Goal: Task Accomplishment & Management: Manage account settings

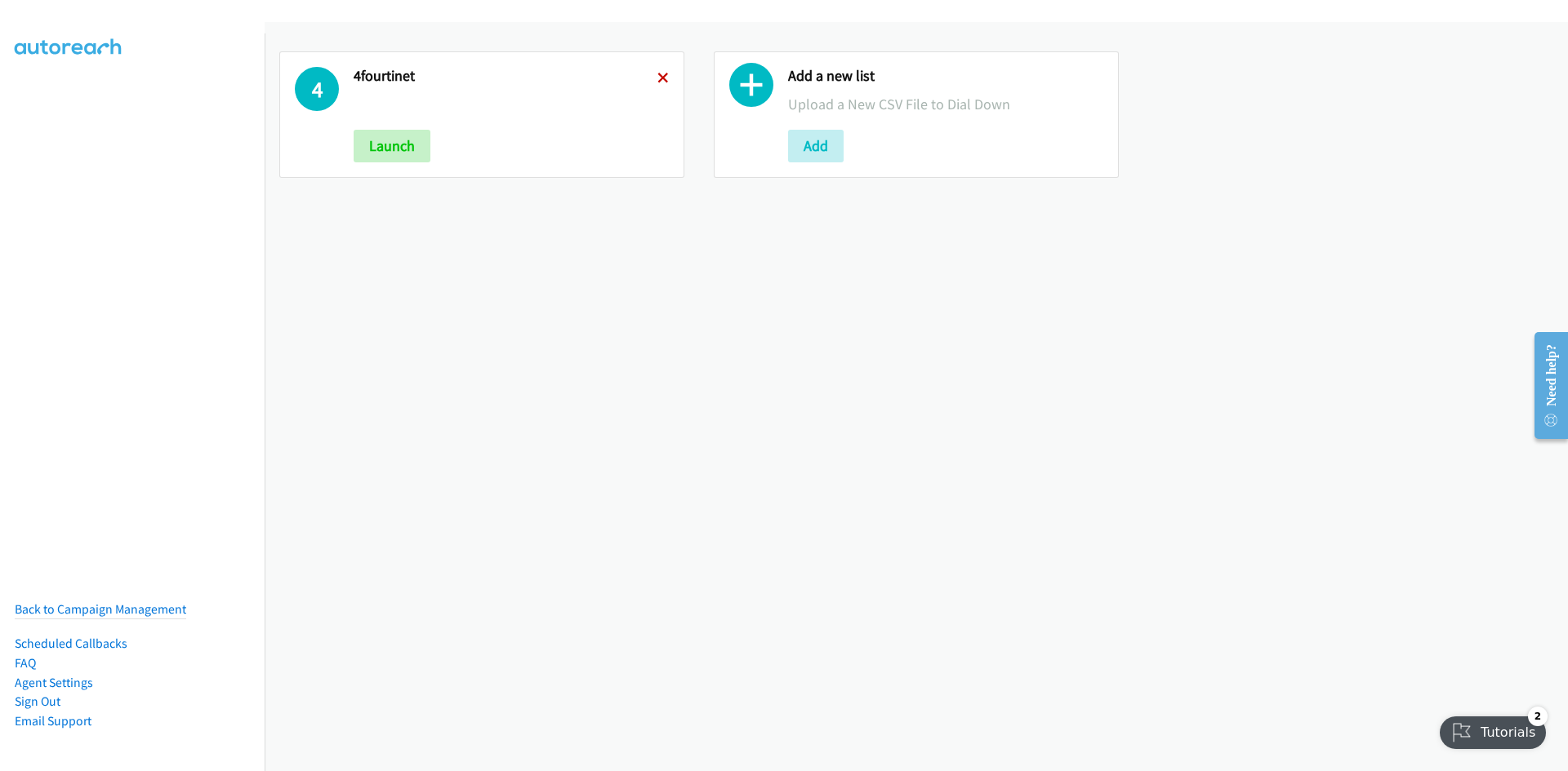
click at [659, 74] on icon at bounding box center [663, 79] width 11 height 11
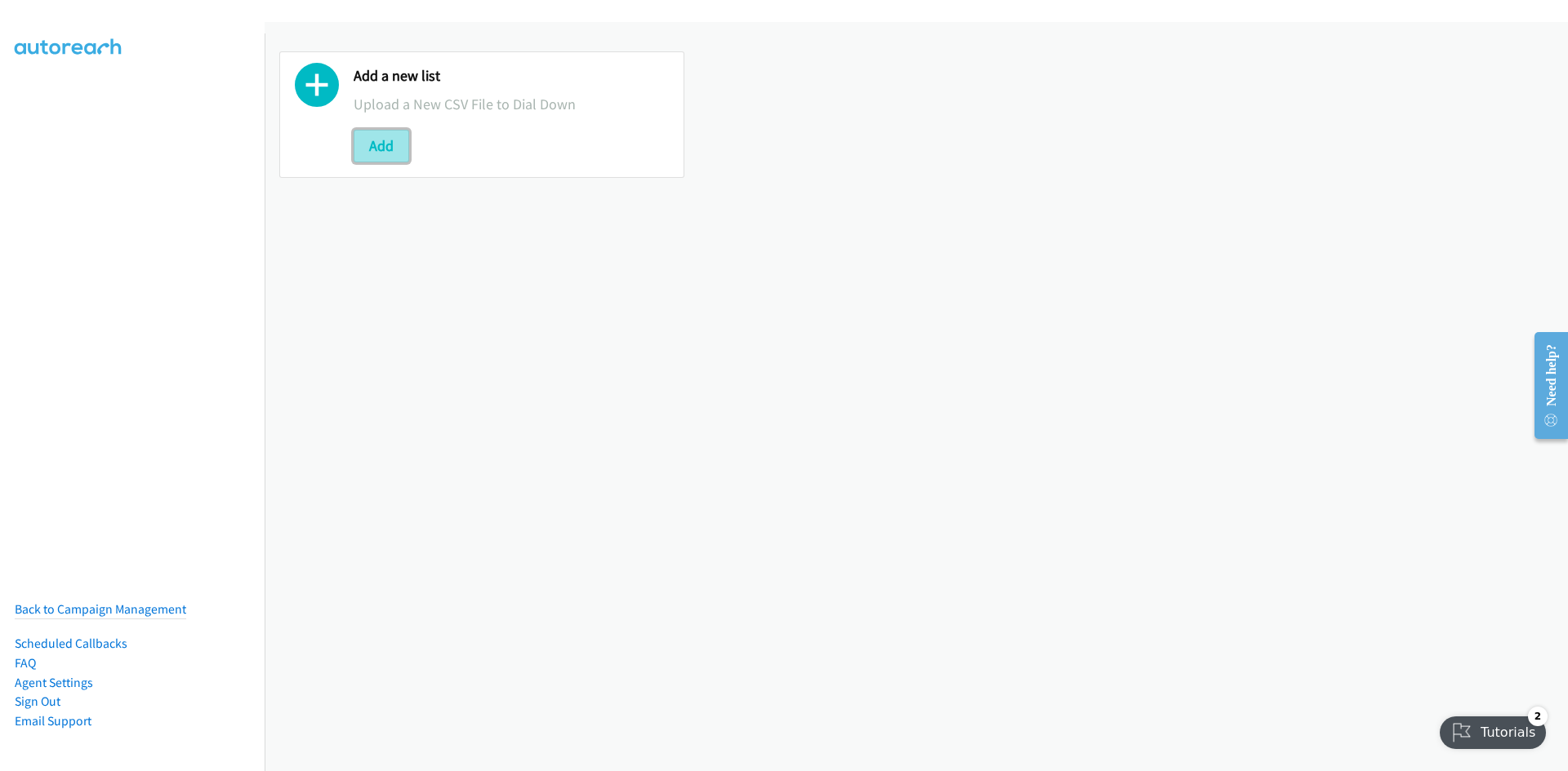
click at [374, 153] on button "Add" at bounding box center [381, 146] width 55 height 33
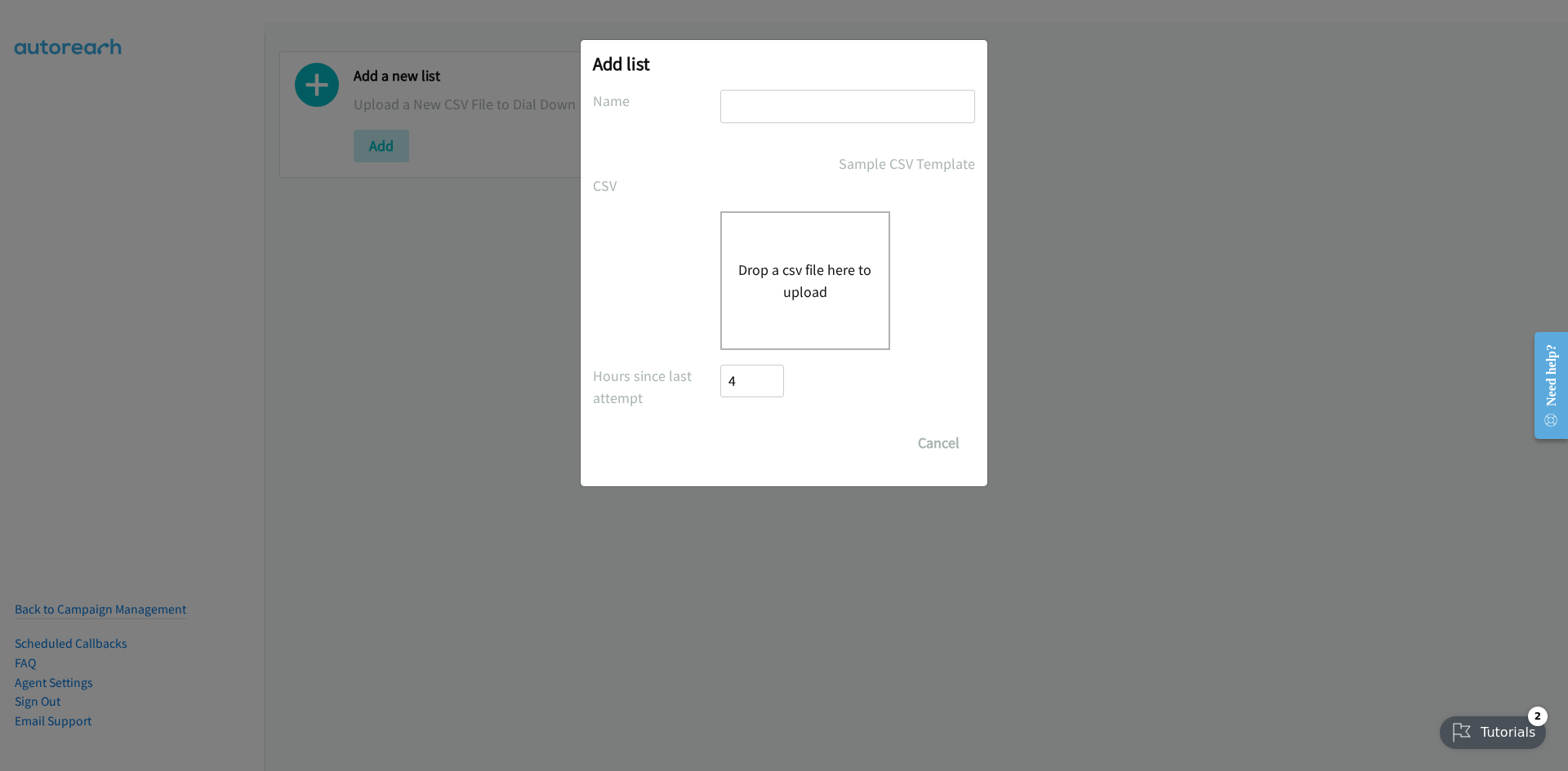
click at [784, 279] on button "Drop a csv file here to upload" at bounding box center [804, 280] width 134 height 44
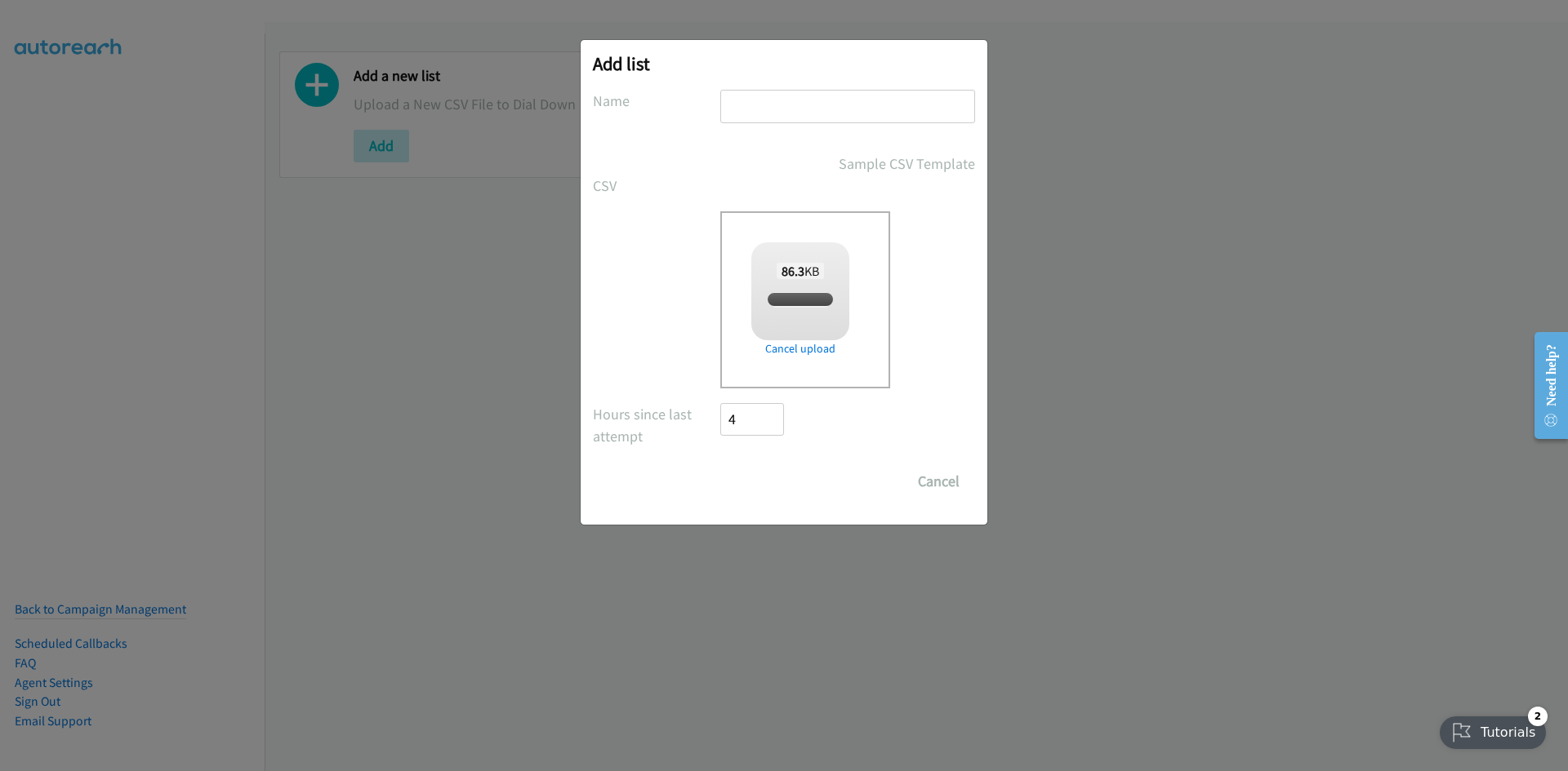
checkbox input "true"
click at [882, 119] on input "text" at bounding box center [847, 106] width 255 height 34
type input "1"
click at [1110, 198] on div "Add list No phone fields were returned for that Report or List View Please uplo…" at bounding box center [784, 393] width 1568 height 757
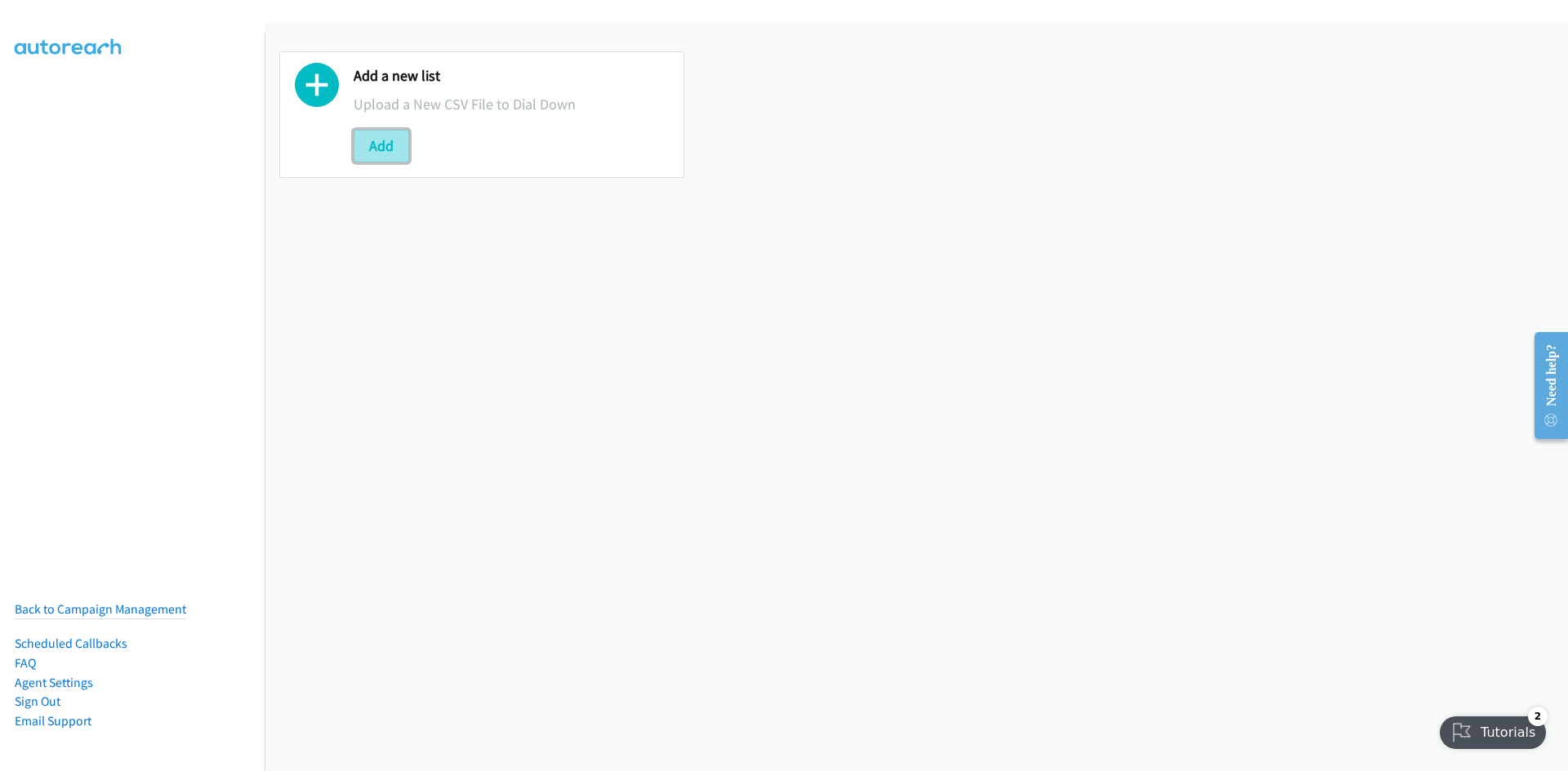
click at [369, 133] on button "Add" at bounding box center [381, 146] width 55 height 33
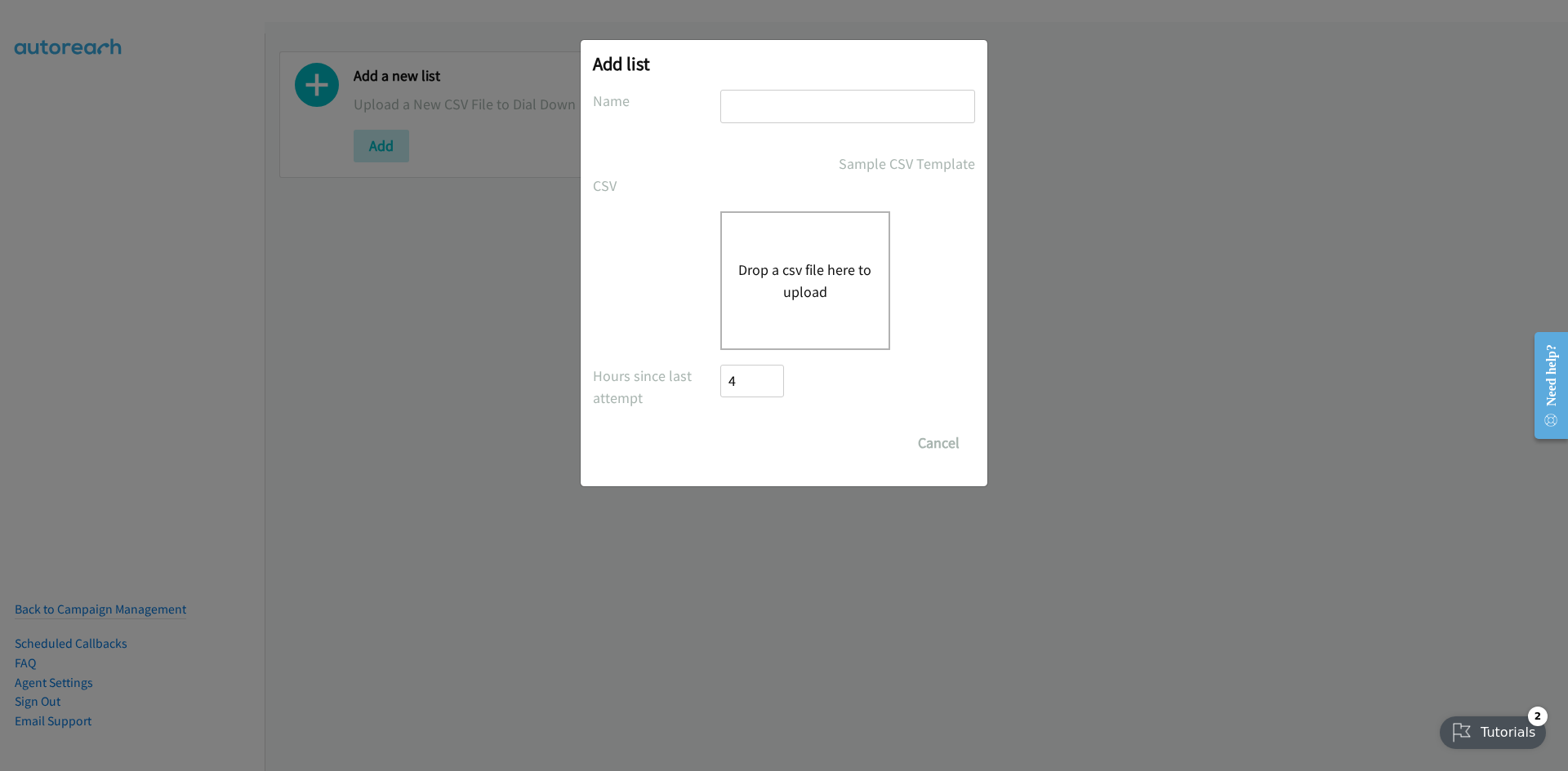
click at [881, 281] on div "Drop a csv file here to upload" at bounding box center [805, 280] width 170 height 139
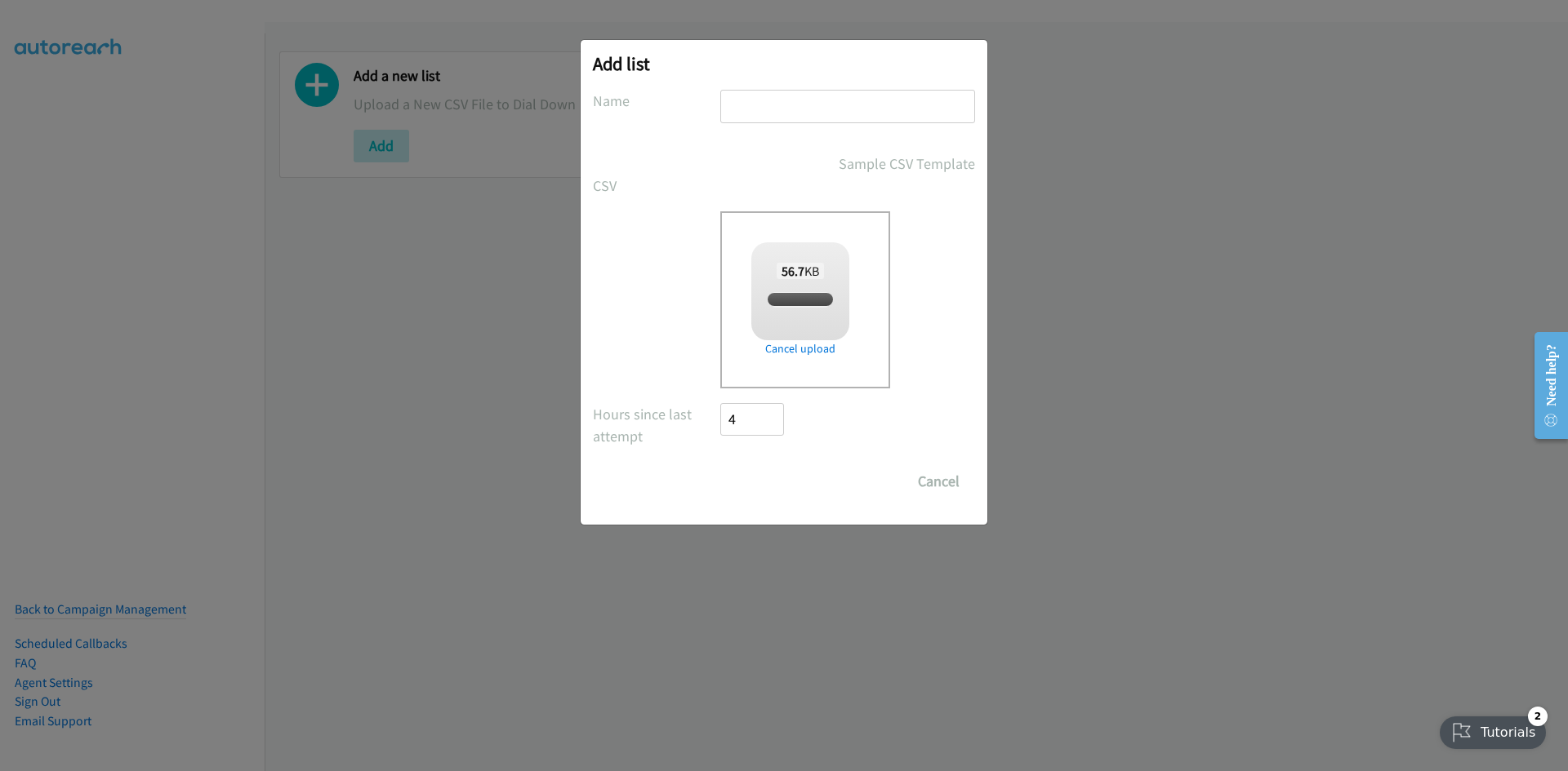
checkbox input "true"
click at [821, 101] on input "text" at bounding box center [847, 106] width 255 height 34
type input "14 net"
click at [796, 470] on input "Save List" at bounding box center [763, 481] width 86 height 33
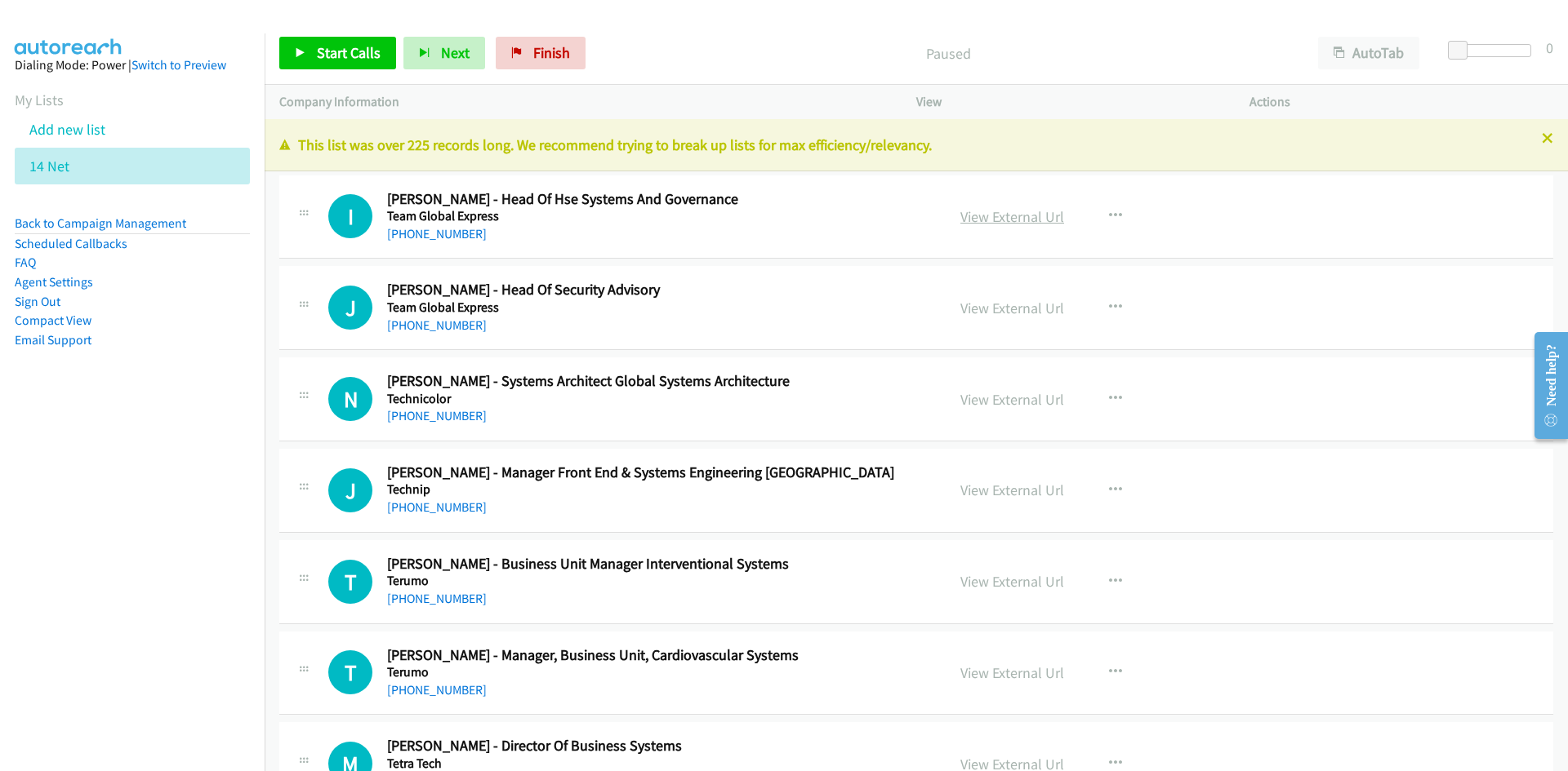
click at [1024, 219] on link "View External Url" at bounding box center [1011, 217] width 104 height 19
click at [374, 57] on span "Start Calls" at bounding box center [348, 52] width 64 height 19
click at [331, 58] on span "Pause" at bounding box center [334, 52] width 36 height 19
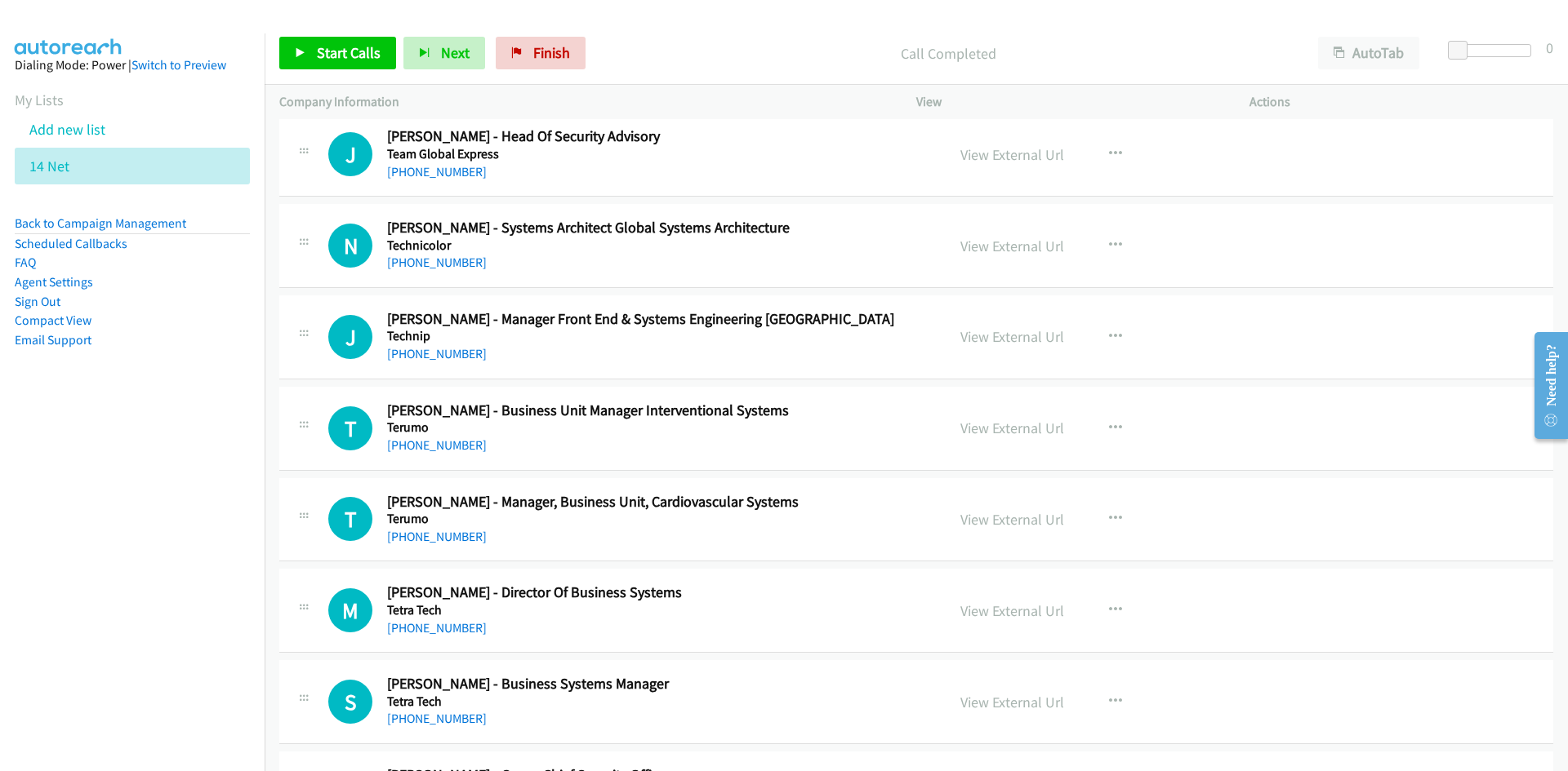
scroll to position [163, 0]
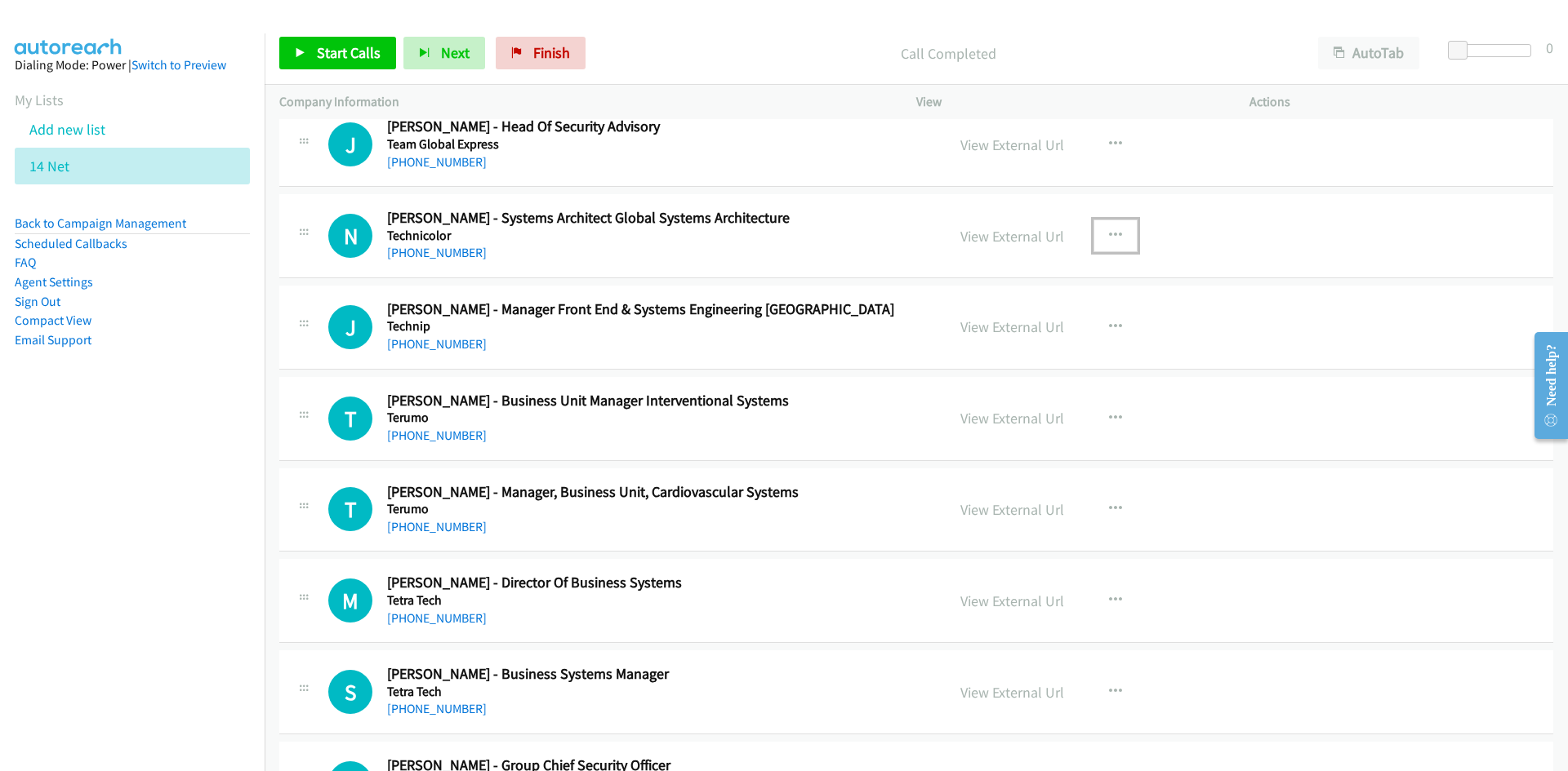
click at [1114, 235] on icon "button" at bounding box center [1115, 236] width 13 height 13
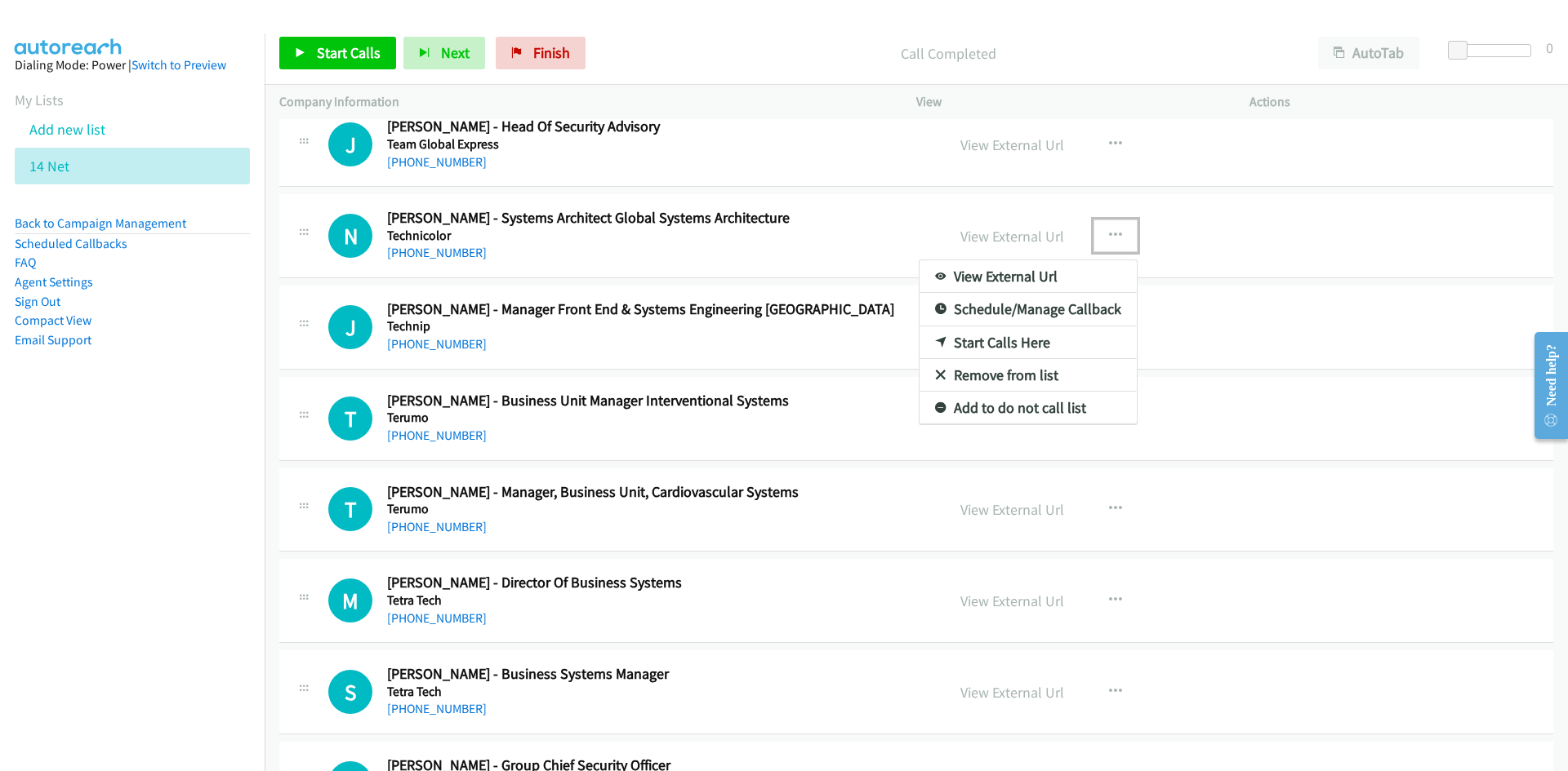
click at [926, 334] on link "Start Calls Here" at bounding box center [1027, 343] width 218 height 33
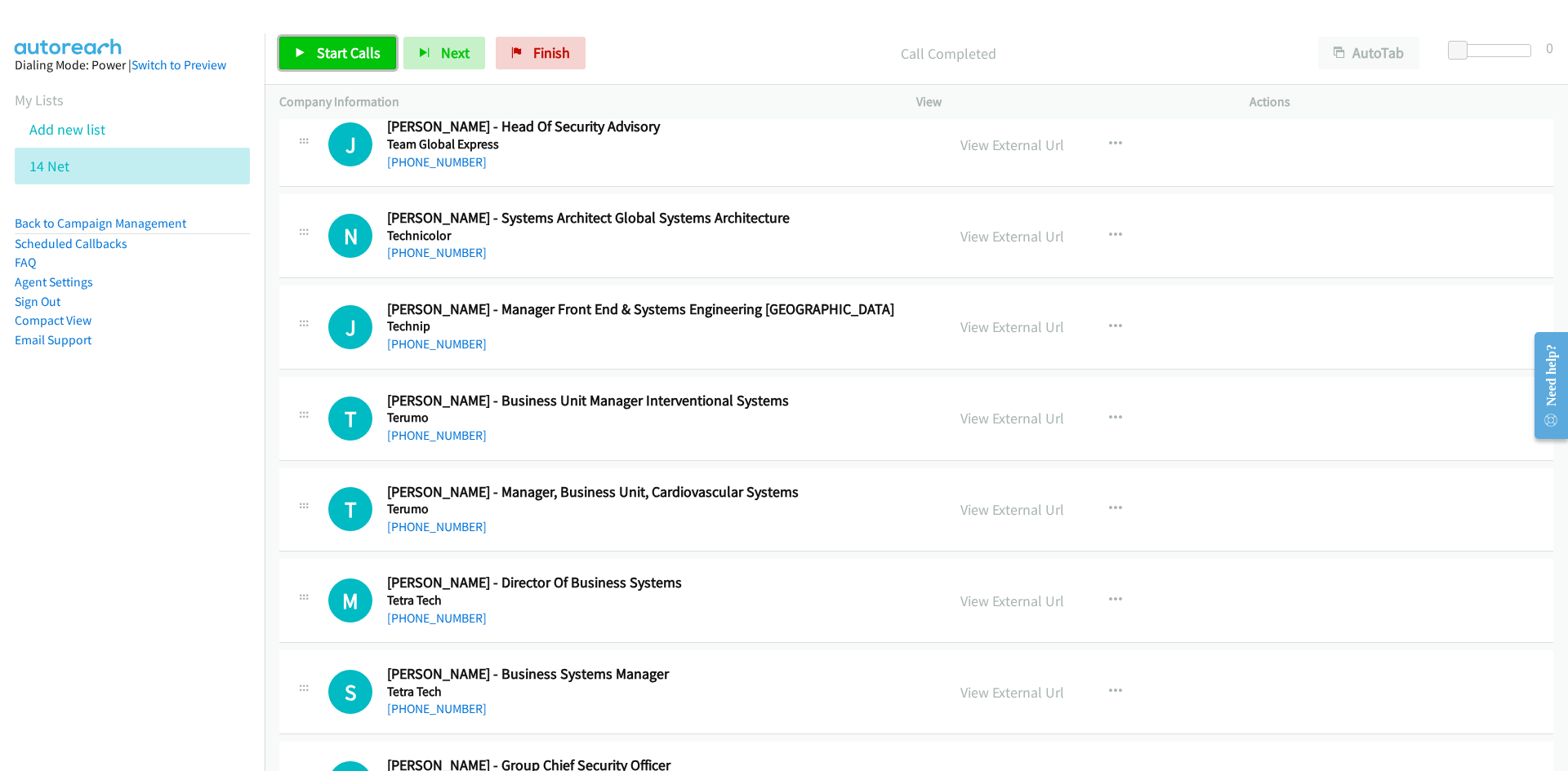
click at [327, 65] on link "Start Calls" at bounding box center [337, 52] width 117 height 33
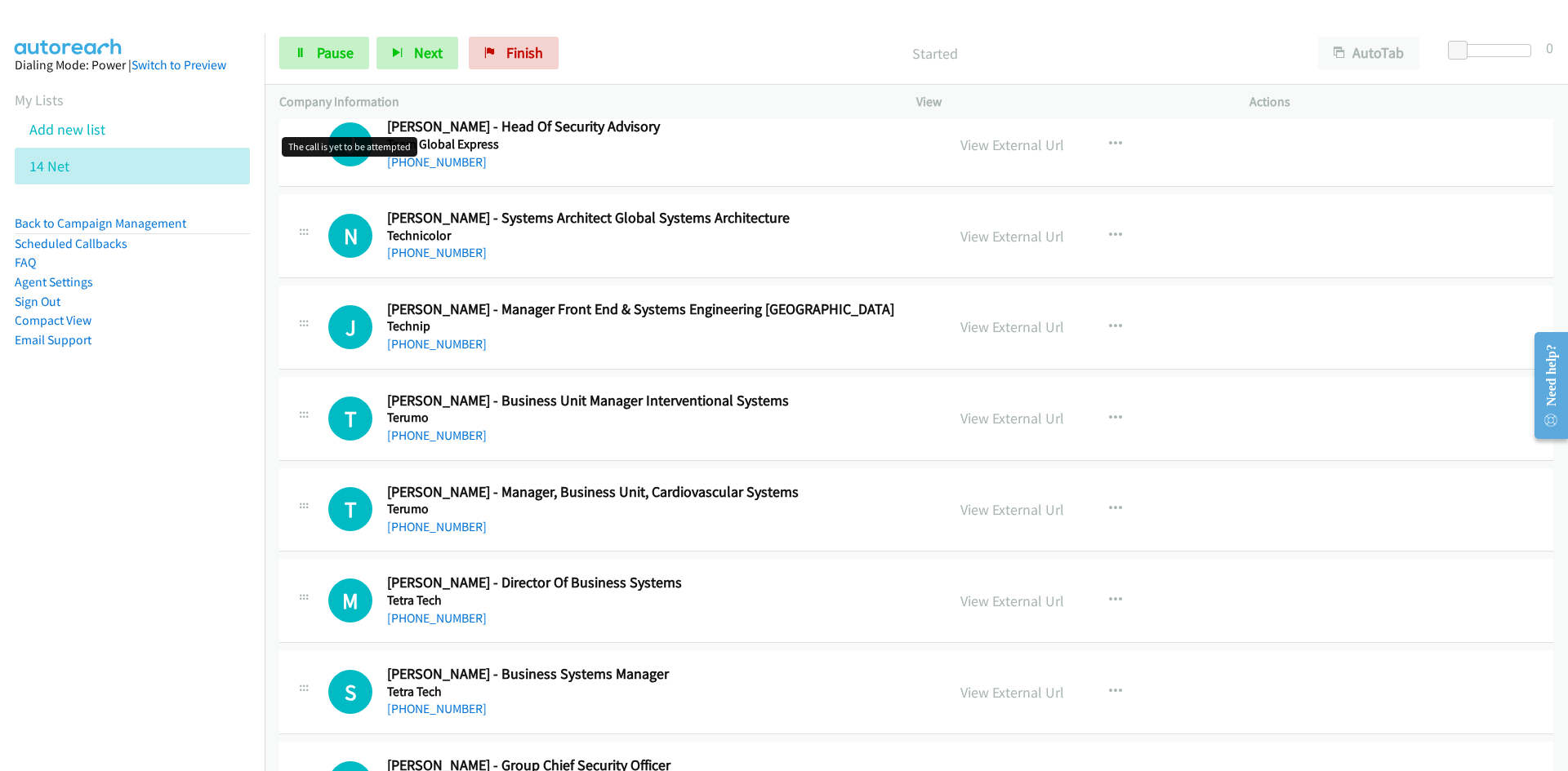
scroll to position [245, 0]
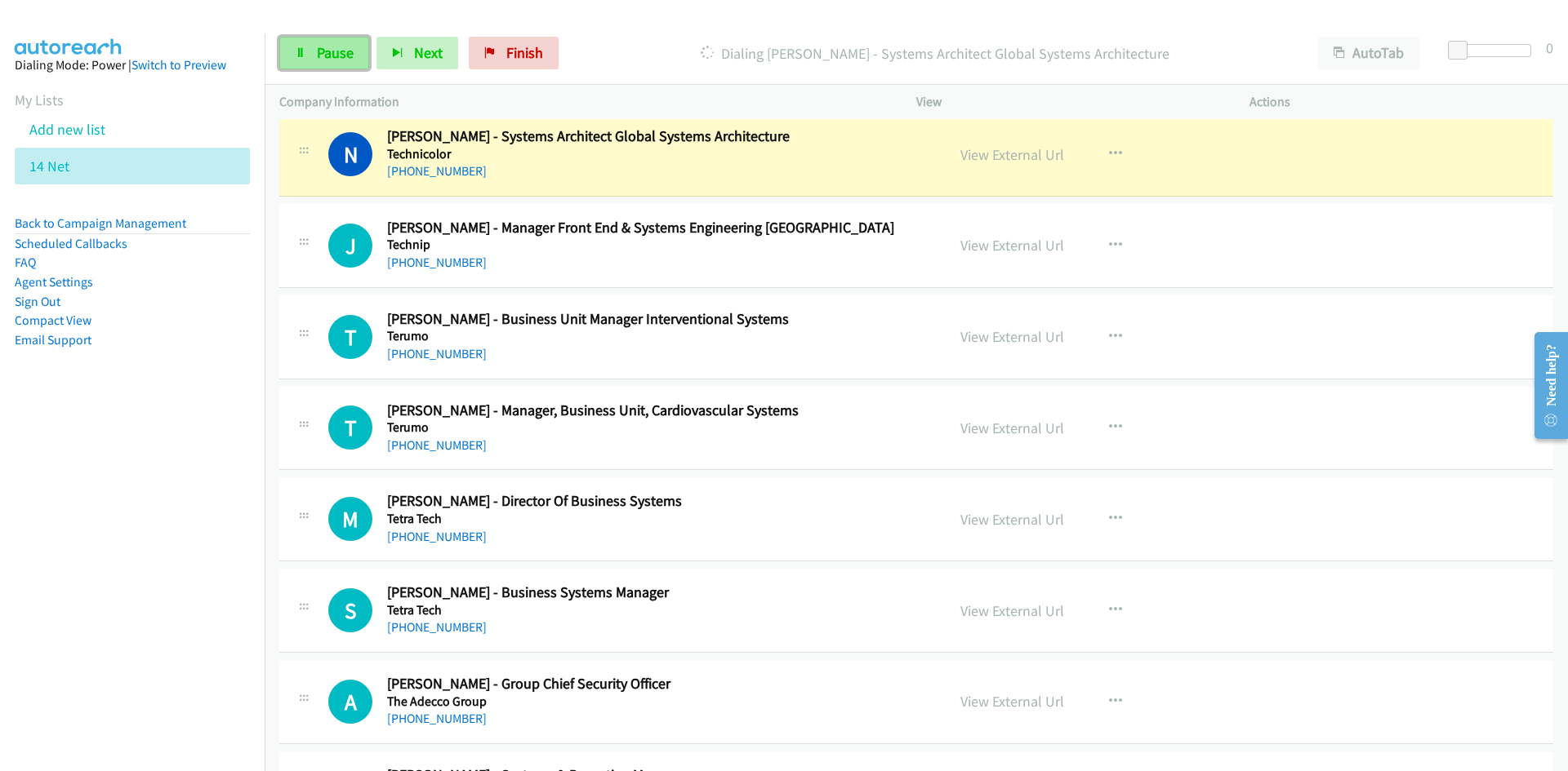
click at [298, 44] on link "Pause" at bounding box center [324, 52] width 90 height 33
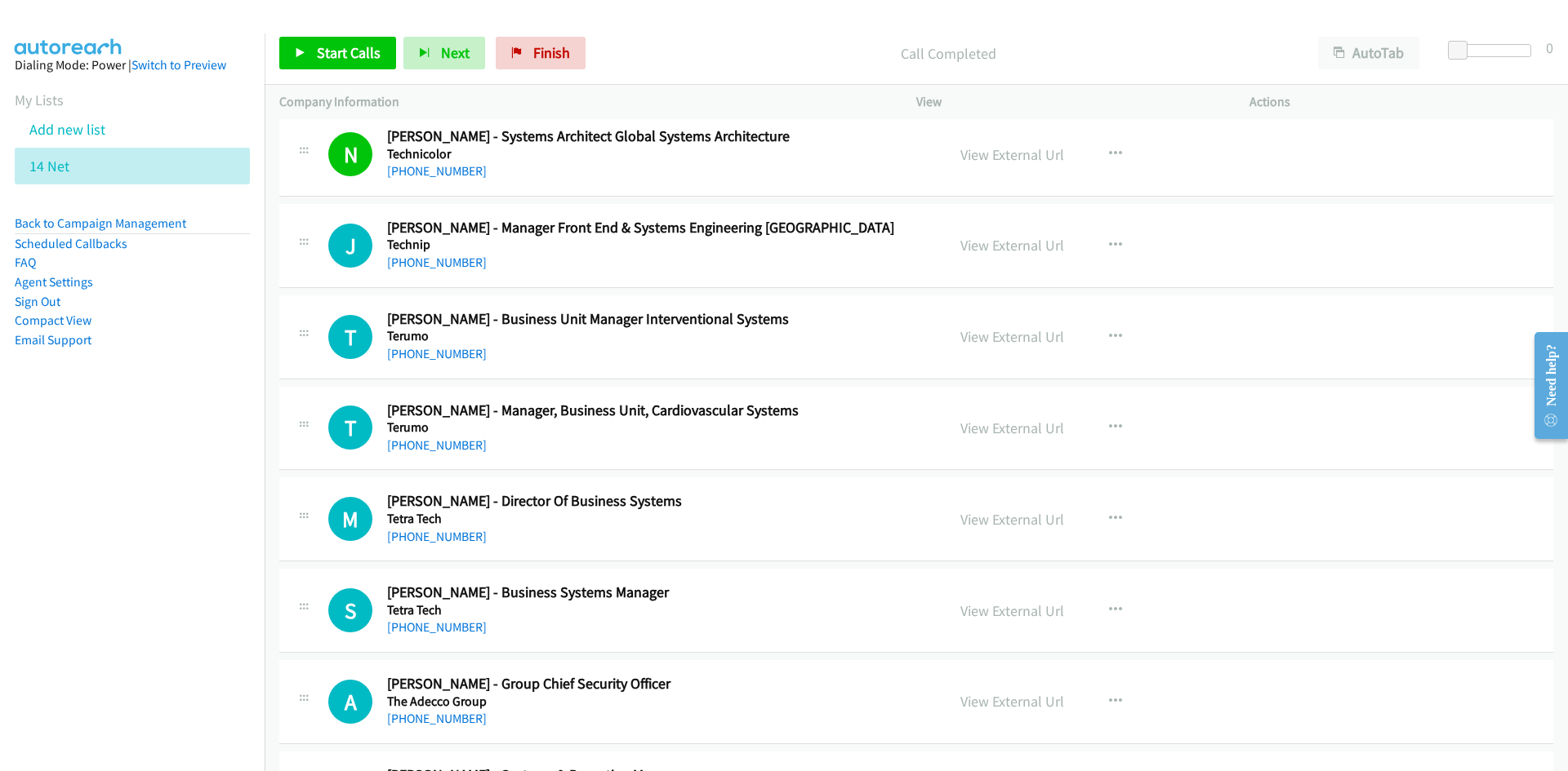
scroll to position [327, 0]
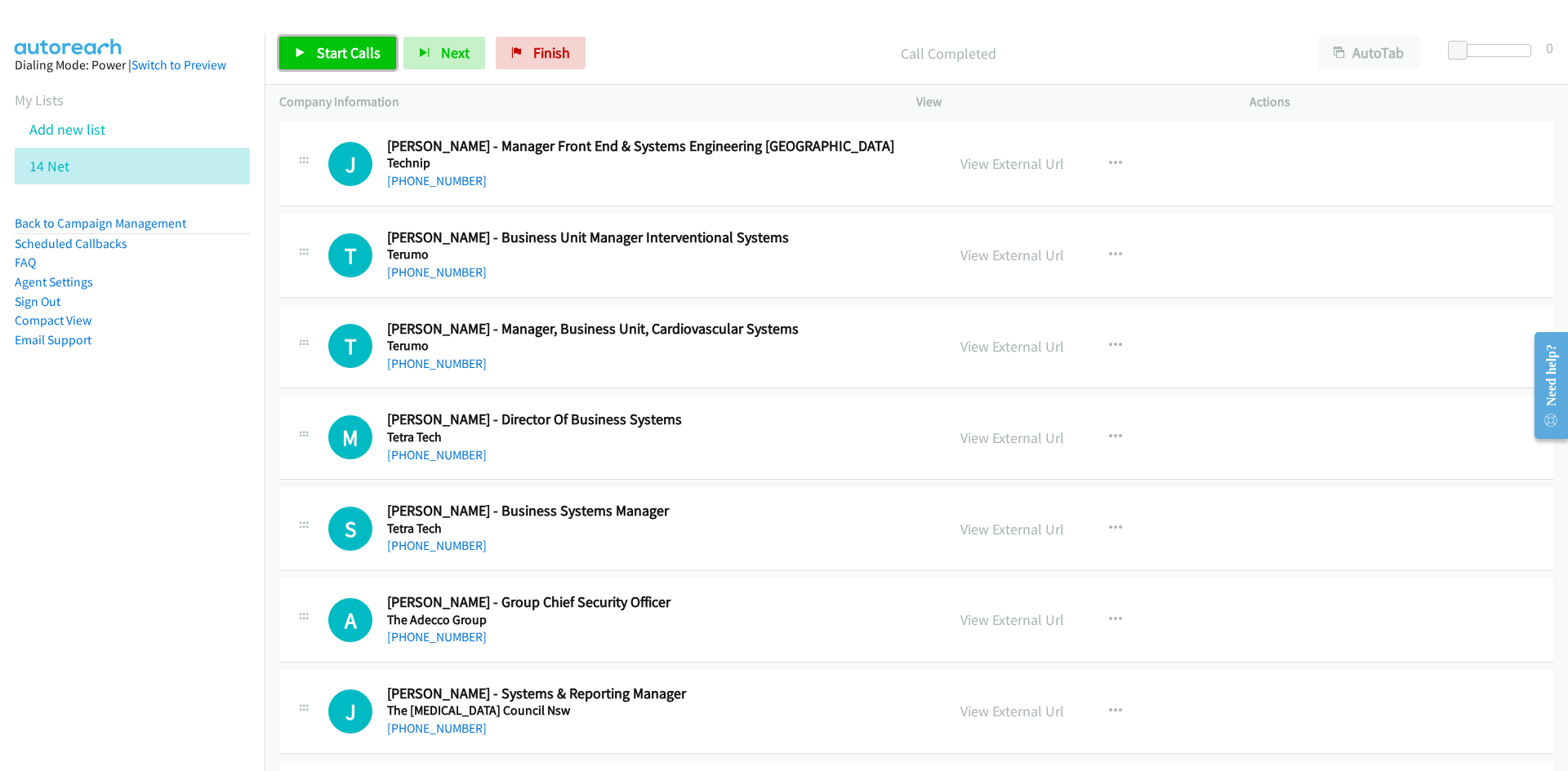
click at [381, 54] on link "Start Calls" at bounding box center [337, 52] width 117 height 33
click at [297, 49] on icon at bounding box center [301, 54] width 11 height 11
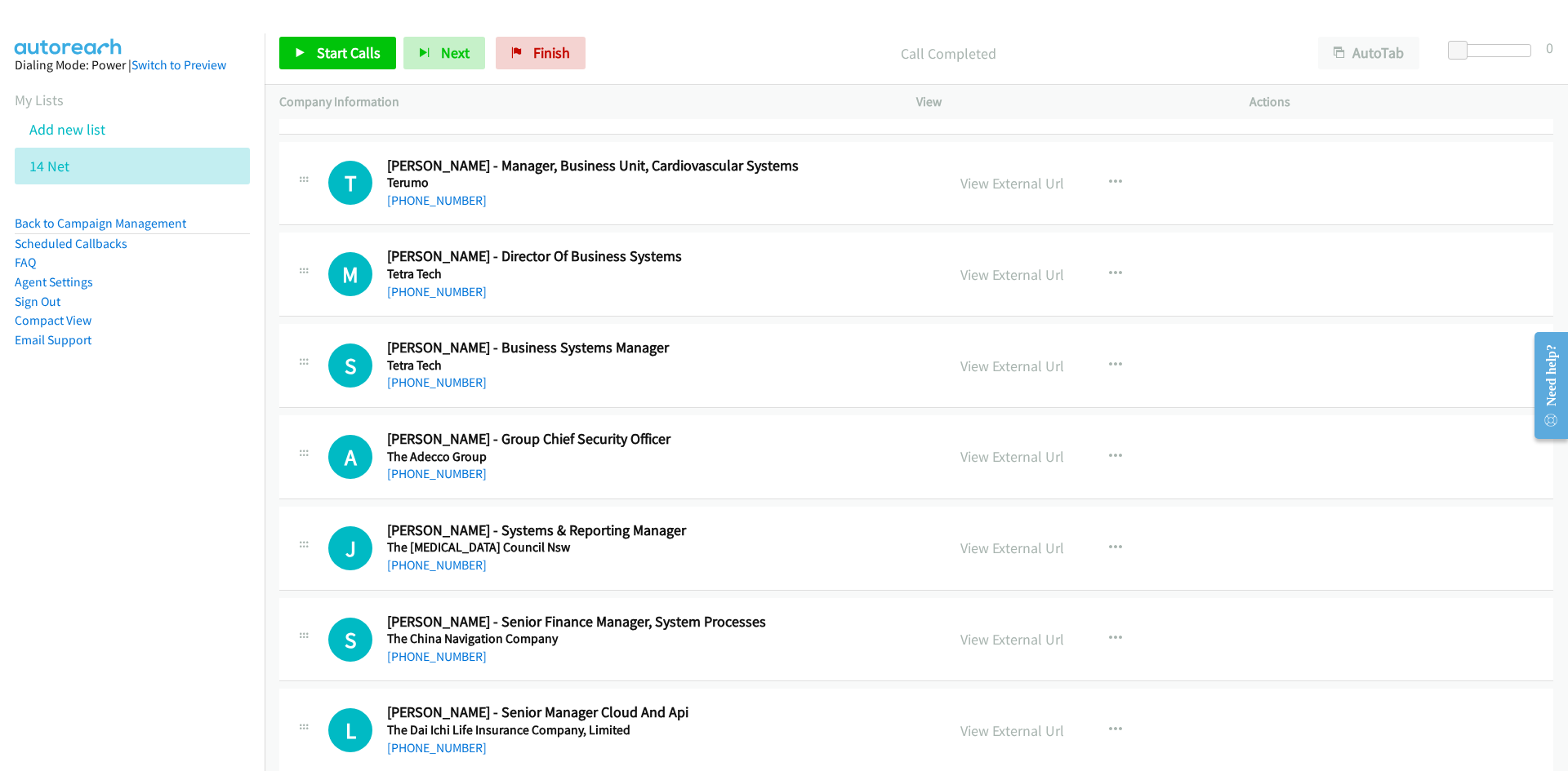
scroll to position [571, 0]
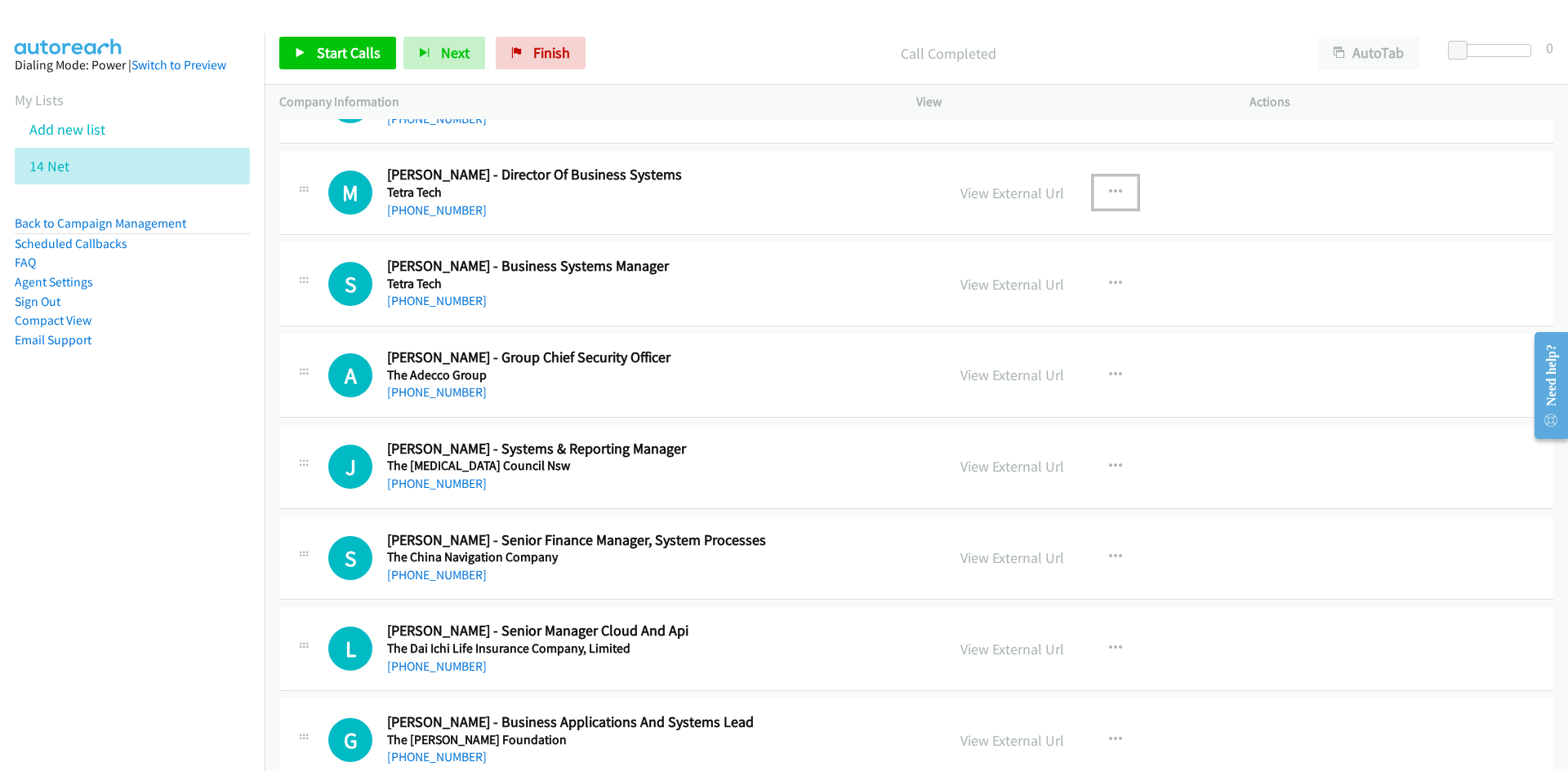
click at [1109, 198] on icon "button" at bounding box center [1115, 192] width 13 height 13
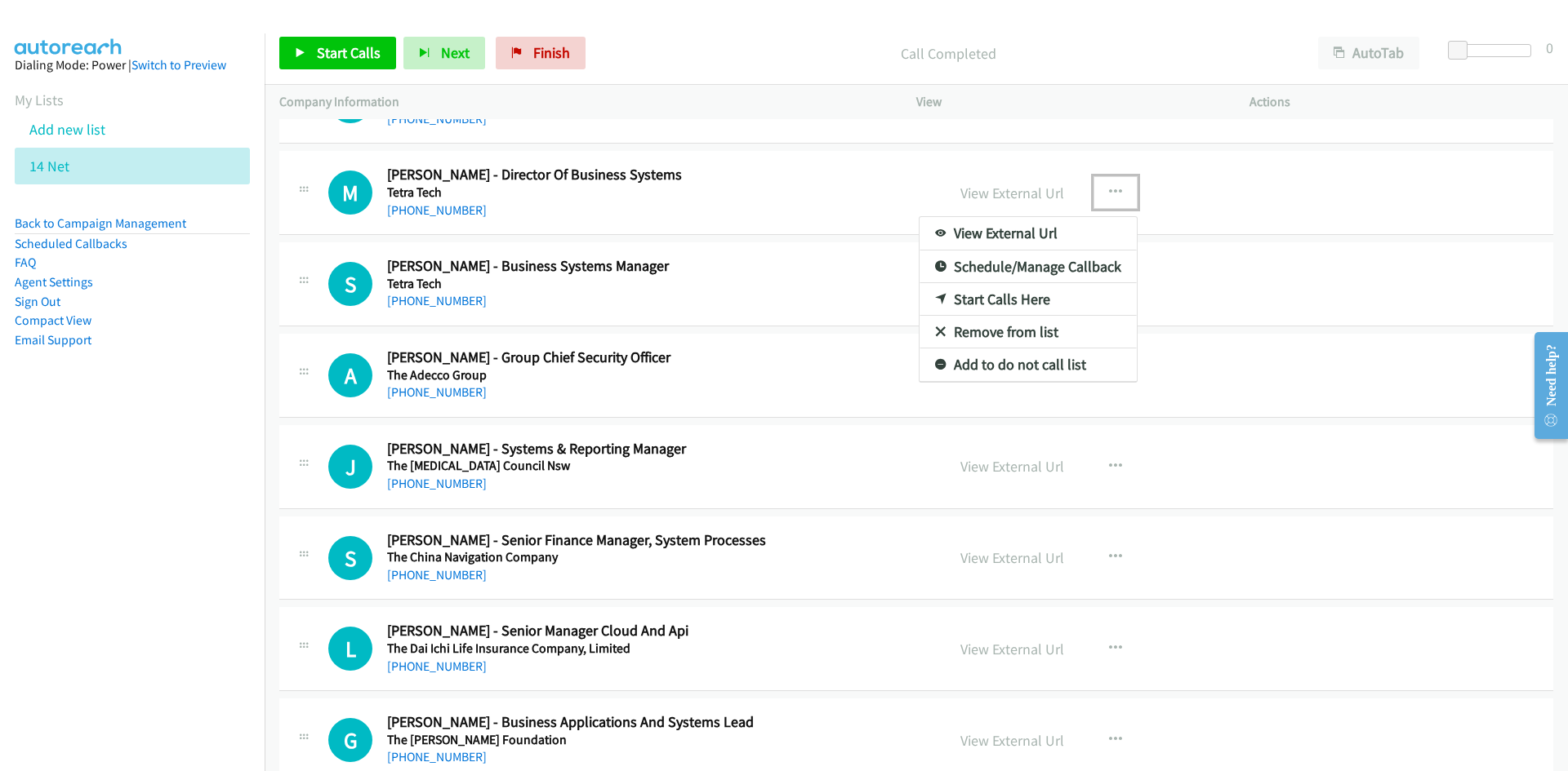
click at [935, 295] on icon at bounding box center [940, 301] width 11 height 11
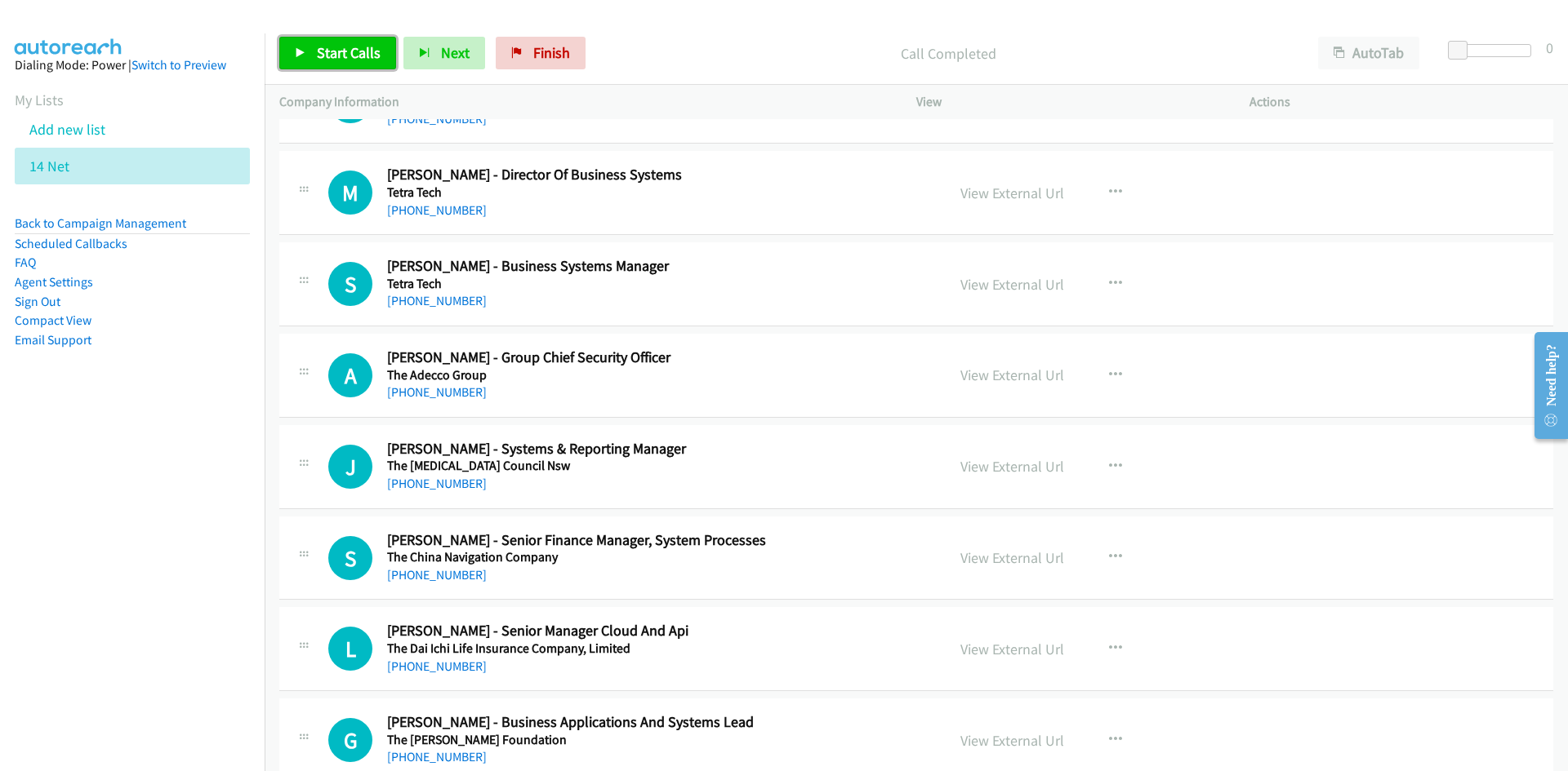
click at [296, 41] on link "Start Calls" at bounding box center [337, 52] width 117 height 33
click at [296, 42] on link "Pause" at bounding box center [324, 52] width 90 height 33
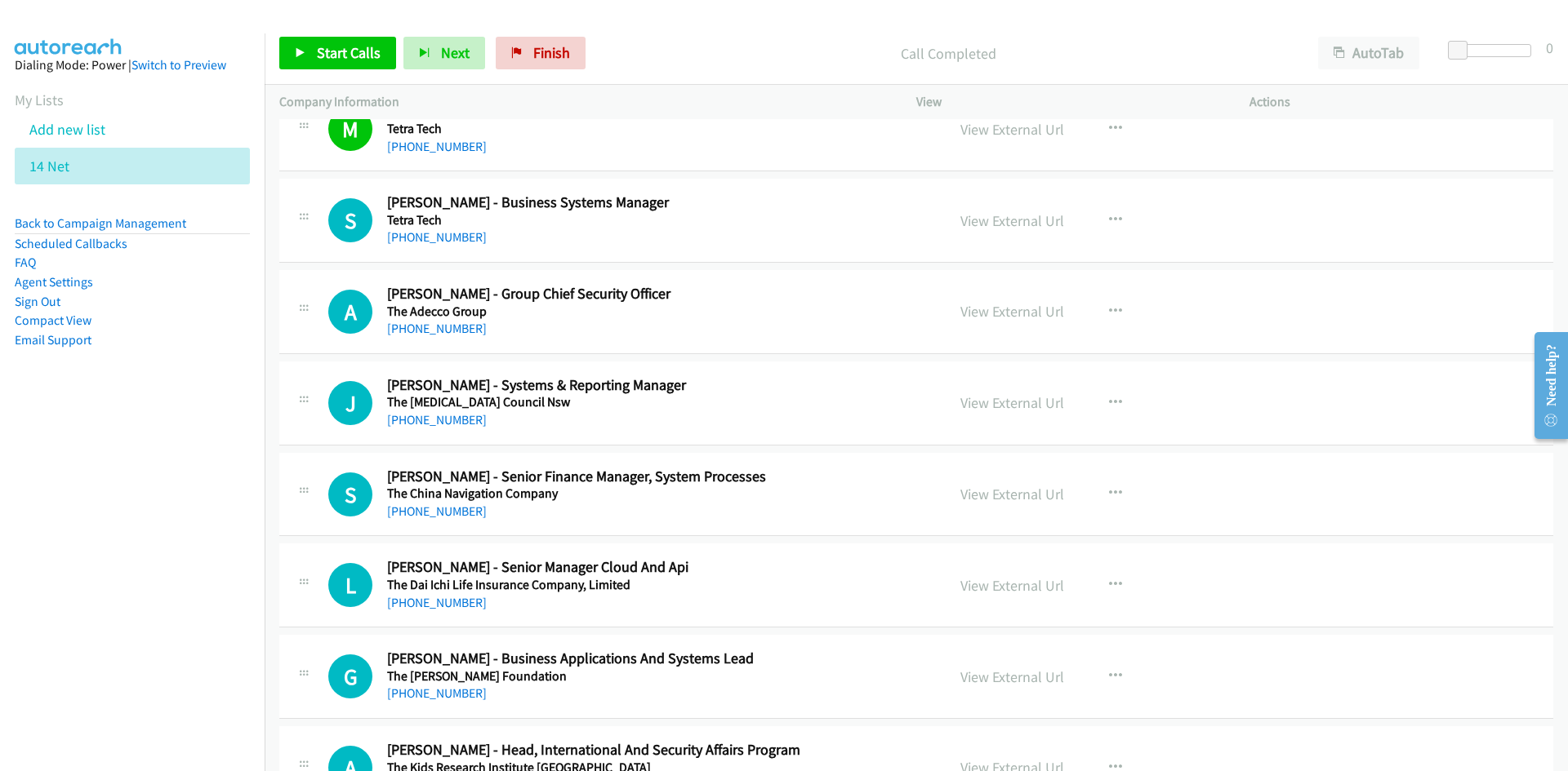
scroll to position [652, 0]
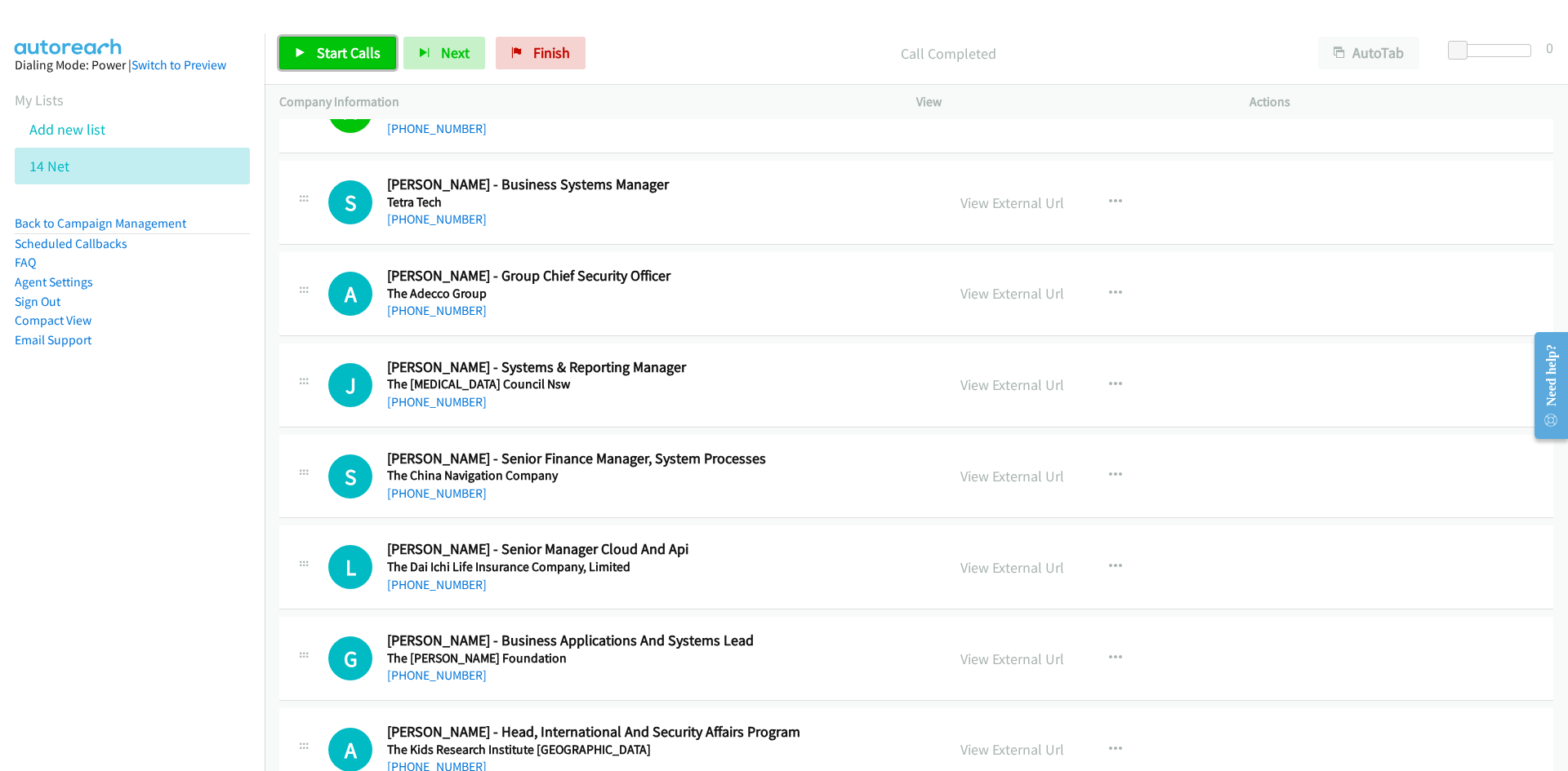
click at [366, 65] on link "Start Calls" at bounding box center [337, 52] width 117 height 33
click at [366, 65] on link "Pause" at bounding box center [324, 52] width 90 height 33
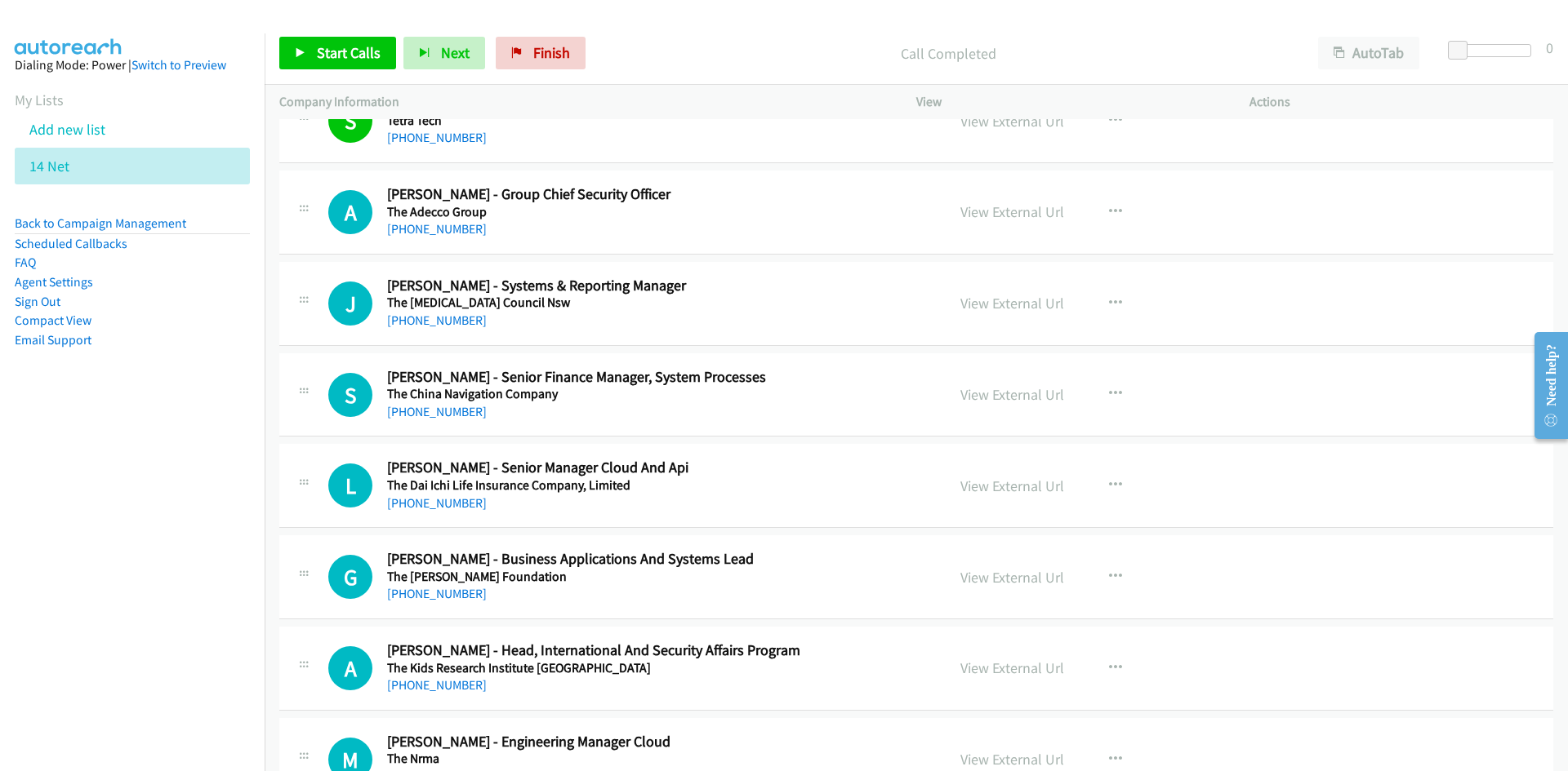
scroll to position [816, 0]
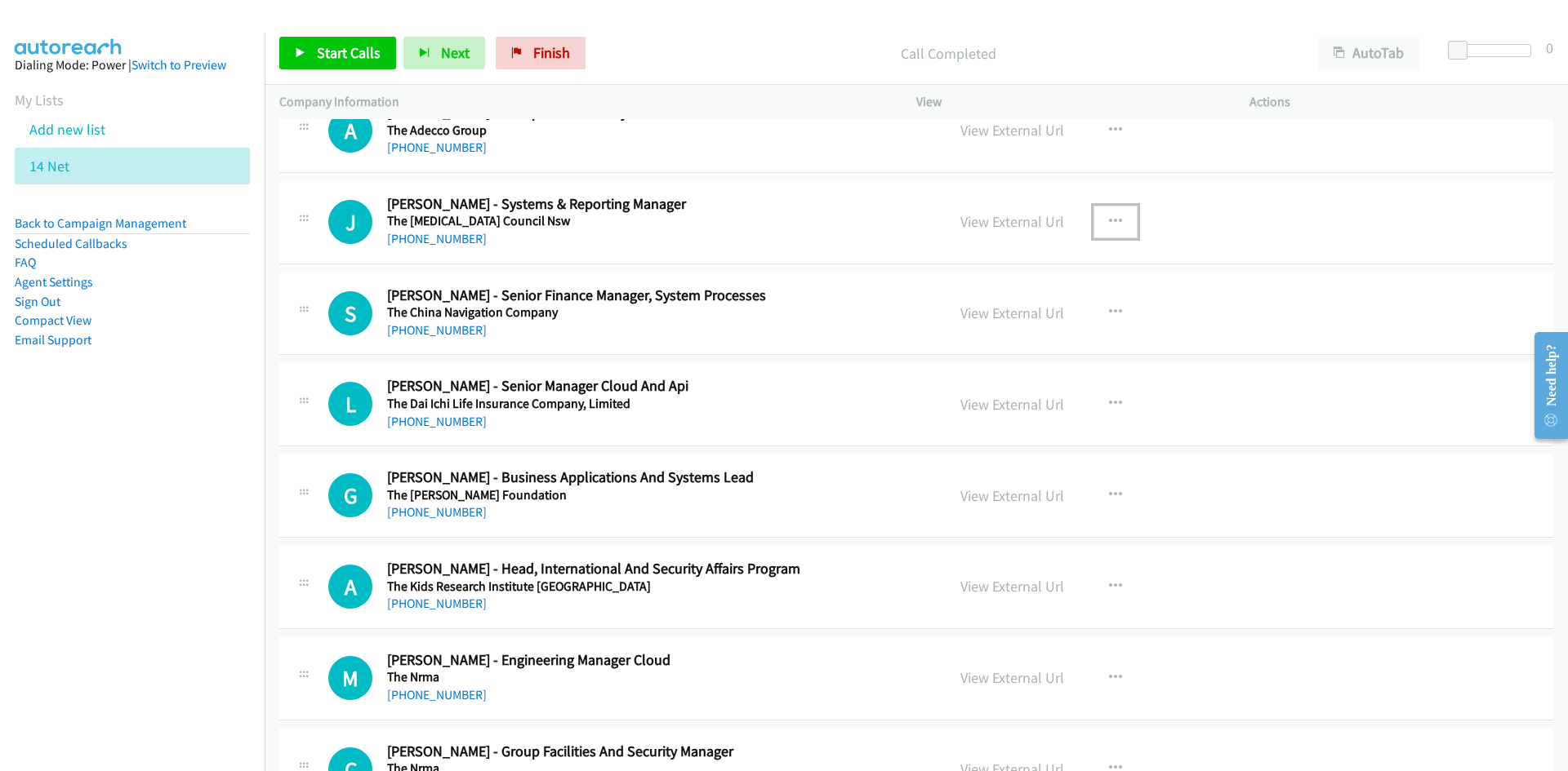
click at [1108, 231] on button "button" at bounding box center [1115, 221] width 44 height 33
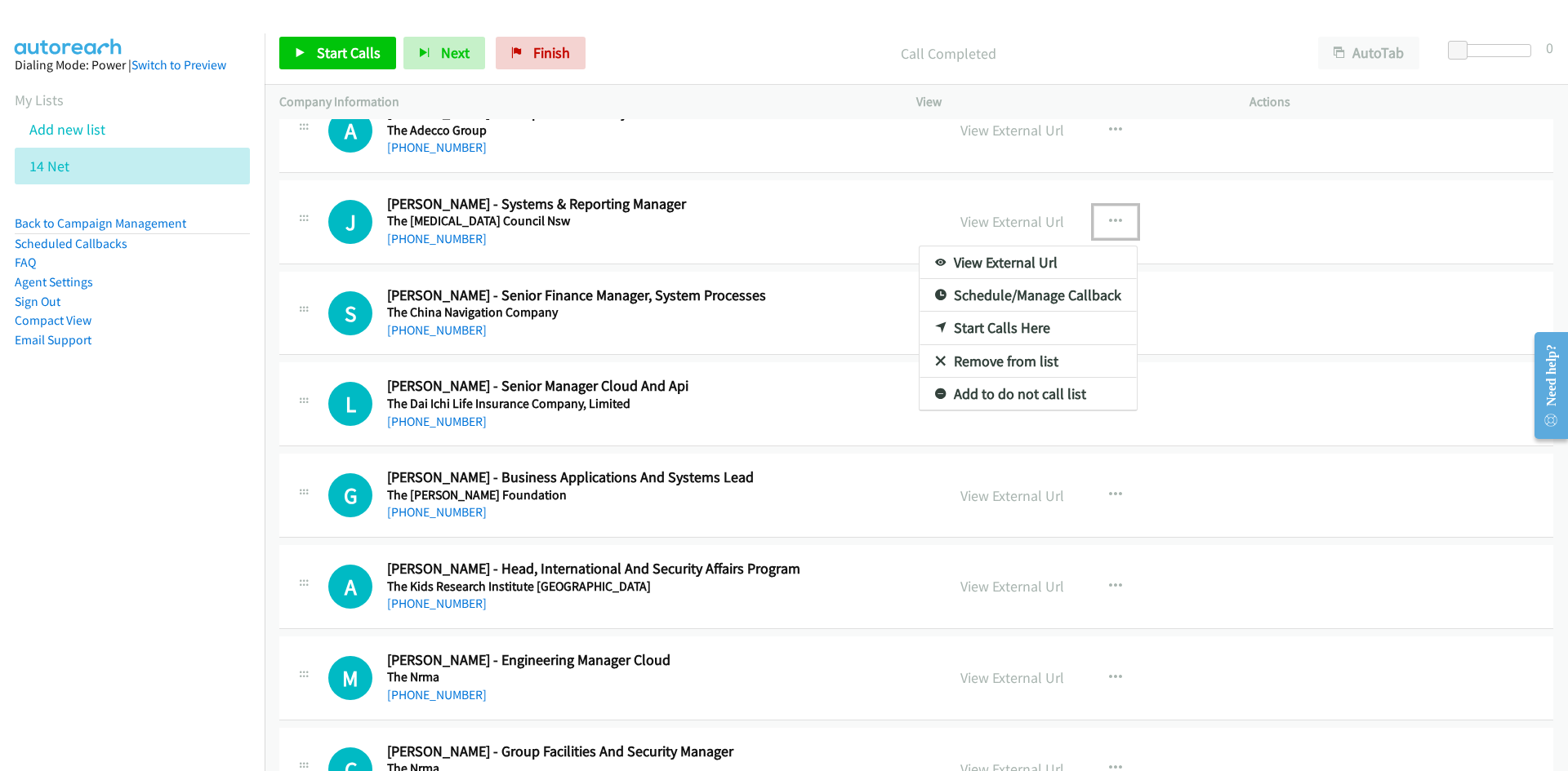
click at [935, 323] on icon at bounding box center [940, 329] width 11 height 11
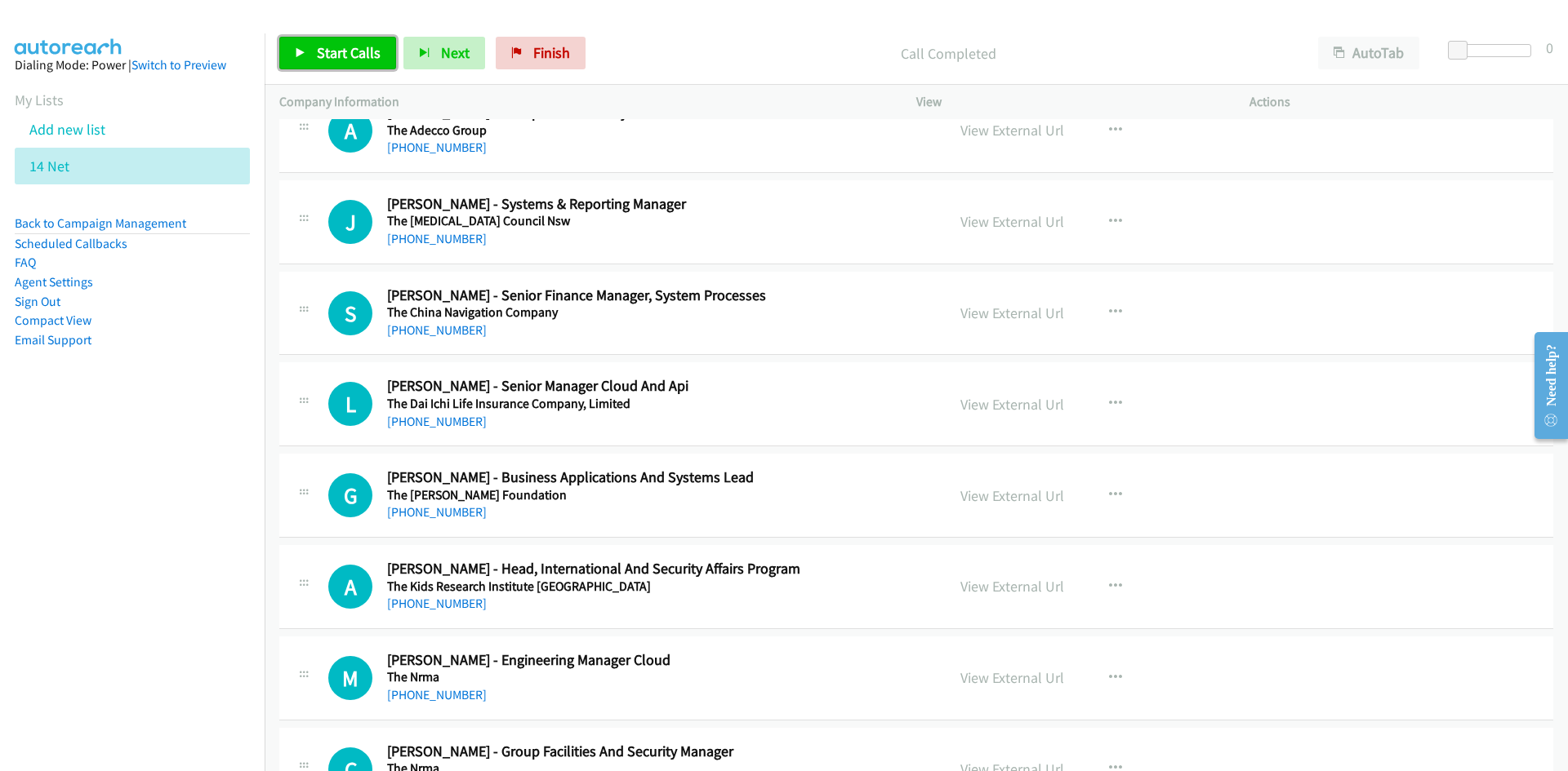
click at [354, 62] on span "Start Calls" at bounding box center [348, 52] width 64 height 19
click at [297, 49] on icon at bounding box center [301, 54] width 11 height 11
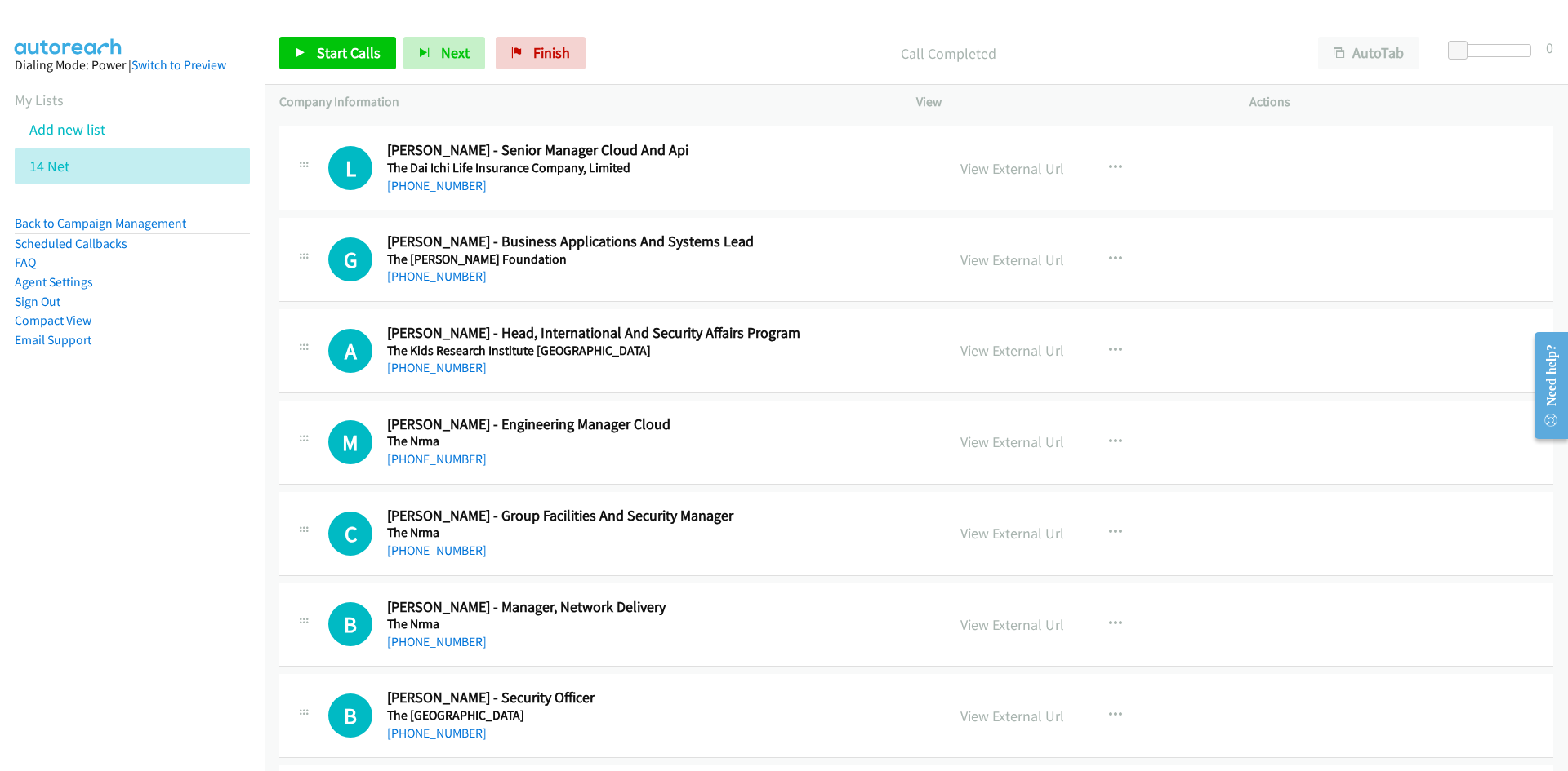
scroll to position [1061, 0]
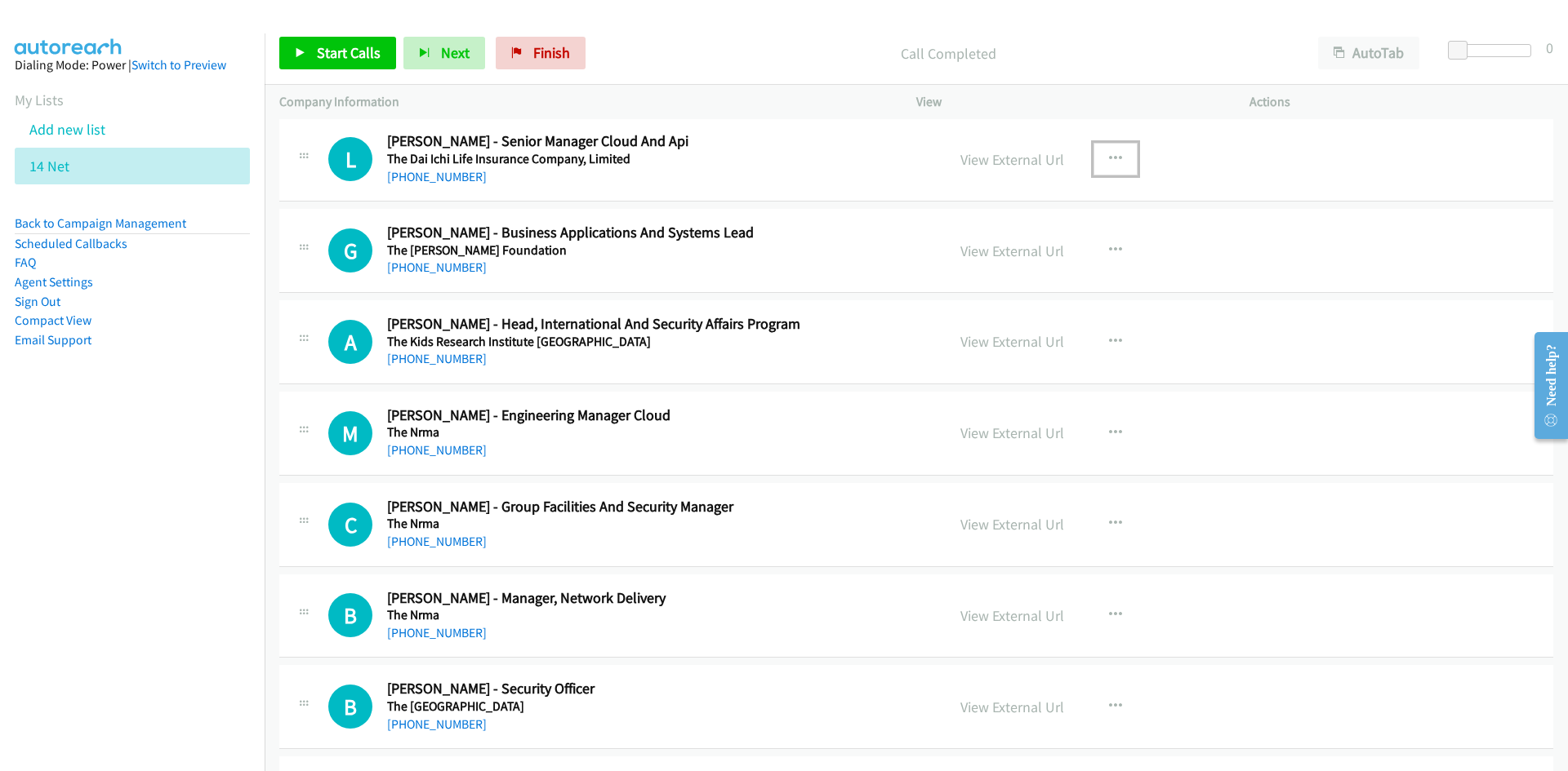
click at [1109, 156] on icon "button" at bounding box center [1115, 159] width 13 height 13
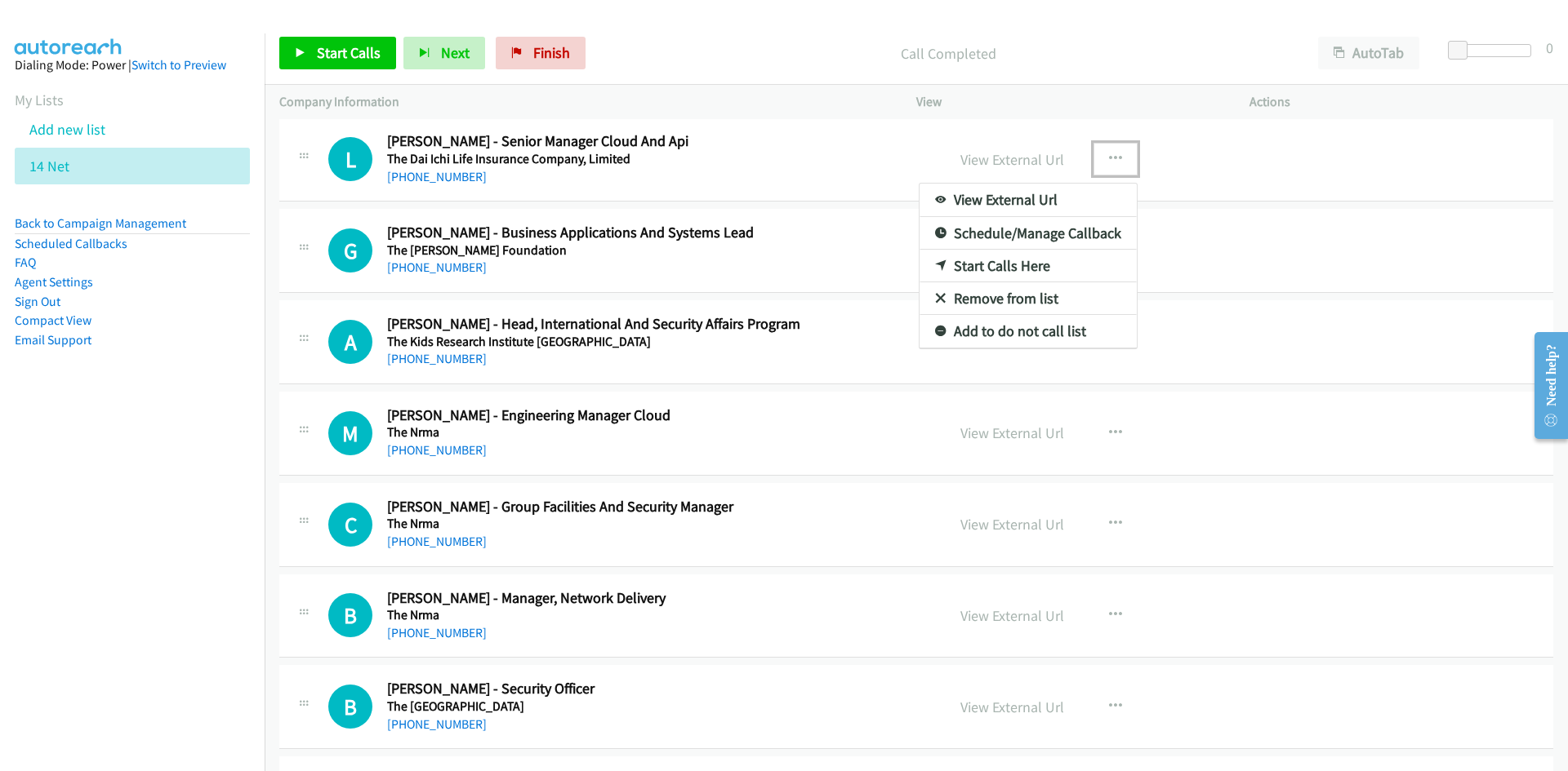
click at [935, 266] on icon at bounding box center [940, 267] width 11 height 11
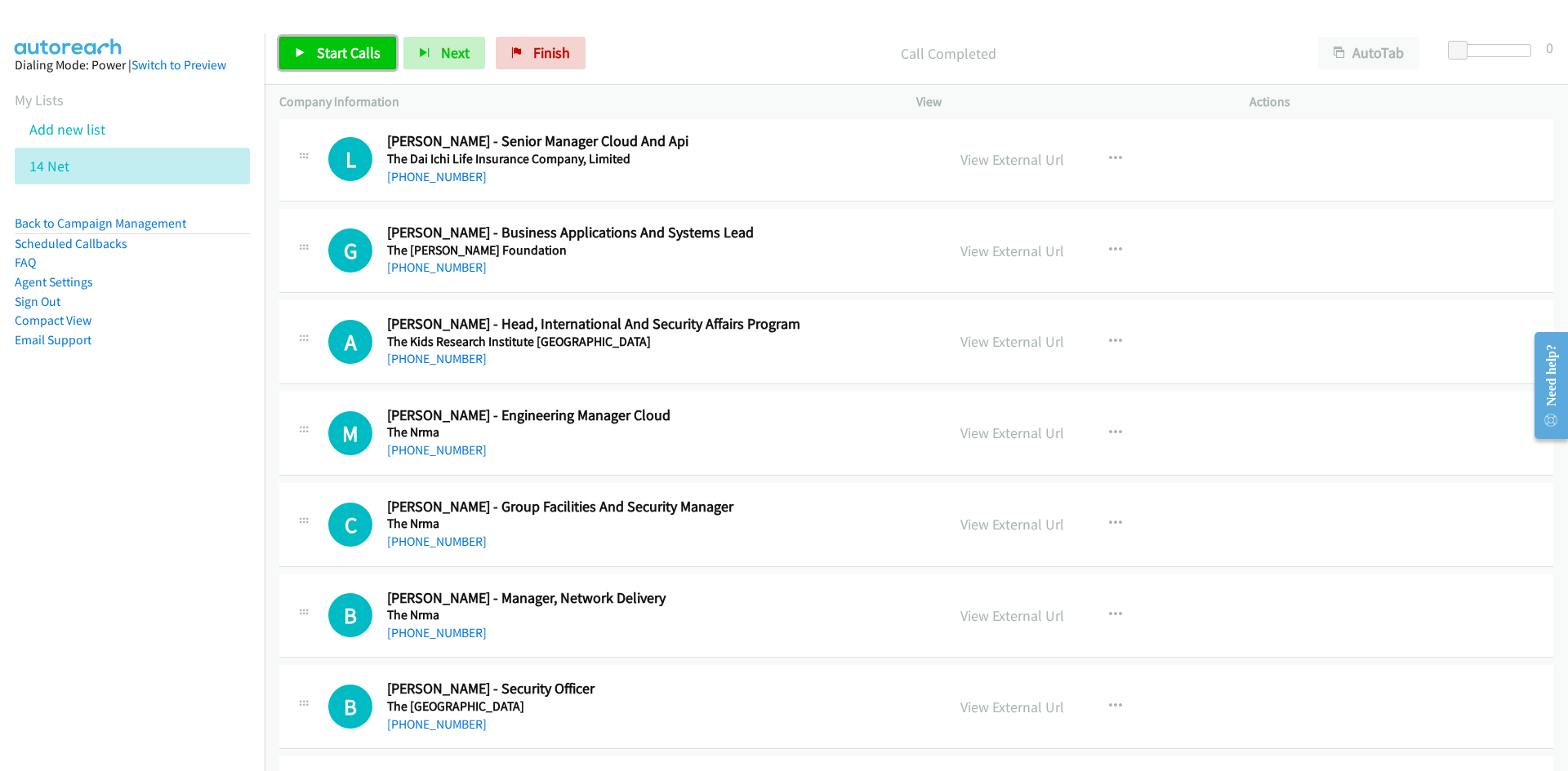
click at [354, 63] on link "Start Calls" at bounding box center [337, 52] width 117 height 33
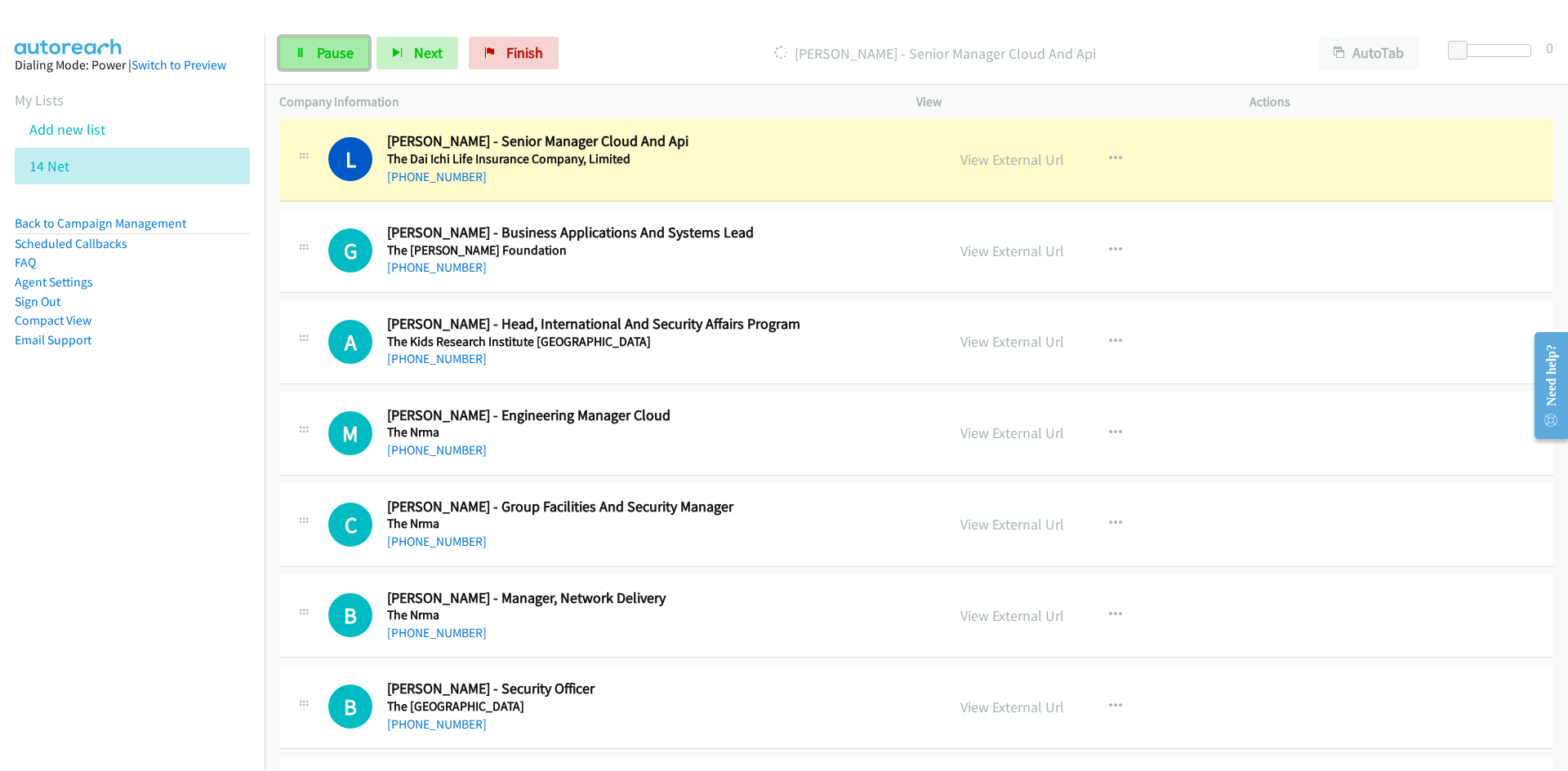
click at [354, 63] on link "Pause" at bounding box center [324, 52] width 90 height 33
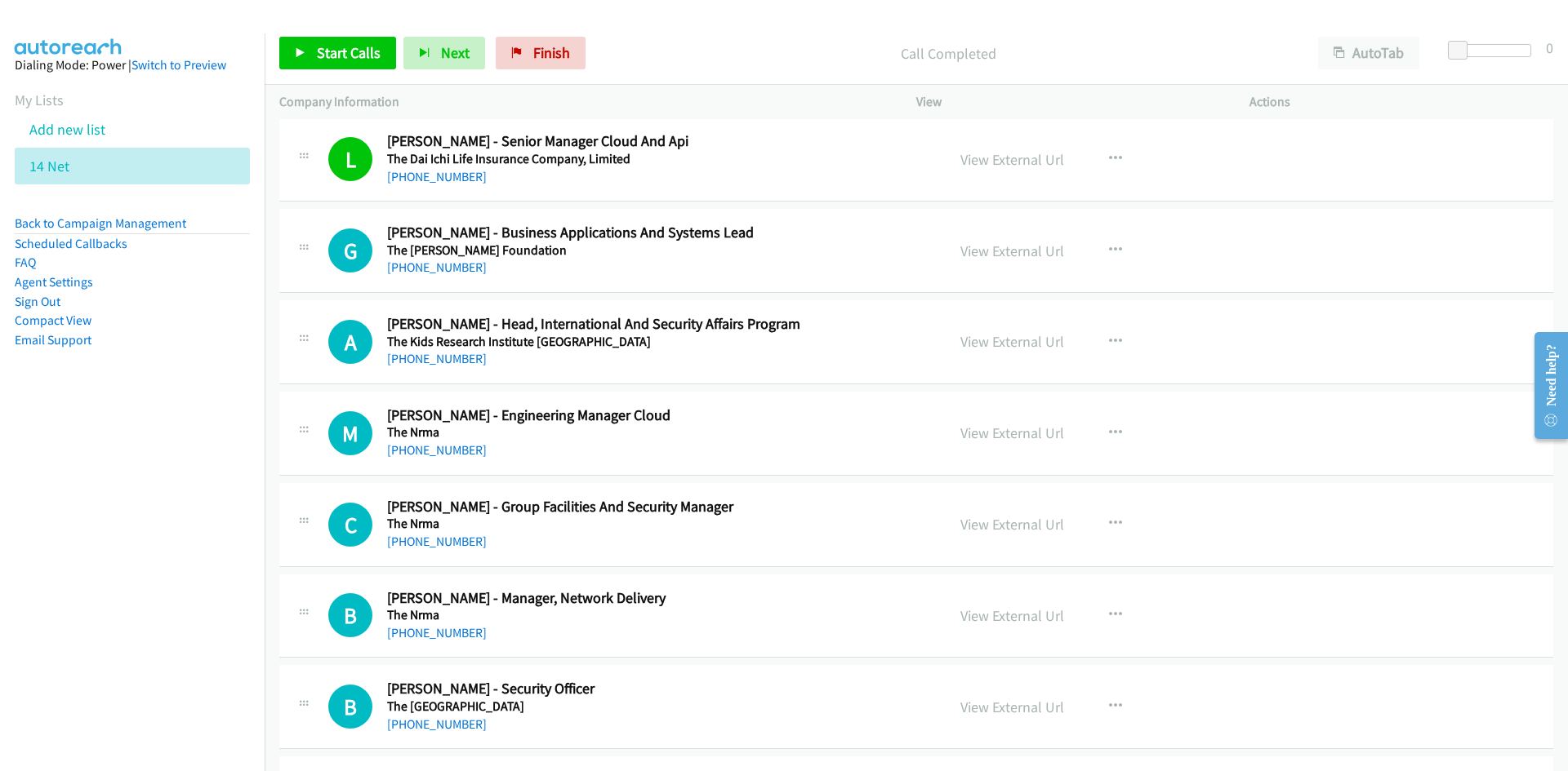
scroll to position [1142, 0]
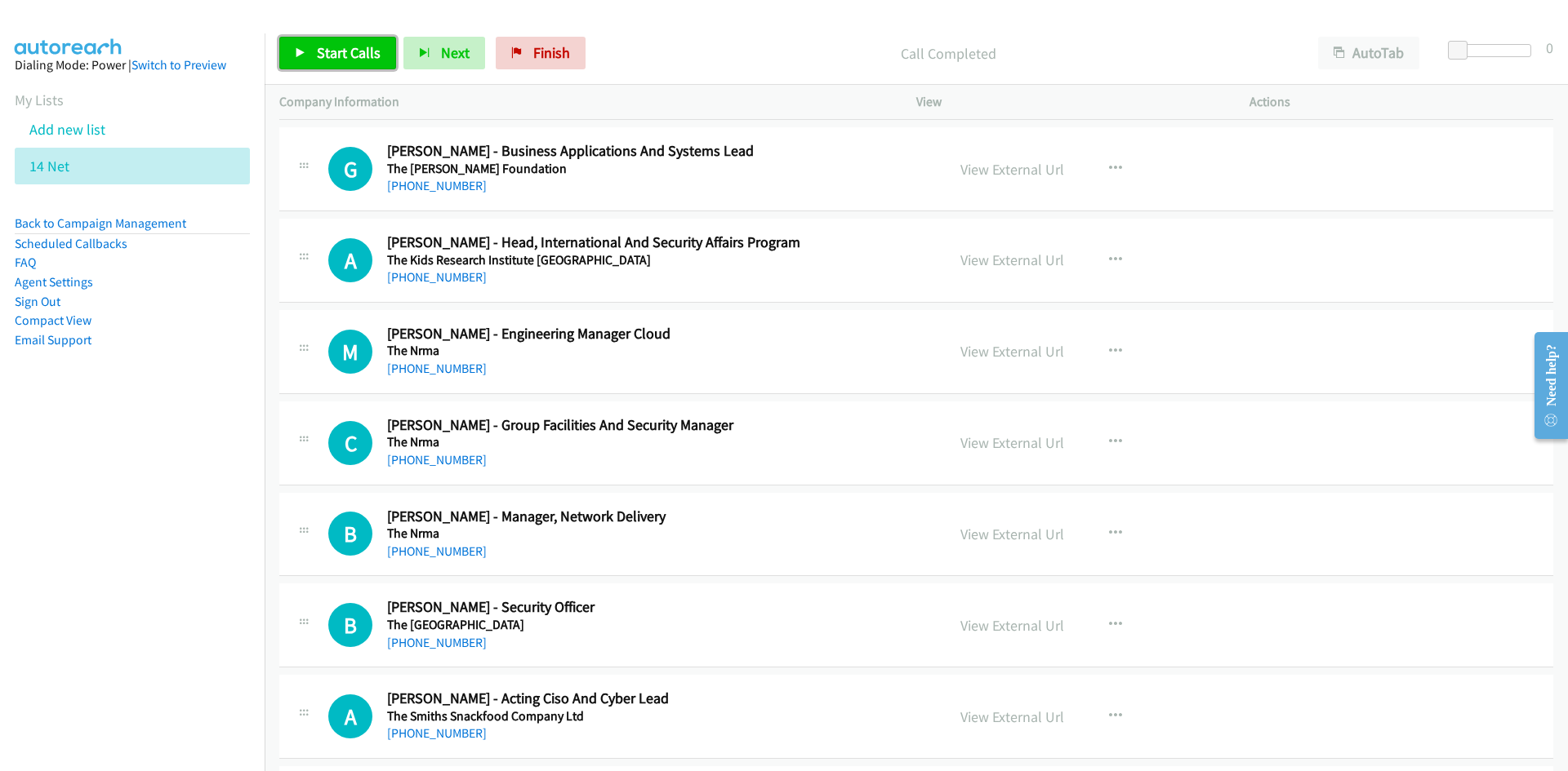
click at [370, 59] on span "Start Calls" at bounding box center [348, 52] width 64 height 19
click at [299, 46] on link "Pause" at bounding box center [324, 52] width 90 height 33
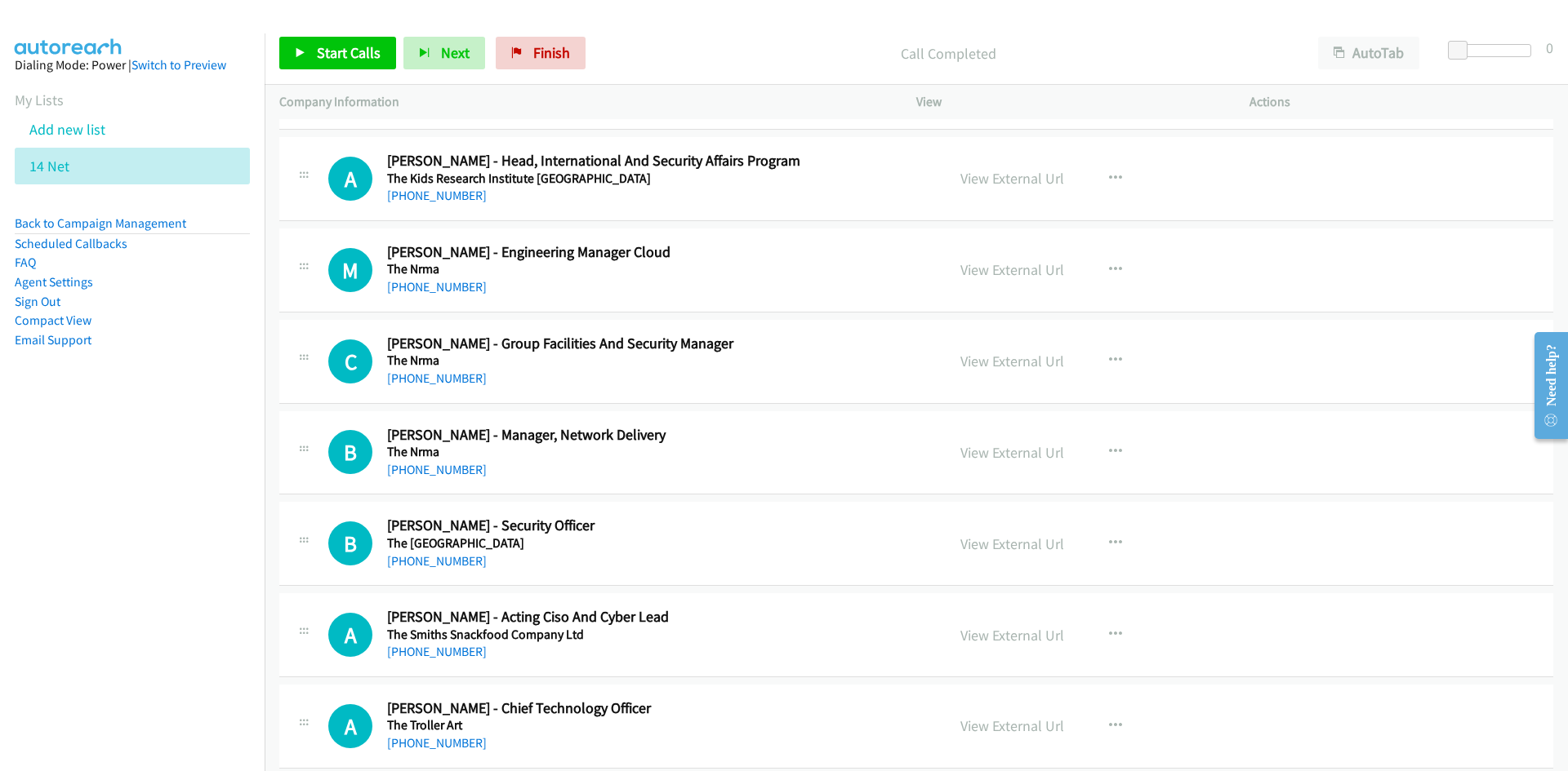
scroll to position [1306, 0]
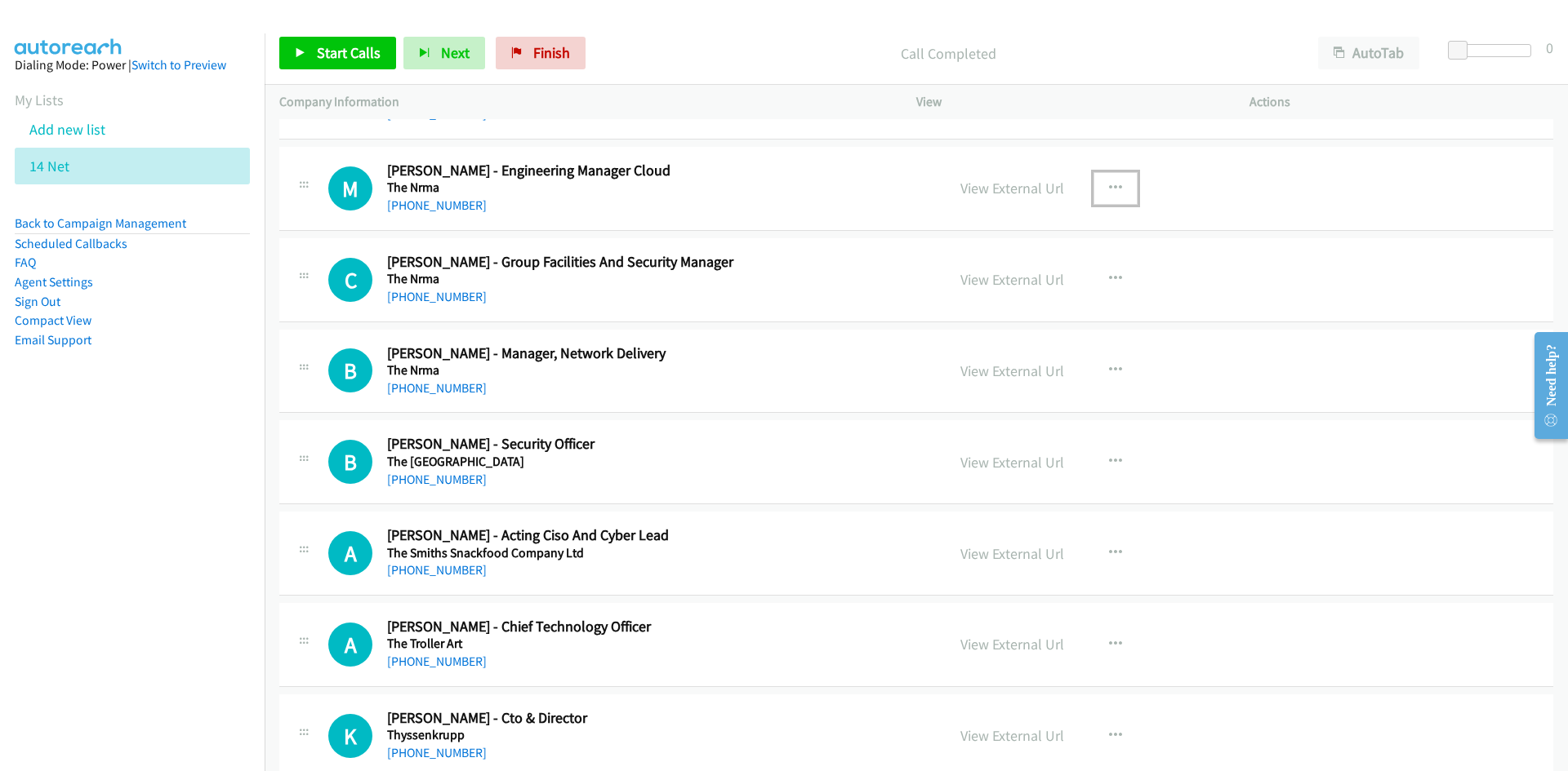
click at [1109, 191] on icon "button" at bounding box center [1115, 189] width 13 height 13
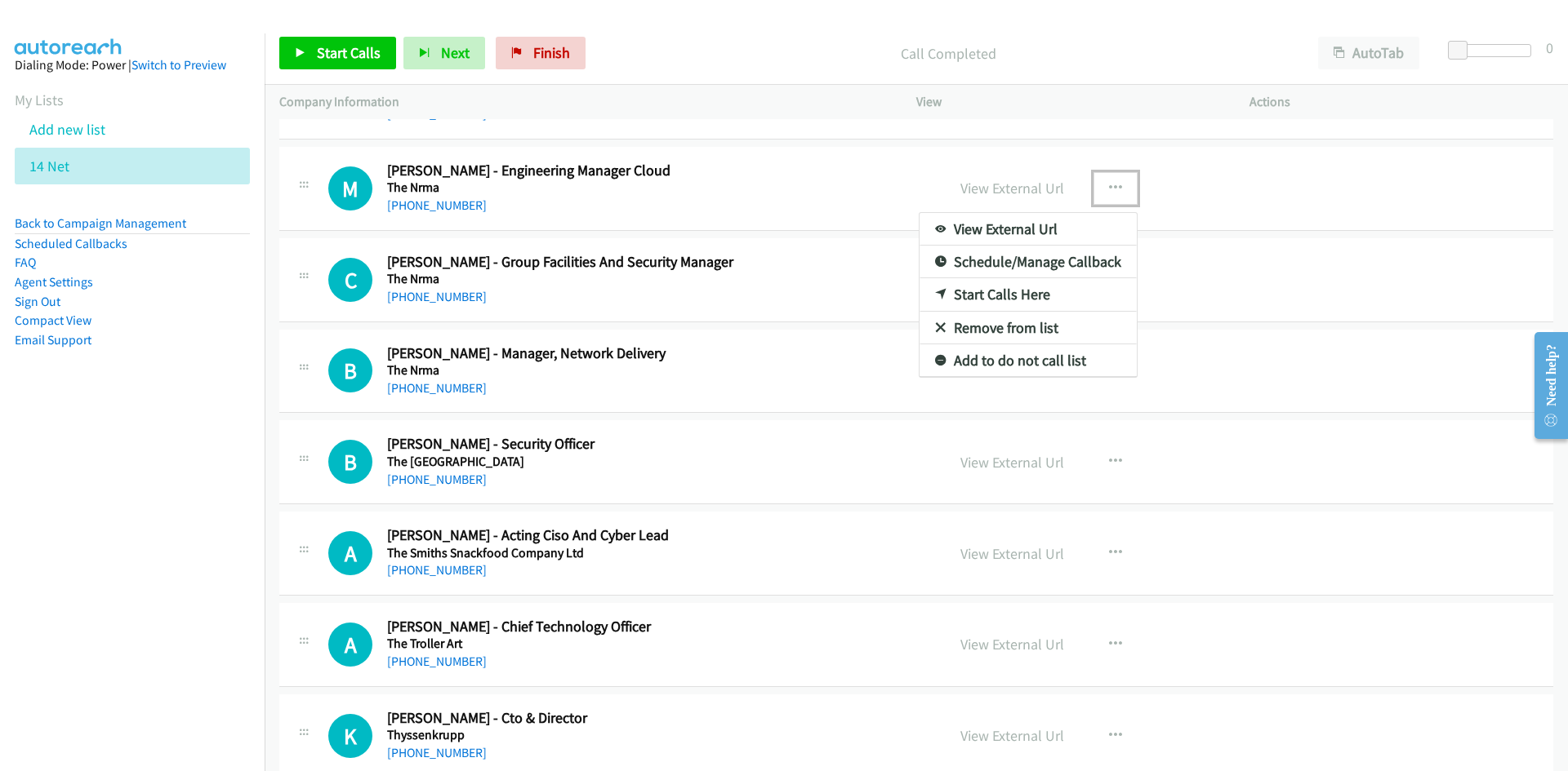
click at [942, 291] on link "Start Calls Here" at bounding box center [1027, 294] width 218 height 33
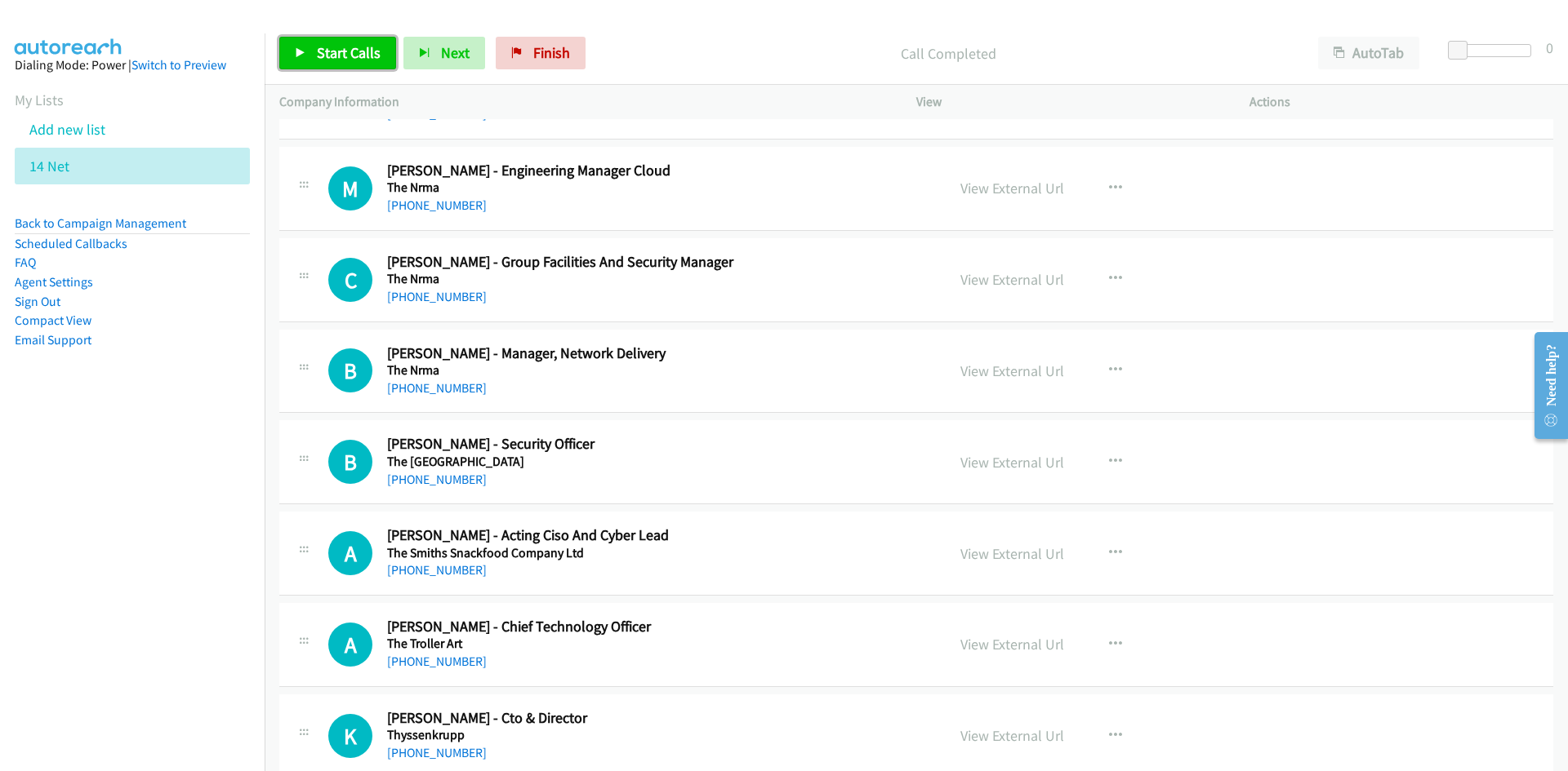
click at [331, 42] on link "Start Calls" at bounding box center [337, 52] width 117 height 33
click at [331, 42] on link "Pause" at bounding box center [324, 52] width 90 height 33
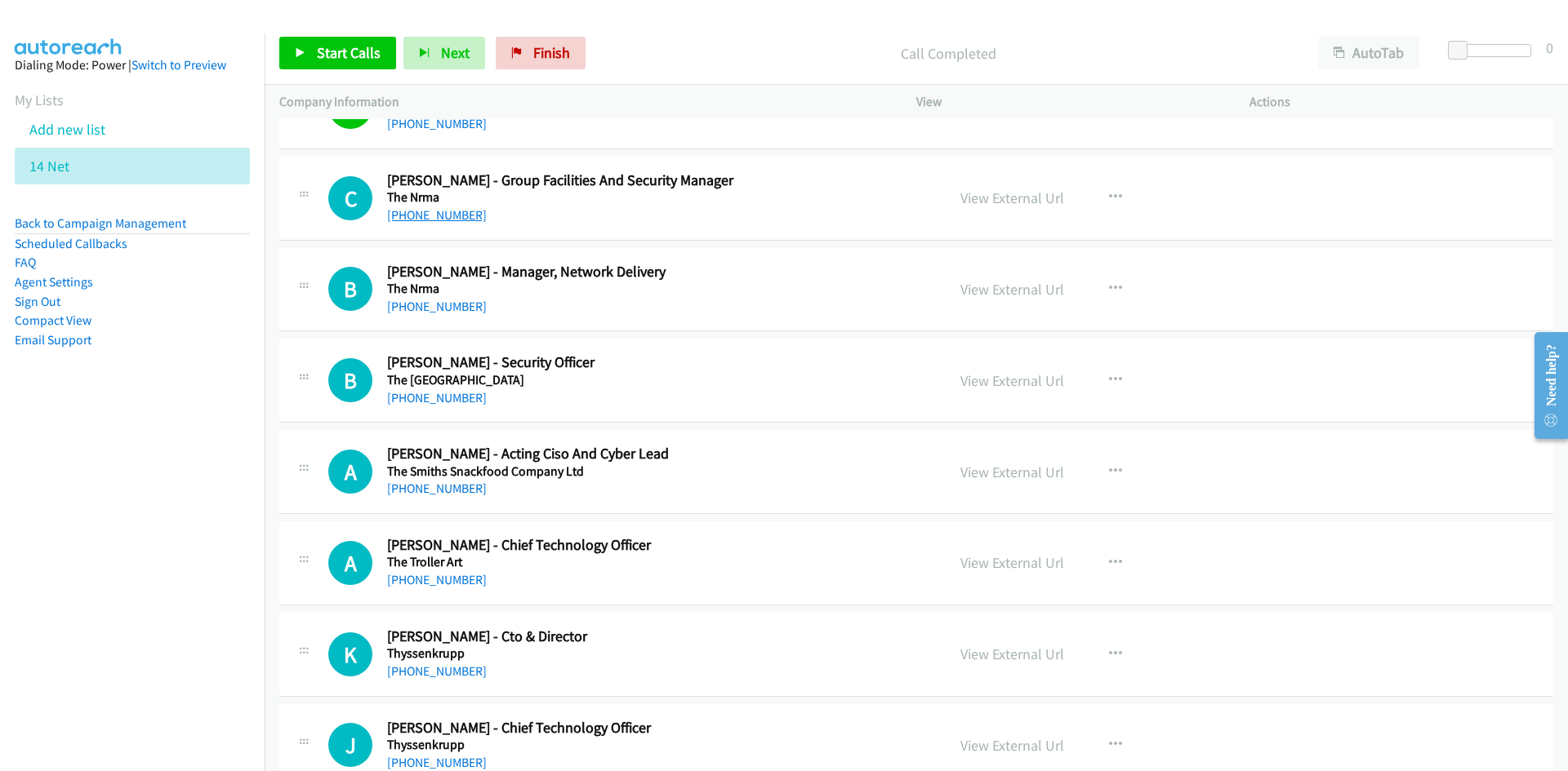
scroll to position [1469, 0]
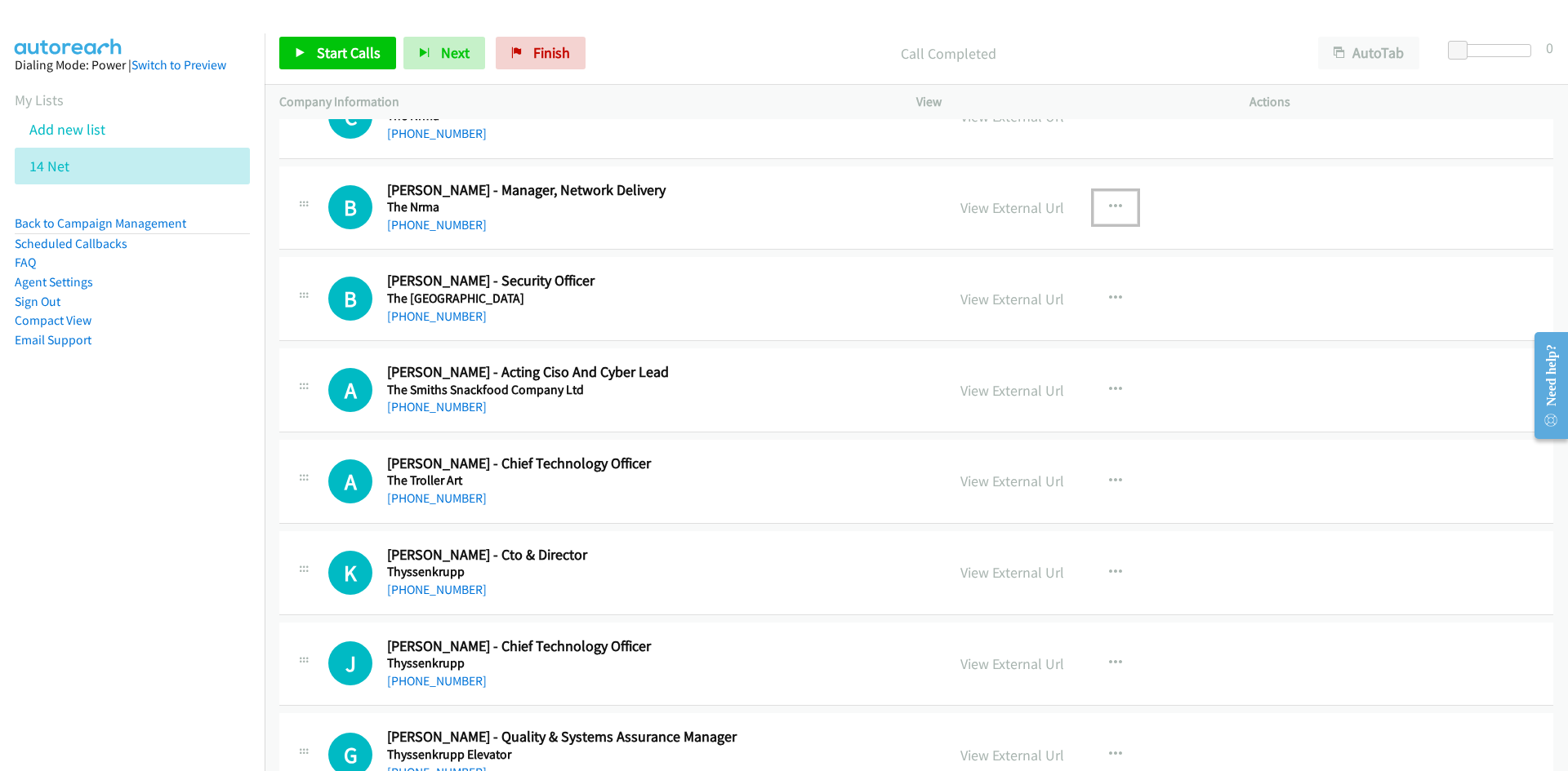
click at [1121, 205] on button "button" at bounding box center [1115, 207] width 44 height 33
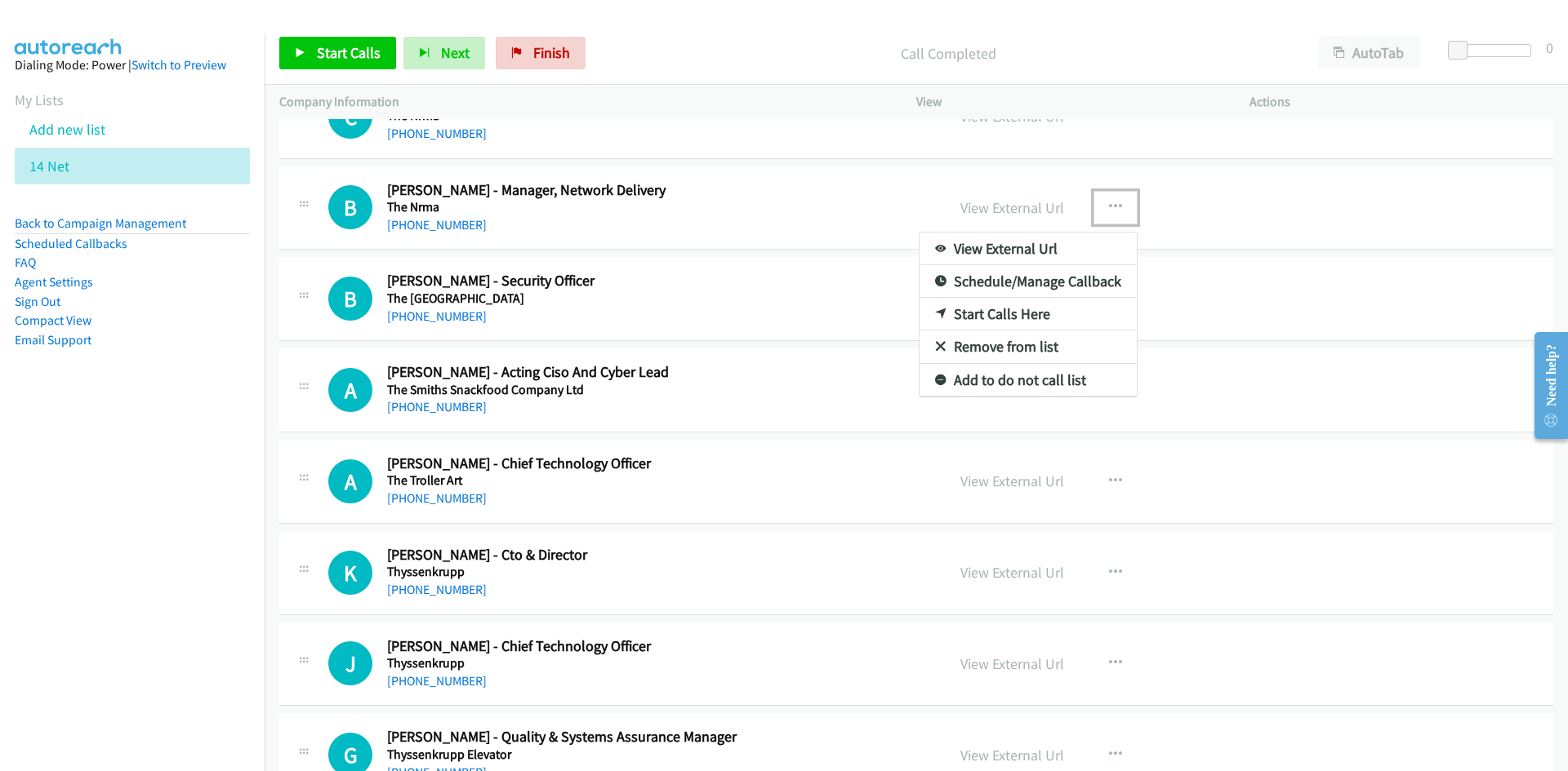
click at [943, 306] on link "Start Calls Here" at bounding box center [1027, 314] width 218 height 33
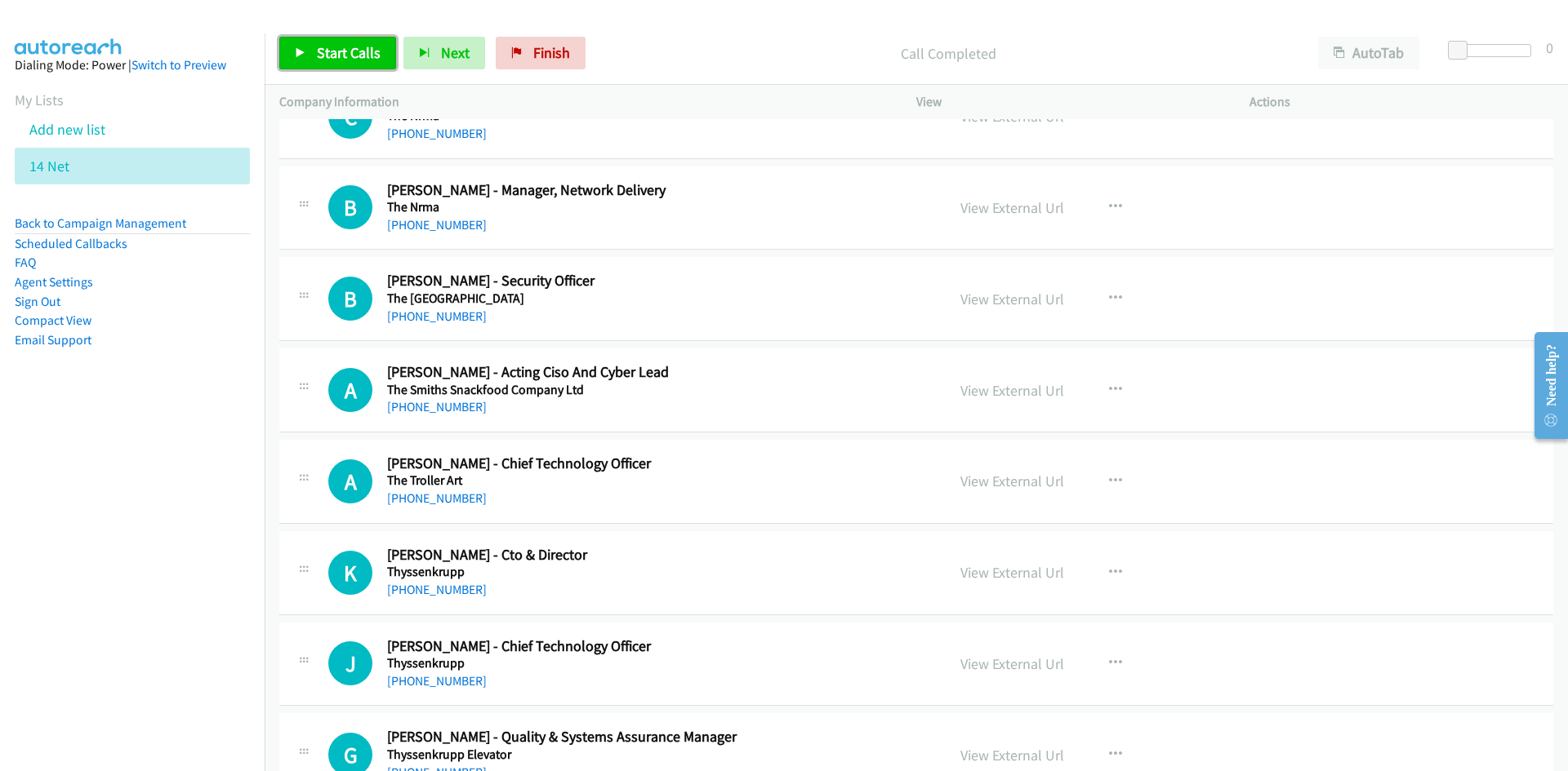
click at [333, 43] on span "Start Calls" at bounding box center [348, 52] width 64 height 19
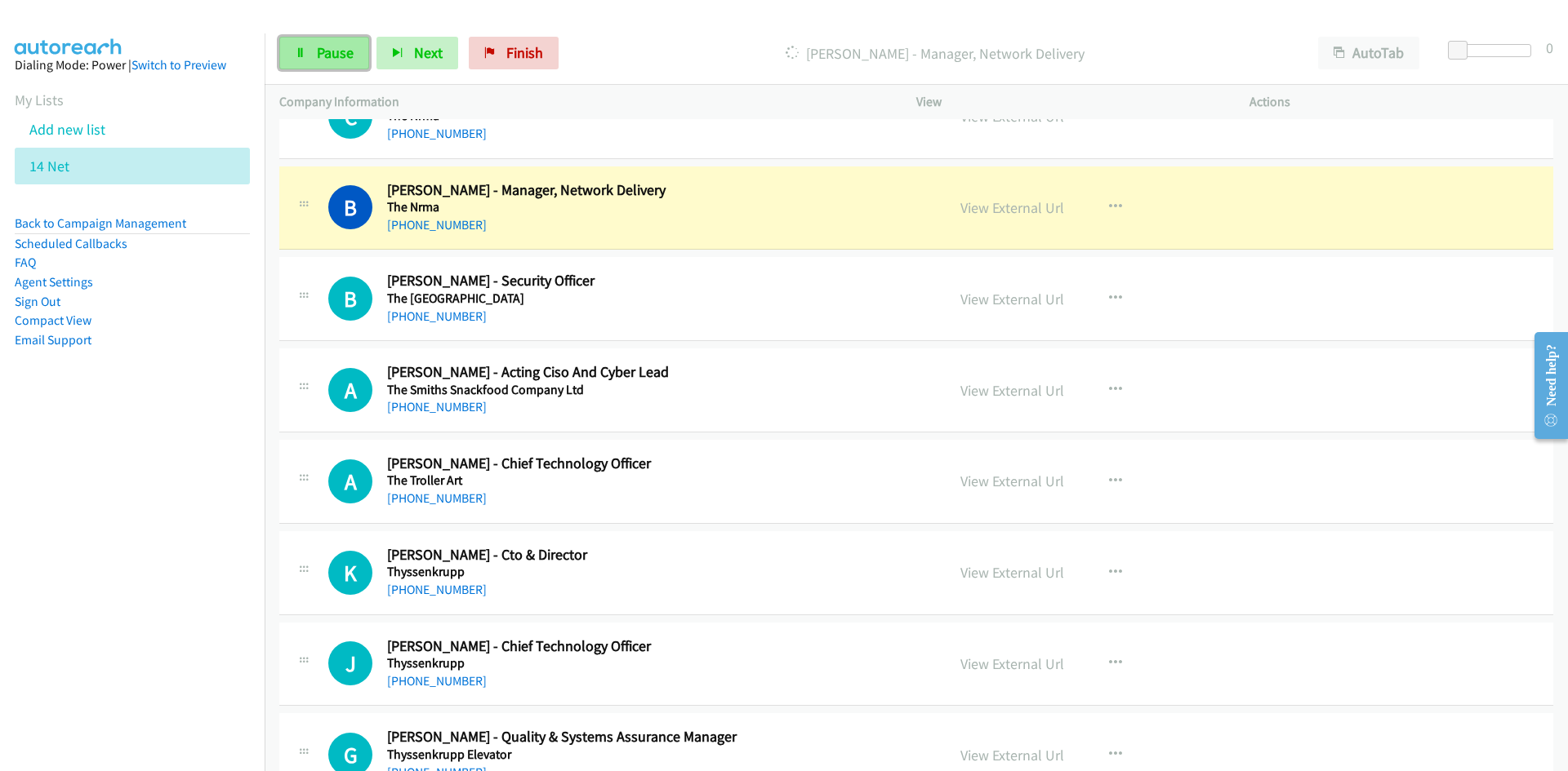
click at [333, 43] on span "Pause" at bounding box center [334, 52] width 36 height 19
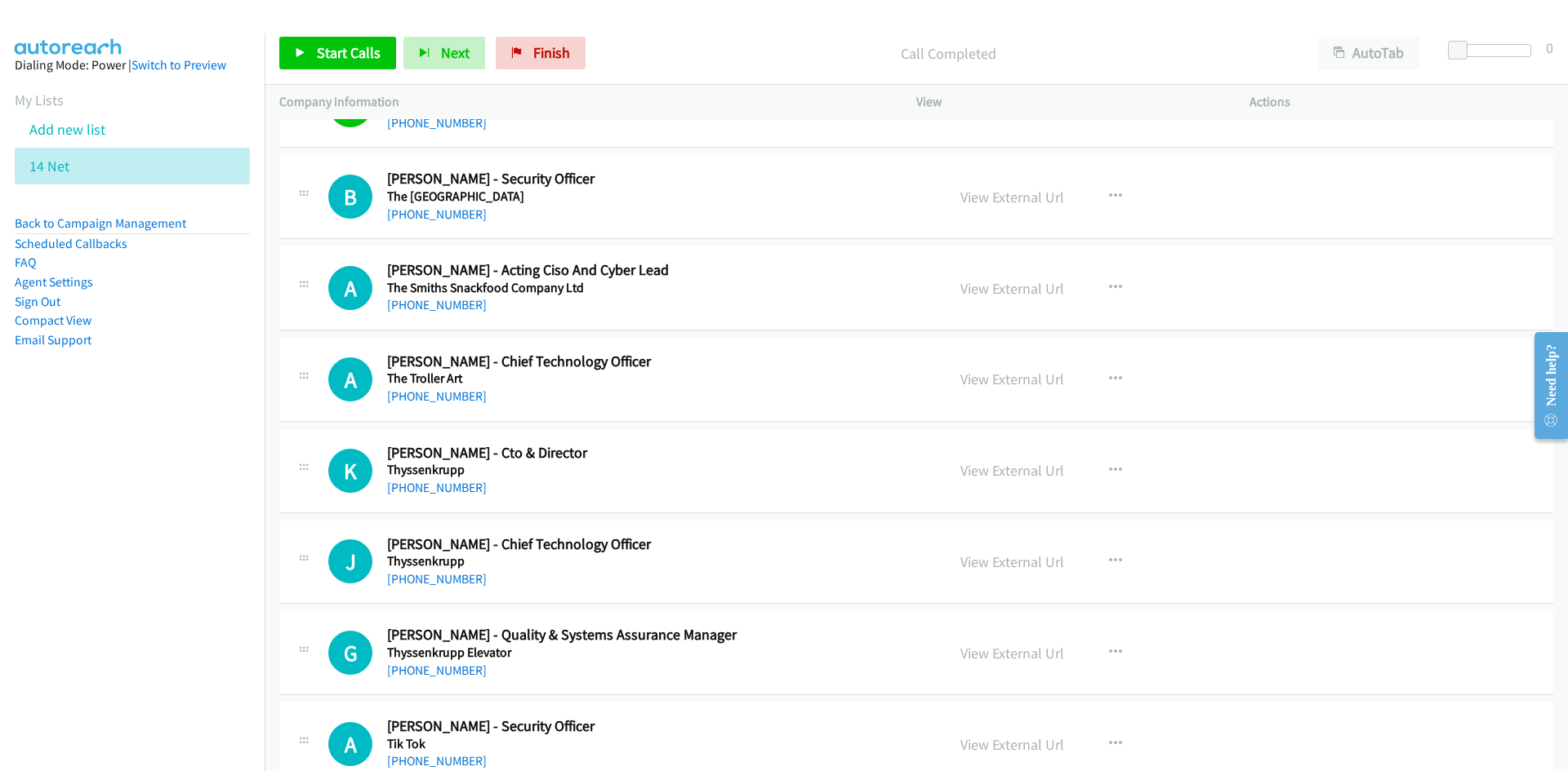
scroll to position [1550, 0]
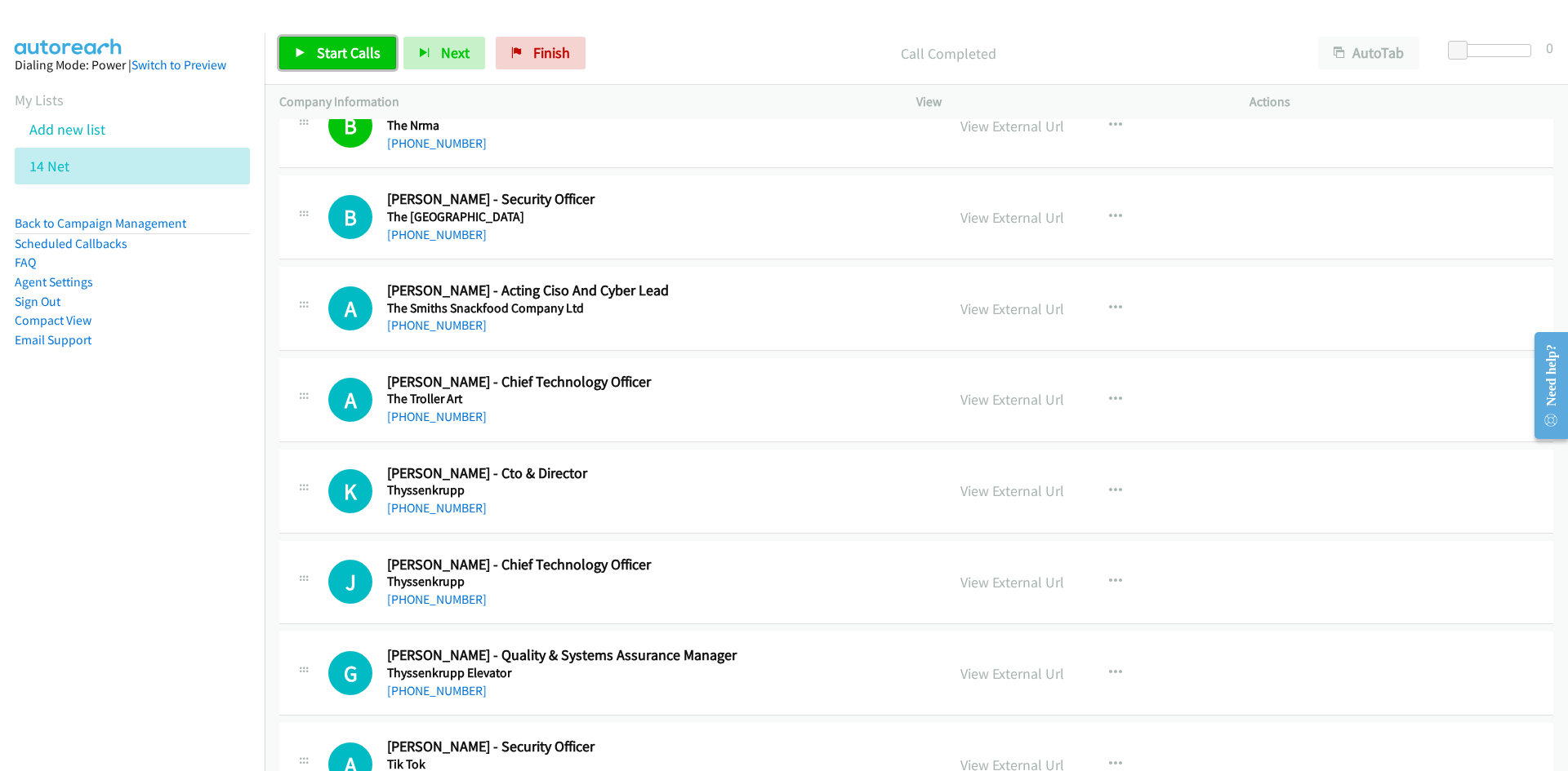
click at [294, 48] on link "Start Calls" at bounding box center [337, 52] width 117 height 33
click at [299, 49] on icon at bounding box center [301, 54] width 11 height 11
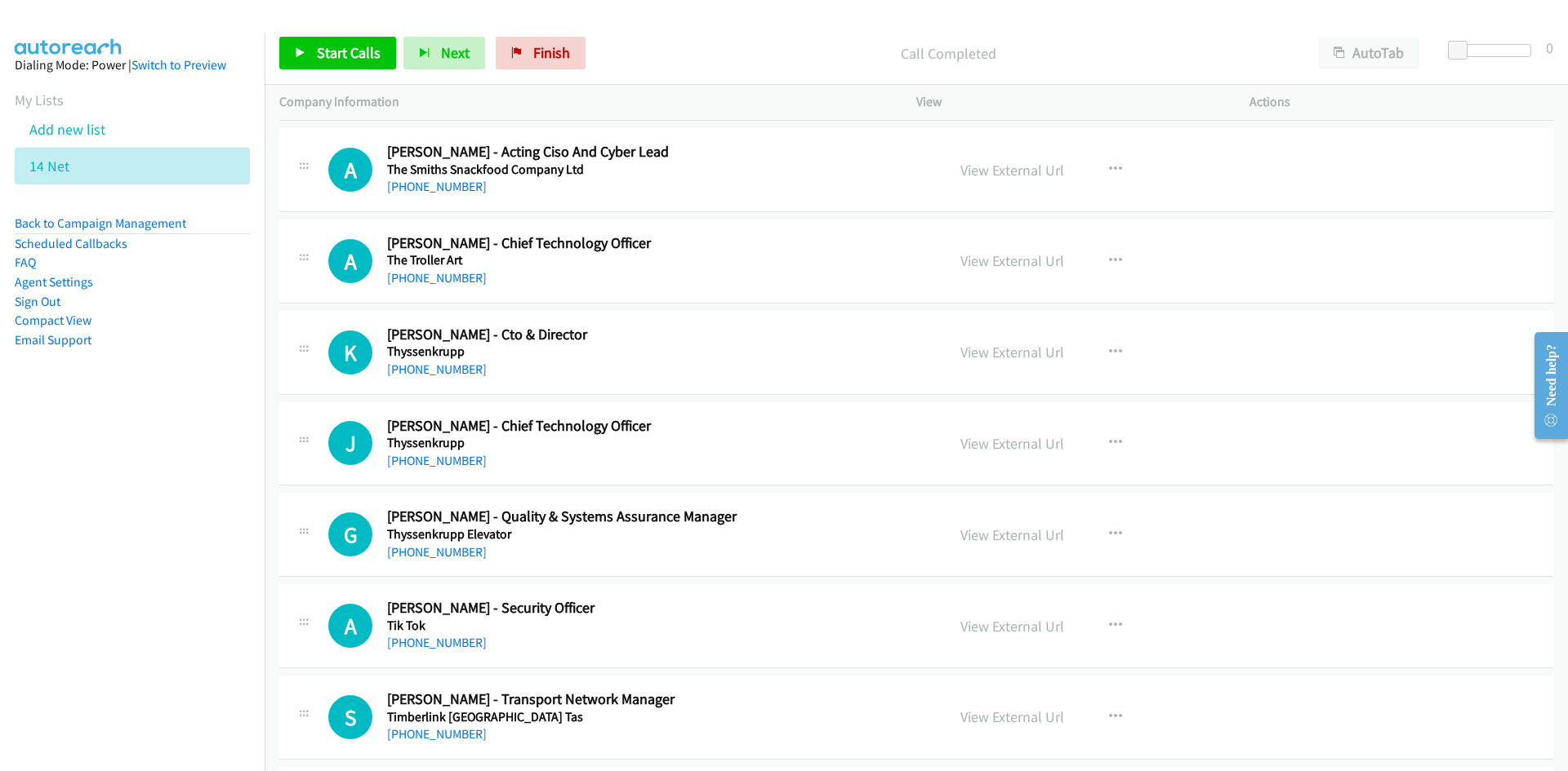
scroll to position [1714, 0]
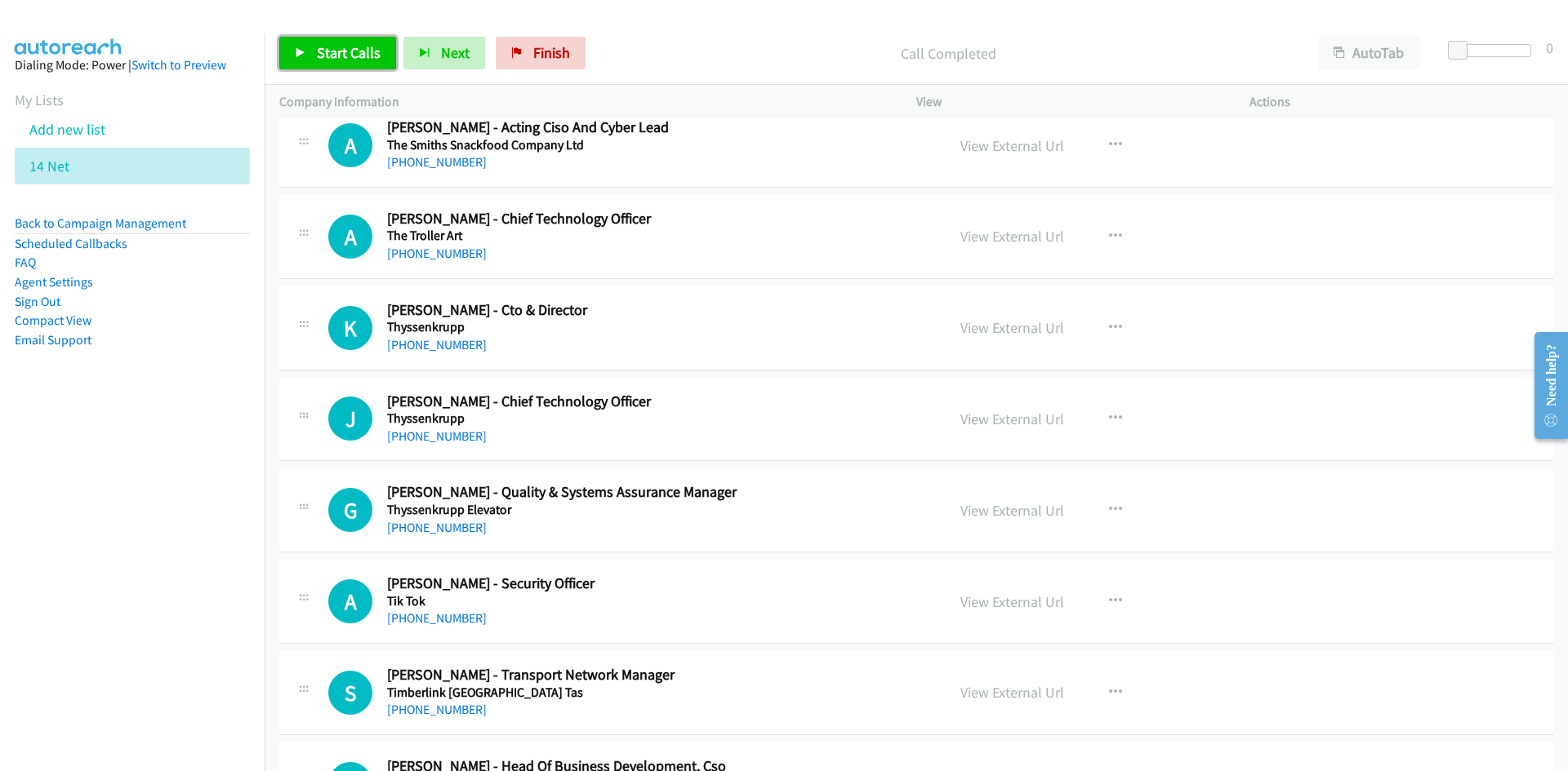
click at [335, 59] on span "Start Calls" at bounding box center [348, 52] width 64 height 19
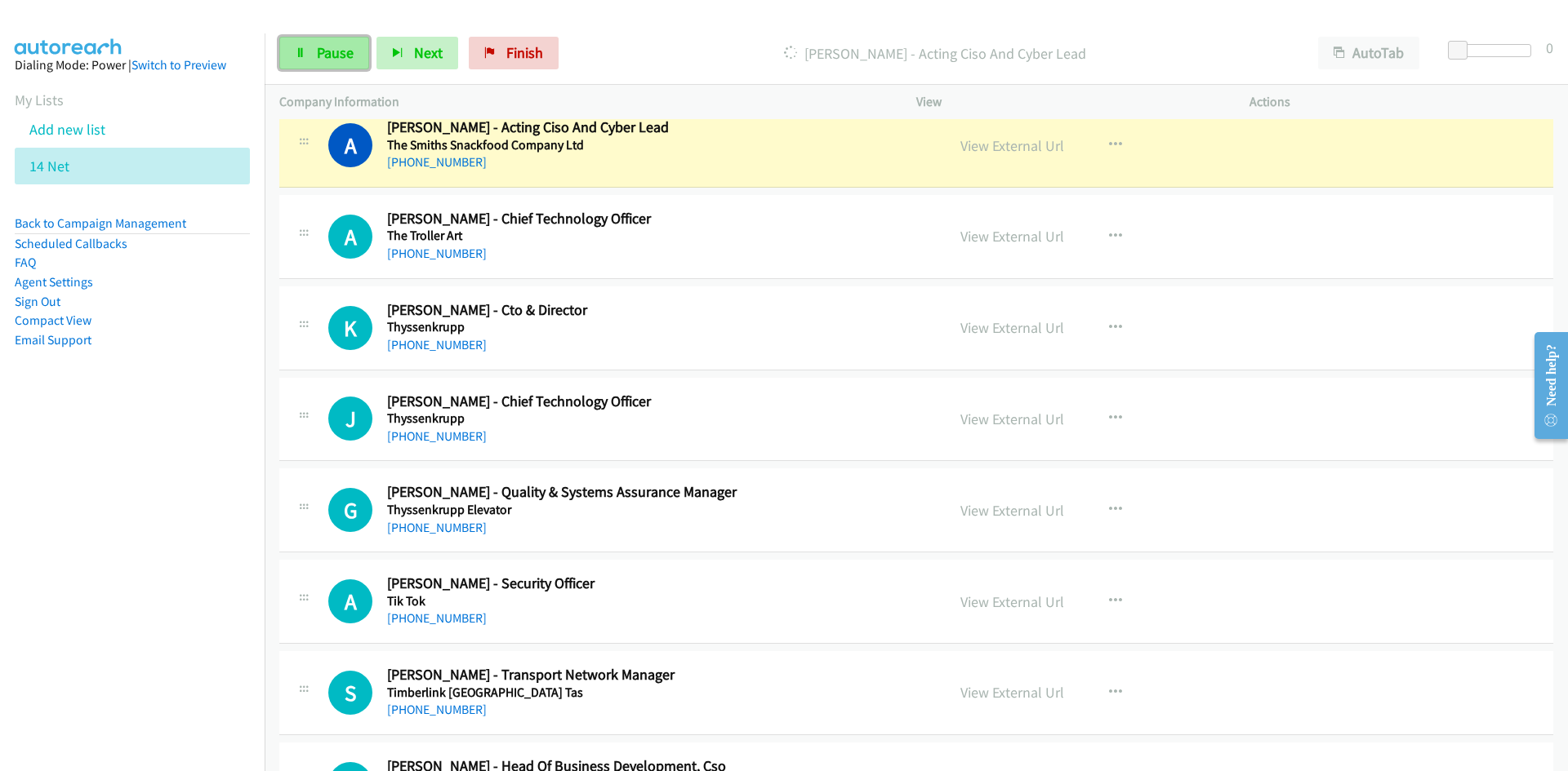
click at [335, 59] on span "Pause" at bounding box center [334, 52] width 36 height 19
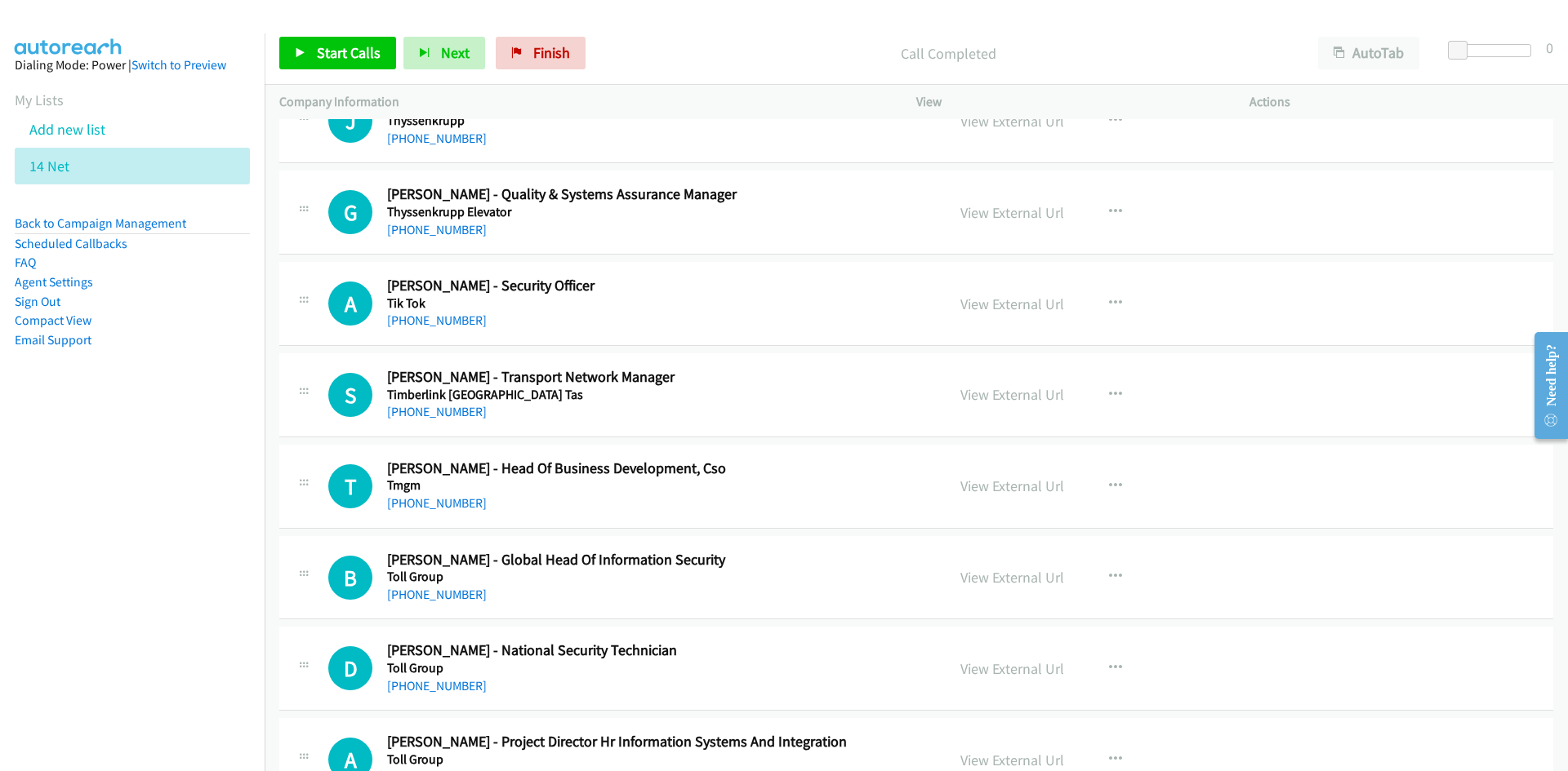
scroll to position [2040, 0]
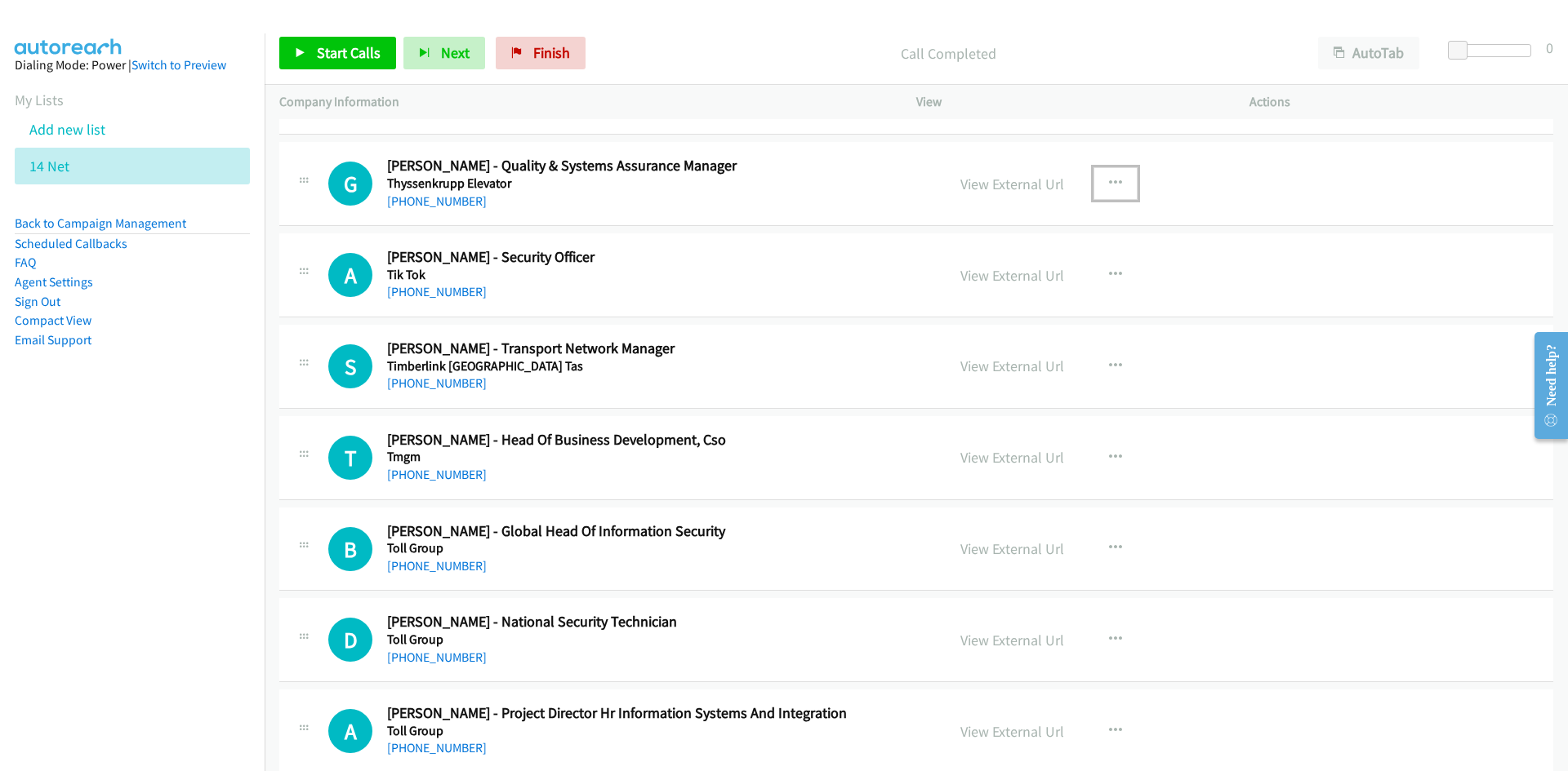
click at [1096, 175] on button "button" at bounding box center [1115, 183] width 44 height 33
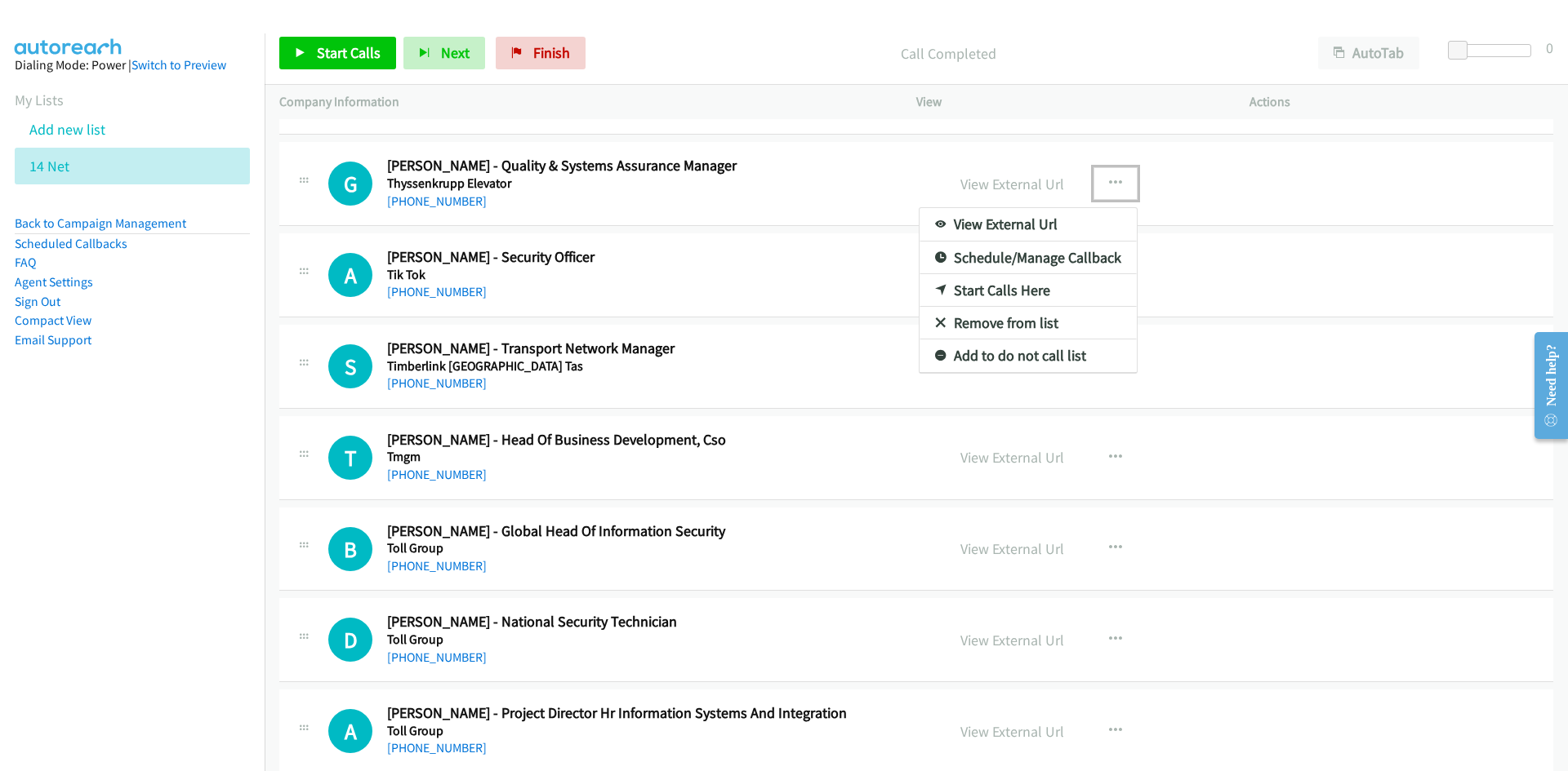
click at [941, 291] on link "Start Calls Here" at bounding box center [1027, 290] width 218 height 33
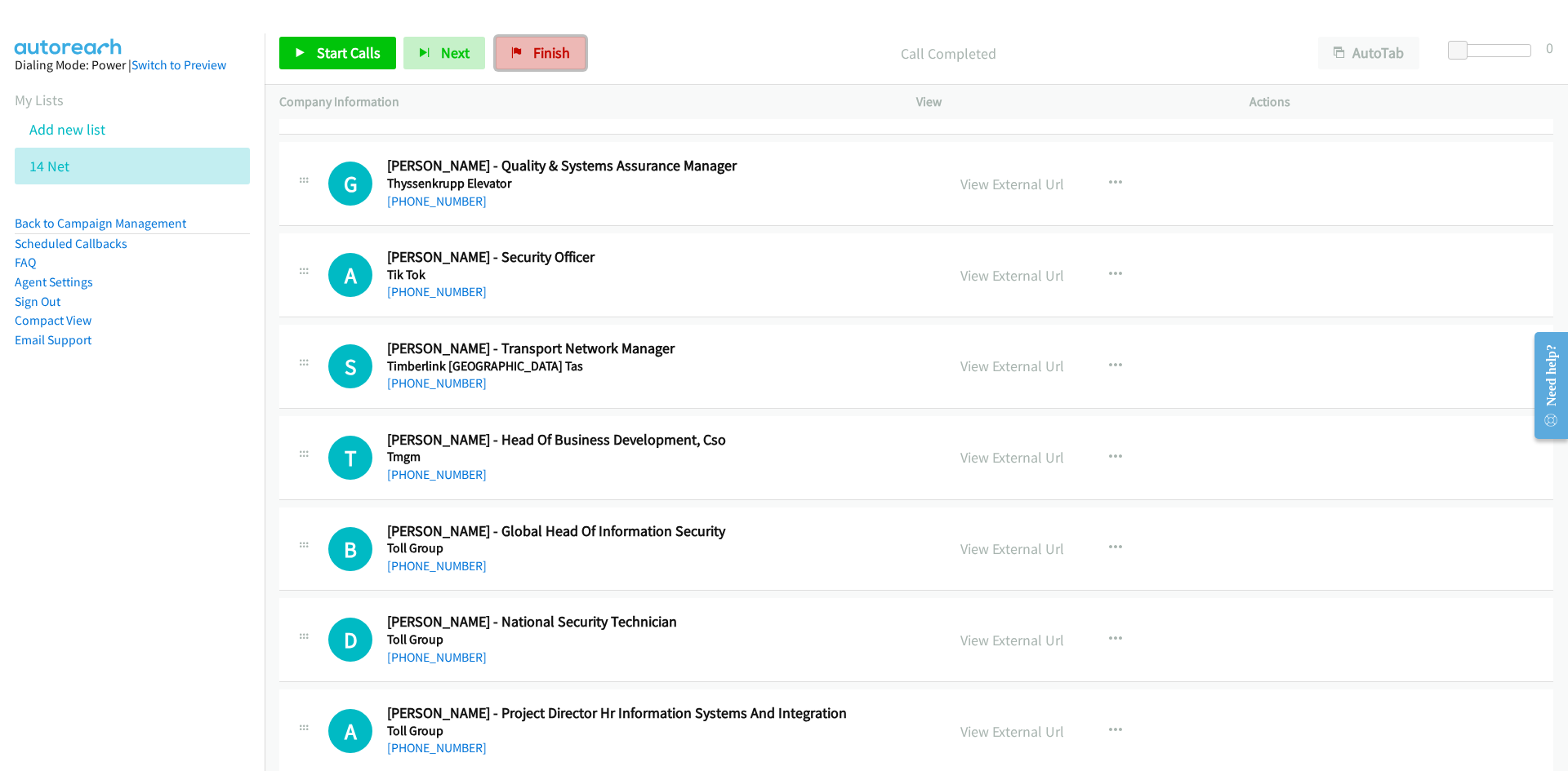
click at [554, 54] on span "Finish" at bounding box center [551, 52] width 36 height 19
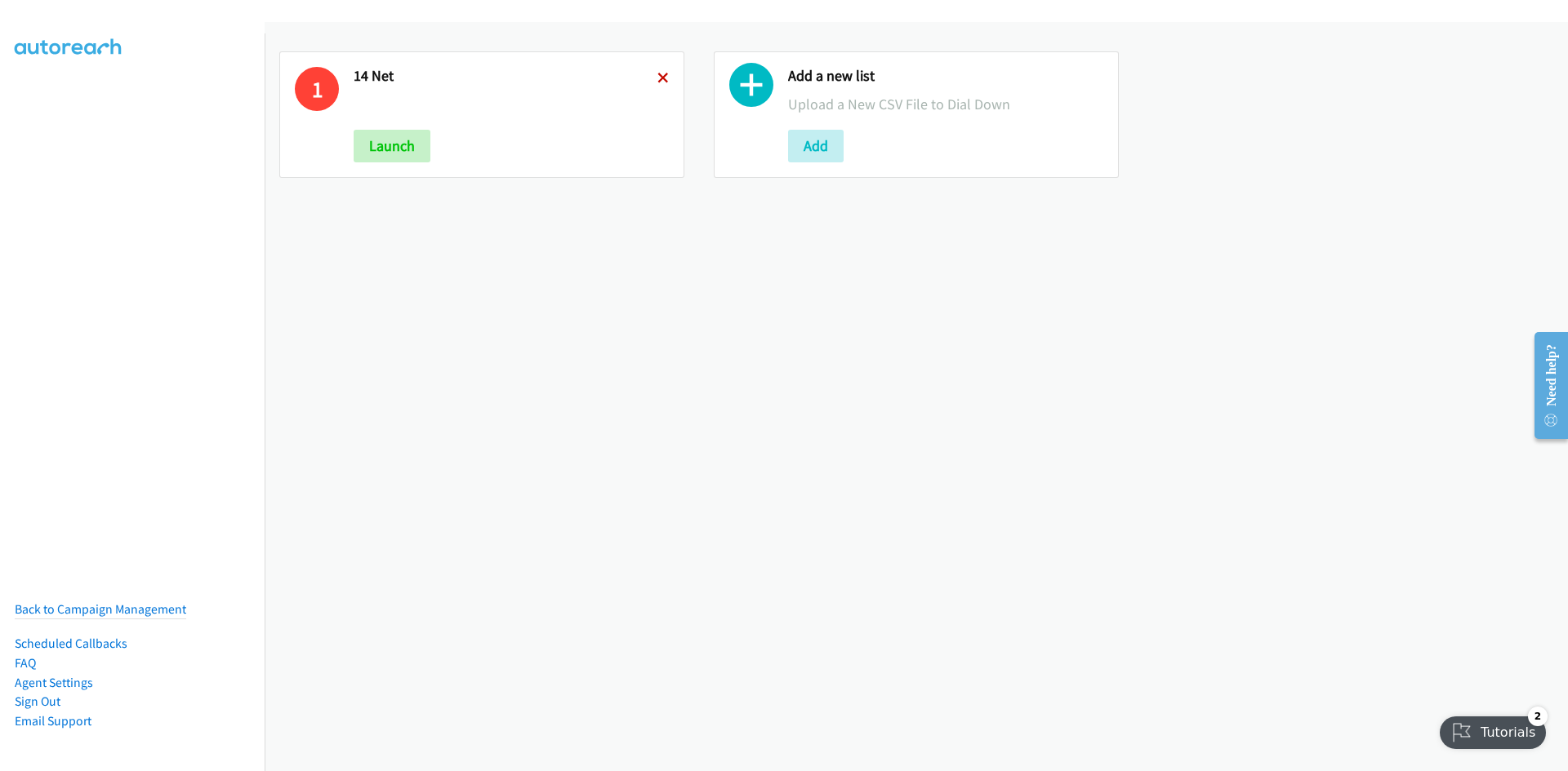
click at [657, 82] on icon at bounding box center [663, 79] width 11 height 11
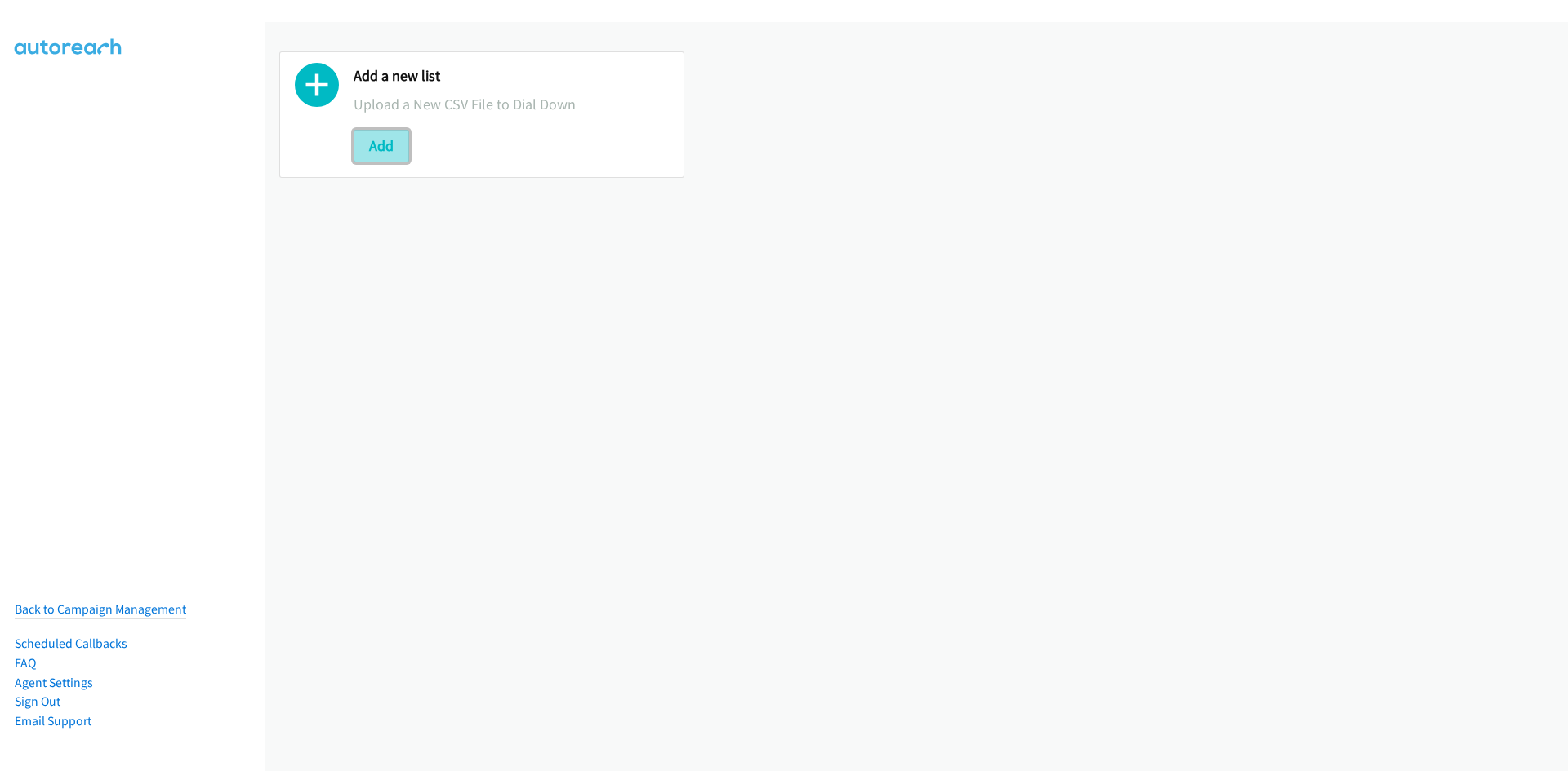
click at [403, 155] on button "Add" at bounding box center [381, 146] width 55 height 33
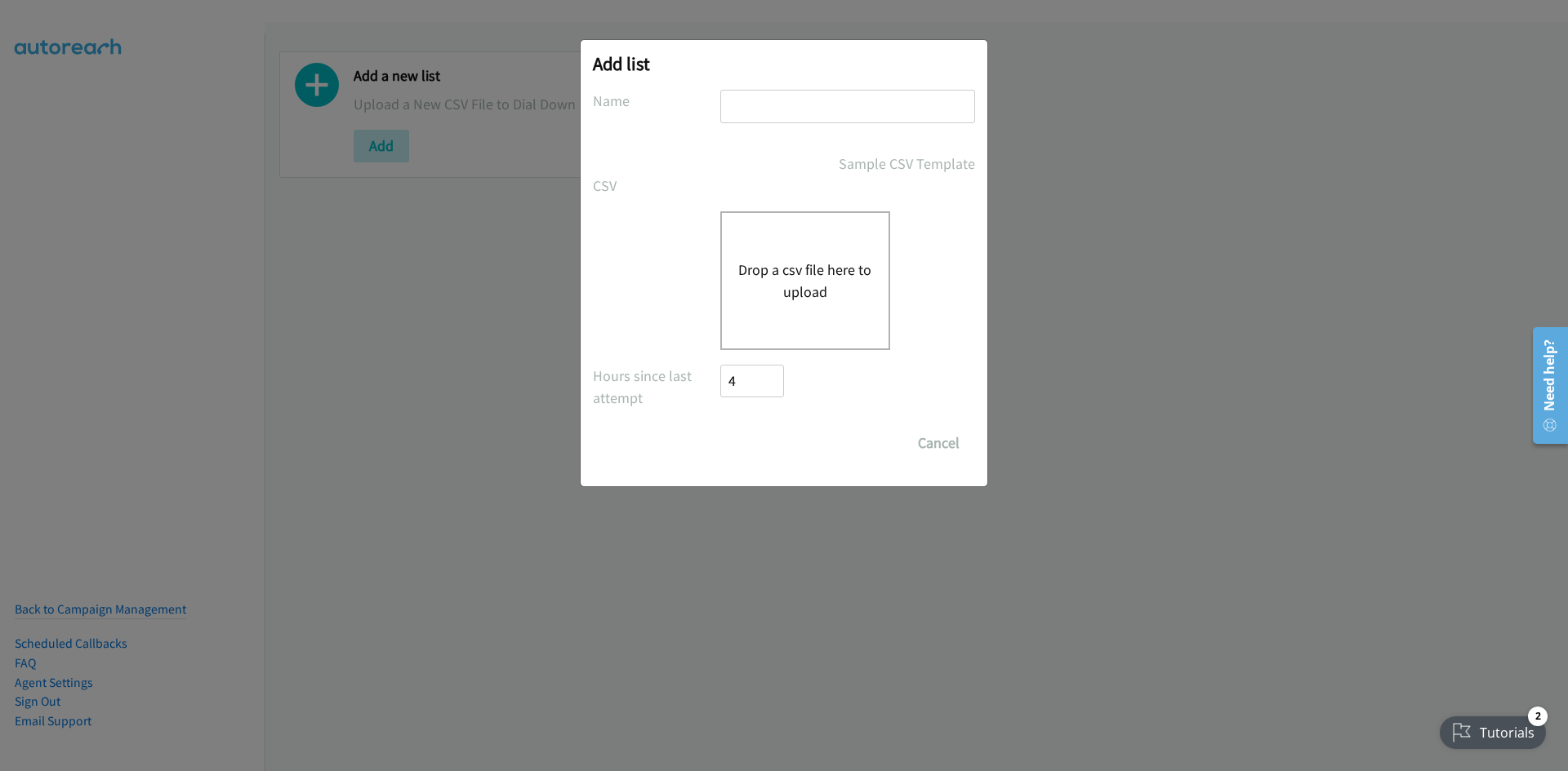
click at [750, 256] on div "Drop a csv file here to upload" at bounding box center [805, 280] width 170 height 139
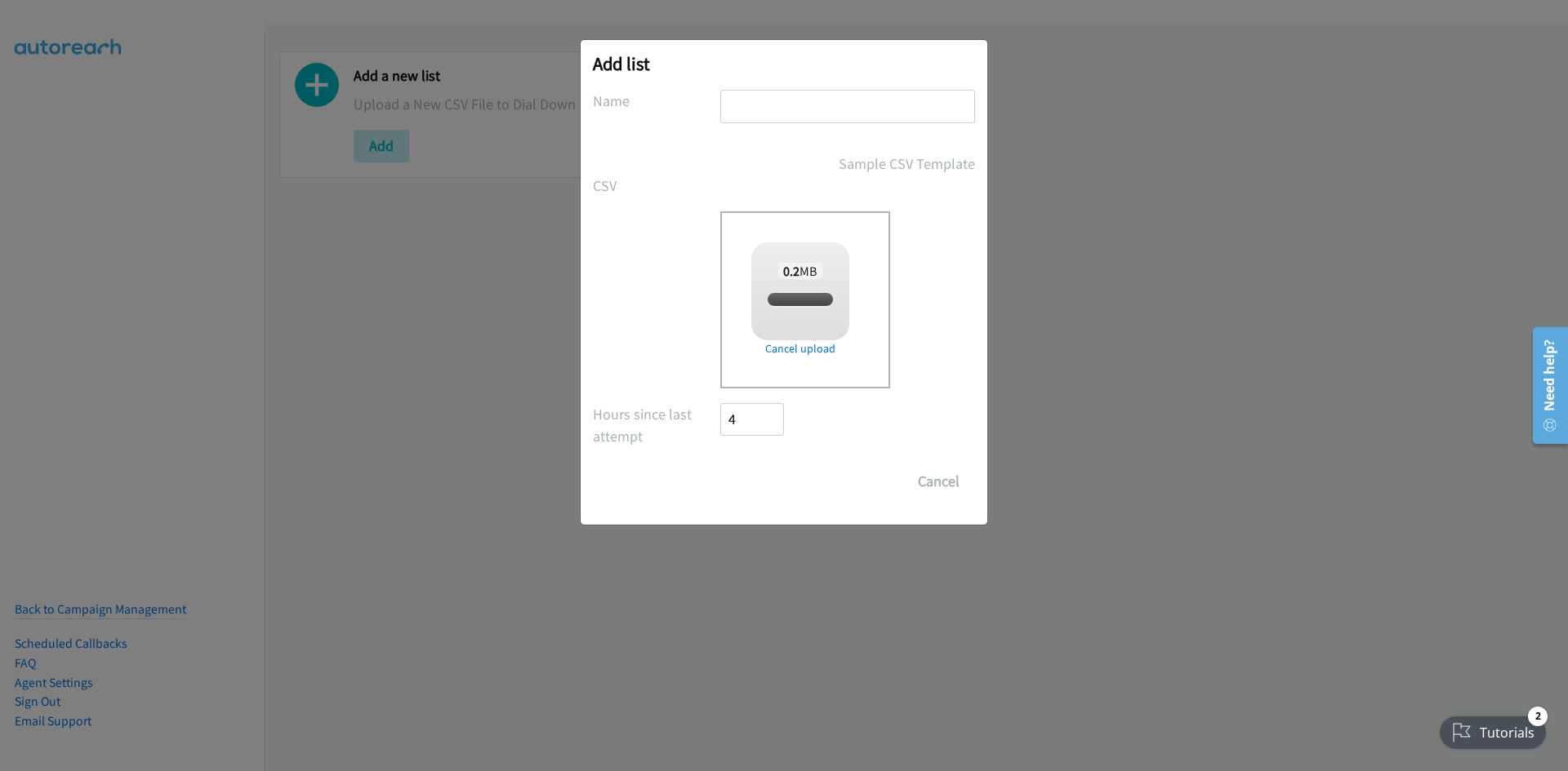
checkbox input "true"
click at [836, 114] on input "text" at bounding box center [847, 106] width 255 height 34
type input "net40"
click at [755, 493] on input "Save List" at bounding box center [763, 481] width 86 height 33
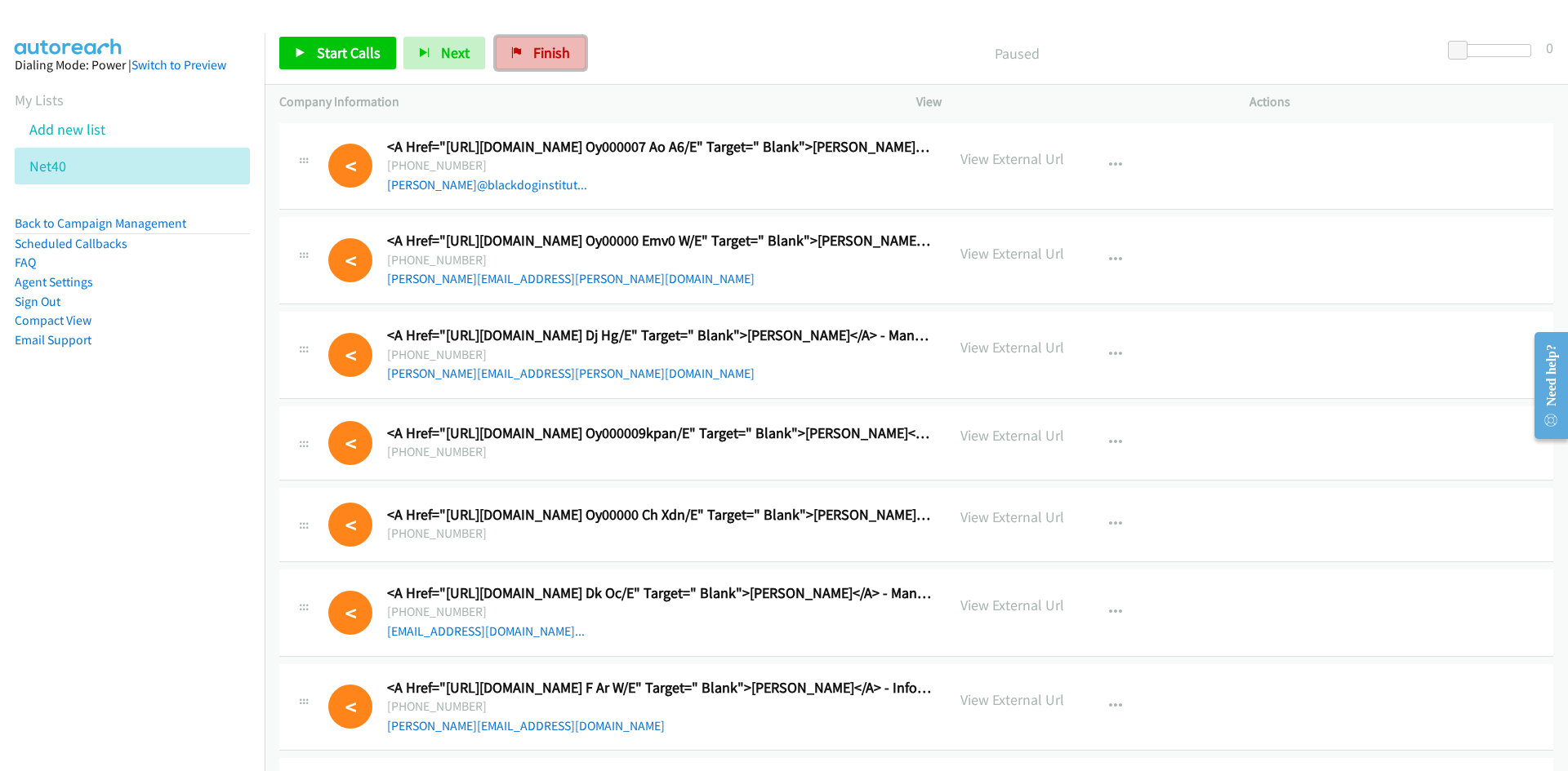
click at [555, 67] on link "Finish" at bounding box center [541, 52] width 90 height 33
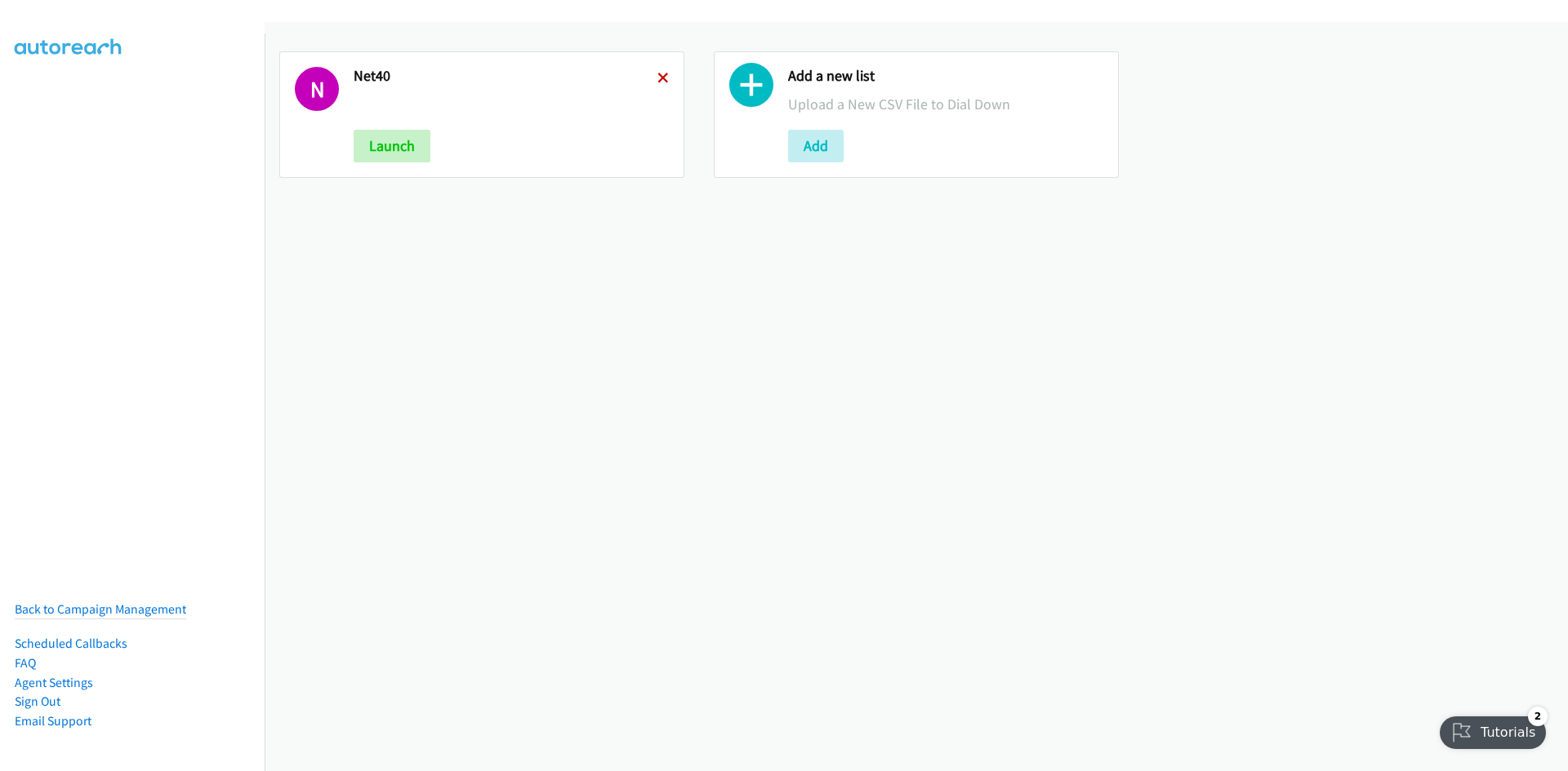
click at [657, 75] on icon at bounding box center [663, 79] width 11 height 11
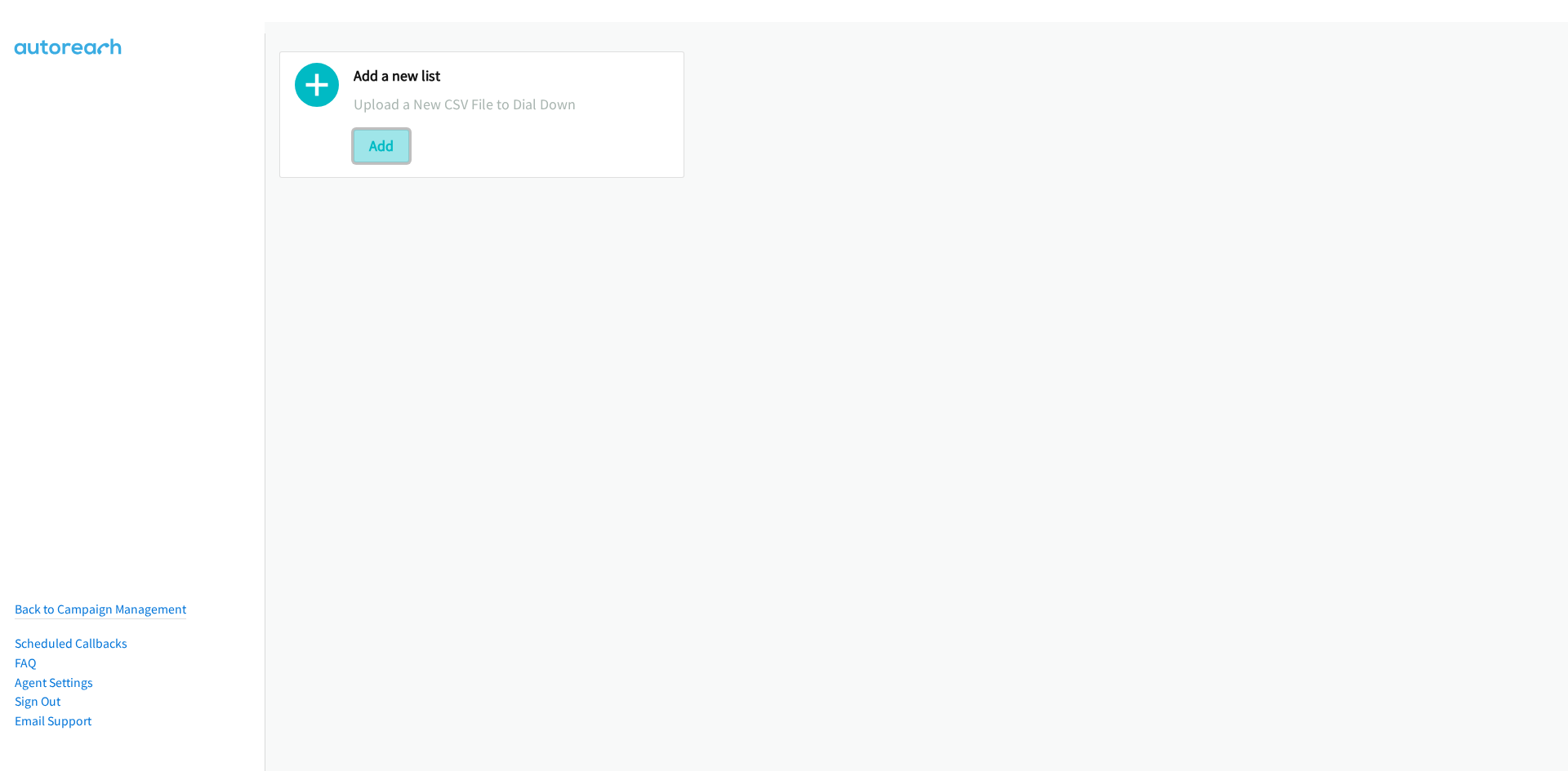
click at [398, 151] on button "Add" at bounding box center [381, 146] width 55 height 33
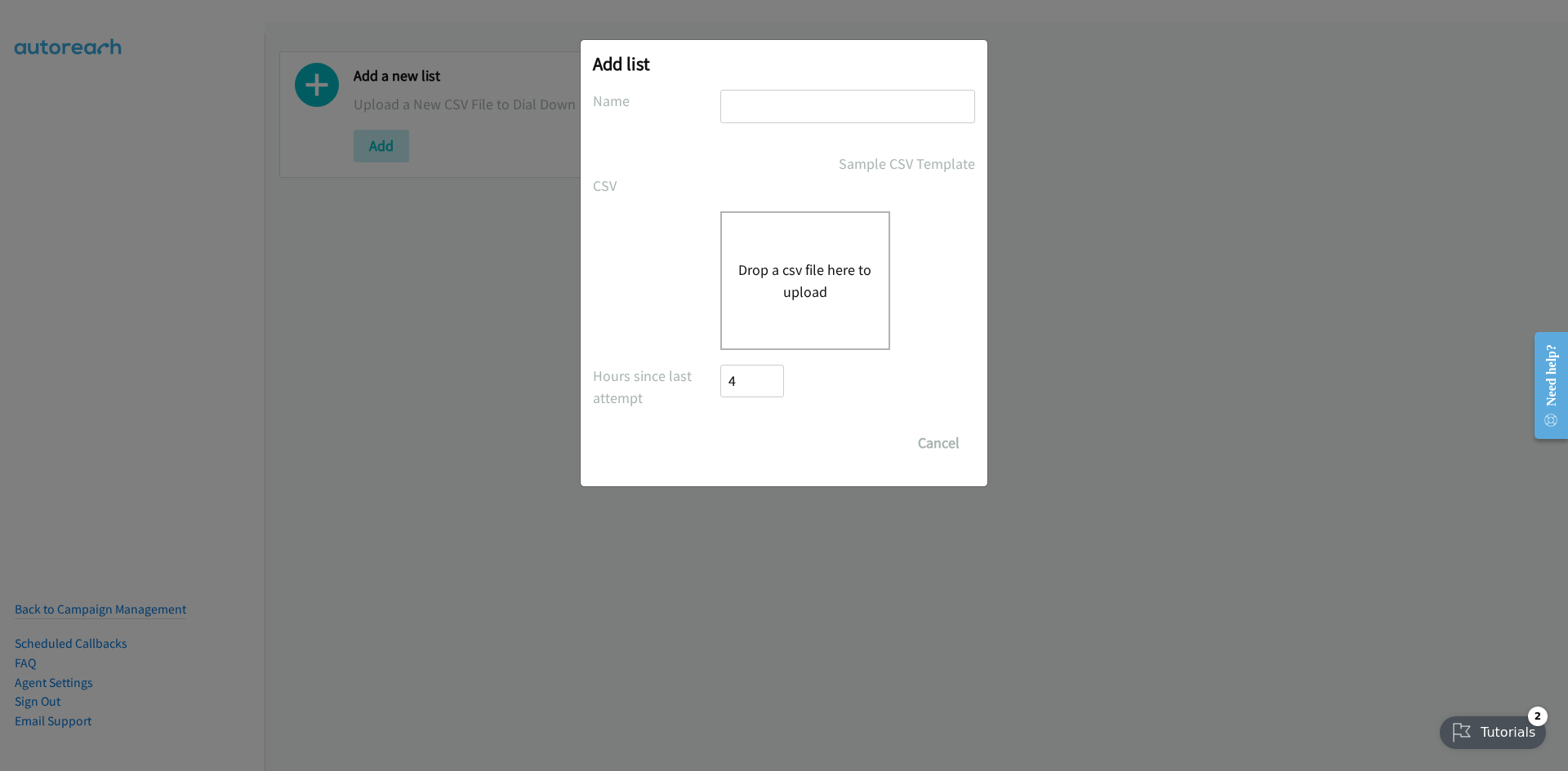
click at [811, 301] on button "Drop a csv file here to upload" at bounding box center [804, 280] width 134 height 44
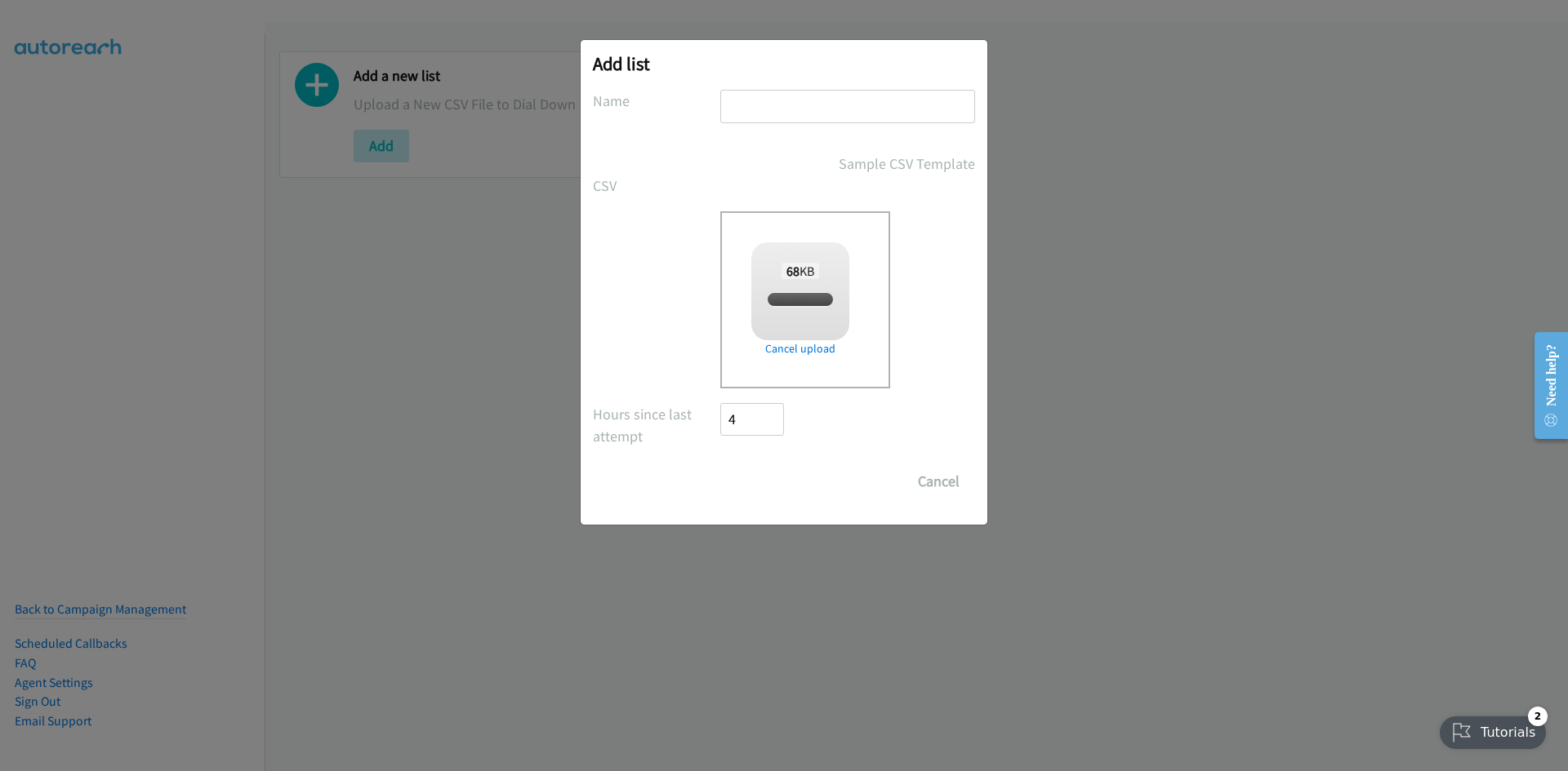
checkbox input "true"
click at [815, 107] on input "text" at bounding box center [847, 106] width 255 height 34
type input "15/9/2025"
click at [774, 472] on input "Save List" at bounding box center [763, 481] width 86 height 33
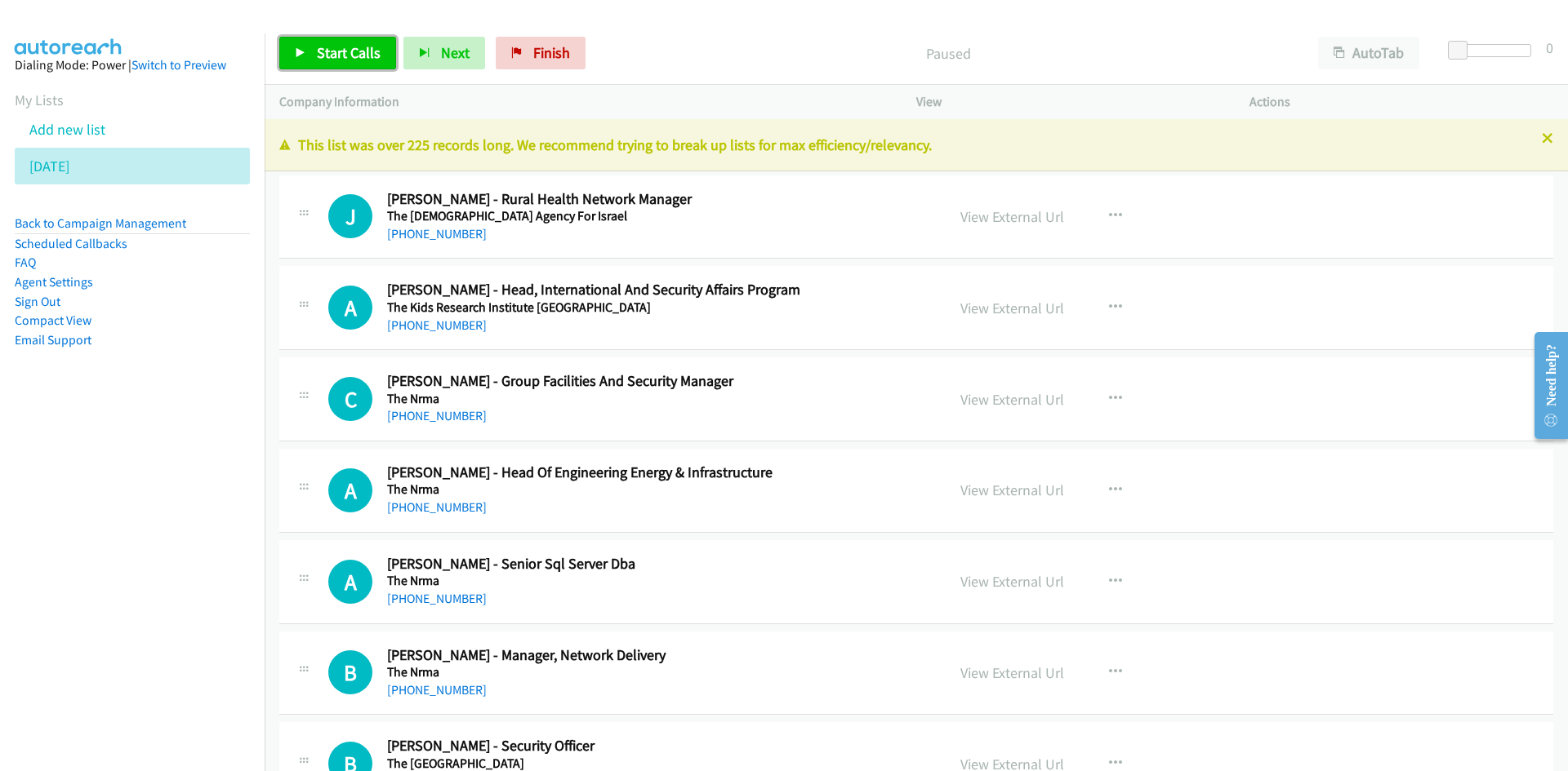
click at [360, 62] on span "Start Calls" at bounding box center [348, 52] width 64 height 19
click at [360, 62] on link "Pause" at bounding box center [324, 52] width 90 height 33
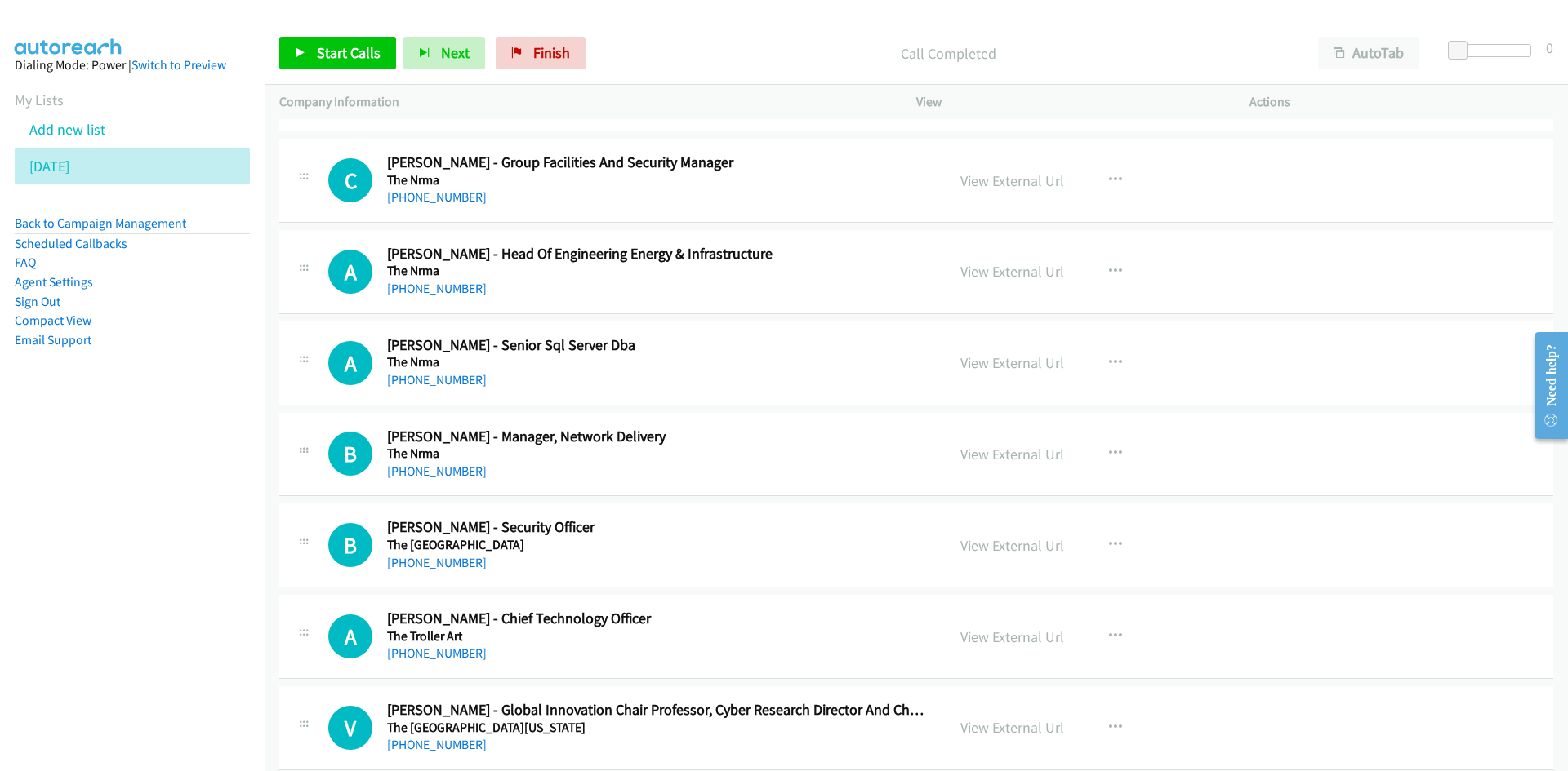
scroll to position [245, 0]
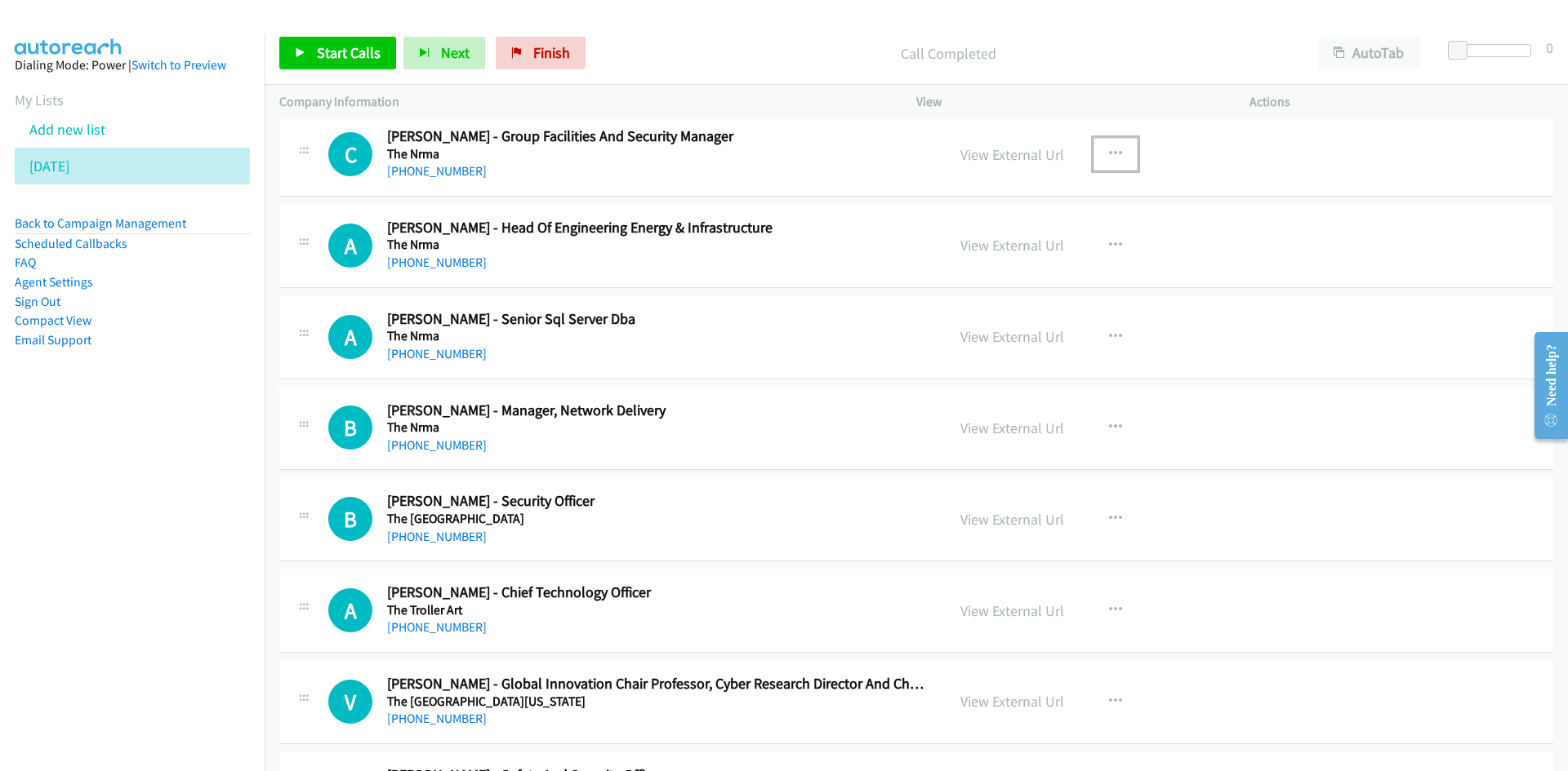
click at [1117, 148] on button "button" at bounding box center [1115, 154] width 44 height 33
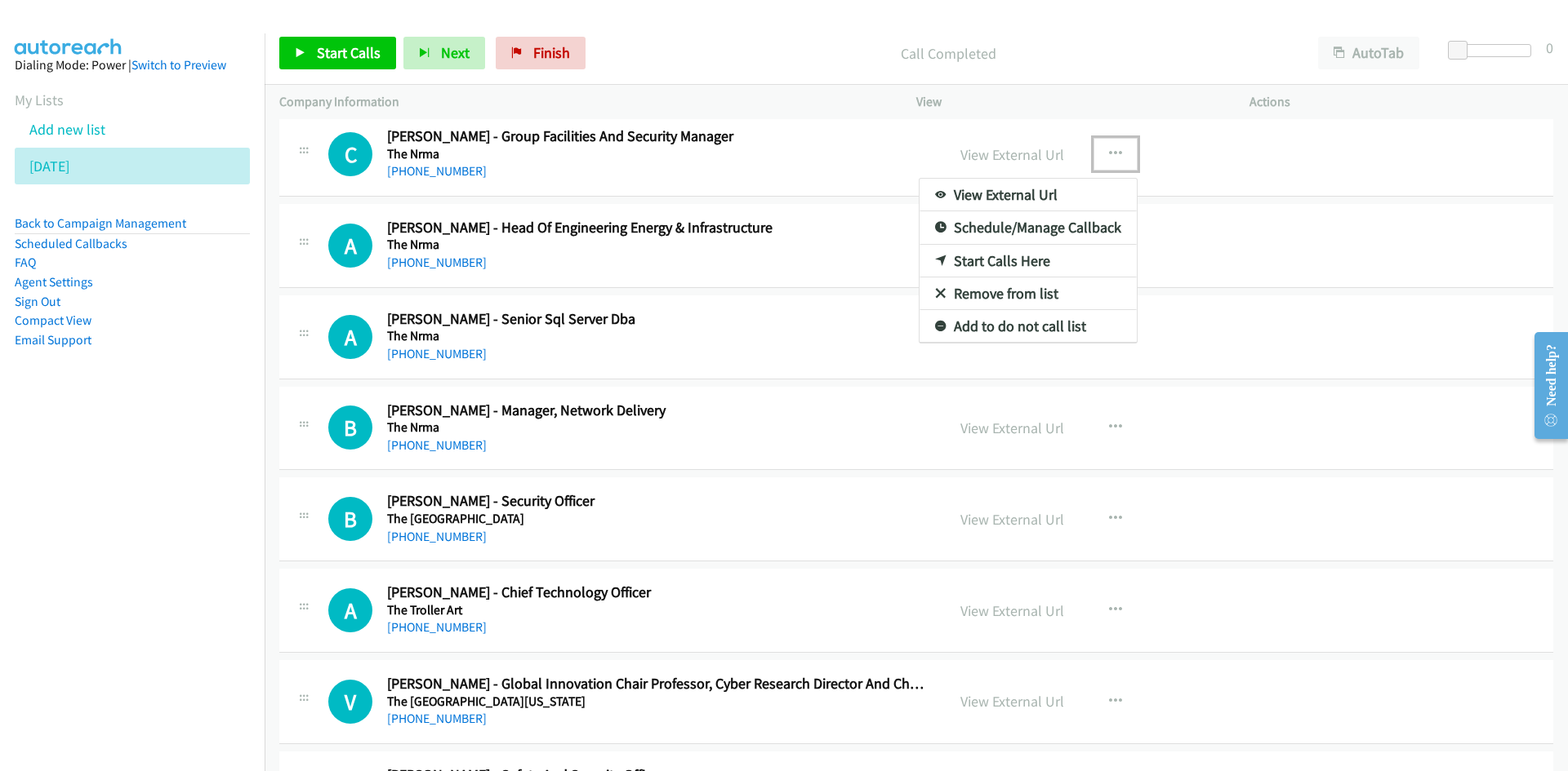
click at [939, 259] on link "Start Calls Here" at bounding box center [1027, 260] width 218 height 33
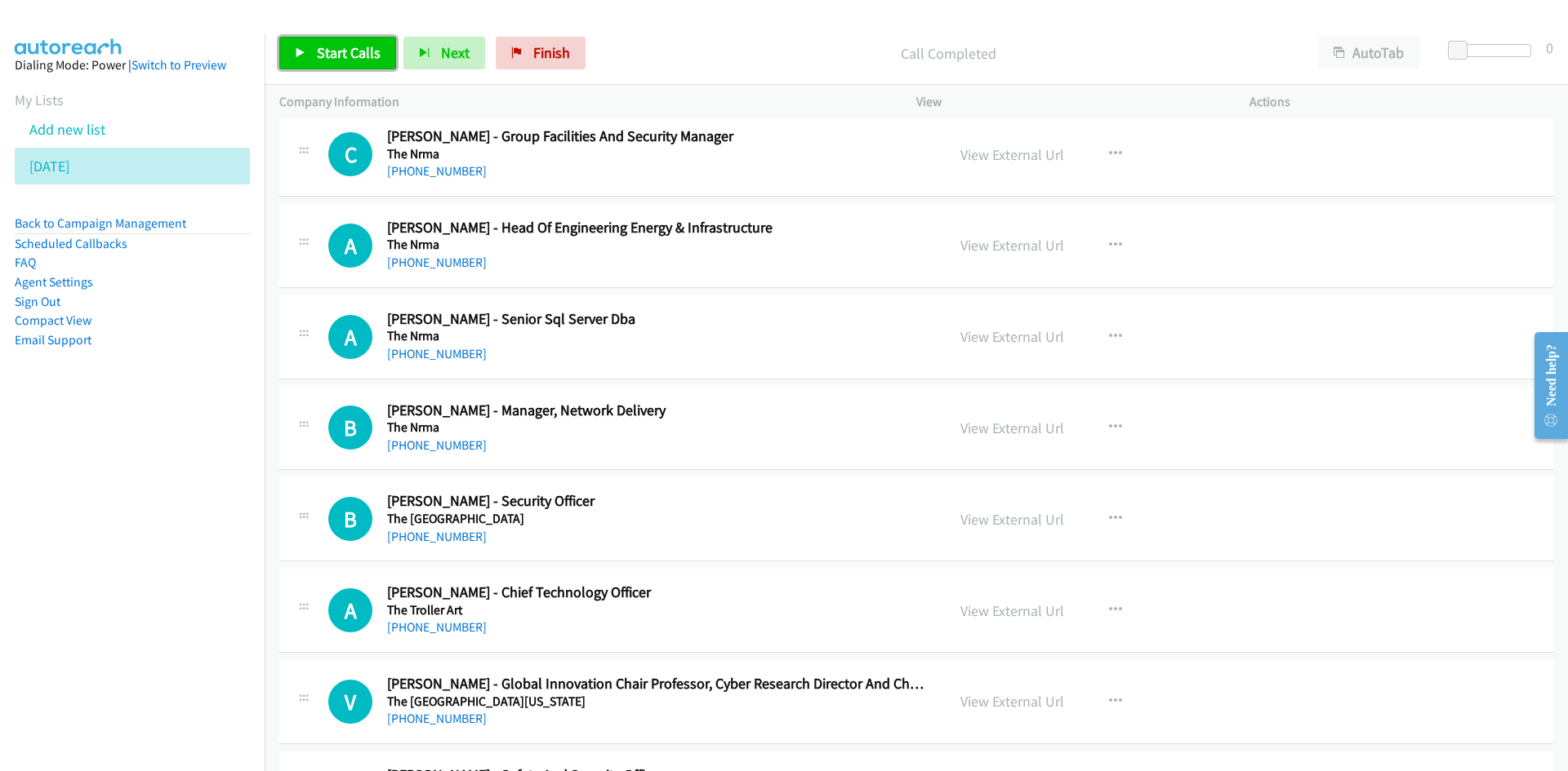
click at [324, 48] on span "Start Calls" at bounding box center [348, 52] width 64 height 19
click at [324, 48] on span "Pause" at bounding box center [334, 52] width 36 height 19
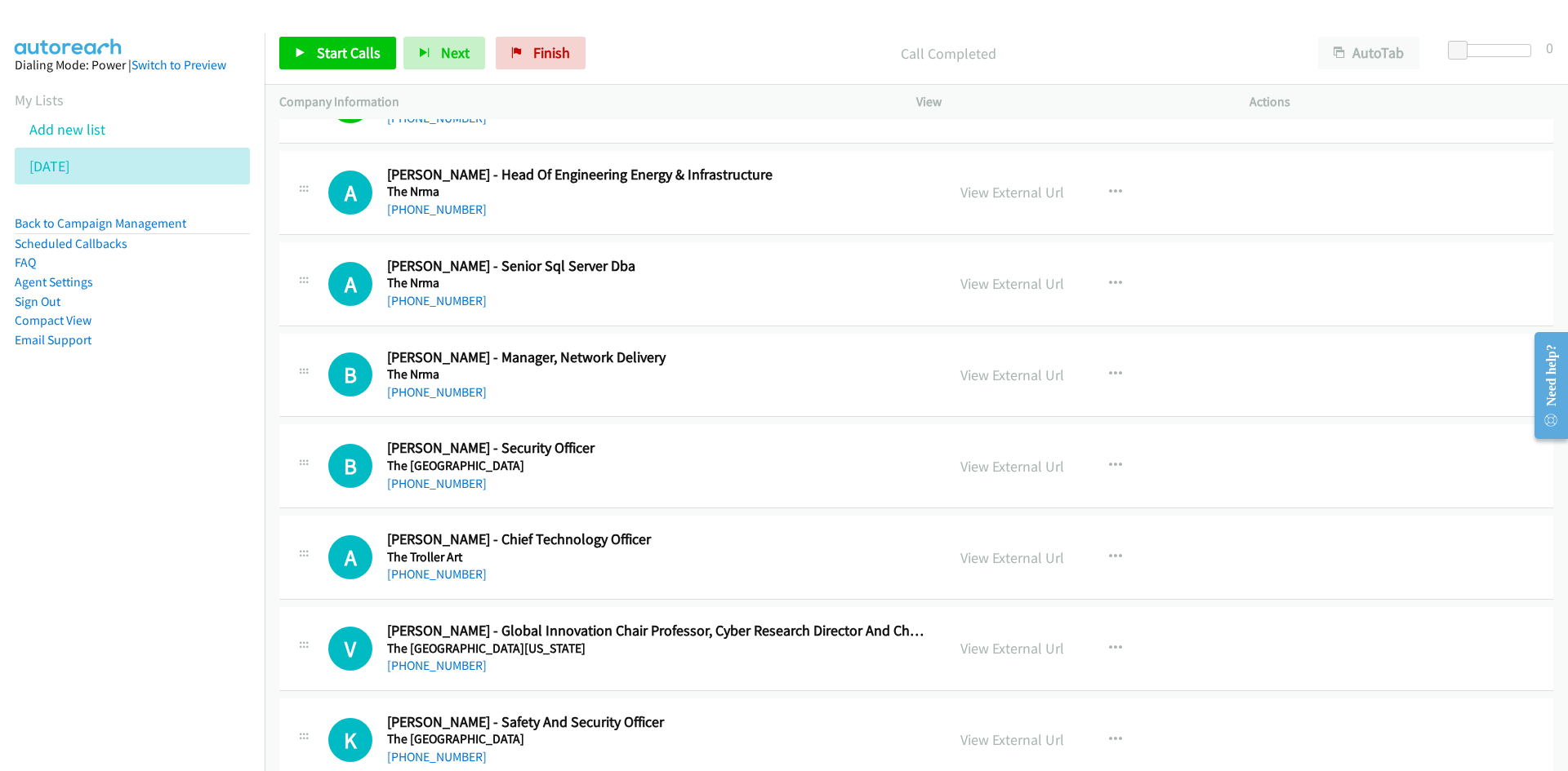
scroll to position [327, 0]
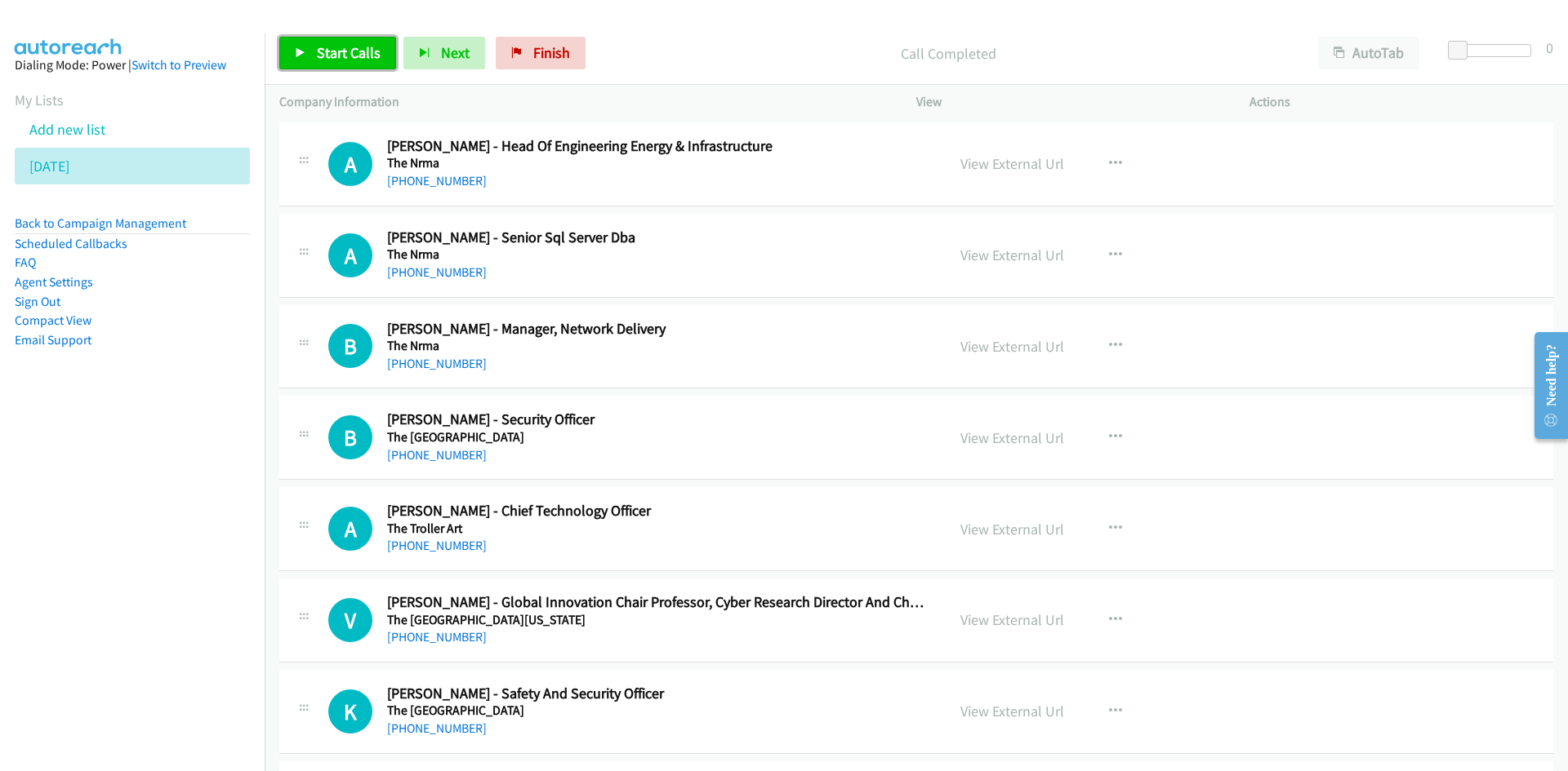
click at [369, 50] on span "Start Calls" at bounding box center [348, 52] width 64 height 19
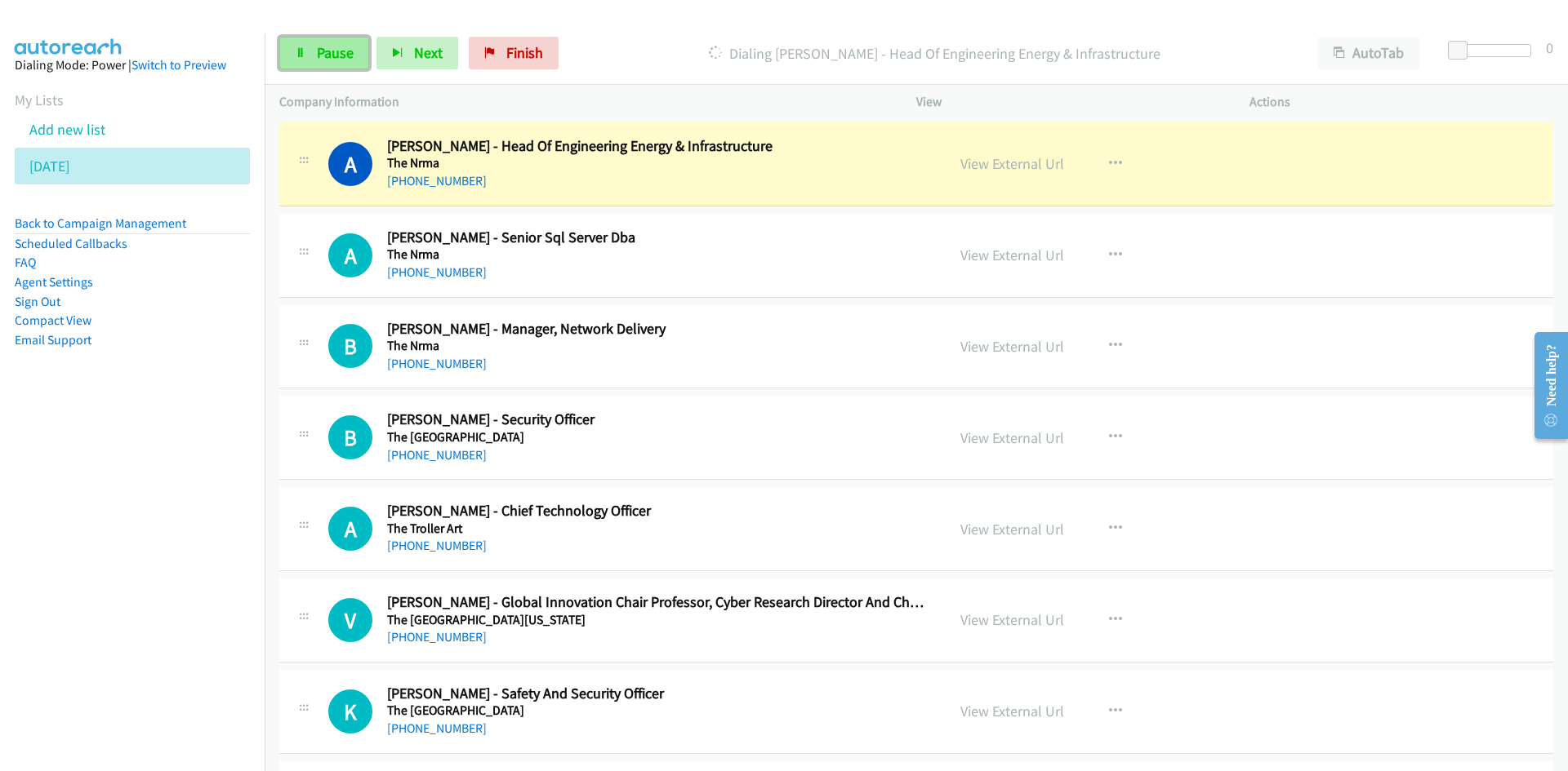
click at [360, 53] on link "Pause" at bounding box center [324, 52] width 90 height 33
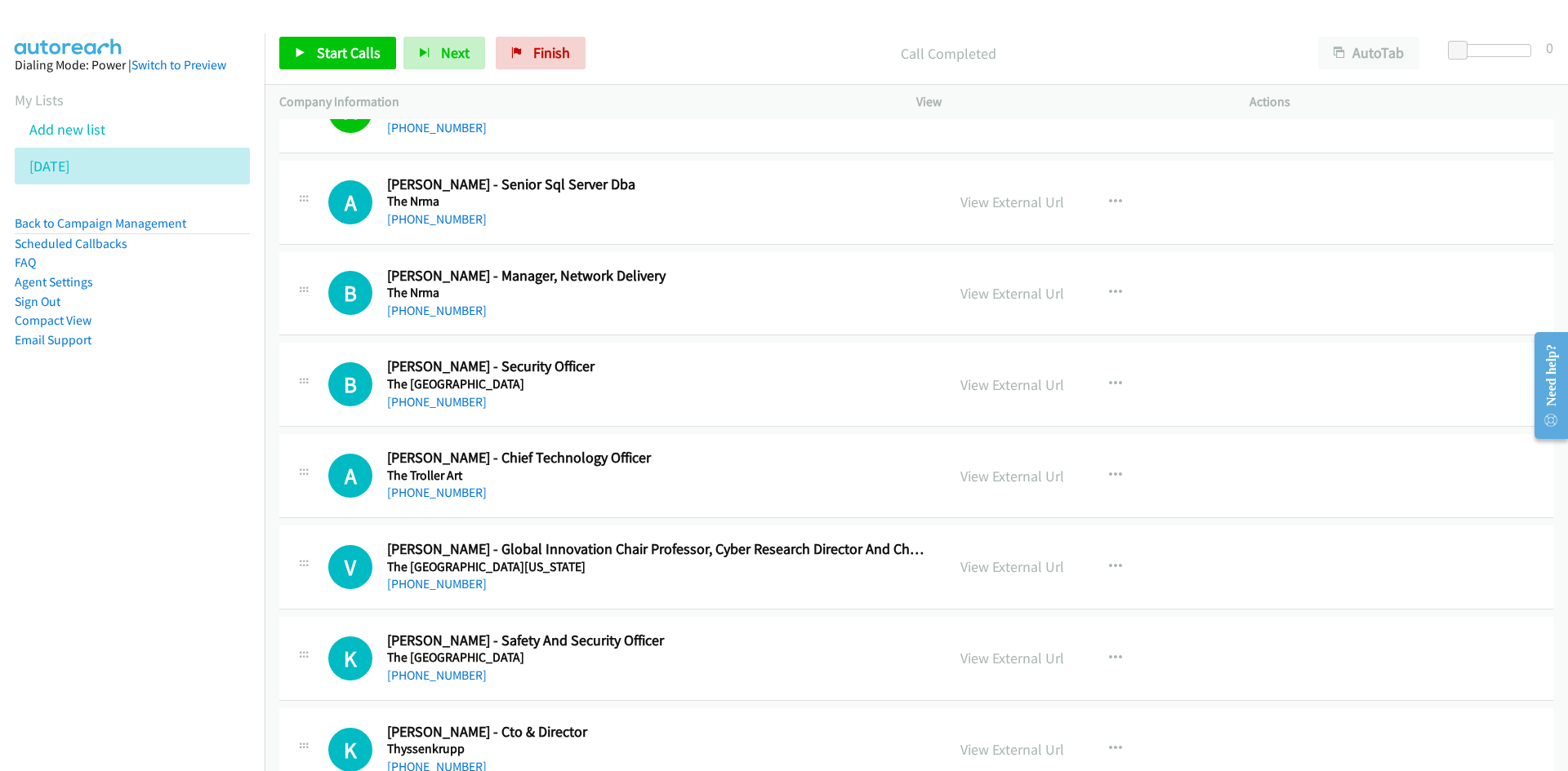
scroll to position [408, 0]
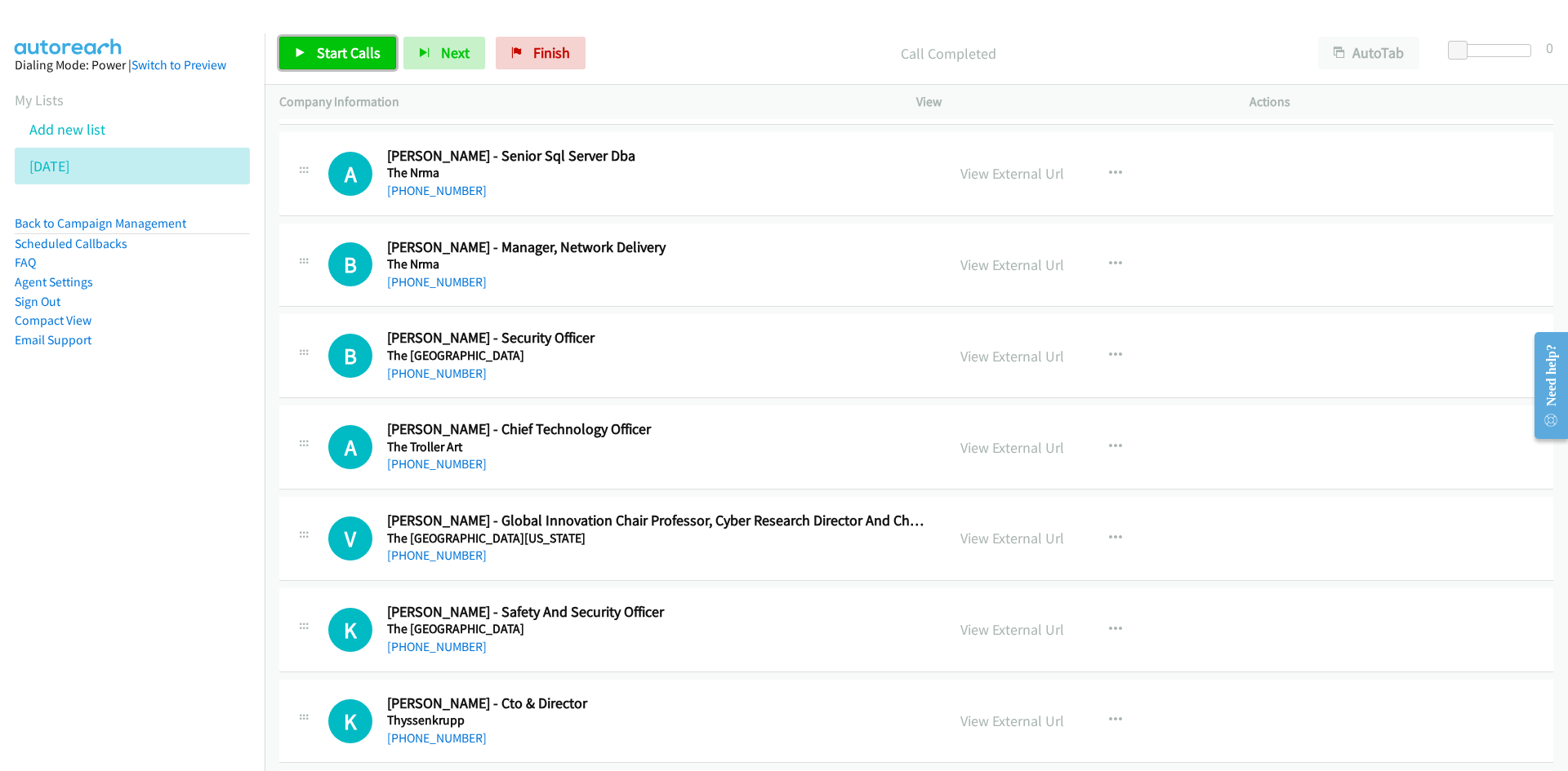
click at [358, 63] on link "Start Calls" at bounding box center [337, 52] width 117 height 33
click at [358, 63] on link "Pause" at bounding box center [324, 52] width 90 height 33
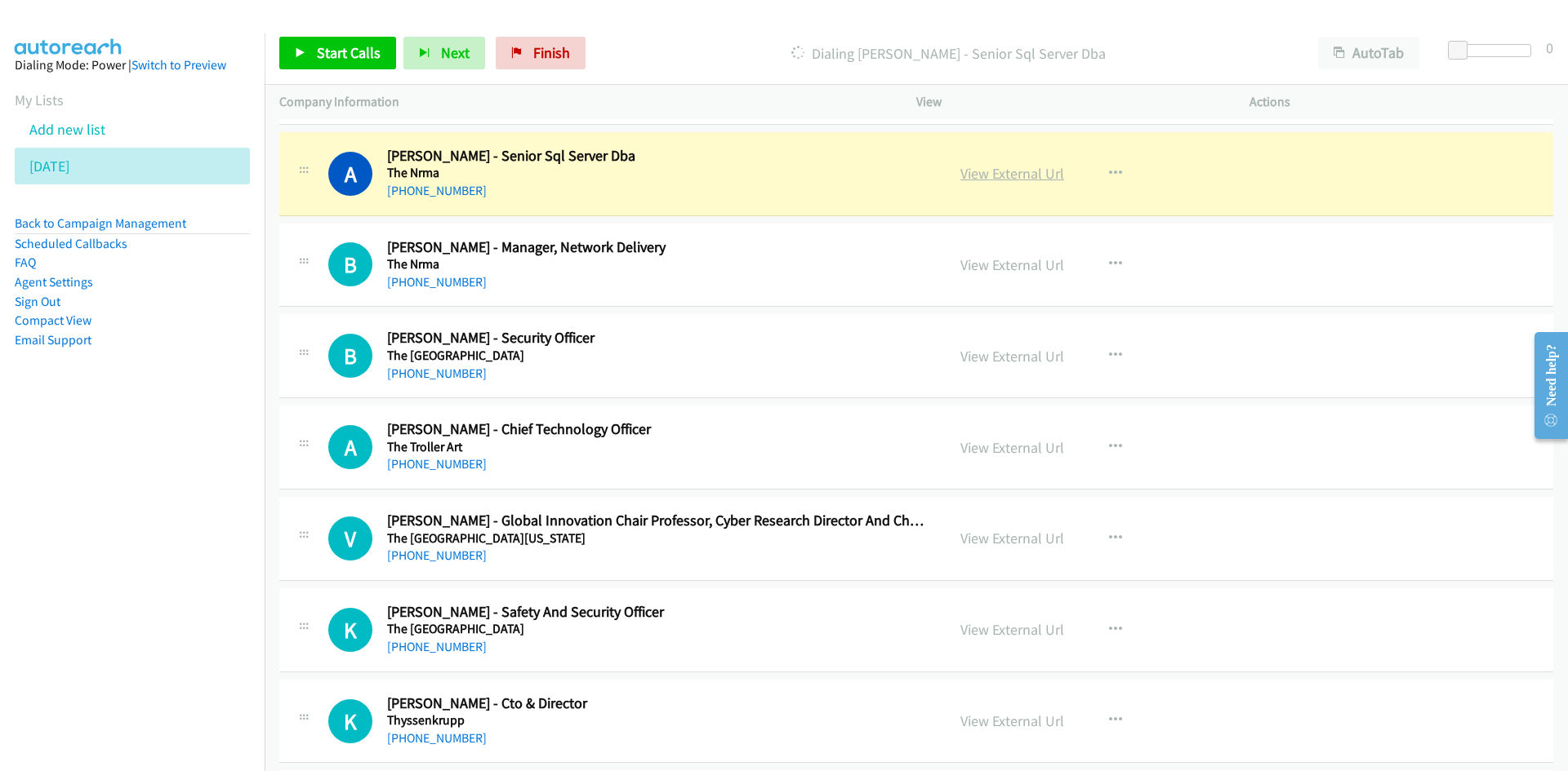
click at [1030, 183] on link "View External Url" at bounding box center [1011, 174] width 104 height 19
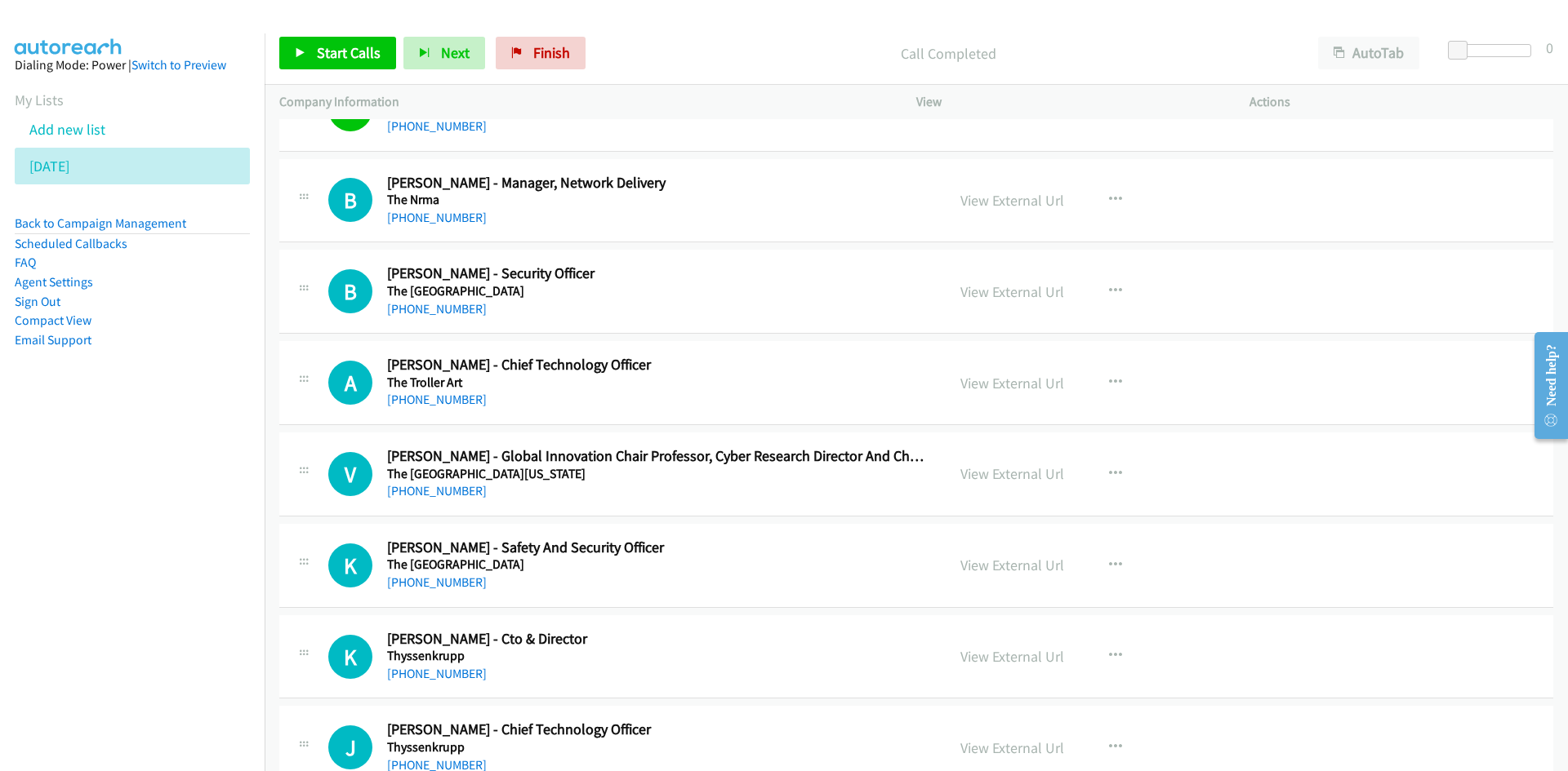
scroll to position [490, 0]
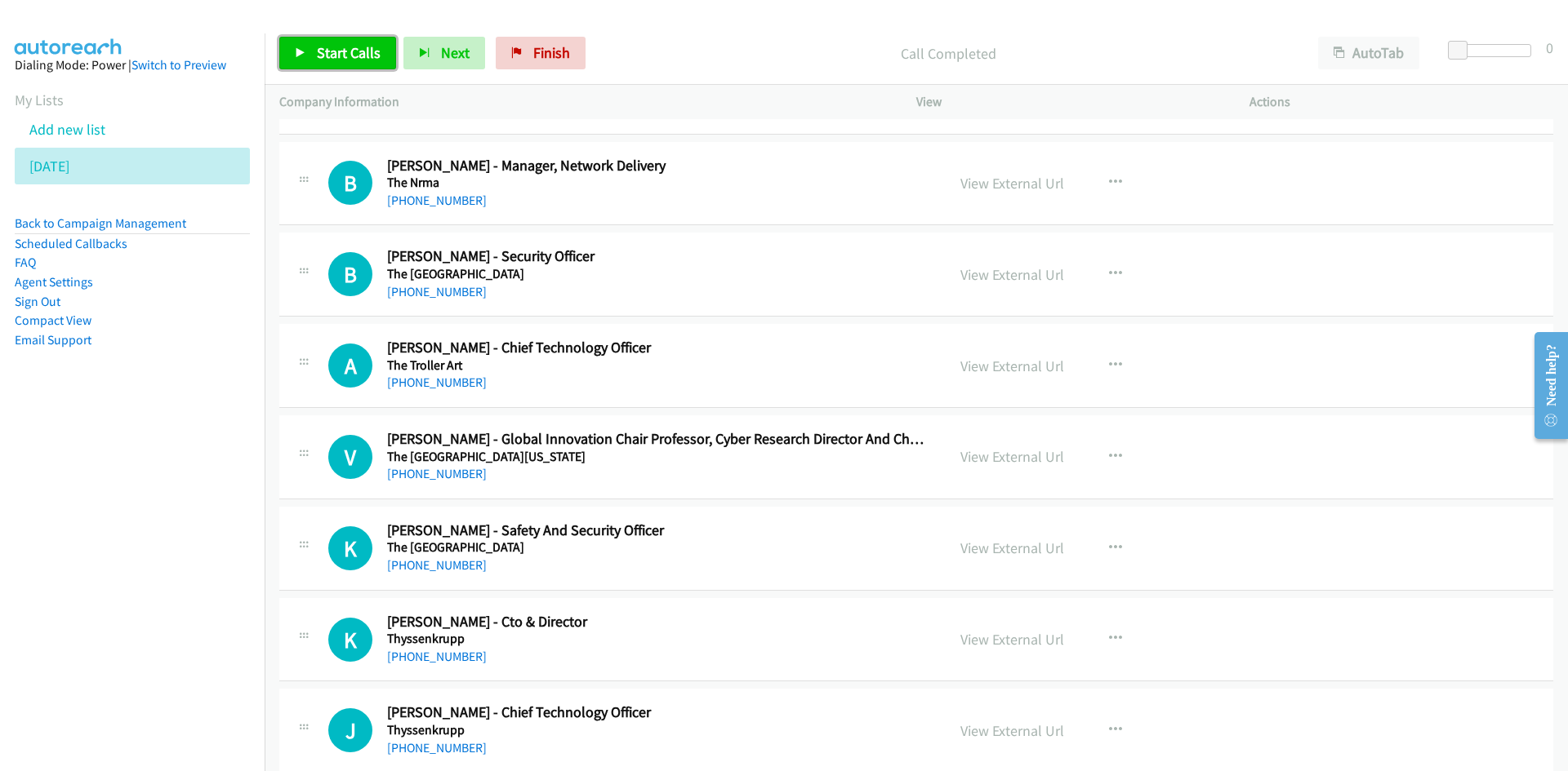
click at [379, 47] on link "Start Calls" at bounding box center [337, 52] width 117 height 33
click at [340, 49] on span "Pause" at bounding box center [334, 52] width 36 height 19
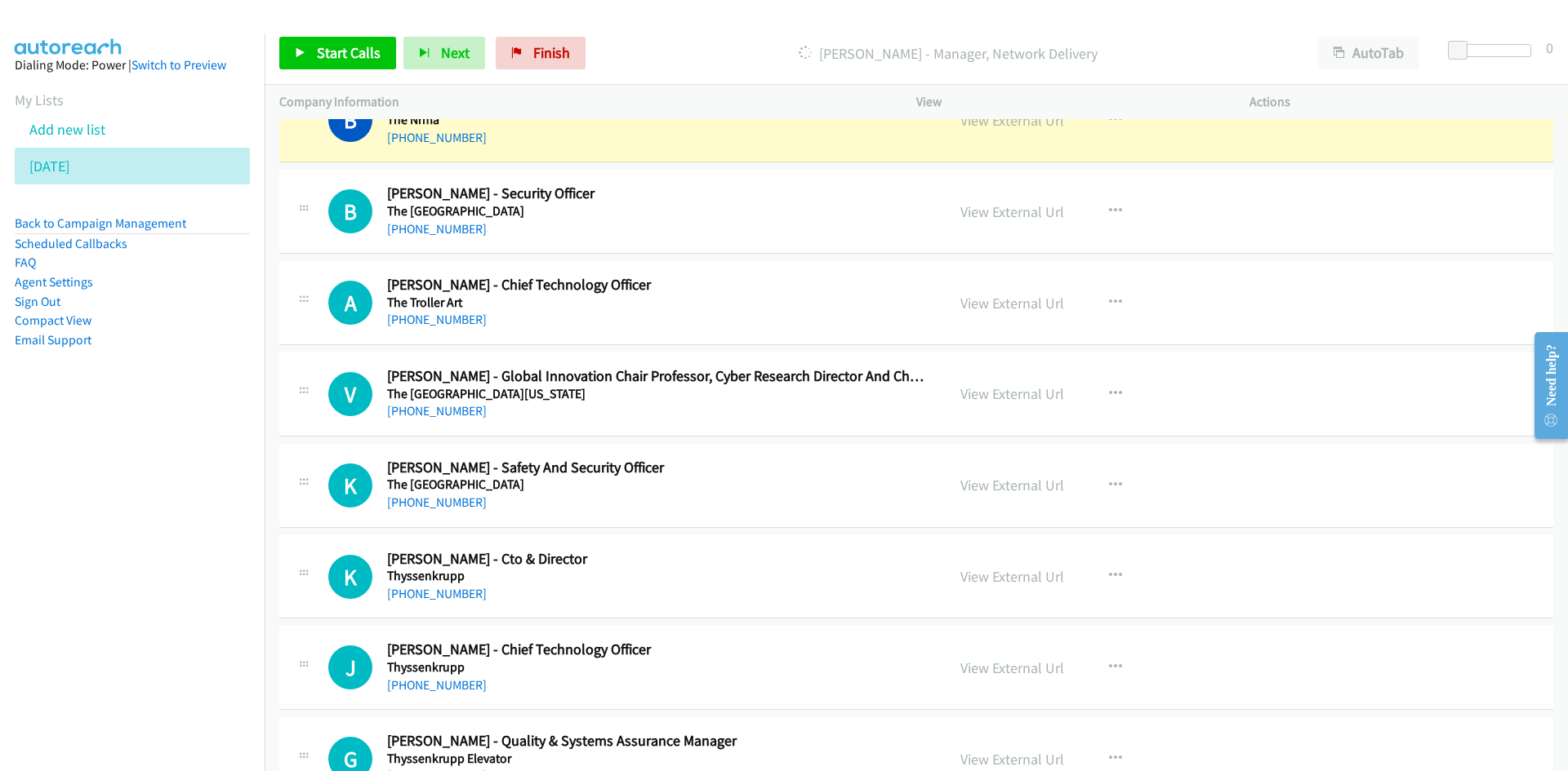
scroll to position [571, 0]
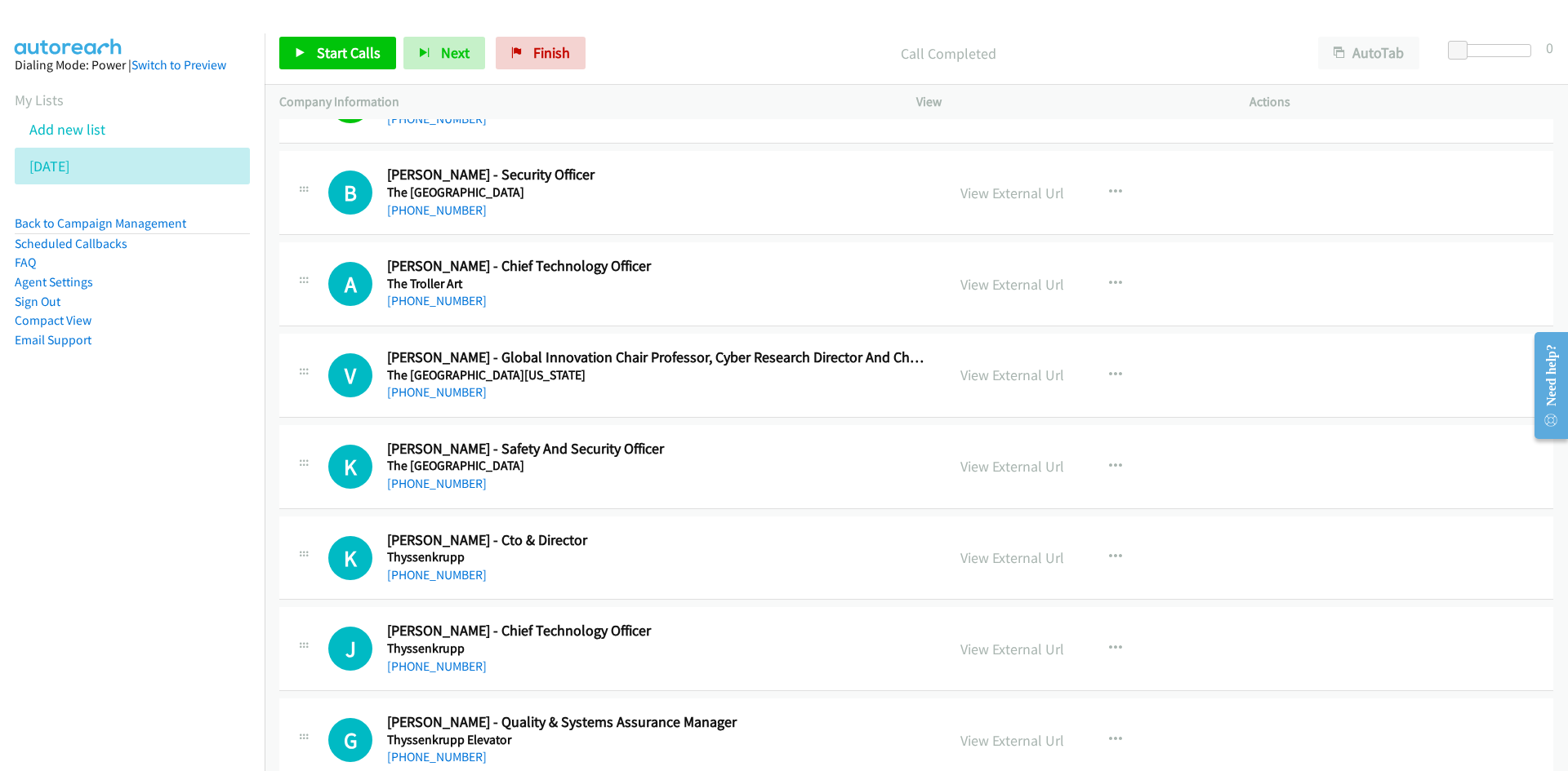
click at [354, 35] on div "Start Calls Pause Next Finish Call Completed AutoTab AutoTab 0" at bounding box center [915, 53] width 1303 height 63
click at [354, 49] on span "Start Calls" at bounding box center [348, 52] width 64 height 19
click at [302, 46] on link "Pause" at bounding box center [324, 52] width 90 height 33
click at [965, 188] on link "View External Url" at bounding box center [1011, 193] width 104 height 19
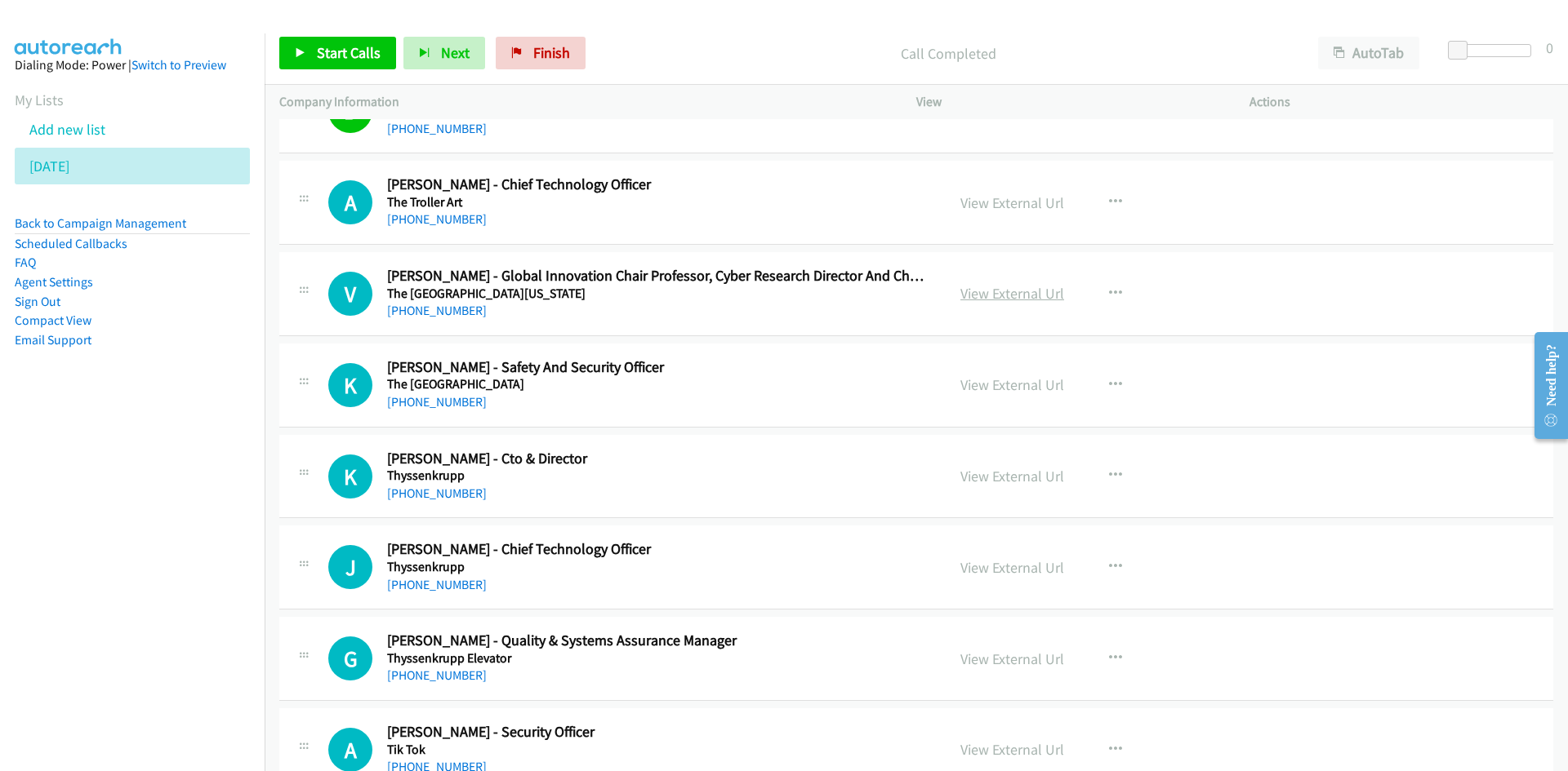
click at [968, 289] on link "View External Url" at bounding box center [1011, 293] width 104 height 19
click at [372, 45] on span "Start Calls" at bounding box center [348, 52] width 64 height 19
click at [347, 54] on span "Pause" at bounding box center [334, 52] width 36 height 19
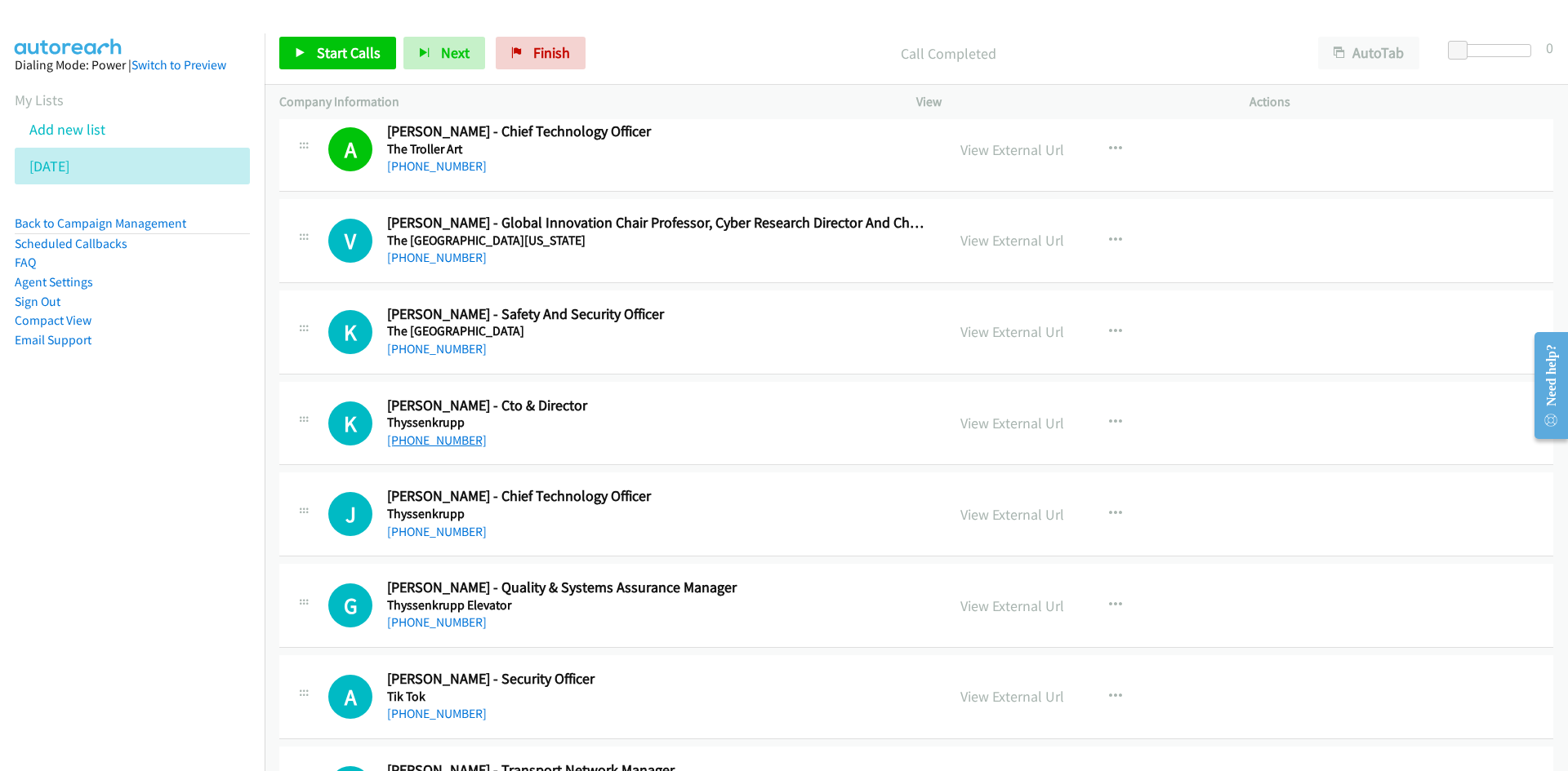
scroll to position [735, 0]
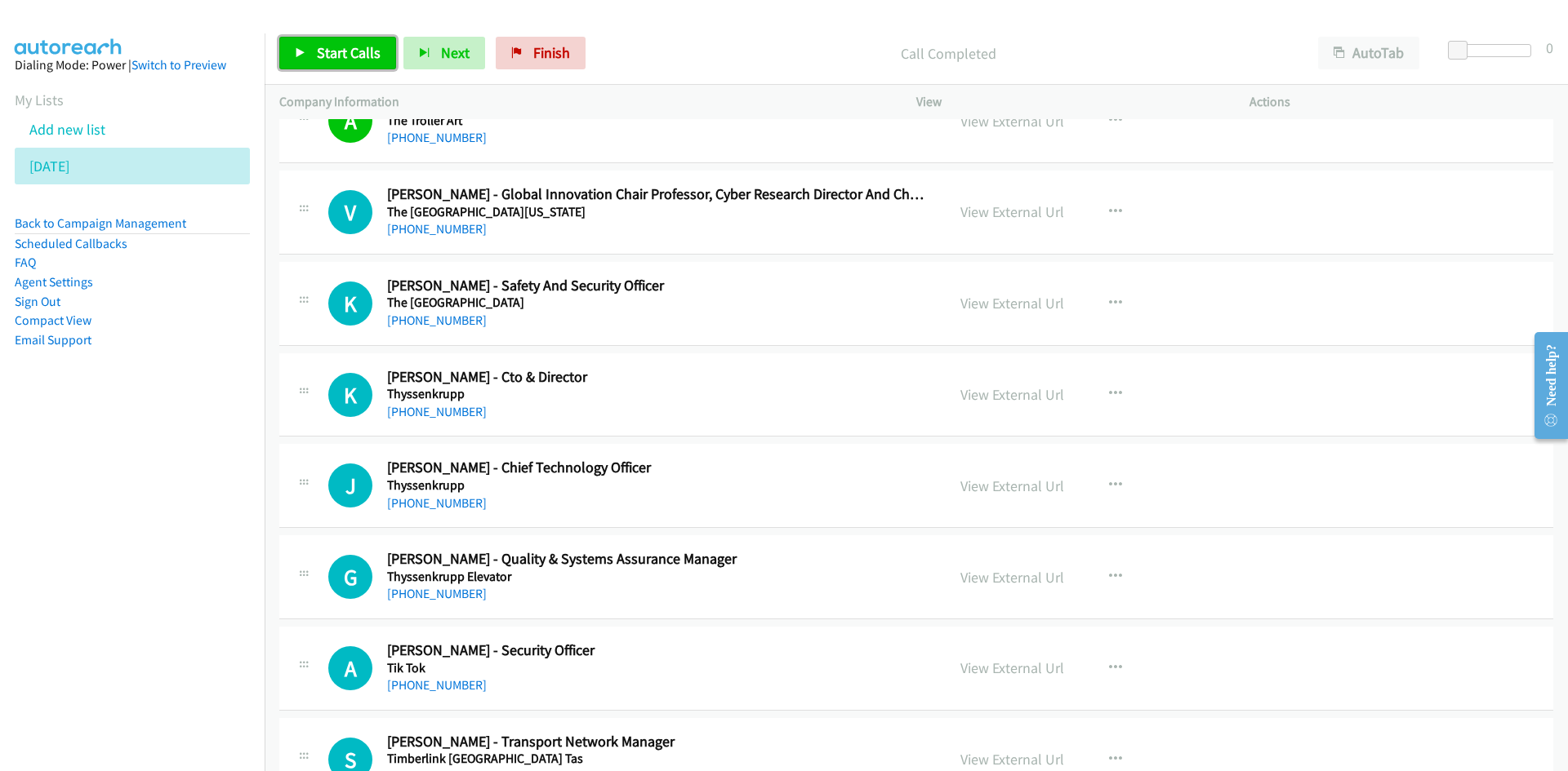
click at [347, 62] on span "Start Calls" at bounding box center [348, 52] width 64 height 19
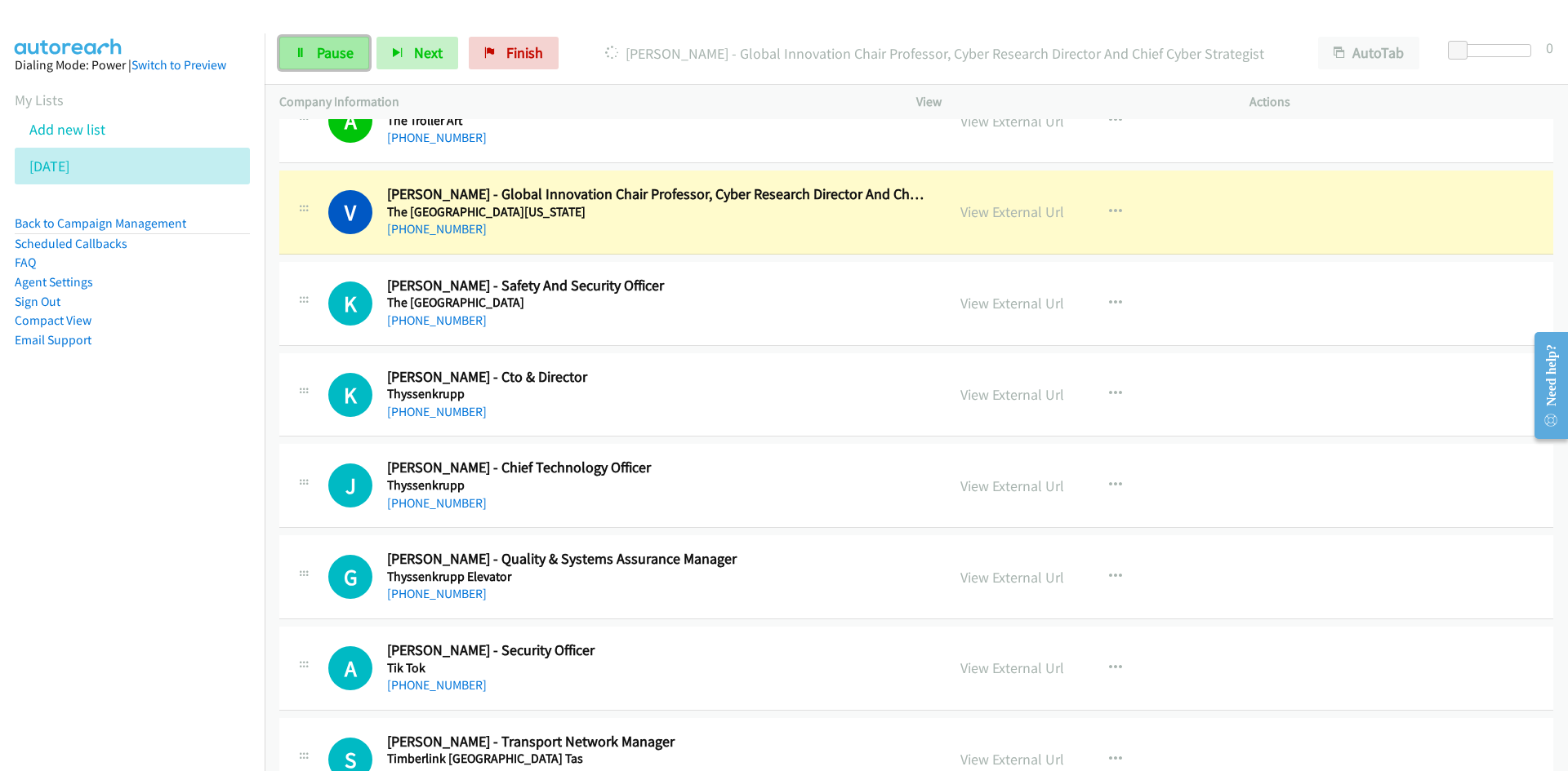
drag, startPoint x: 324, startPoint y: 52, endPoint x: 352, endPoint y: 69, distance: 32.8
click at [324, 52] on span "Pause" at bounding box center [334, 52] width 36 height 19
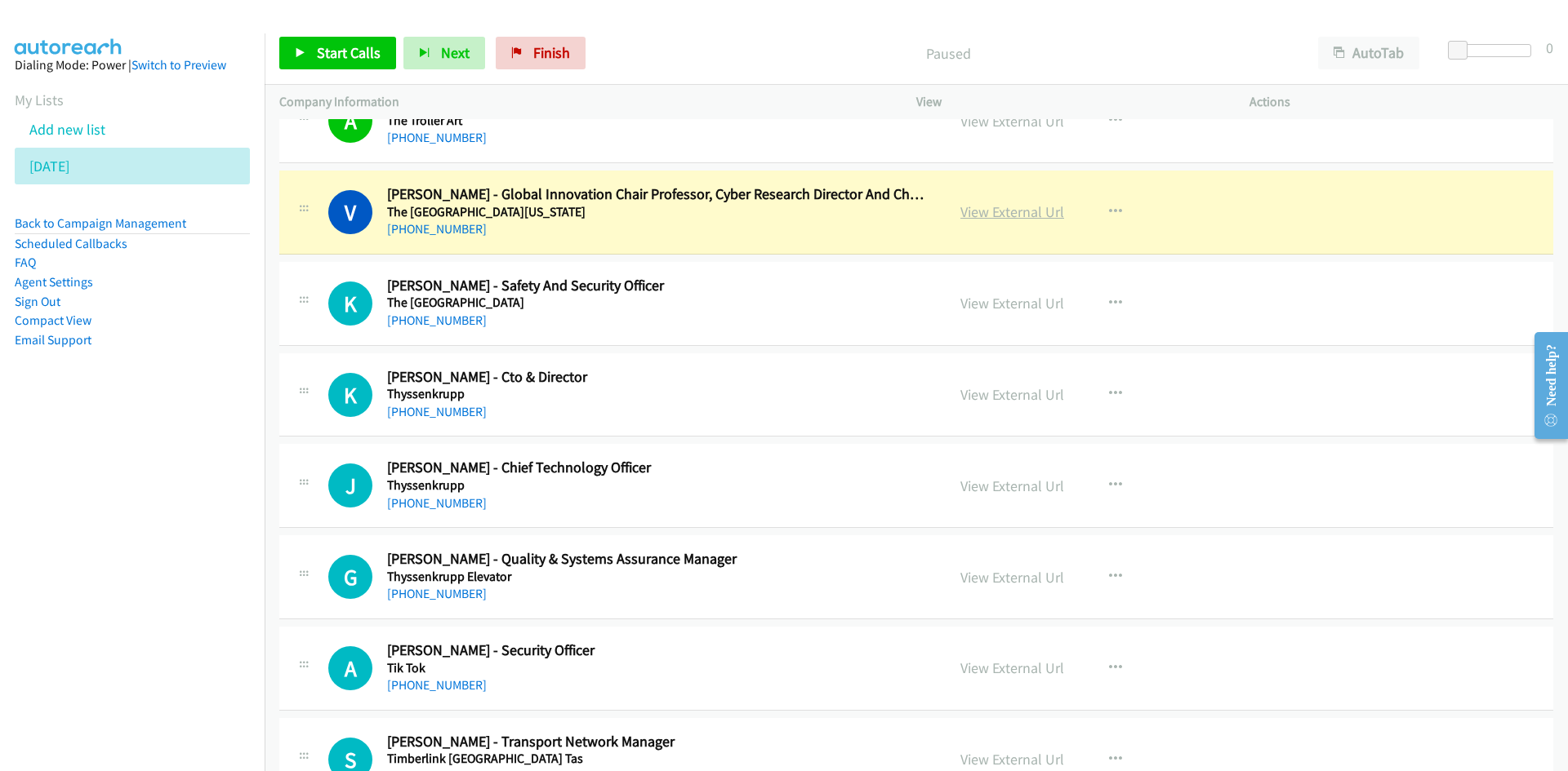
click at [1017, 215] on link "View External Url" at bounding box center [1011, 212] width 104 height 19
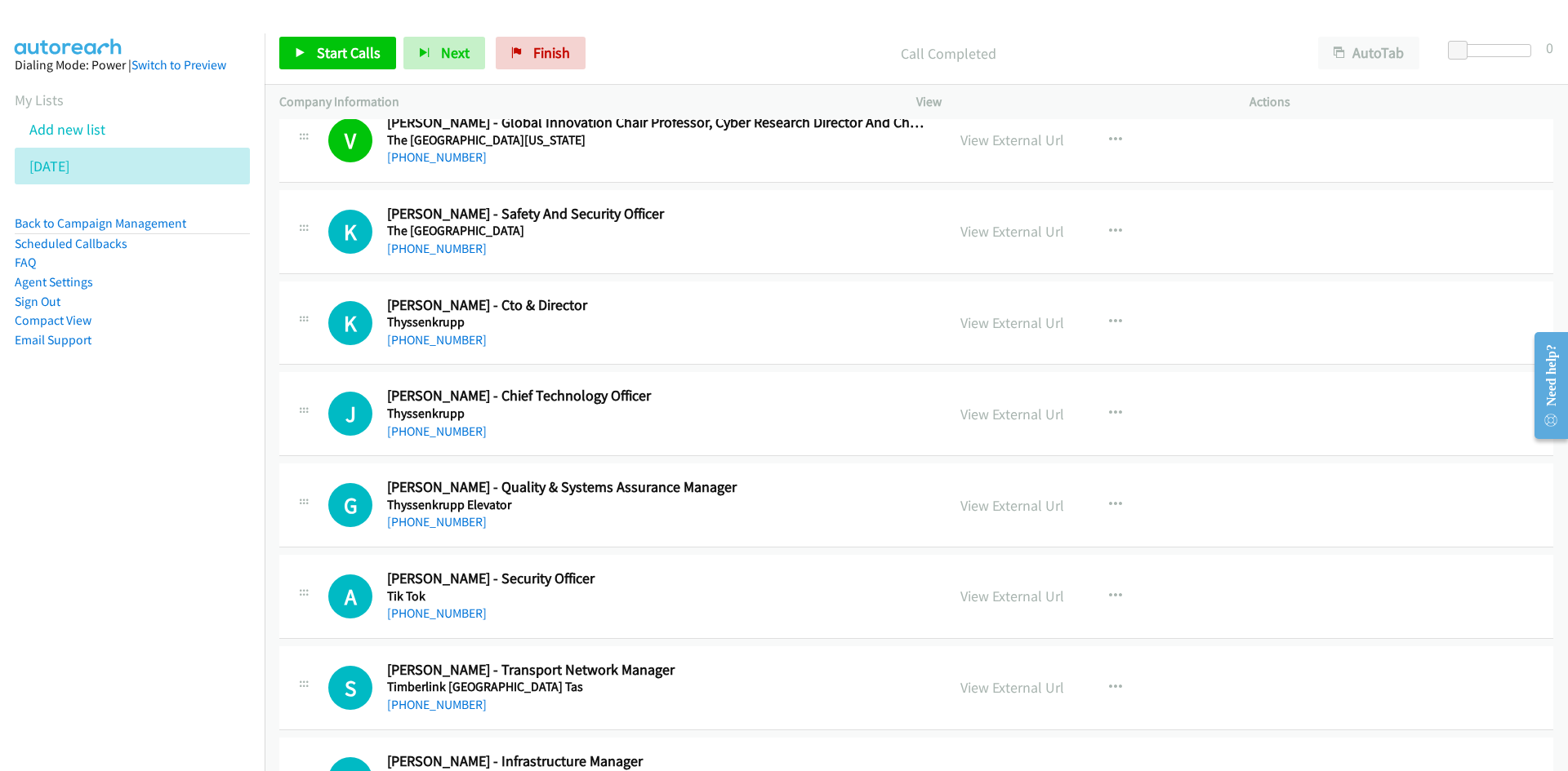
scroll to position [816, 0]
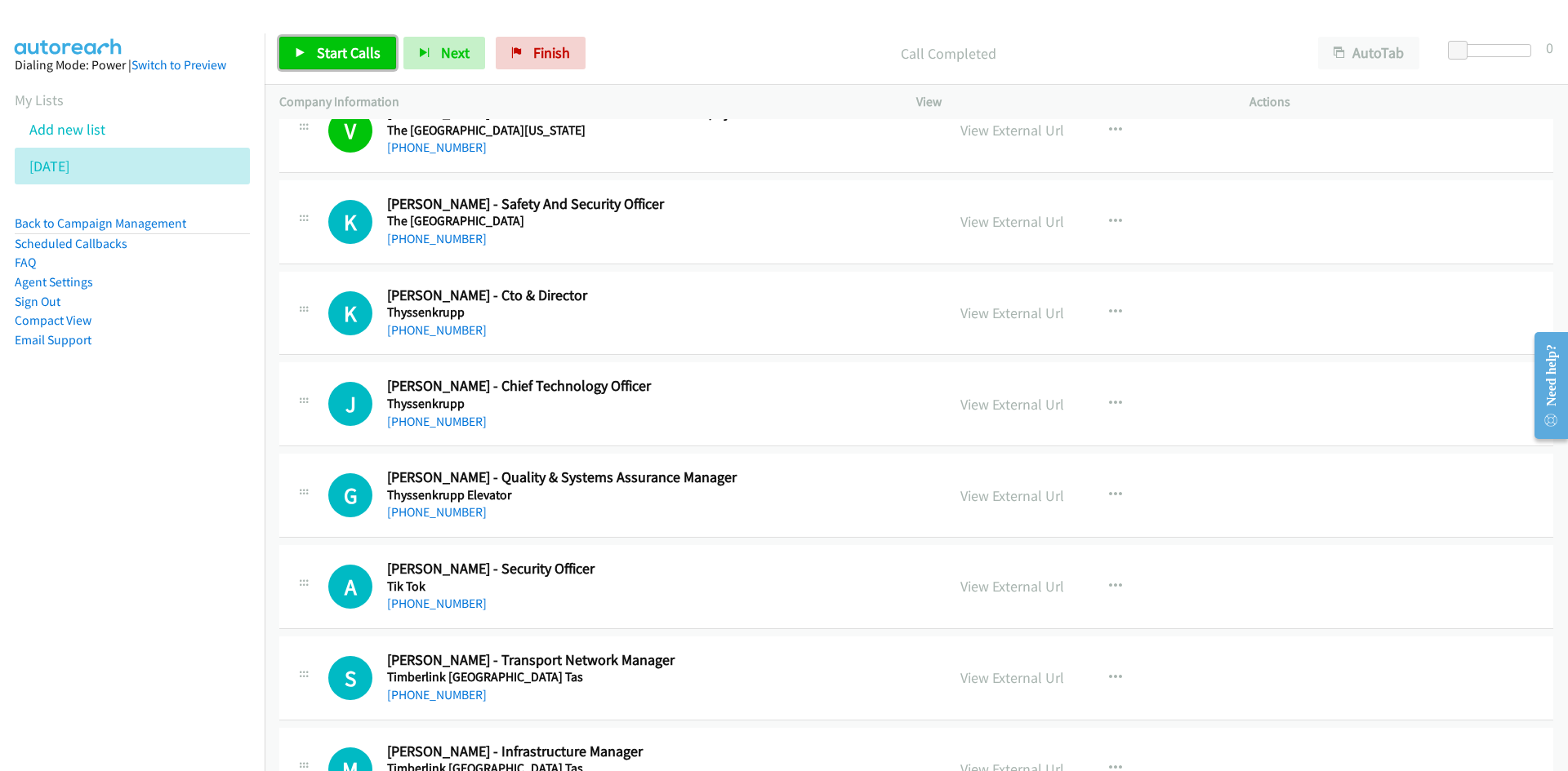
click at [332, 62] on span "Start Calls" at bounding box center [348, 52] width 64 height 19
click at [299, 49] on icon at bounding box center [301, 54] width 11 height 11
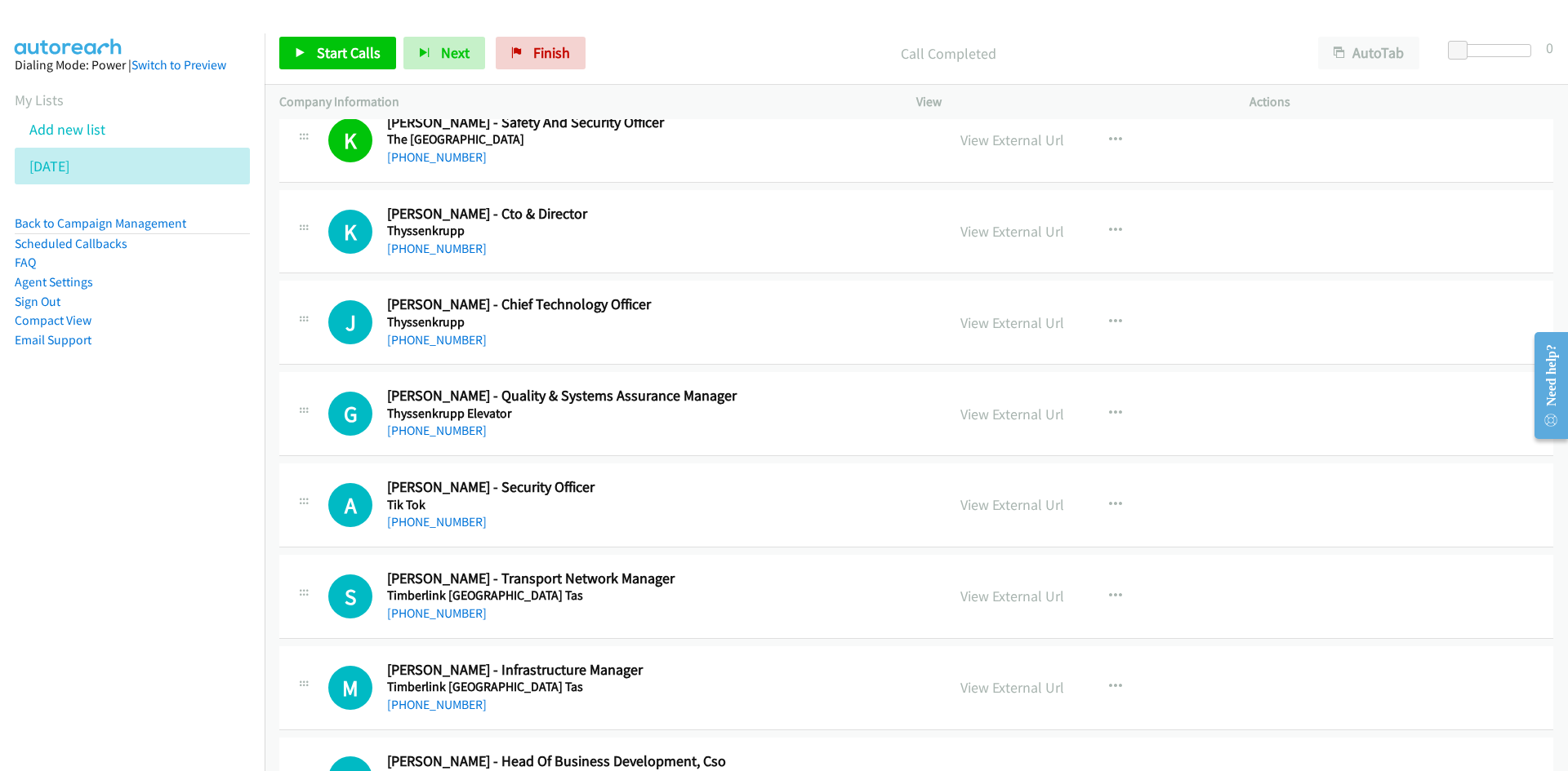
scroll to position [979, 0]
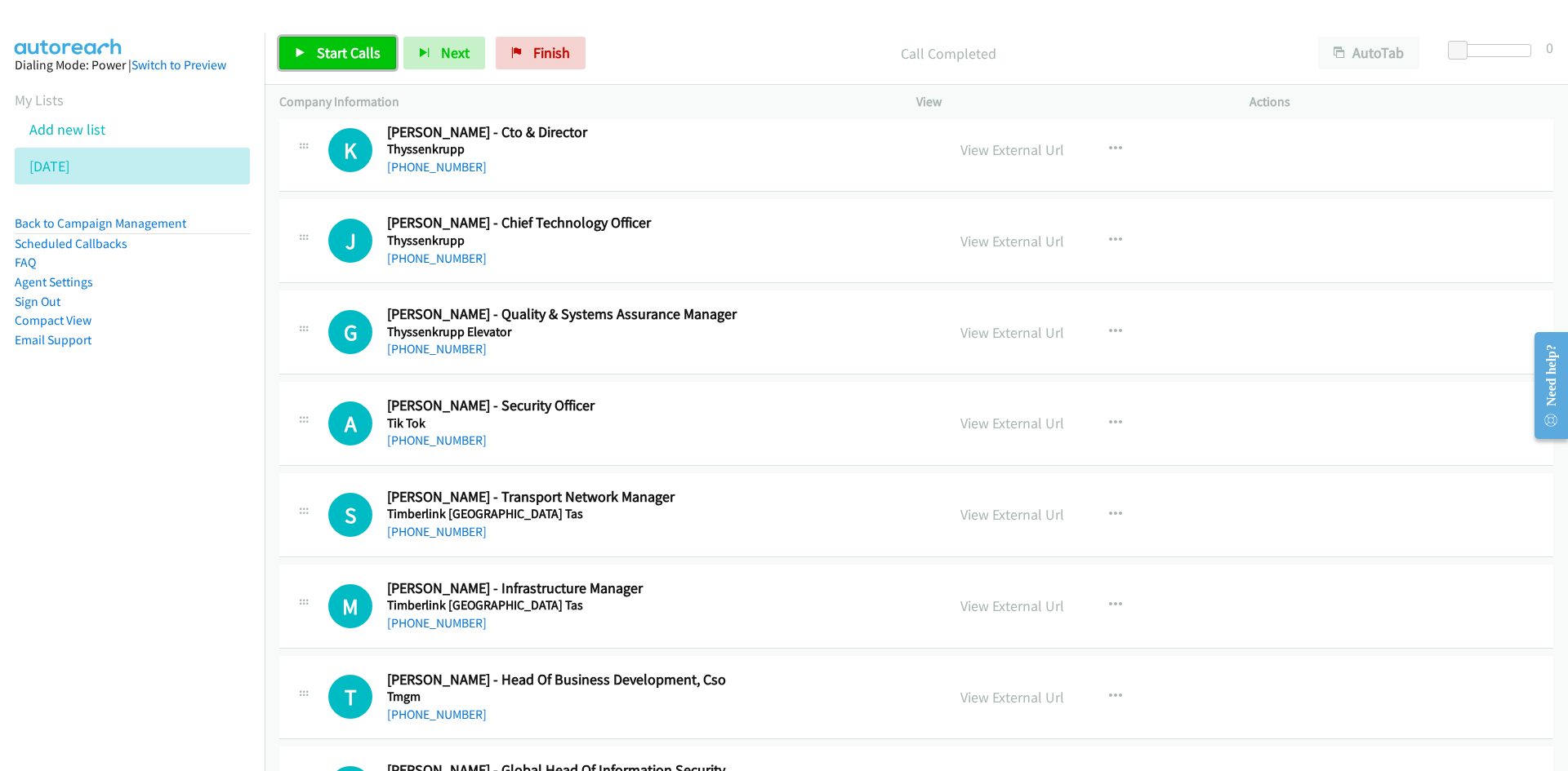
click at [358, 49] on span "Start Calls" at bounding box center [348, 52] width 64 height 19
click at [291, 49] on link "Pause" at bounding box center [324, 52] width 90 height 33
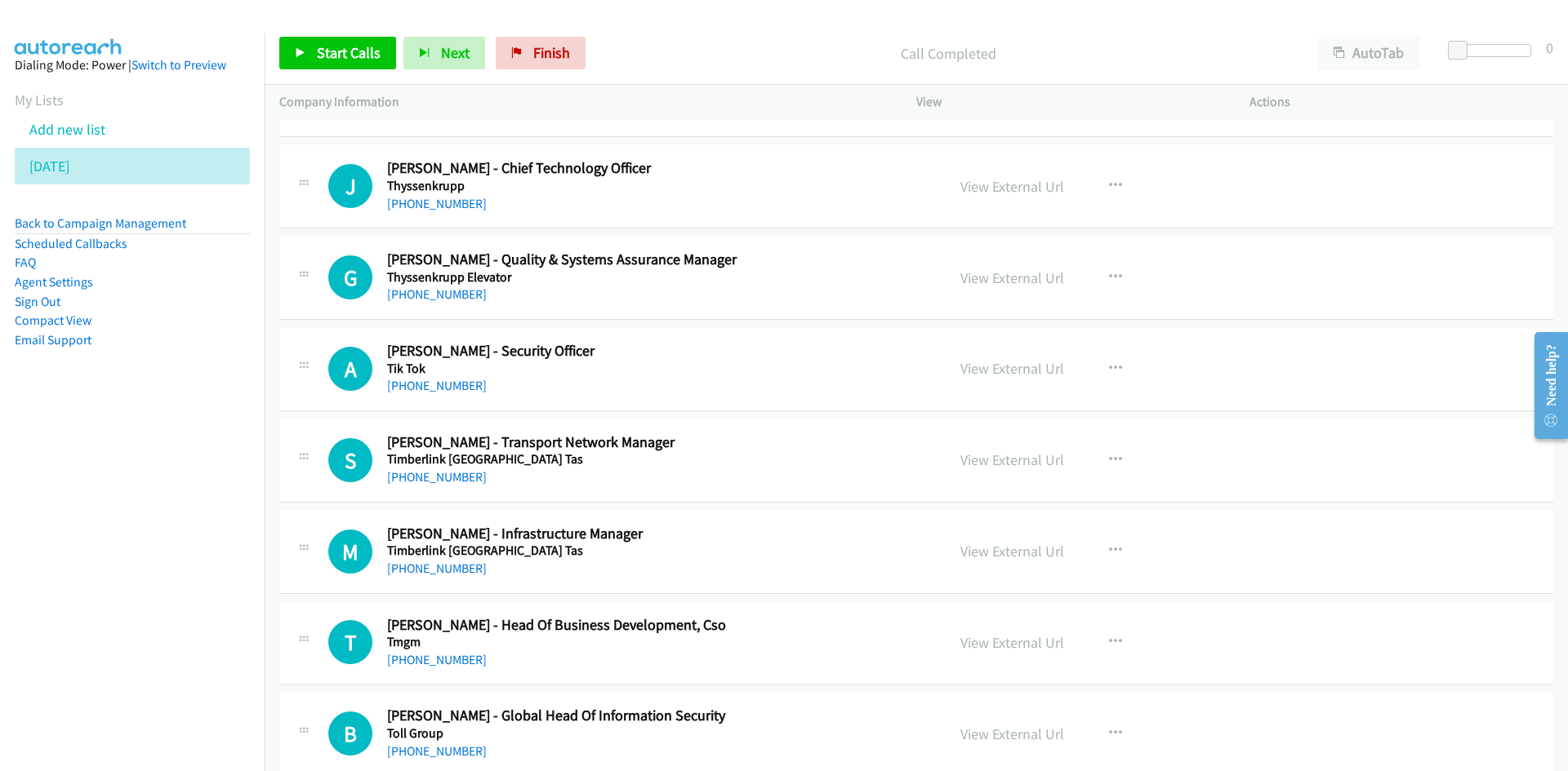
scroll to position [1061, 0]
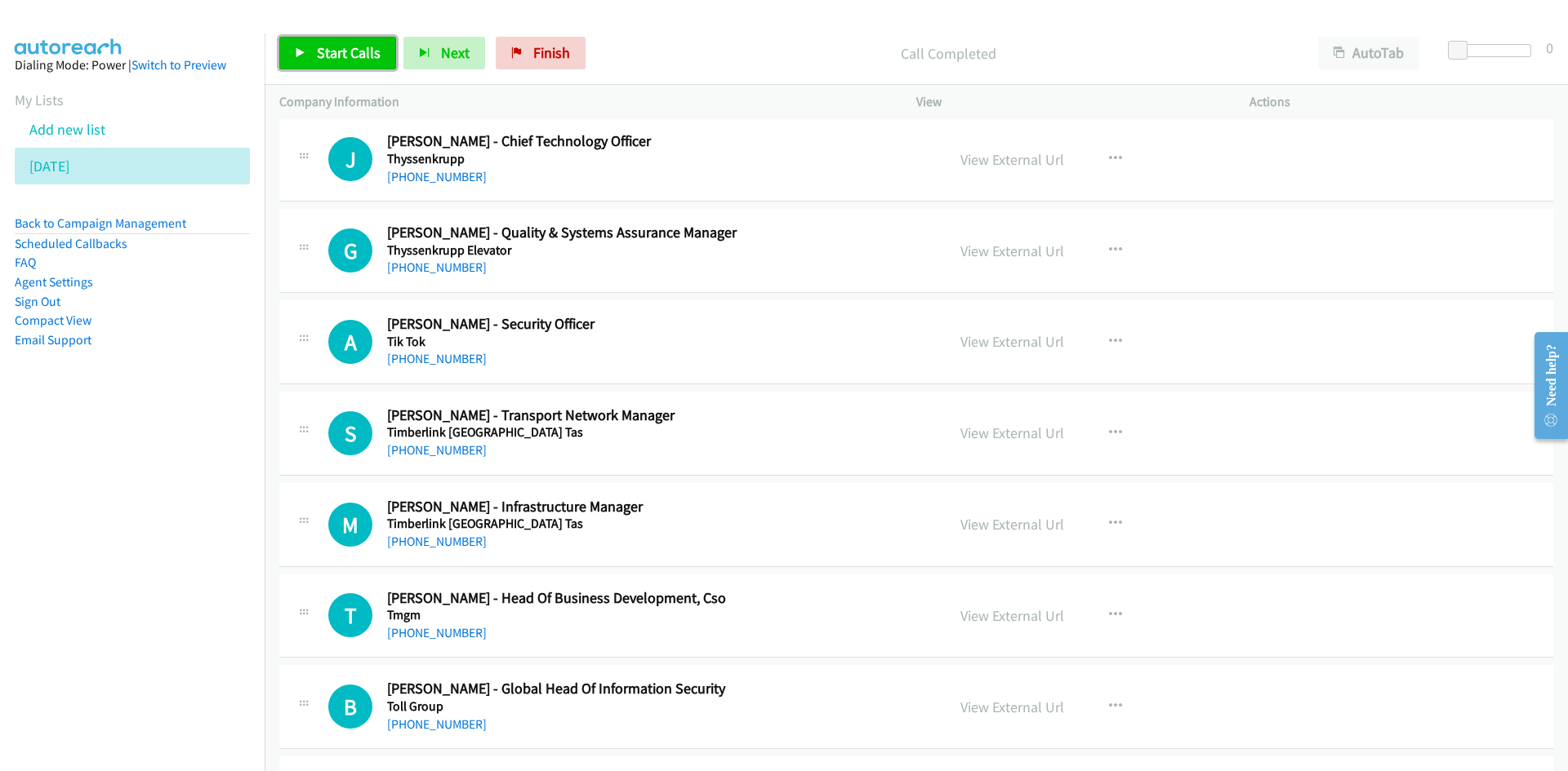
click at [366, 62] on link "Start Calls" at bounding box center [337, 52] width 117 height 33
click at [300, 49] on icon at bounding box center [301, 54] width 11 height 11
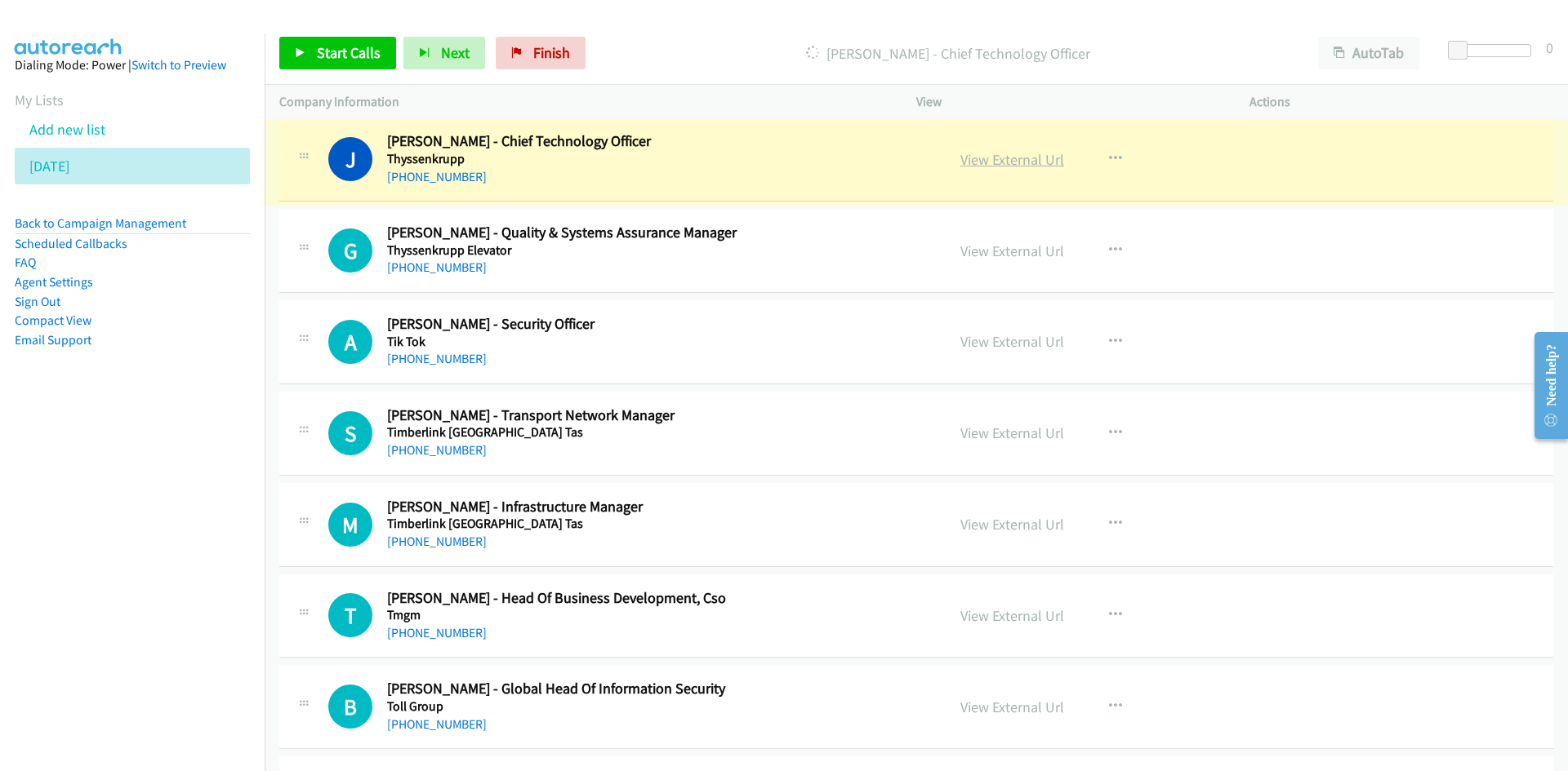
click at [1038, 162] on link "View External Url" at bounding box center [1011, 160] width 104 height 19
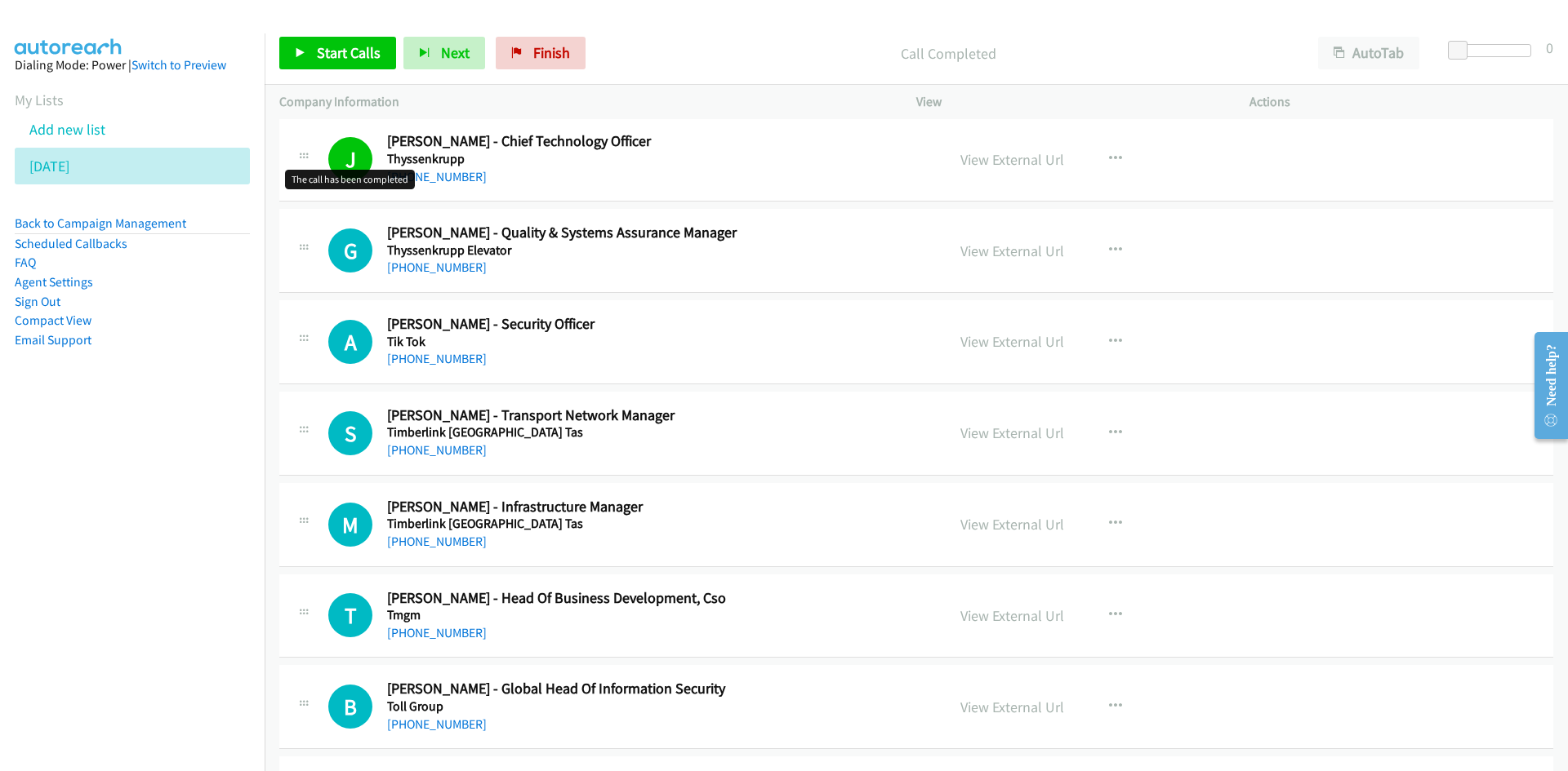
scroll to position [1142, 0]
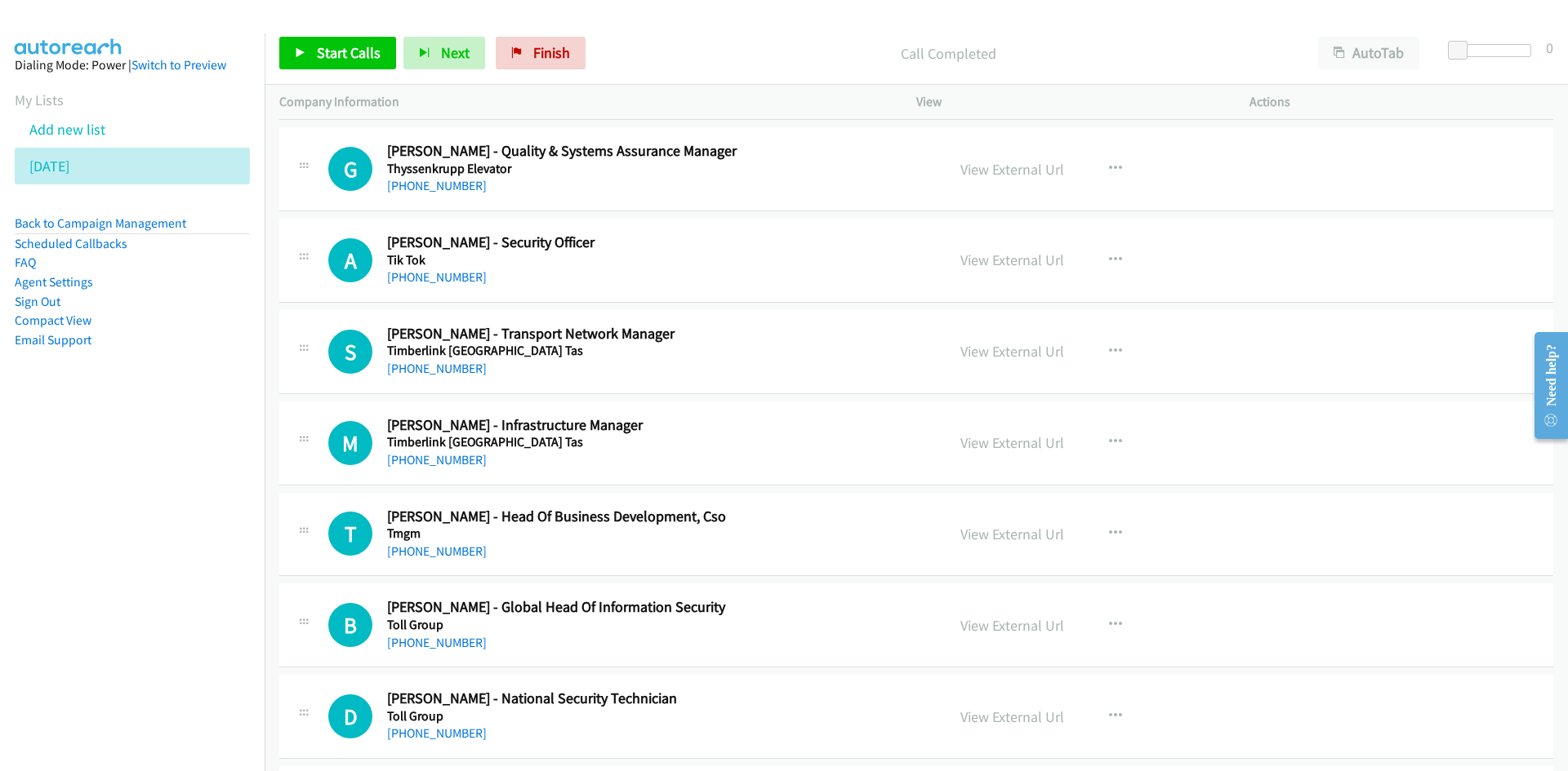
click at [350, 73] on div "Start Calls Pause Next Finish Call Completed AutoTab AutoTab 0" at bounding box center [915, 53] width 1303 height 63
click at [344, 47] on span "Start Calls" at bounding box center [348, 52] width 64 height 19
click at [346, 62] on link "Pause" at bounding box center [324, 52] width 90 height 33
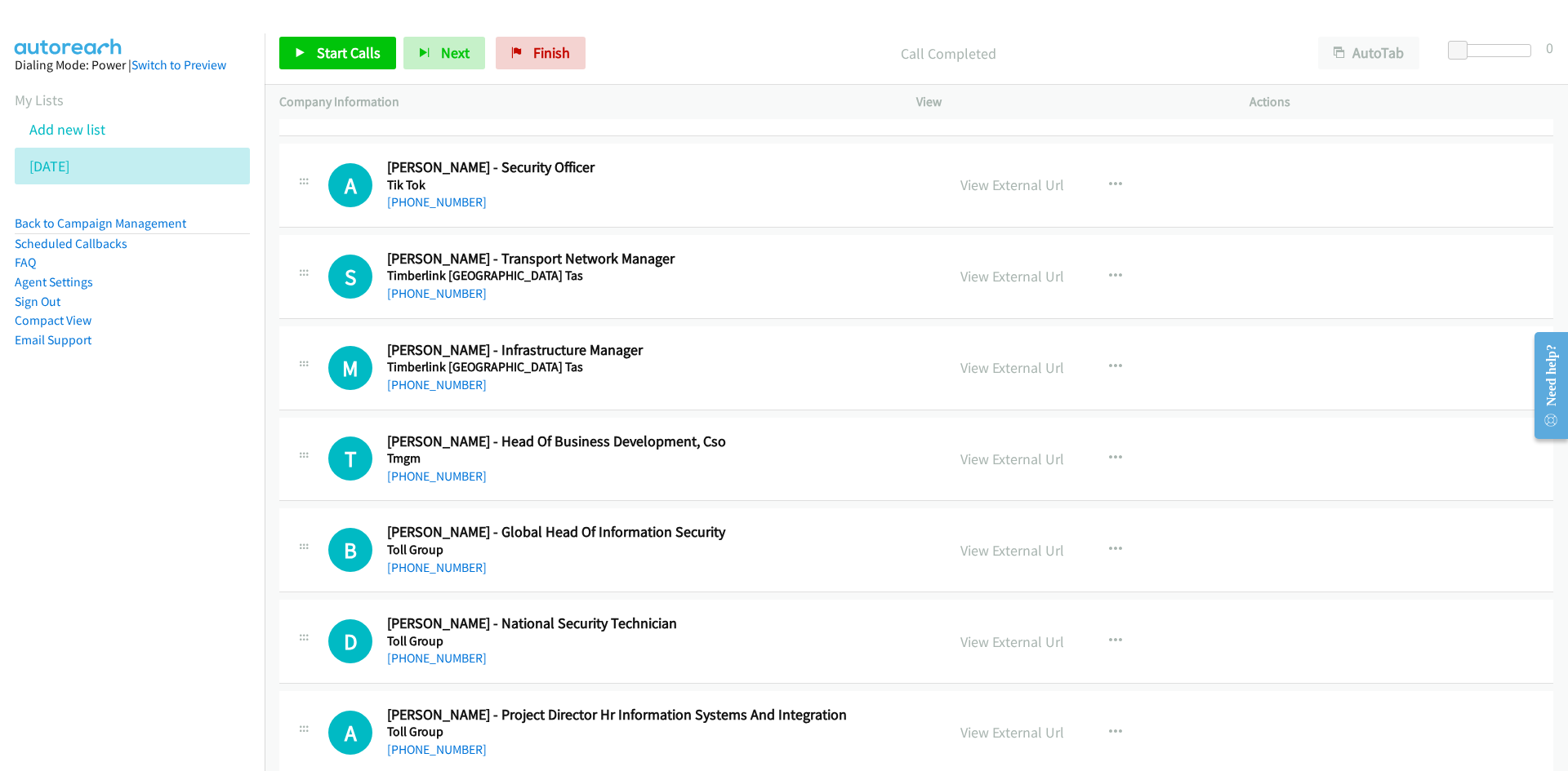
scroll to position [1224, 0]
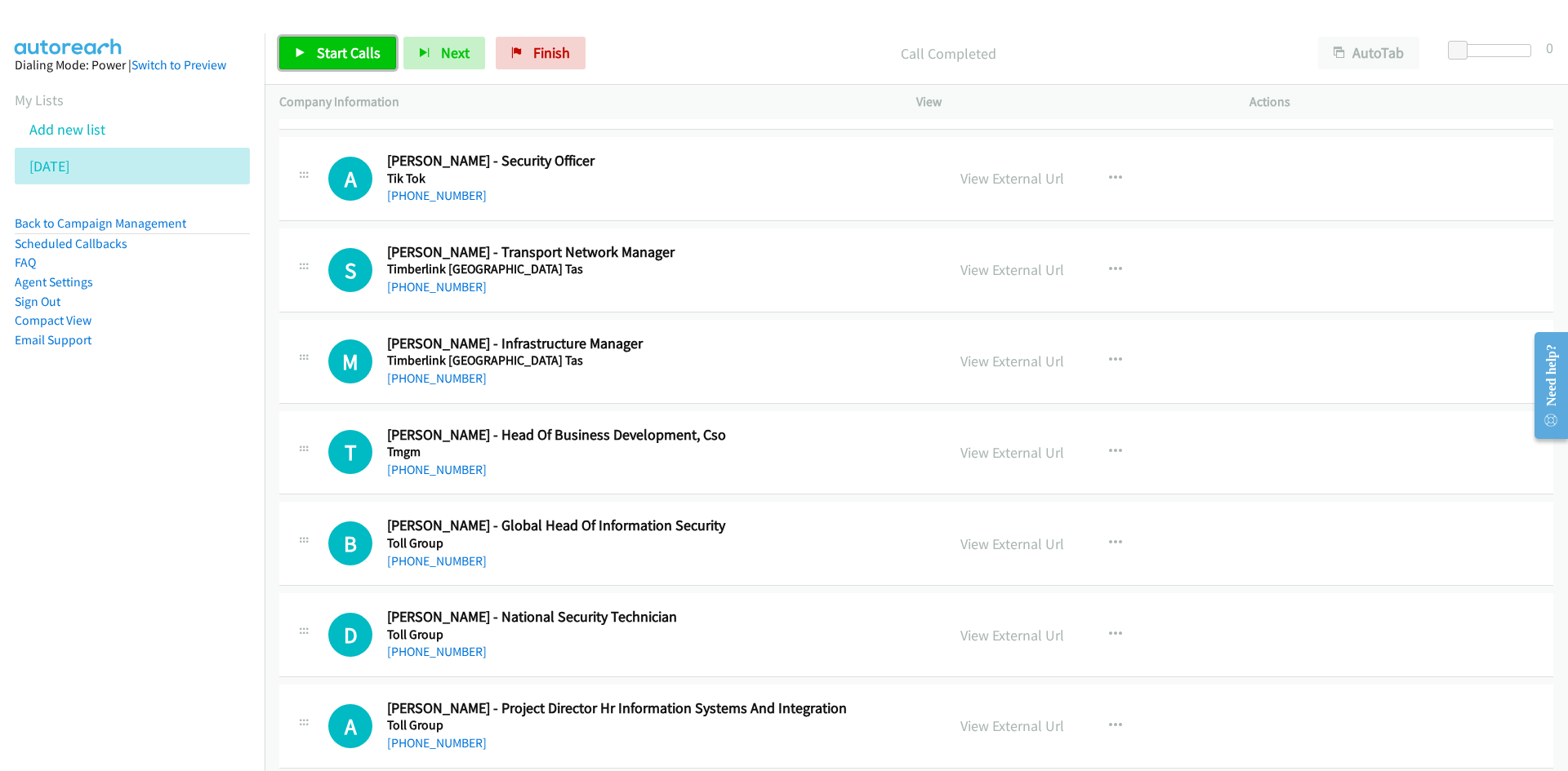
click at [332, 52] on span "Start Calls" at bounding box center [348, 52] width 64 height 19
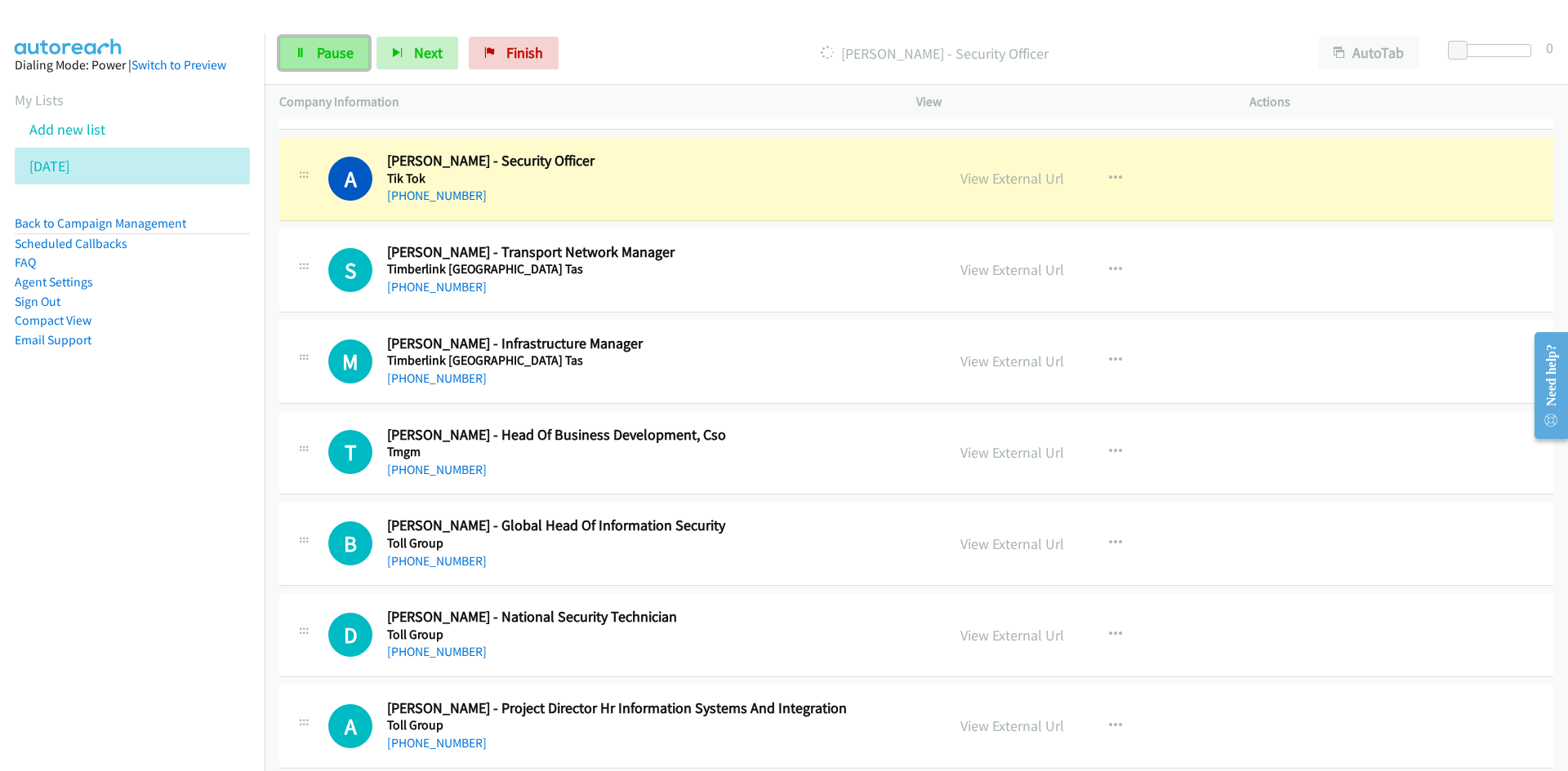
click at [332, 52] on span "Pause" at bounding box center [334, 52] width 36 height 19
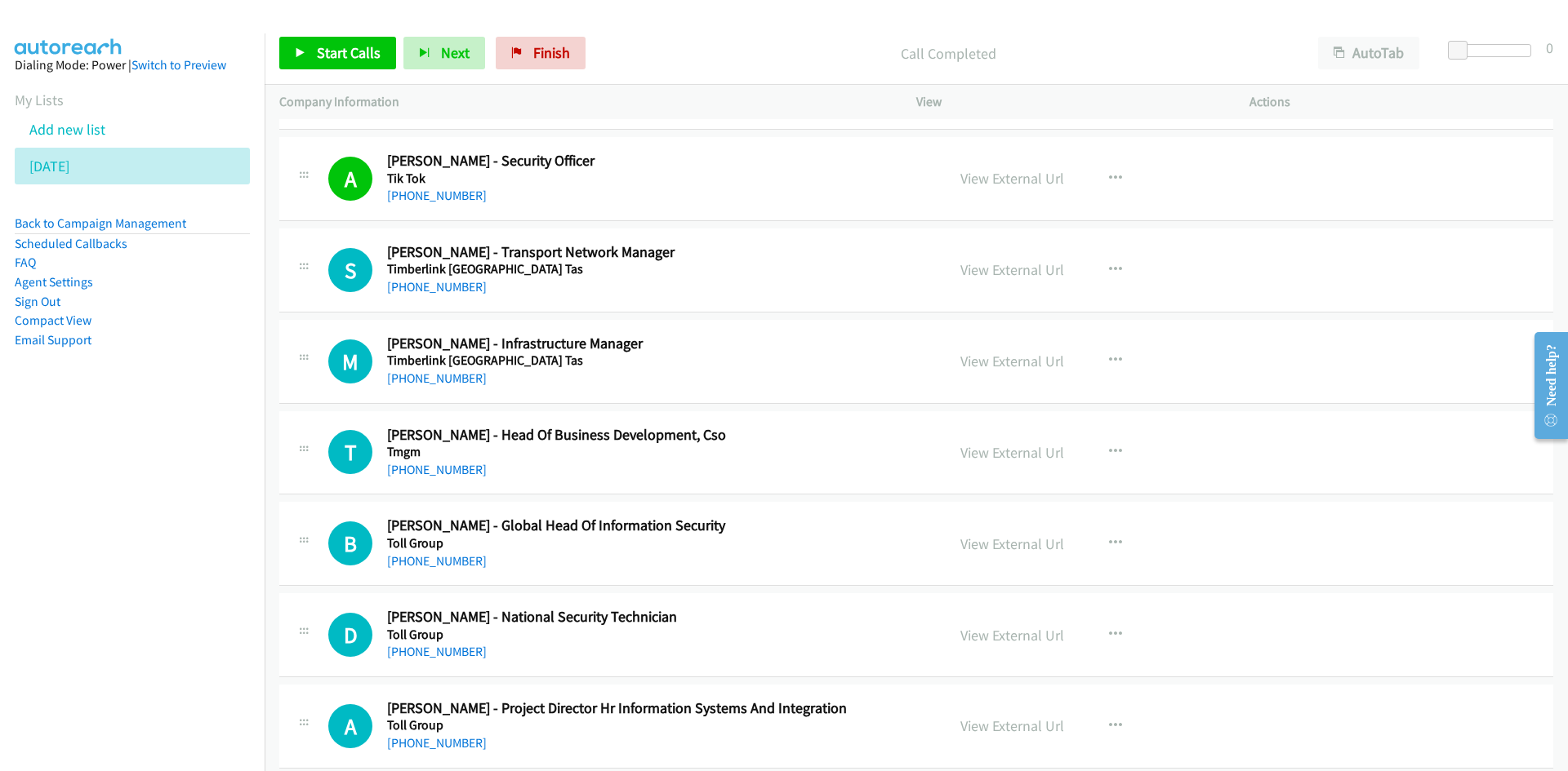
scroll to position [1306, 0]
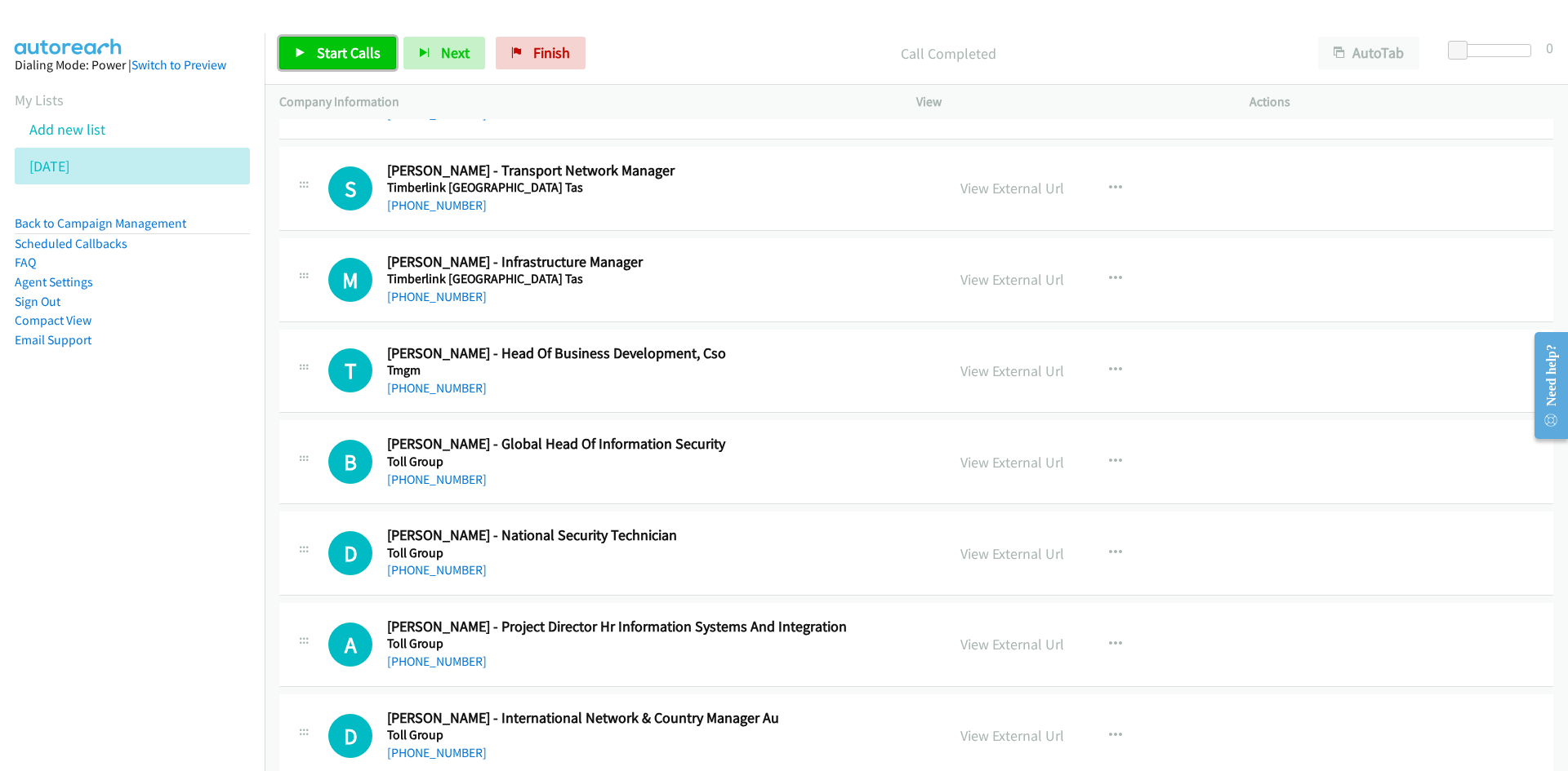
click at [365, 65] on link "Start Calls" at bounding box center [337, 52] width 117 height 33
click at [300, 50] on icon at bounding box center [301, 54] width 11 height 11
click at [334, 56] on span "Start Calls" at bounding box center [348, 52] width 64 height 19
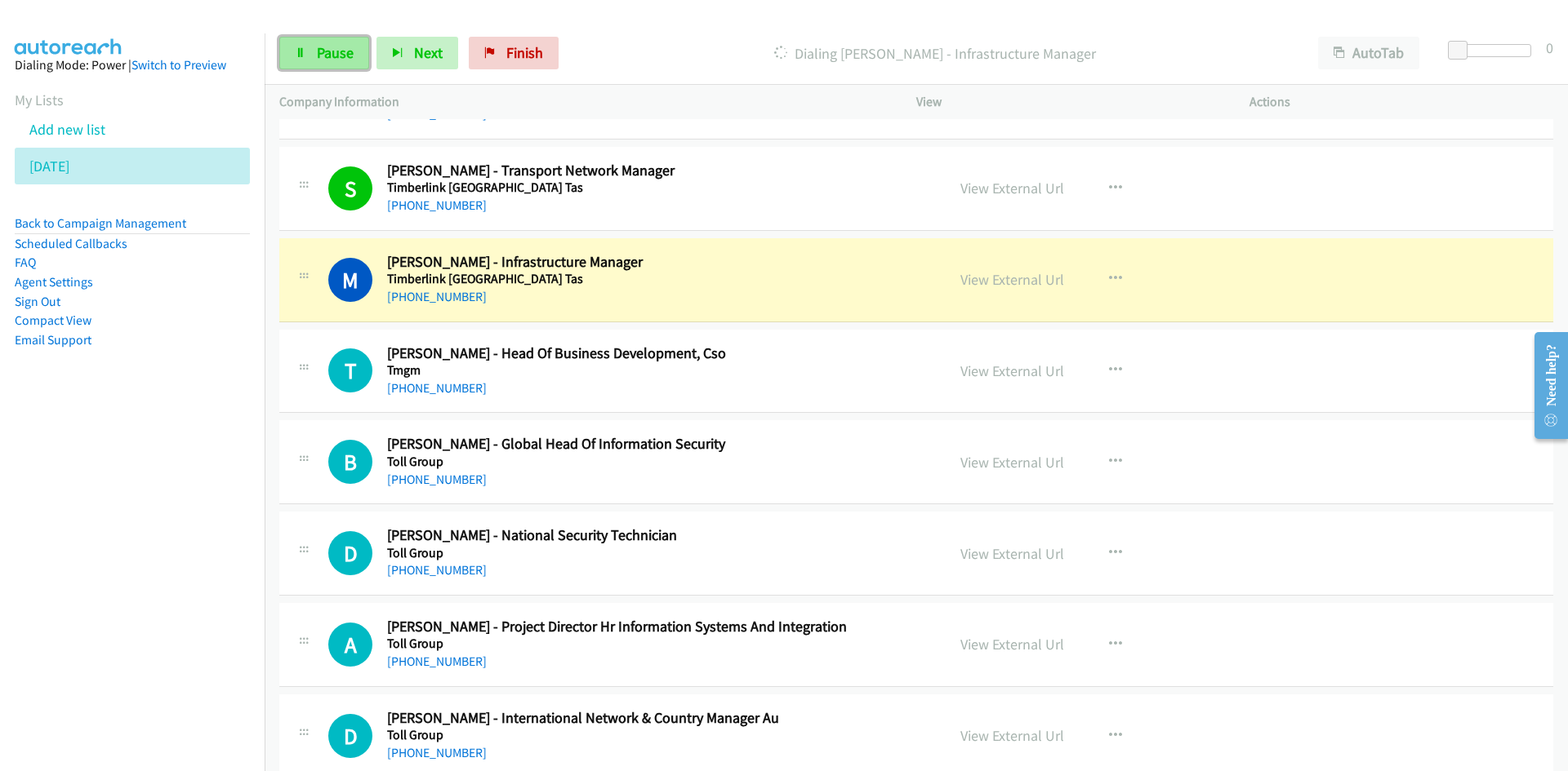
click at [345, 57] on span "Pause" at bounding box center [334, 52] width 36 height 19
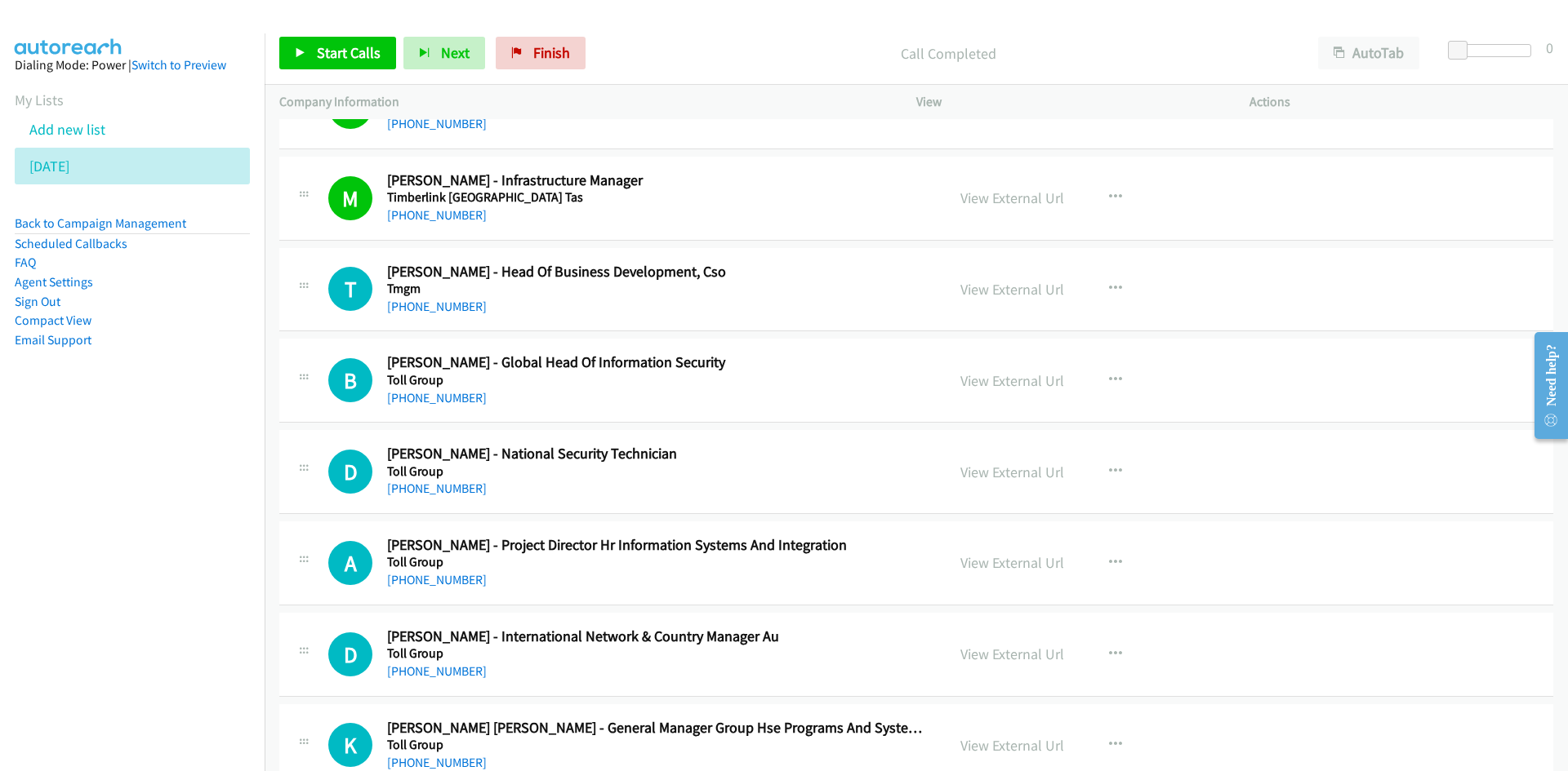
scroll to position [1469, 0]
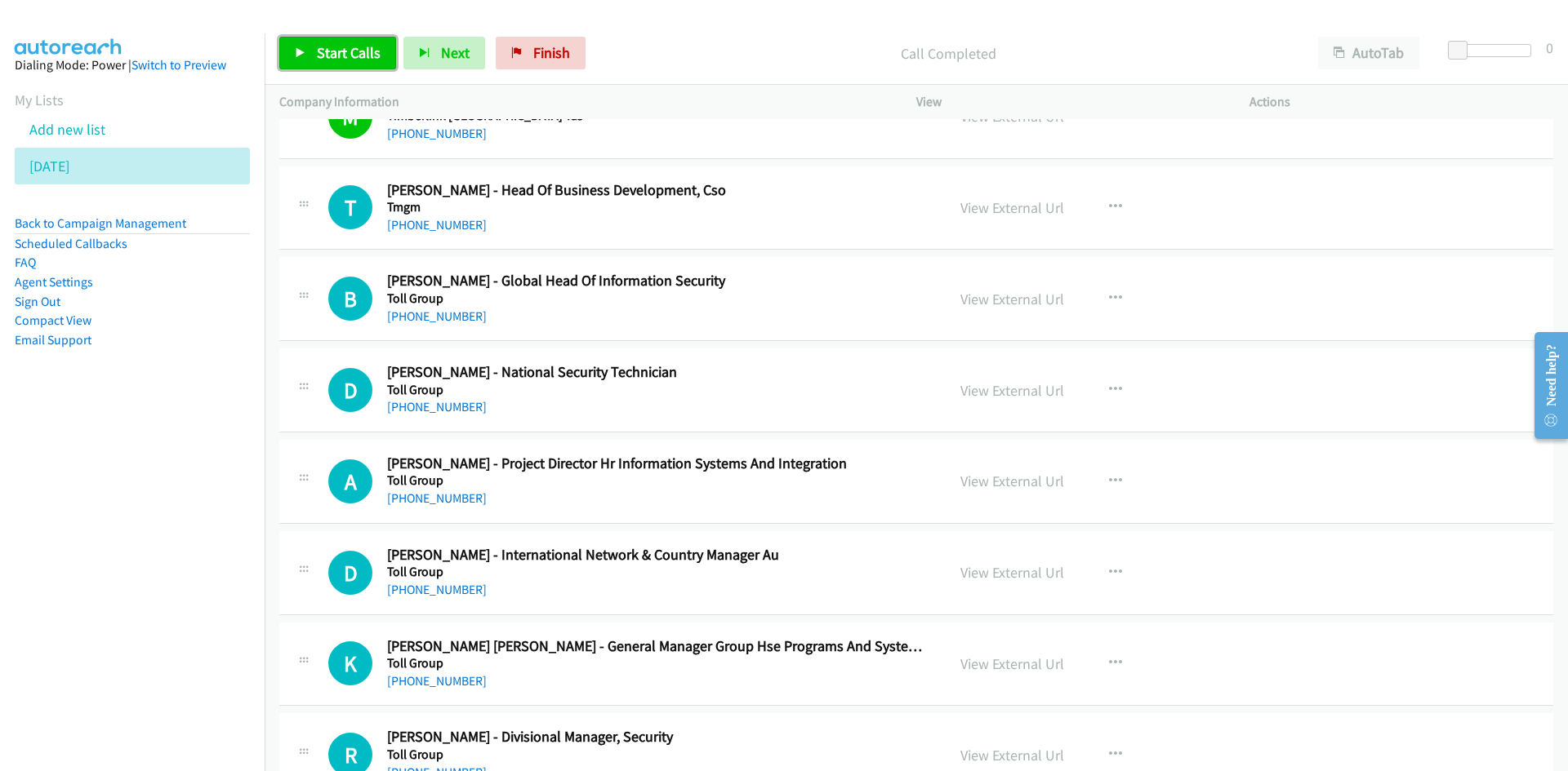
click at [339, 42] on link "Start Calls" at bounding box center [337, 52] width 117 height 33
click at [303, 49] on icon at bounding box center [301, 54] width 11 height 11
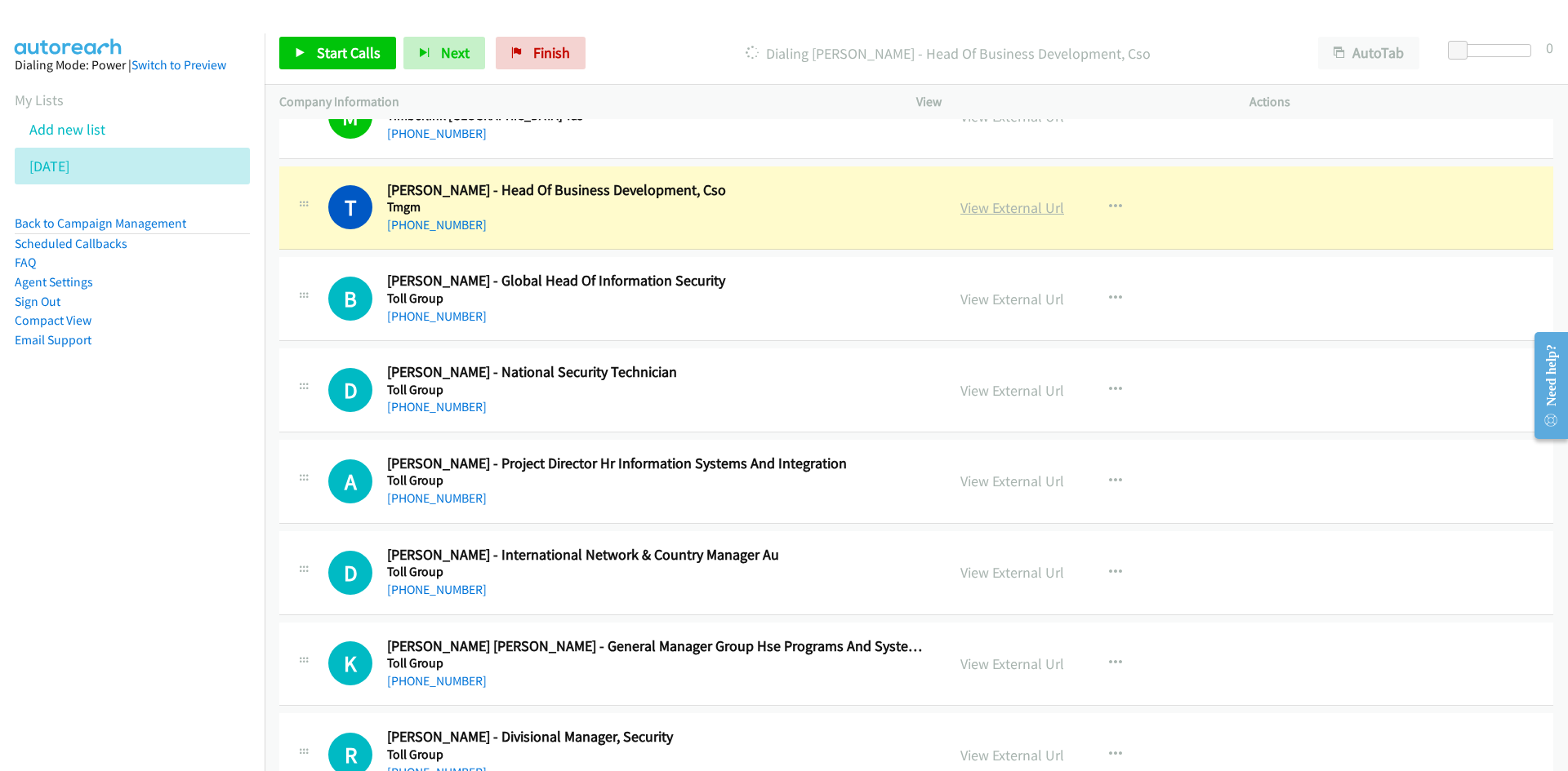
click at [1041, 213] on link "View External Url" at bounding box center [1011, 207] width 104 height 19
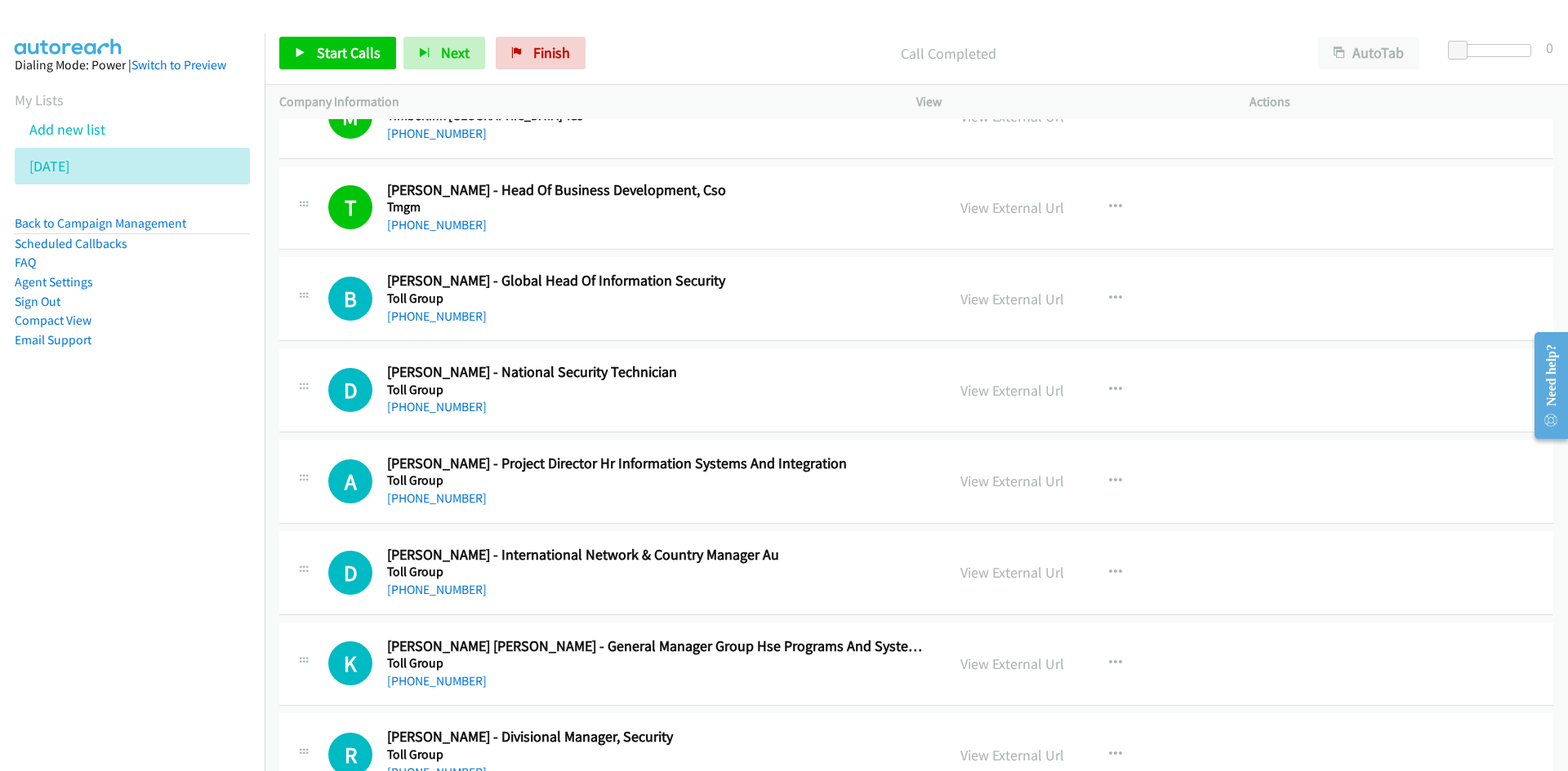
scroll to position [1550, 0]
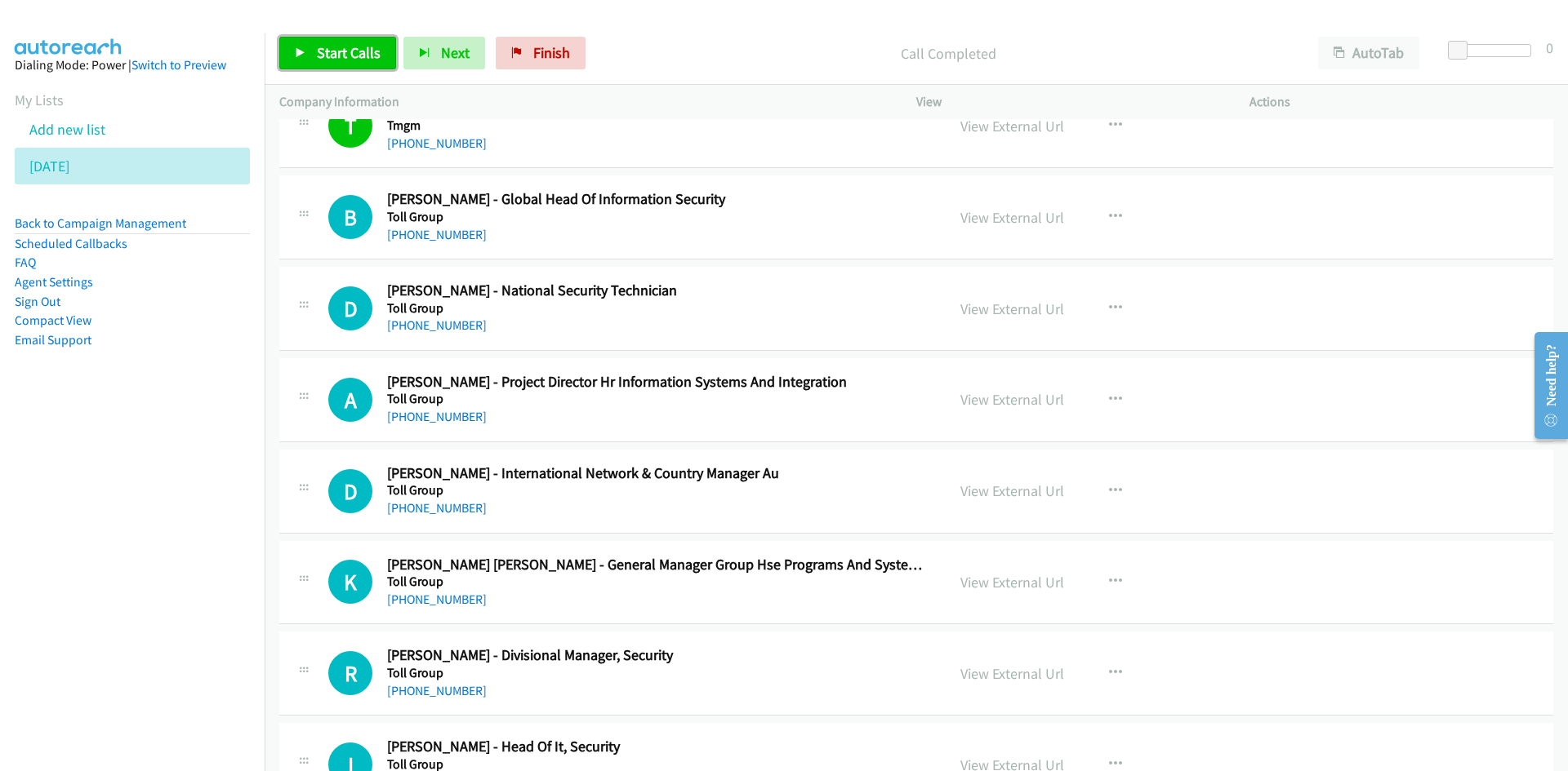
click at [289, 68] on link "Start Calls" at bounding box center [337, 52] width 117 height 33
click at [304, 49] on icon at bounding box center [301, 54] width 11 height 11
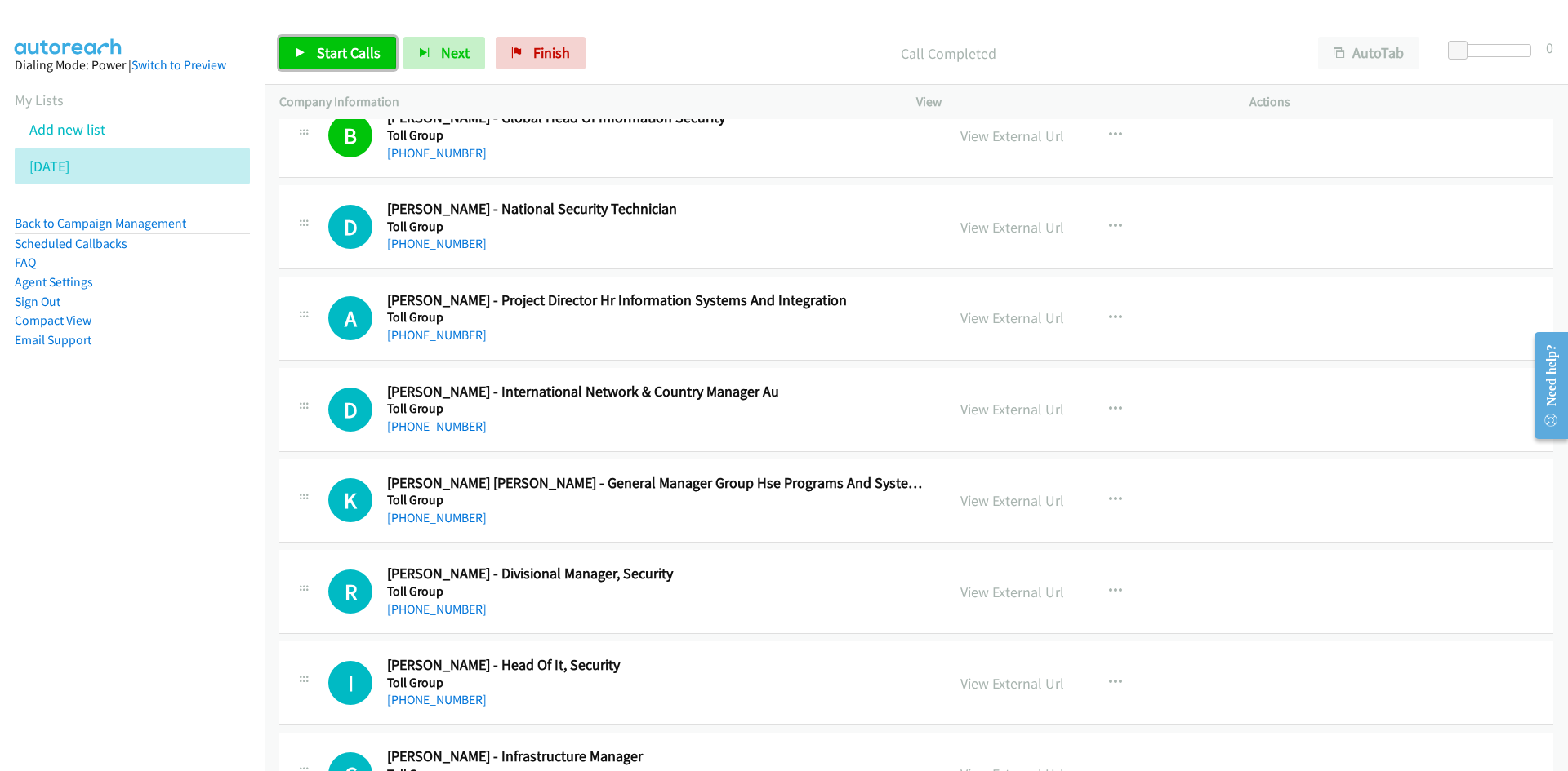
click at [301, 42] on link "Start Calls" at bounding box center [337, 52] width 117 height 33
click at [301, 42] on link "Pause" at bounding box center [324, 52] width 90 height 33
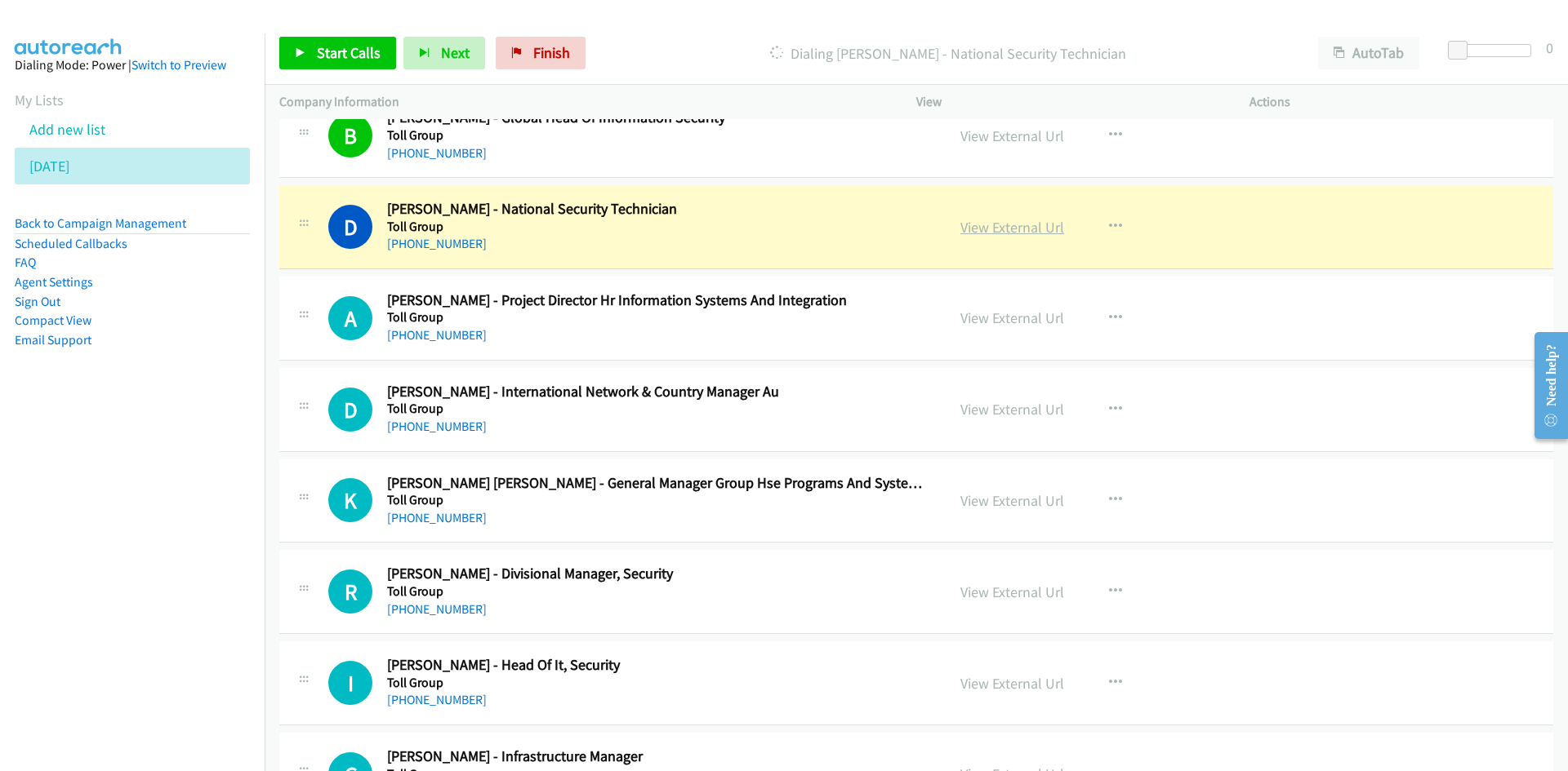
click at [1041, 231] on link "View External Url" at bounding box center [1011, 227] width 104 height 19
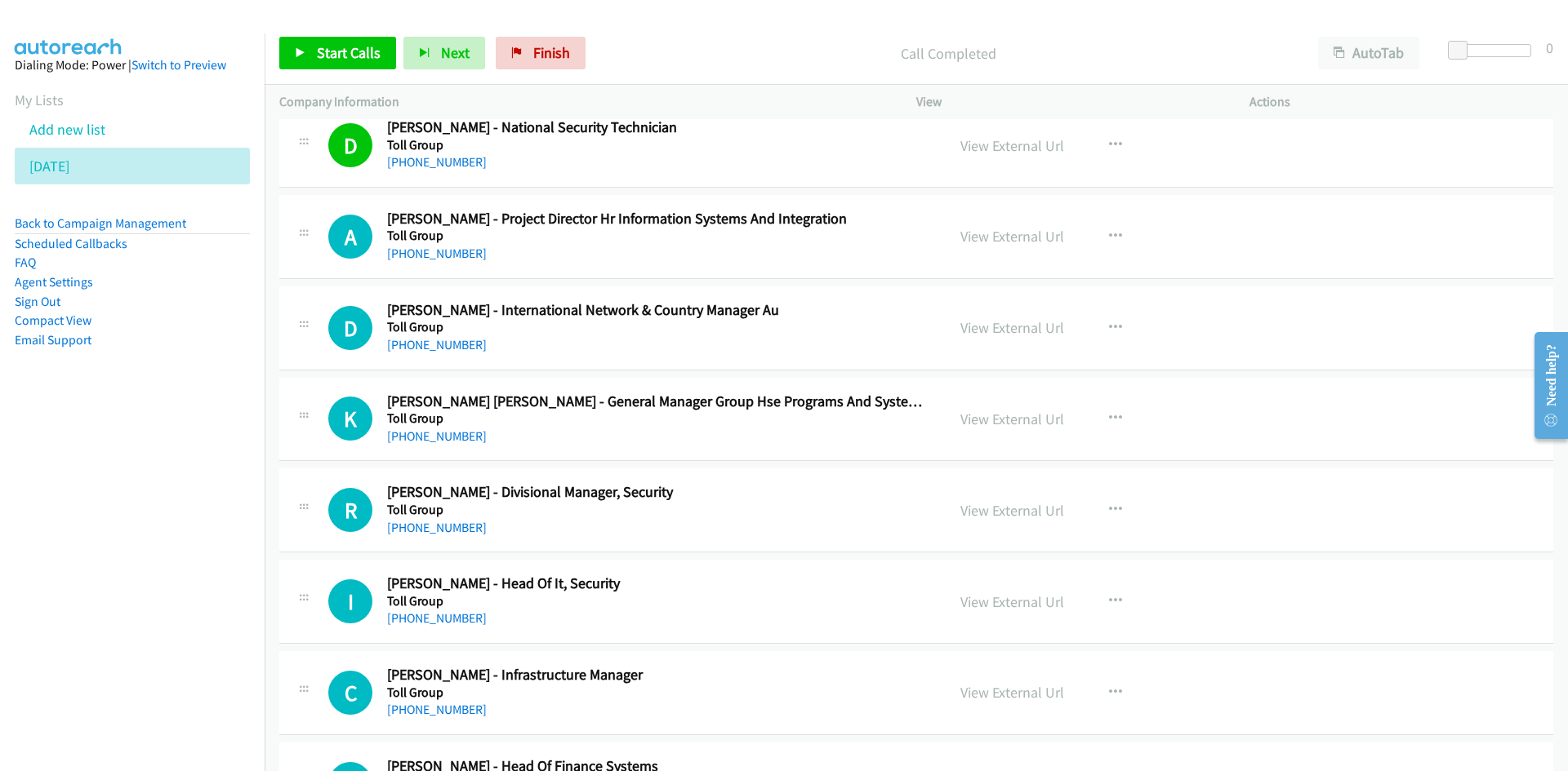
scroll to position [1796, 0]
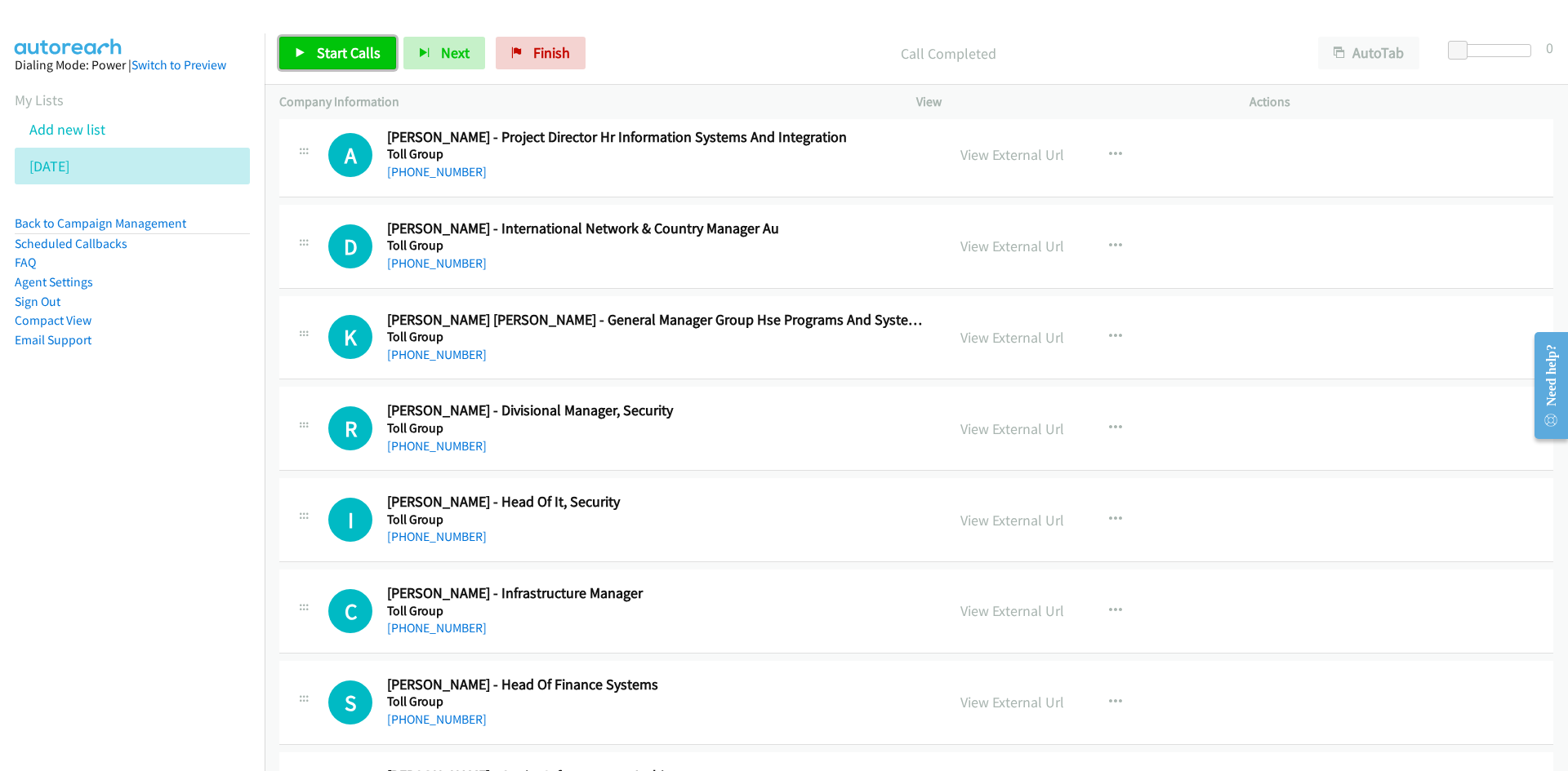
click at [340, 55] on span "Start Calls" at bounding box center [348, 52] width 64 height 19
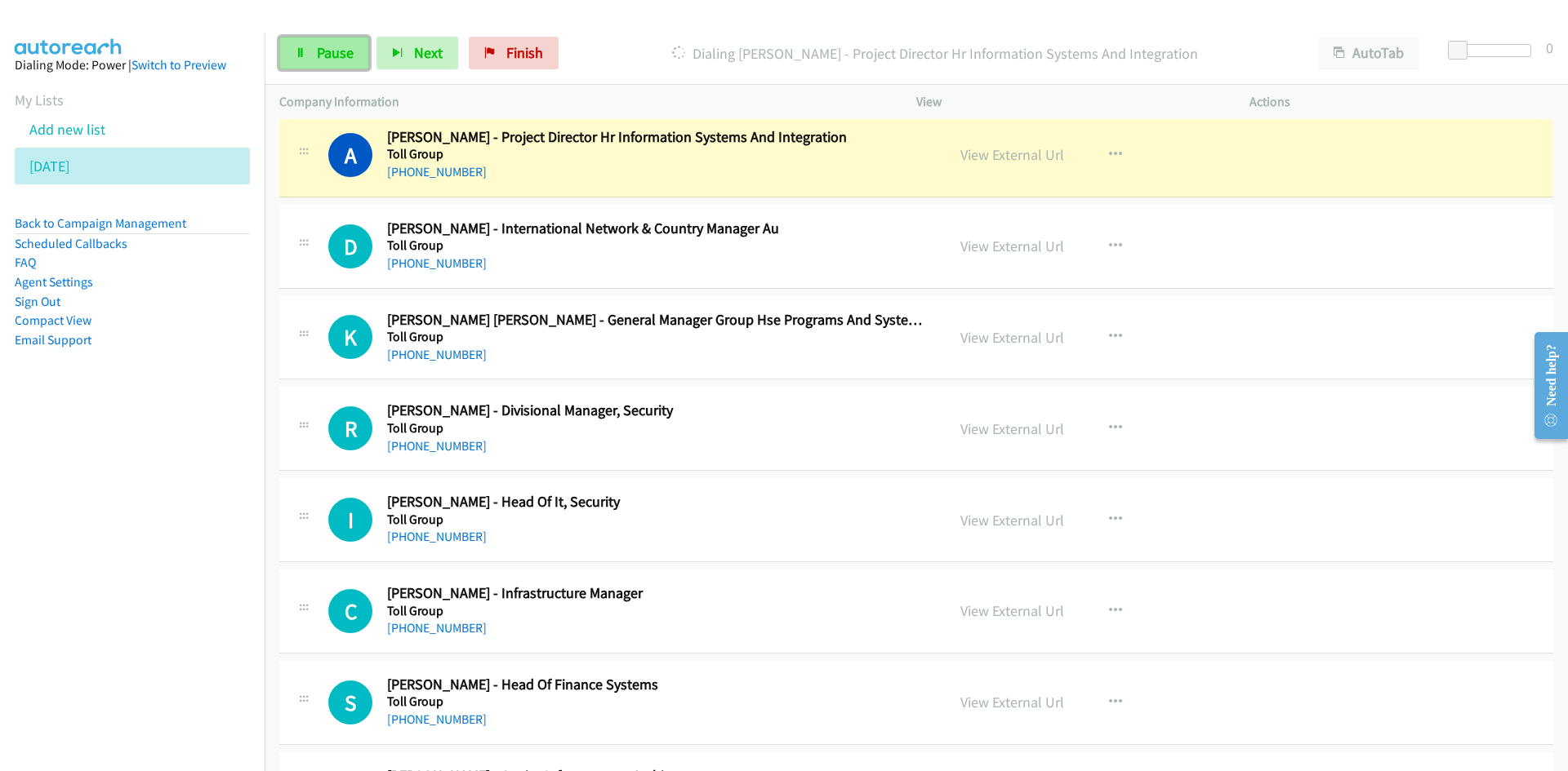
click at [322, 58] on span "Pause" at bounding box center [334, 52] width 36 height 19
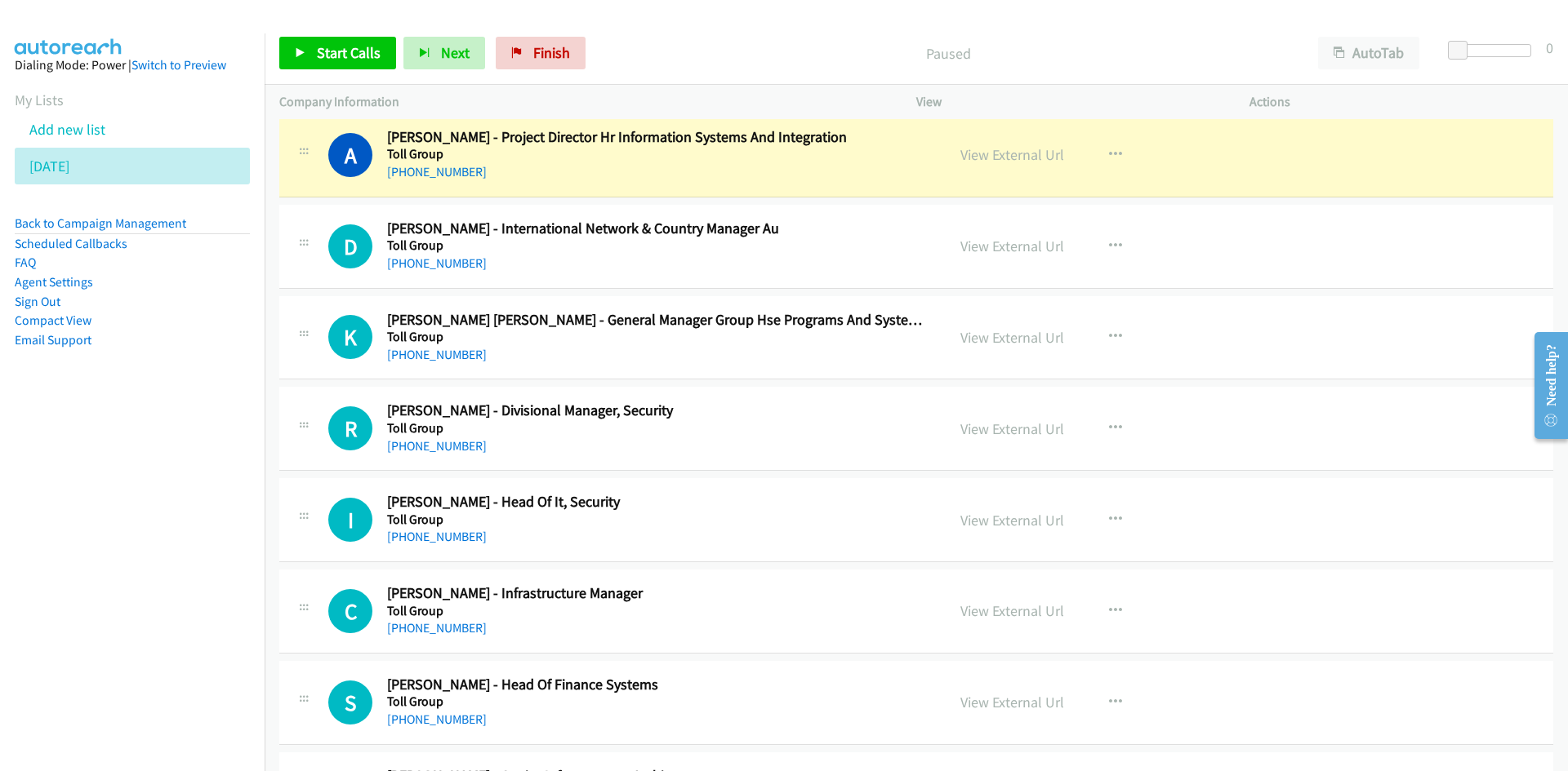
scroll to position [1877, 0]
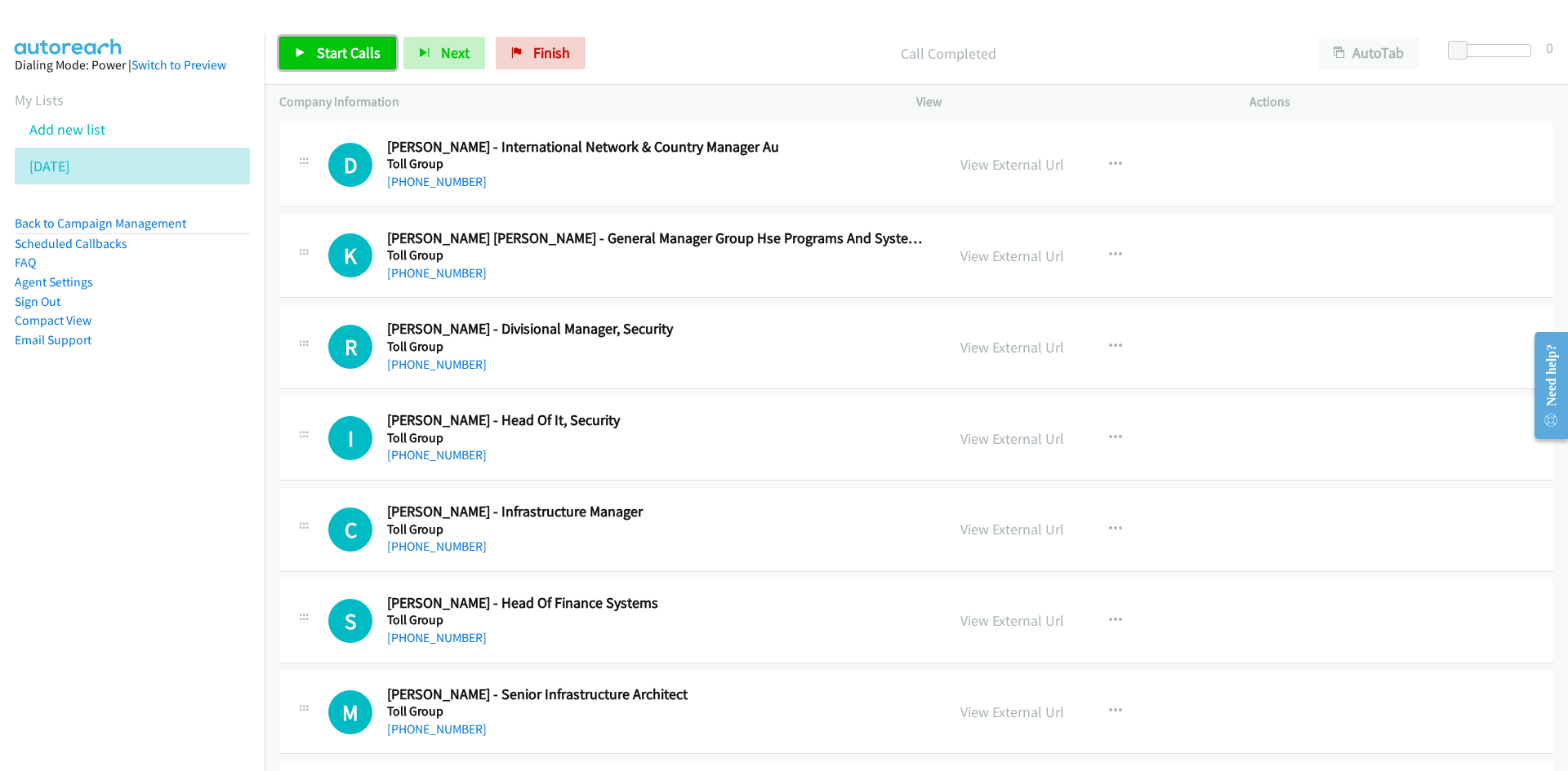
click at [369, 54] on span "Start Calls" at bounding box center [348, 52] width 64 height 19
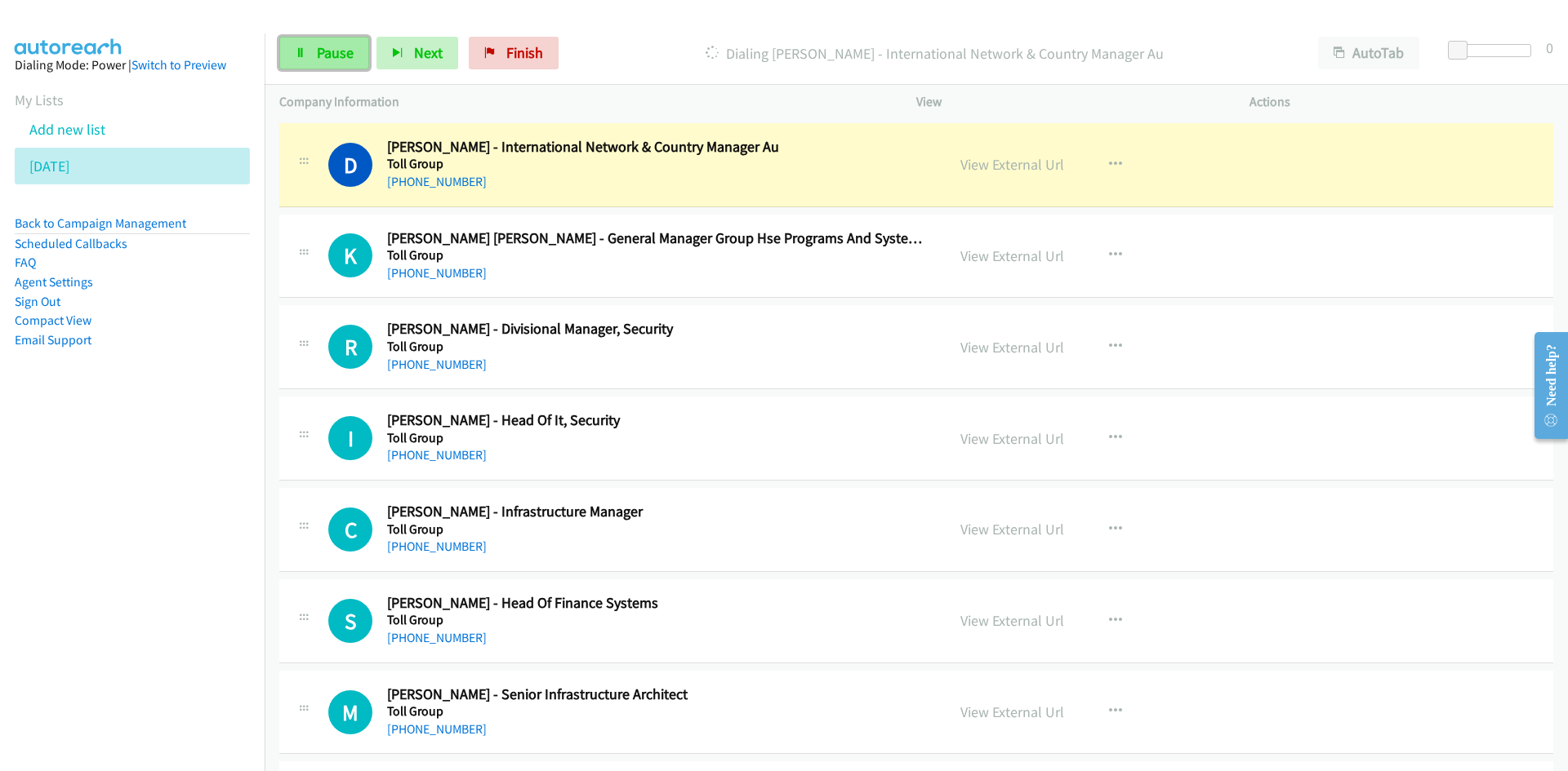
click at [313, 60] on link "Pause" at bounding box center [324, 52] width 90 height 33
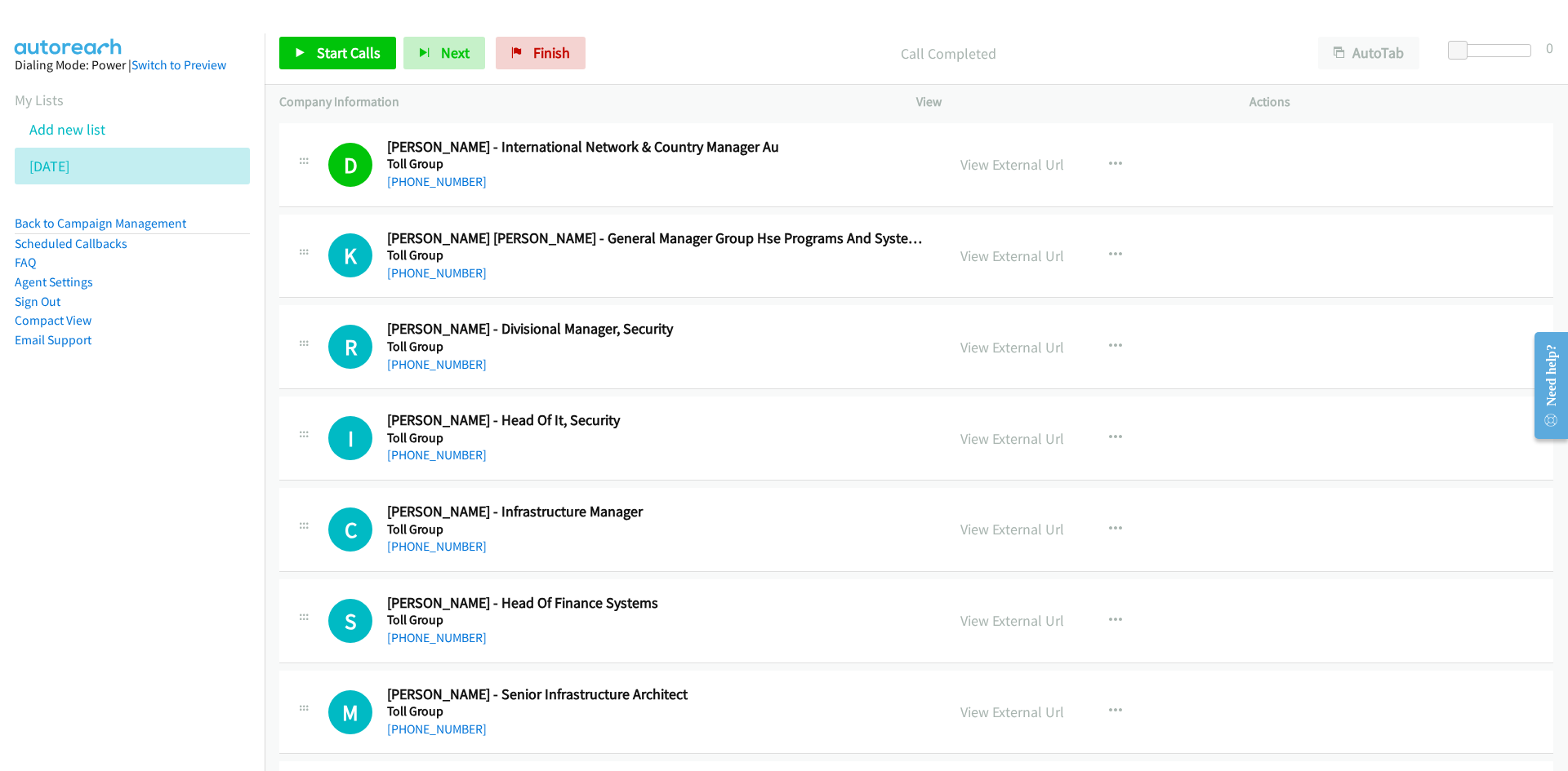
scroll to position [1958, 0]
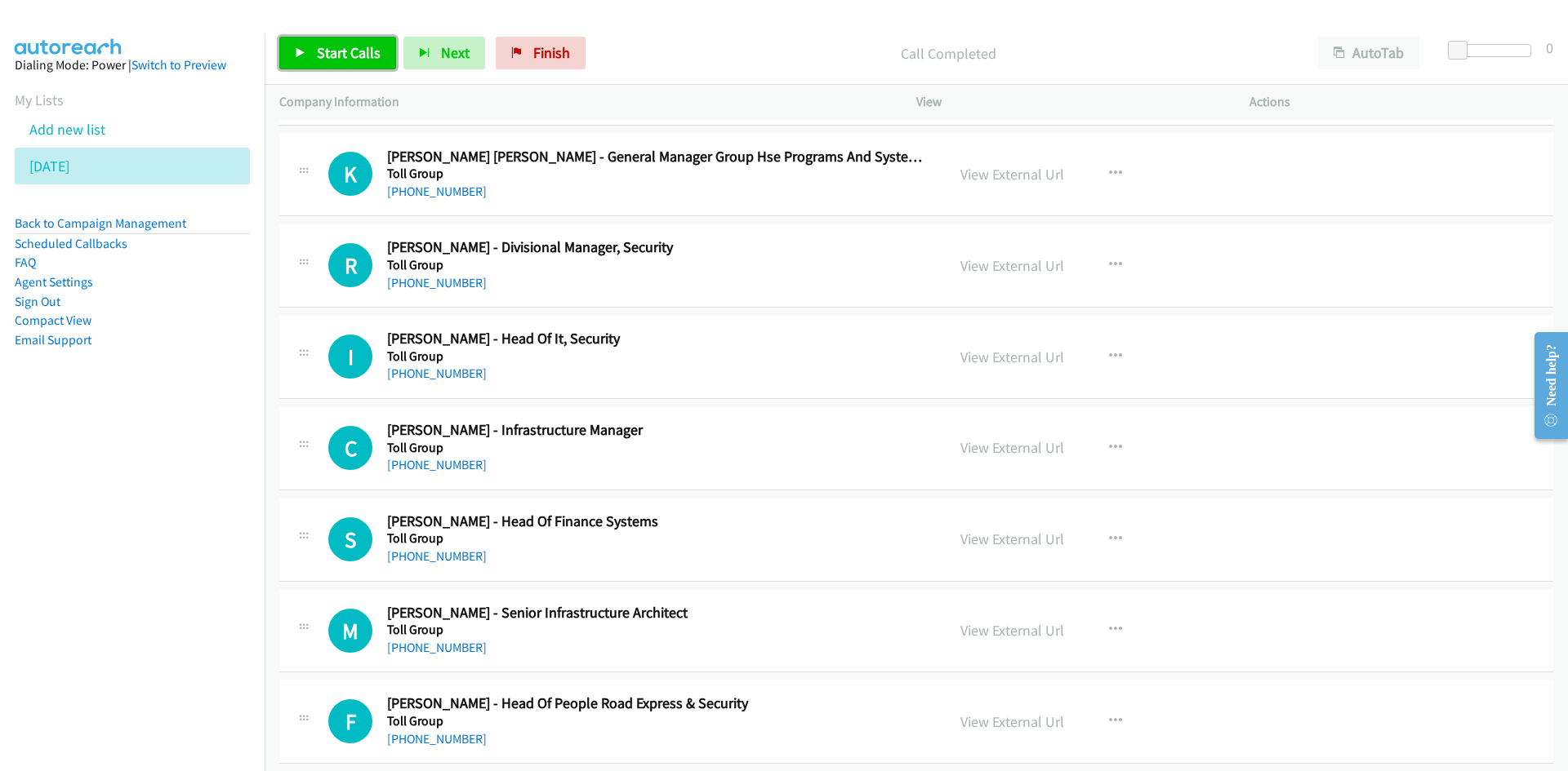
click at [339, 67] on link "Start Calls" at bounding box center [337, 52] width 117 height 33
click at [299, 49] on icon at bounding box center [301, 54] width 11 height 11
click at [350, 52] on span "Start Calls" at bounding box center [348, 52] width 64 height 19
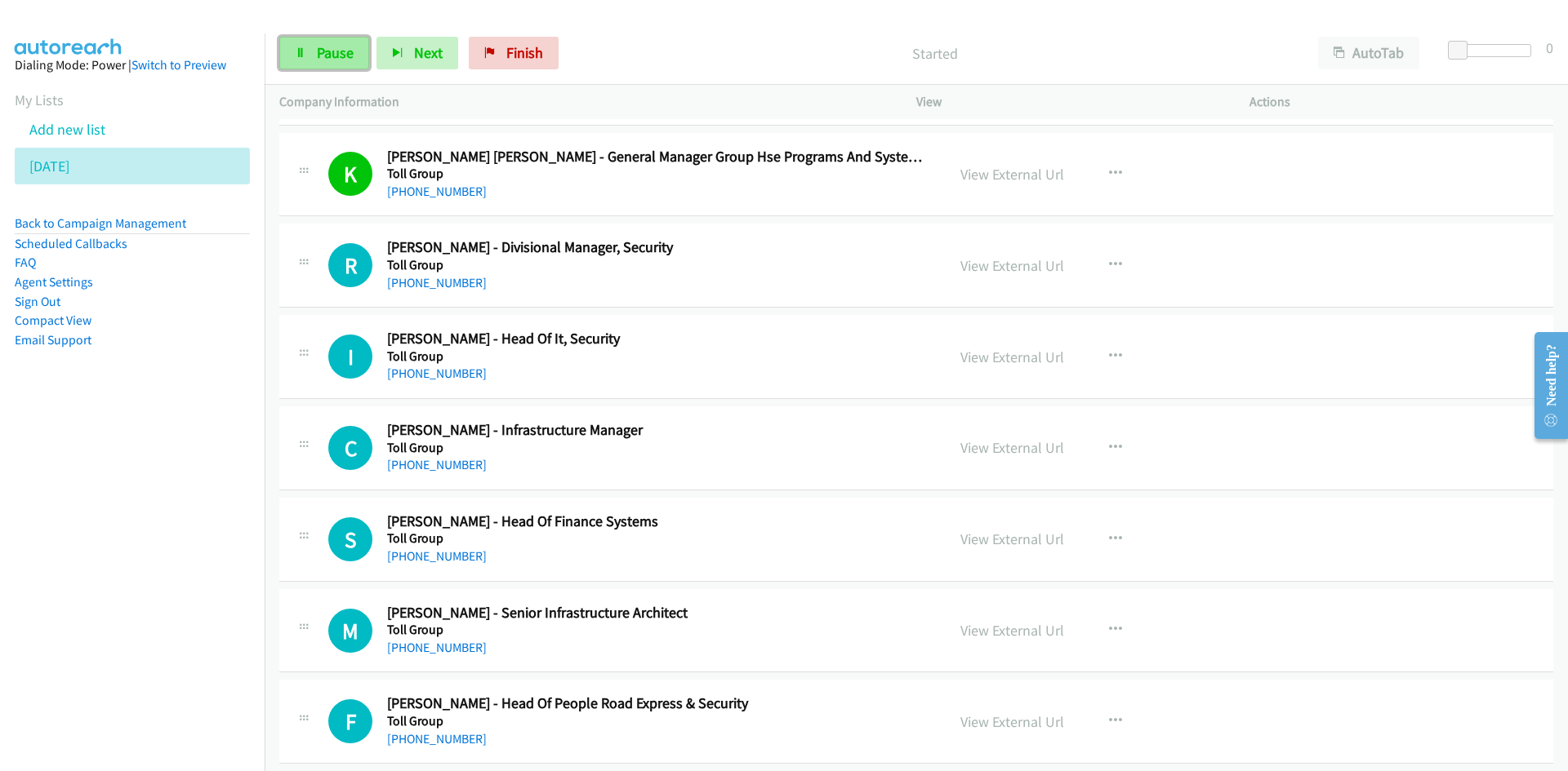
click at [350, 52] on span "Pause" at bounding box center [334, 52] width 36 height 19
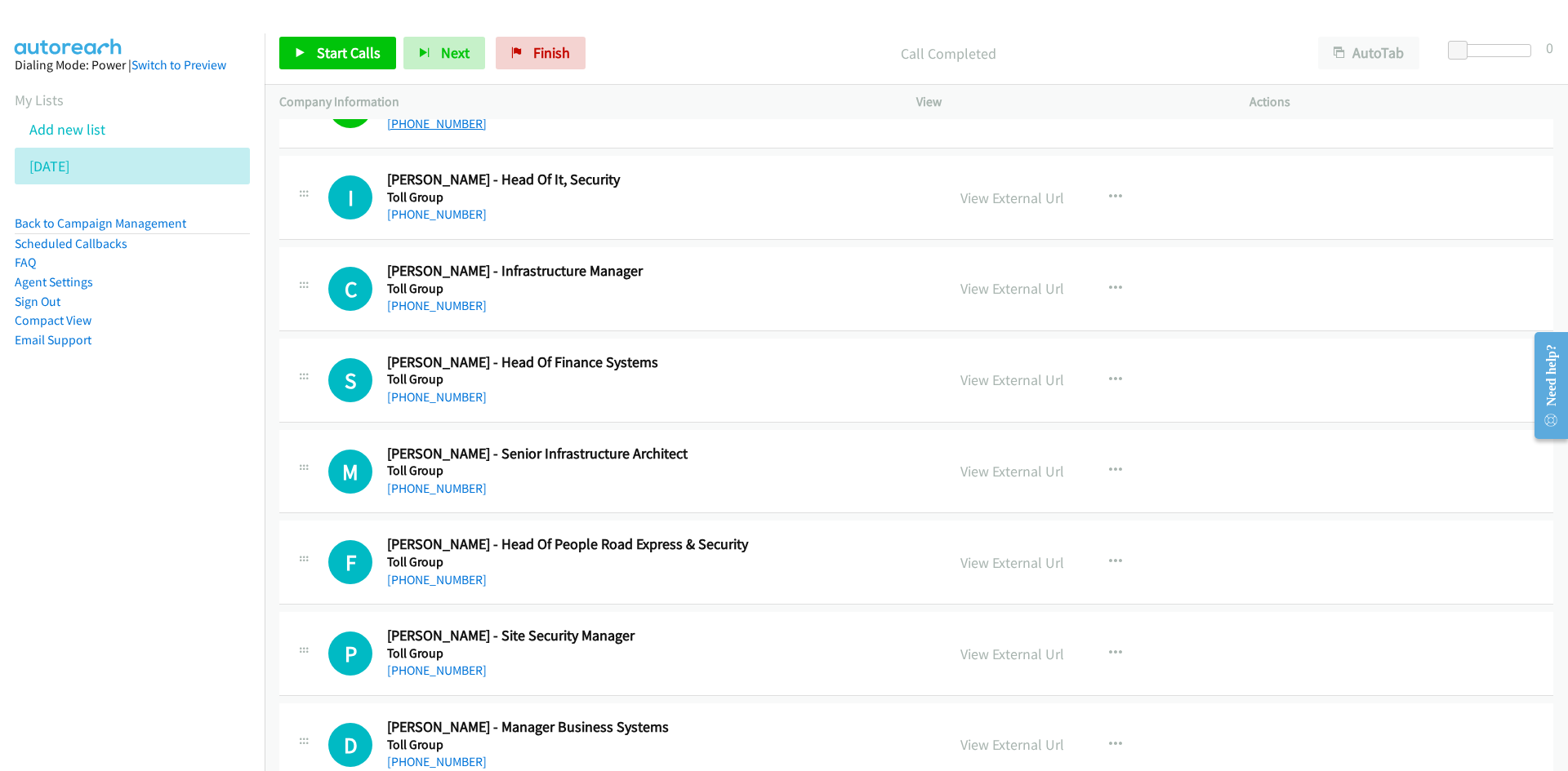
scroll to position [2122, 0]
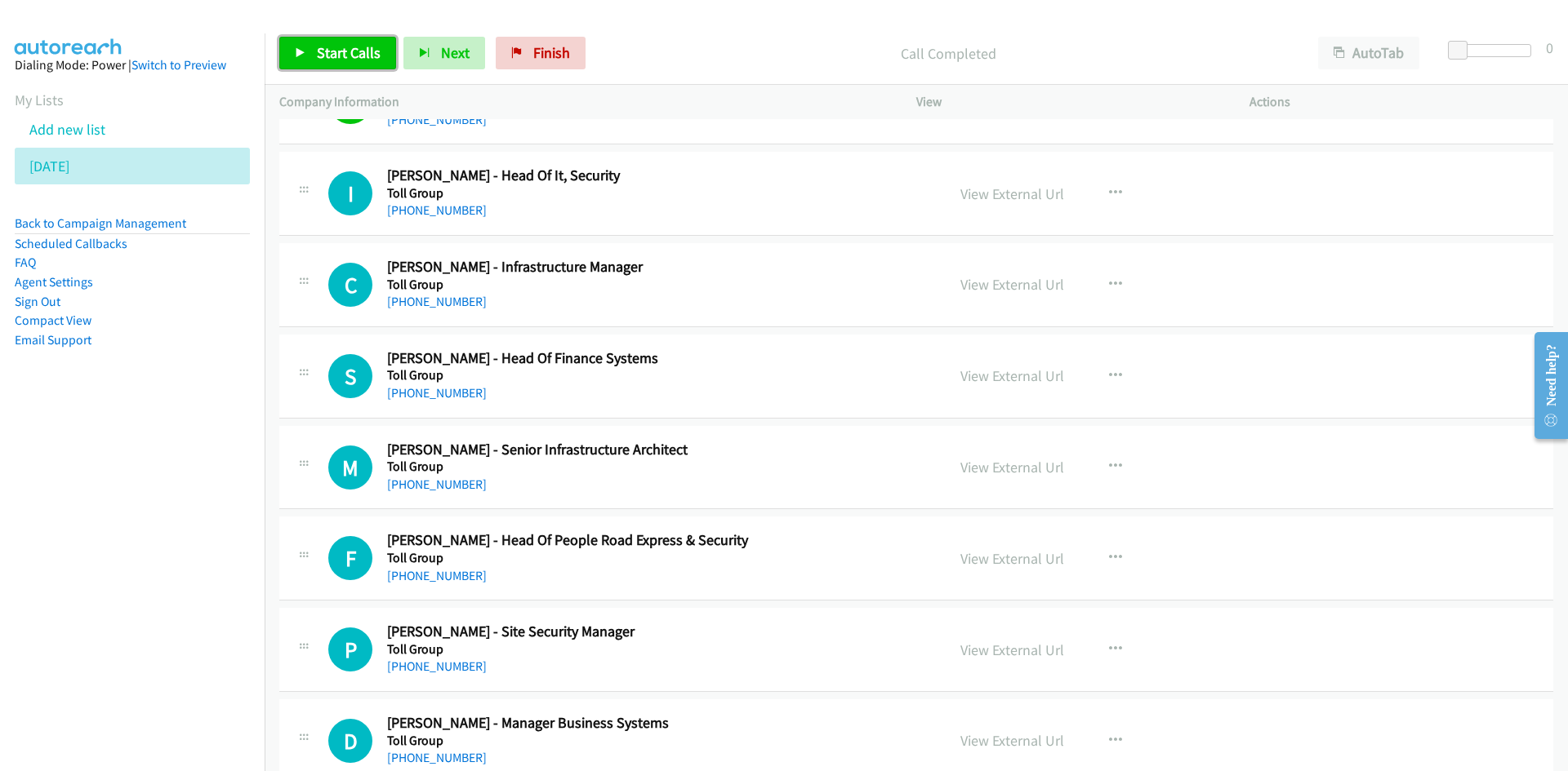
click at [371, 52] on span "Start Calls" at bounding box center [348, 52] width 64 height 19
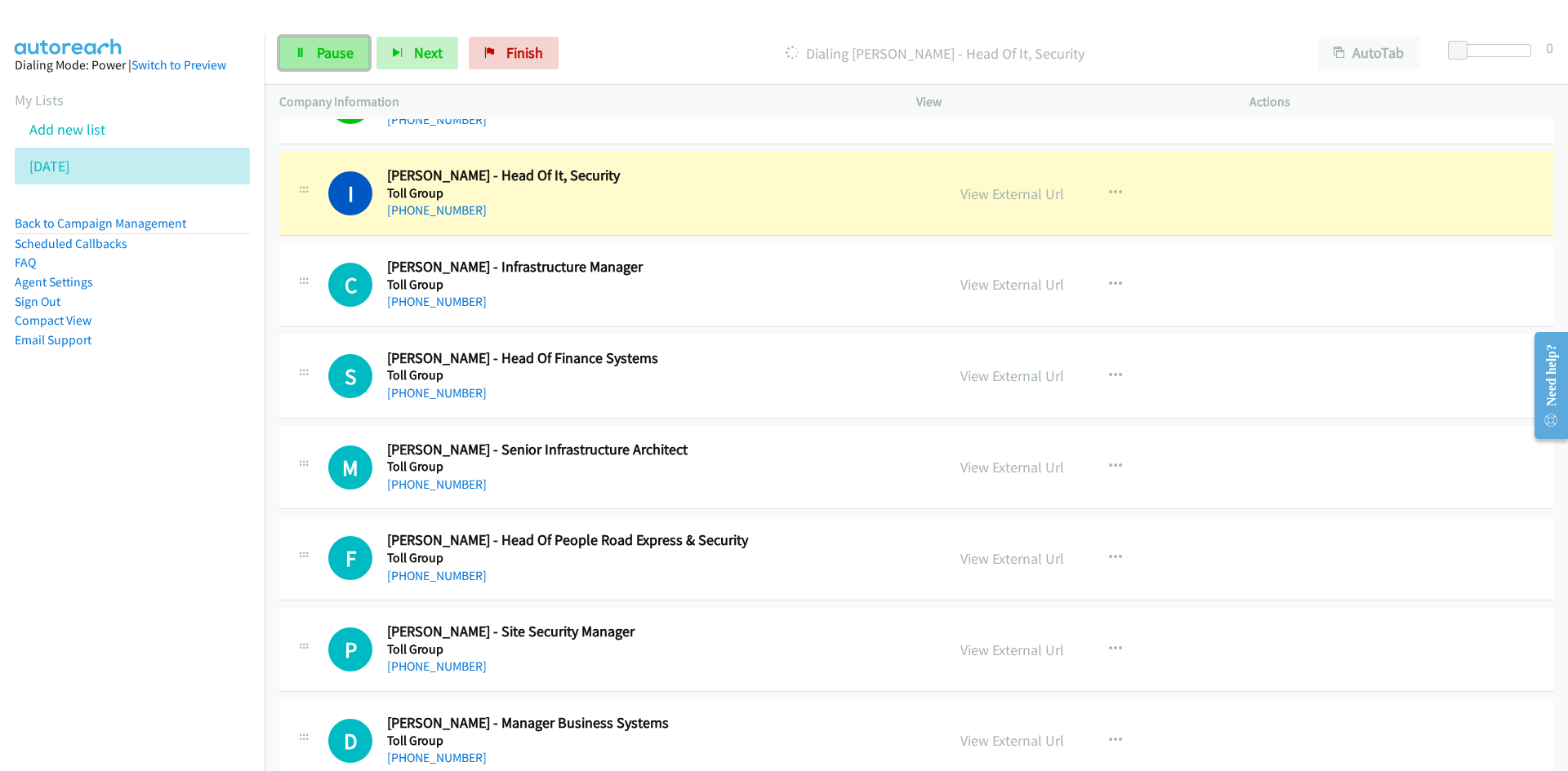
click at [361, 55] on link "Pause" at bounding box center [324, 52] width 90 height 33
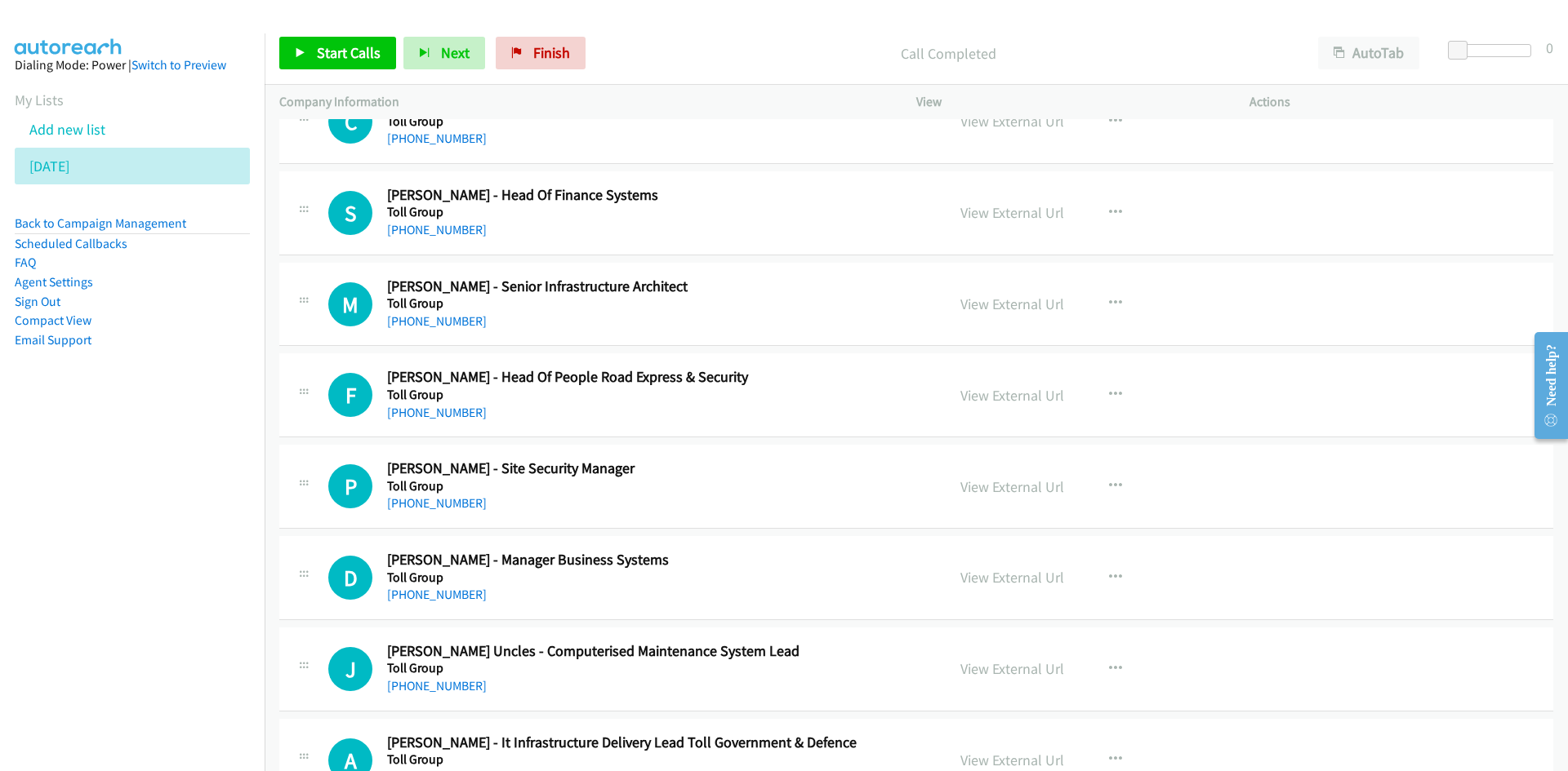
scroll to position [2204, 0]
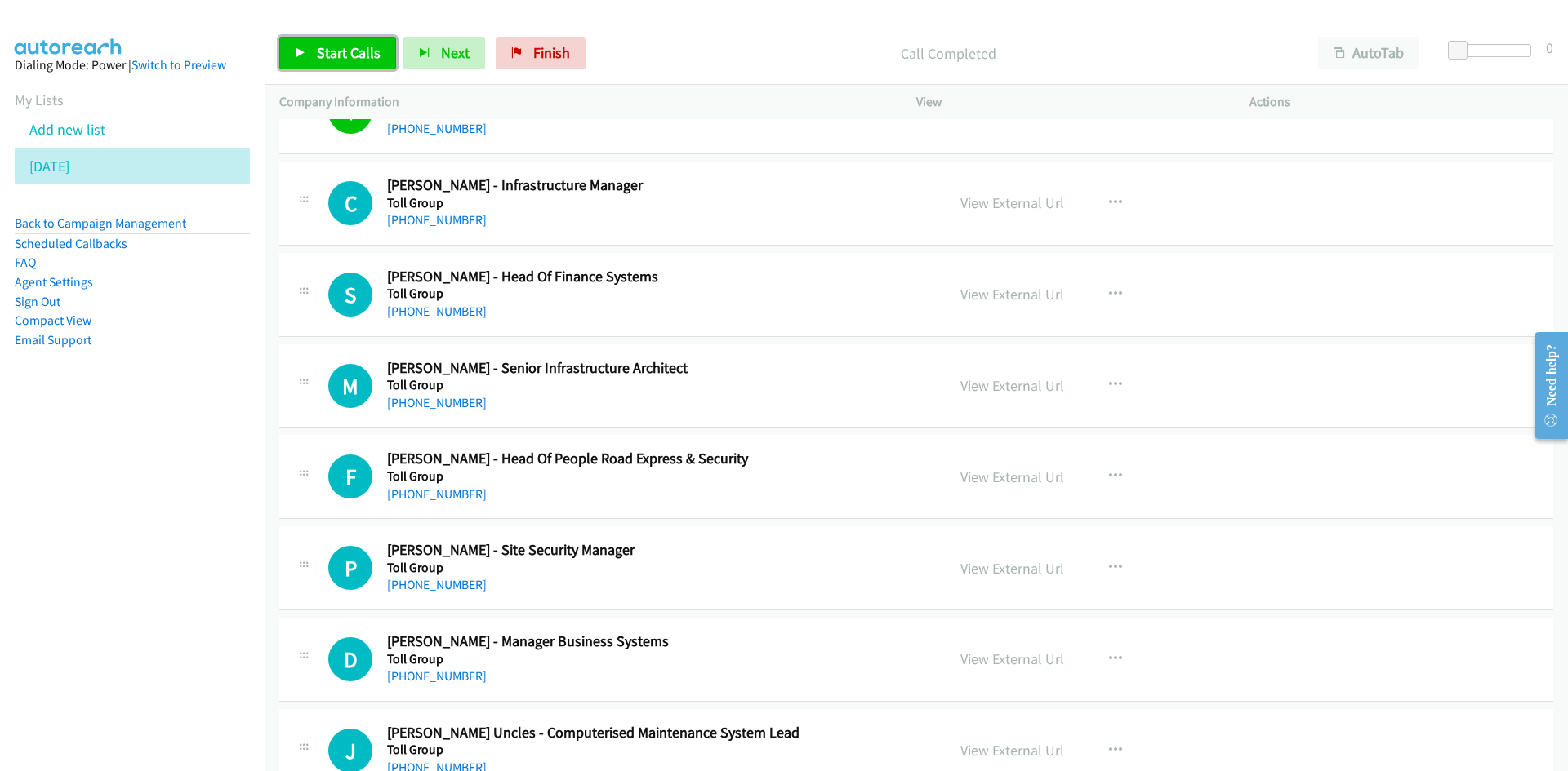
click at [373, 63] on link "Start Calls" at bounding box center [337, 52] width 117 height 33
click at [360, 58] on link "Pause" at bounding box center [324, 52] width 90 height 33
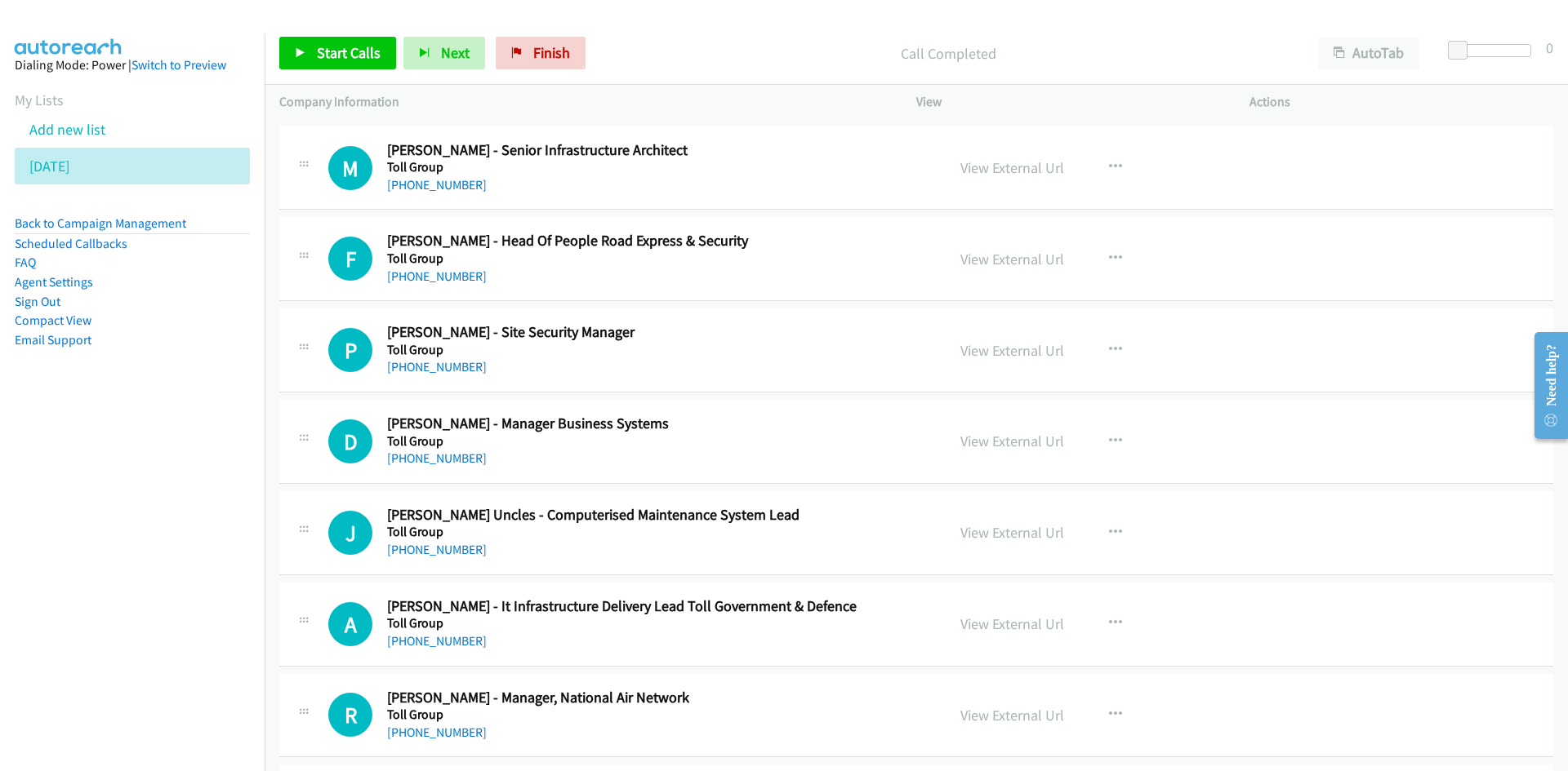
scroll to position [2448, 0]
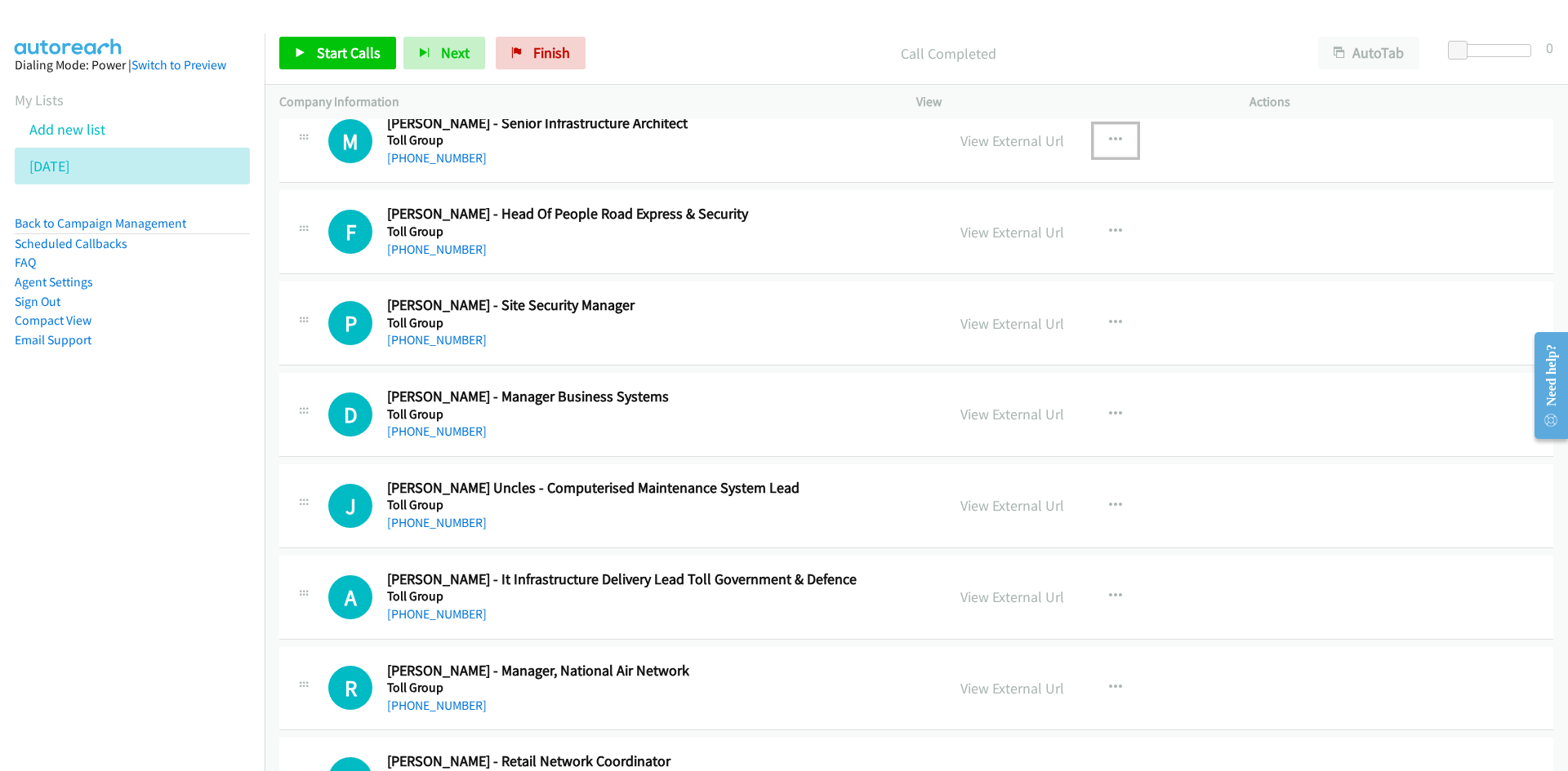
click at [1107, 147] on button "button" at bounding box center [1115, 140] width 44 height 33
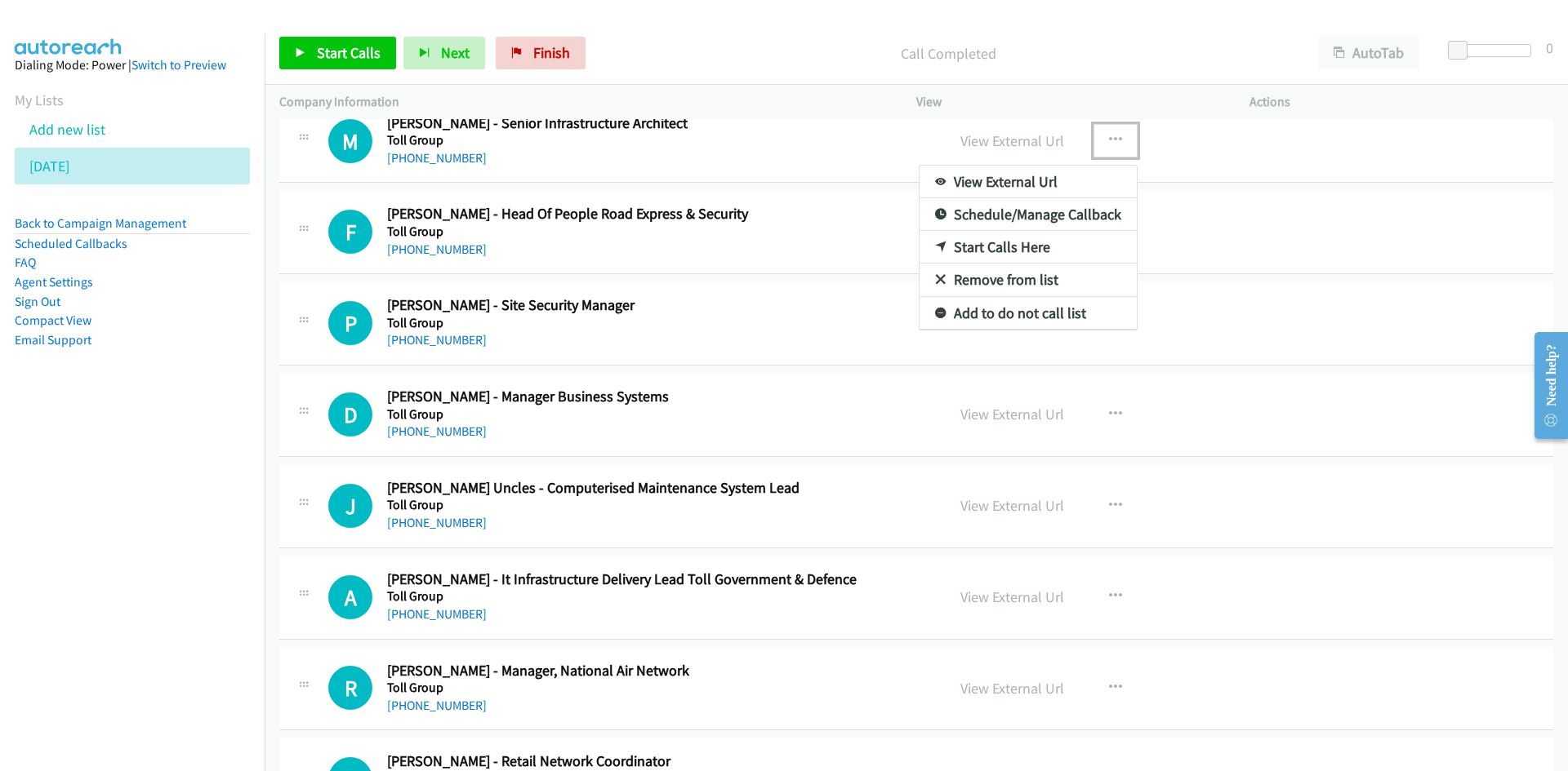
click at [935, 243] on icon at bounding box center [940, 248] width 11 height 11
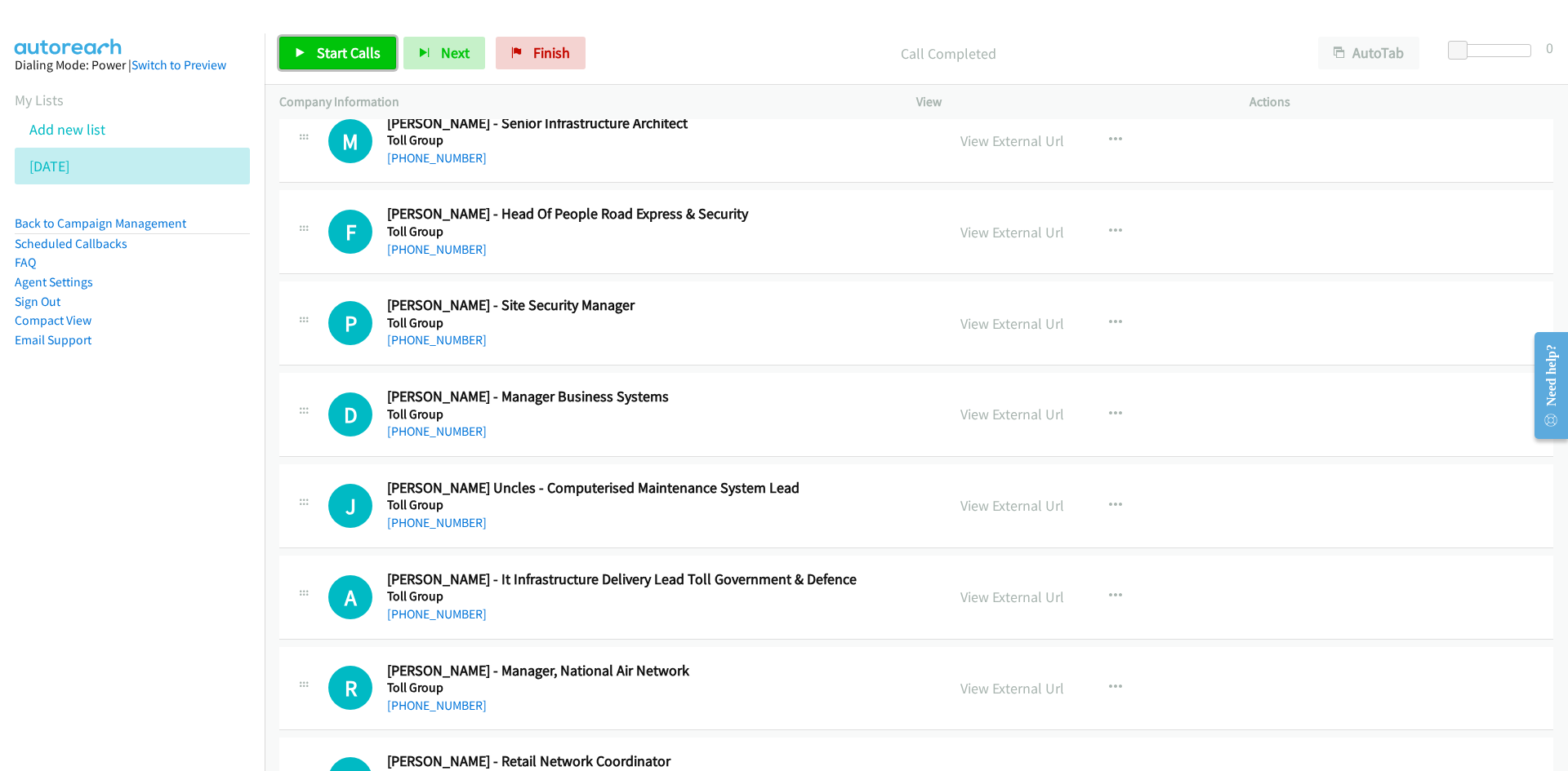
click at [386, 62] on link "Start Calls" at bounding box center [337, 52] width 117 height 33
click at [352, 62] on link "Pause" at bounding box center [324, 52] width 90 height 33
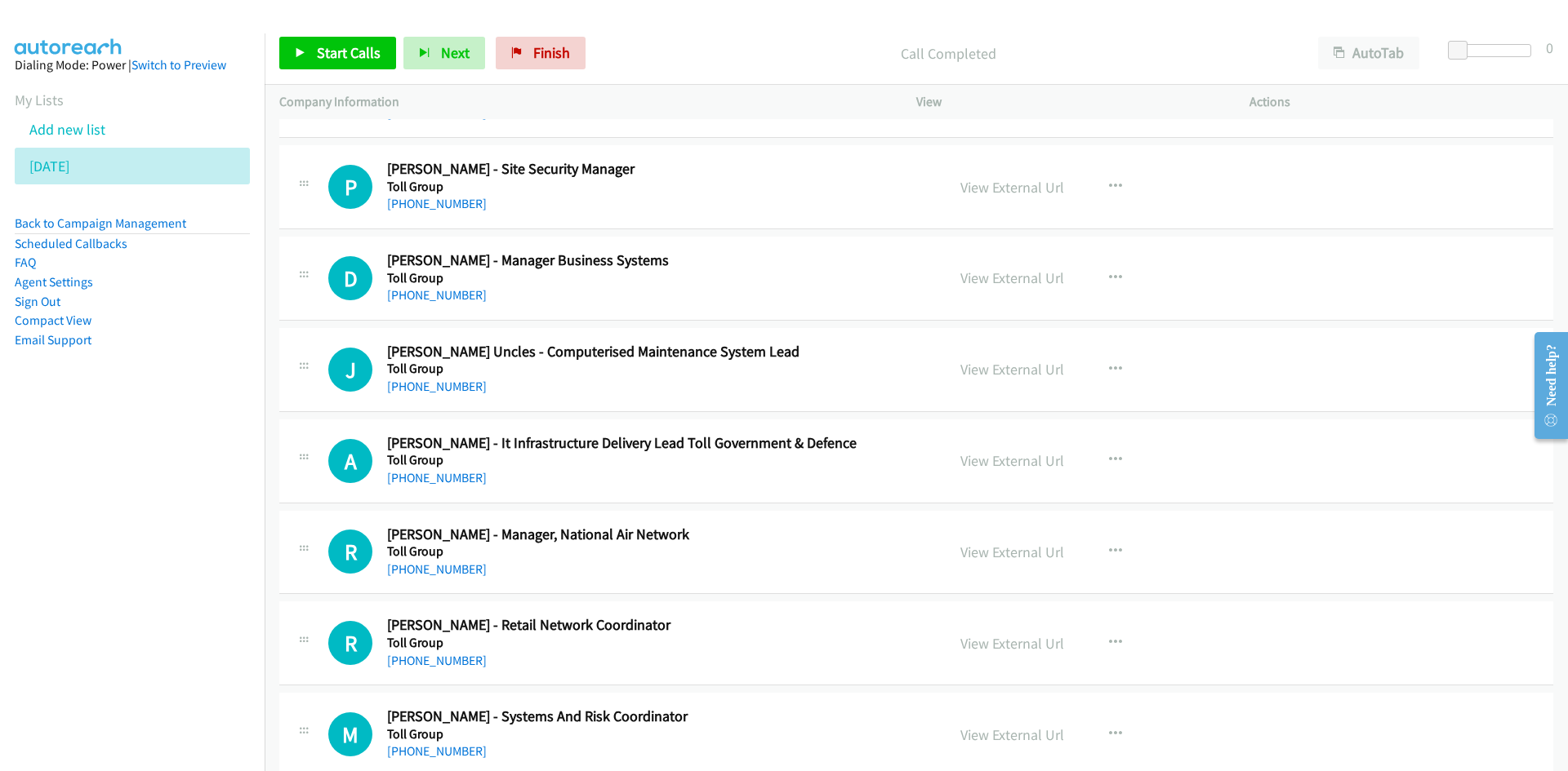
scroll to position [2612, 0]
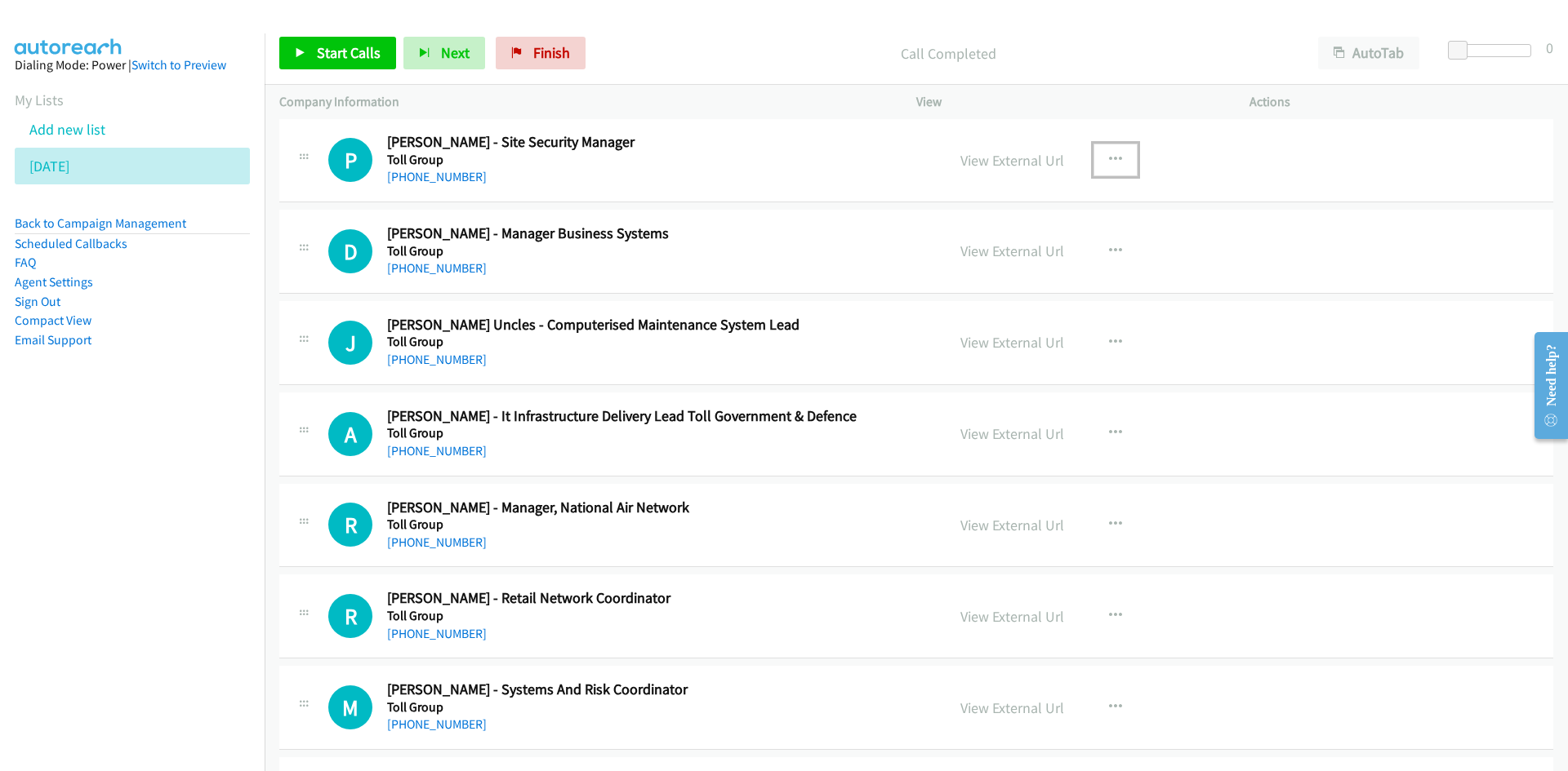
click at [1120, 161] on button "button" at bounding box center [1115, 160] width 44 height 33
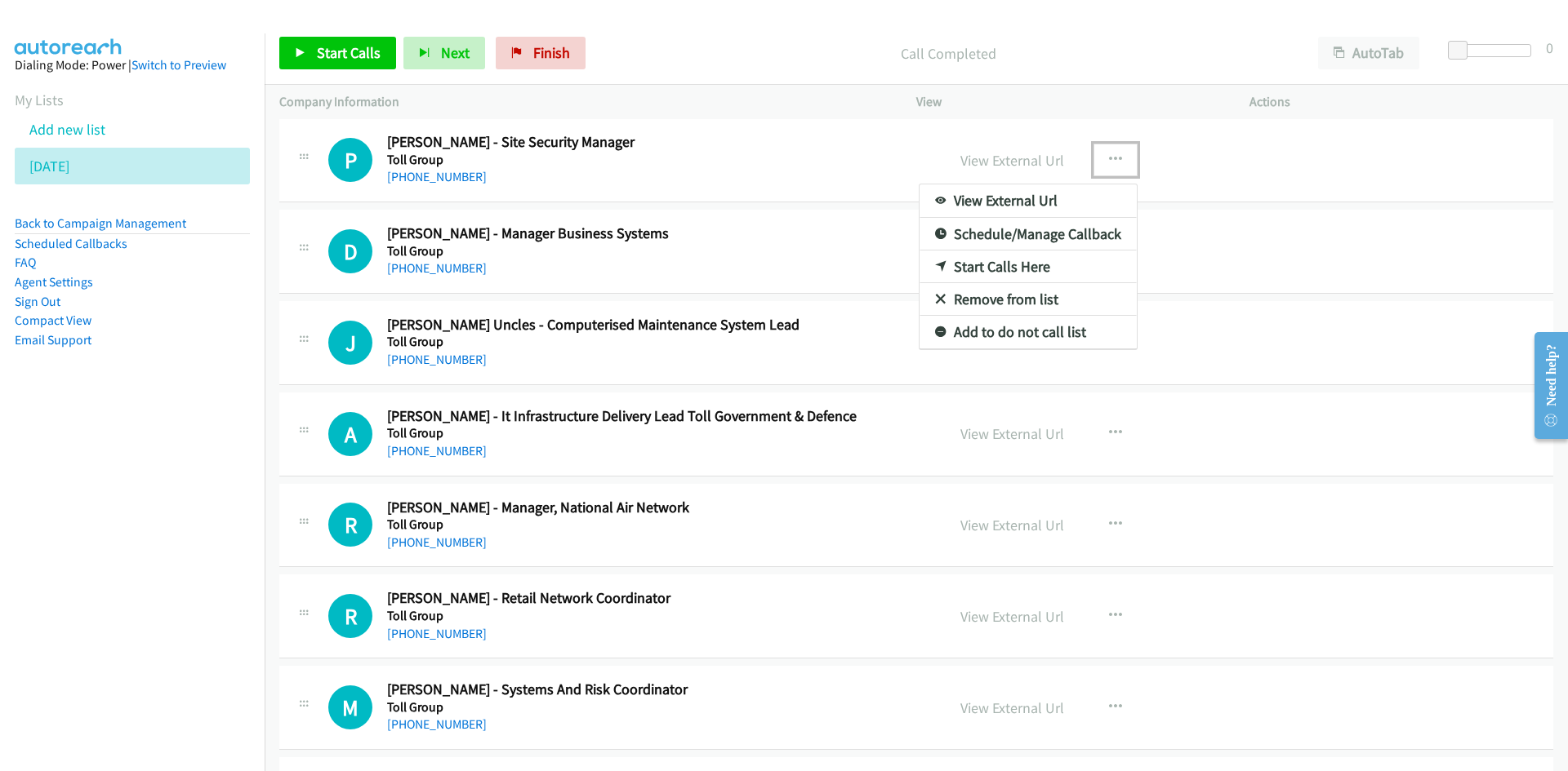
click at [935, 271] on icon at bounding box center [940, 268] width 11 height 11
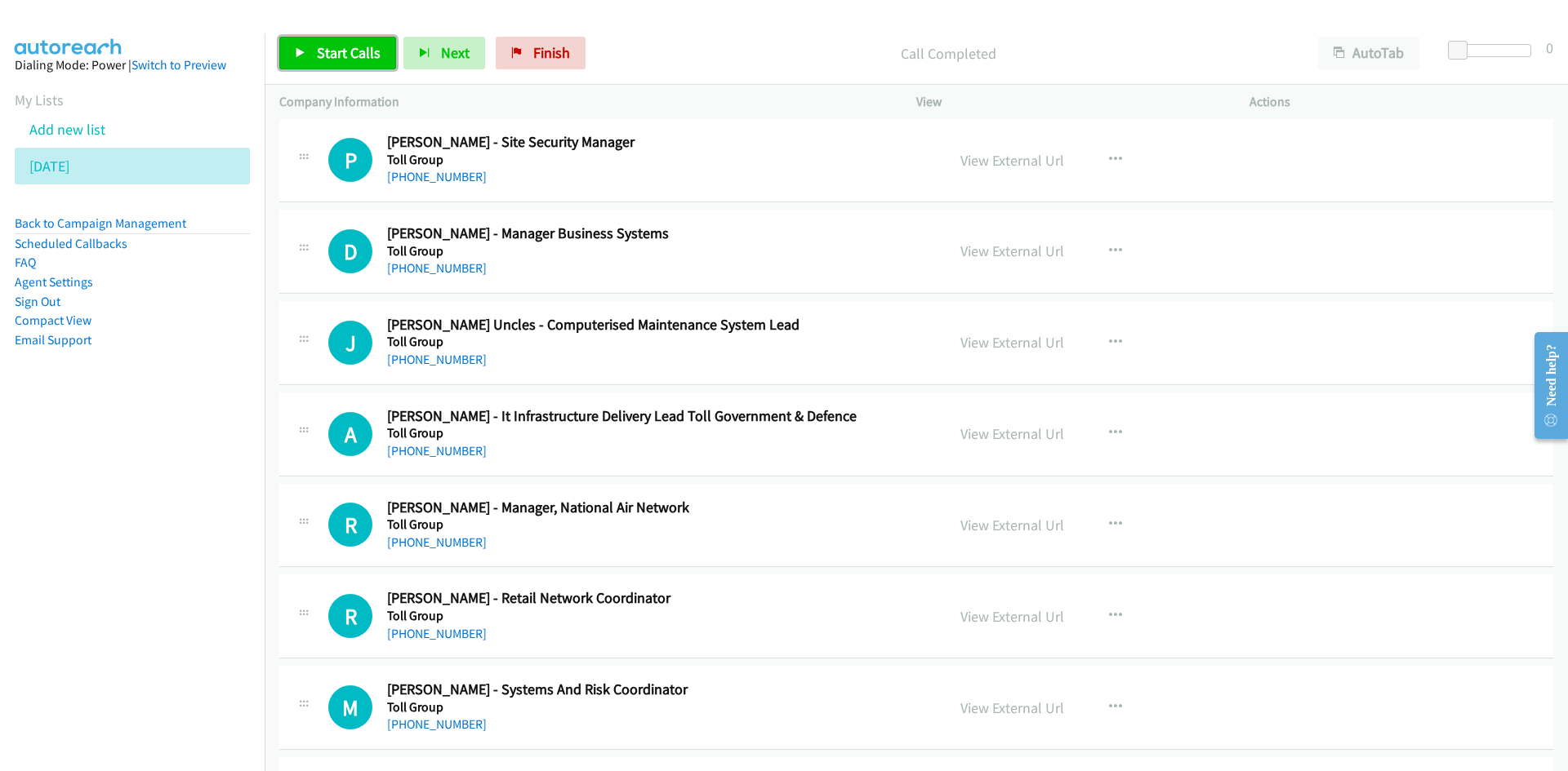
click at [384, 50] on link "Start Calls" at bounding box center [337, 52] width 117 height 33
click at [359, 54] on link "Pause" at bounding box center [324, 52] width 90 height 33
click at [317, 38] on link "Start Calls" at bounding box center [337, 52] width 117 height 33
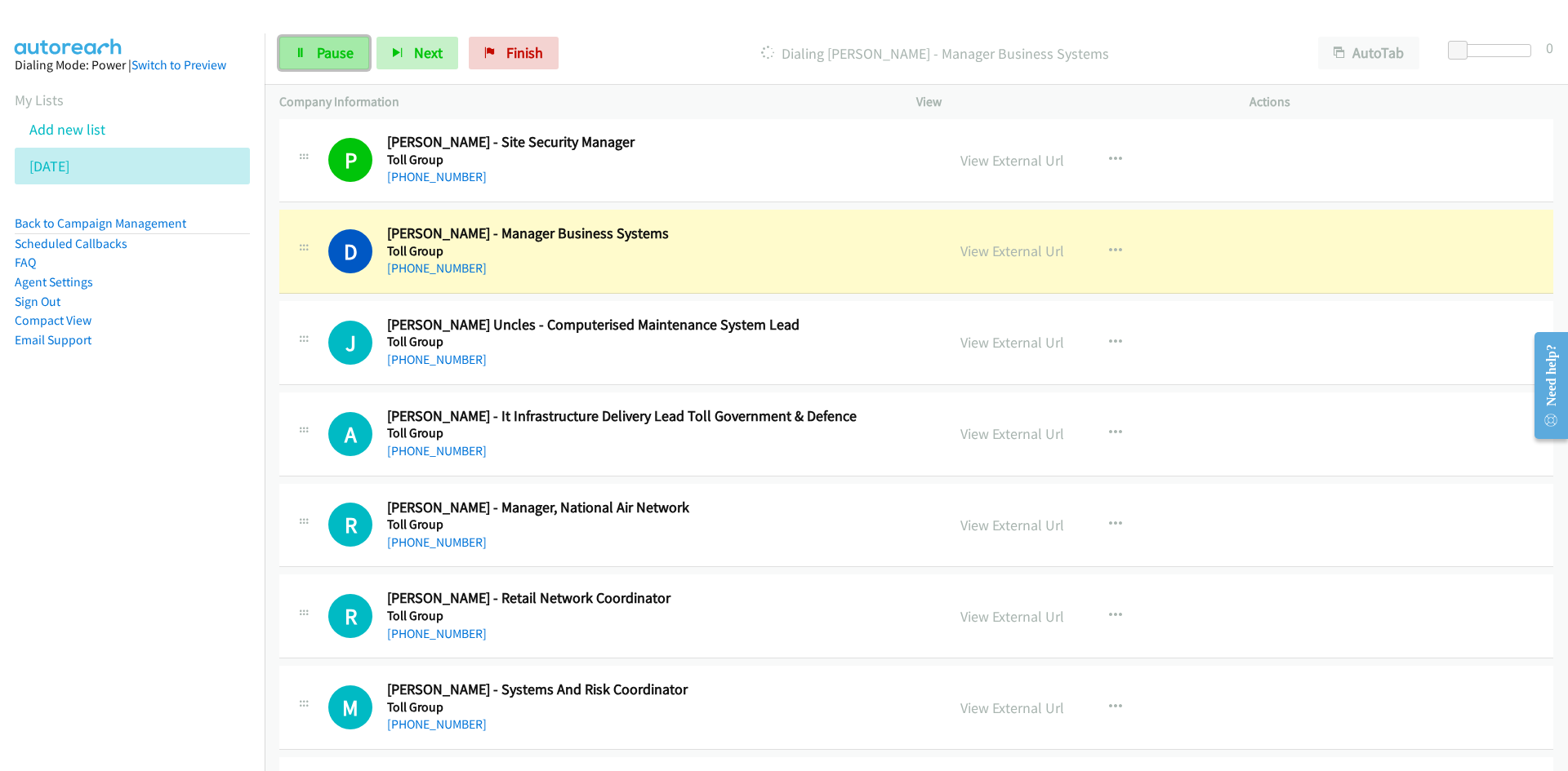
click at [328, 57] on span "Pause" at bounding box center [334, 52] width 36 height 19
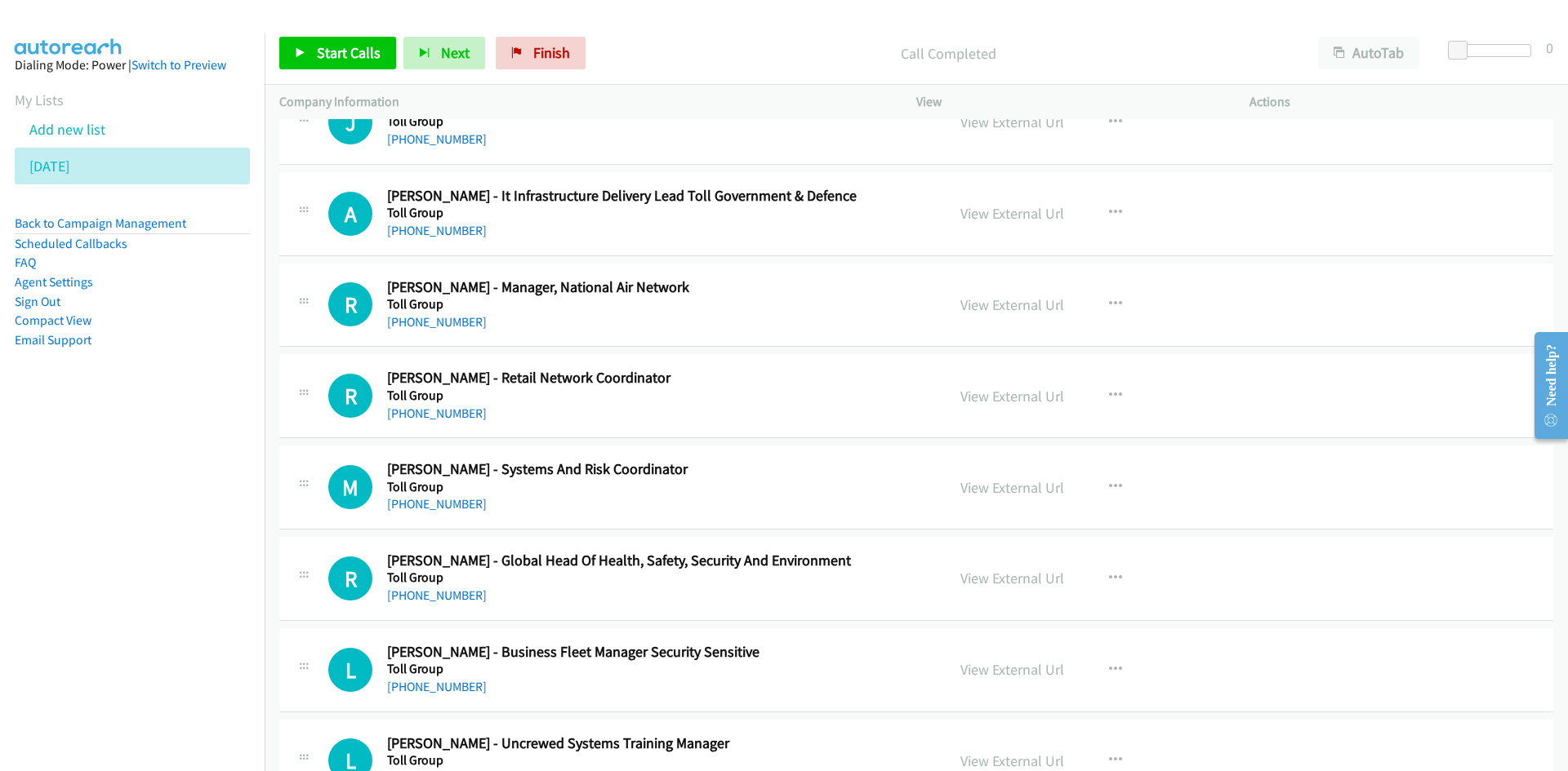
scroll to position [2856, 0]
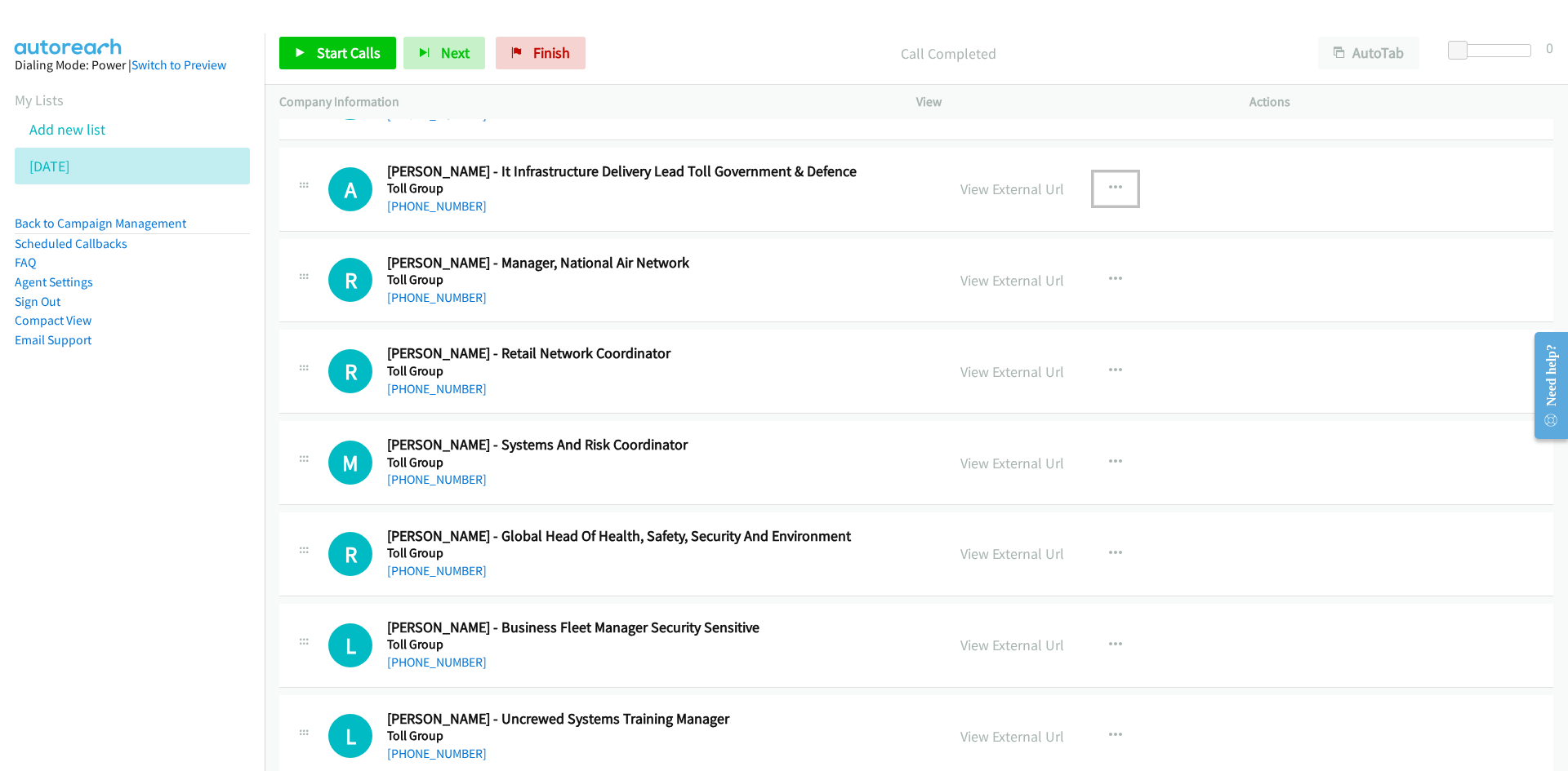
click at [1109, 184] on icon "button" at bounding box center [1115, 189] width 13 height 13
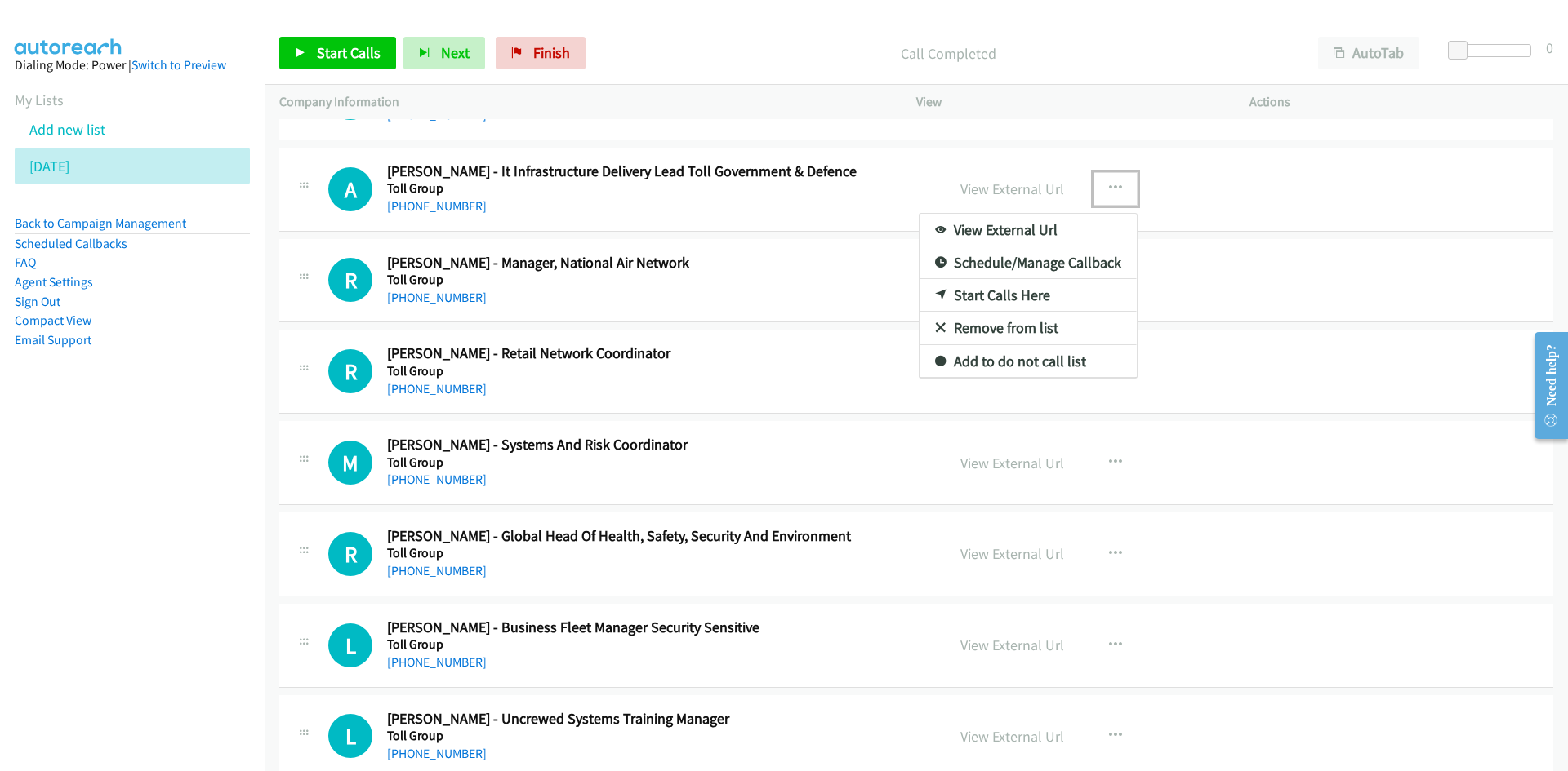
click at [932, 288] on link "Start Calls Here" at bounding box center [1027, 295] width 218 height 33
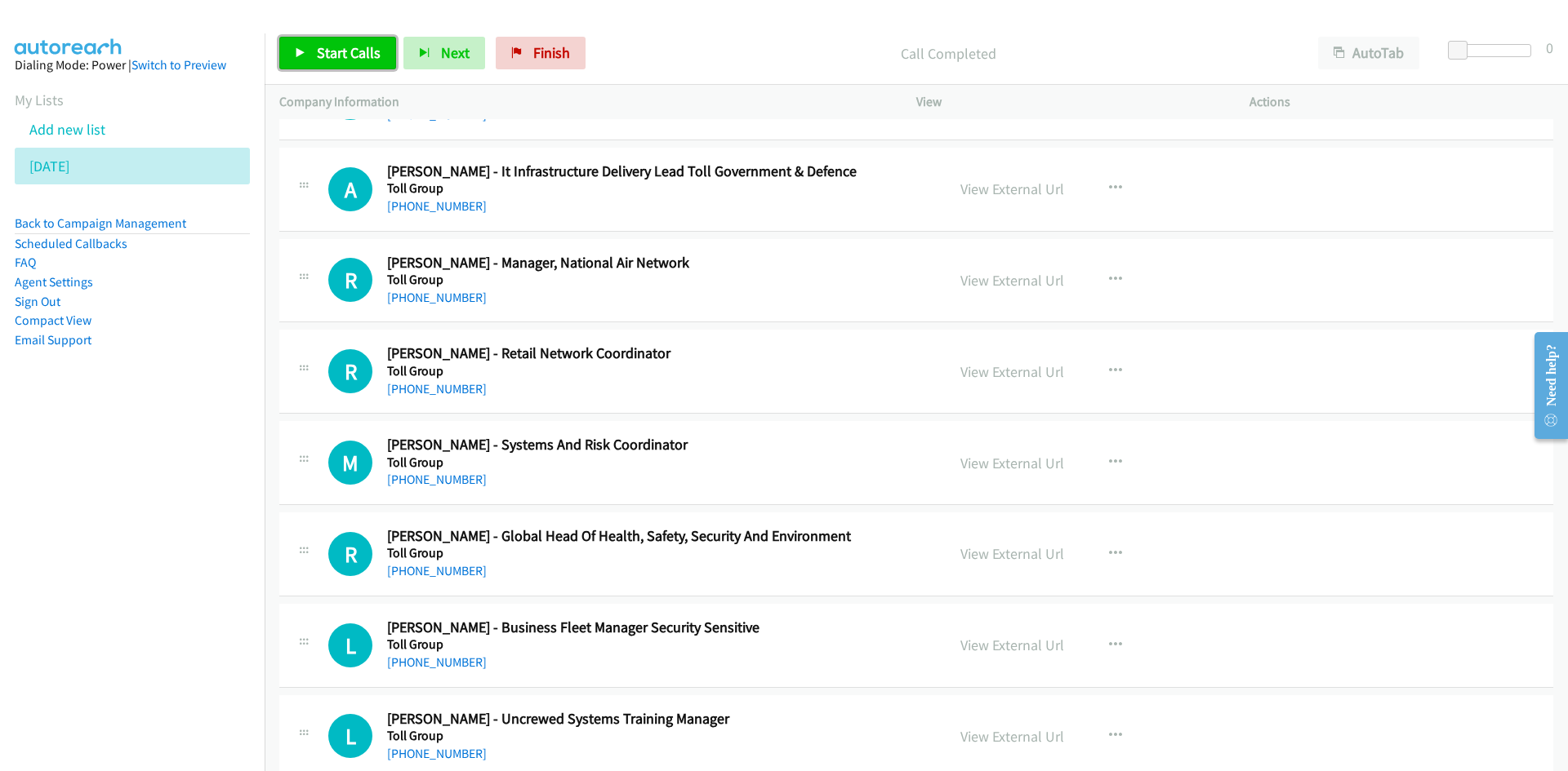
click at [335, 46] on span "Start Calls" at bounding box center [348, 52] width 64 height 19
click at [341, 61] on span "Pause" at bounding box center [334, 52] width 36 height 19
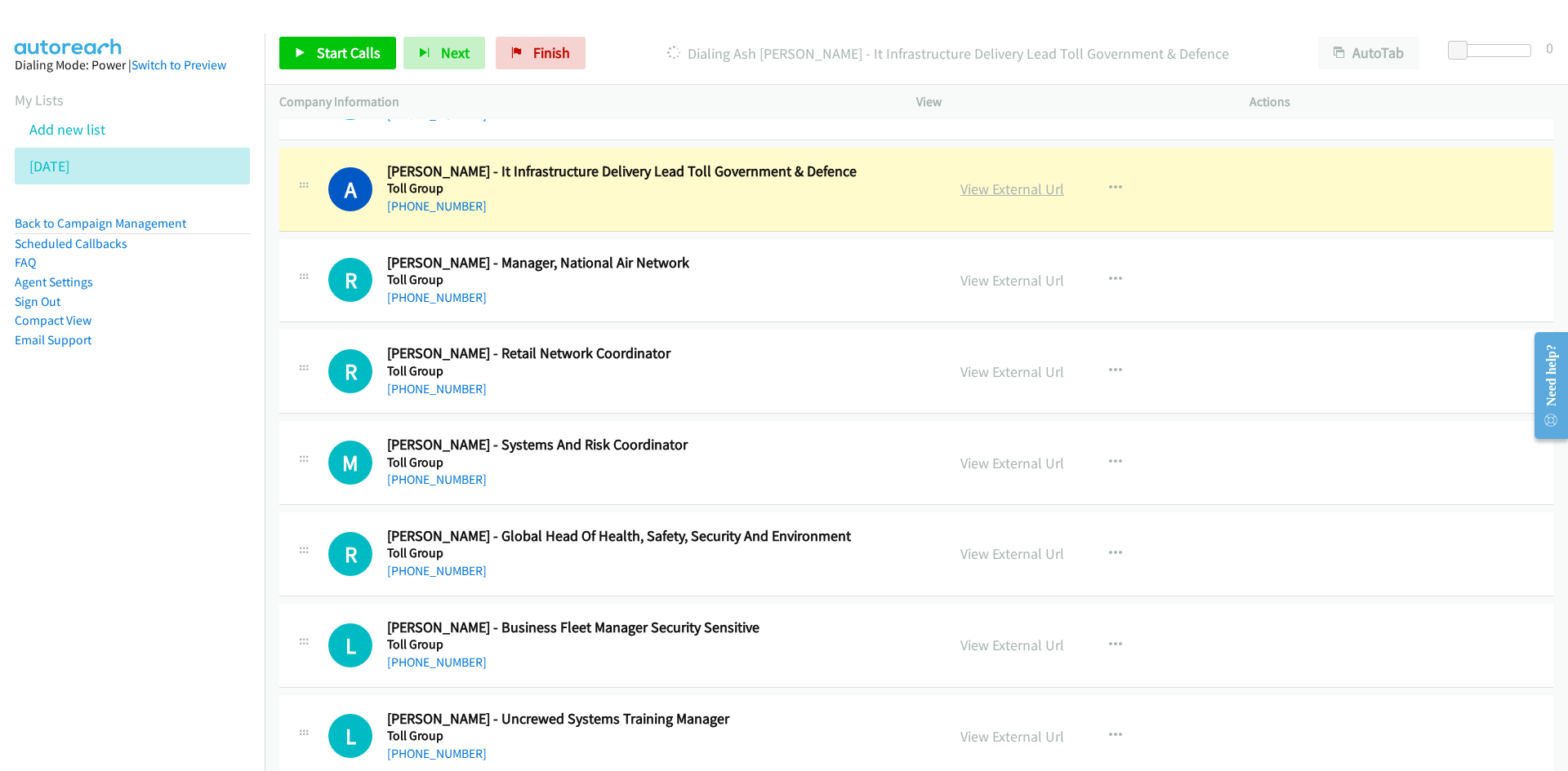
click at [1040, 185] on link "View External Url" at bounding box center [1011, 189] width 104 height 19
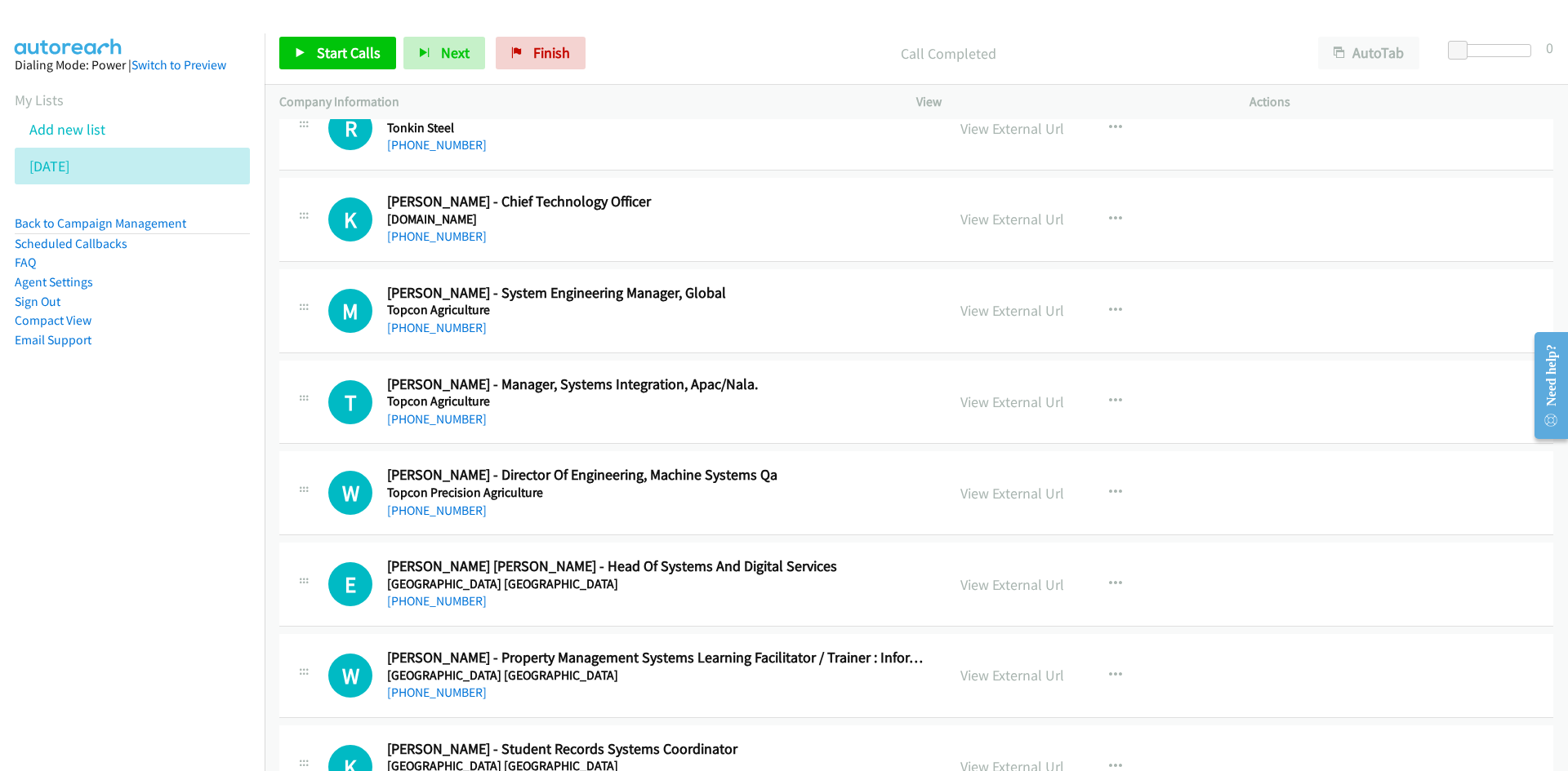
scroll to position [3672, 0]
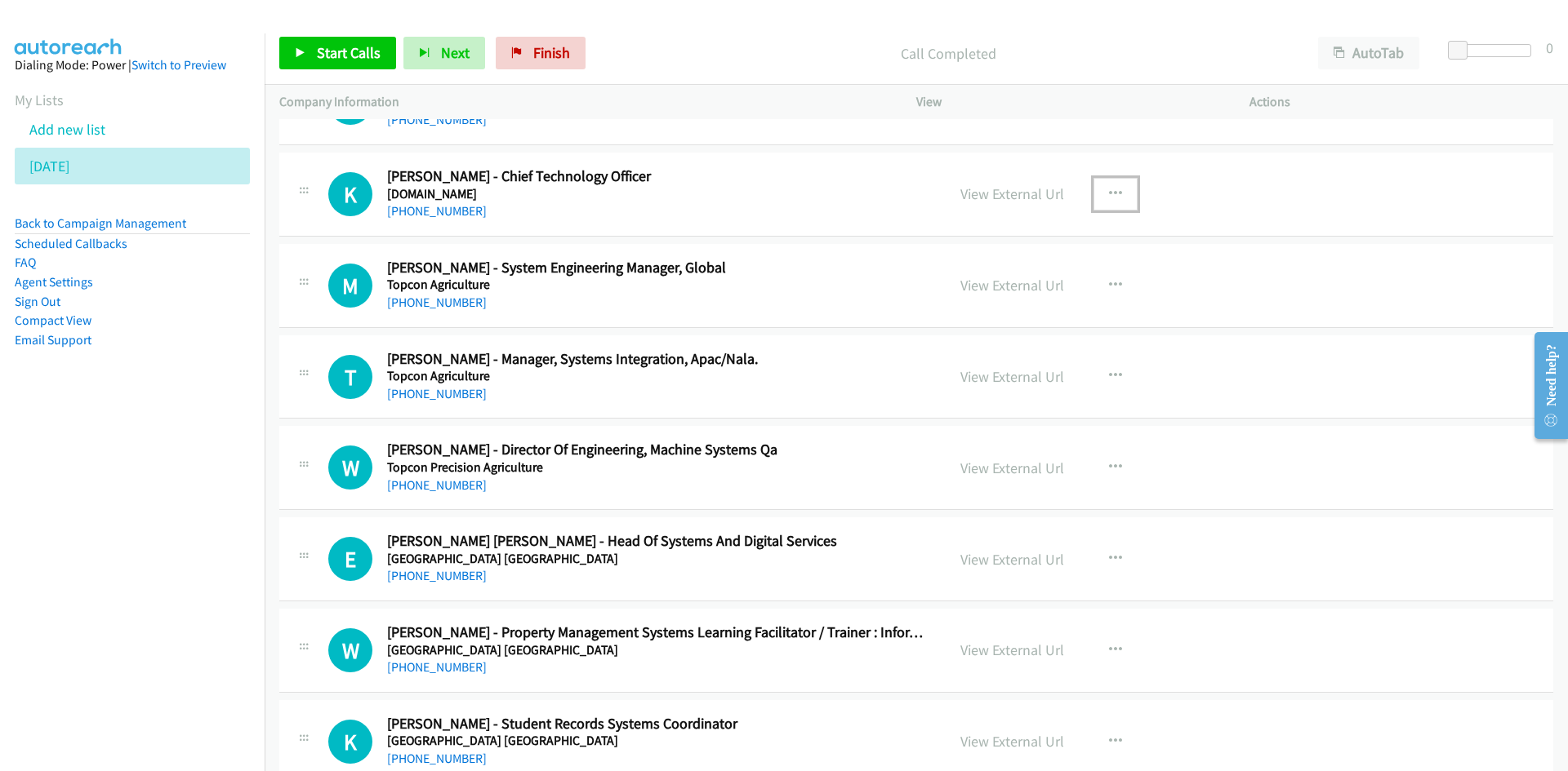
click at [1109, 191] on icon "button" at bounding box center [1115, 194] width 13 height 13
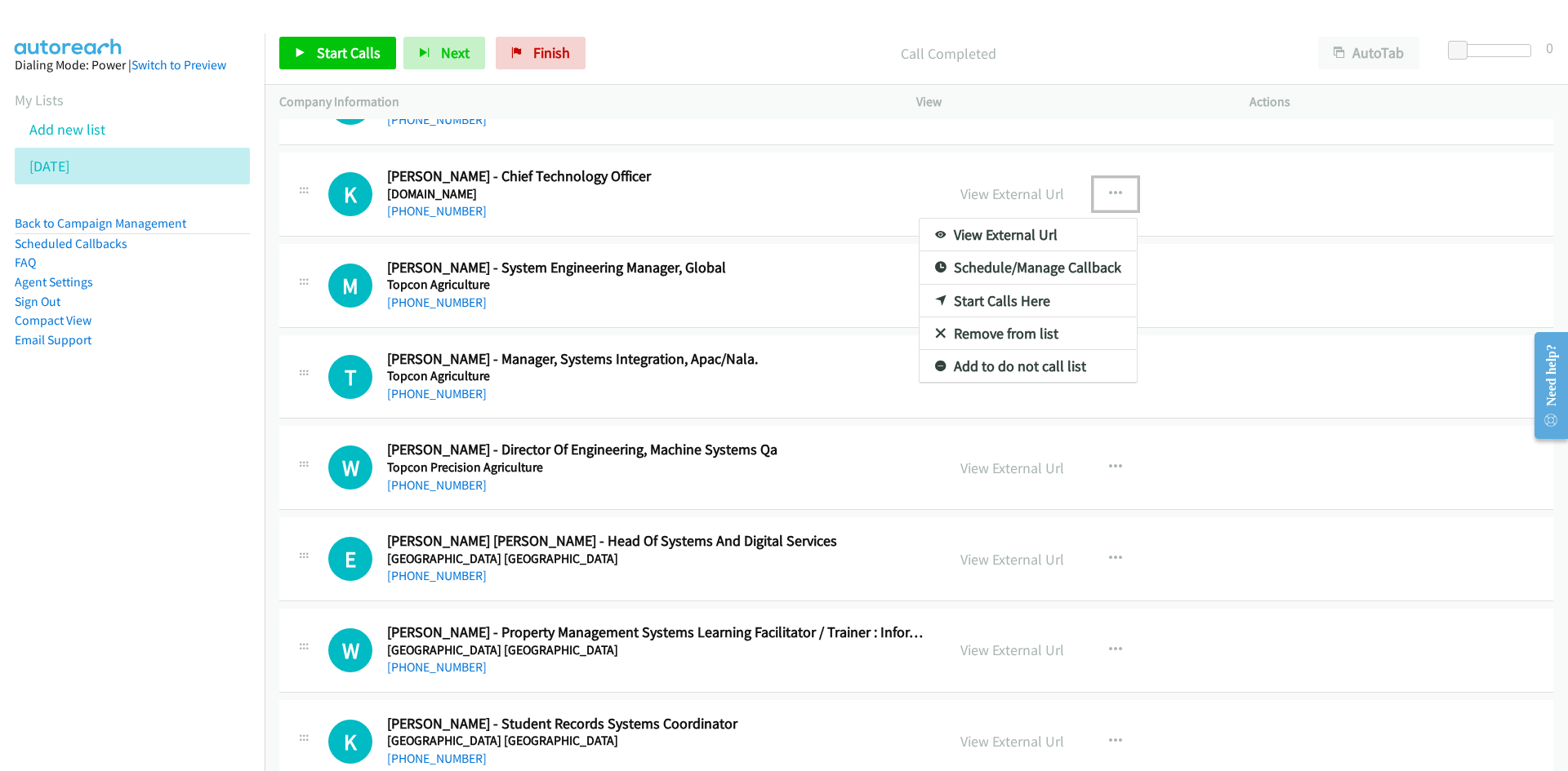
click at [935, 299] on icon at bounding box center [940, 301] width 11 height 11
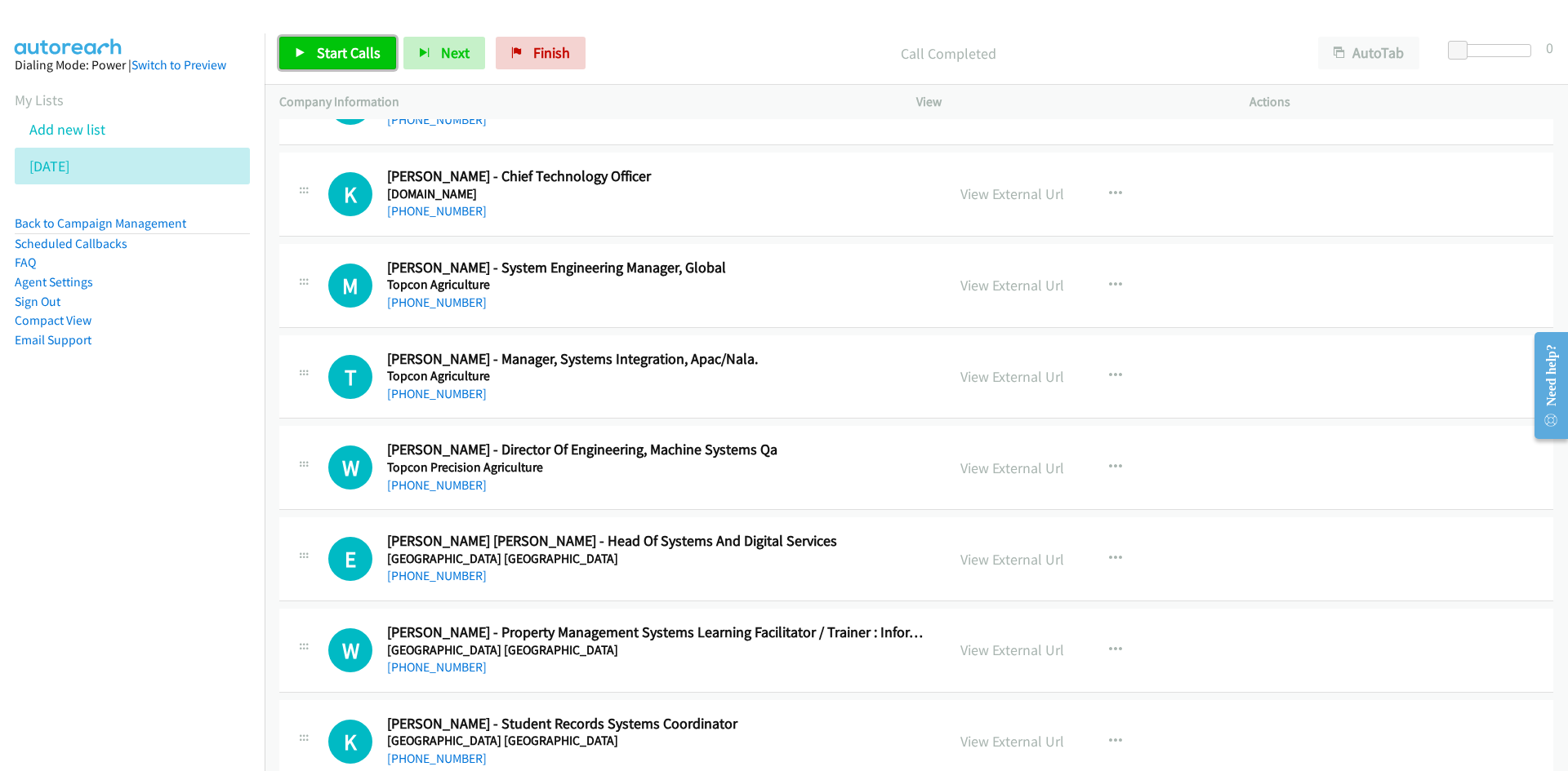
click at [370, 61] on span "Start Calls" at bounding box center [348, 52] width 64 height 19
click at [370, 61] on div "Start Calls Pause Next Finish" at bounding box center [422, 52] width 287 height 33
click at [360, 58] on link "Pause" at bounding box center [324, 52] width 90 height 33
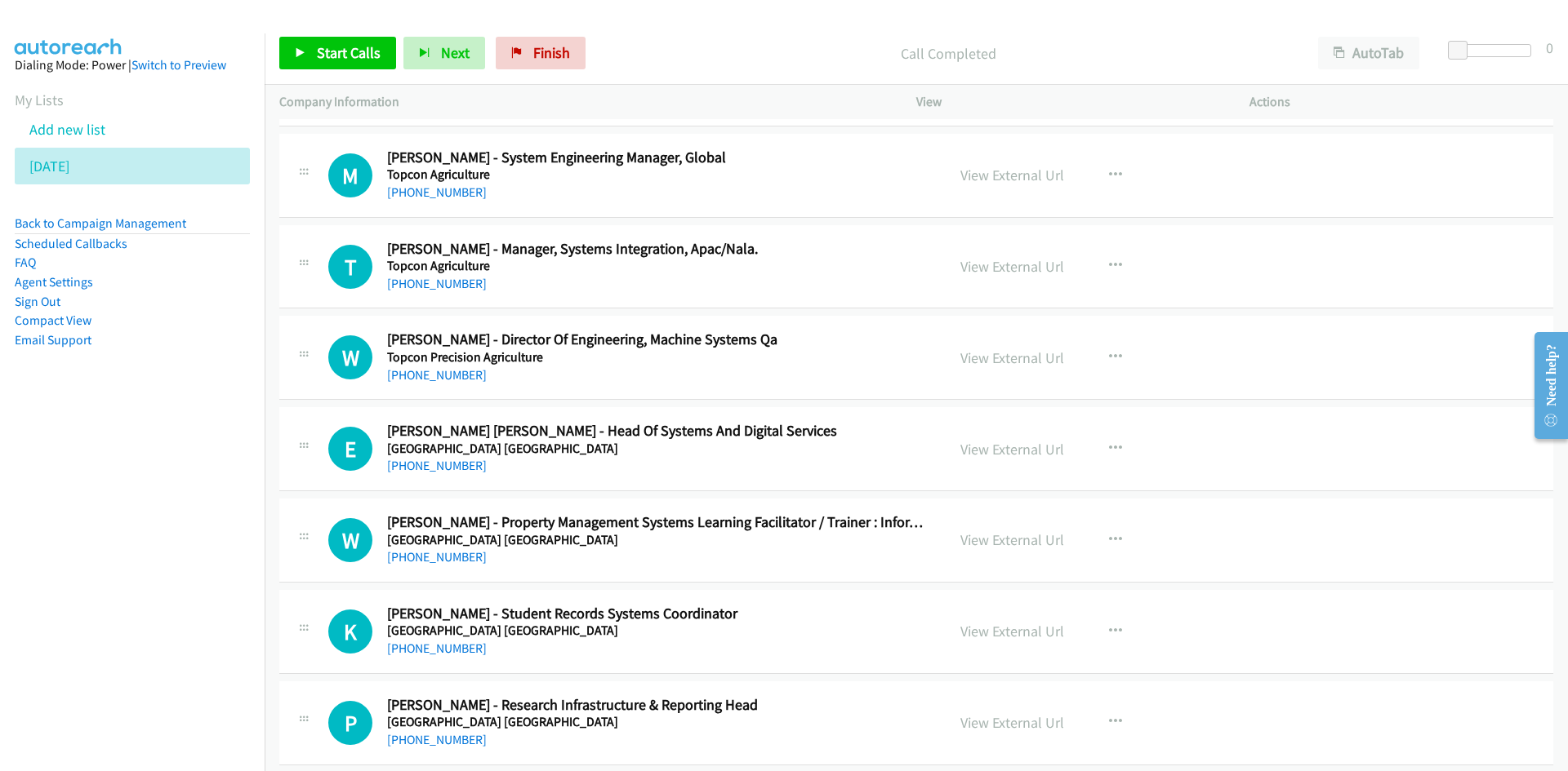
scroll to position [3754, 0]
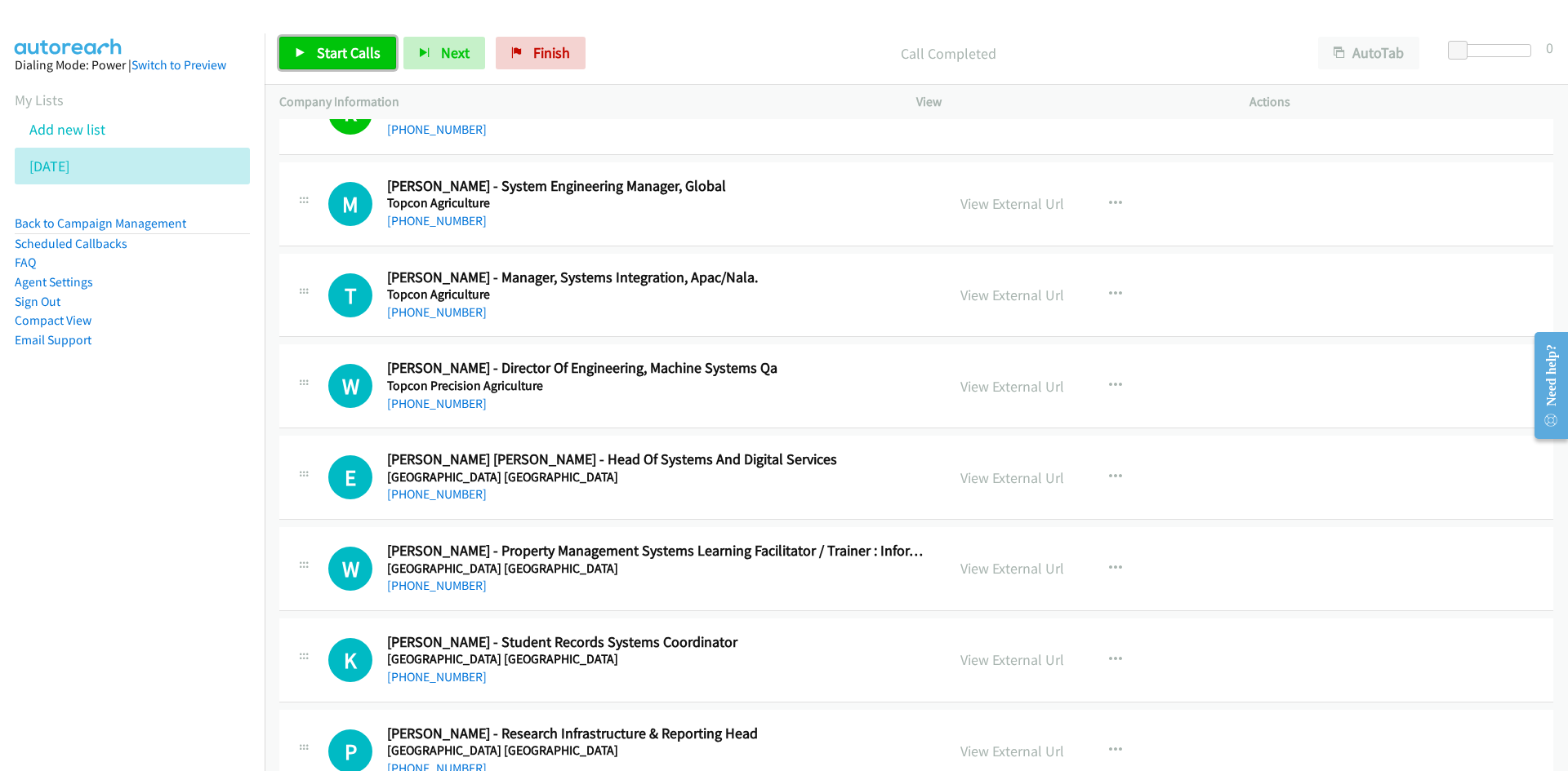
click at [360, 62] on span "Start Calls" at bounding box center [348, 52] width 64 height 19
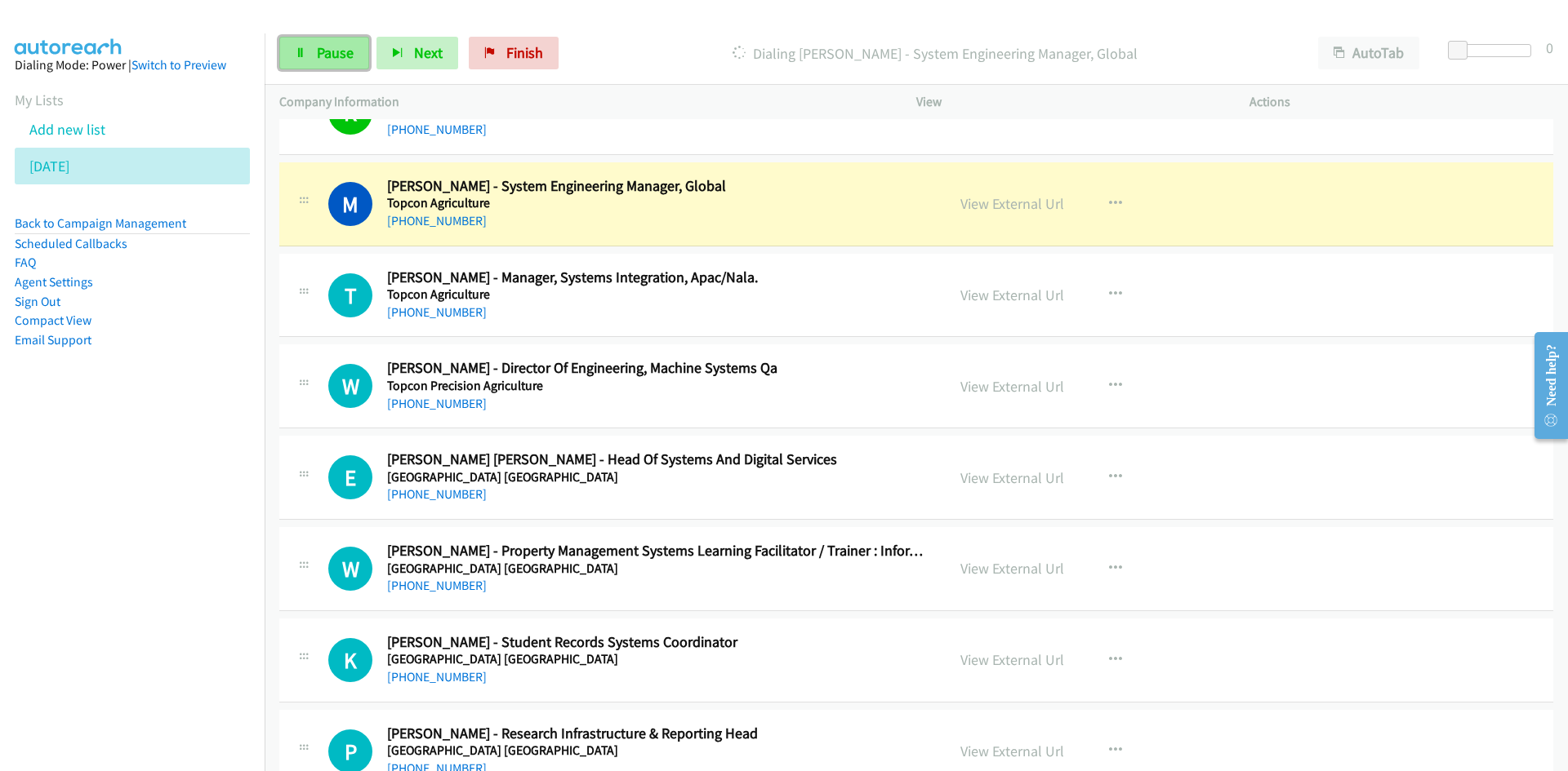
click at [360, 62] on link "Pause" at bounding box center [324, 52] width 90 height 33
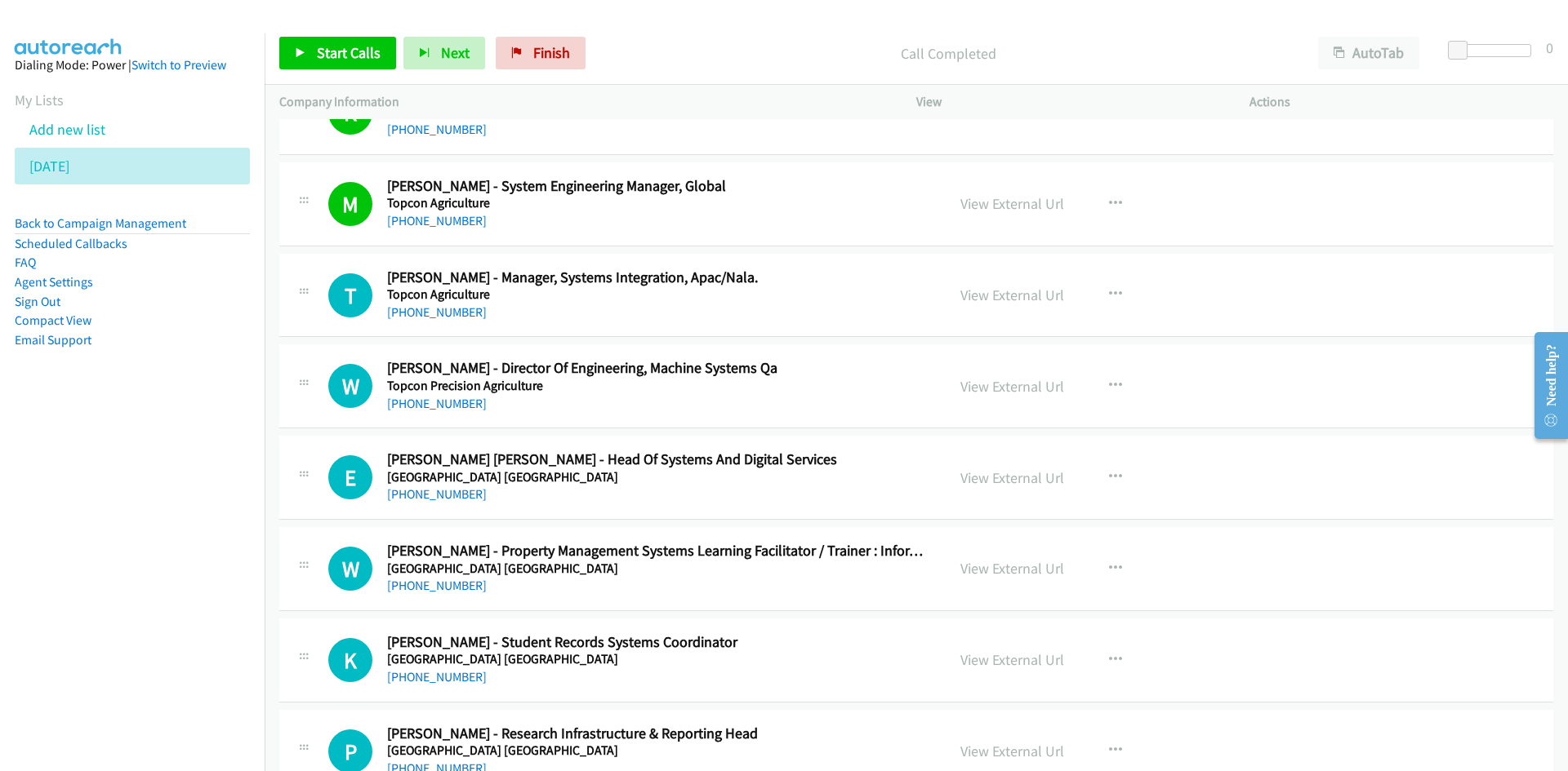
scroll to position [3835, 0]
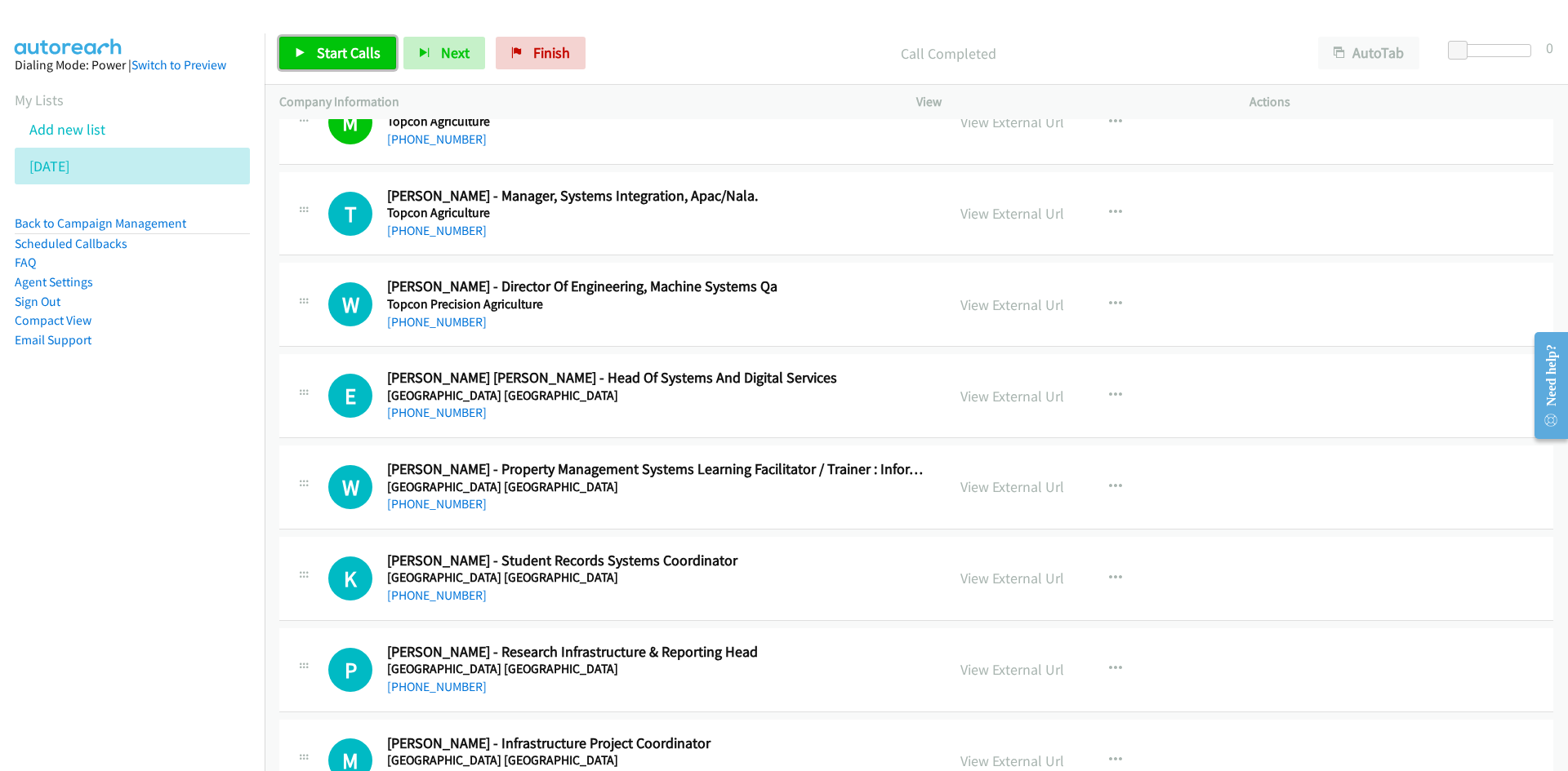
click at [339, 48] on span "Start Calls" at bounding box center [348, 52] width 64 height 19
click at [339, 48] on span "Pause" at bounding box center [334, 52] width 36 height 19
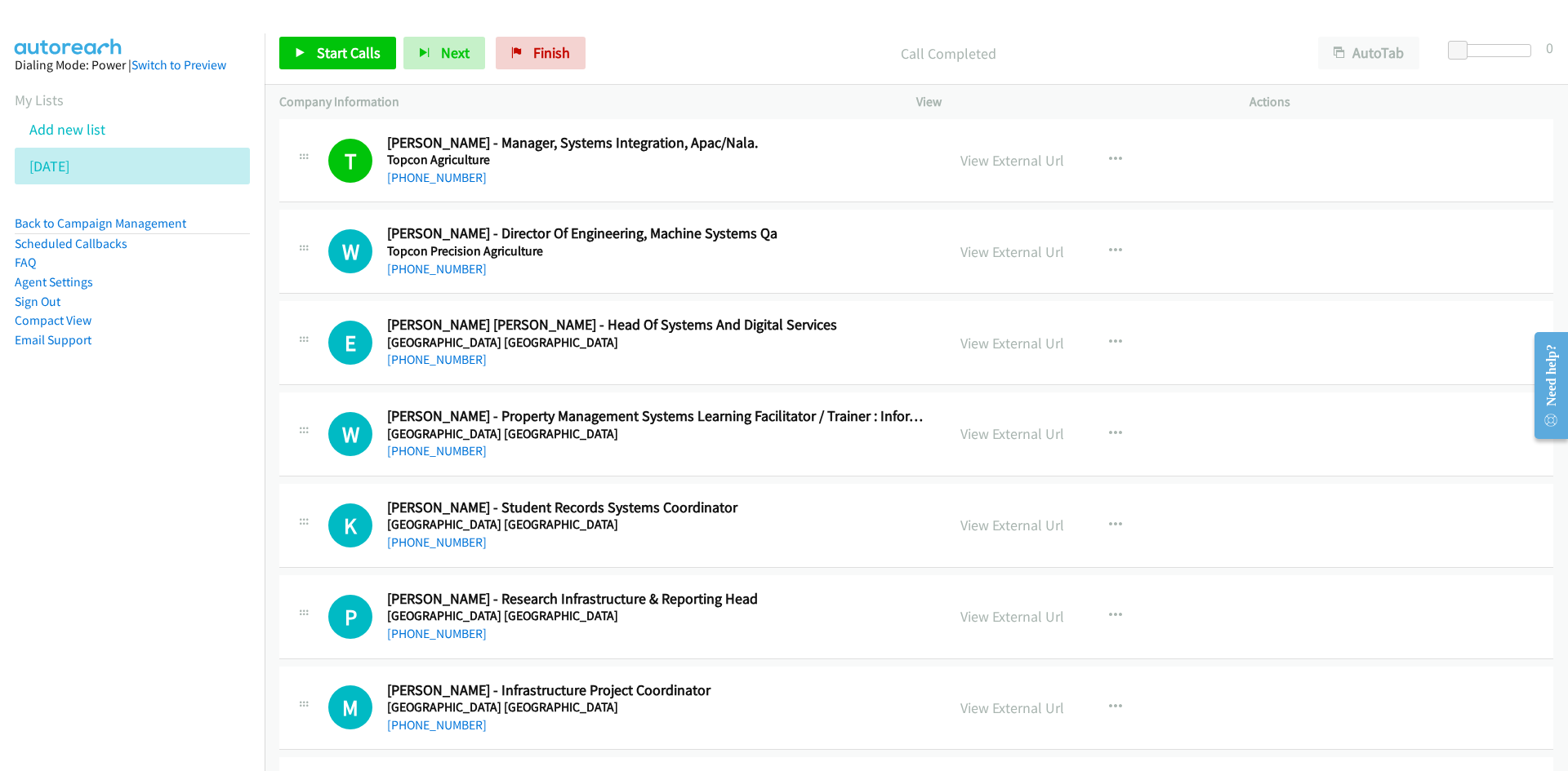
scroll to position [3918, 0]
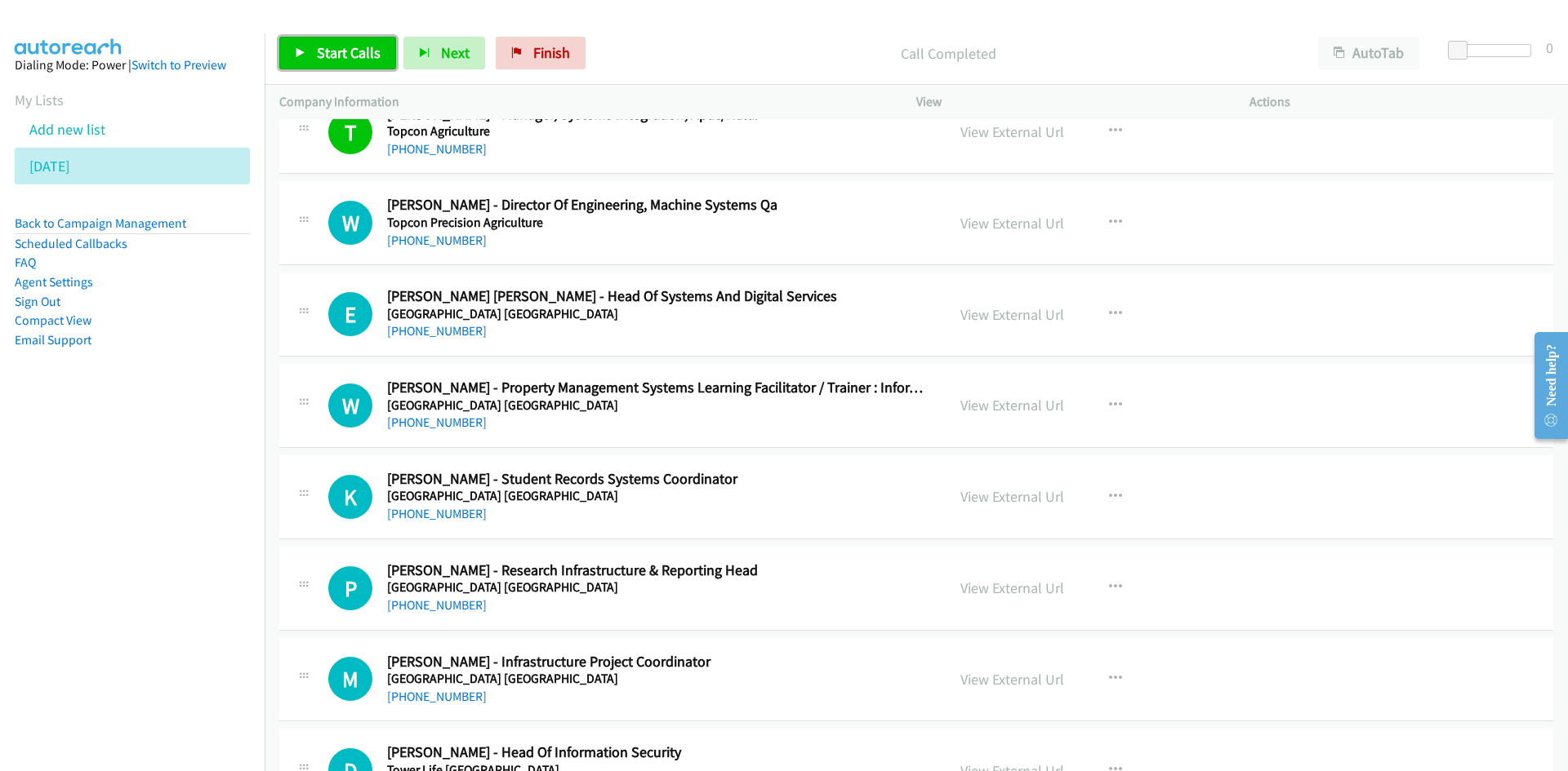
click at [332, 61] on span "Start Calls" at bounding box center [348, 52] width 64 height 19
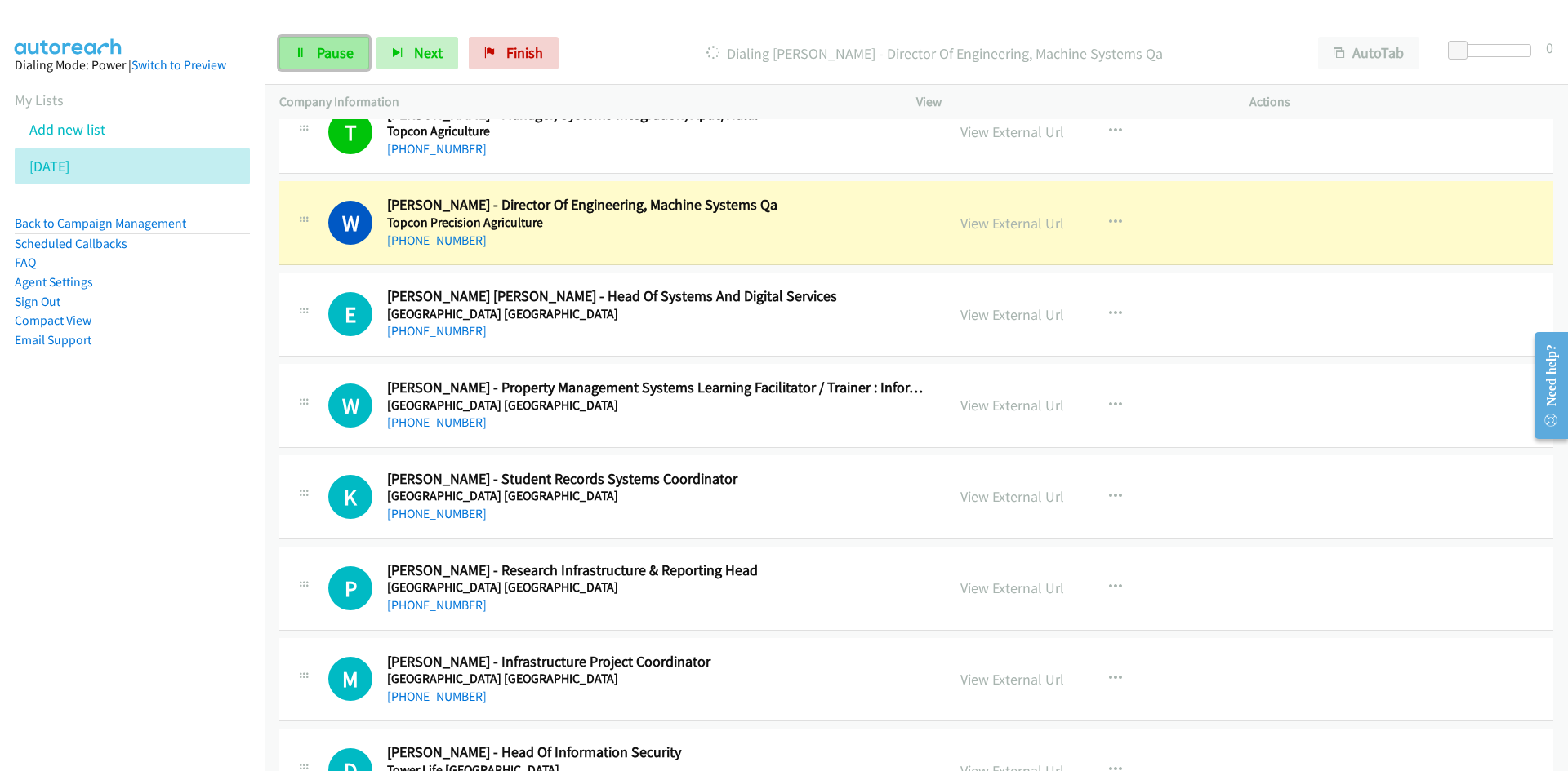
click at [351, 59] on span "Pause" at bounding box center [334, 52] width 36 height 19
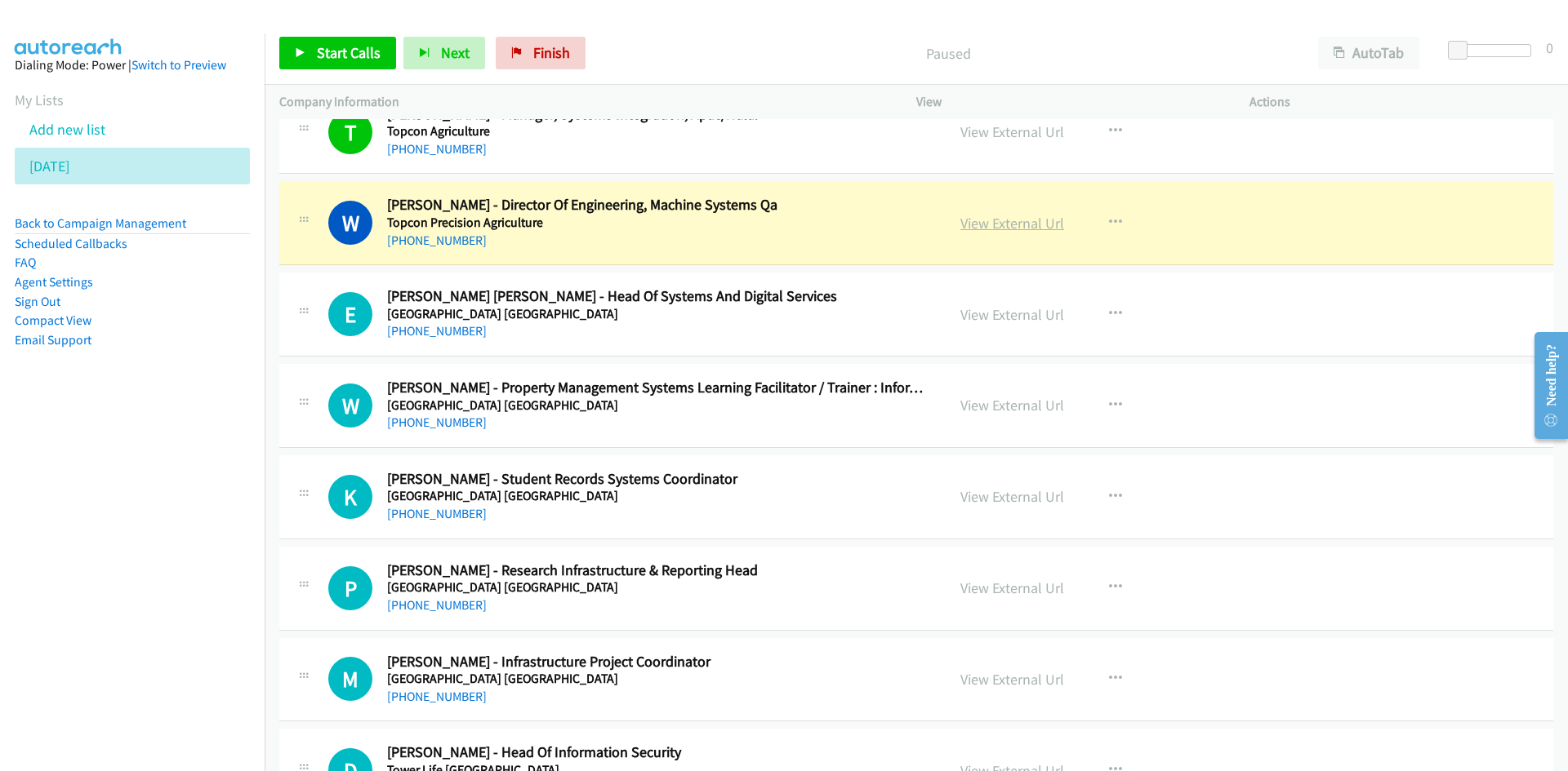
click at [1044, 224] on link "View External Url" at bounding box center [1011, 223] width 104 height 19
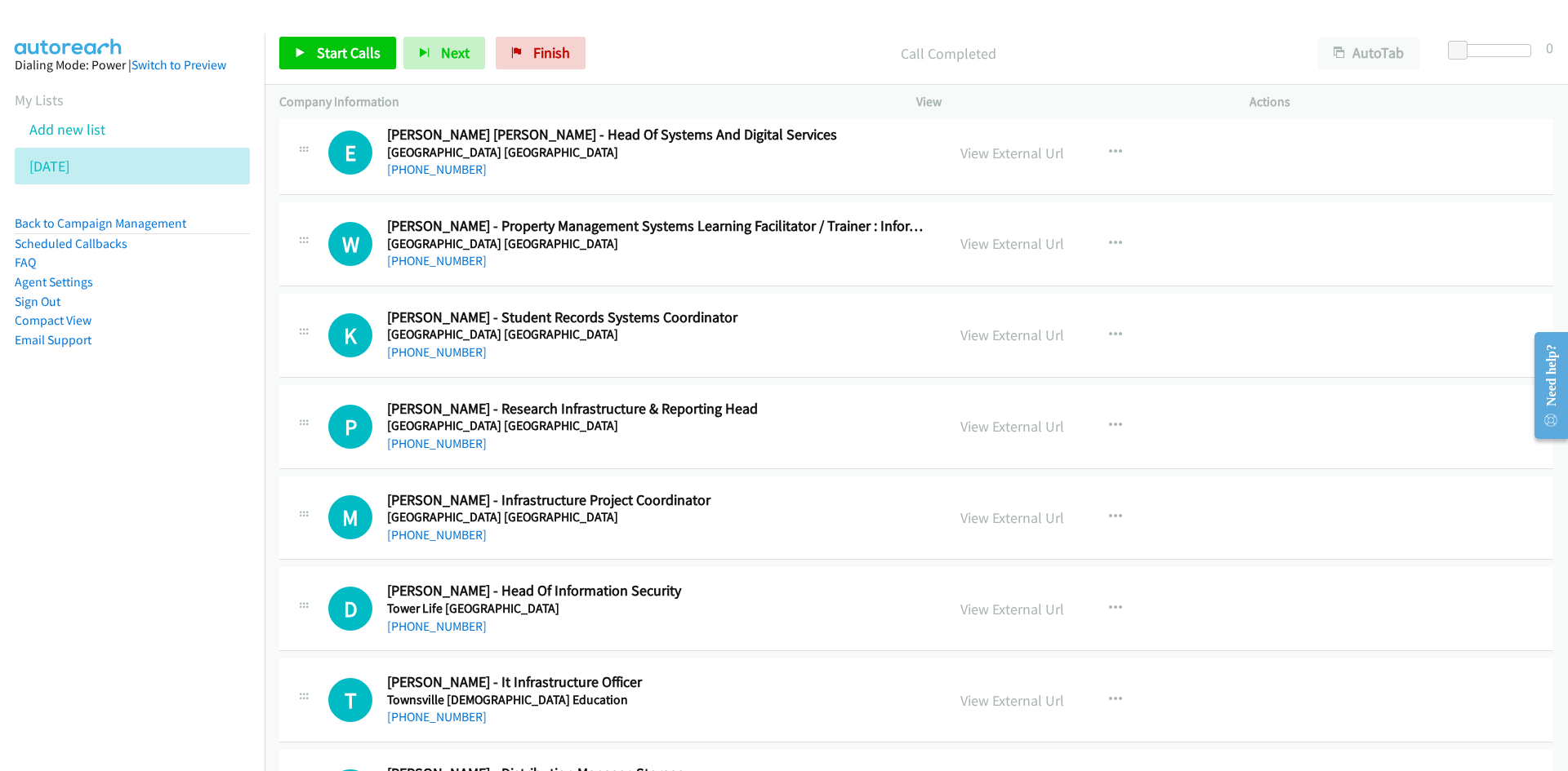
scroll to position [4081, 0]
click at [379, 32] on div "Start Calls Pause Next Finish Call Completed AutoTab AutoTab 0" at bounding box center [915, 53] width 1303 height 63
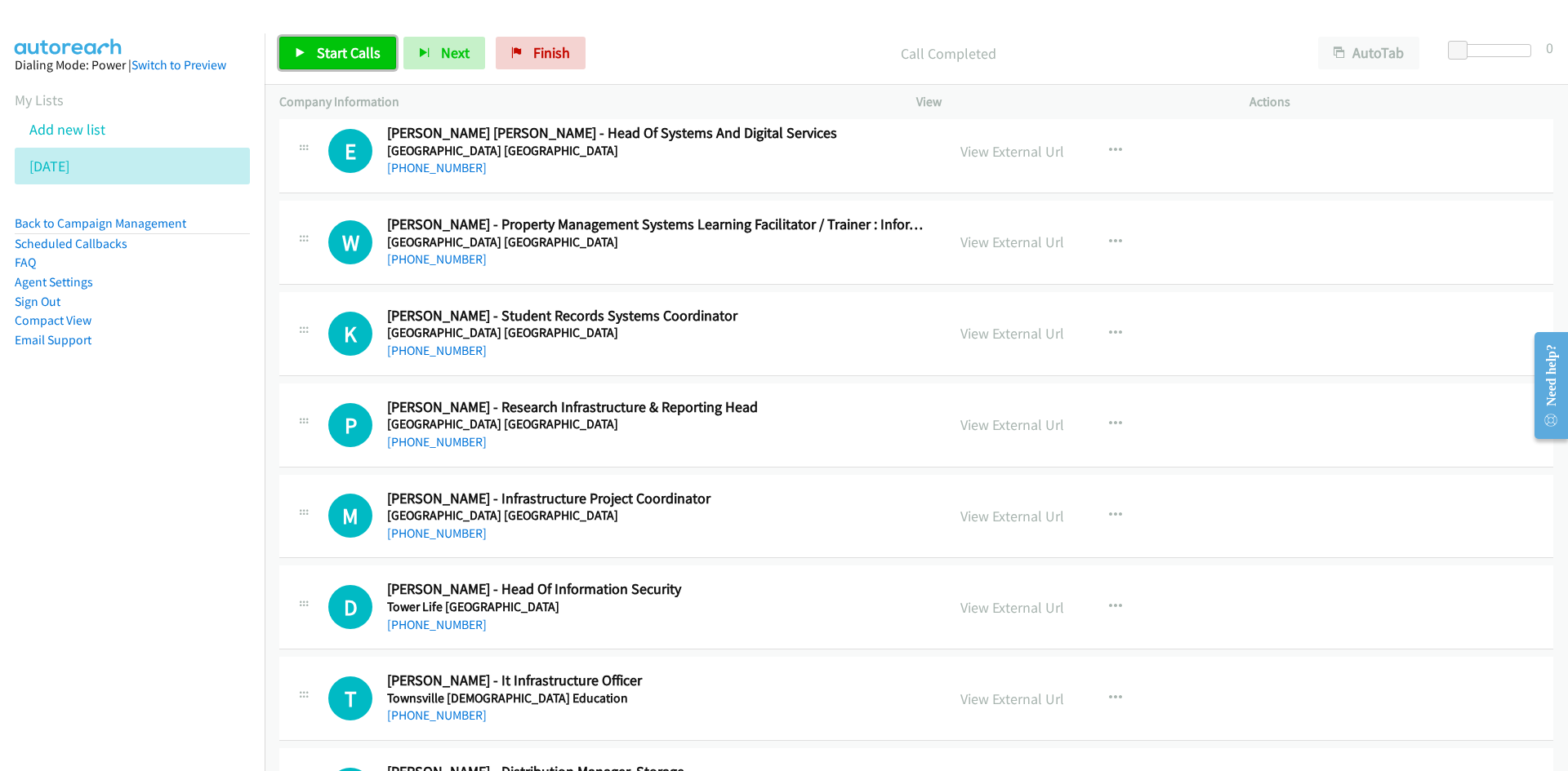
click at [372, 45] on span "Start Calls" at bounding box center [348, 52] width 64 height 19
click at [350, 58] on span "Pause" at bounding box center [334, 52] width 36 height 19
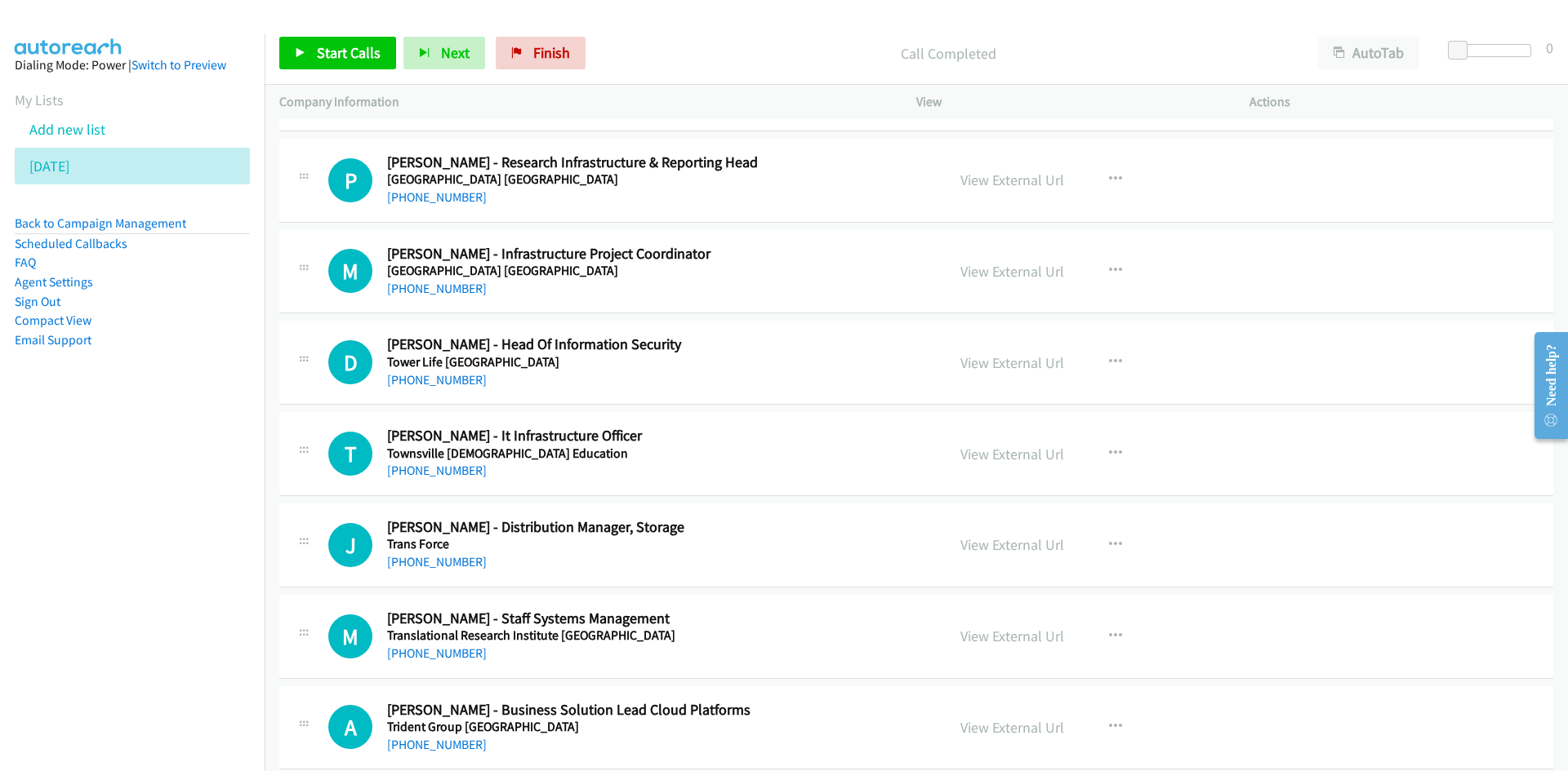
scroll to position [4407, 0]
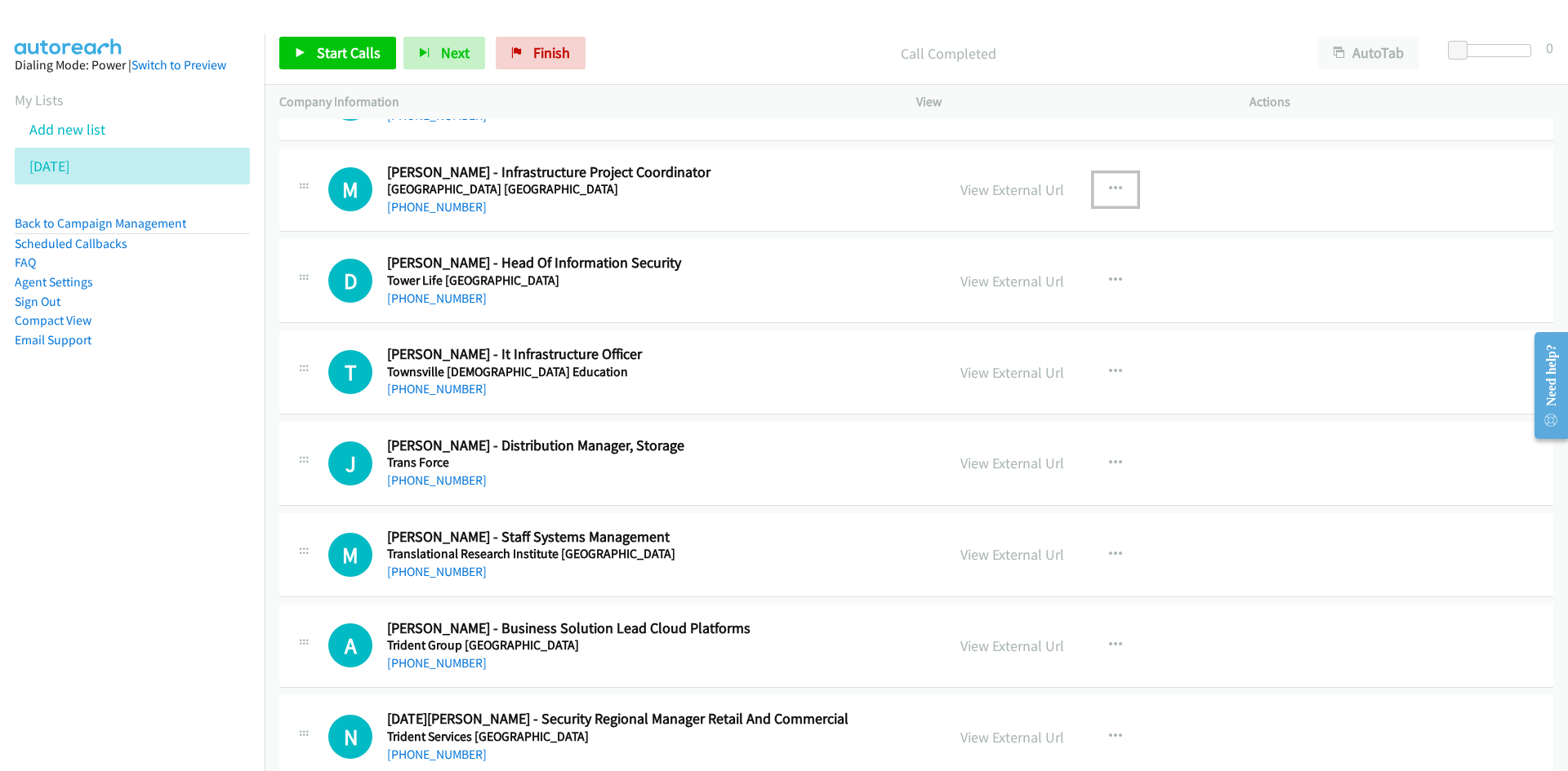
click at [1108, 200] on button "button" at bounding box center [1115, 189] width 44 height 33
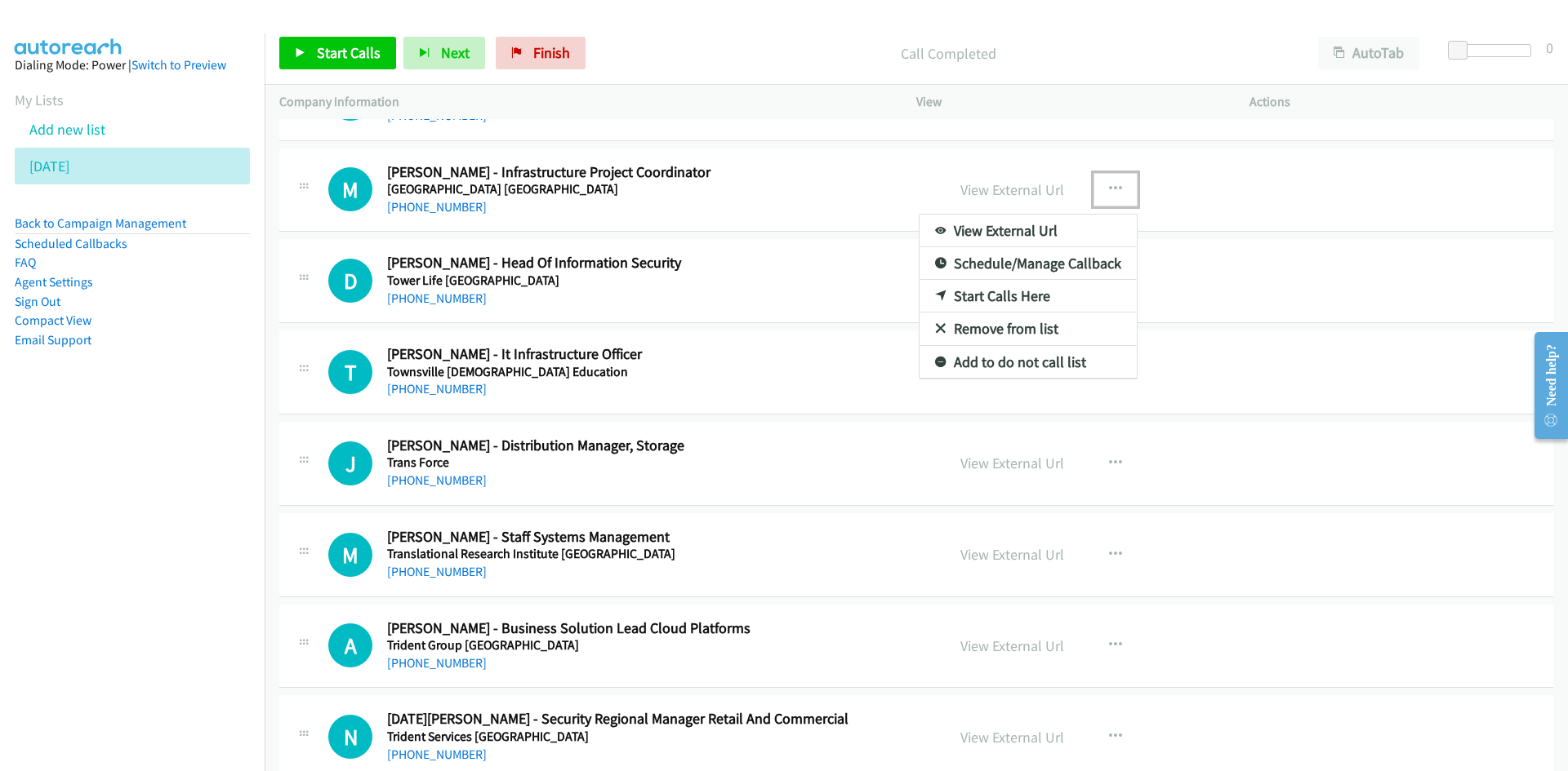
click at [921, 302] on link "Start Calls Here" at bounding box center [1027, 296] width 218 height 33
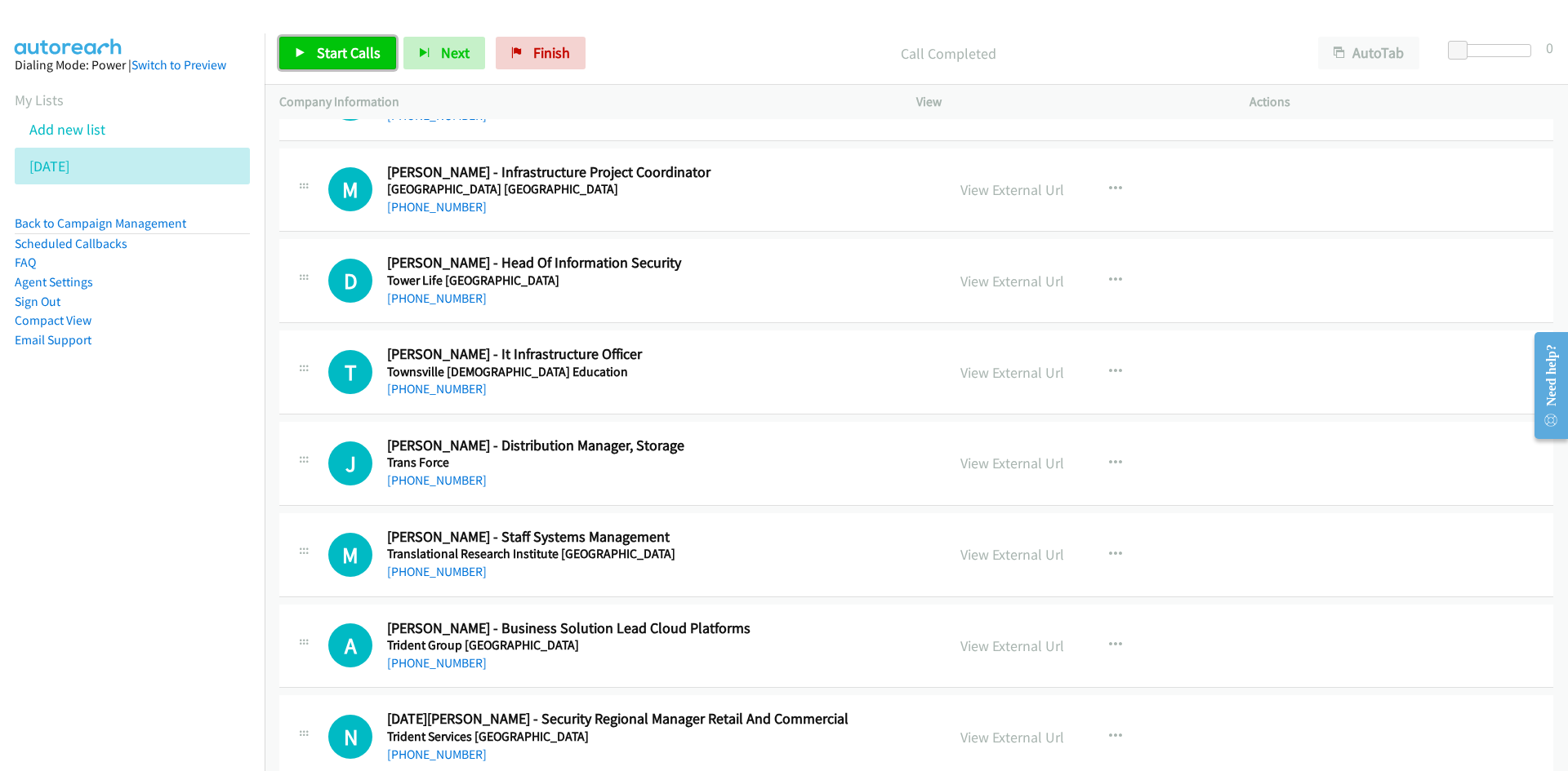
click at [347, 49] on span "Start Calls" at bounding box center [348, 52] width 64 height 19
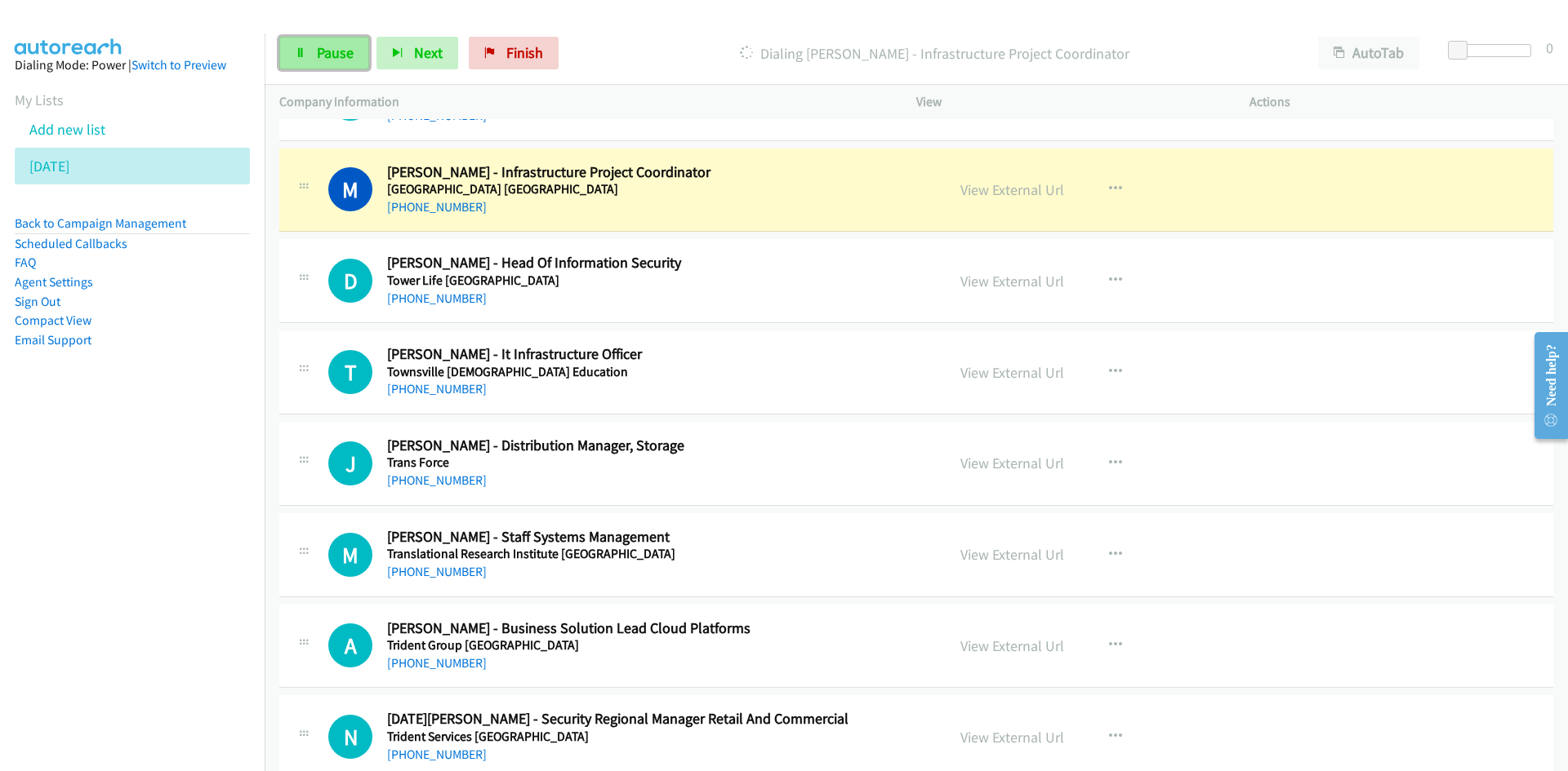
click at [292, 49] on link "Pause" at bounding box center [324, 52] width 90 height 33
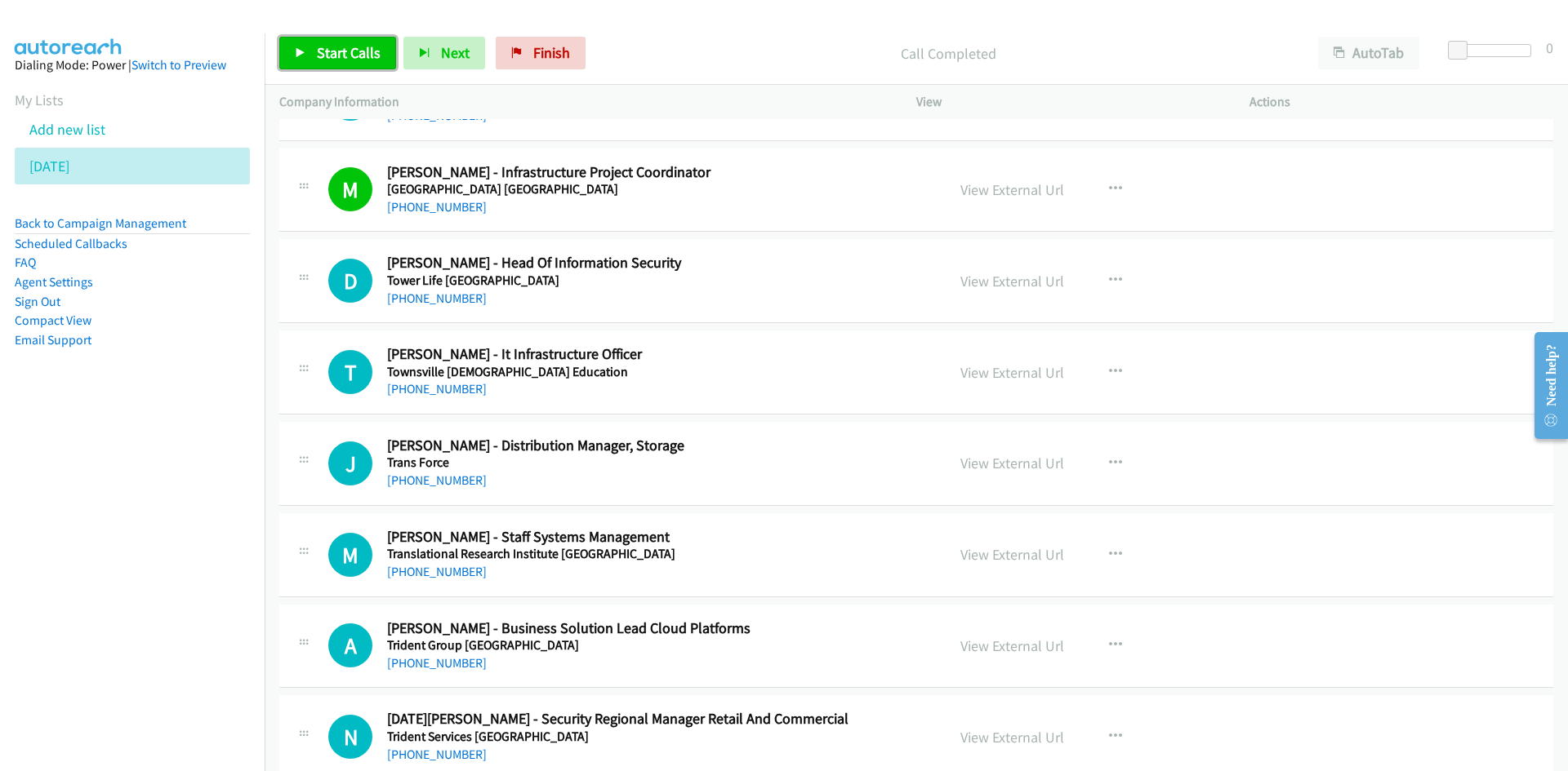
click at [379, 41] on link "Start Calls" at bounding box center [337, 52] width 117 height 33
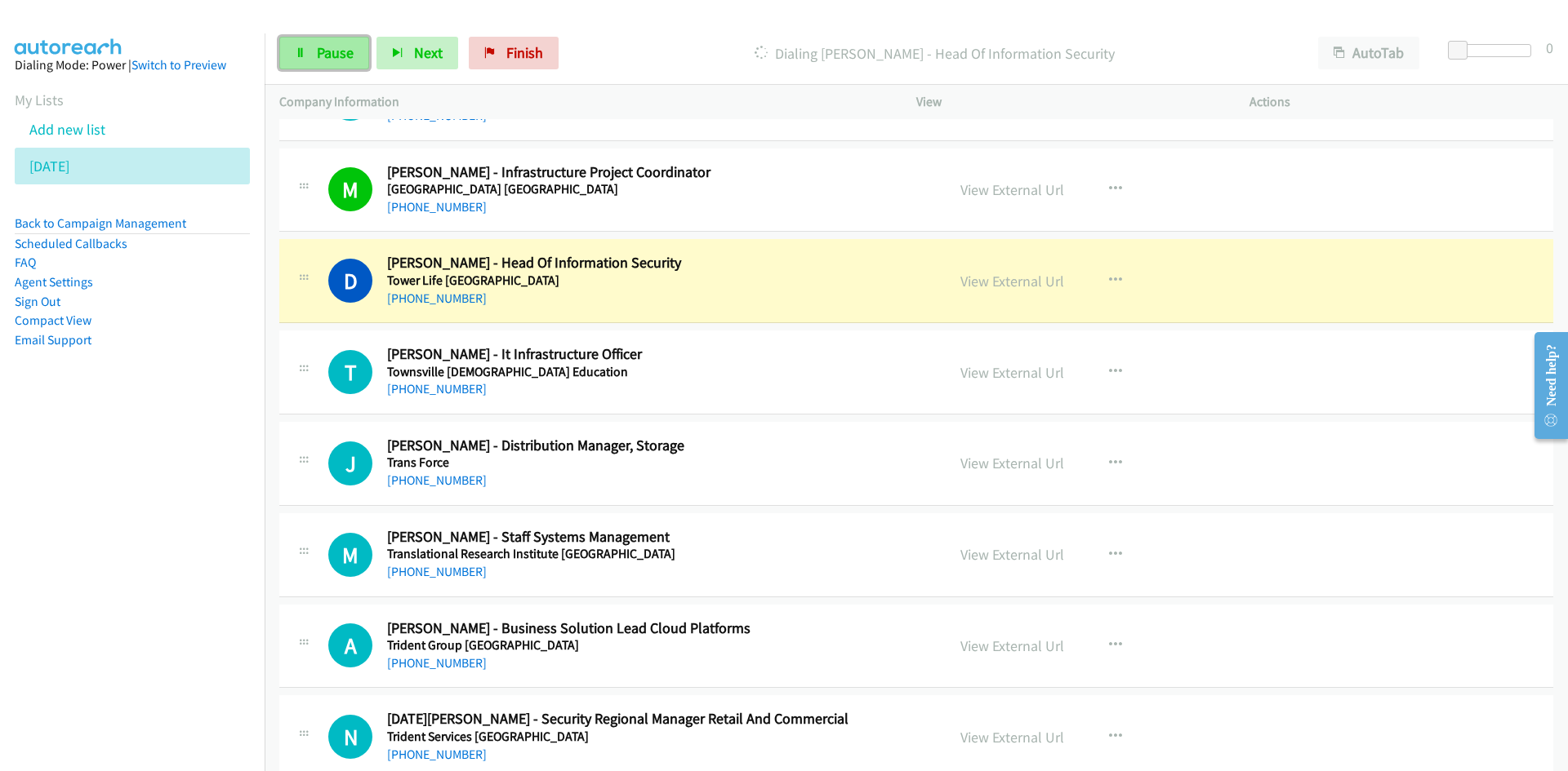
click at [315, 64] on link "Pause" at bounding box center [324, 52] width 90 height 33
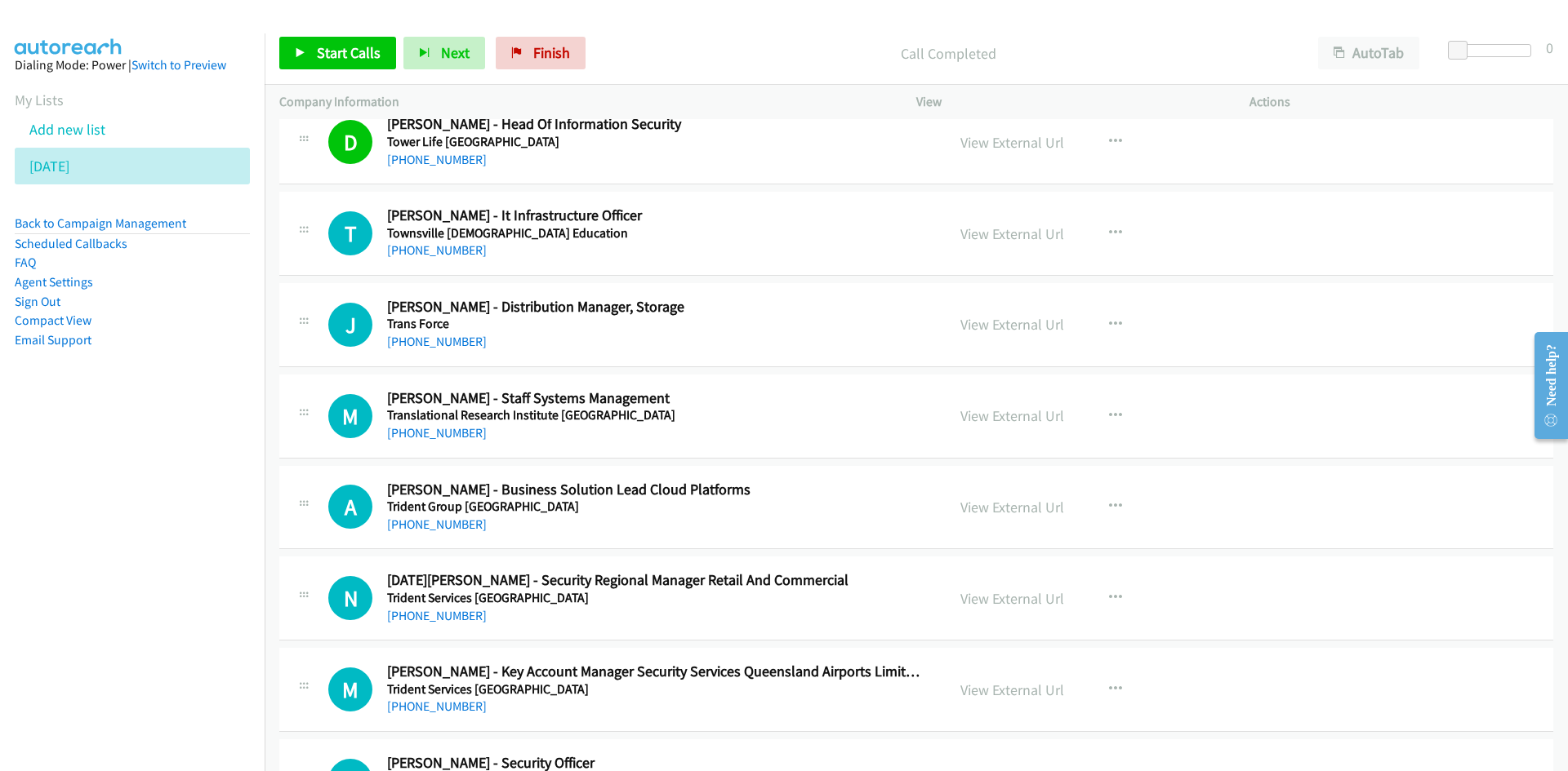
scroll to position [4570, 0]
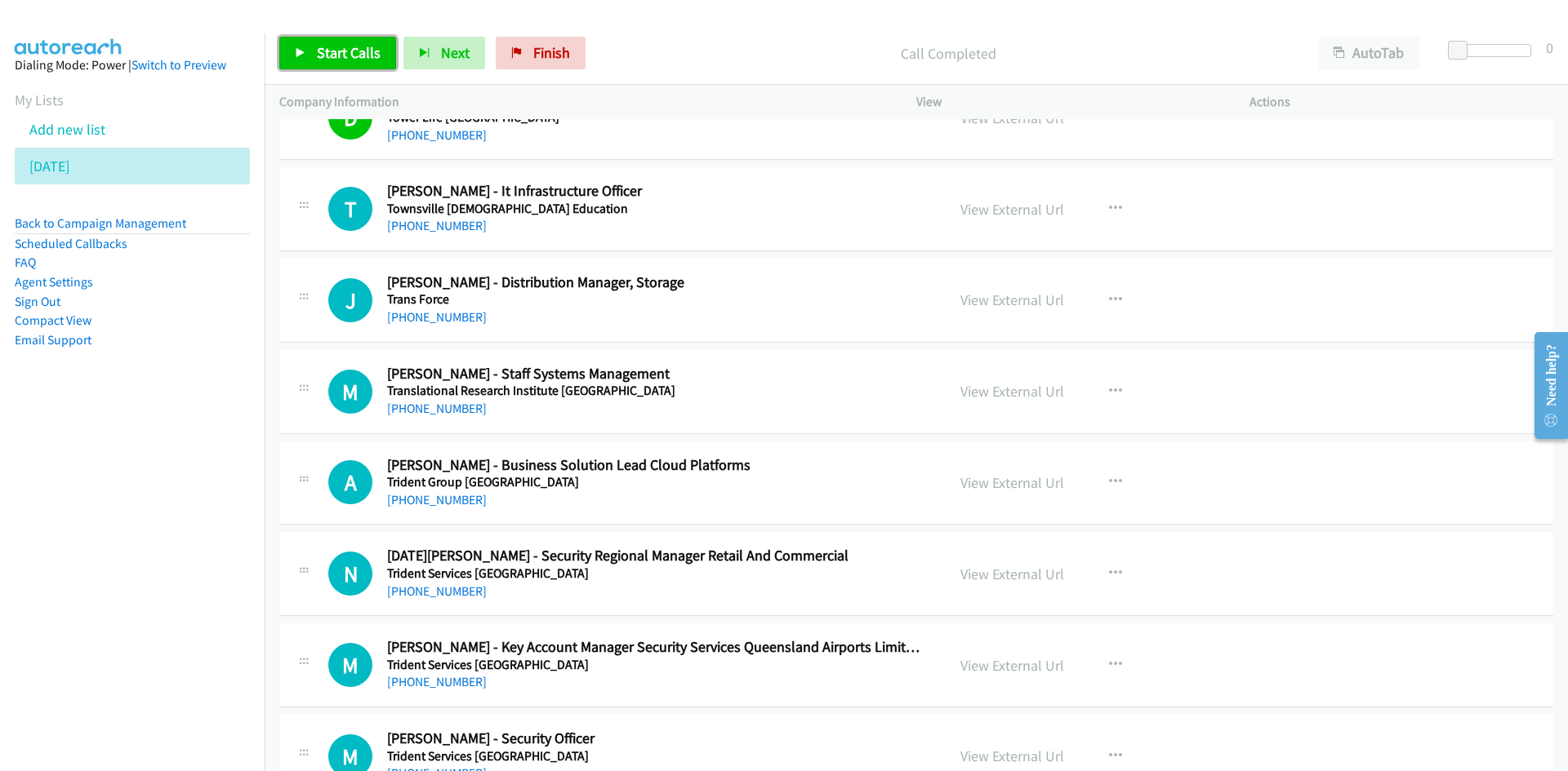
click at [334, 58] on span "Start Calls" at bounding box center [348, 52] width 64 height 19
click at [338, 55] on span "Pause" at bounding box center [334, 52] width 36 height 19
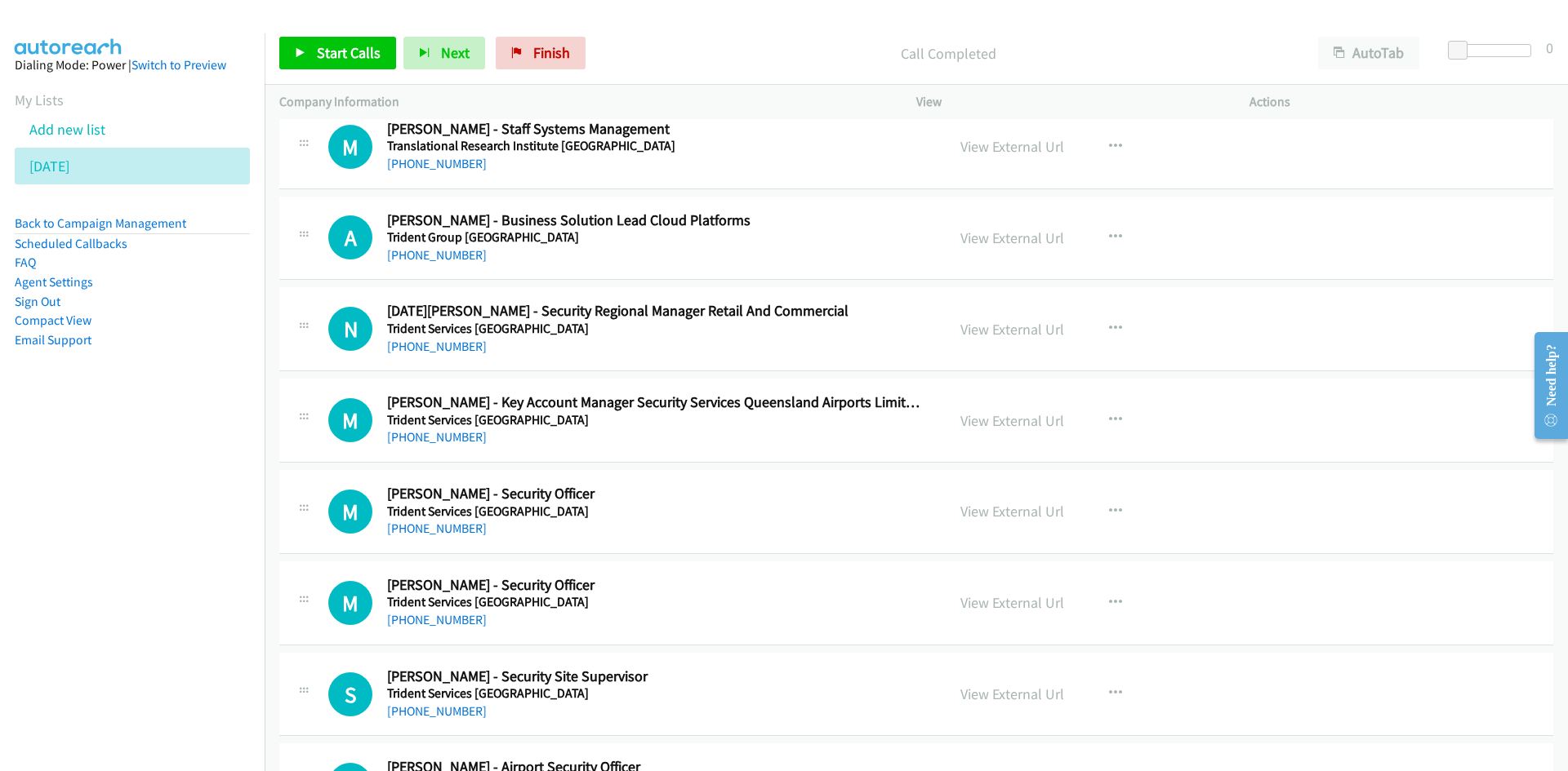
scroll to position [4897, 0]
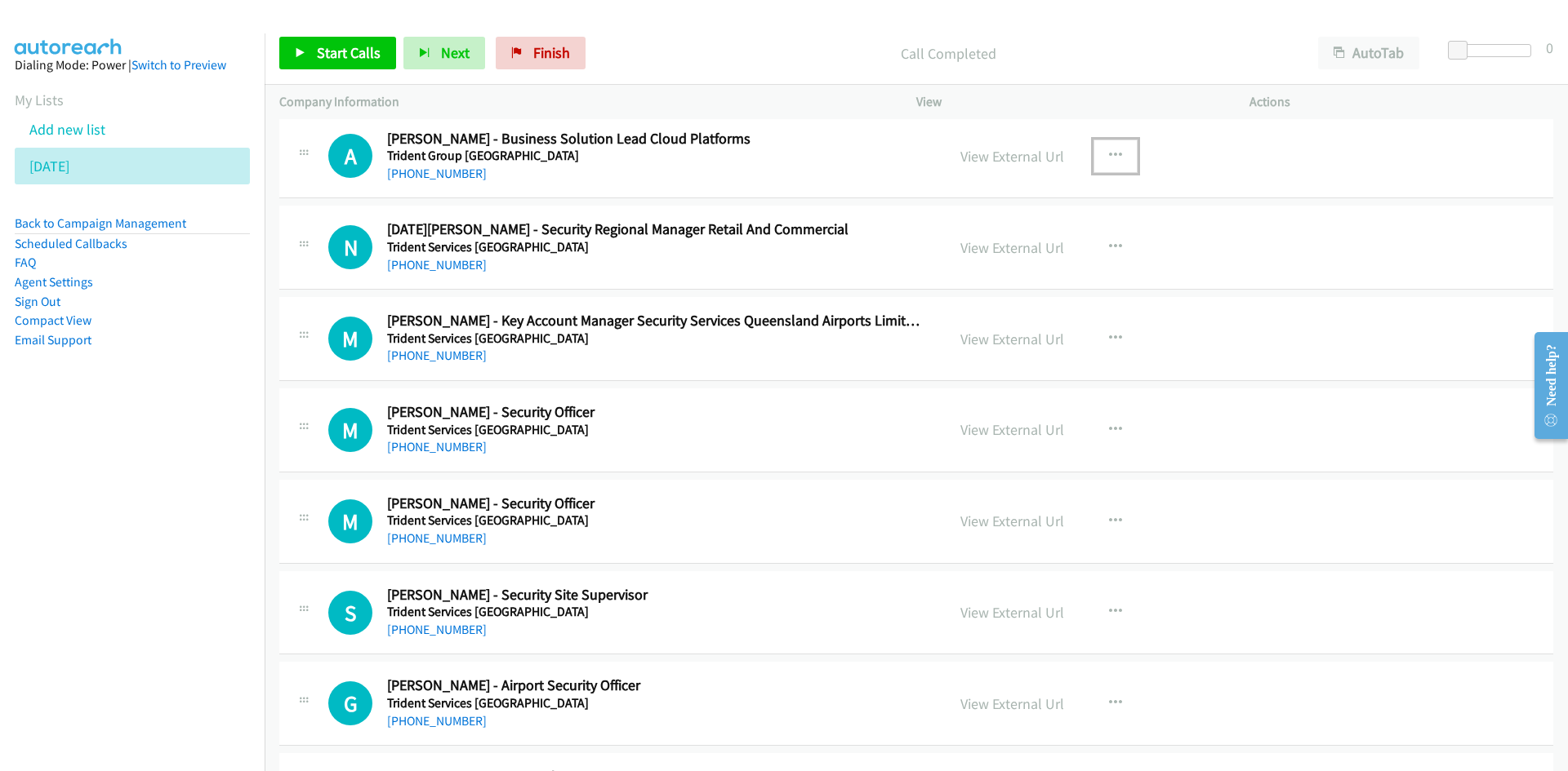
click at [1106, 165] on button "button" at bounding box center [1115, 156] width 44 height 33
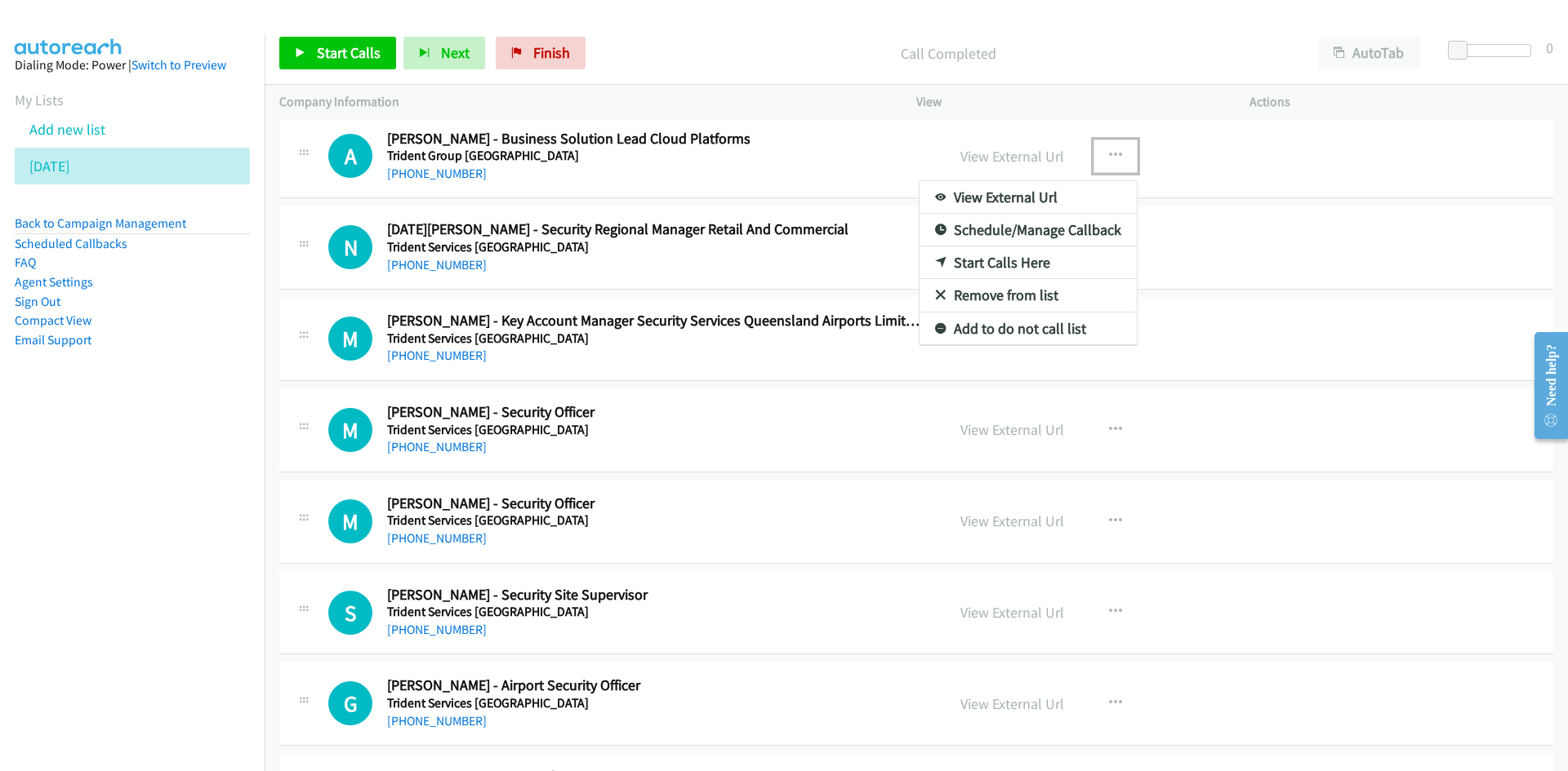
click at [935, 263] on icon at bounding box center [940, 263] width 11 height 11
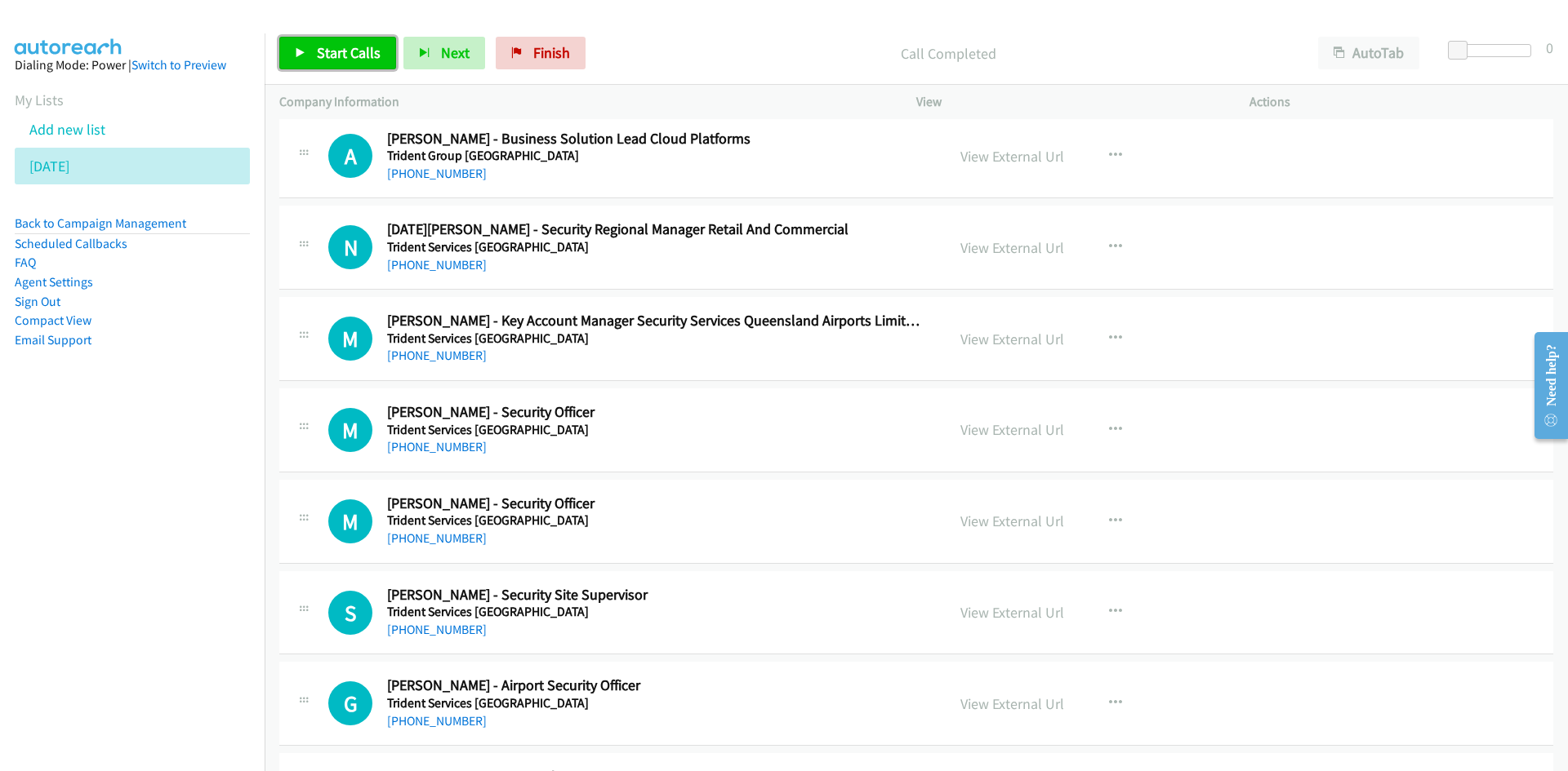
click at [349, 49] on span "Start Calls" at bounding box center [348, 52] width 64 height 19
click at [338, 45] on span "Pause" at bounding box center [334, 52] width 36 height 19
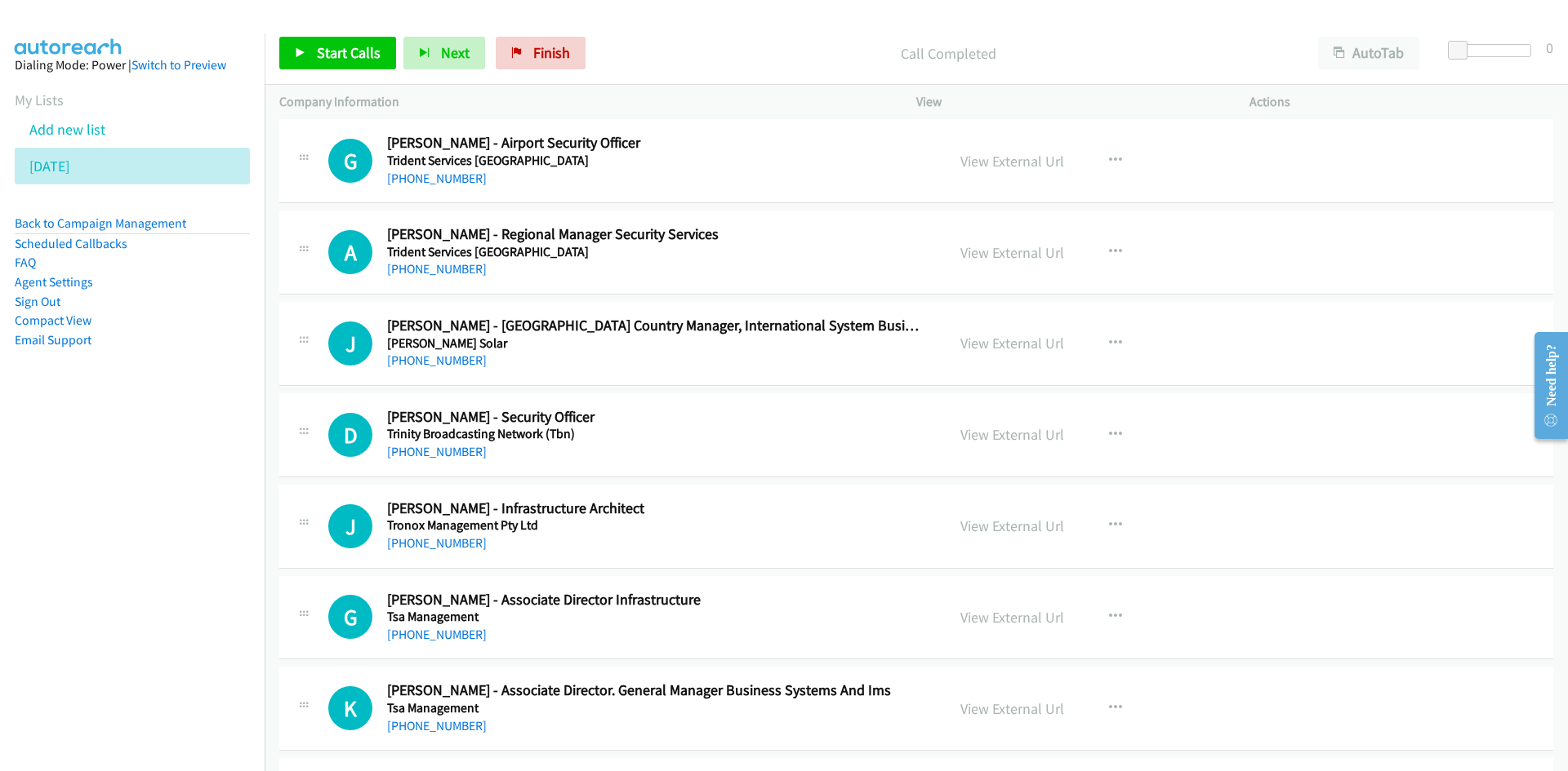
scroll to position [5468, 0]
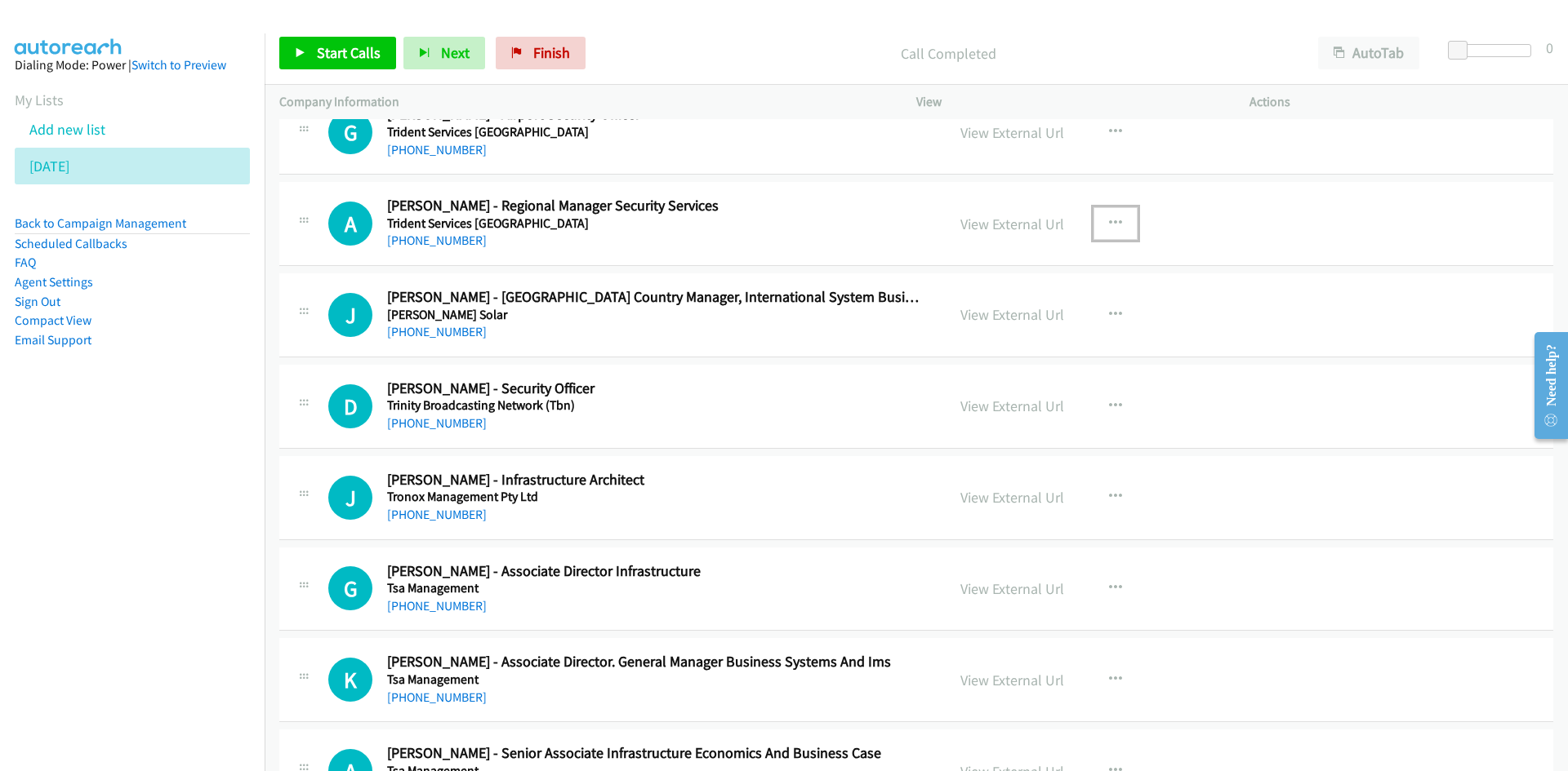
click at [1106, 233] on button "button" at bounding box center [1115, 223] width 44 height 33
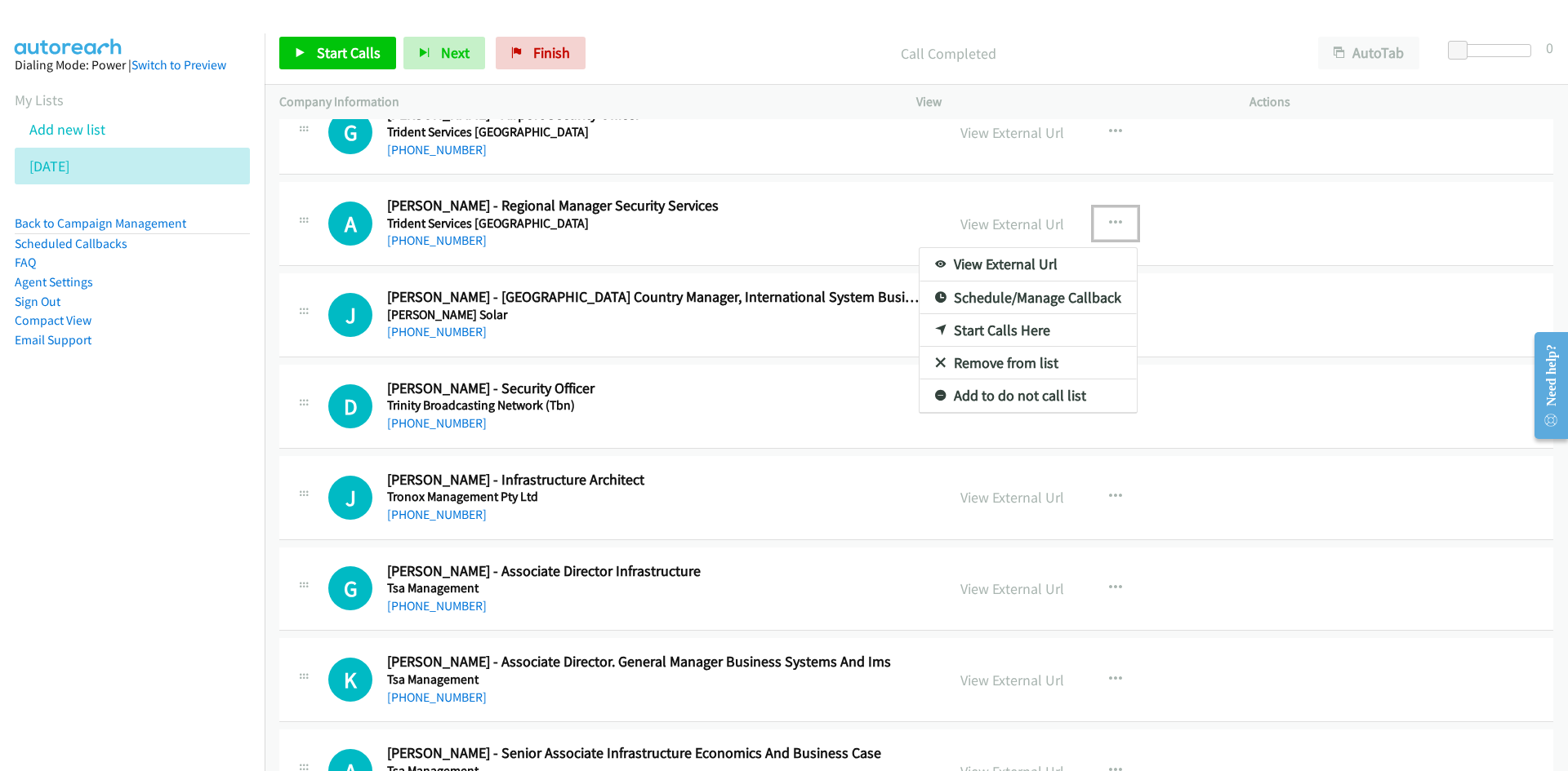
click at [935, 326] on icon at bounding box center [940, 331] width 11 height 11
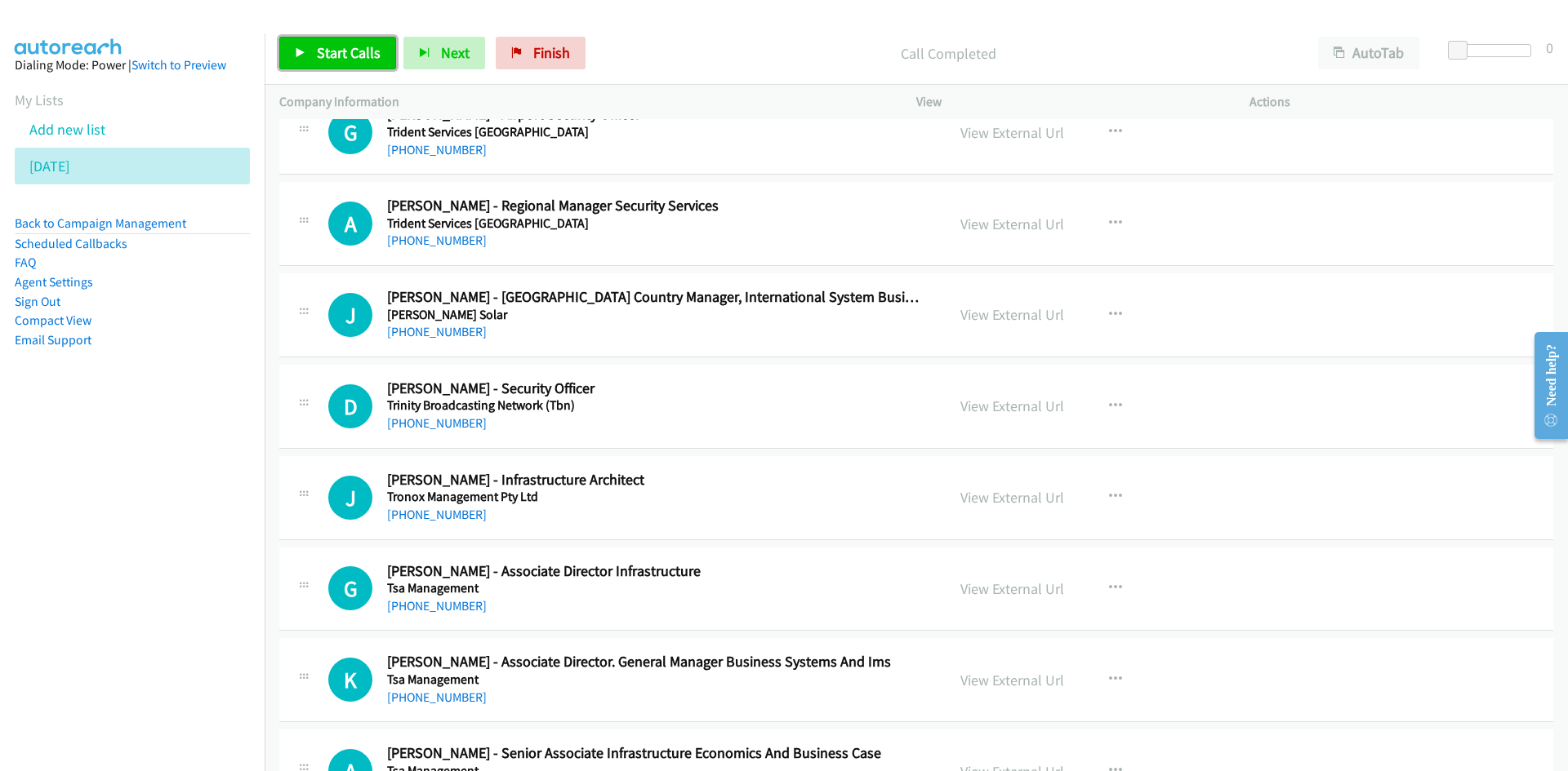
click at [370, 54] on span "Start Calls" at bounding box center [348, 52] width 64 height 19
click at [354, 49] on link "Pause" at bounding box center [324, 52] width 90 height 33
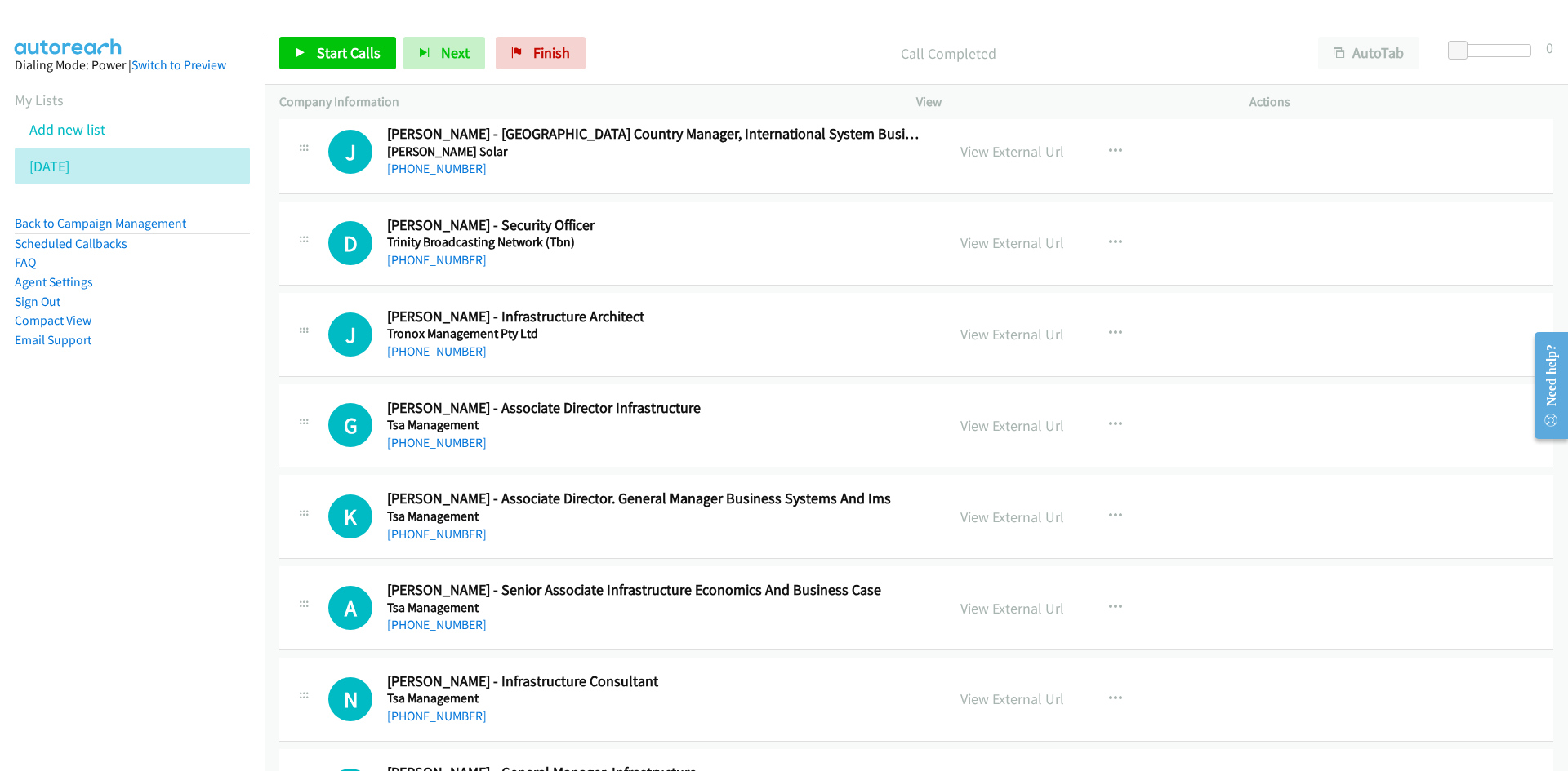
scroll to position [5712, 0]
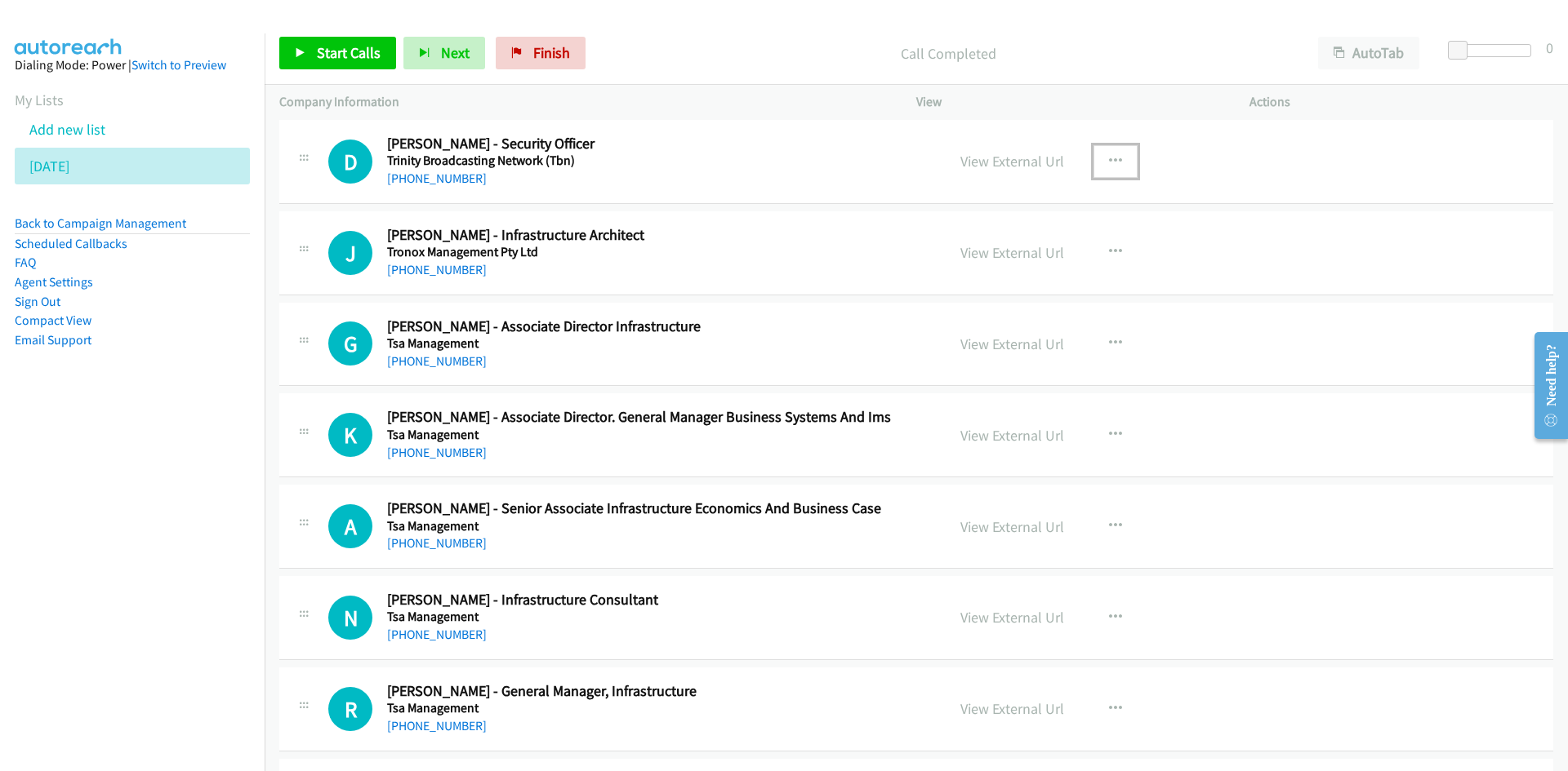
click at [1109, 159] on icon "button" at bounding box center [1115, 161] width 13 height 13
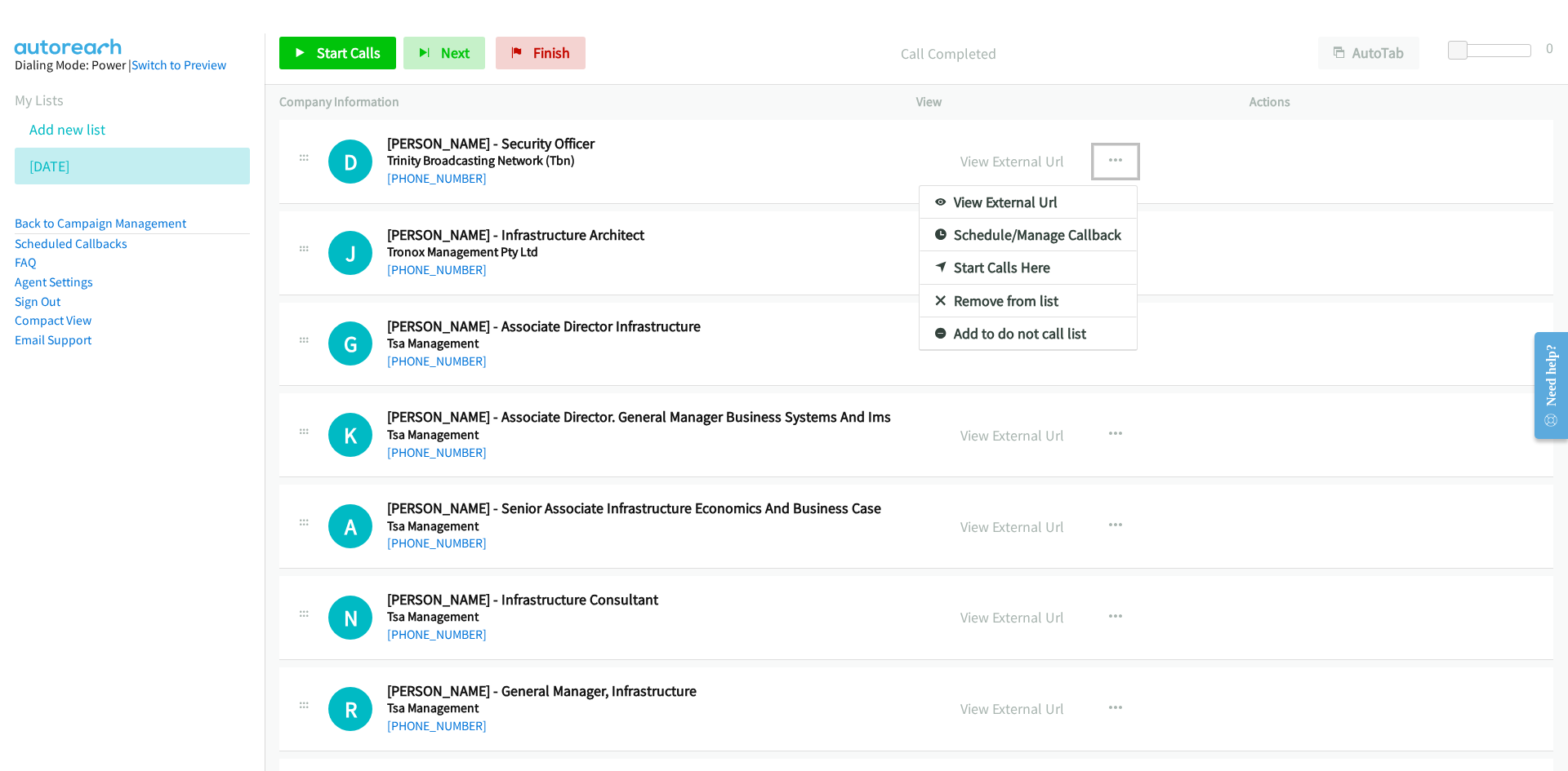
click at [937, 263] on icon at bounding box center [940, 269] width 11 height 11
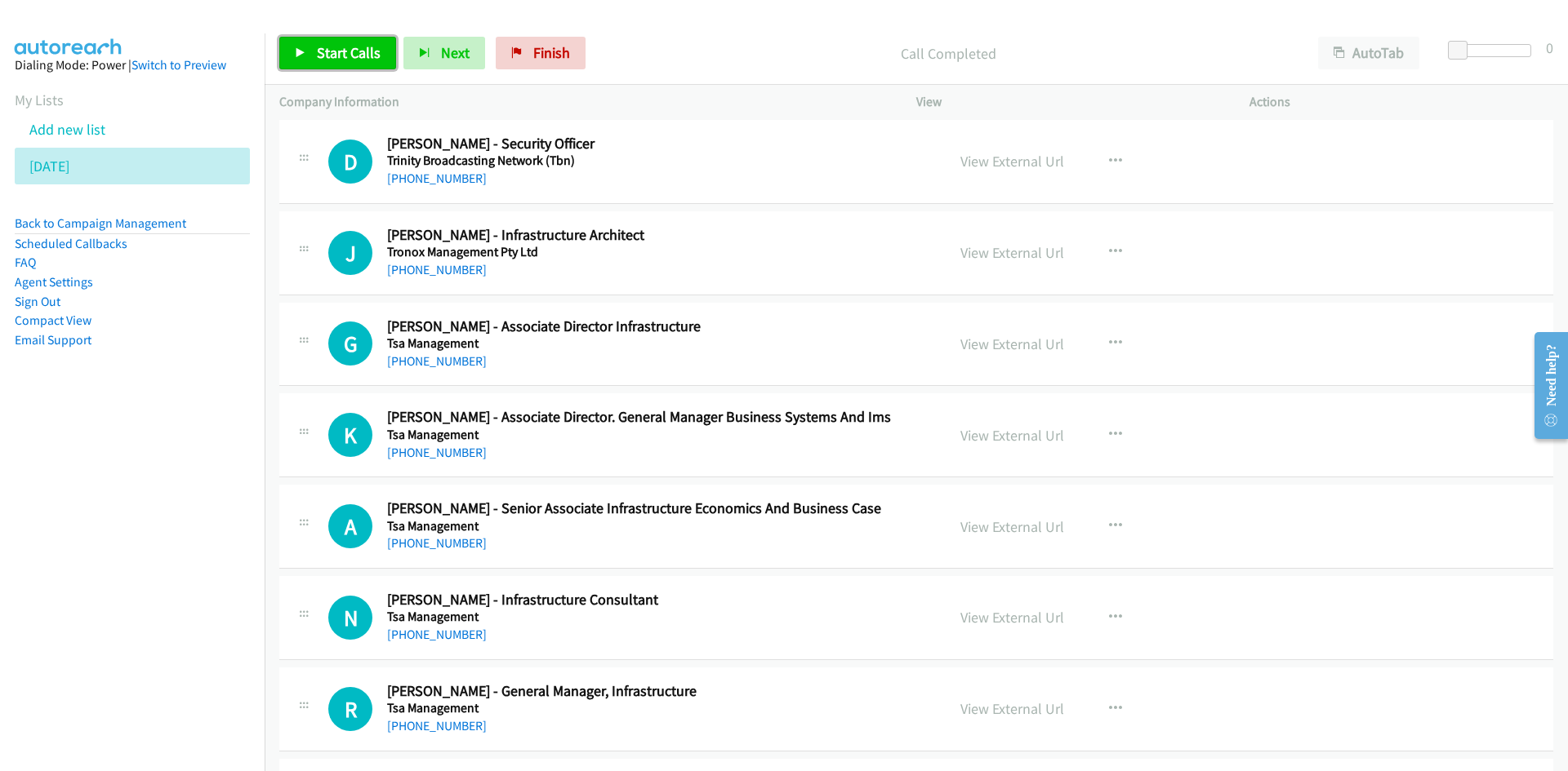
click at [356, 41] on link "Start Calls" at bounding box center [337, 52] width 117 height 33
click at [341, 53] on span "Pause" at bounding box center [334, 52] width 36 height 19
click at [961, 153] on link "View External Url" at bounding box center [1011, 161] width 104 height 19
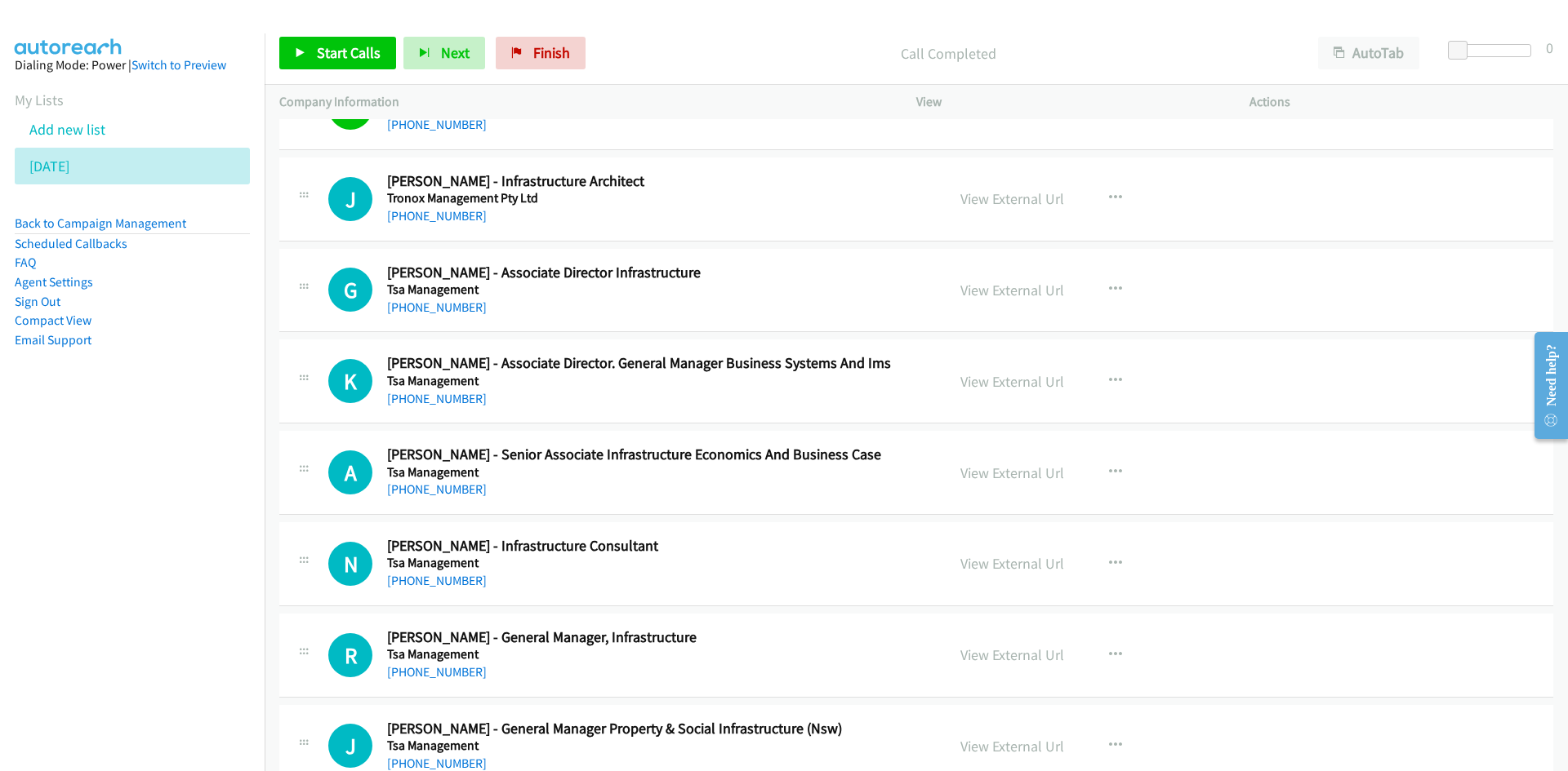
scroll to position [5795, 0]
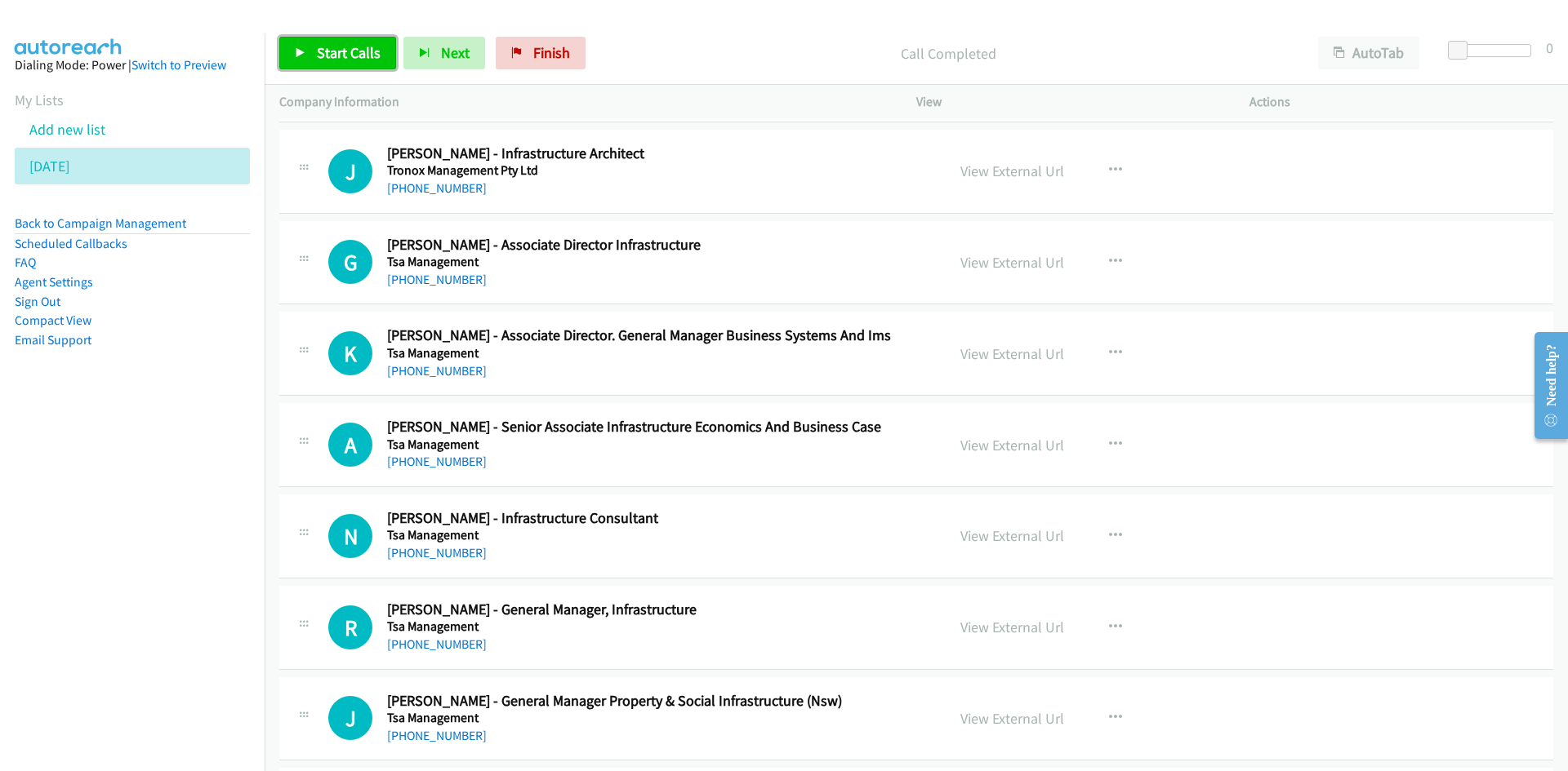
click at [345, 52] on span "Start Calls" at bounding box center [348, 52] width 64 height 19
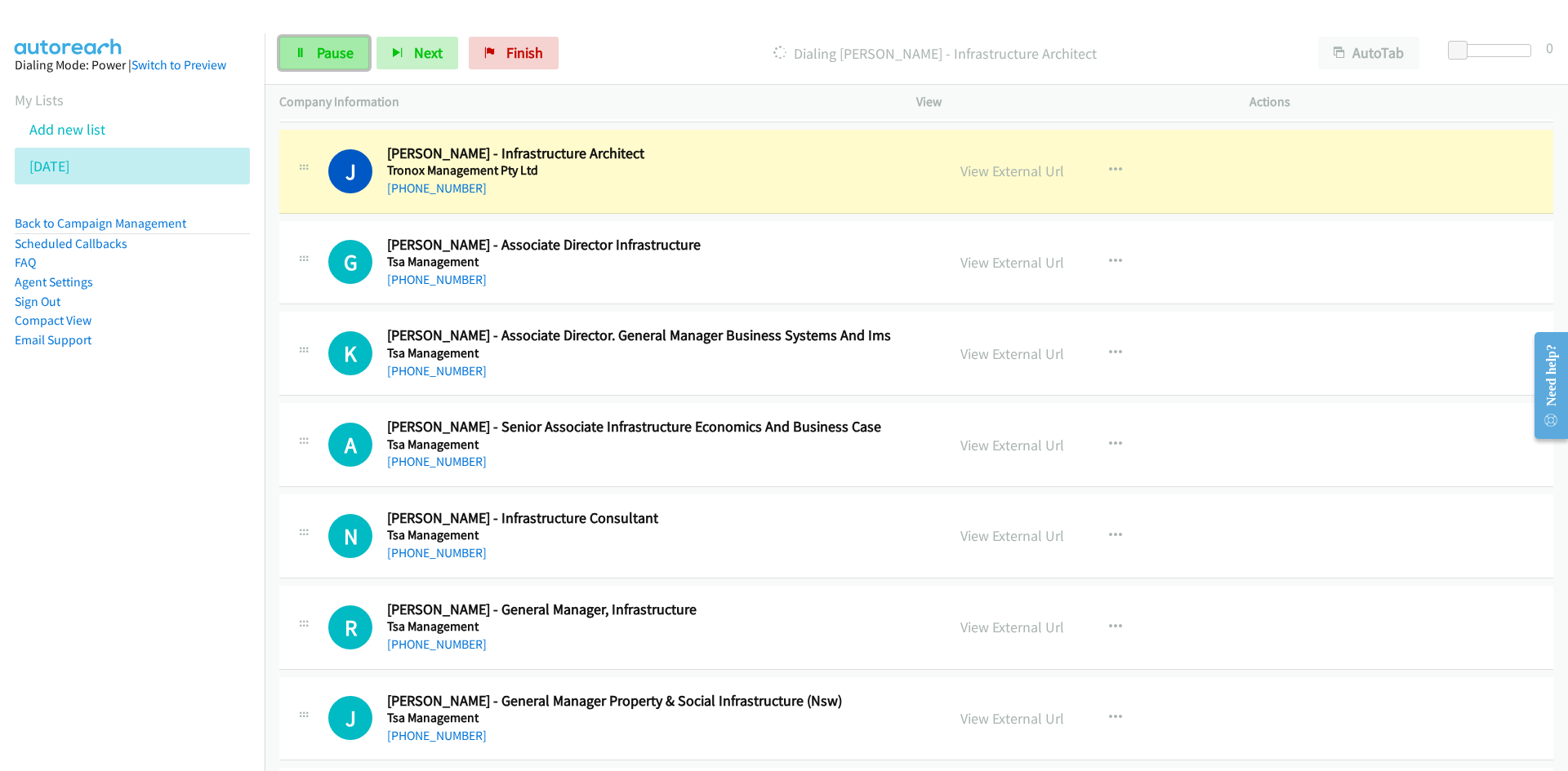
click at [332, 69] on link "Pause" at bounding box center [324, 52] width 90 height 33
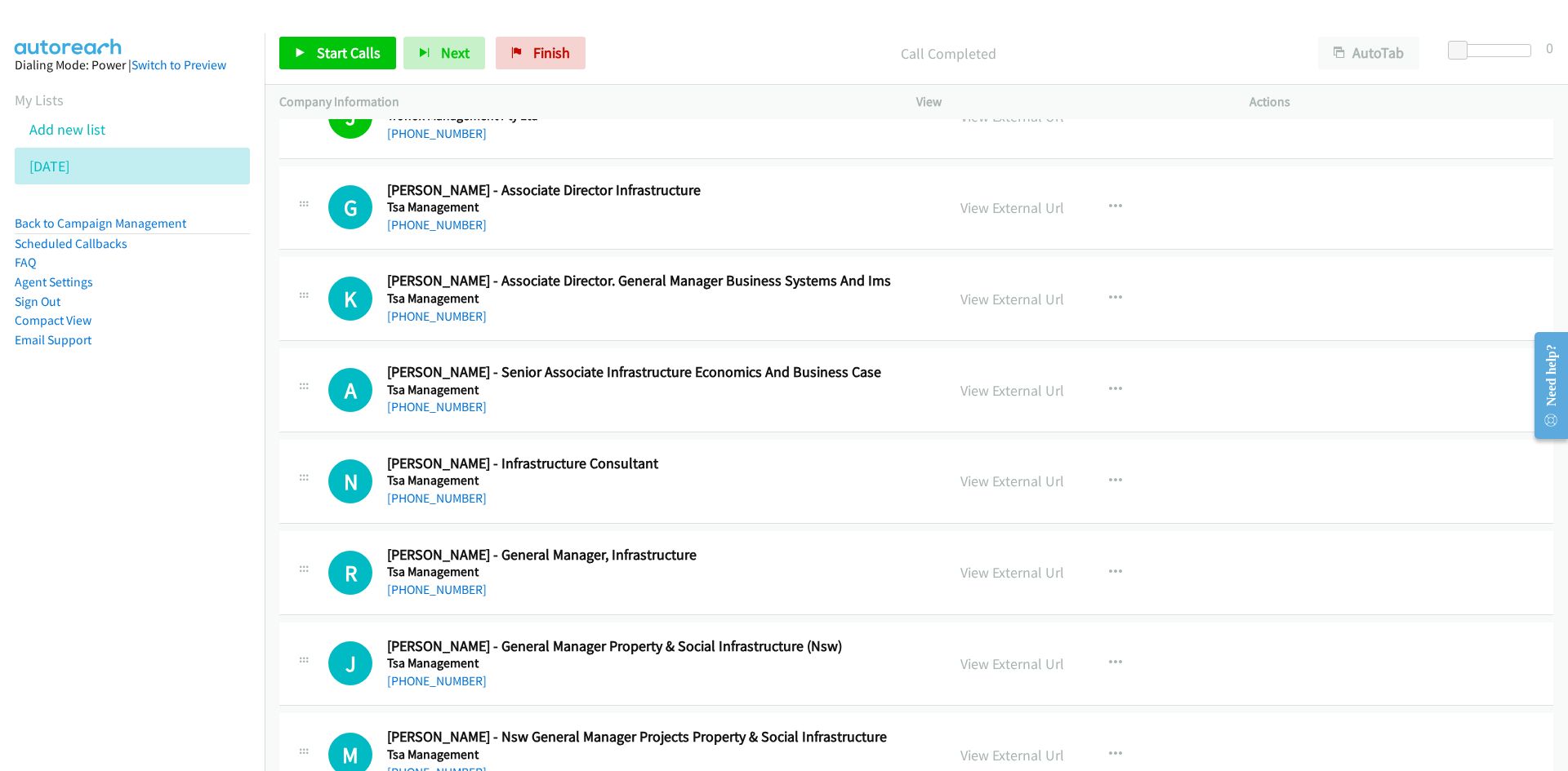
scroll to position [5876, 0]
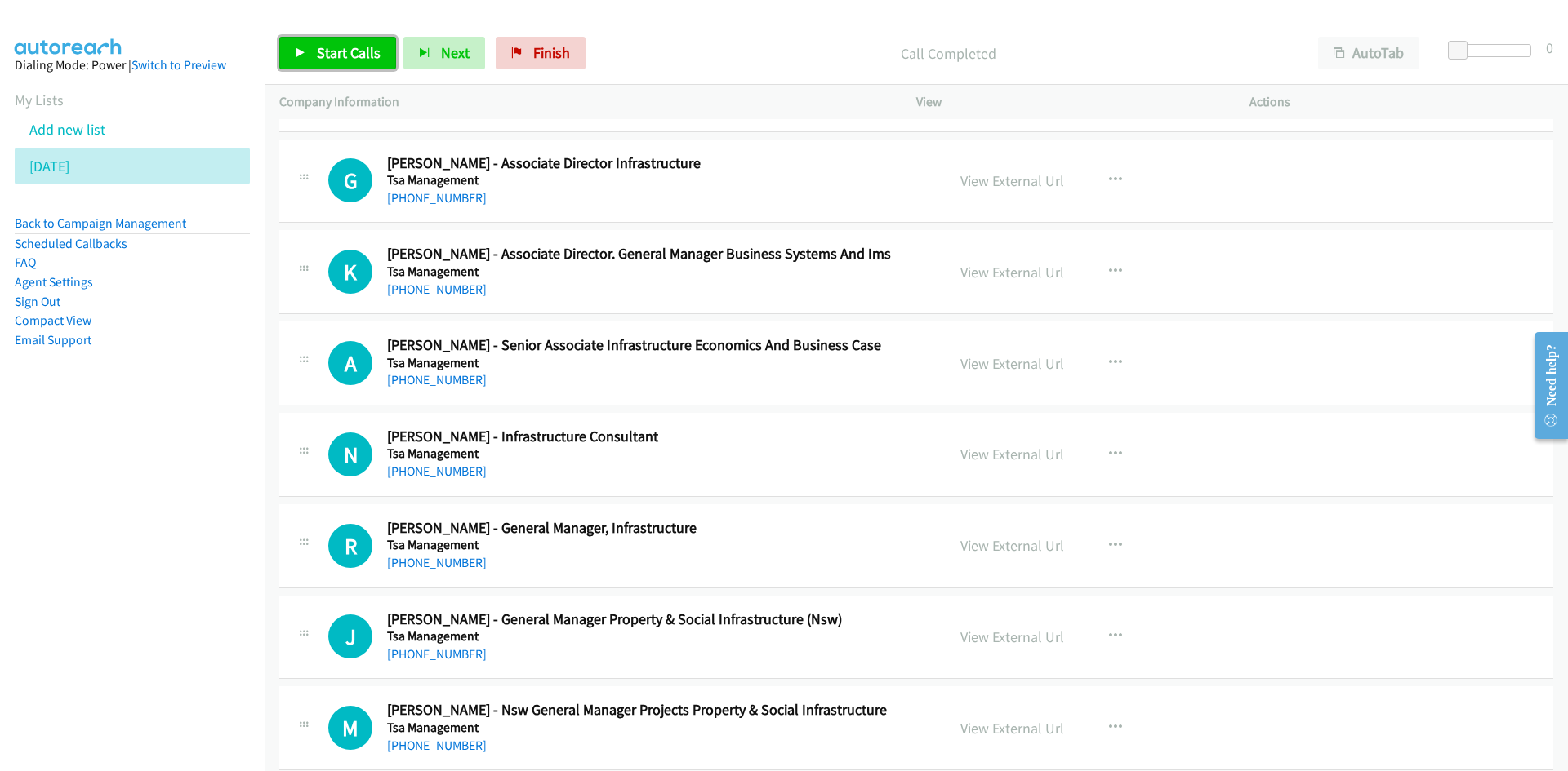
click at [353, 56] on span "Start Calls" at bounding box center [348, 52] width 64 height 19
click at [350, 54] on span "Pause" at bounding box center [334, 52] width 36 height 19
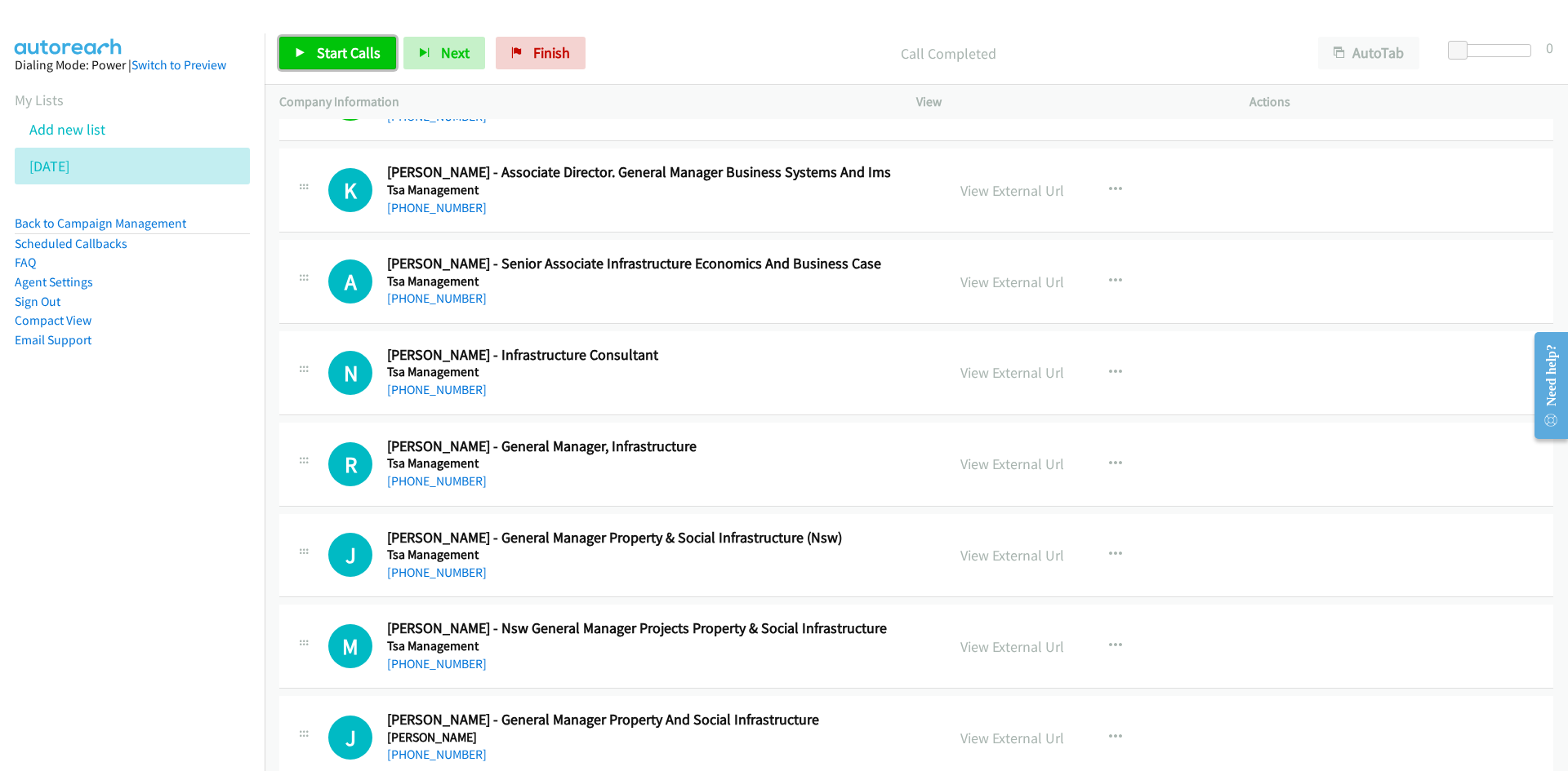
click at [381, 68] on link "Start Calls" at bounding box center [337, 52] width 117 height 33
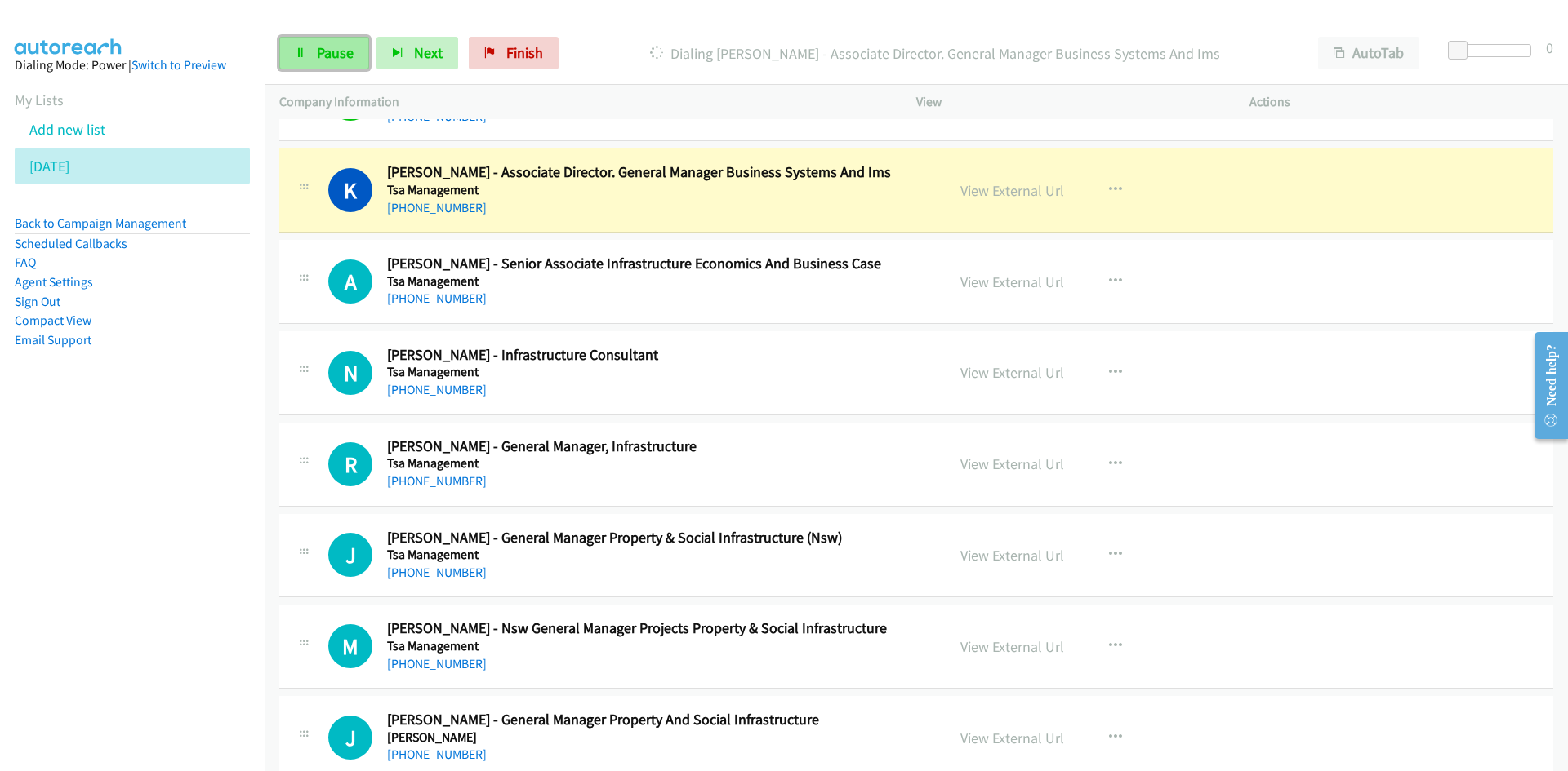
click at [334, 68] on link "Pause" at bounding box center [324, 52] width 90 height 33
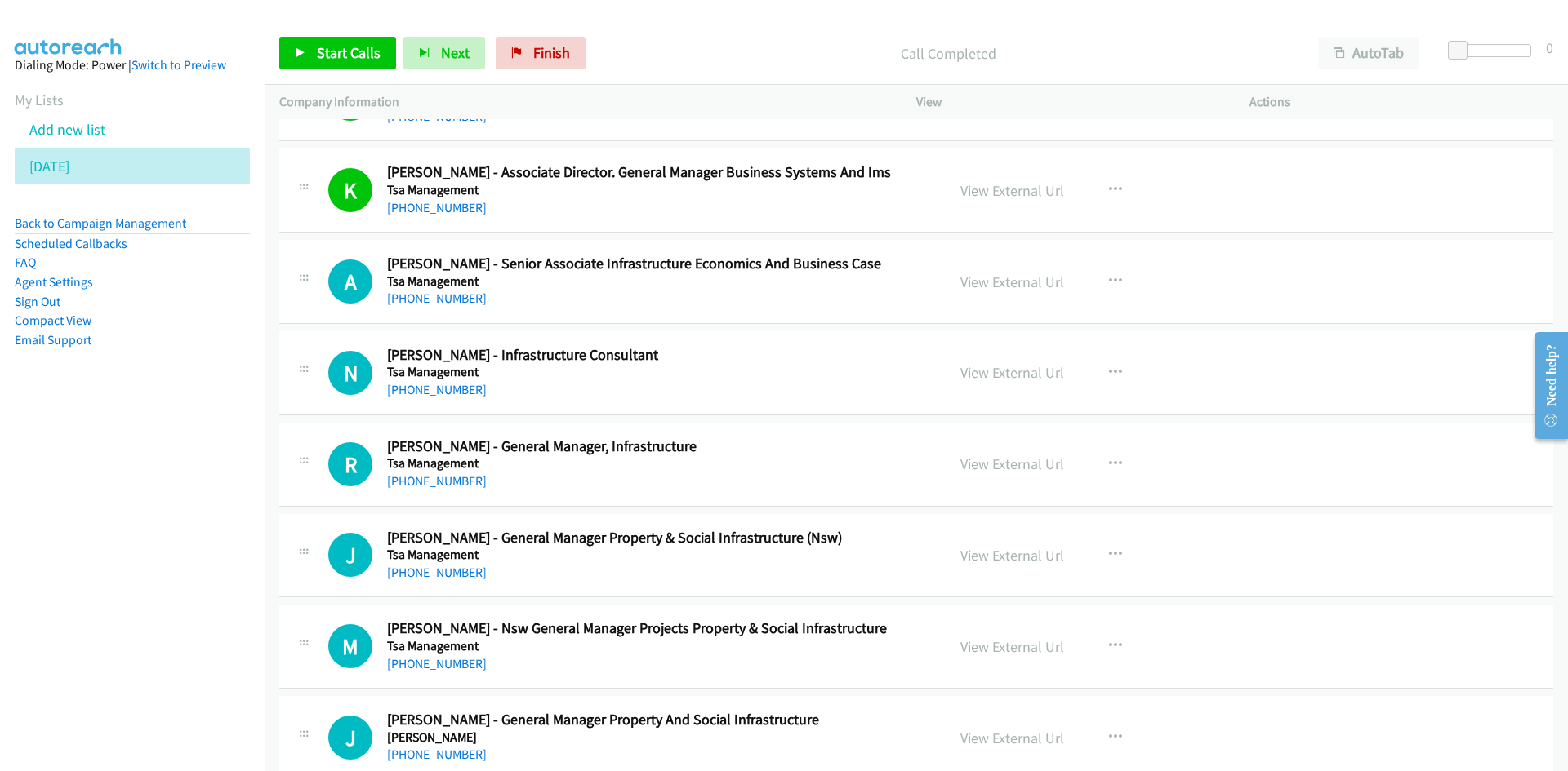
scroll to position [6039, 0]
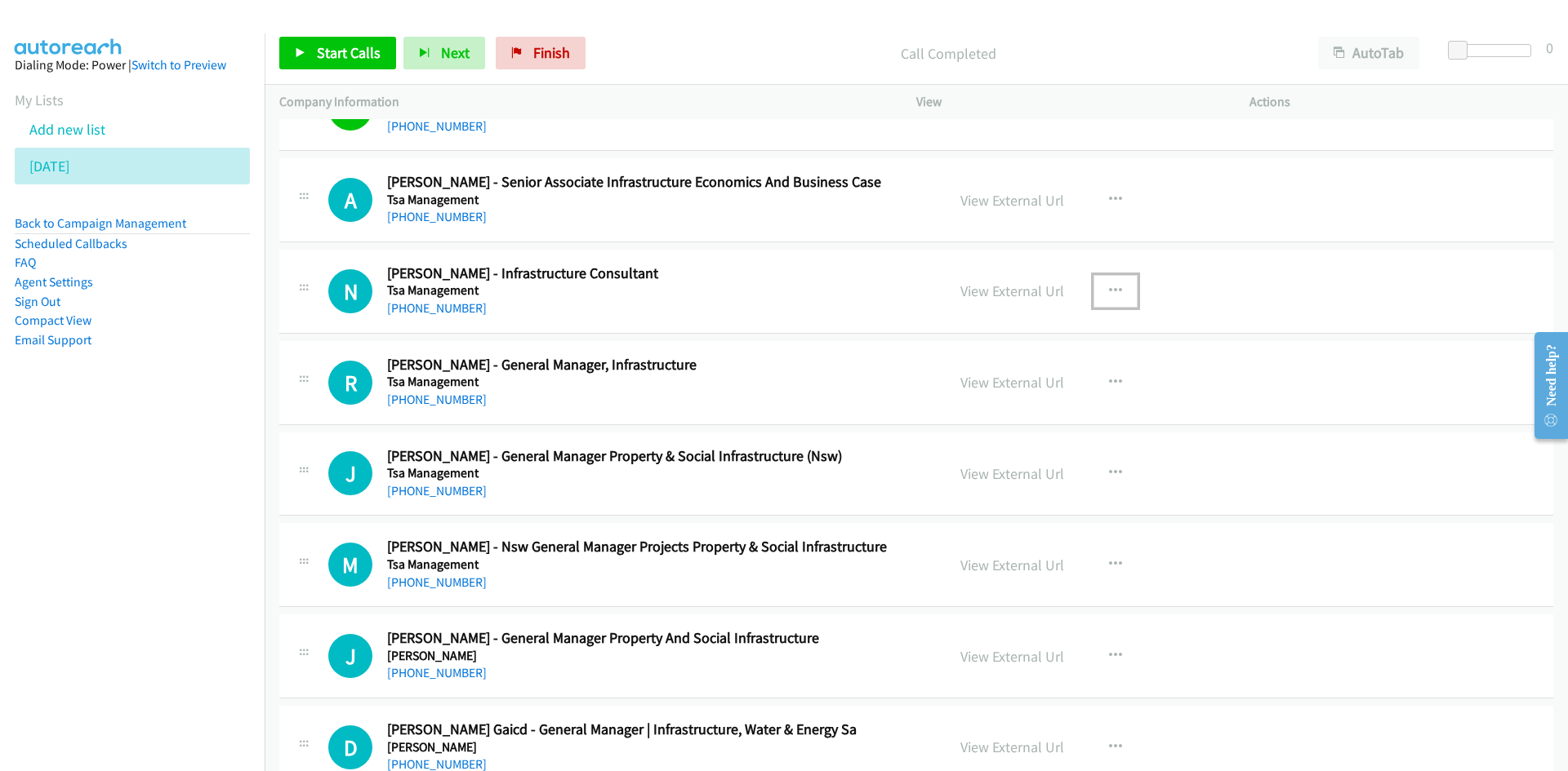
click at [1109, 292] on icon "button" at bounding box center [1115, 291] width 13 height 13
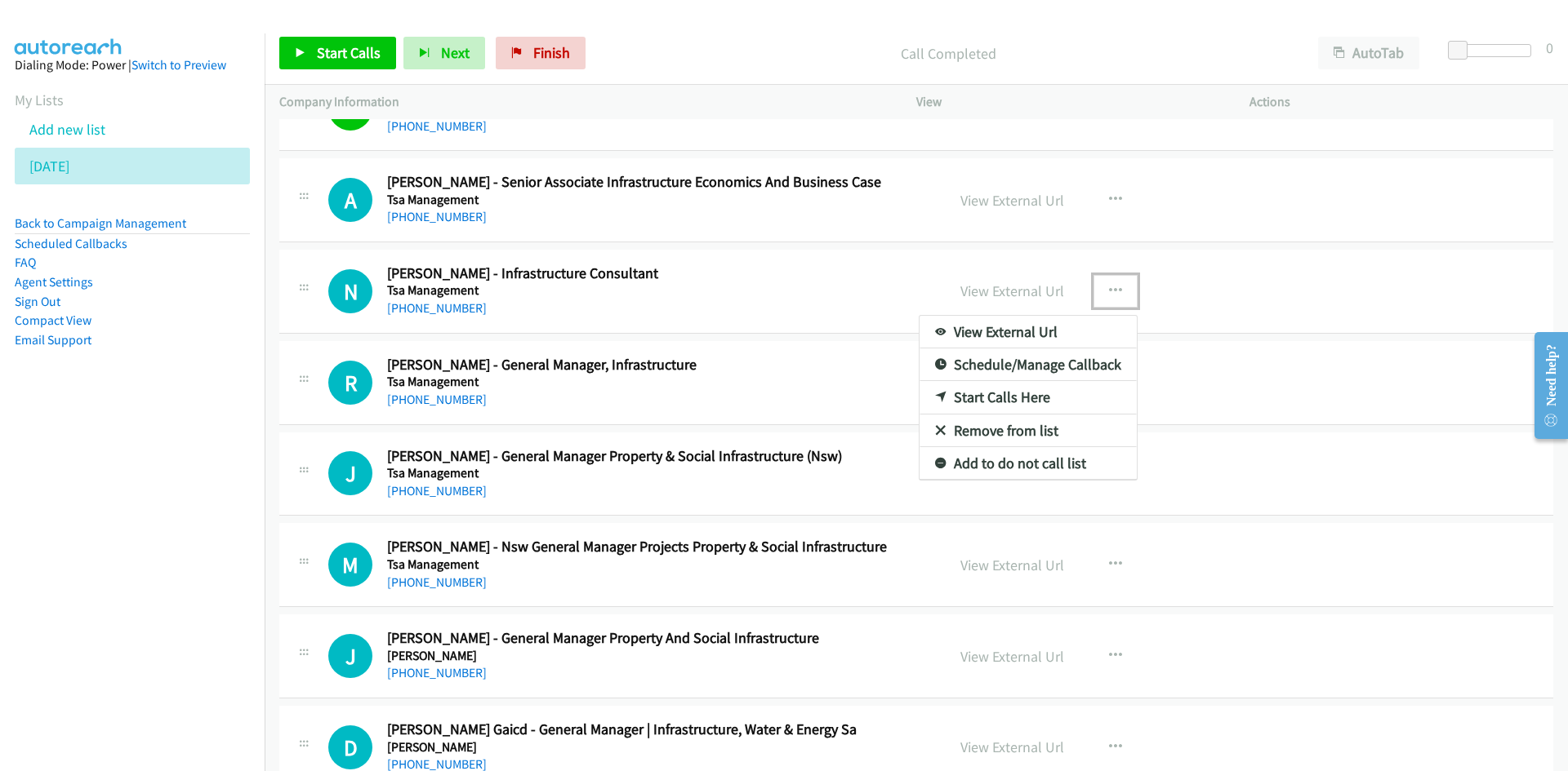
click at [935, 397] on icon at bounding box center [940, 399] width 11 height 11
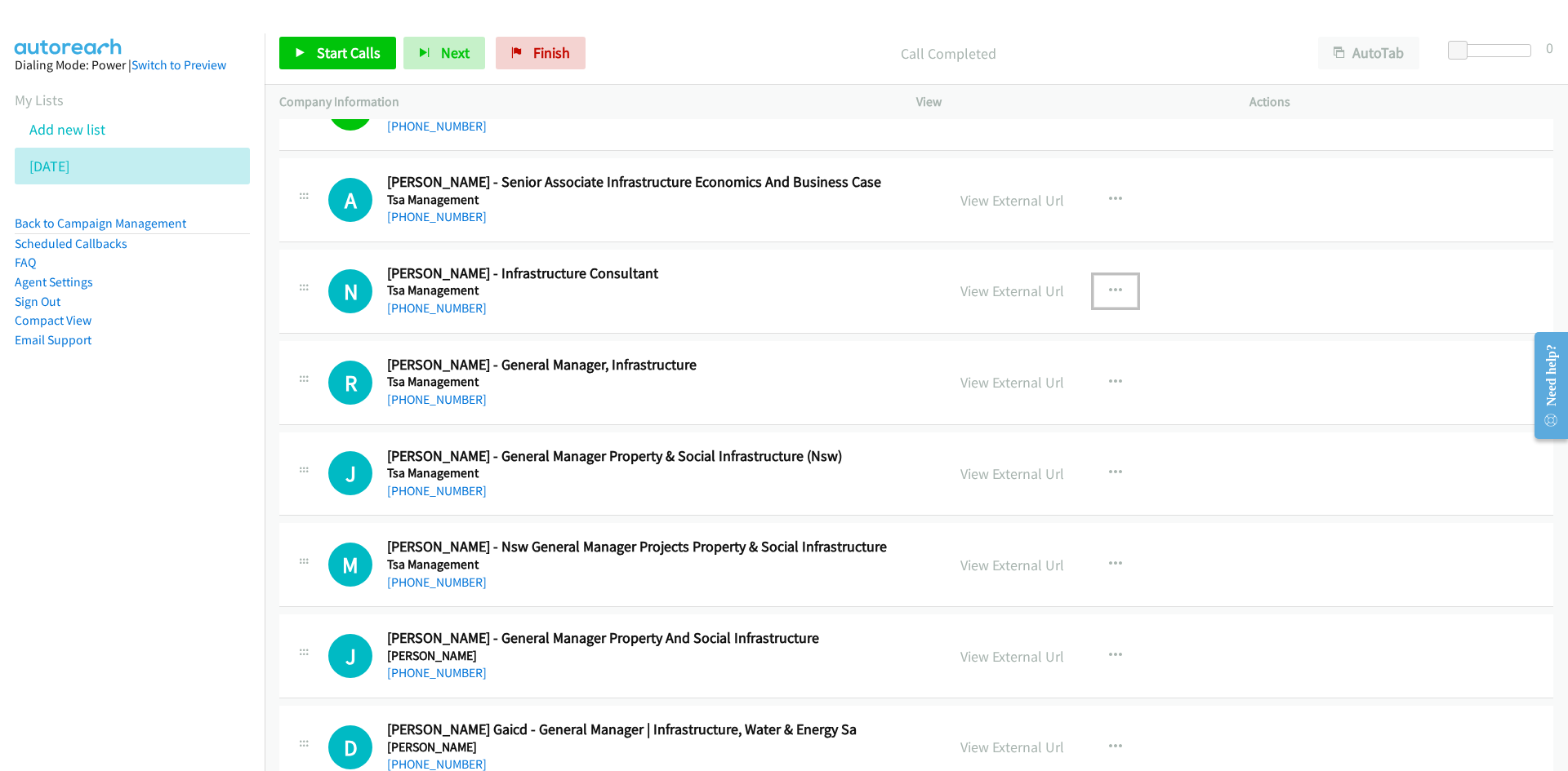
scroll to position [6120, 0]
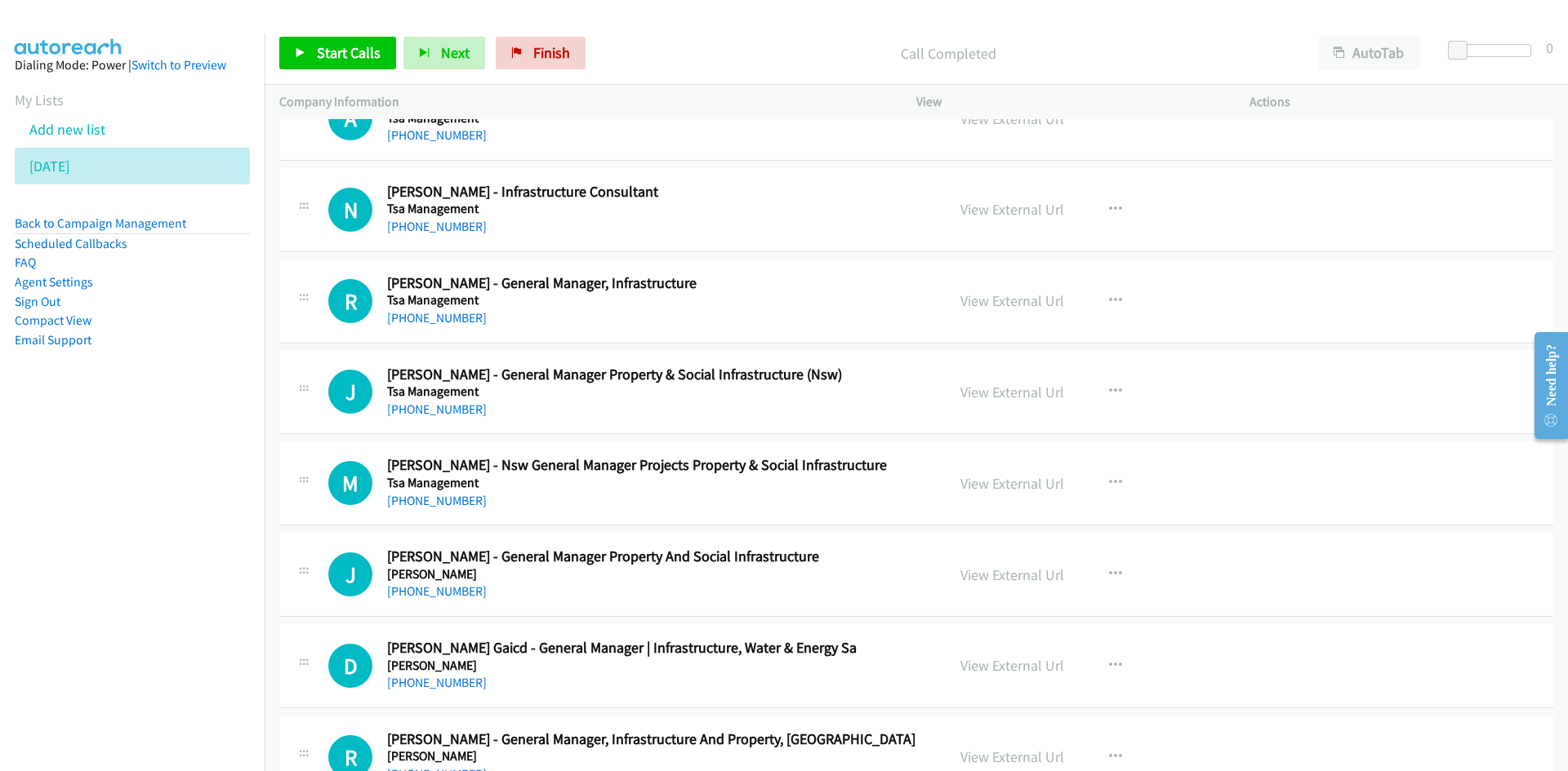
click at [377, 70] on div "Start Calls Pause Next Finish Call Completed AutoTab AutoTab 0" at bounding box center [915, 53] width 1303 height 63
click at [375, 58] on span "Start Calls" at bounding box center [348, 52] width 64 height 19
click at [334, 50] on span "Pause" at bounding box center [334, 52] width 36 height 19
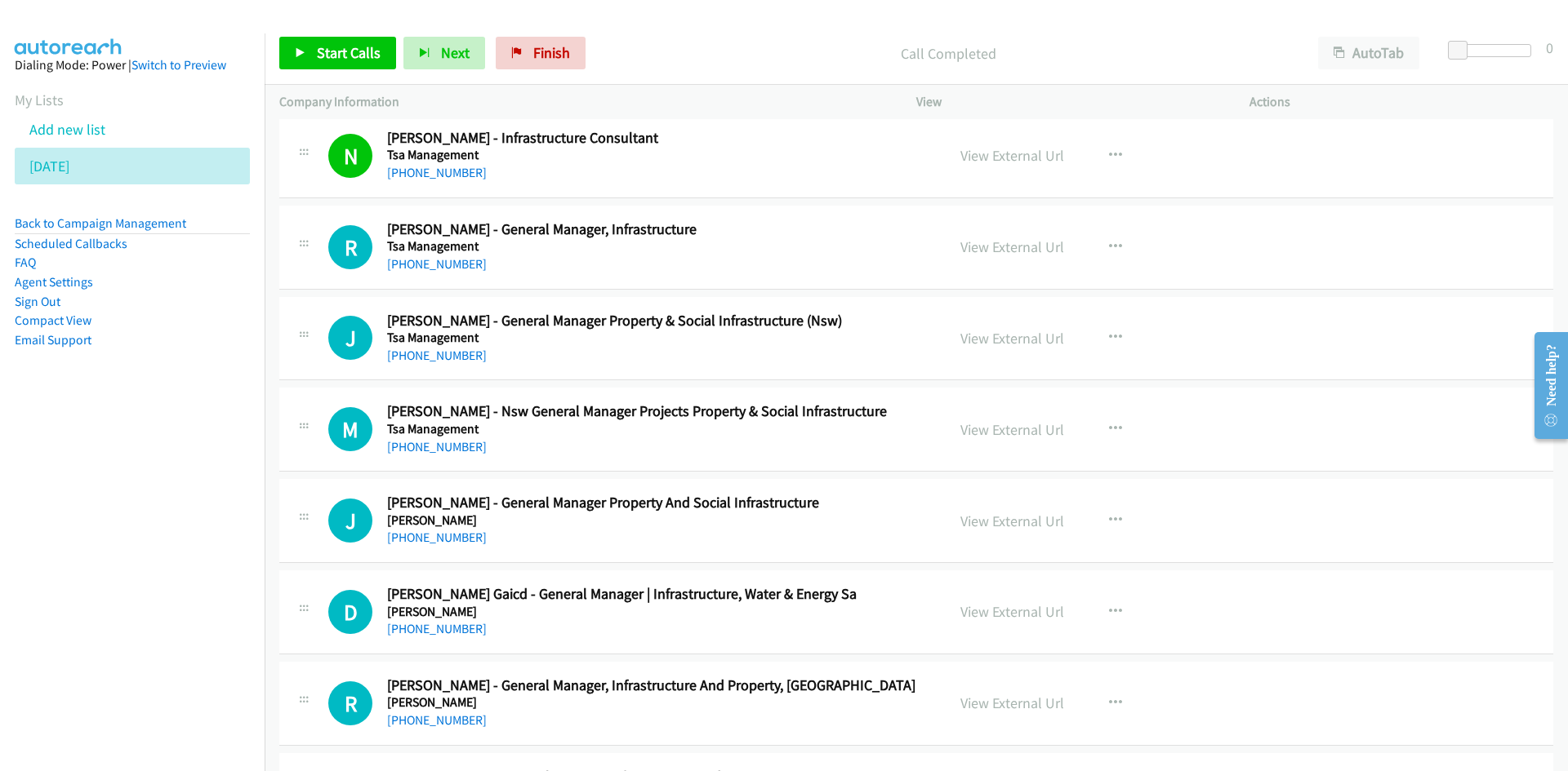
scroll to position [6203, 0]
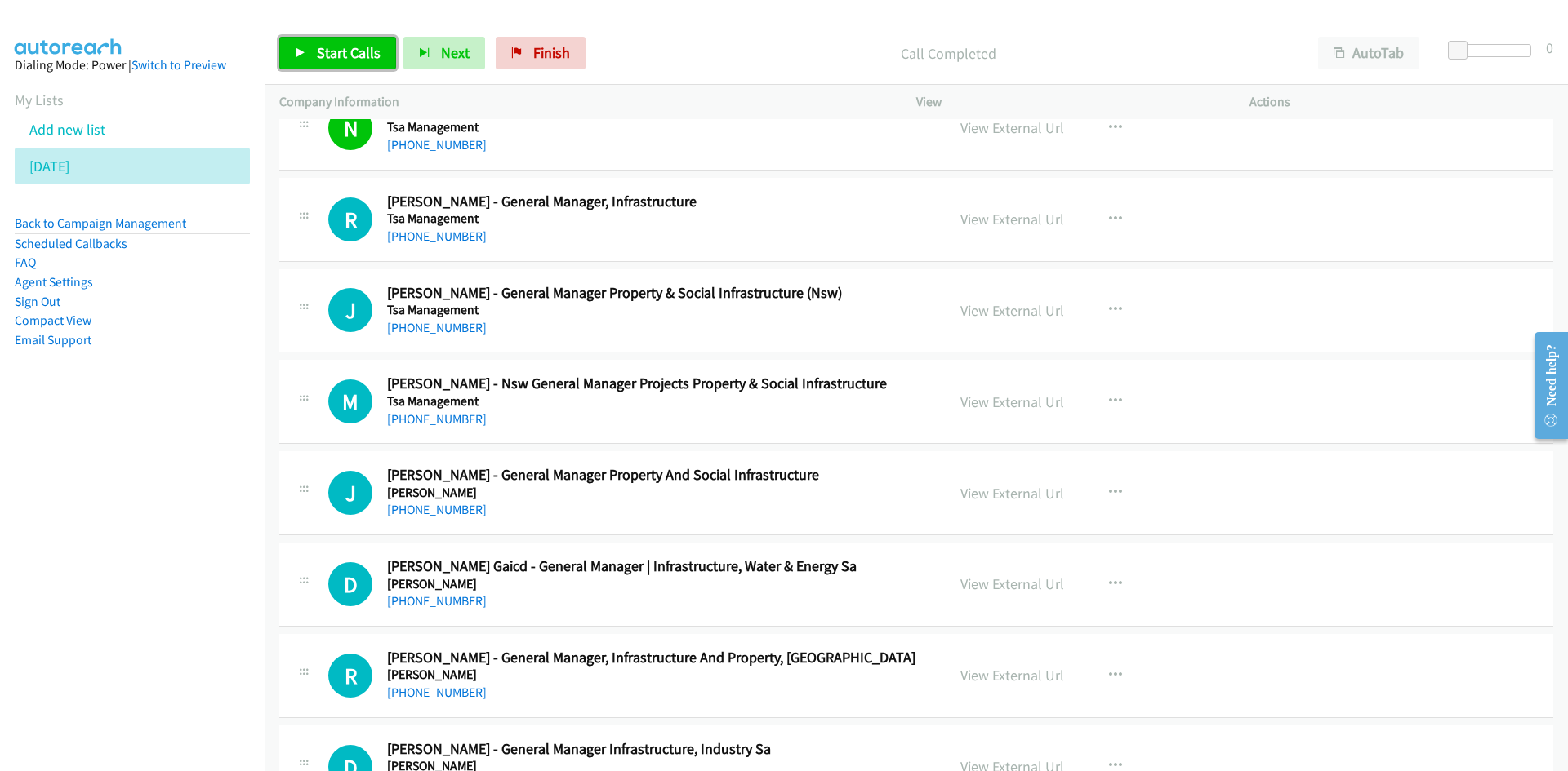
click at [374, 59] on span "Start Calls" at bounding box center [348, 52] width 64 height 19
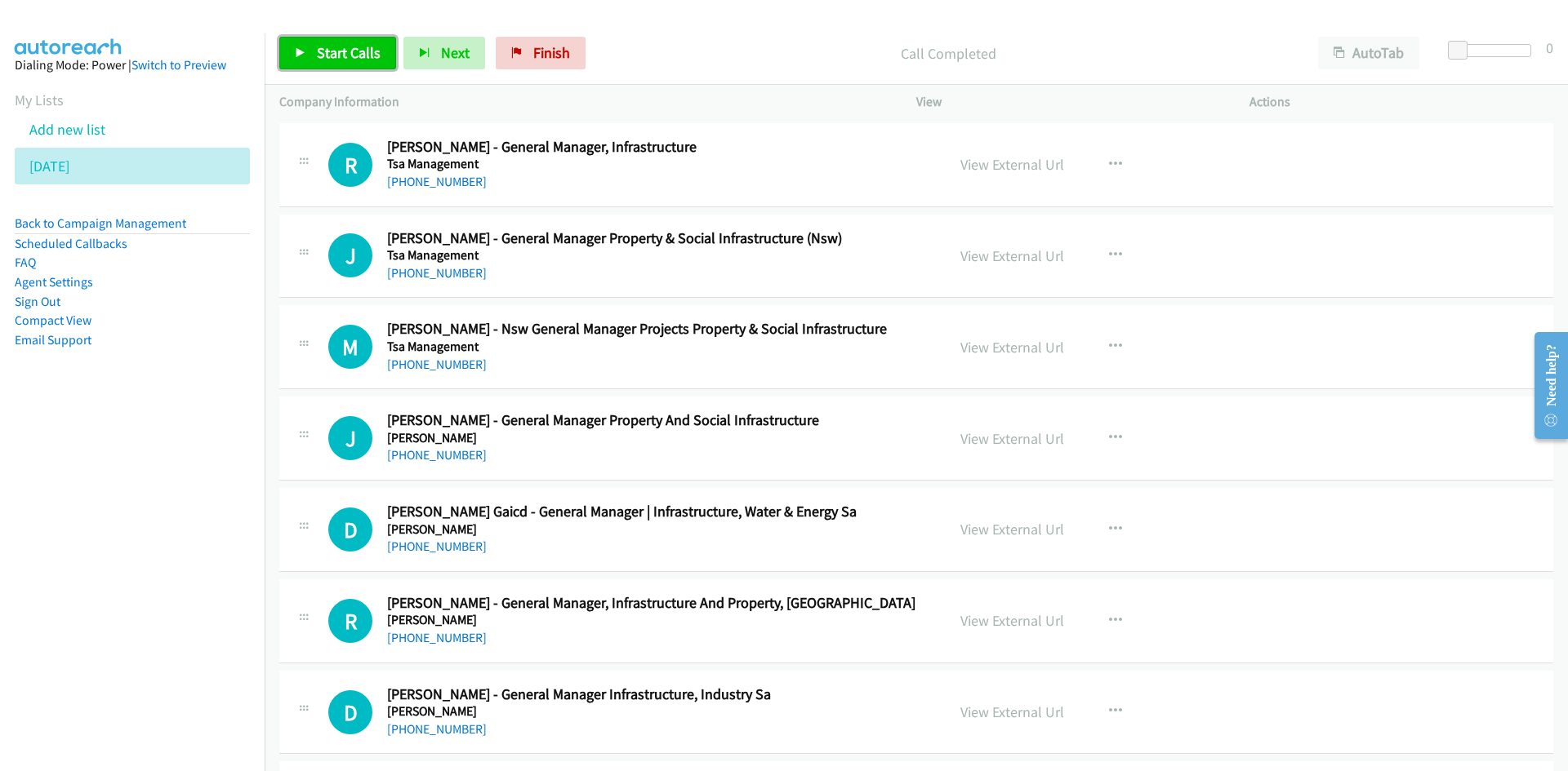
scroll to position [6284, 0]
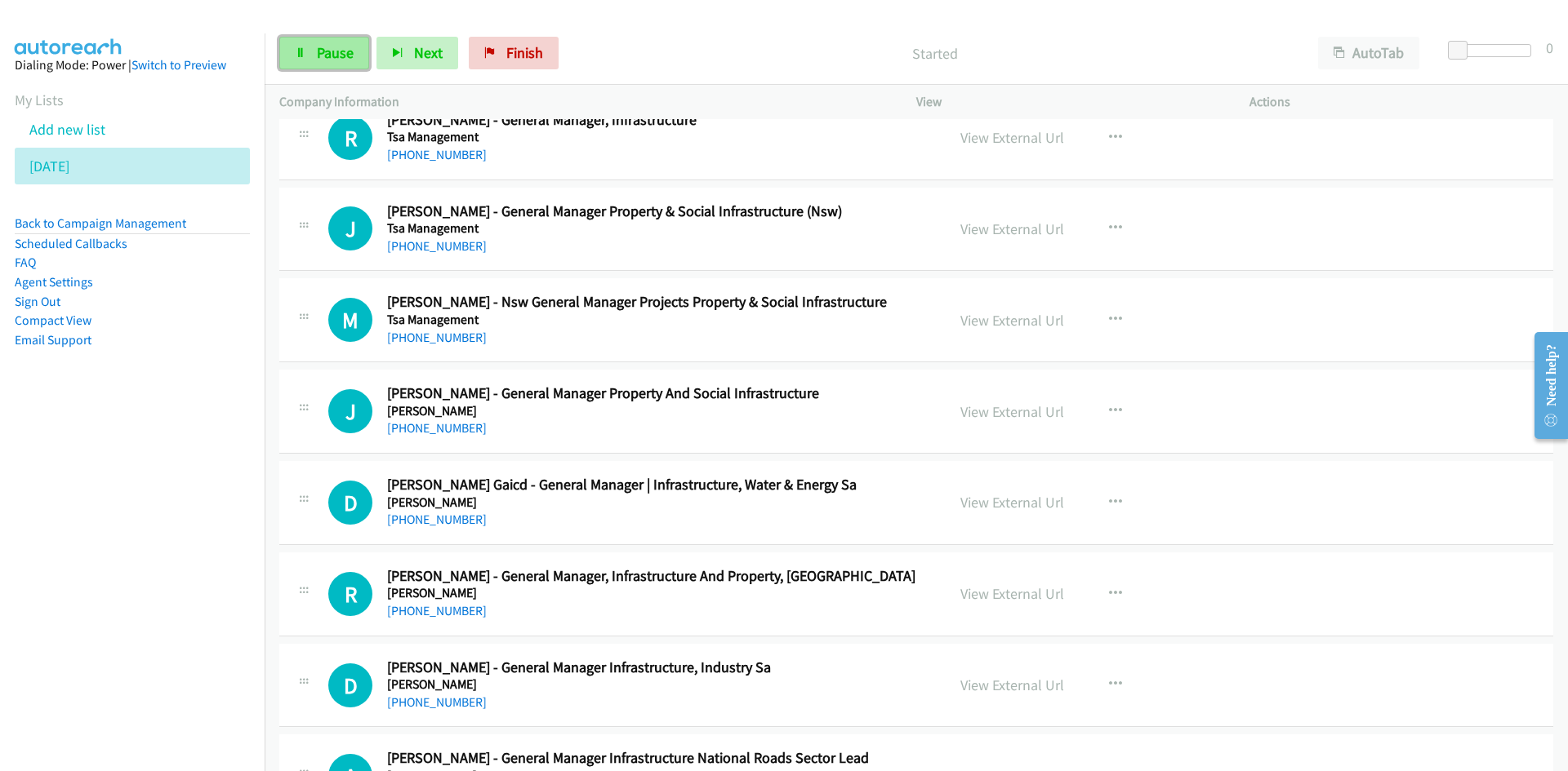
click at [309, 54] on link "Pause" at bounding box center [324, 52] width 90 height 33
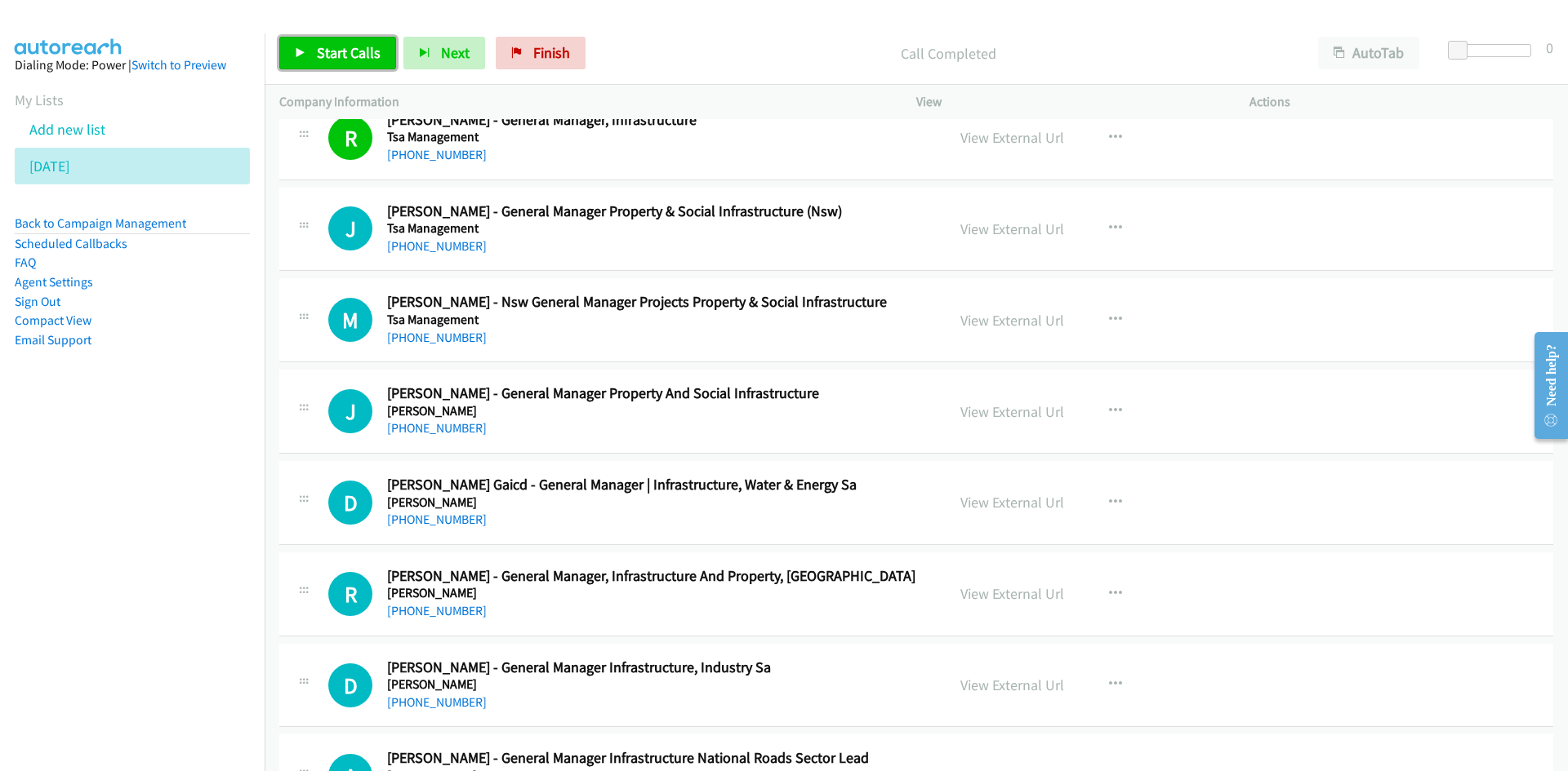
click at [359, 40] on link "Start Calls" at bounding box center [337, 52] width 117 height 33
click at [351, 63] on link "Pause" at bounding box center [324, 52] width 90 height 33
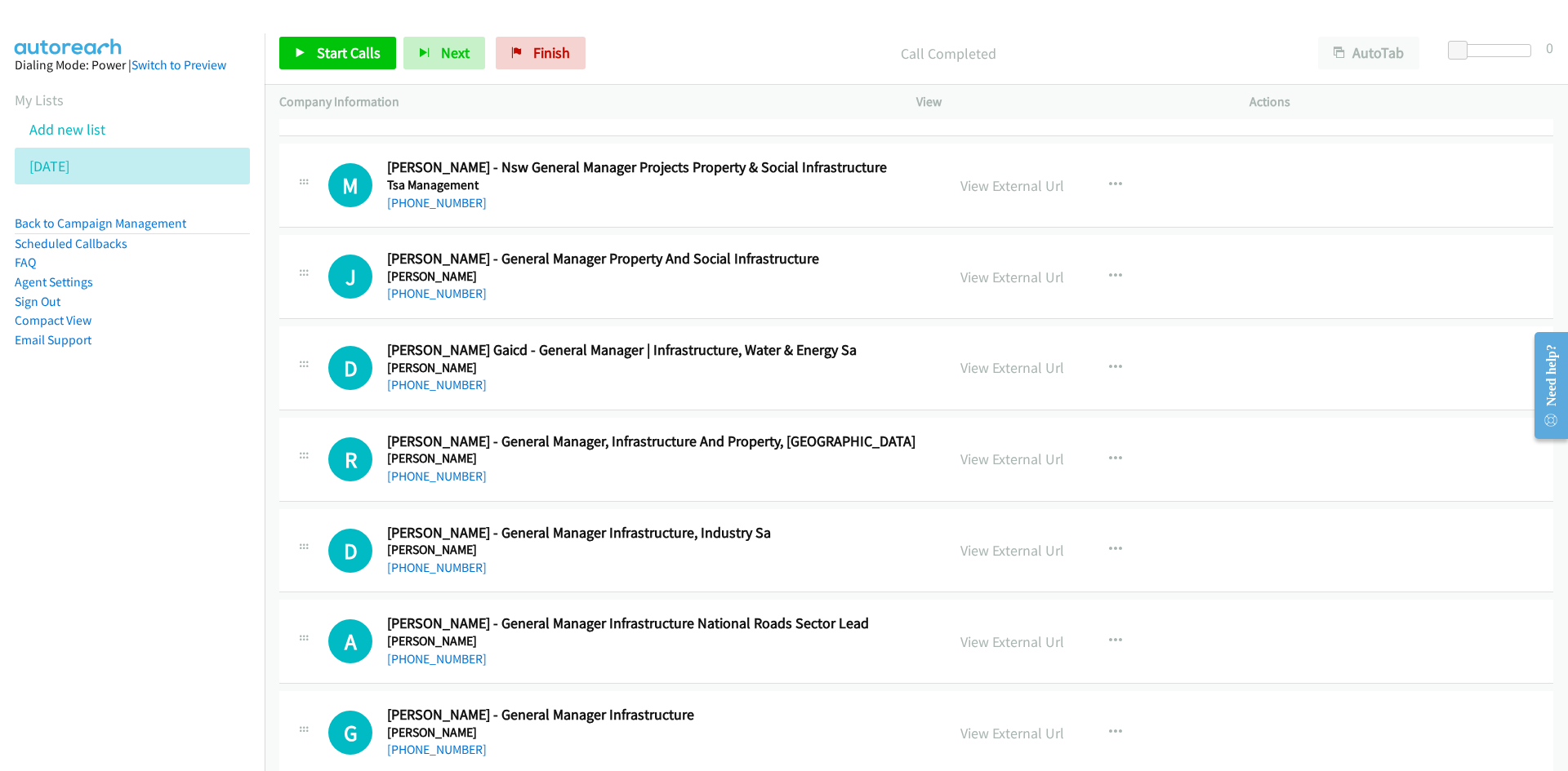
scroll to position [6447, 0]
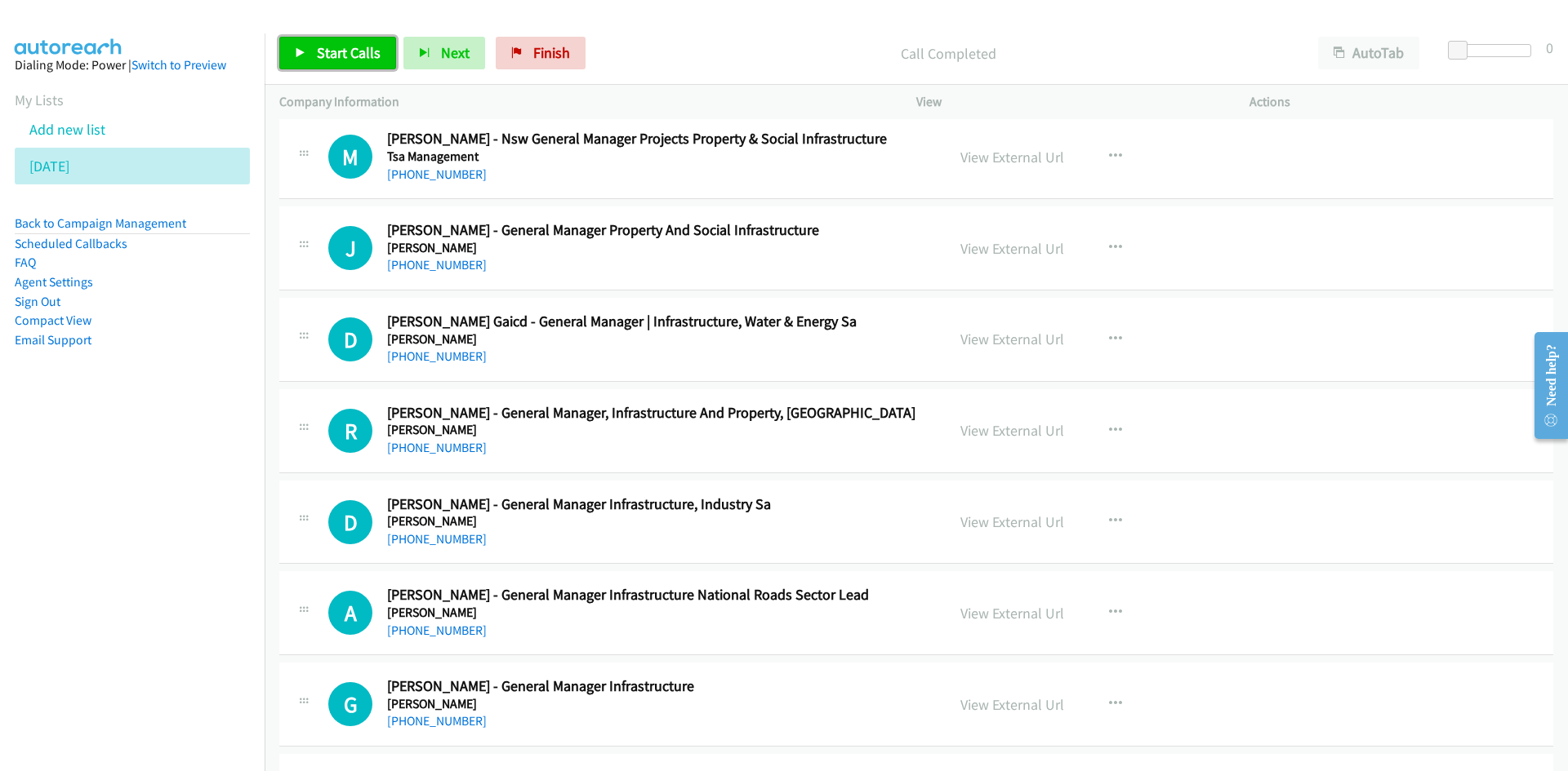
click at [329, 54] on span "Start Calls" at bounding box center [348, 52] width 64 height 19
click at [332, 54] on span "Pause" at bounding box center [334, 52] width 36 height 19
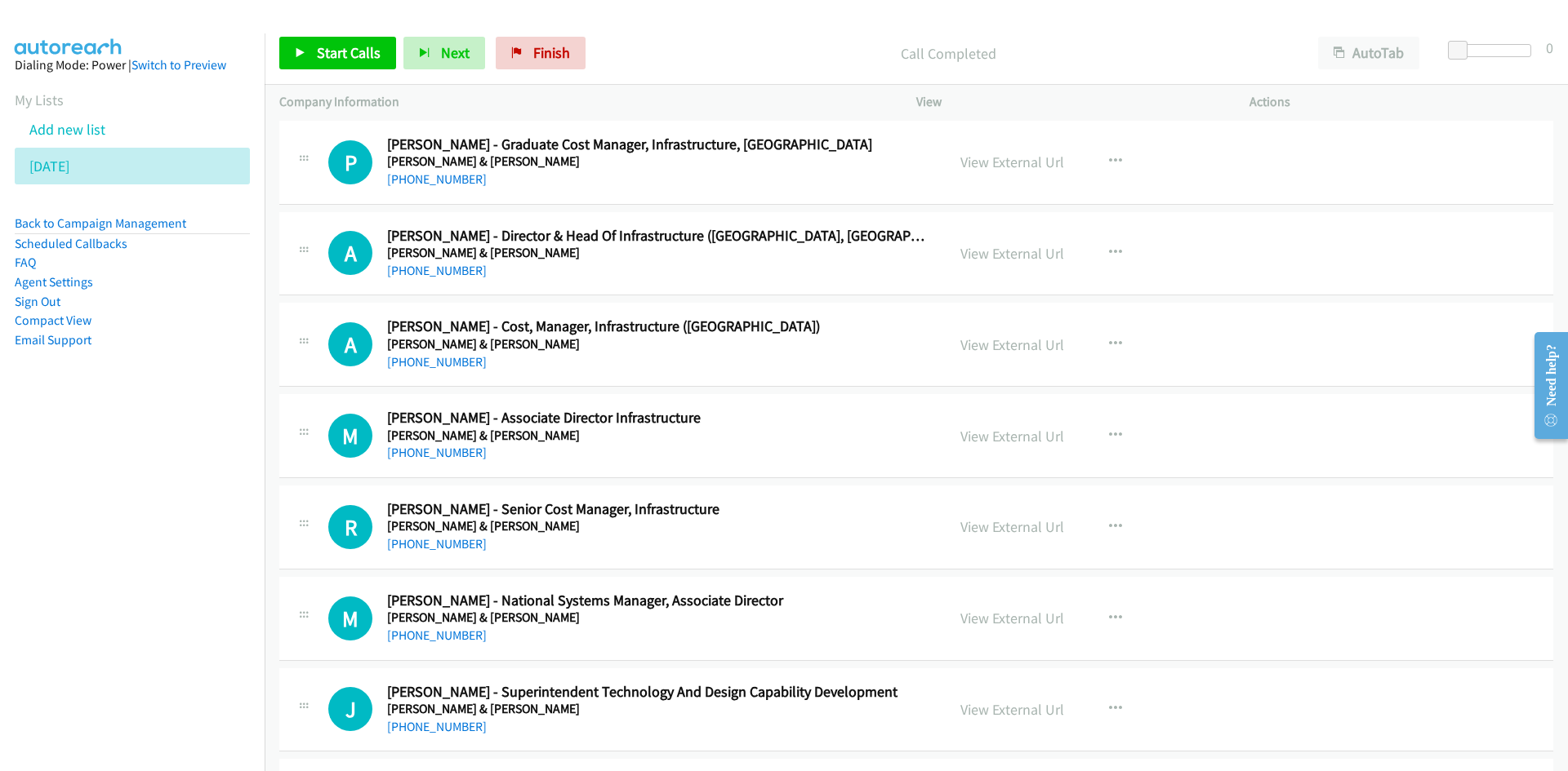
scroll to position [7345, 0]
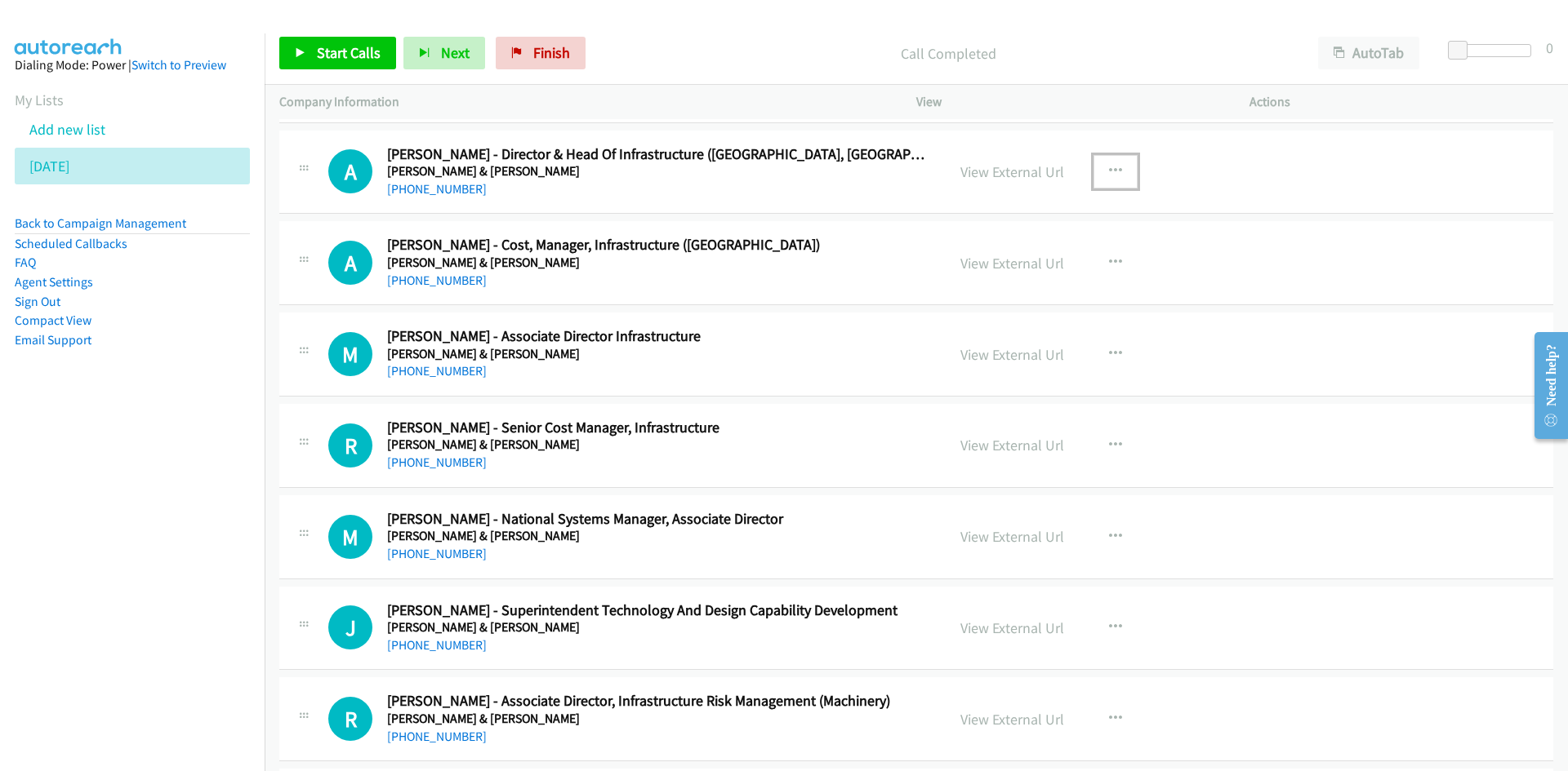
click at [1105, 178] on button "button" at bounding box center [1115, 171] width 44 height 33
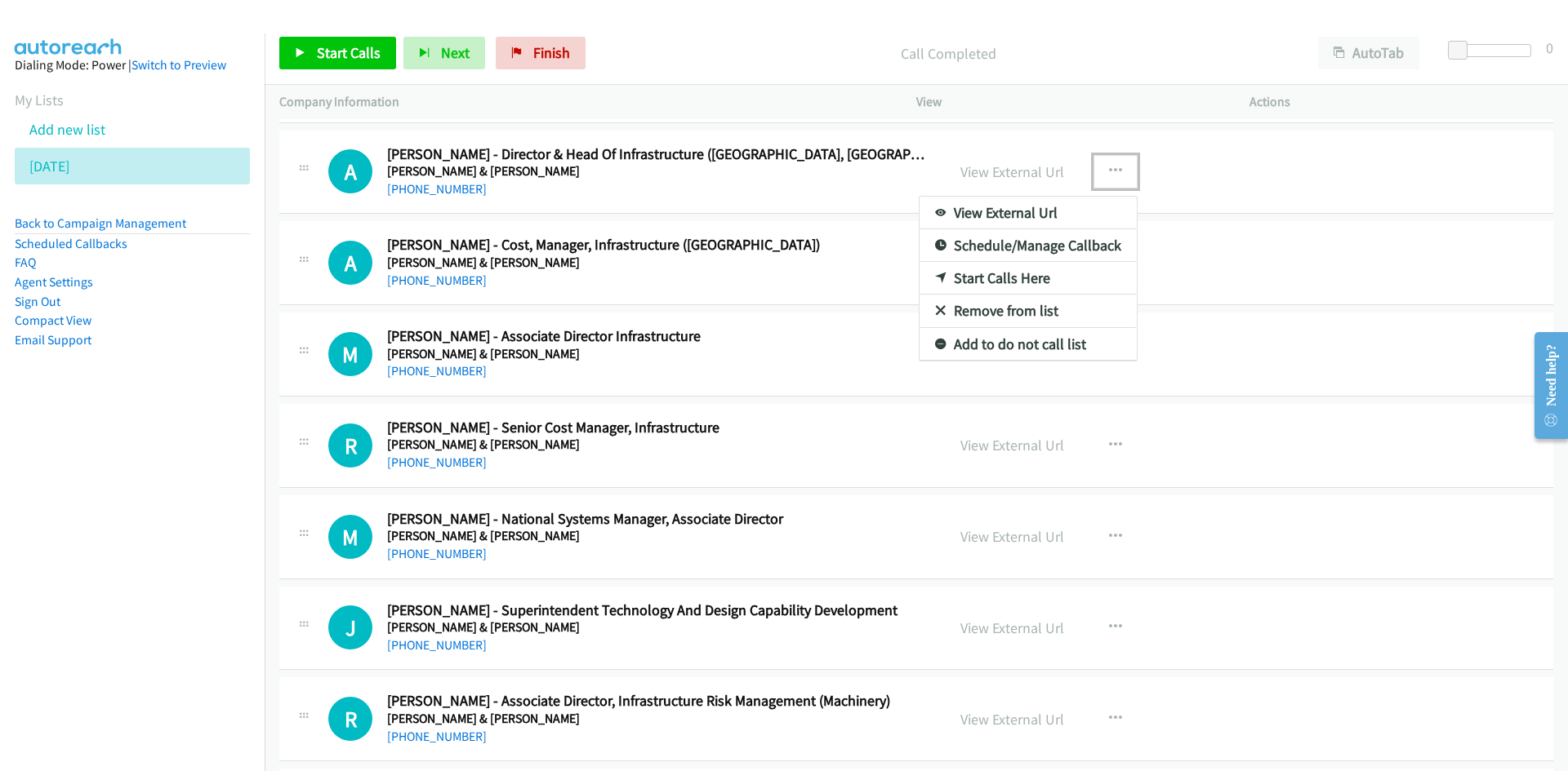
click at [935, 275] on icon at bounding box center [940, 279] width 11 height 11
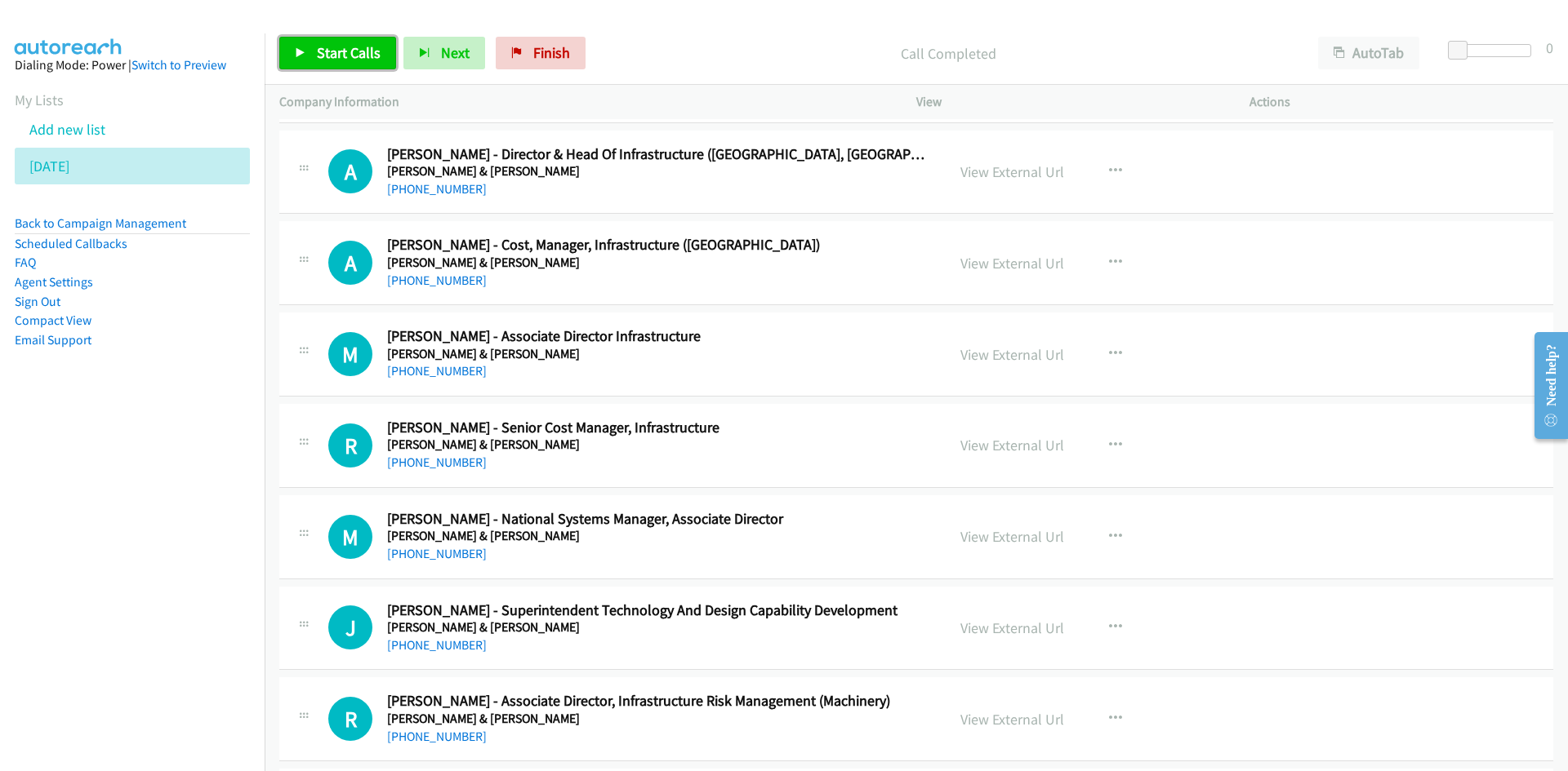
click at [347, 55] on span "Start Calls" at bounding box center [348, 52] width 64 height 19
click at [361, 55] on link "Pause" at bounding box center [324, 52] width 90 height 33
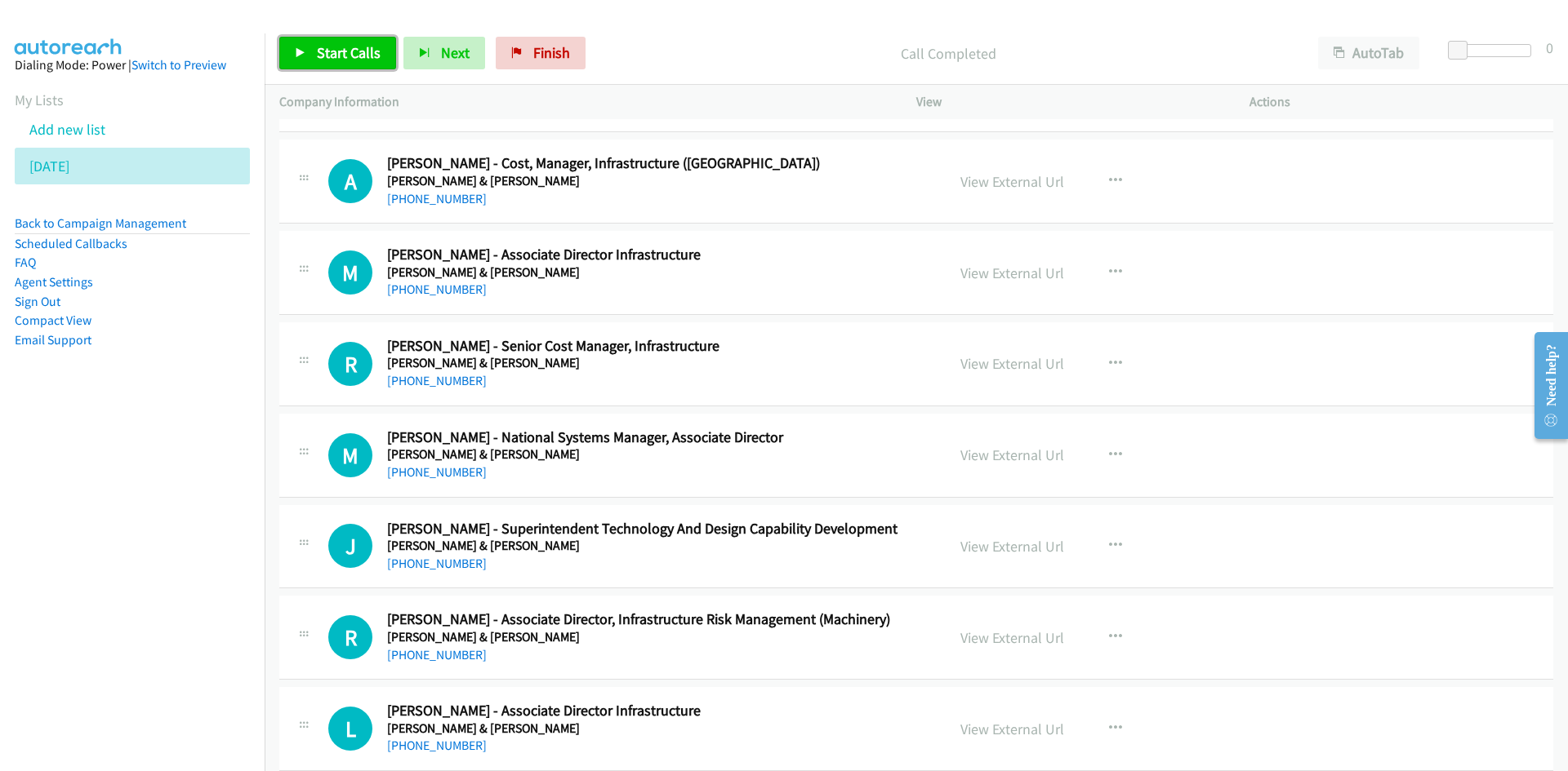
click at [362, 68] on link "Start Calls" at bounding box center [337, 52] width 117 height 33
click at [362, 68] on link "Pause" at bounding box center [324, 52] width 90 height 33
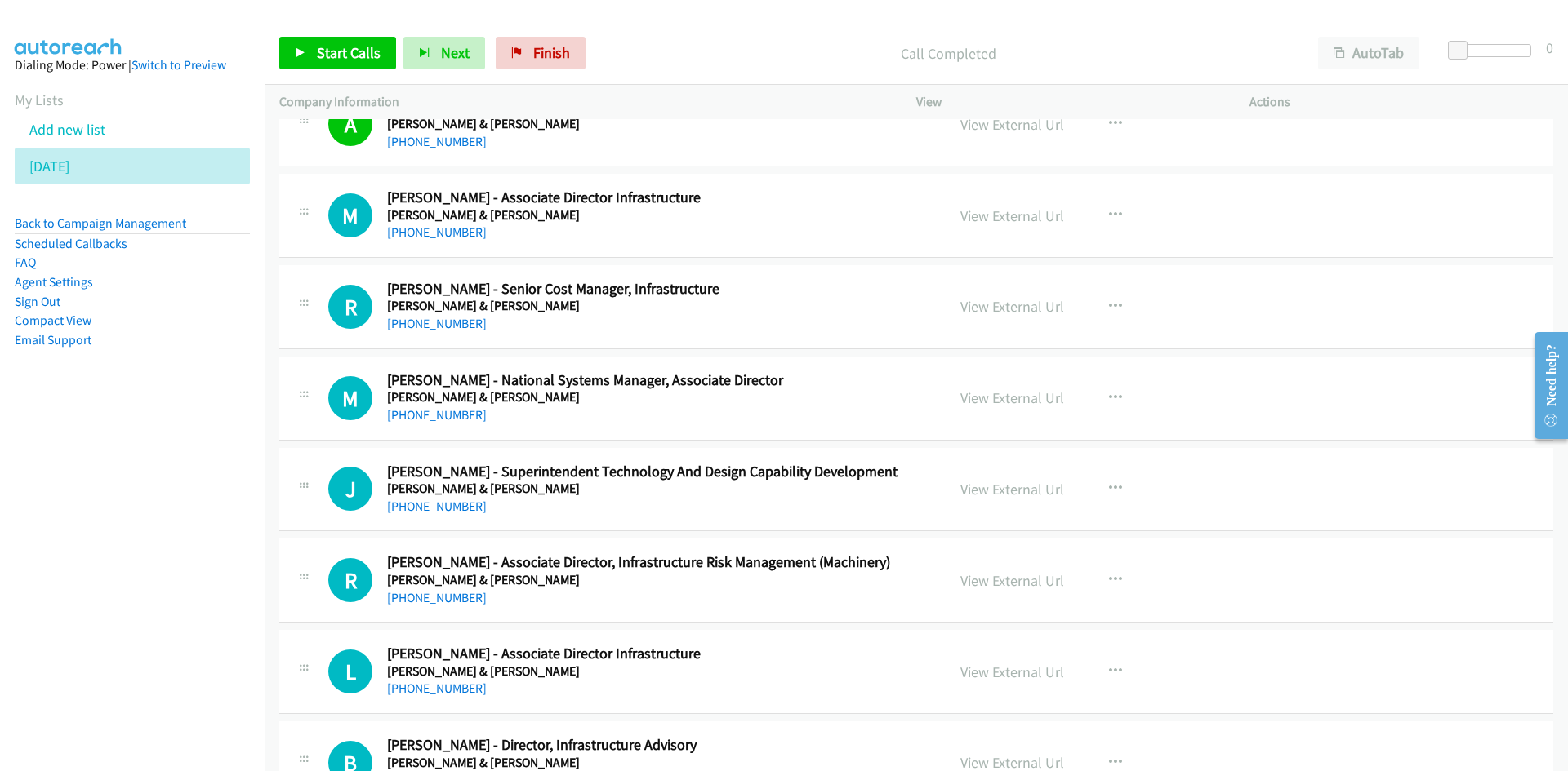
scroll to position [7508, 0]
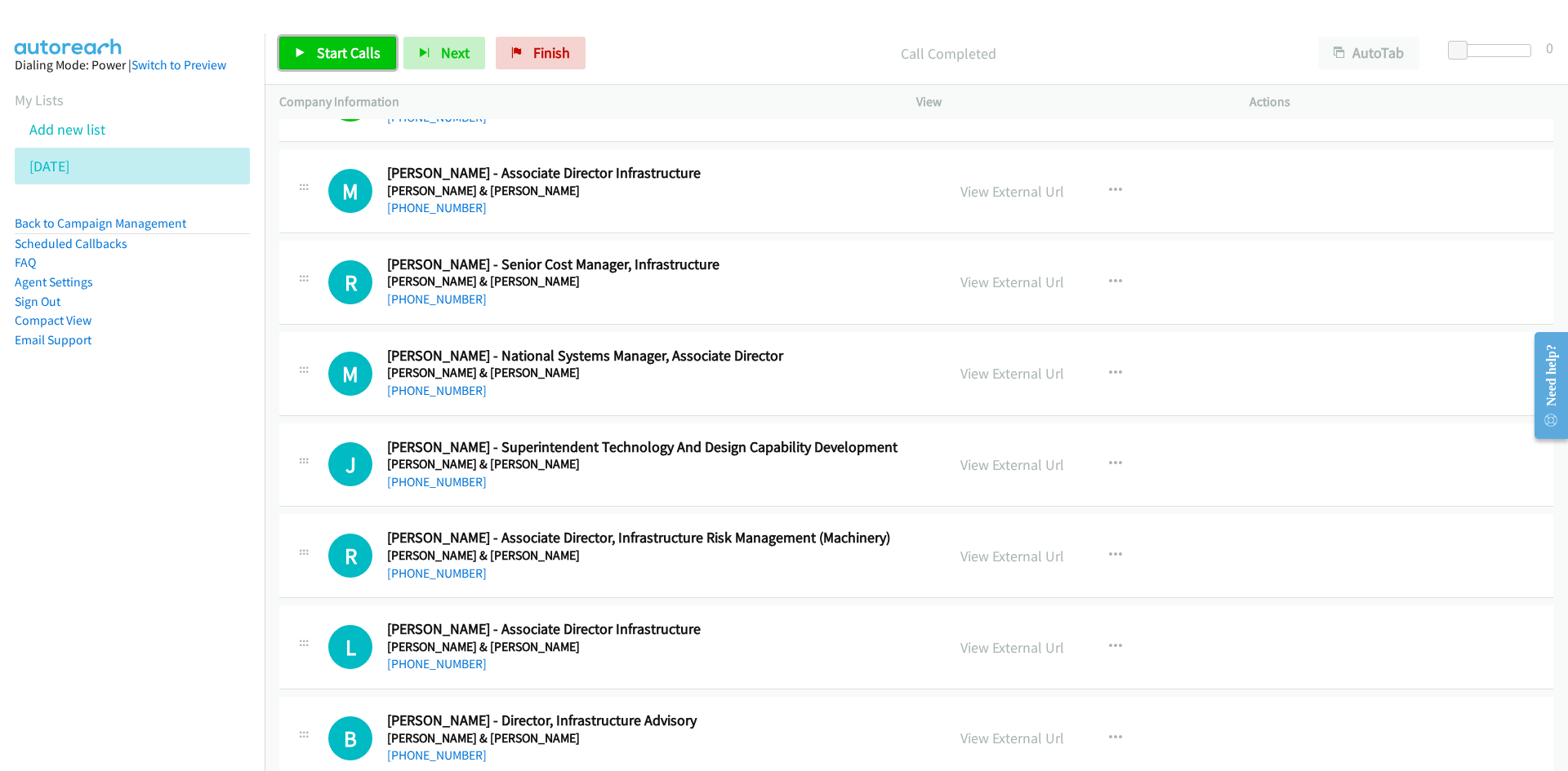
click at [334, 58] on span "Start Calls" at bounding box center [348, 52] width 64 height 19
click at [335, 58] on span "Pause" at bounding box center [334, 52] width 36 height 19
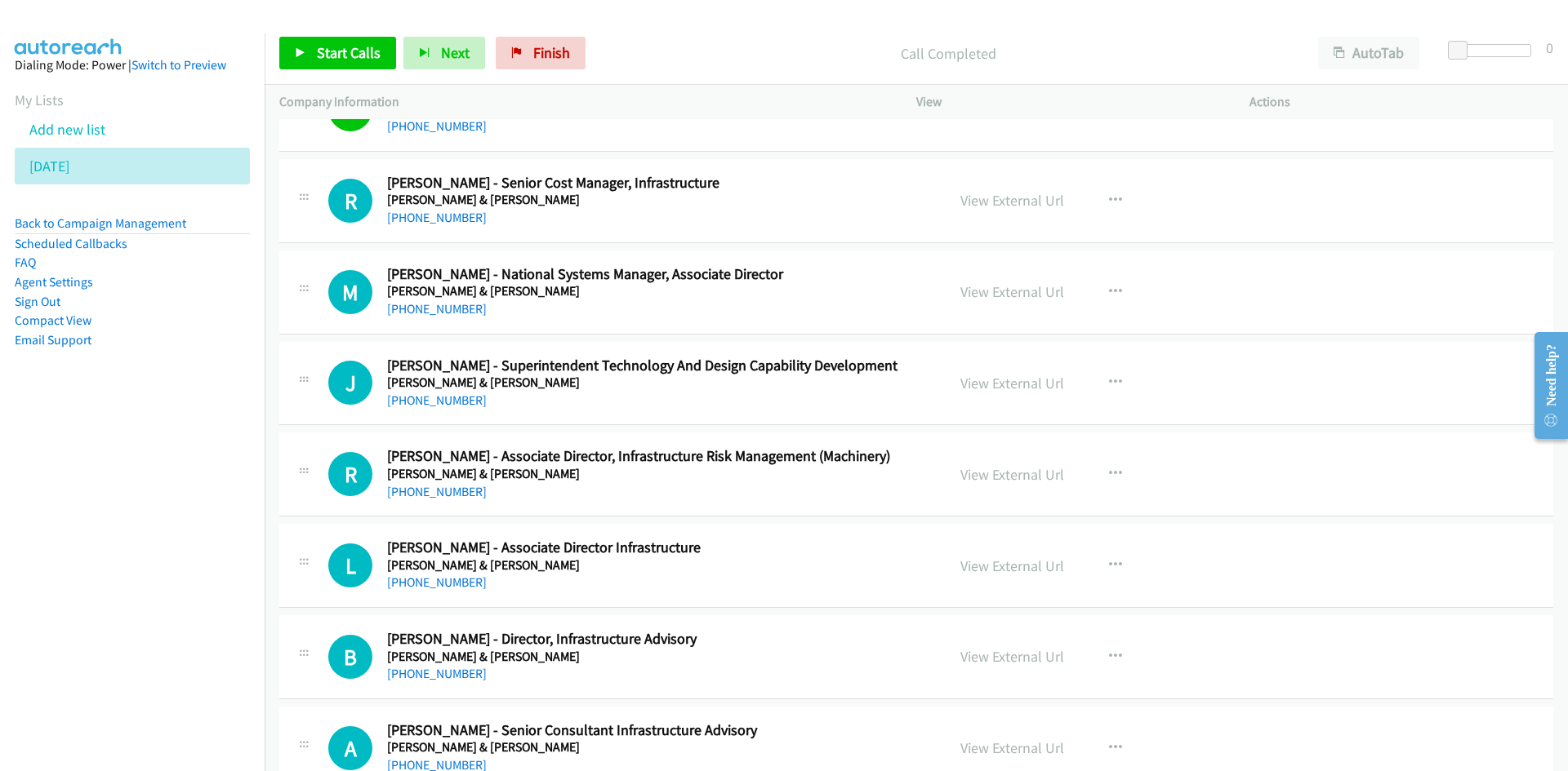
scroll to position [7672, 0]
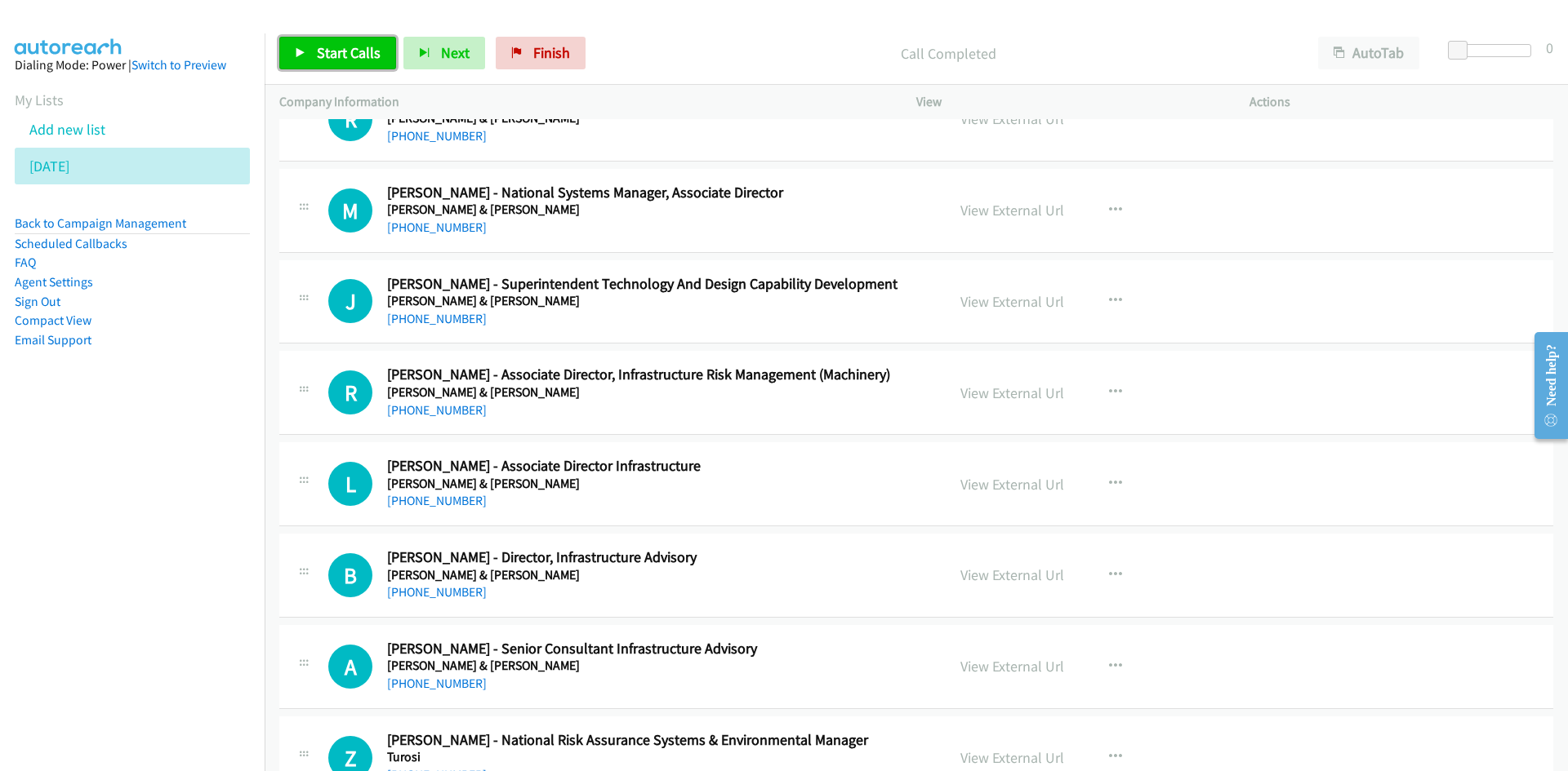
click at [379, 64] on link "Start Calls" at bounding box center [337, 52] width 117 height 33
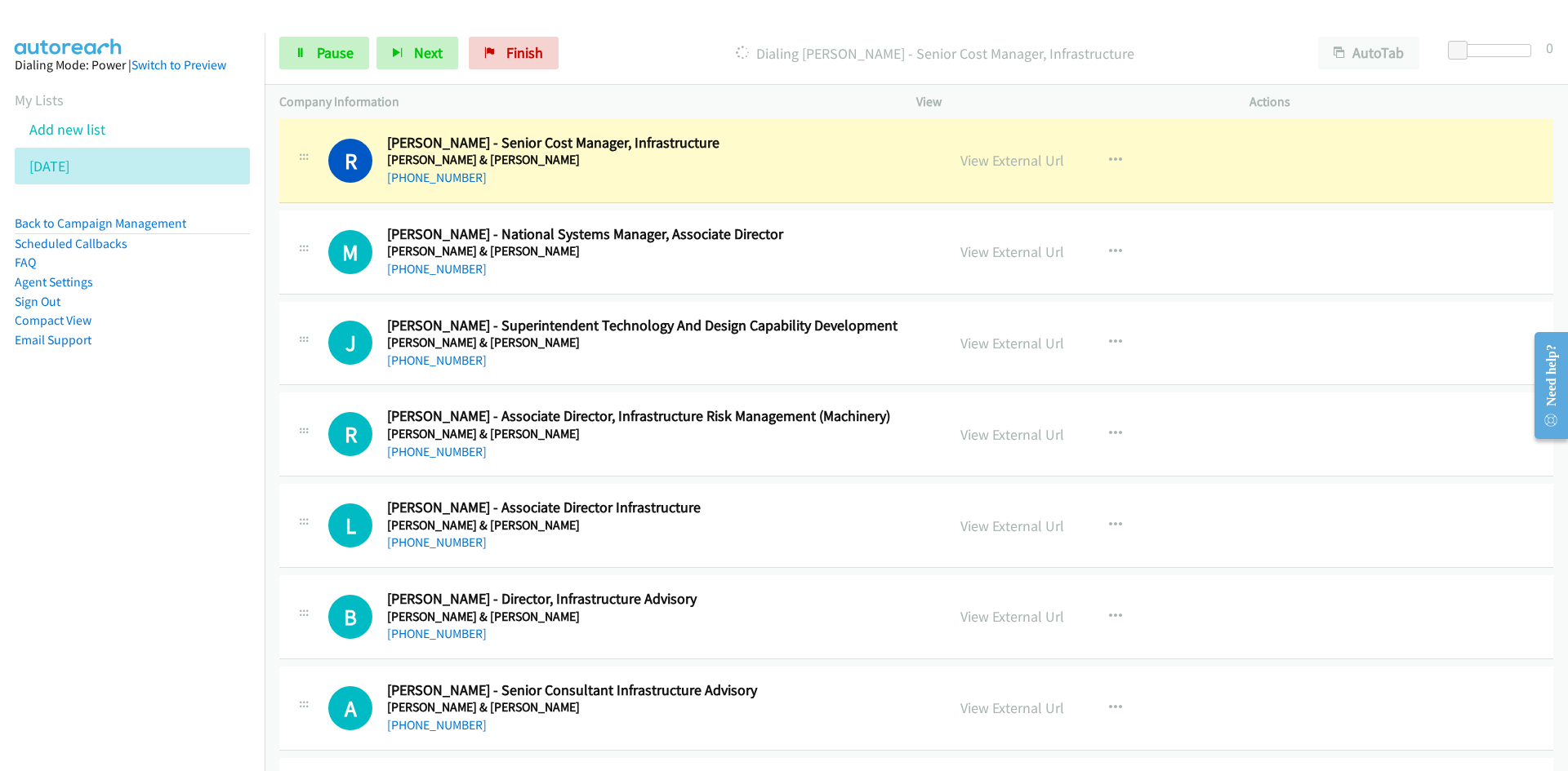
scroll to position [7590, 0]
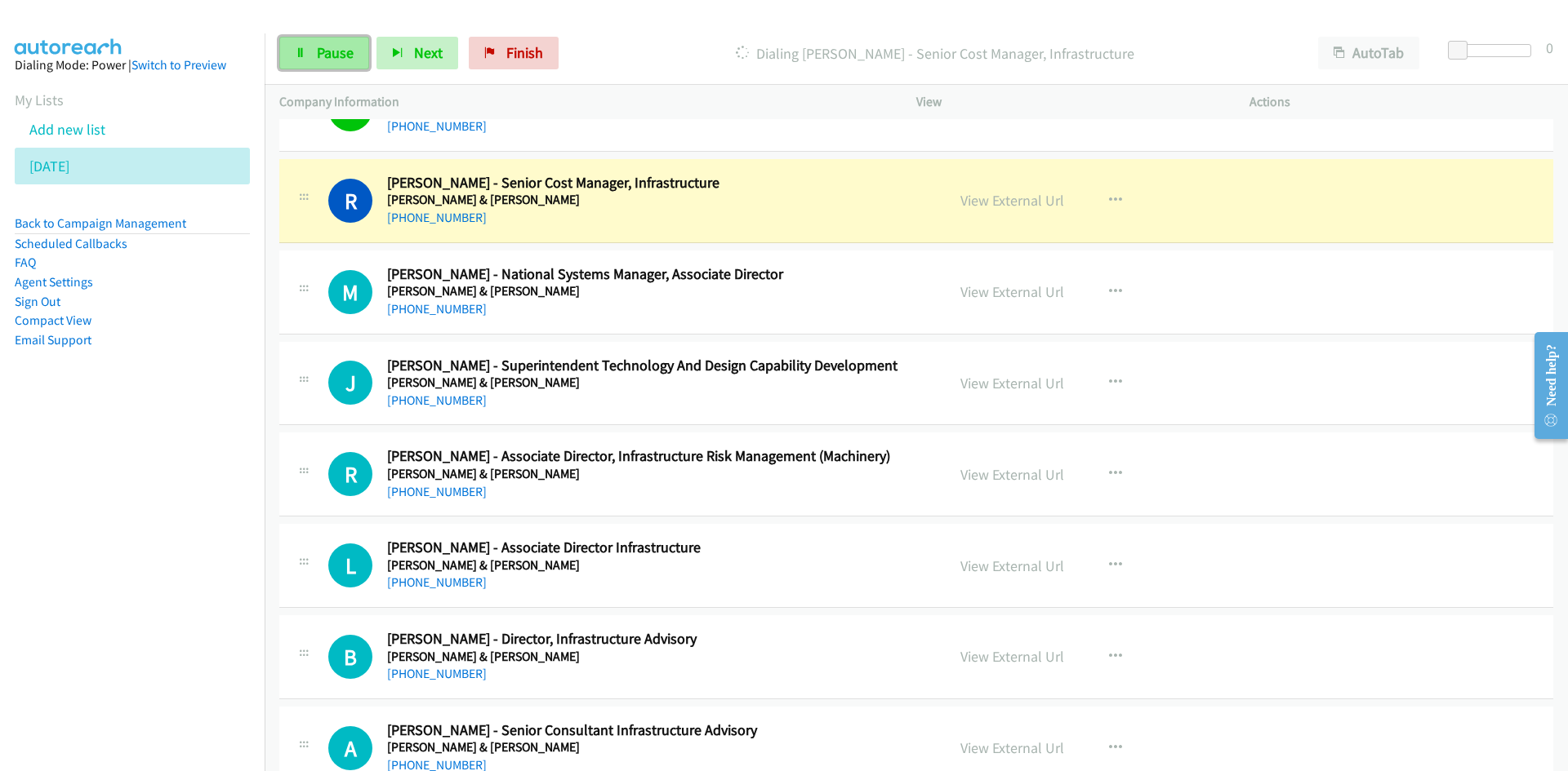
click at [329, 49] on span "Pause" at bounding box center [334, 52] width 36 height 19
click at [1021, 196] on link "View External Url" at bounding box center [1011, 201] width 104 height 19
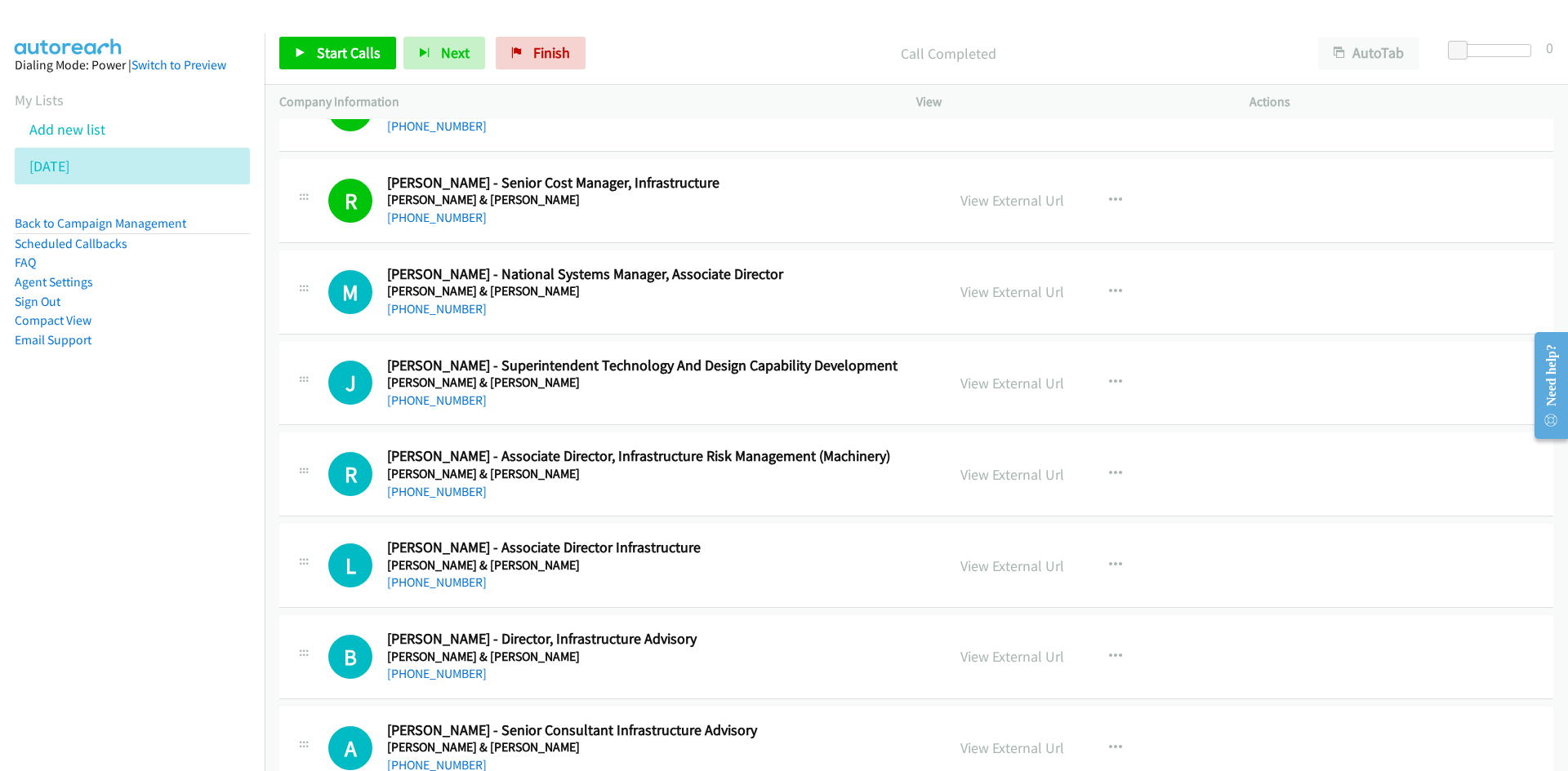
scroll to position [7672, 0]
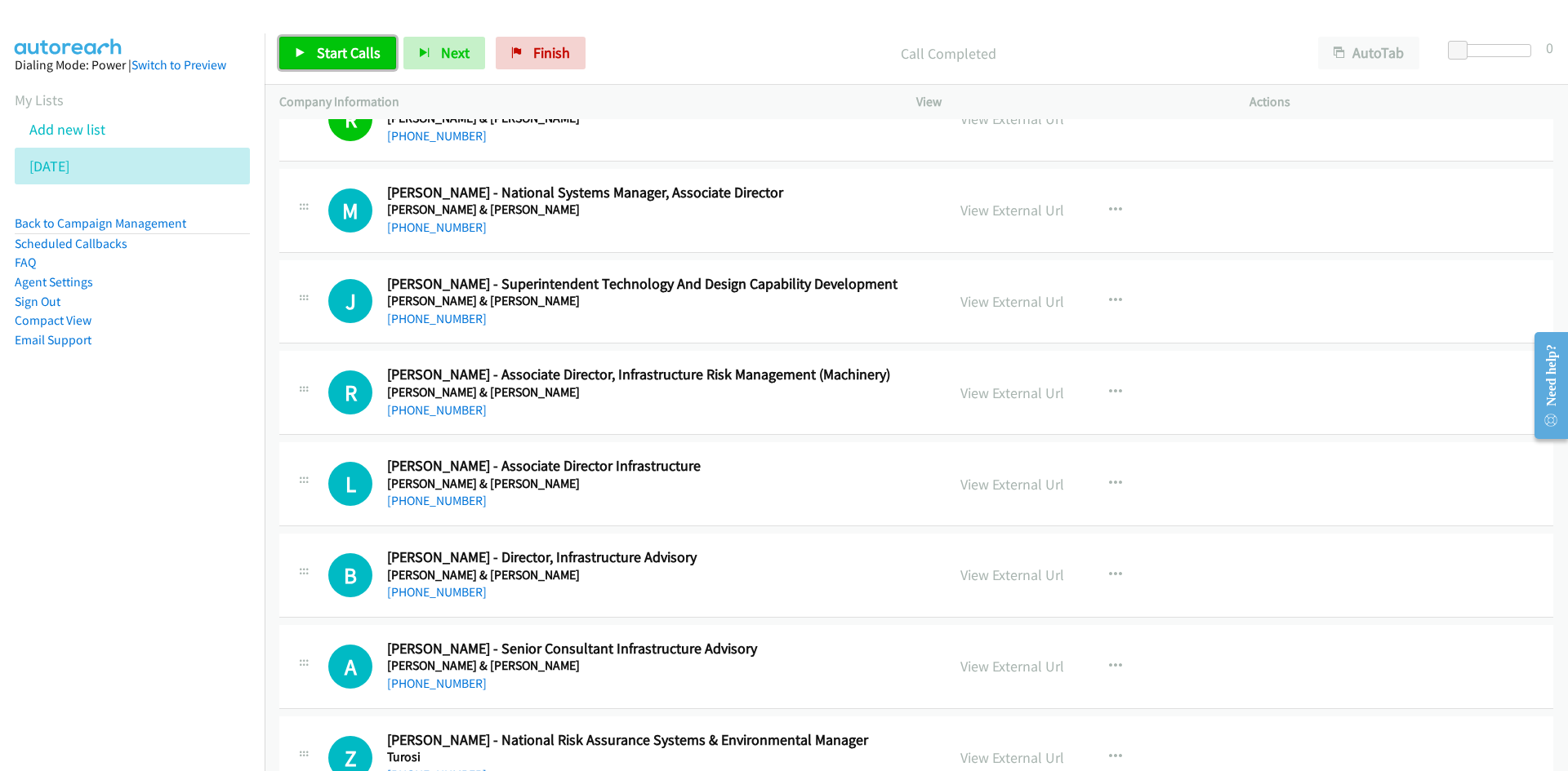
click at [378, 48] on span "Start Calls" at bounding box center [348, 52] width 64 height 19
click at [315, 56] on link "Pause" at bounding box center [324, 52] width 90 height 33
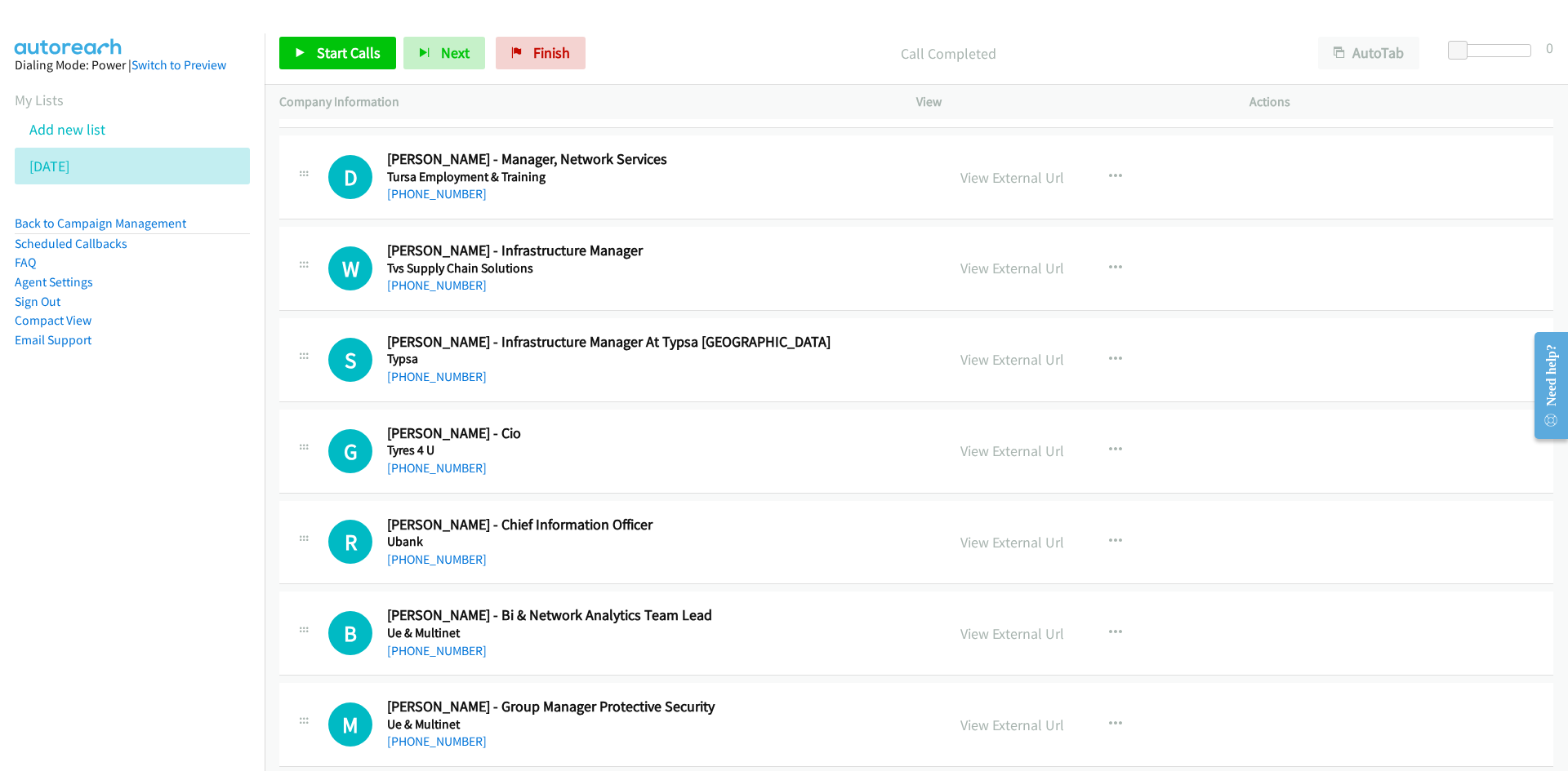
scroll to position [8406, 0]
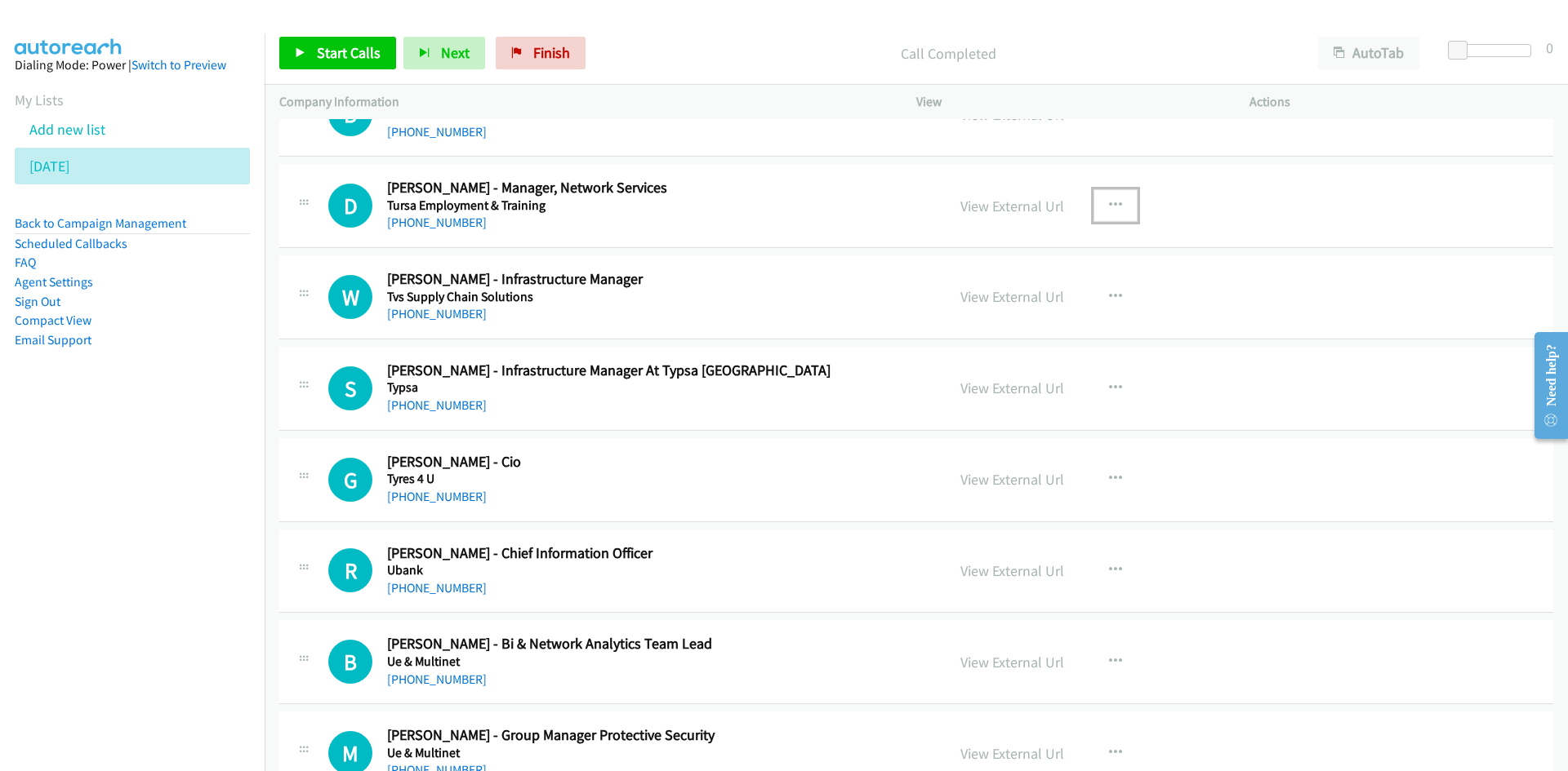
click at [1099, 202] on button "button" at bounding box center [1115, 205] width 44 height 33
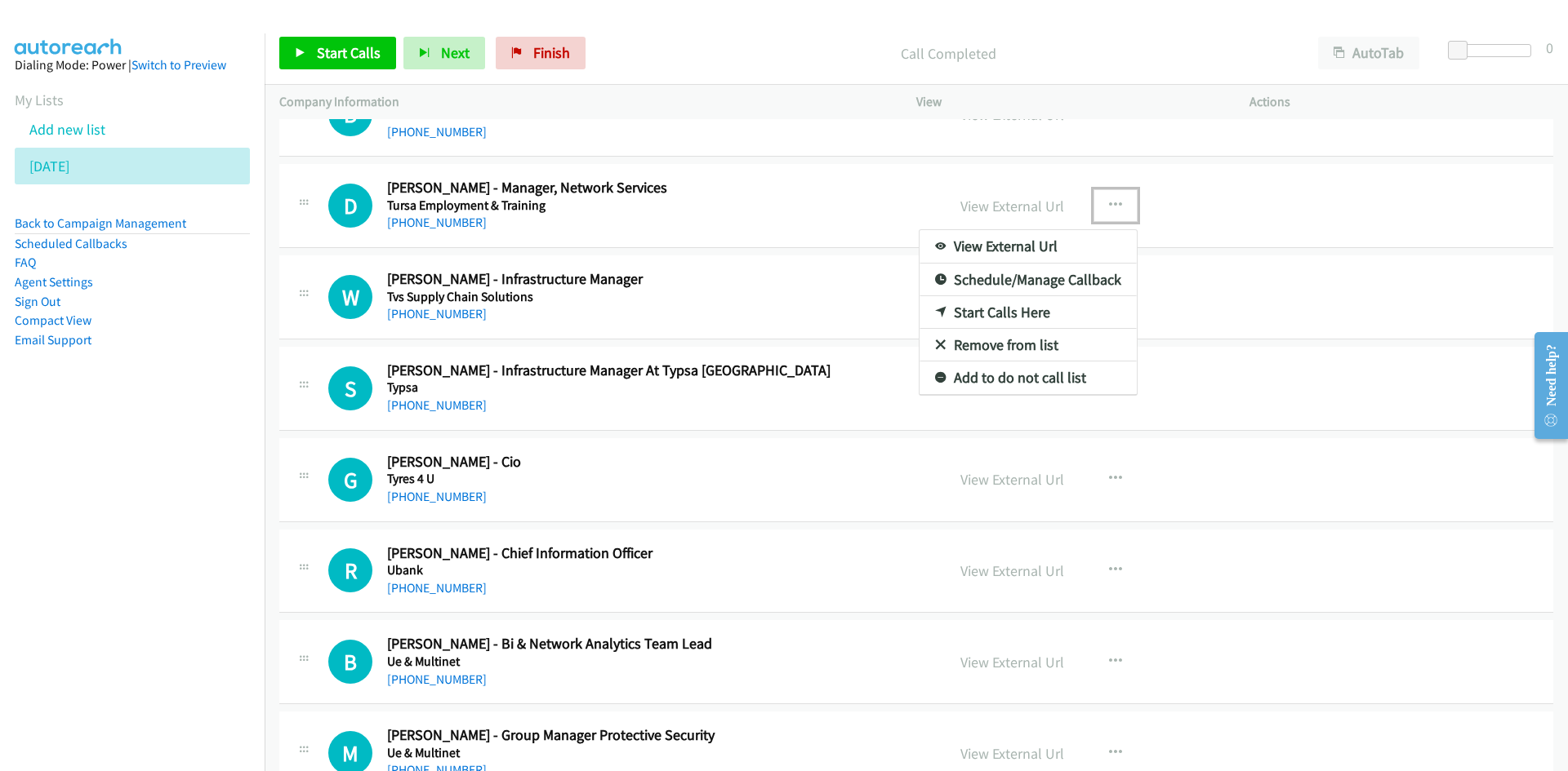
click at [940, 308] on link "Start Calls Here" at bounding box center [1027, 312] width 218 height 33
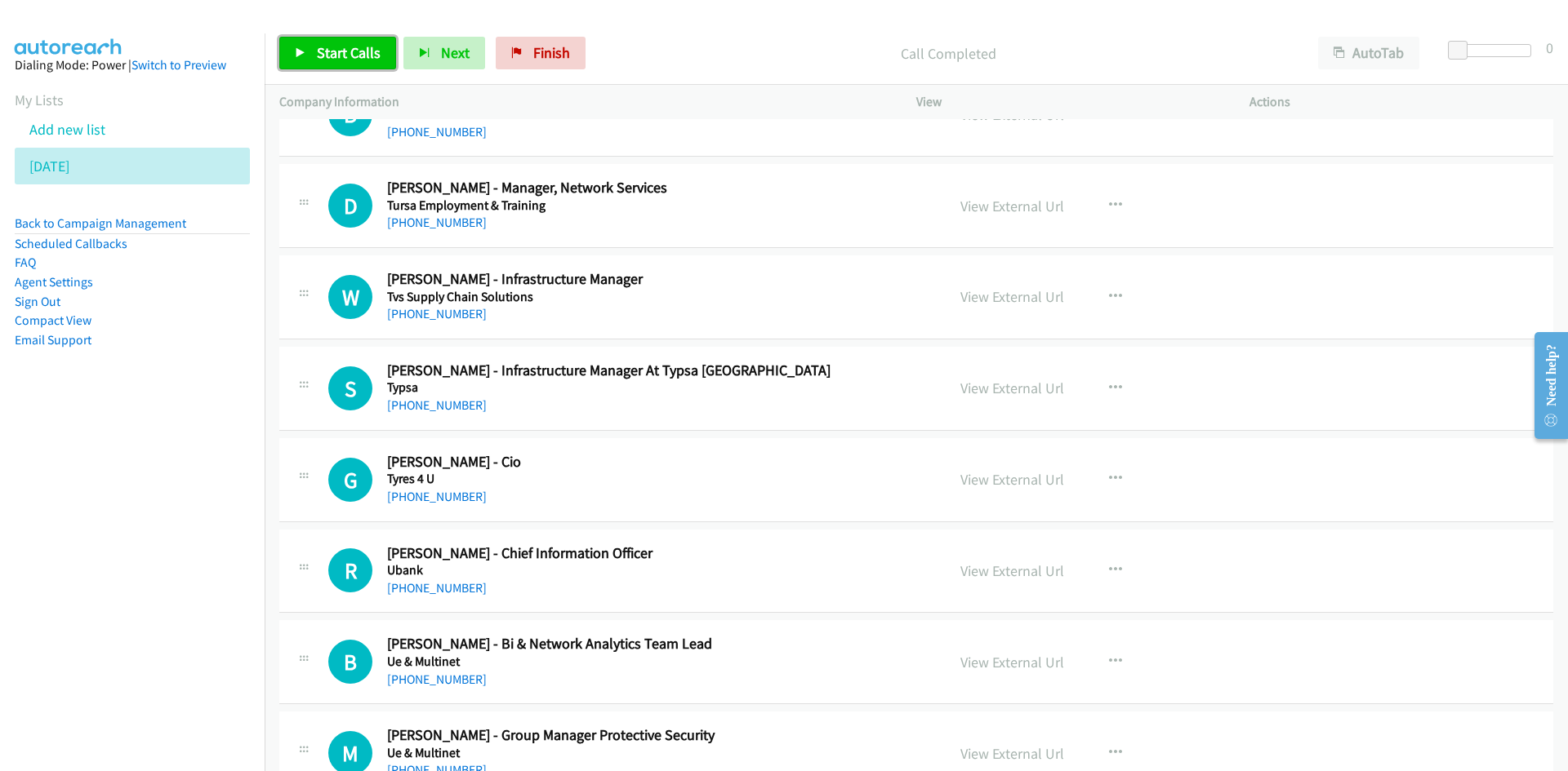
click at [354, 65] on link "Start Calls" at bounding box center [337, 52] width 117 height 33
click at [337, 56] on span "Pause" at bounding box center [334, 52] width 36 height 19
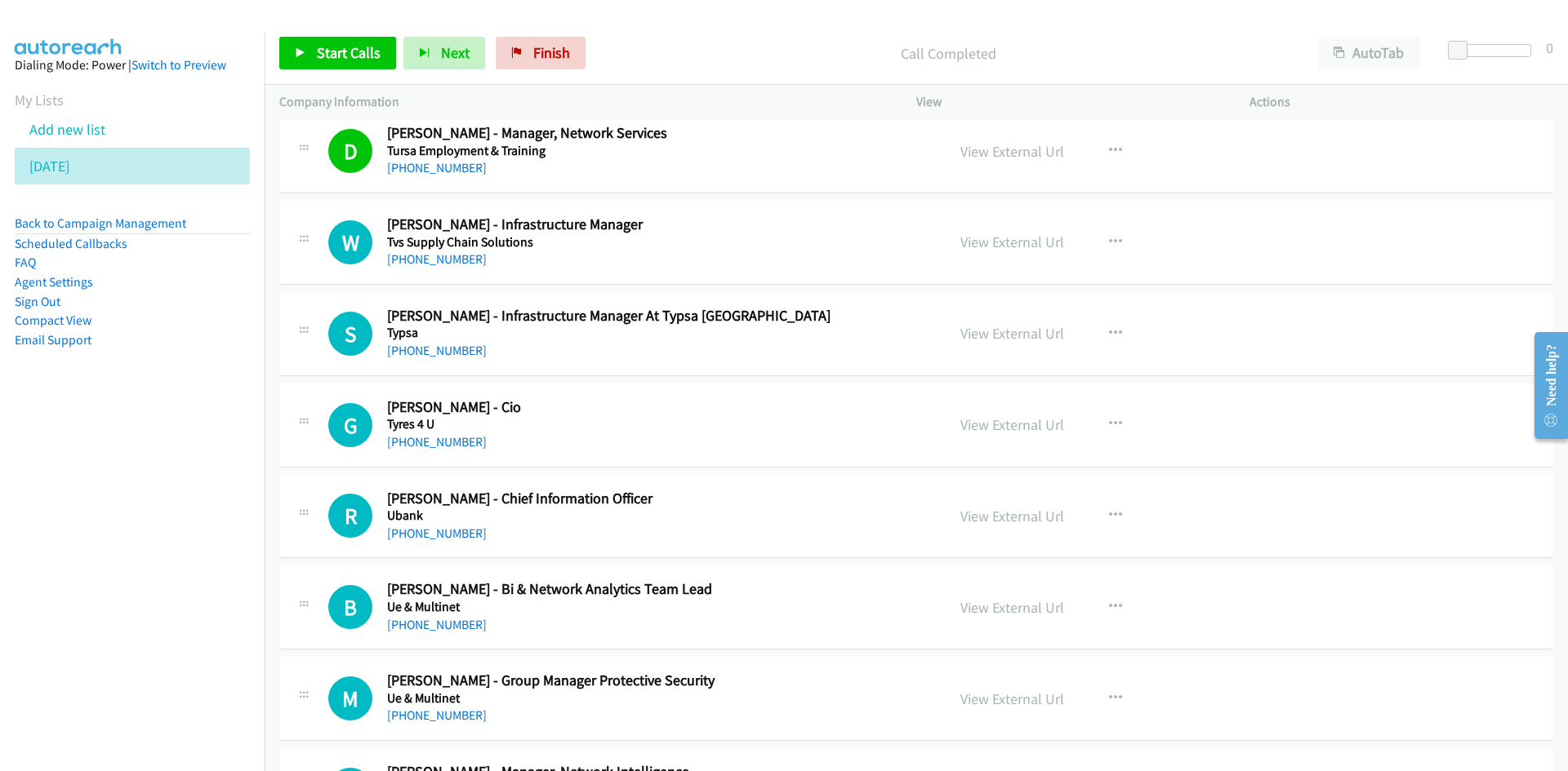
scroll to position [8488, 0]
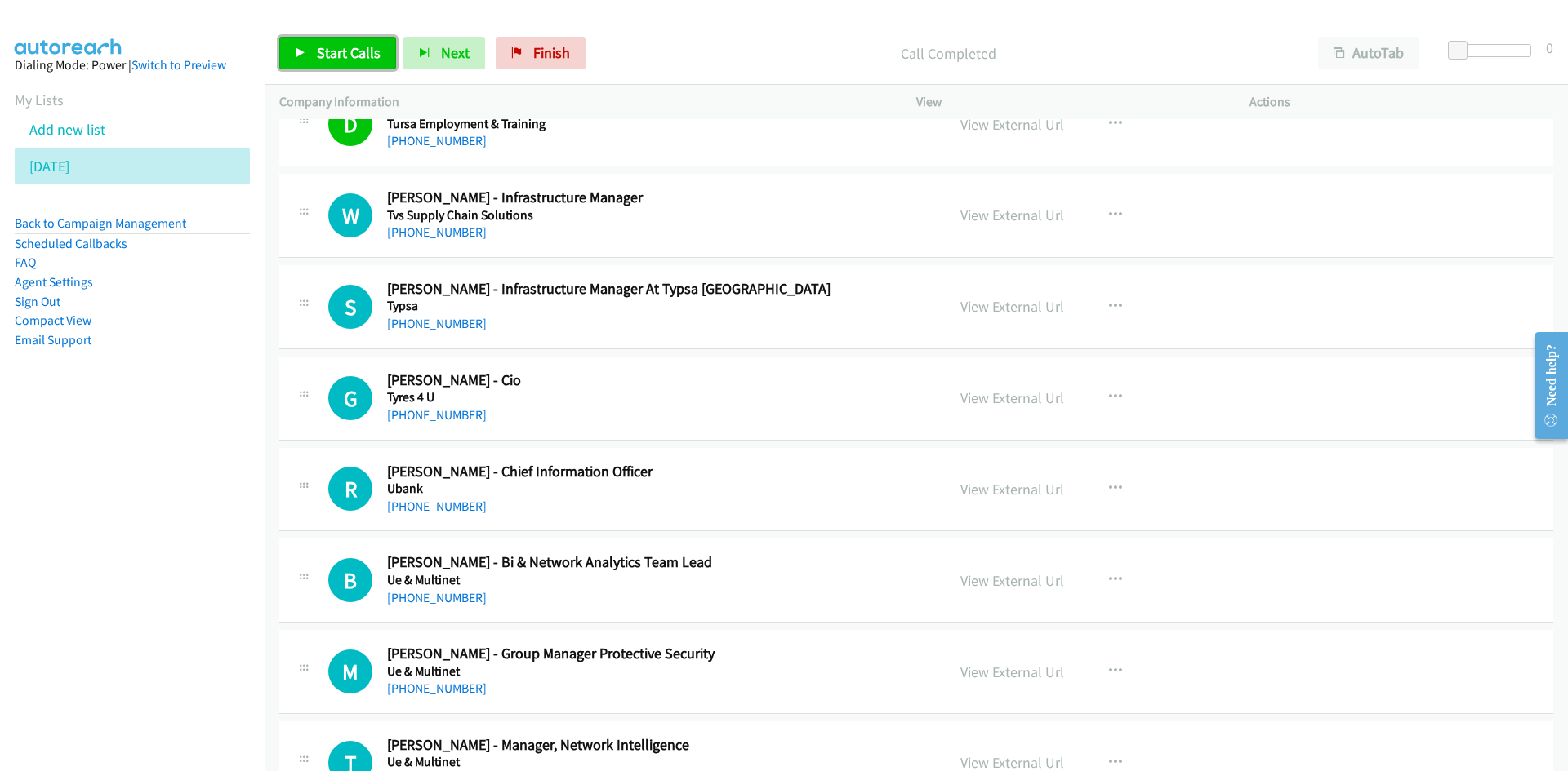
click at [371, 60] on span "Start Calls" at bounding box center [348, 52] width 64 height 19
click at [347, 60] on span "Pause" at bounding box center [334, 52] width 36 height 19
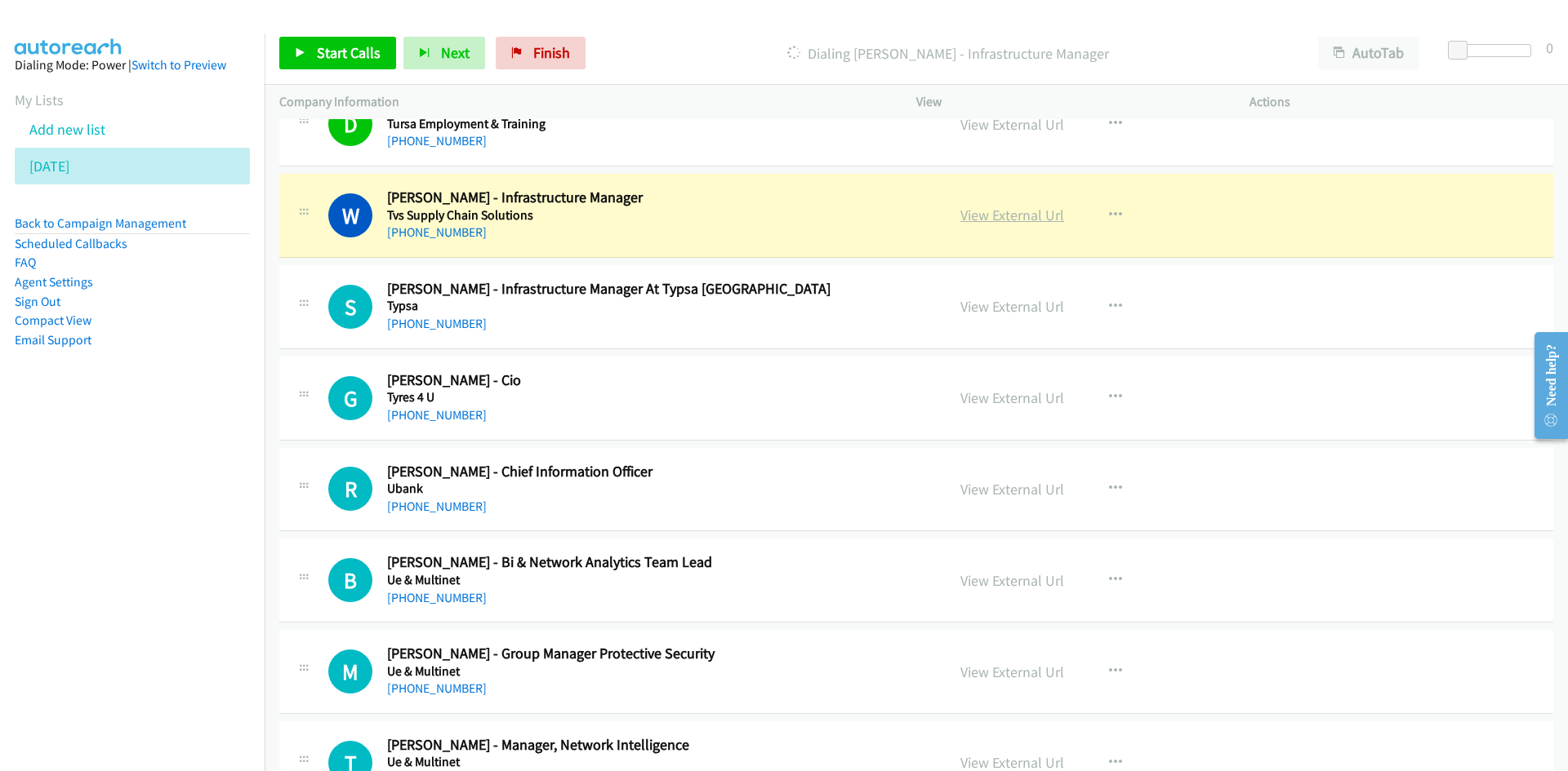
click at [986, 213] on link "View External Url" at bounding box center [1011, 215] width 104 height 19
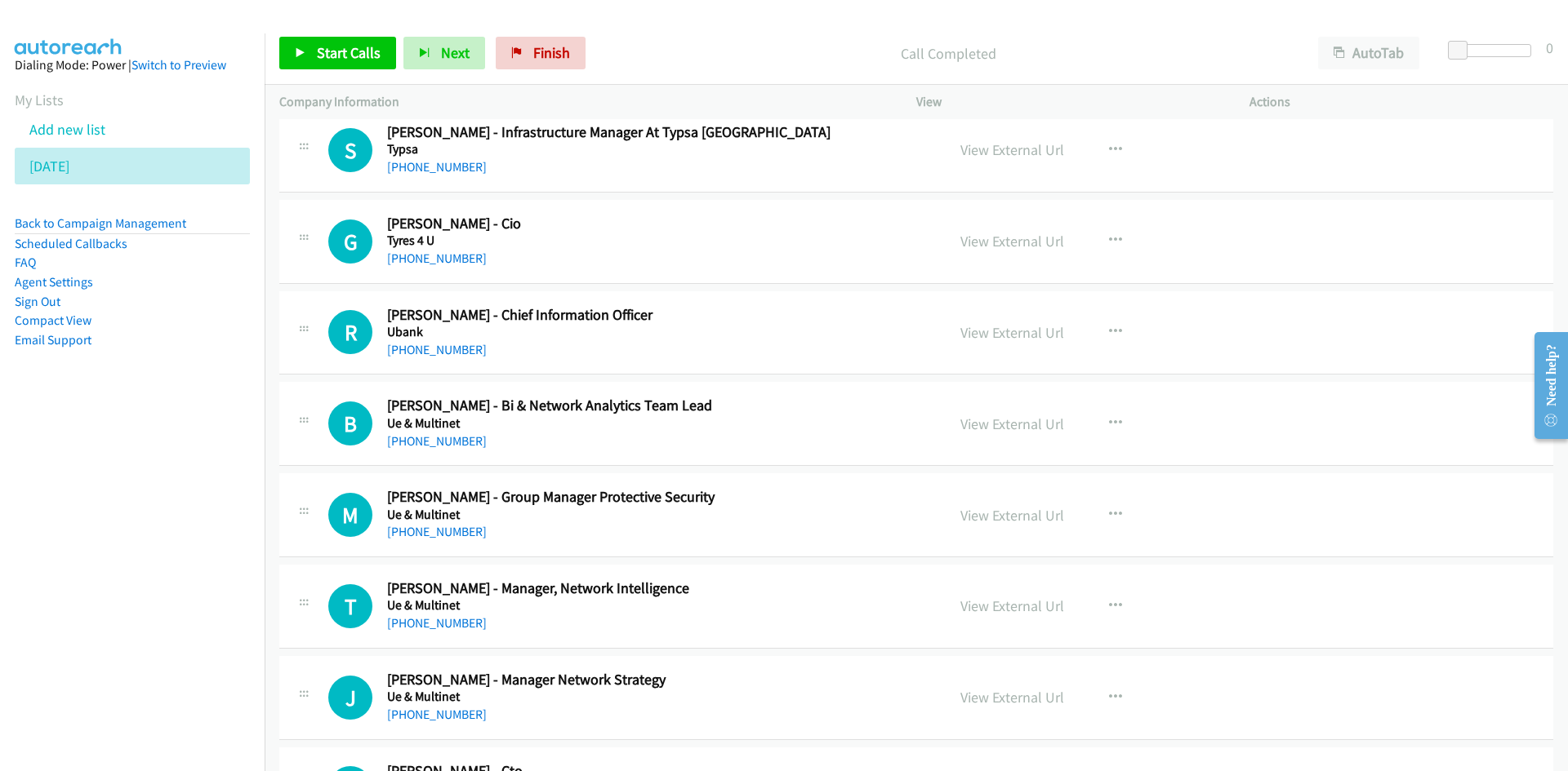
scroll to position [8651, 0]
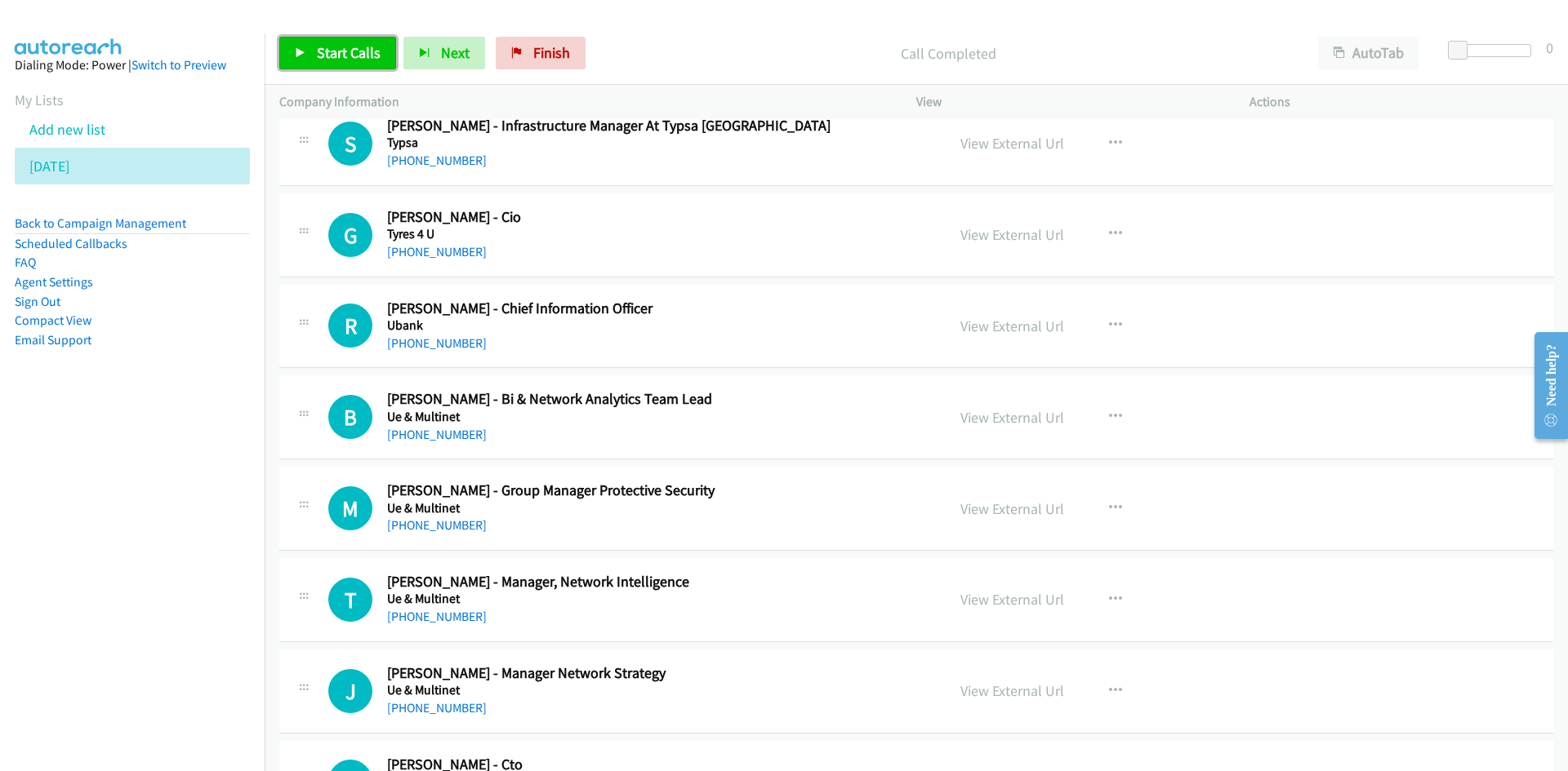
click at [384, 66] on link "Start Calls" at bounding box center [337, 52] width 117 height 33
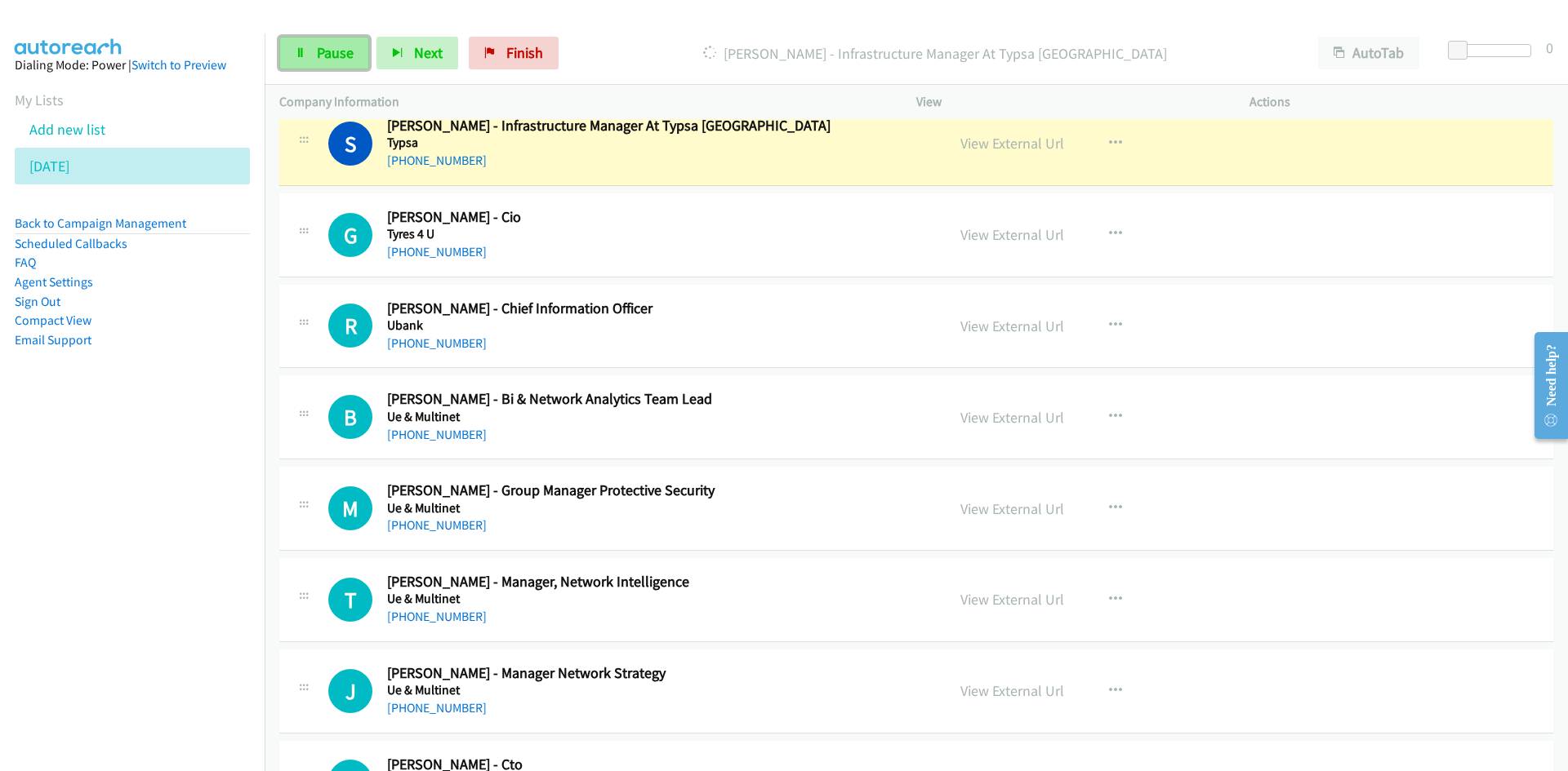
click at [311, 58] on link "Pause" at bounding box center [324, 52] width 90 height 33
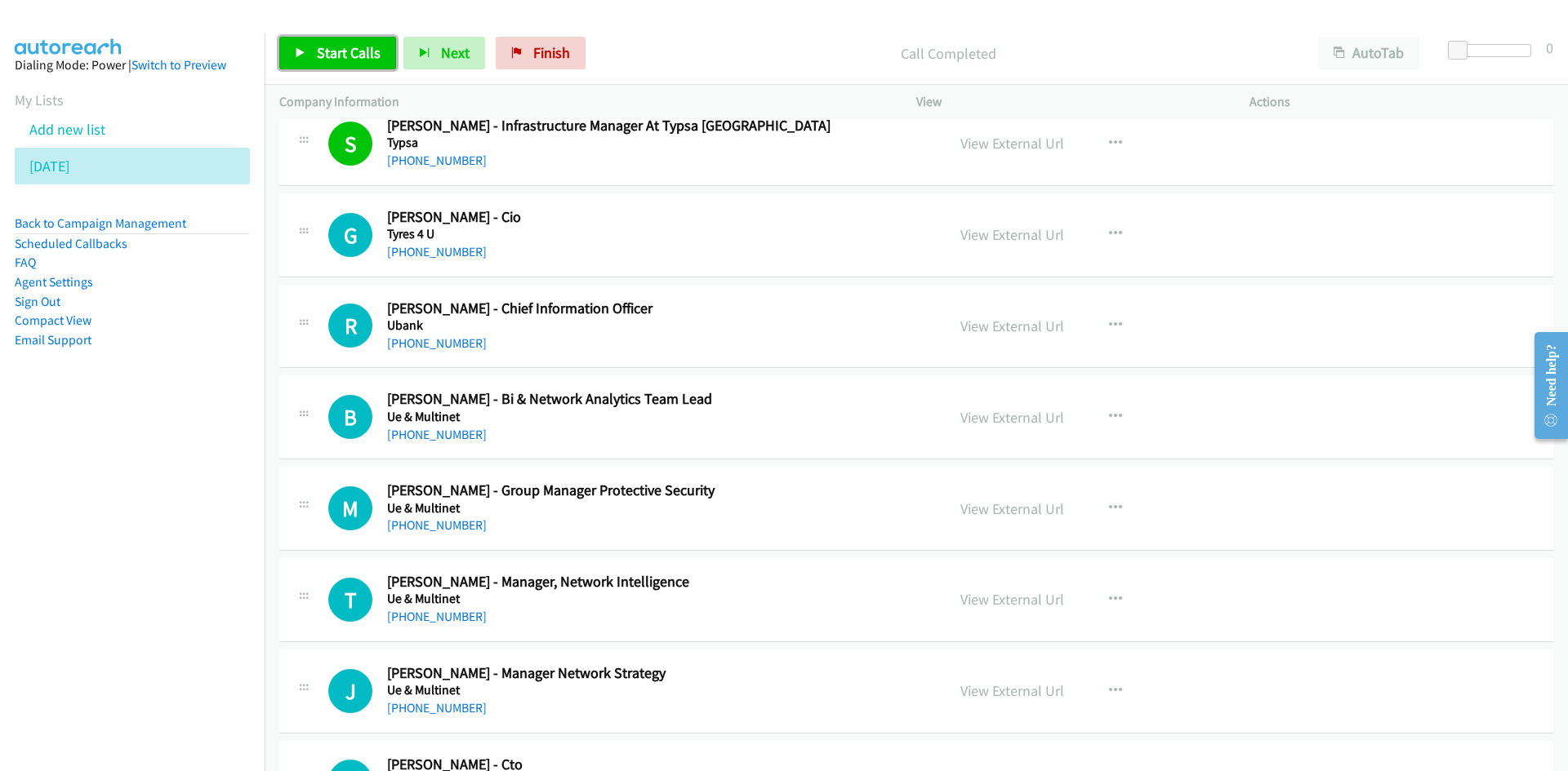
click at [346, 61] on span "Start Calls" at bounding box center [348, 52] width 64 height 19
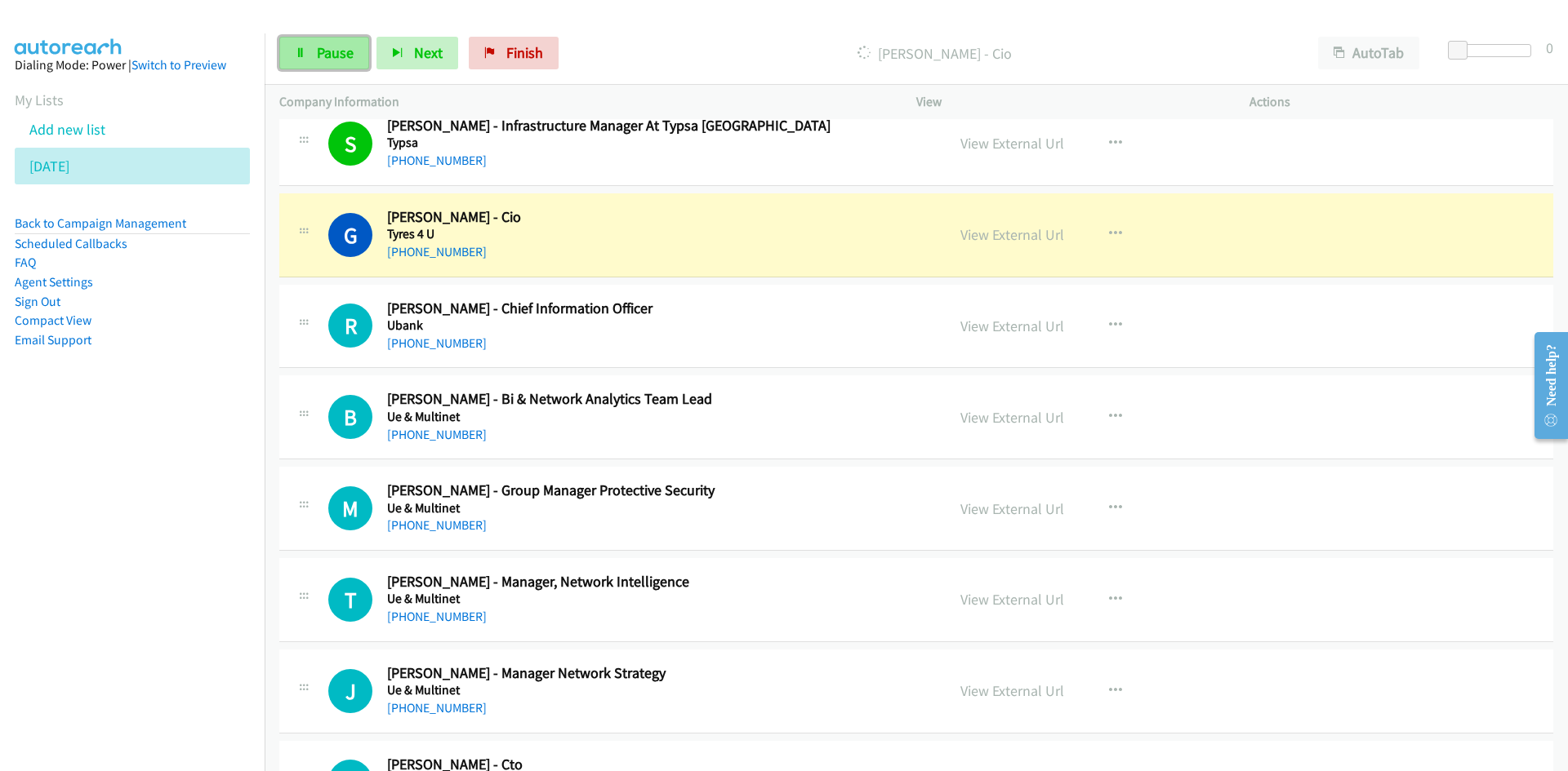
click at [364, 67] on link "Pause" at bounding box center [324, 52] width 90 height 33
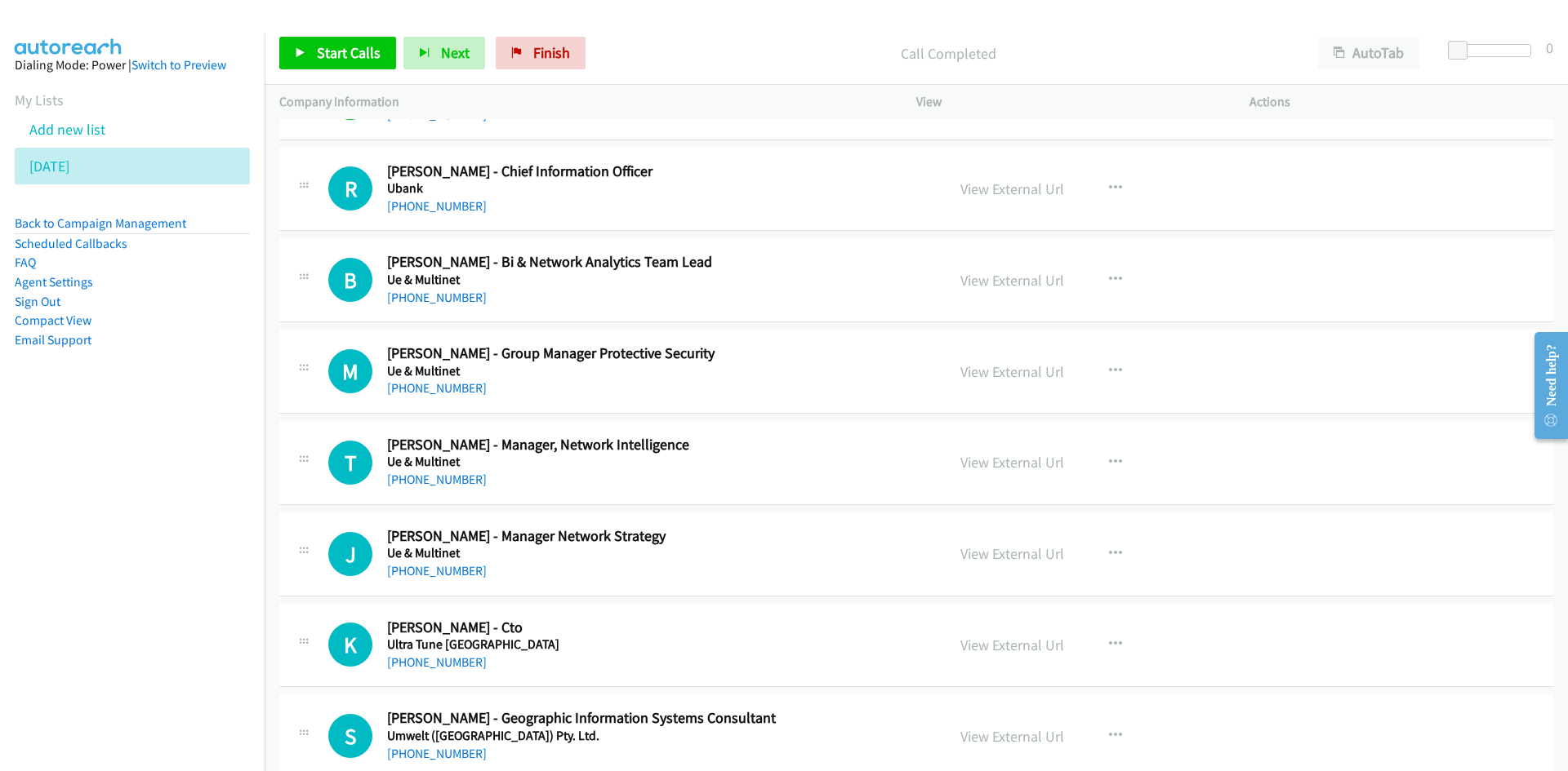
scroll to position [8814, 0]
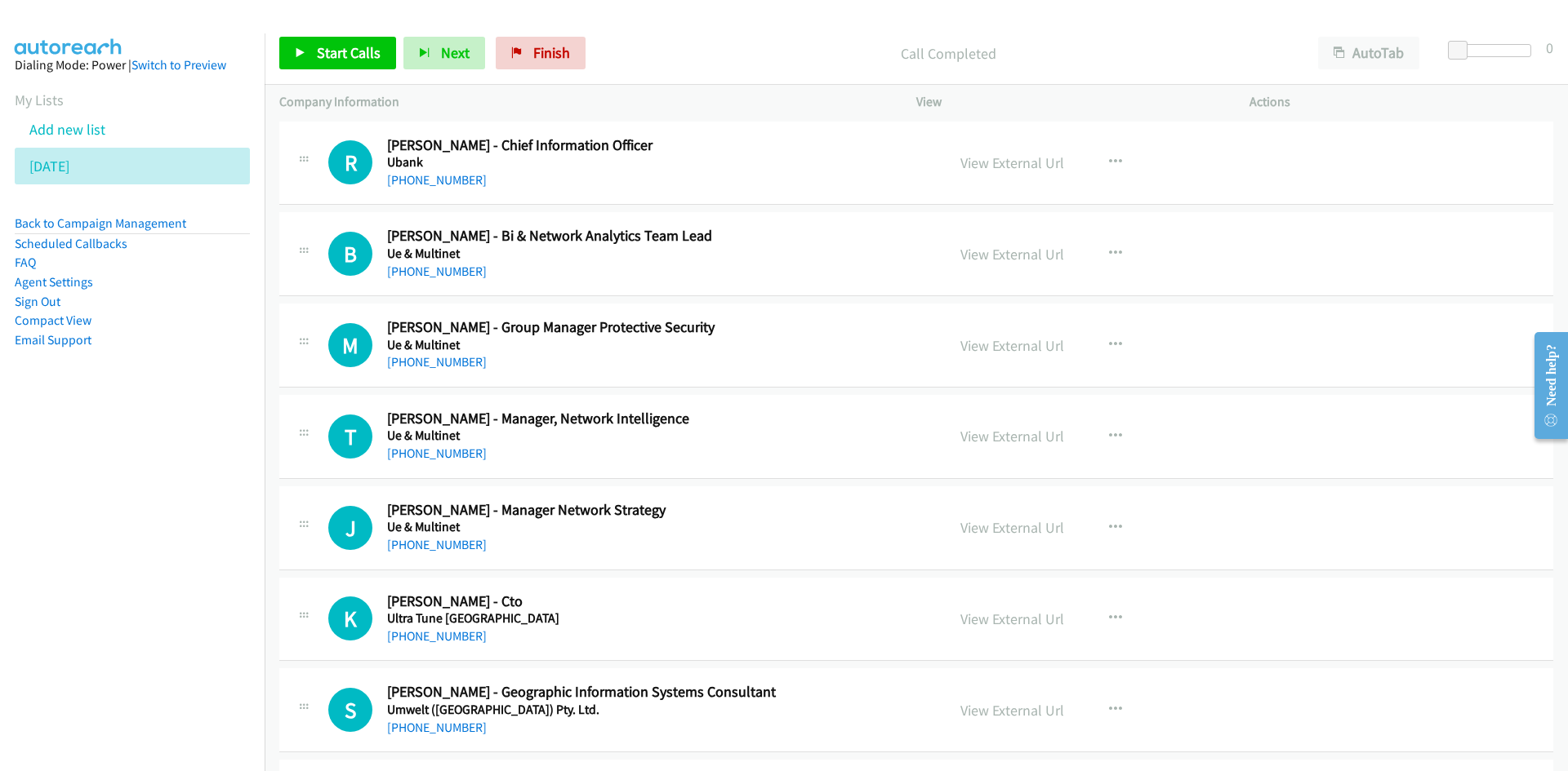
click at [304, 21] on div at bounding box center [776, 31] width 1553 height 63
click at [304, 35] on div "Start Calls Pause Next Finish Call Completed AutoTab AutoTab 0" at bounding box center [915, 53] width 1303 height 63
click at [304, 49] on icon at bounding box center [301, 54] width 11 height 11
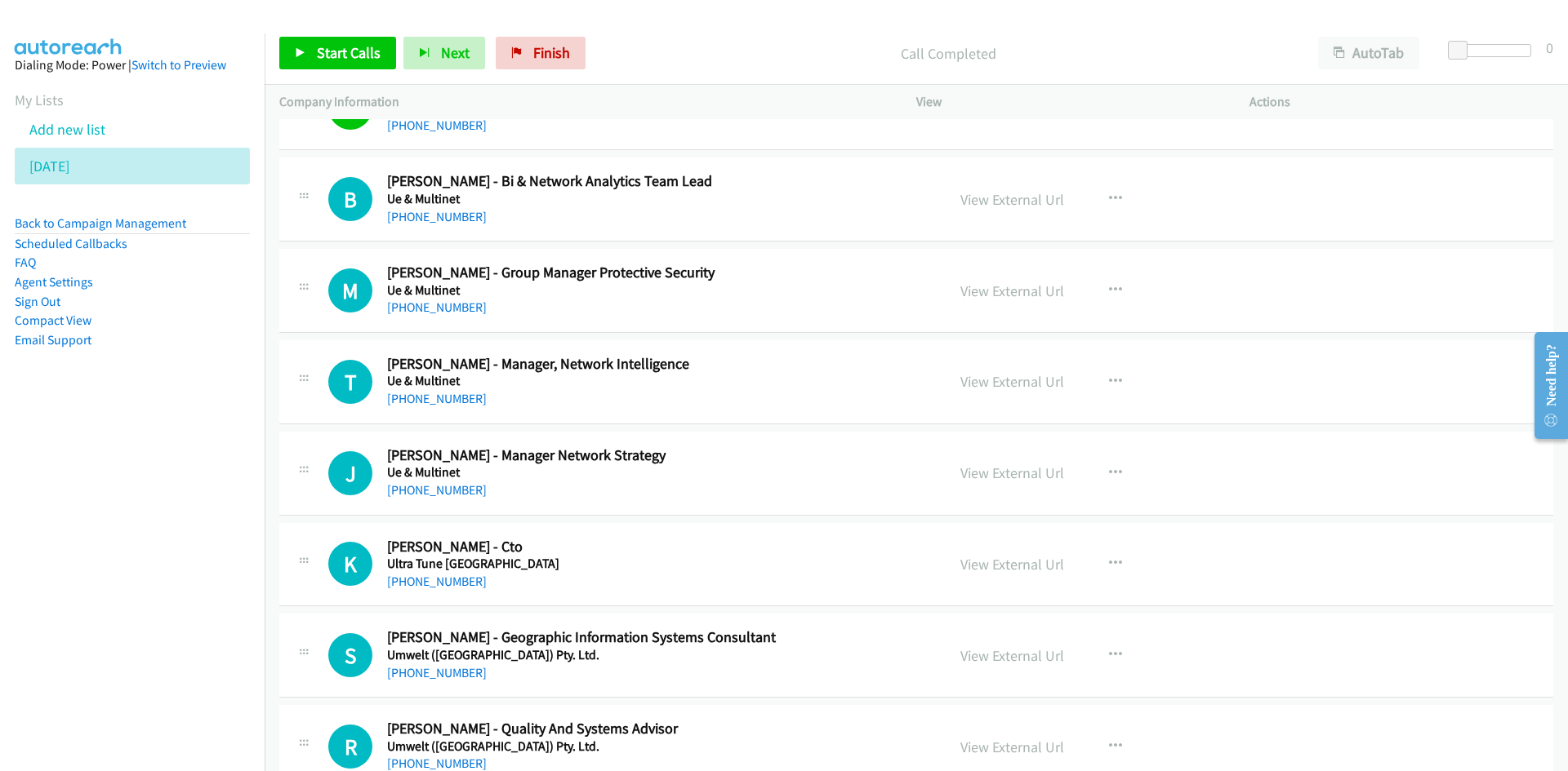
scroll to position [8895, 0]
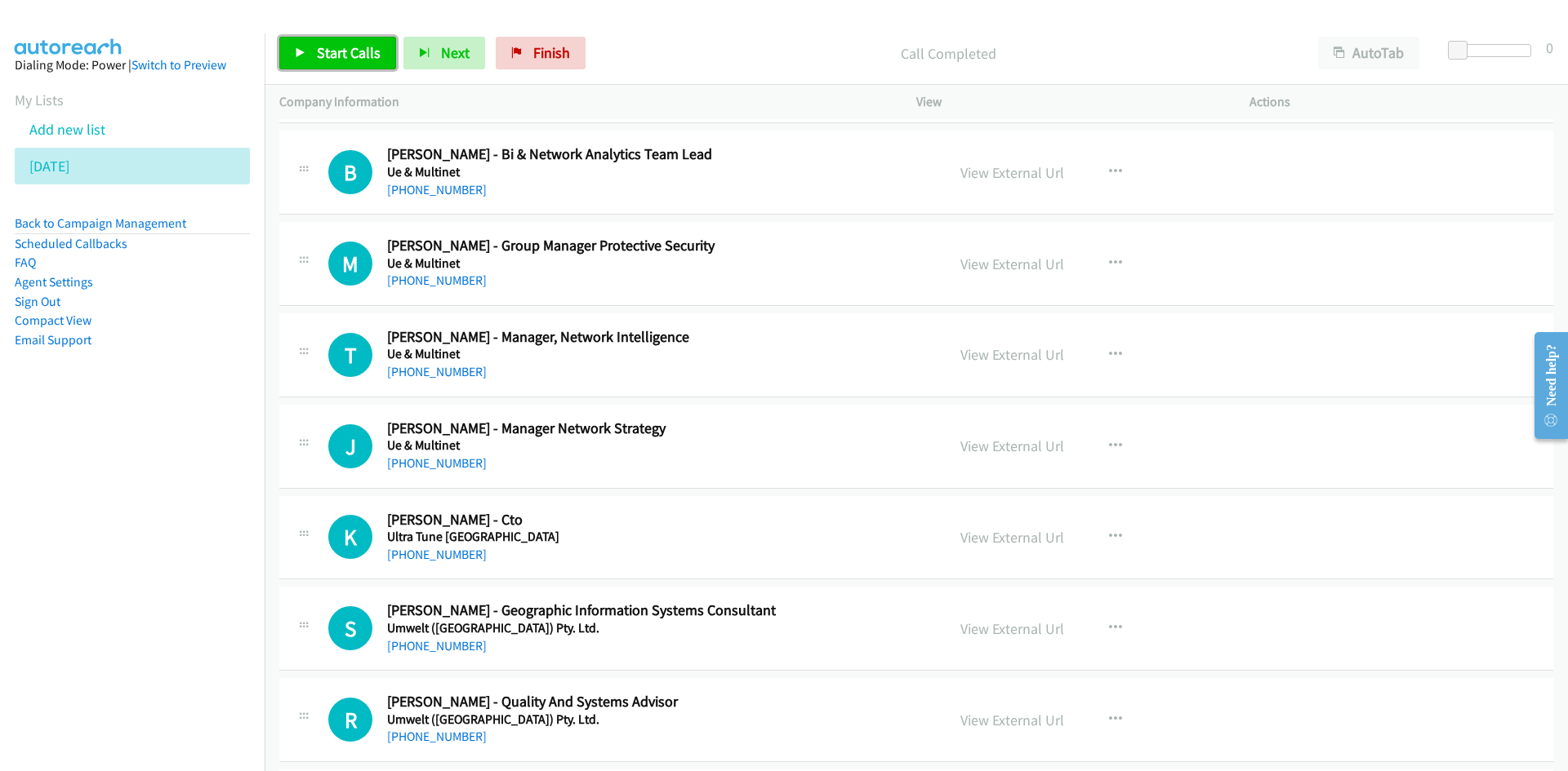
click at [360, 60] on span "Start Calls" at bounding box center [348, 52] width 64 height 19
click at [360, 60] on link "Pause" at bounding box center [324, 52] width 90 height 33
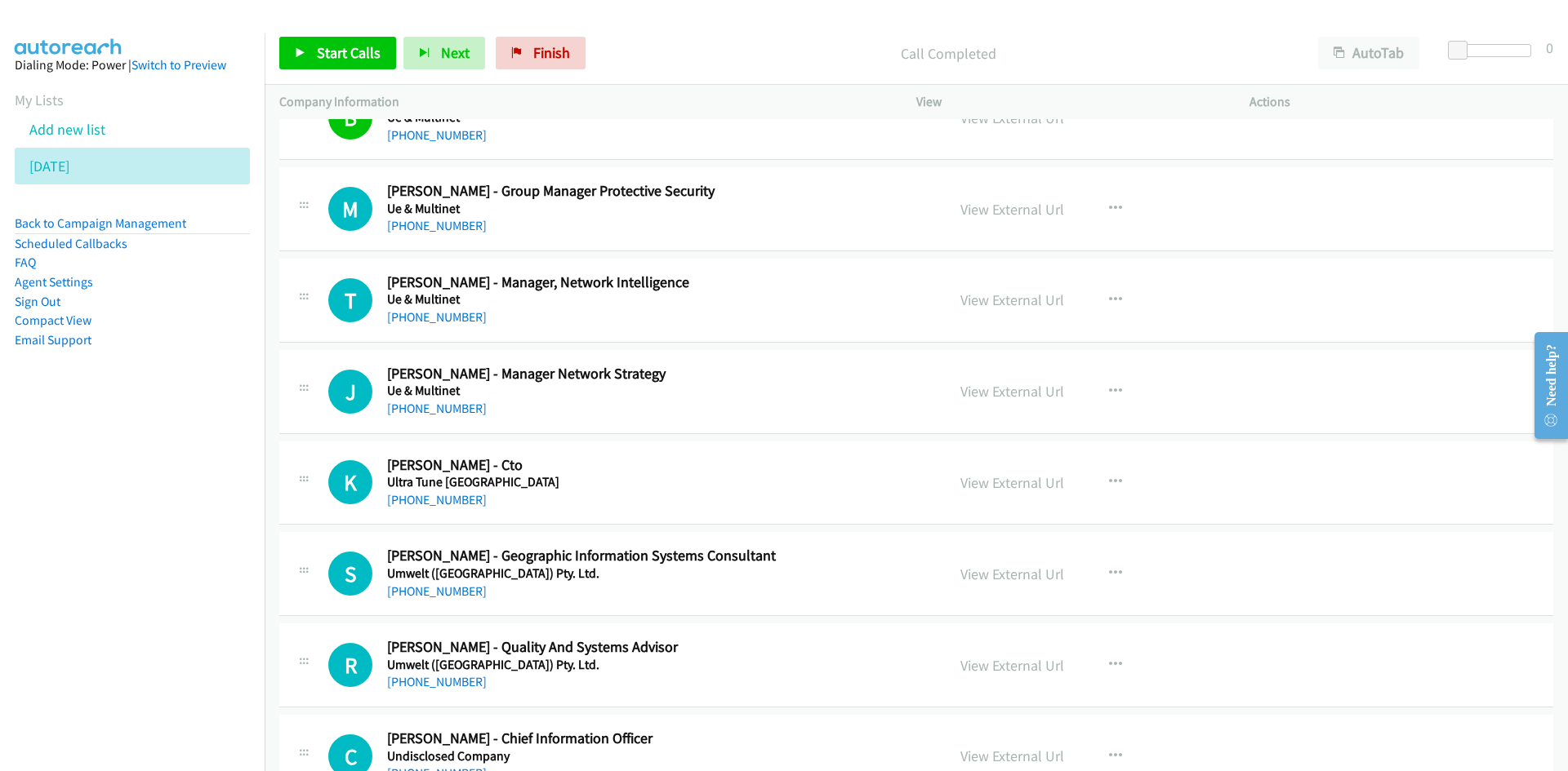
scroll to position [8978, 0]
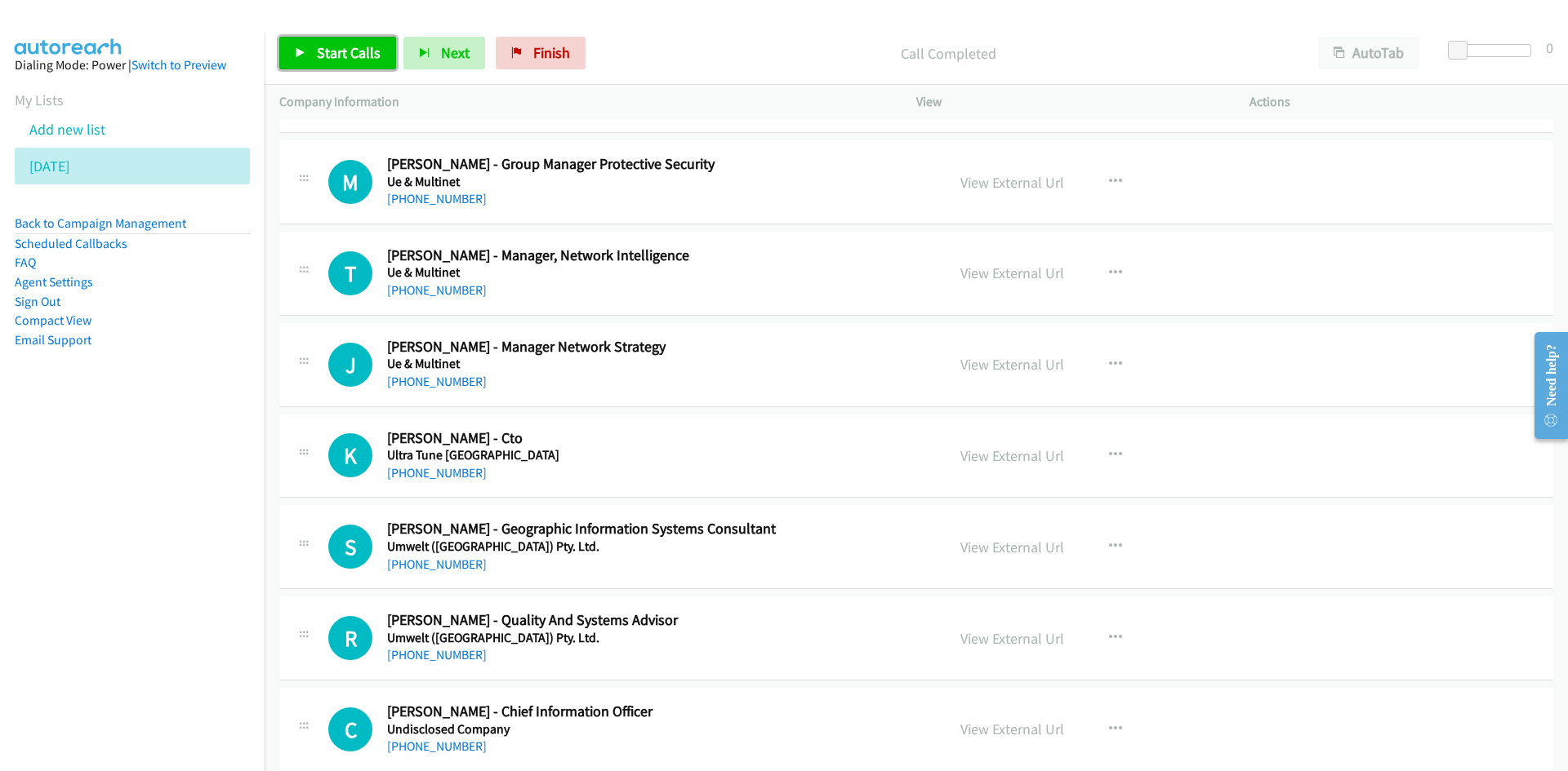
click at [329, 58] on span "Start Calls" at bounding box center [348, 52] width 64 height 19
click at [329, 58] on span "Pause" at bounding box center [334, 52] width 36 height 19
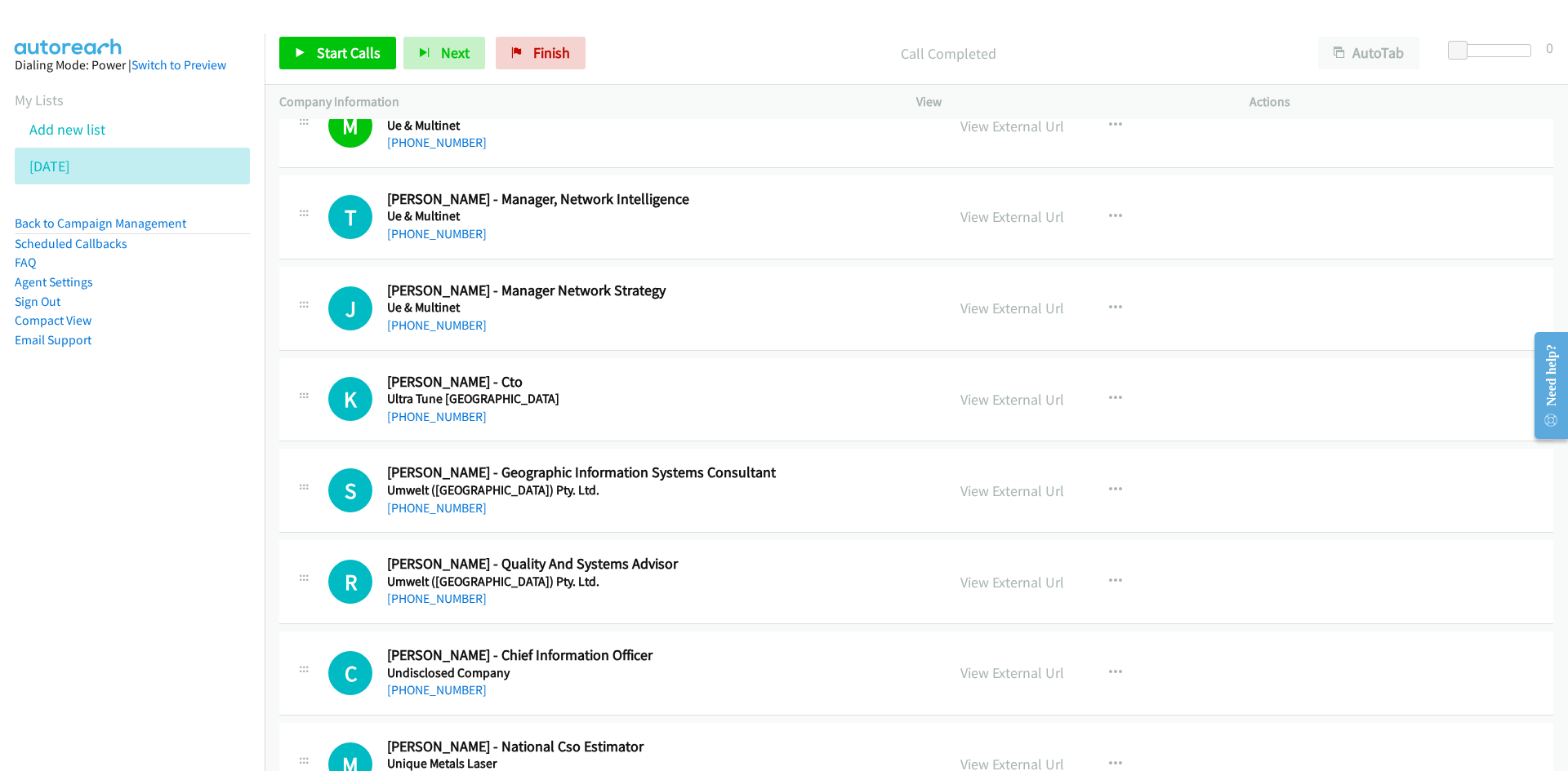
scroll to position [9059, 0]
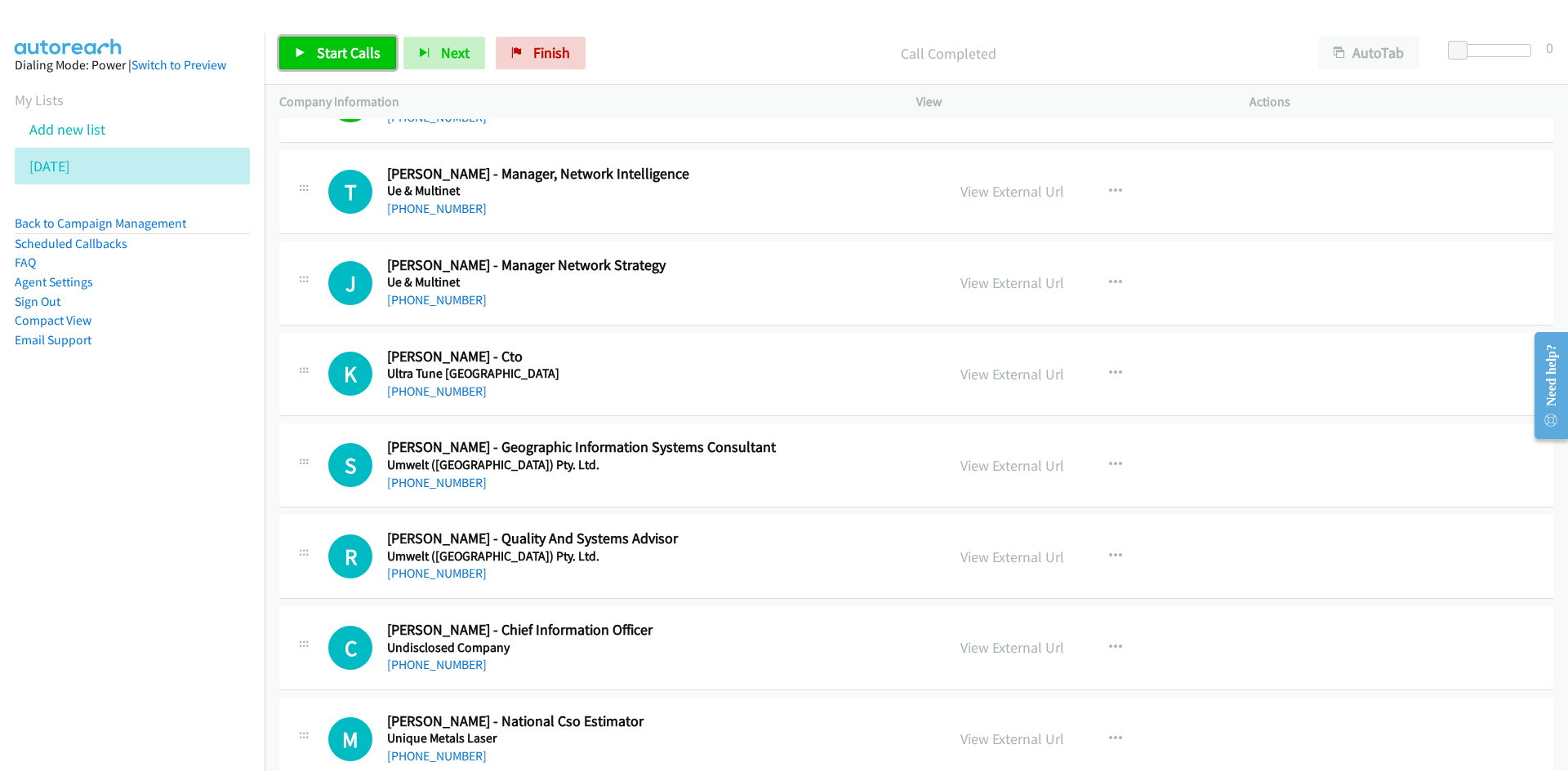
click at [332, 53] on span "Start Calls" at bounding box center [348, 52] width 64 height 19
click at [332, 53] on span "Pause" at bounding box center [334, 52] width 36 height 19
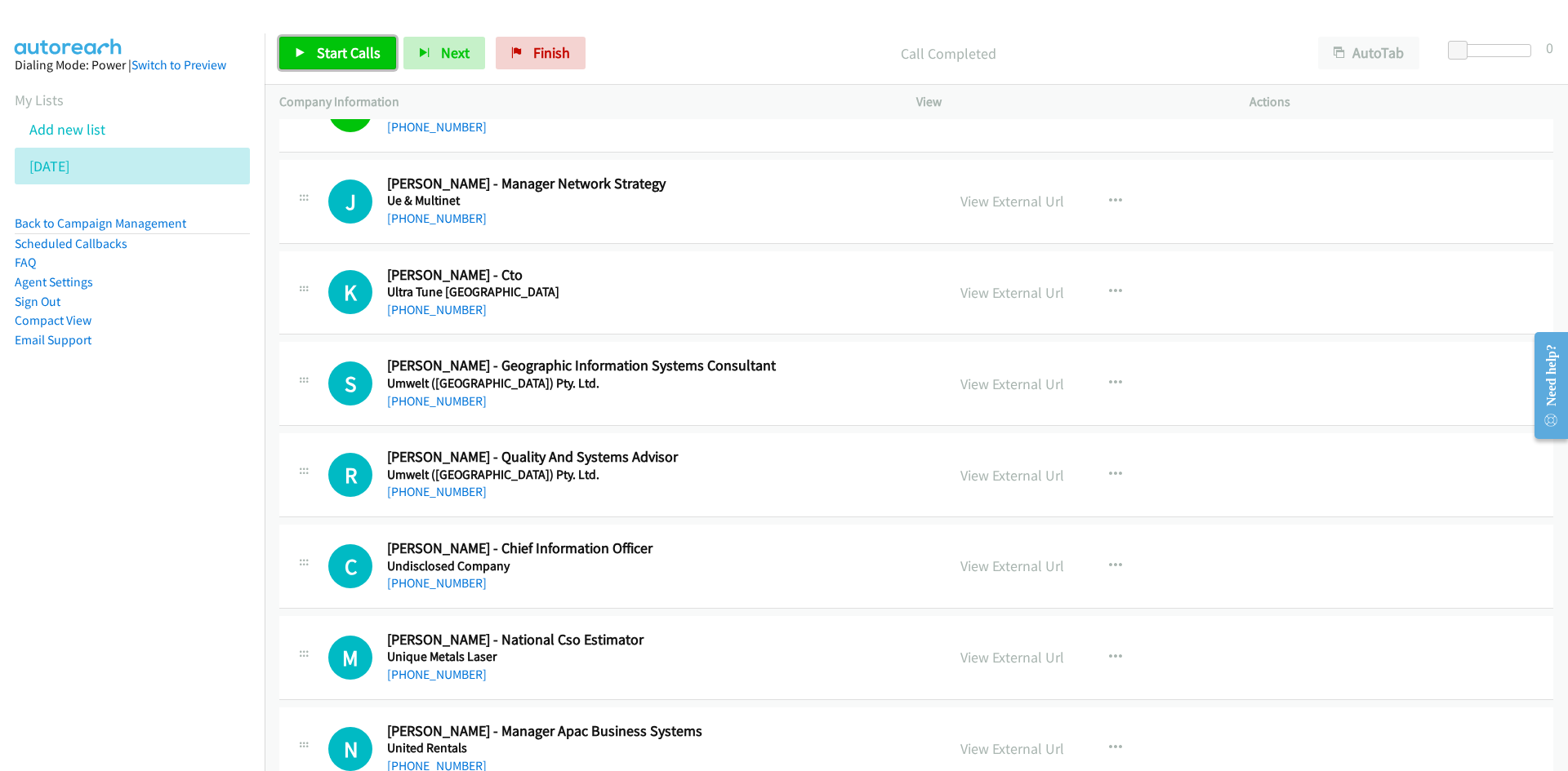
click at [328, 42] on link "Start Calls" at bounding box center [337, 52] width 117 height 33
click at [326, 45] on span "Pause" at bounding box center [334, 52] width 36 height 19
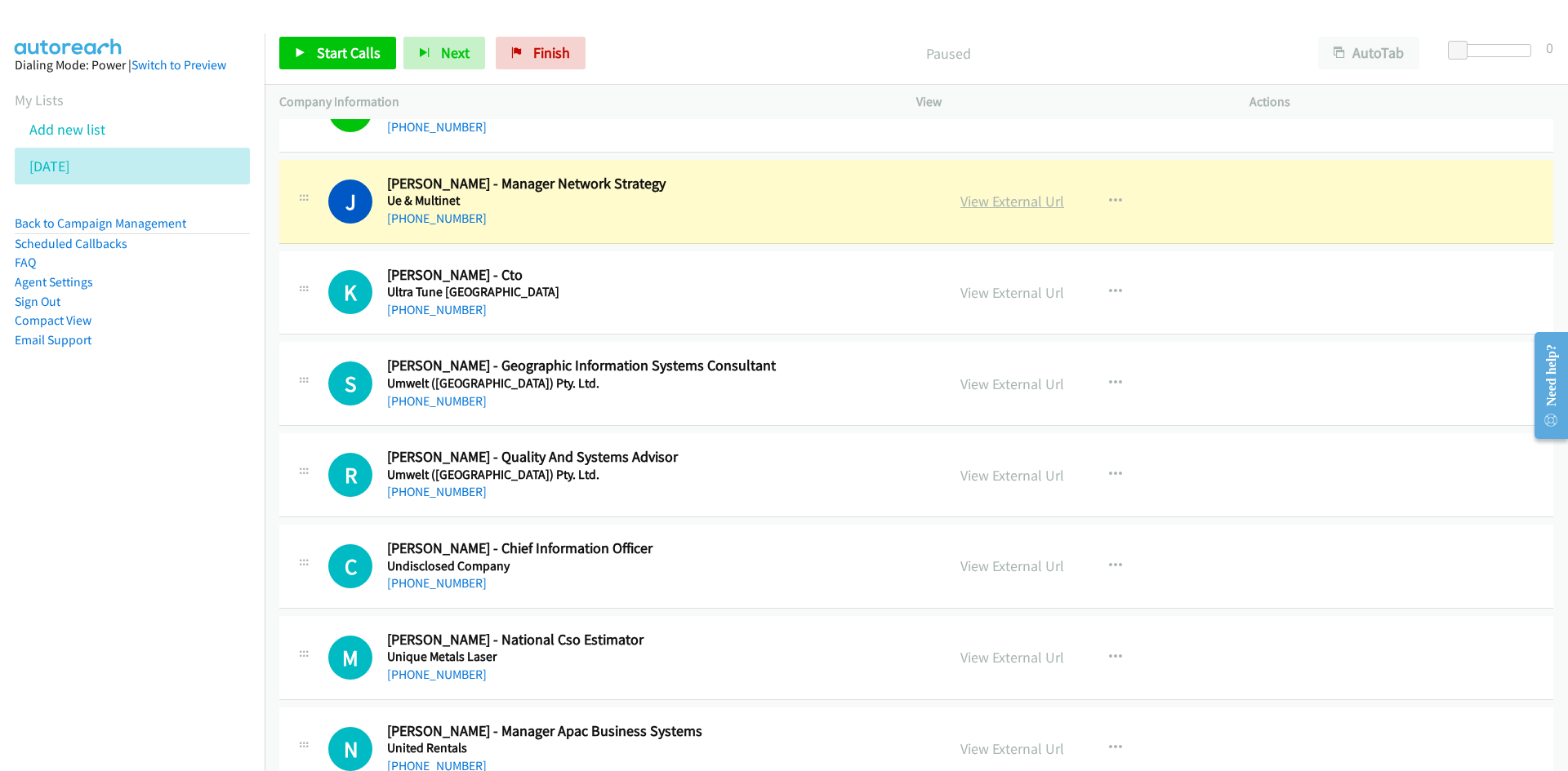
click at [1021, 192] on link "View External Url" at bounding box center [1011, 201] width 104 height 19
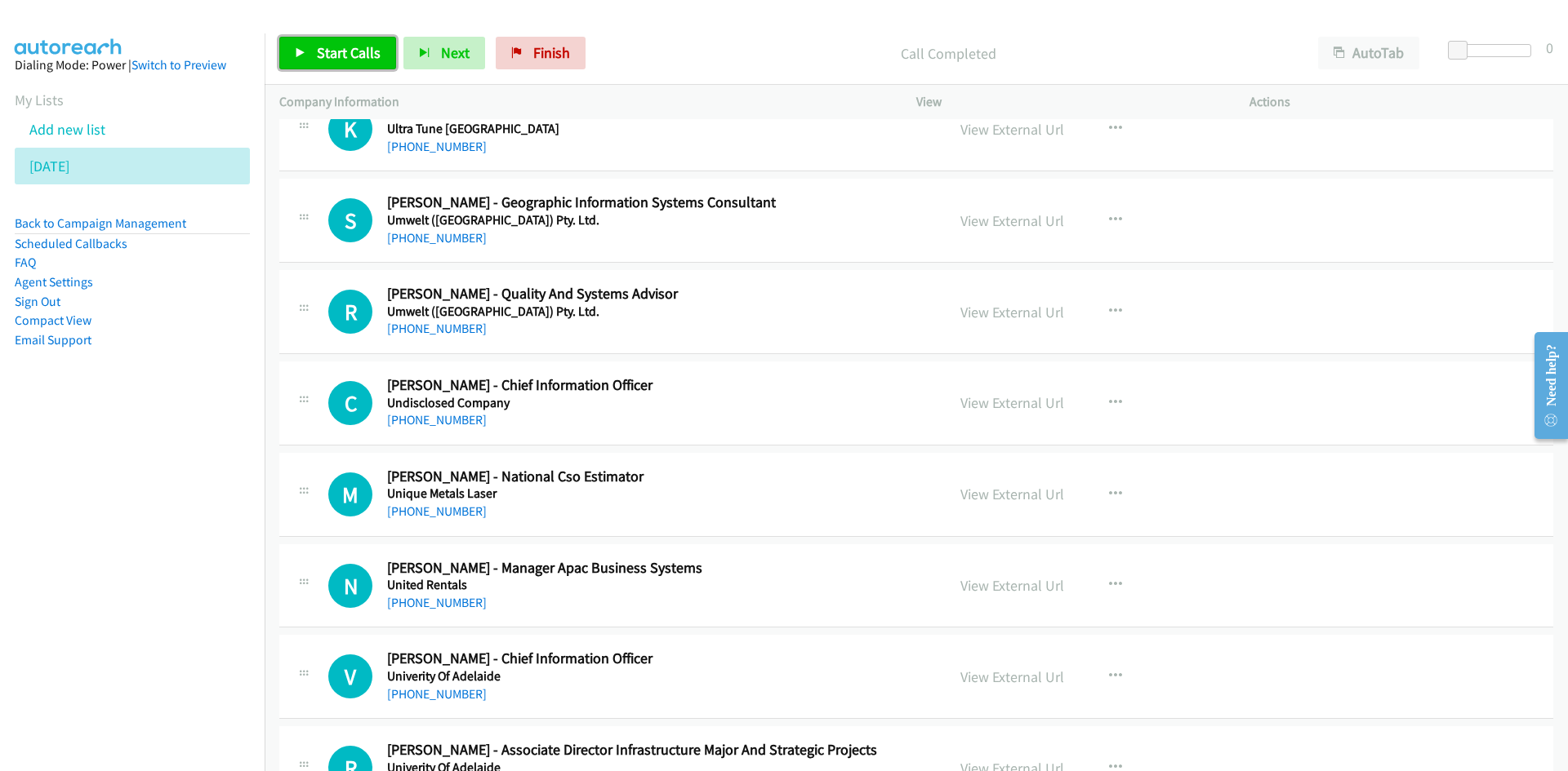
click at [366, 67] on link "Start Calls" at bounding box center [337, 52] width 117 height 33
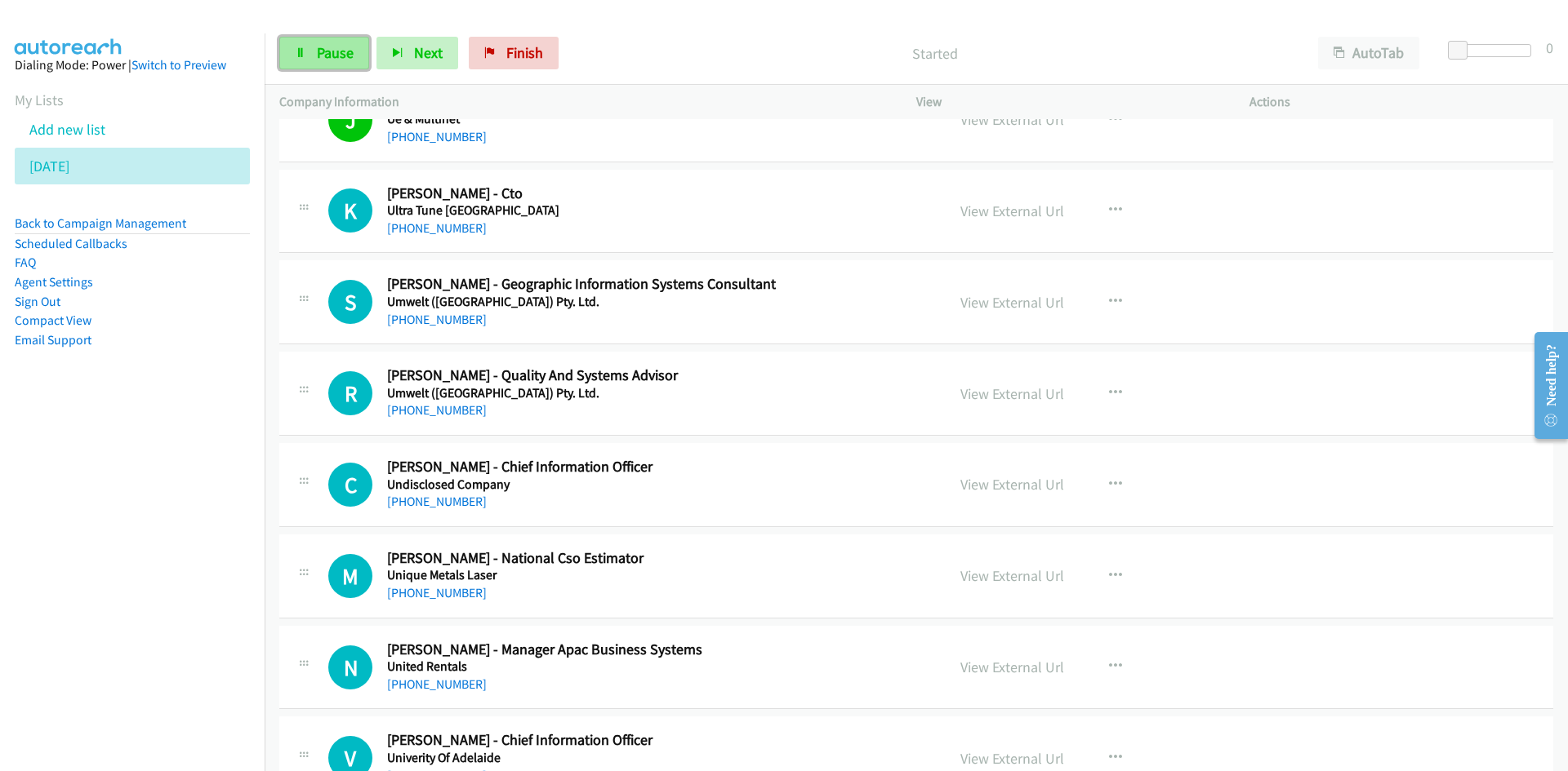
click at [358, 62] on link "Pause" at bounding box center [324, 52] width 90 height 33
click at [1054, 217] on link "View External Url" at bounding box center [1011, 211] width 104 height 19
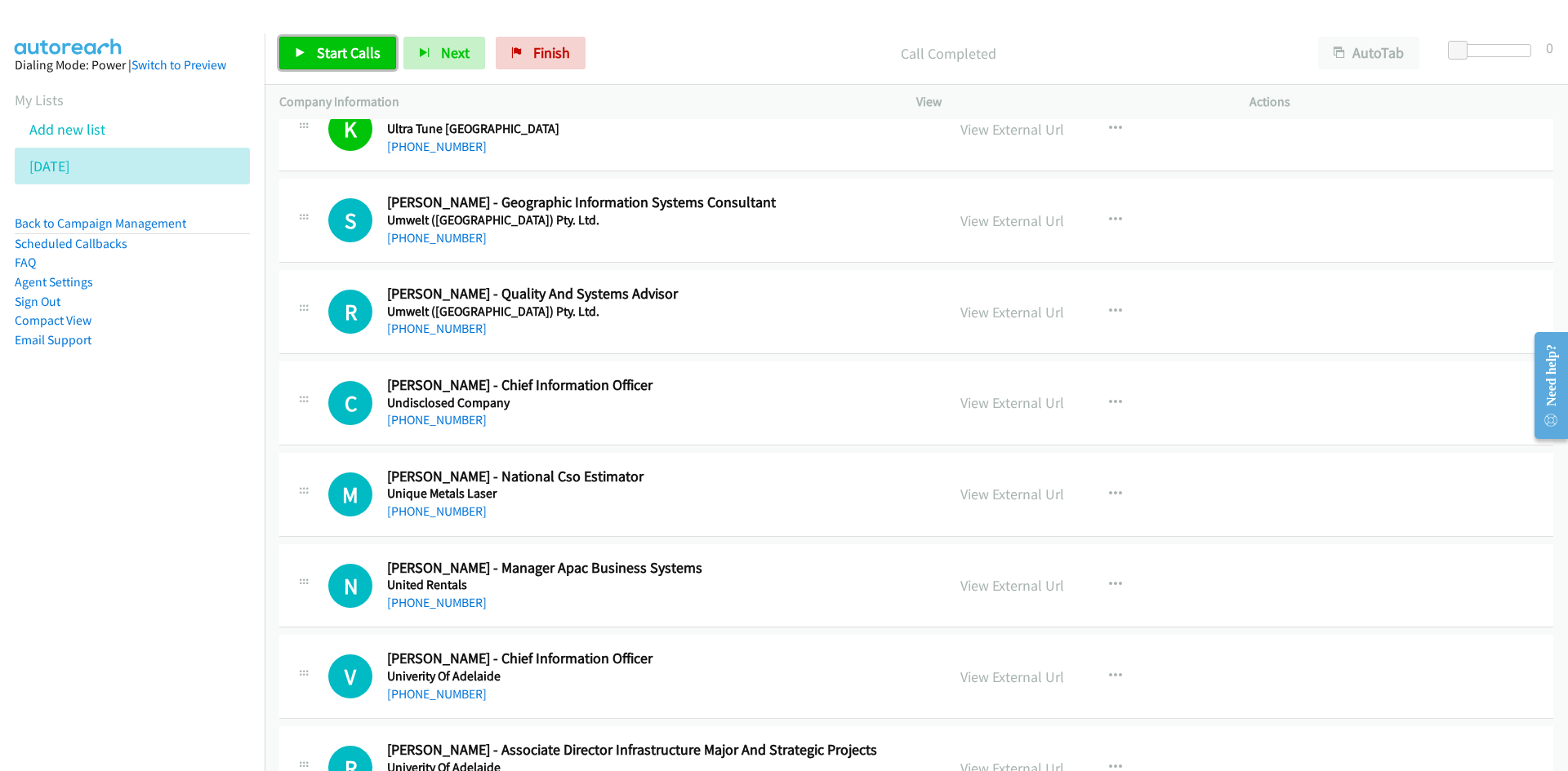
click at [329, 64] on link "Start Calls" at bounding box center [337, 52] width 117 height 33
click at [329, 64] on link "Pause" at bounding box center [324, 52] width 90 height 33
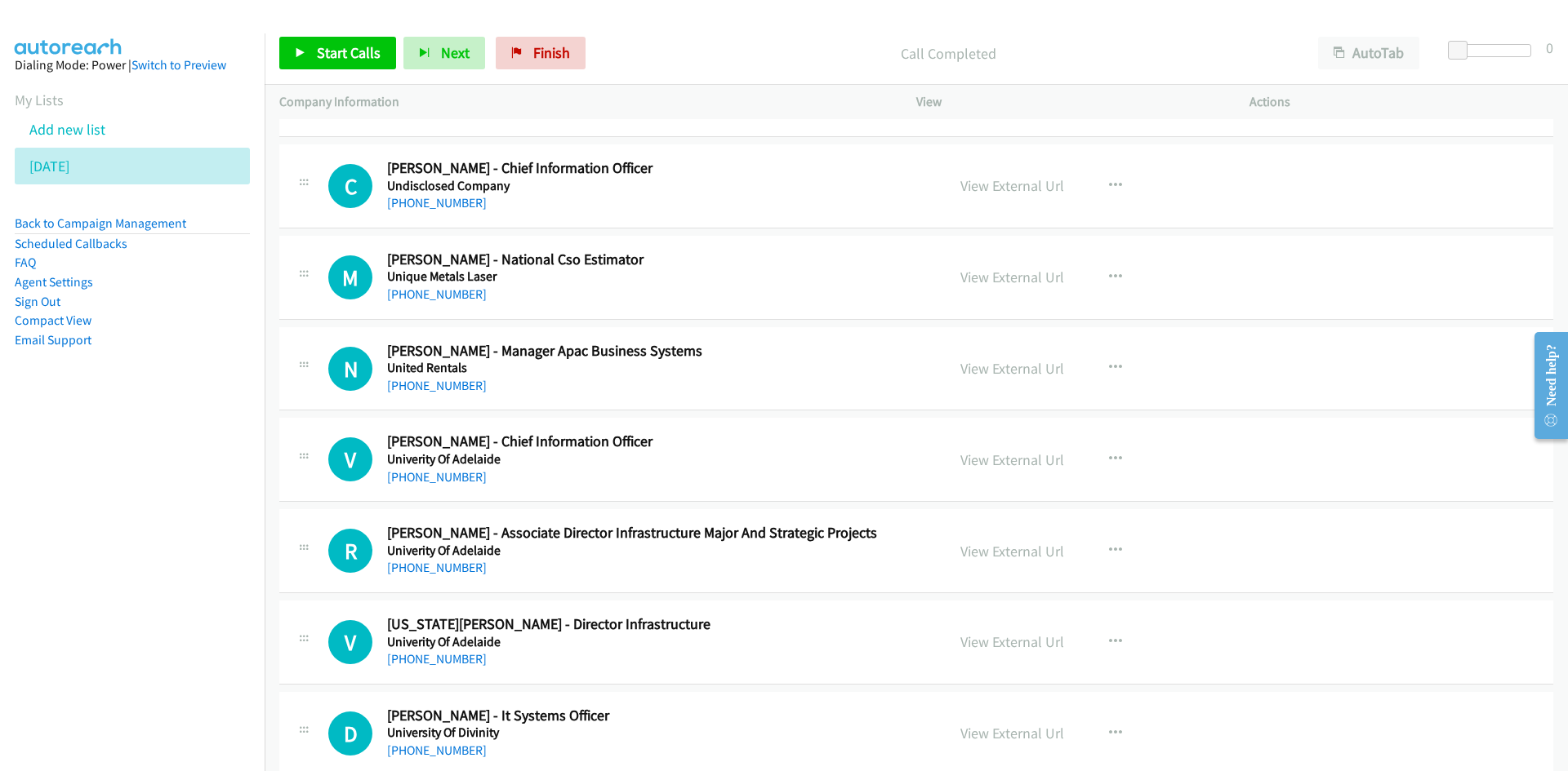
scroll to position [9549, 0]
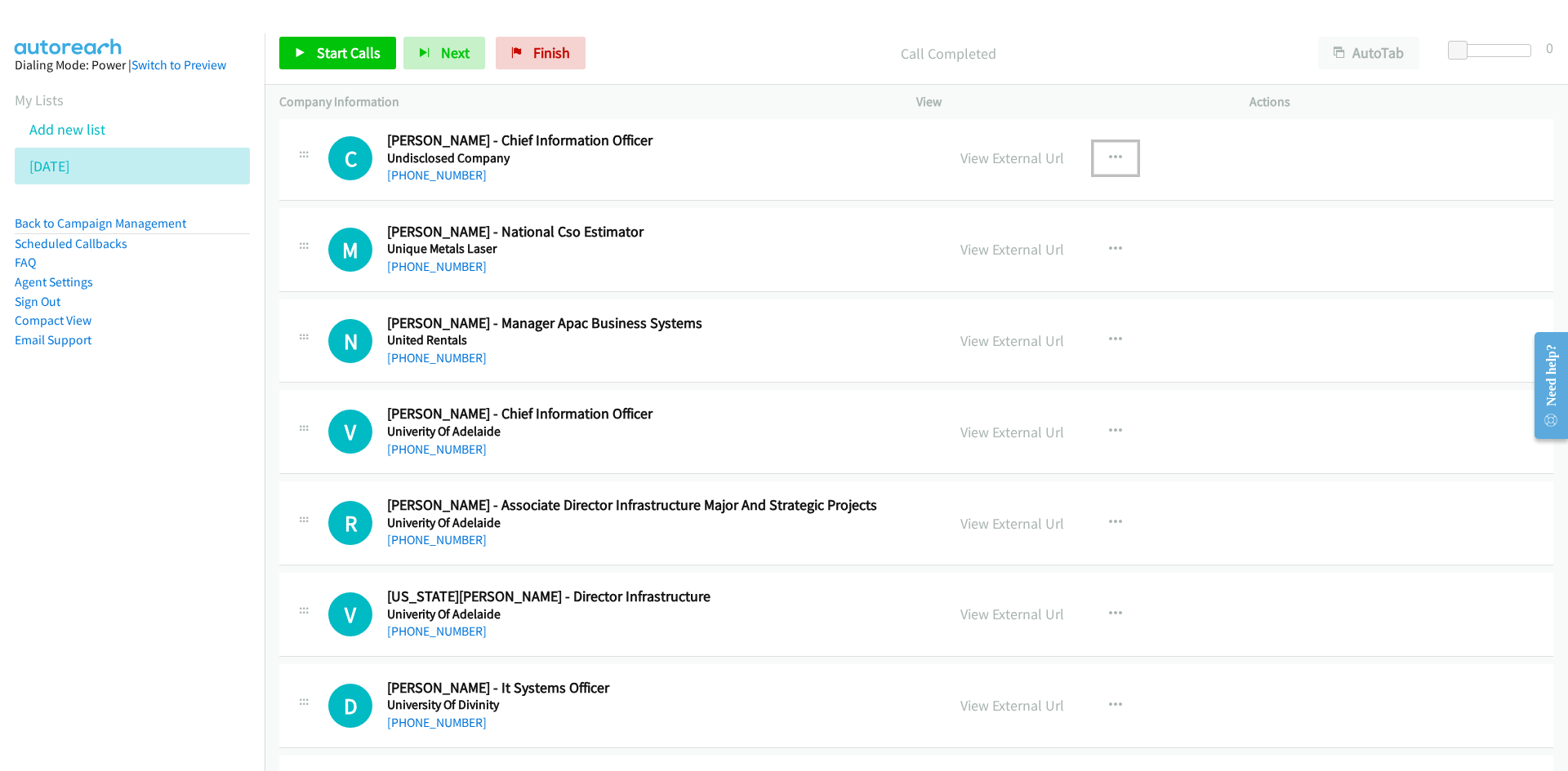
click at [1109, 159] on icon "button" at bounding box center [1115, 159] width 13 height 13
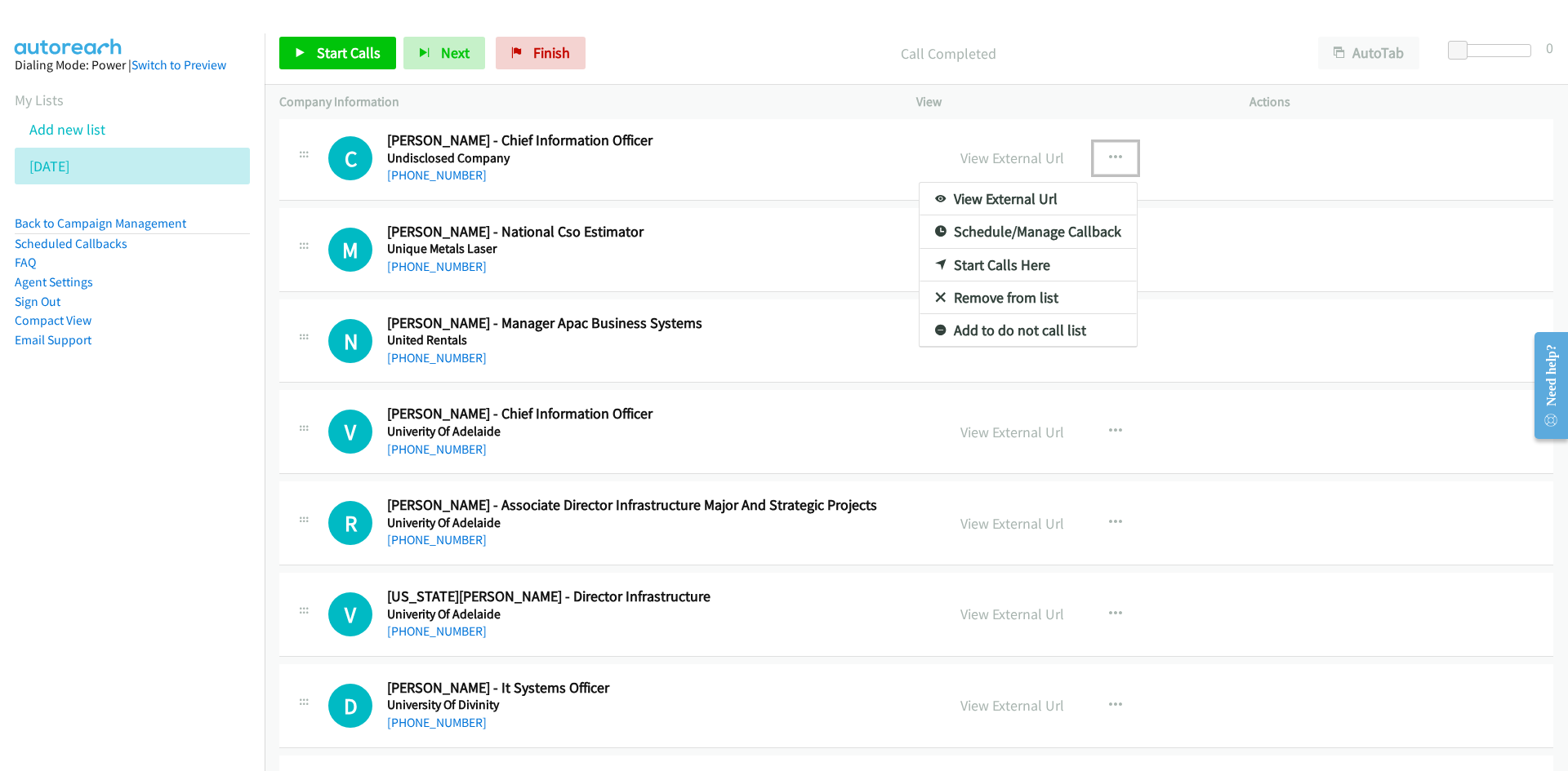
click at [951, 266] on link "Start Calls Here" at bounding box center [1027, 265] width 218 height 33
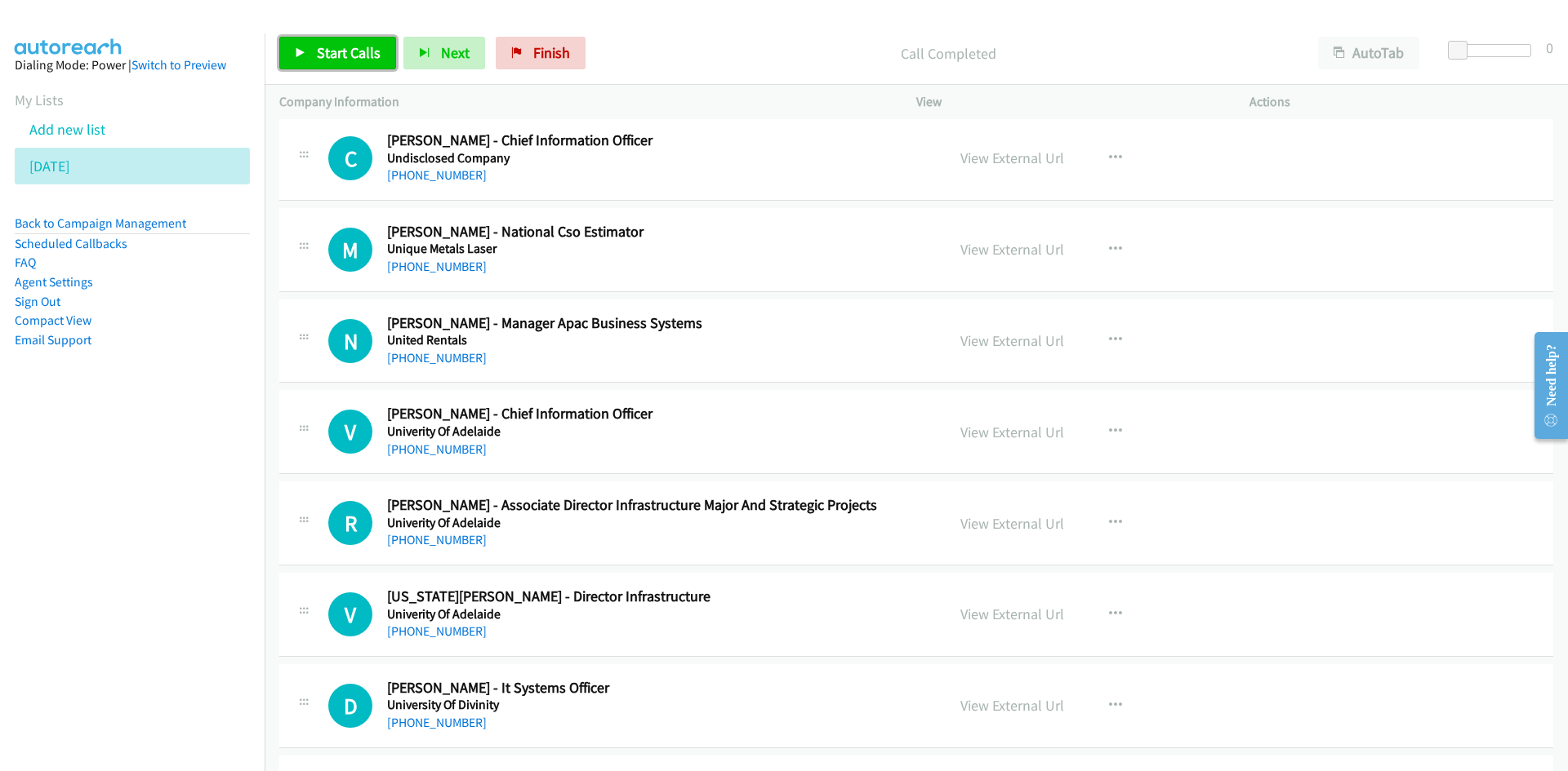
click at [377, 59] on span "Start Calls" at bounding box center [348, 52] width 64 height 19
click at [342, 57] on span "Pause" at bounding box center [334, 52] width 36 height 19
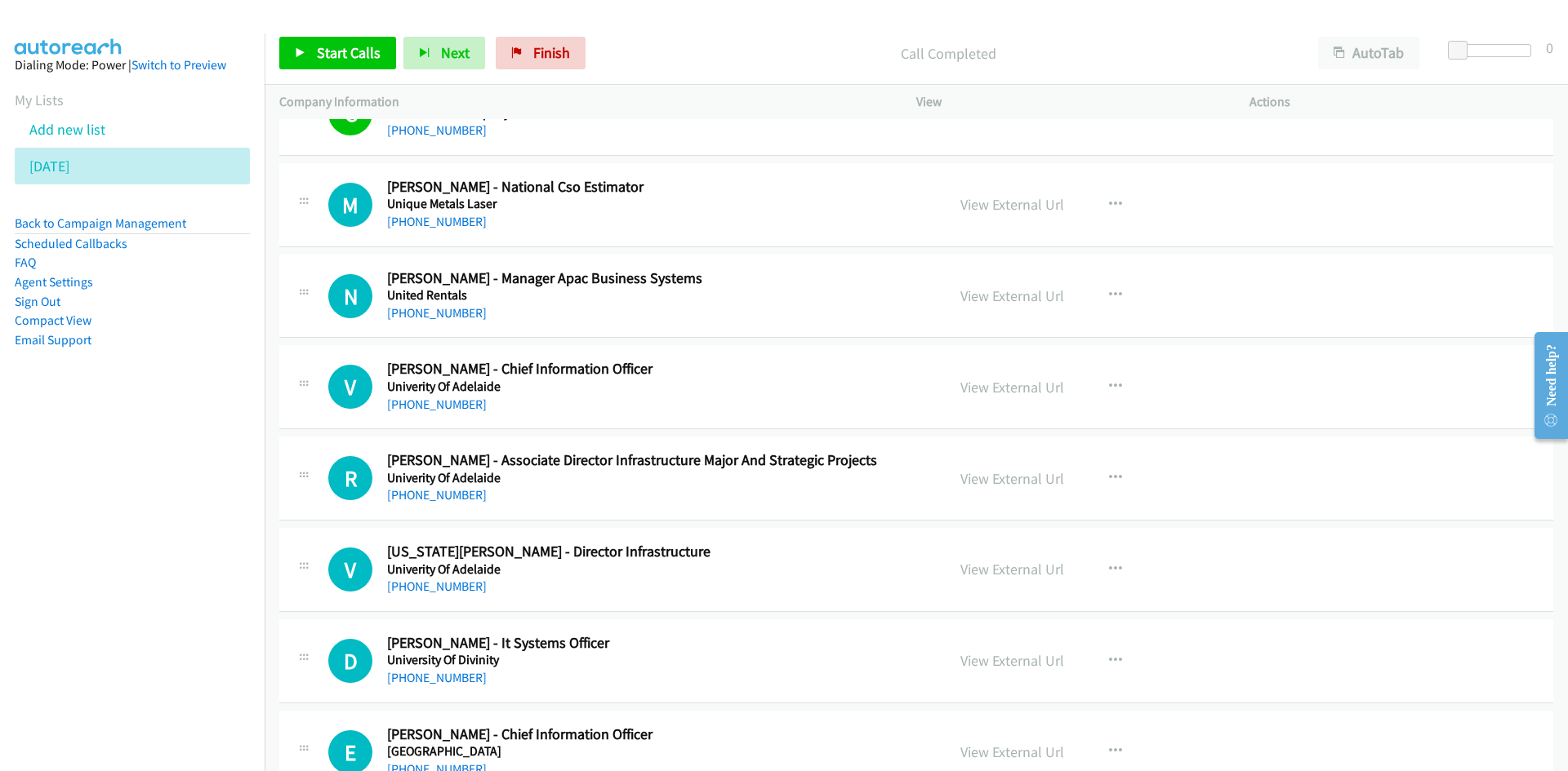
scroll to position [9630, 0]
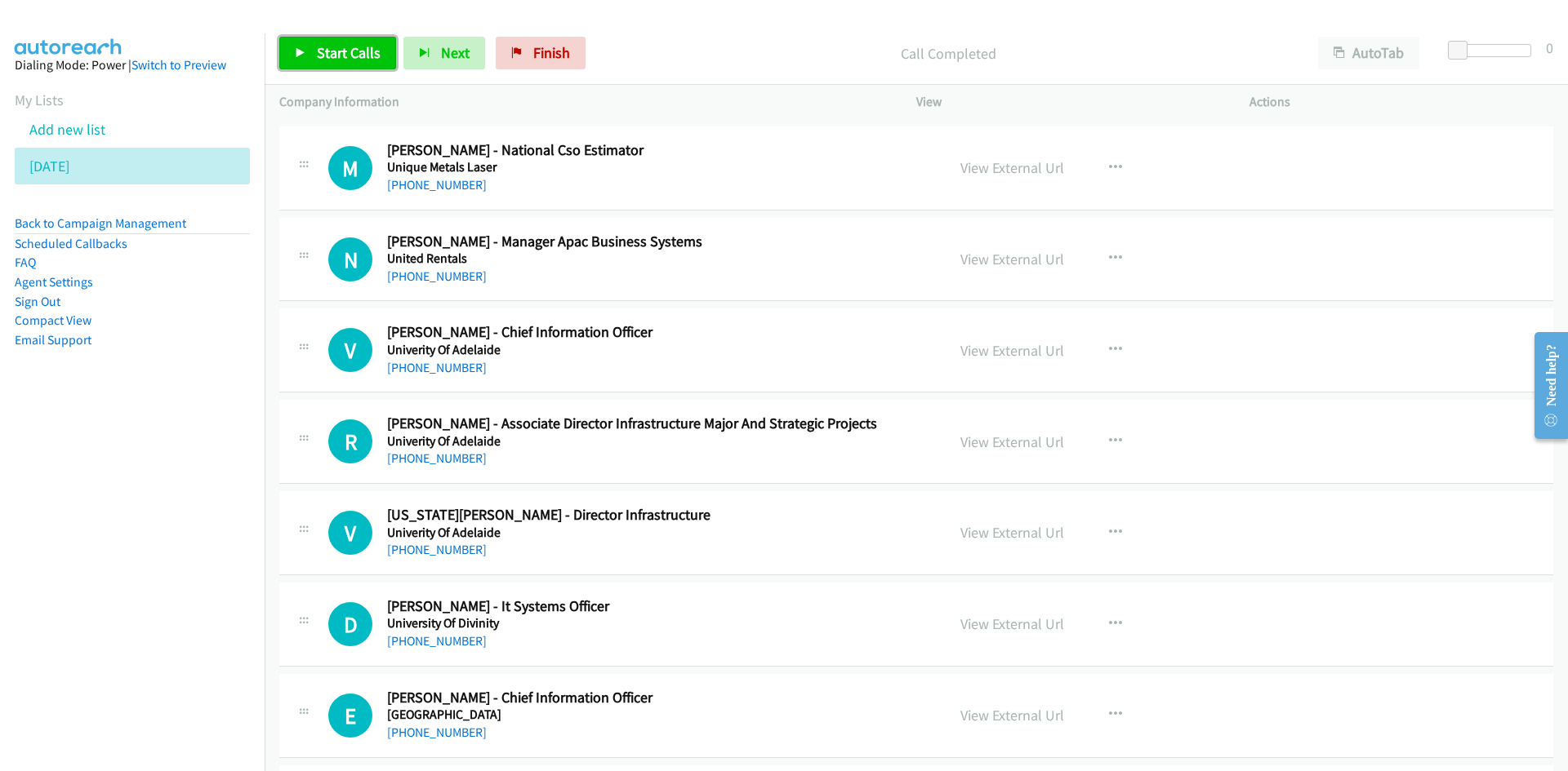
click at [360, 52] on span "Start Calls" at bounding box center [348, 52] width 64 height 19
click at [360, 52] on link "Pause" at bounding box center [324, 52] width 90 height 33
click at [327, 50] on span "Start Calls" at bounding box center [348, 52] width 64 height 19
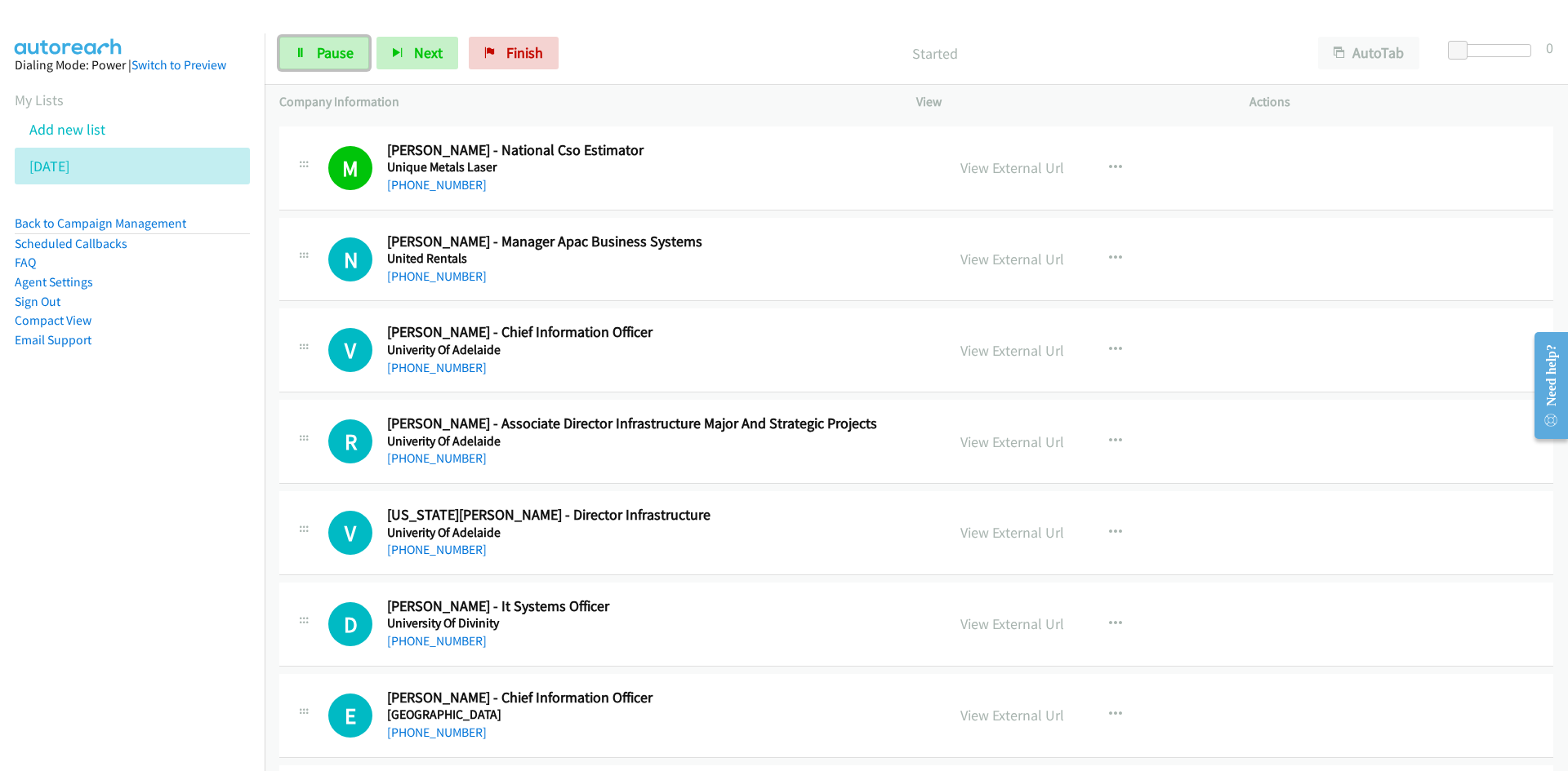
click at [327, 50] on span "Pause" at bounding box center [334, 52] width 36 height 19
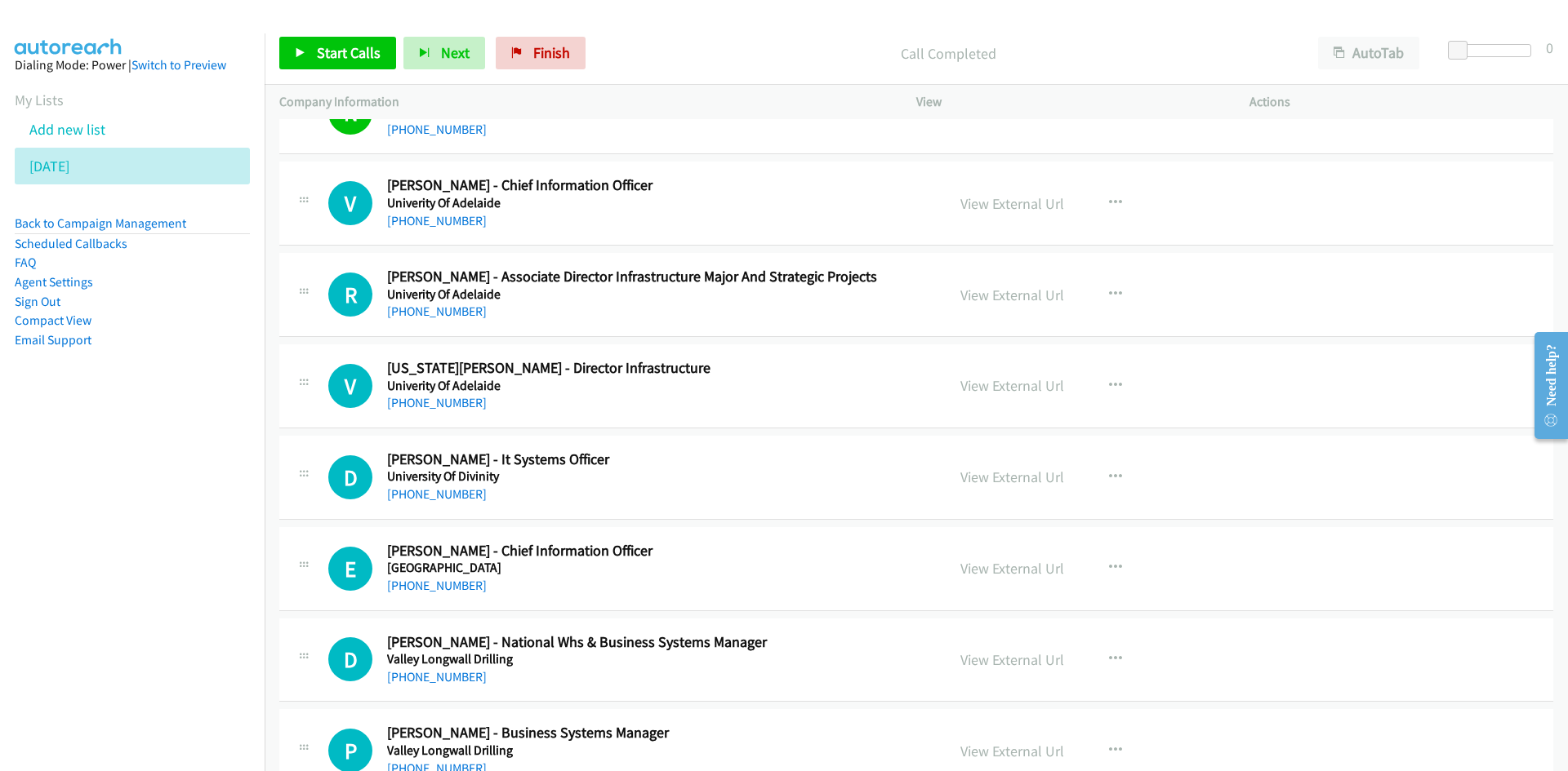
scroll to position [9793, 0]
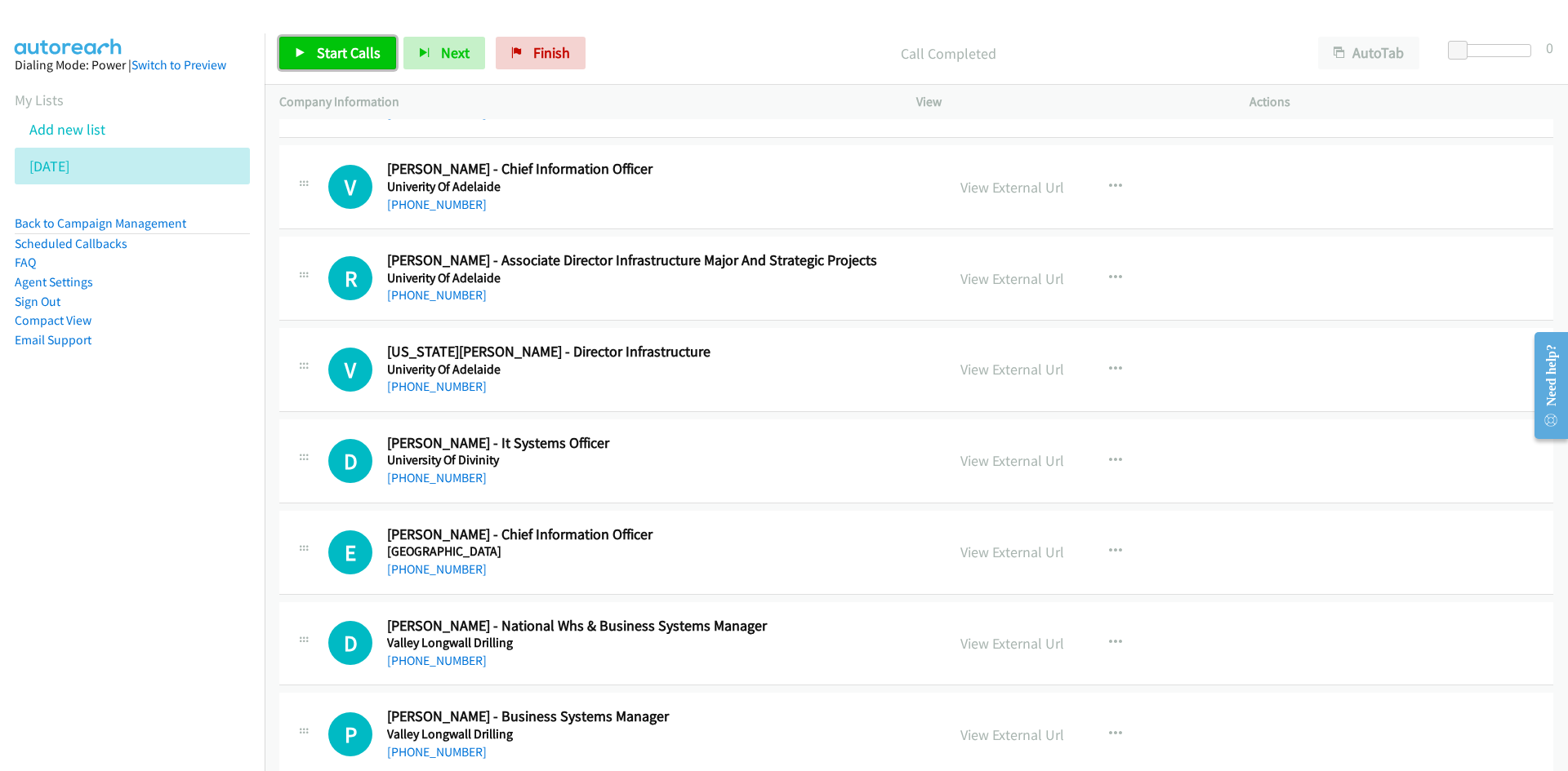
click at [365, 55] on span "Start Calls" at bounding box center [348, 52] width 64 height 19
click at [365, 55] on link "Pause" at bounding box center [324, 52] width 90 height 33
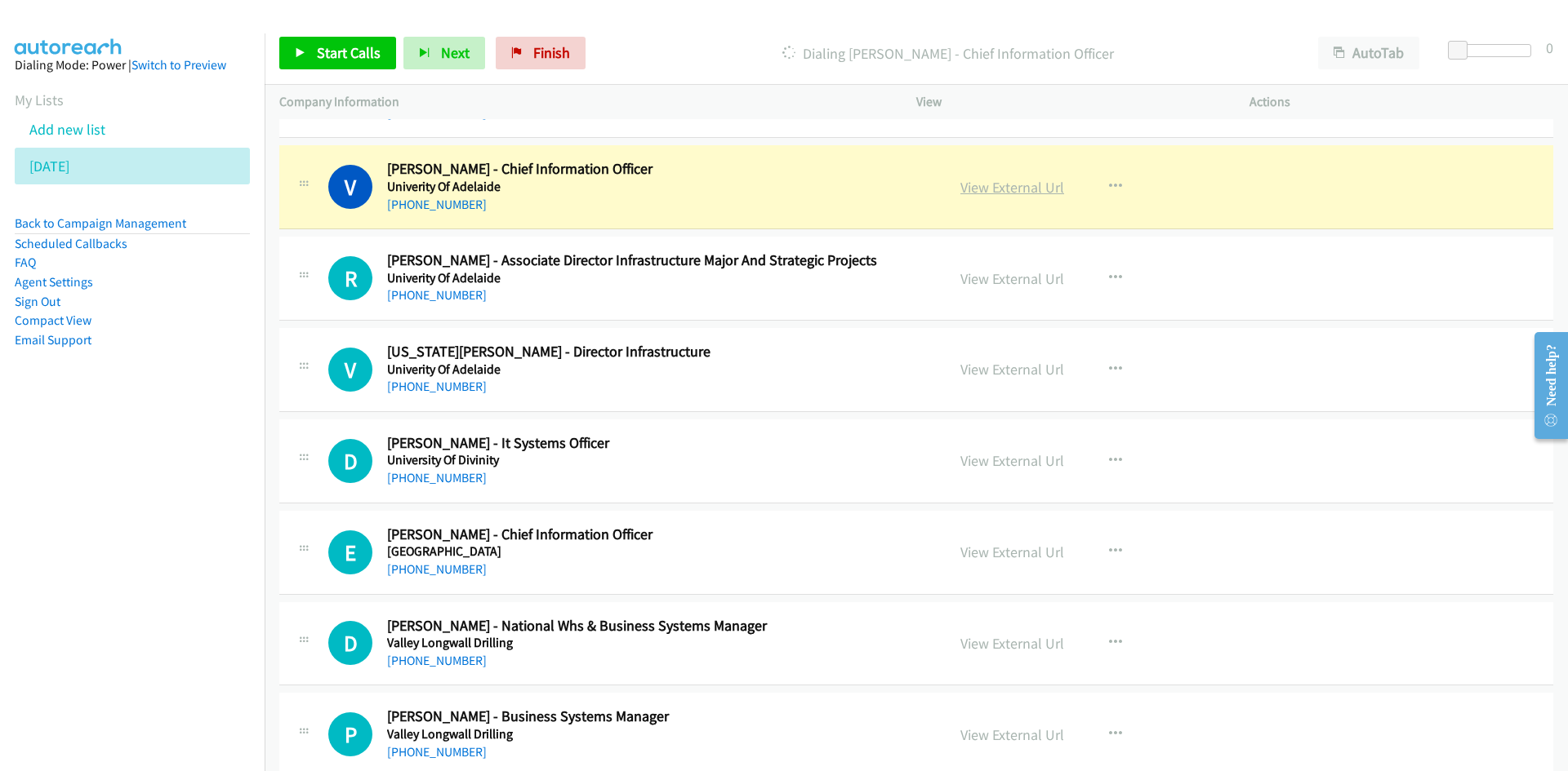
click at [1025, 192] on link "View External Url" at bounding box center [1011, 188] width 104 height 19
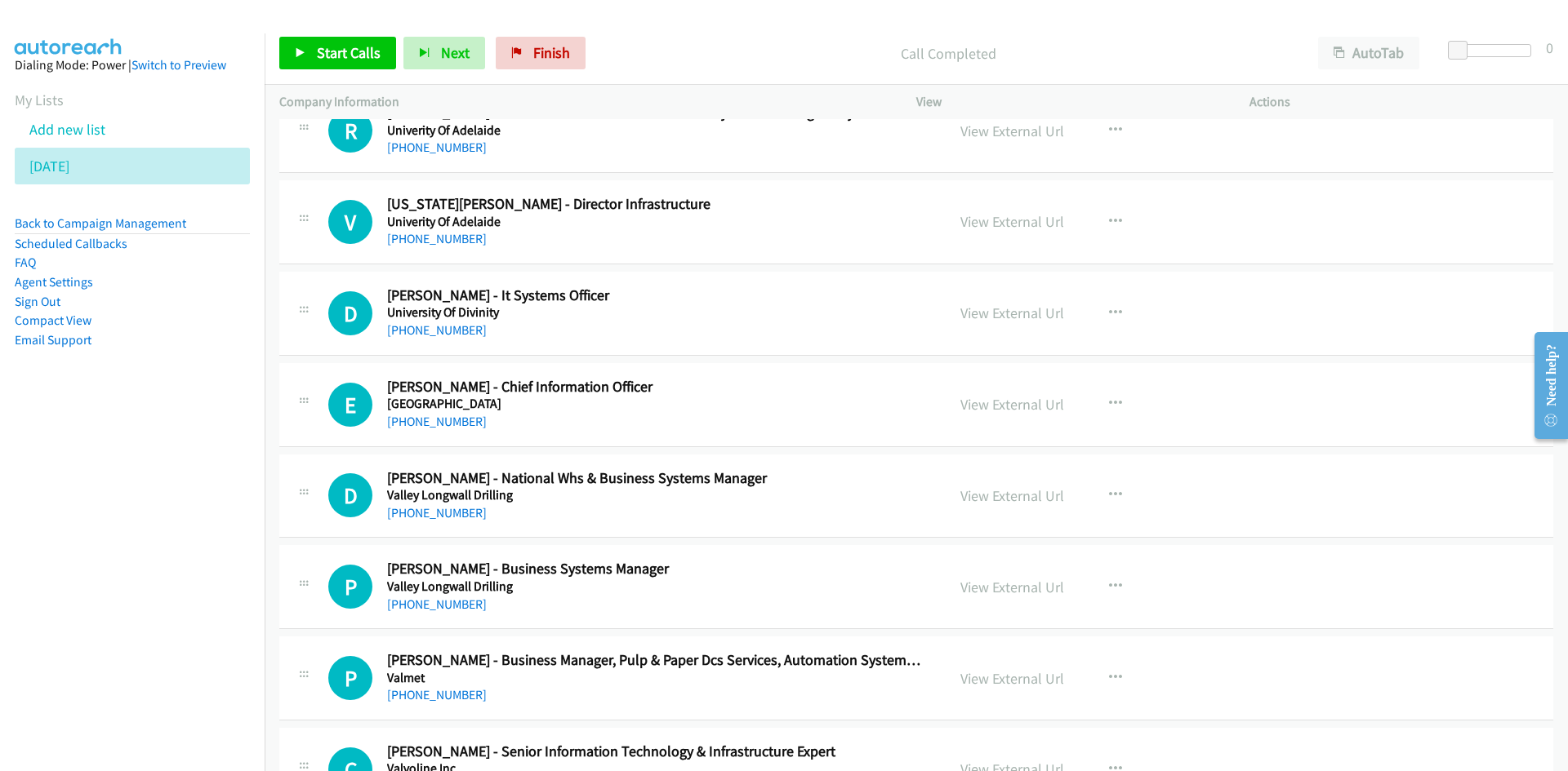
scroll to position [9957, 0]
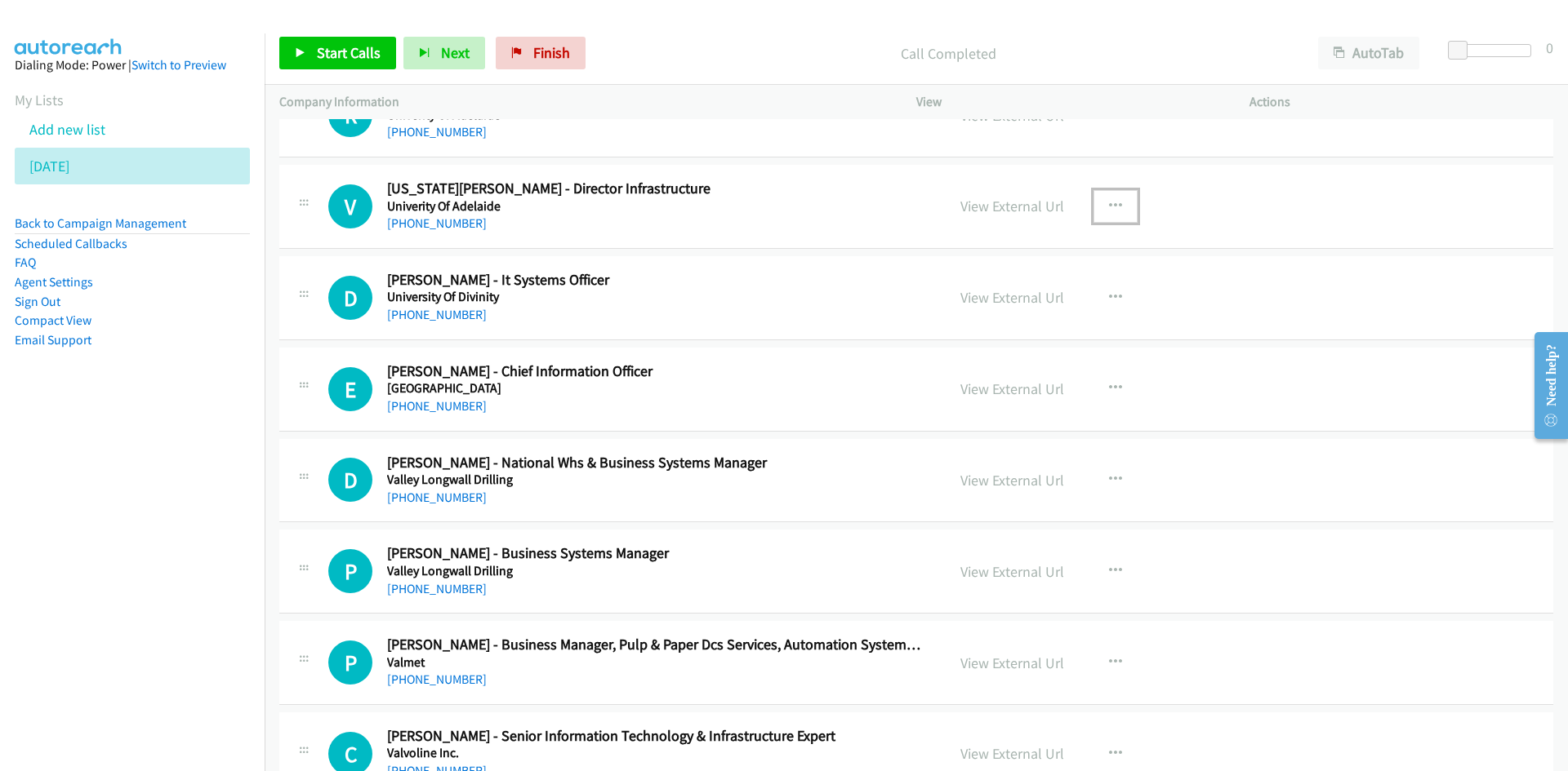
click at [1111, 203] on icon "button" at bounding box center [1115, 206] width 13 height 13
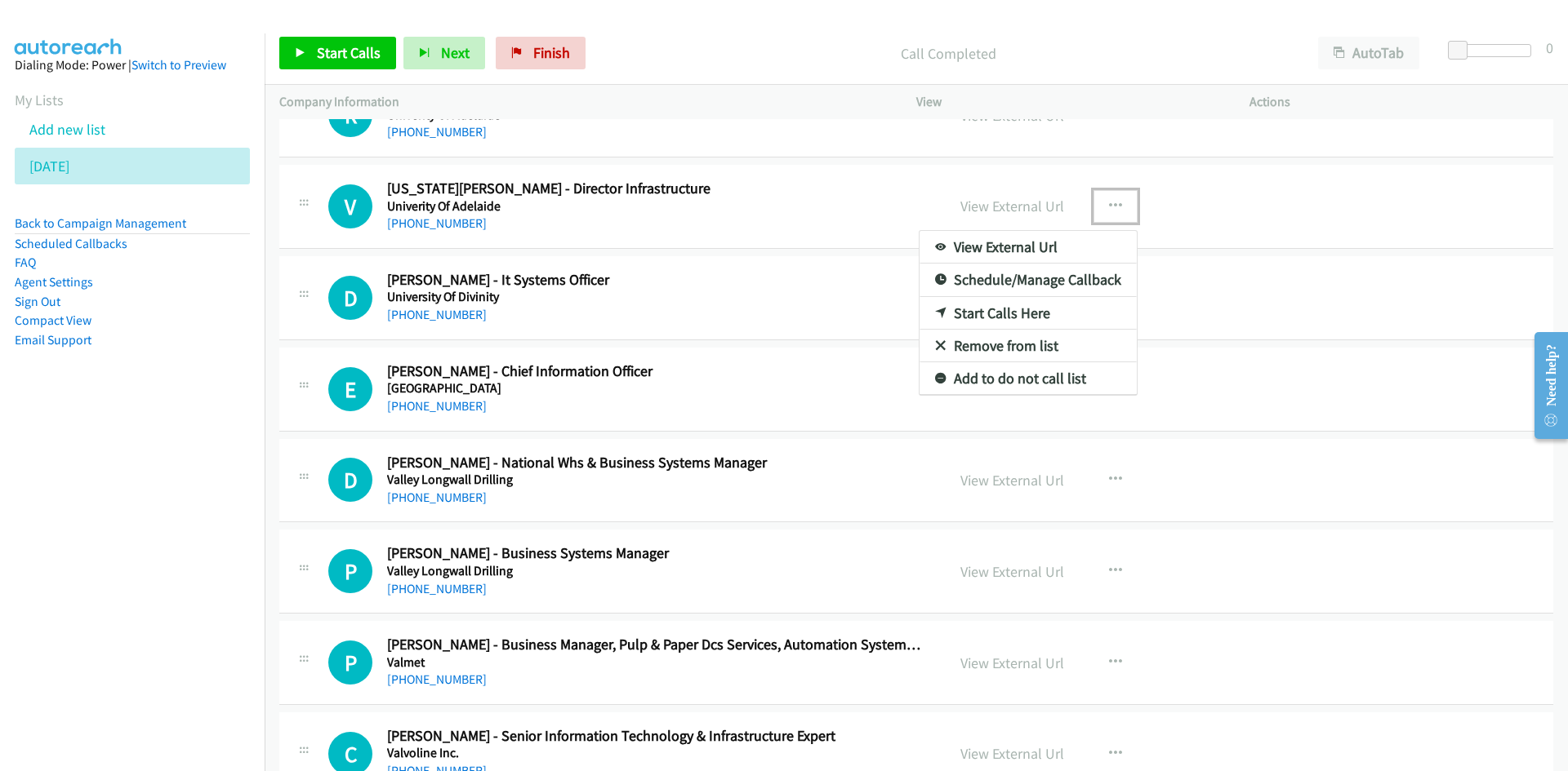
click at [945, 303] on link "Start Calls Here" at bounding box center [1027, 313] width 218 height 33
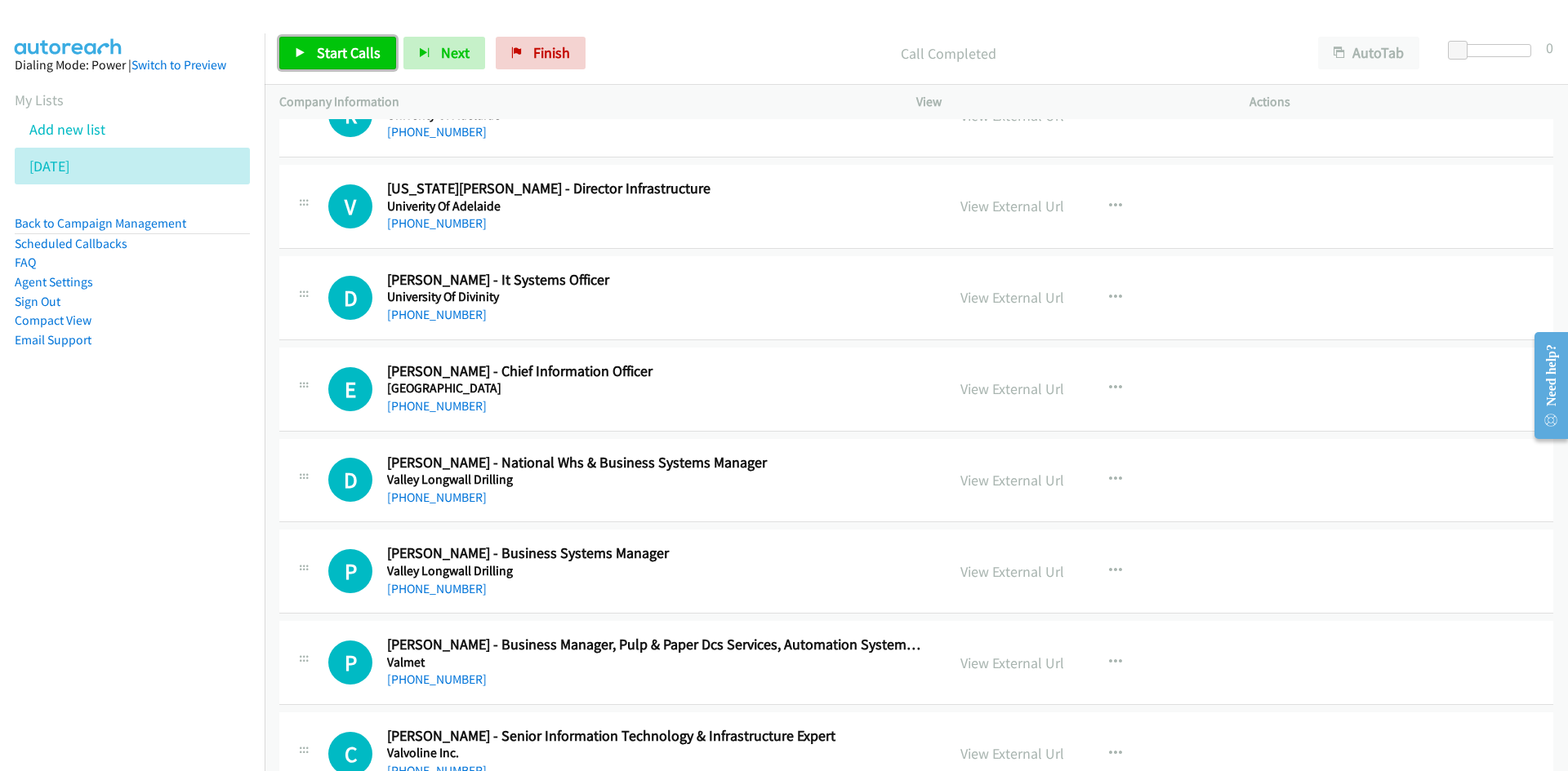
click at [347, 48] on span "Start Calls" at bounding box center [348, 52] width 64 height 19
click at [347, 48] on span "Pause" at bounding box center [334, 52] width 36 height 19
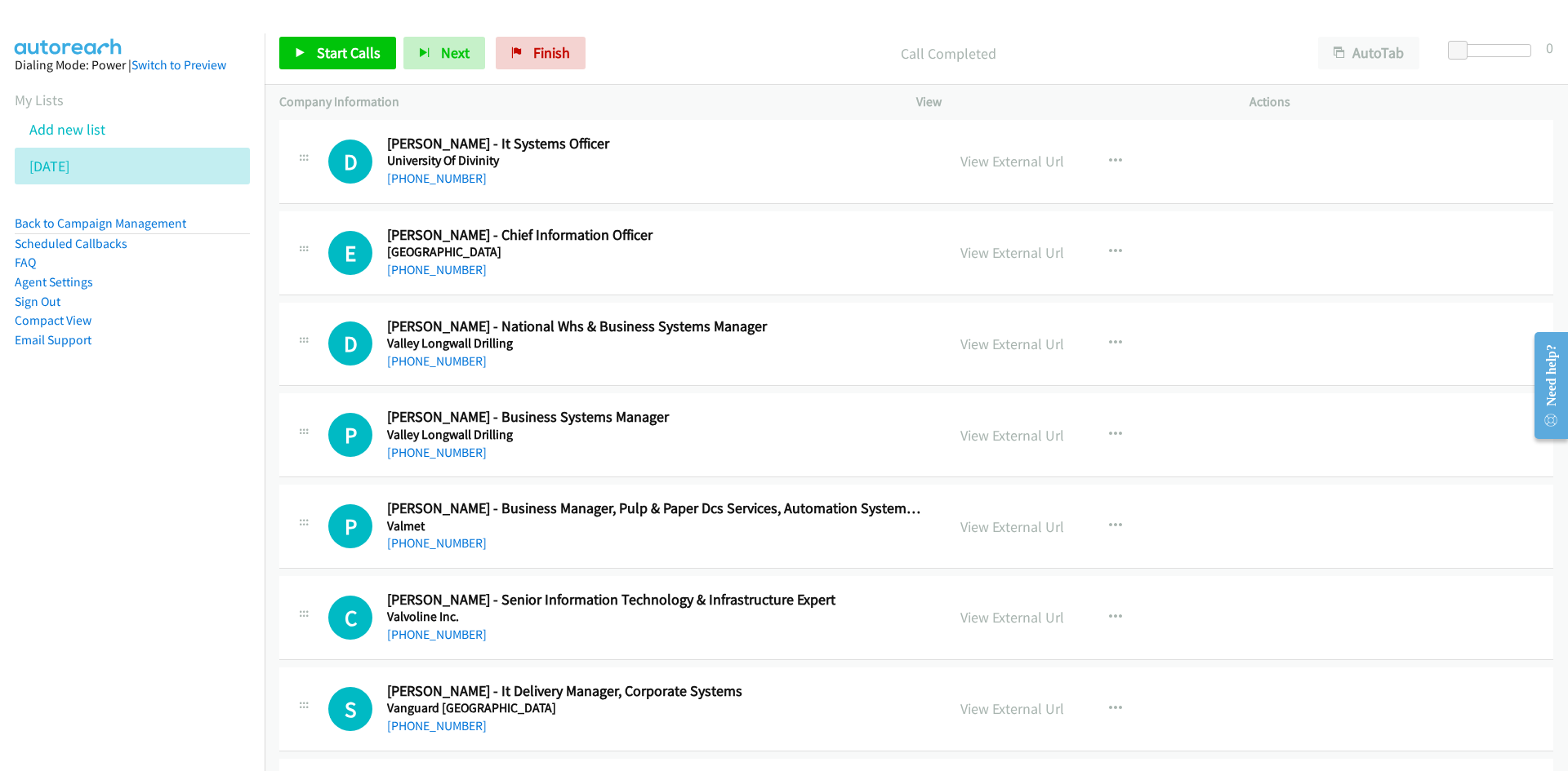
scroll to position [10120, 0]
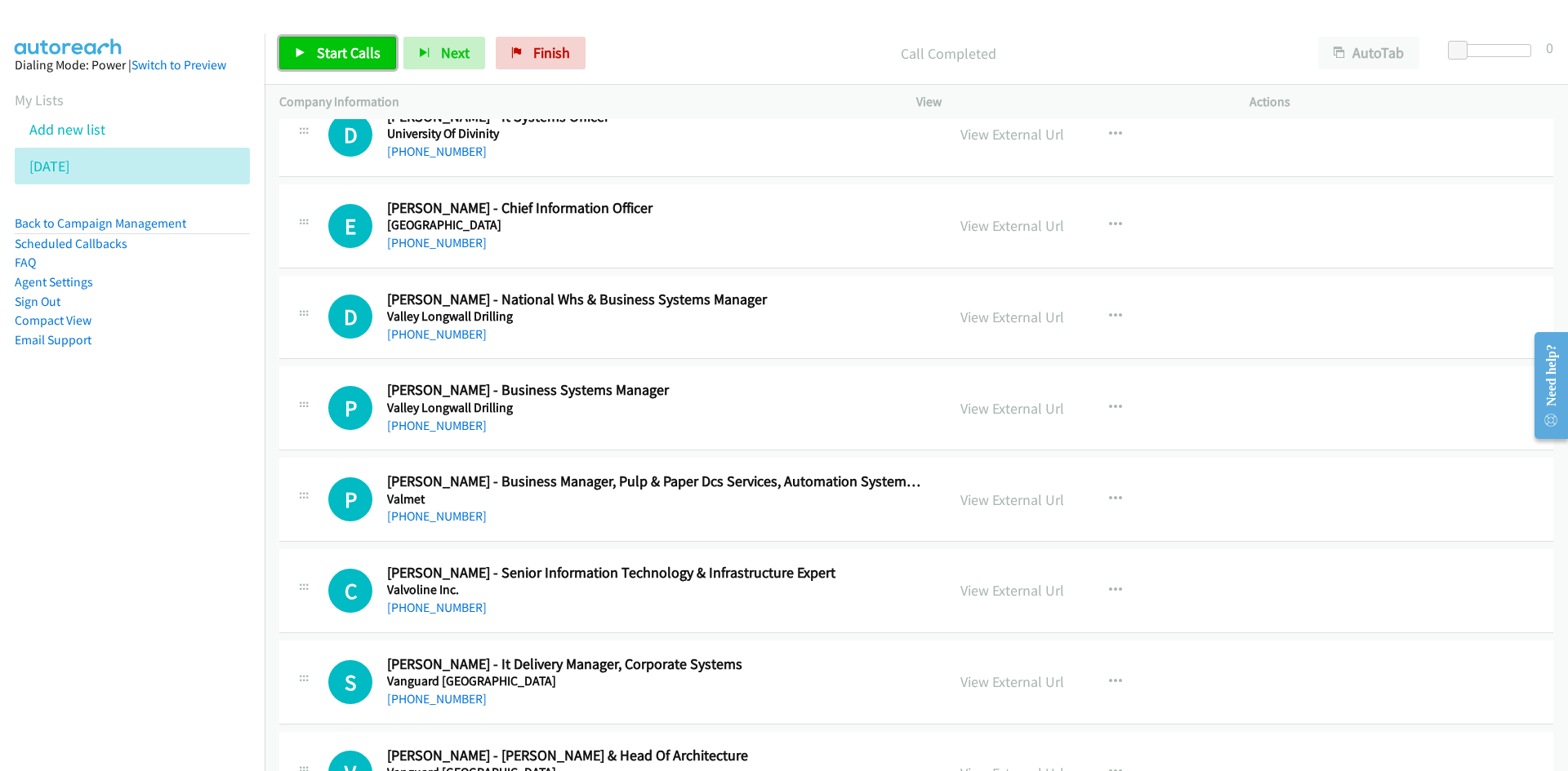
click at [385, 50] on link "Start Calls" at bounding box center [337, 52] width 117 height 33
click at [314, 56] on link "Pause" at bounding box center [324, 52] width 90 height 33
click at [353, 55] on span "Start Calls" at bounding box center [348, 52] width 64 height 19
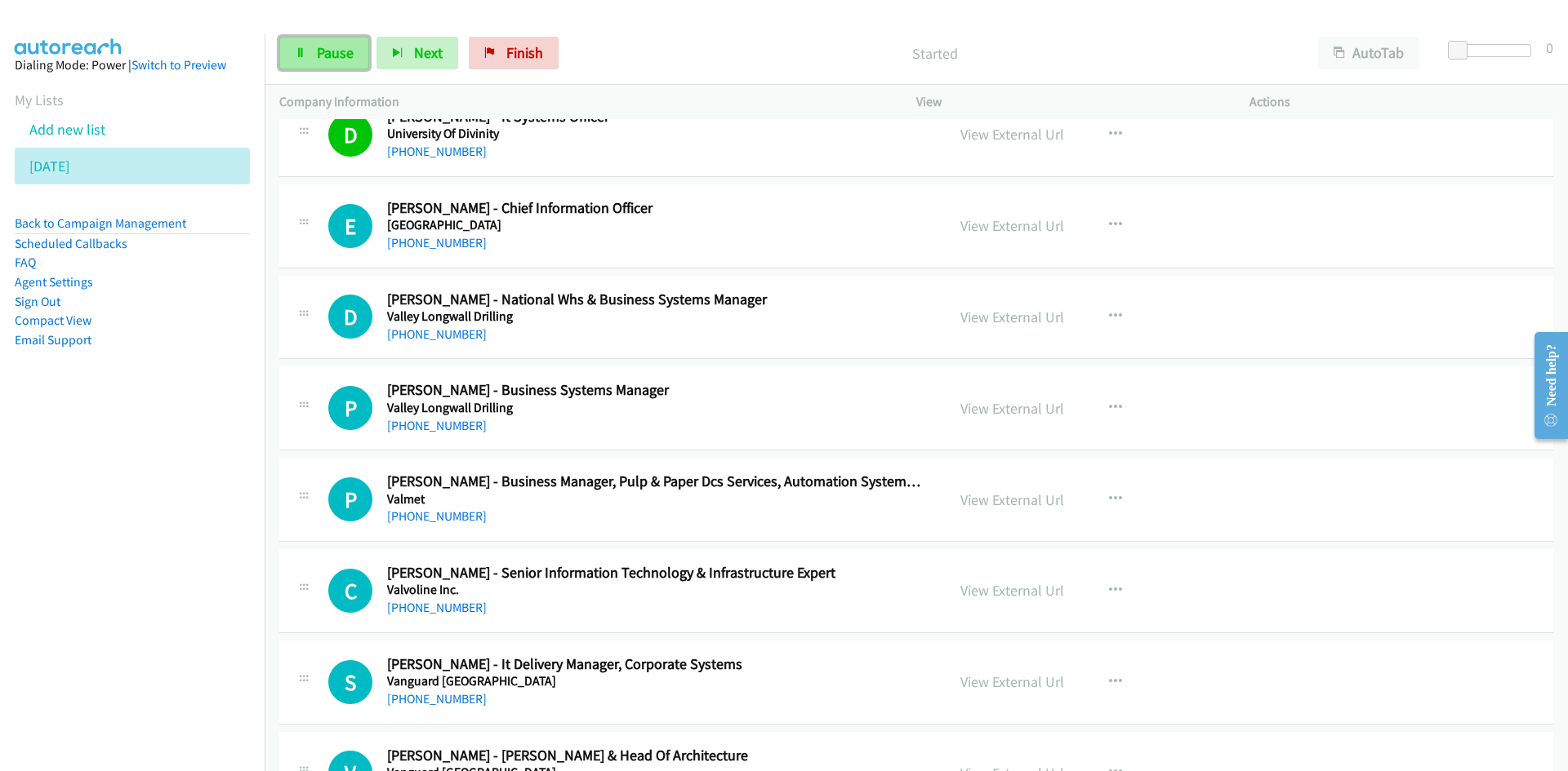
click at [346, 53] on span "Pause" at bounding box center [334, 52] width 36 height 19
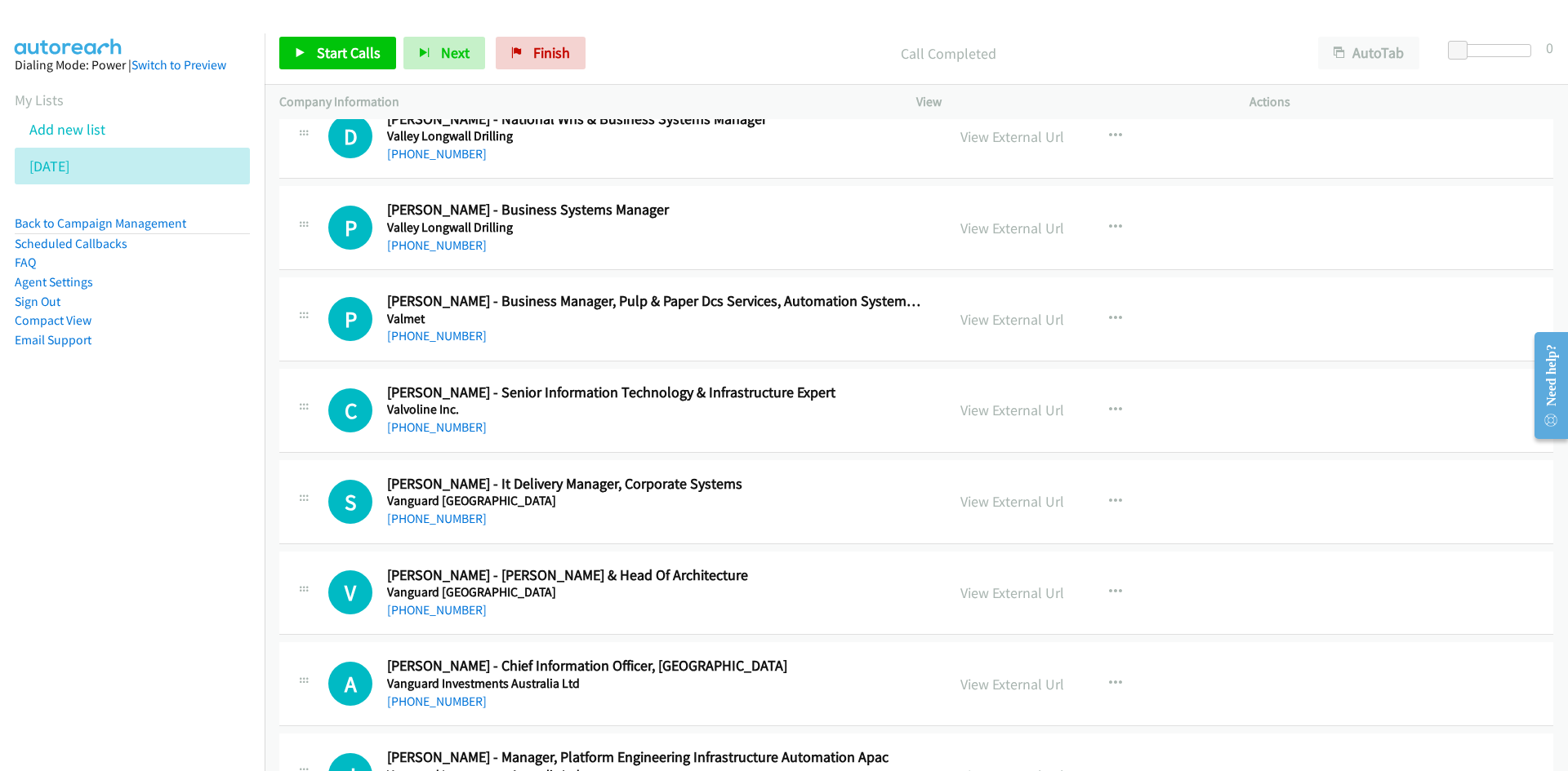
scroll to position [10283, 0]
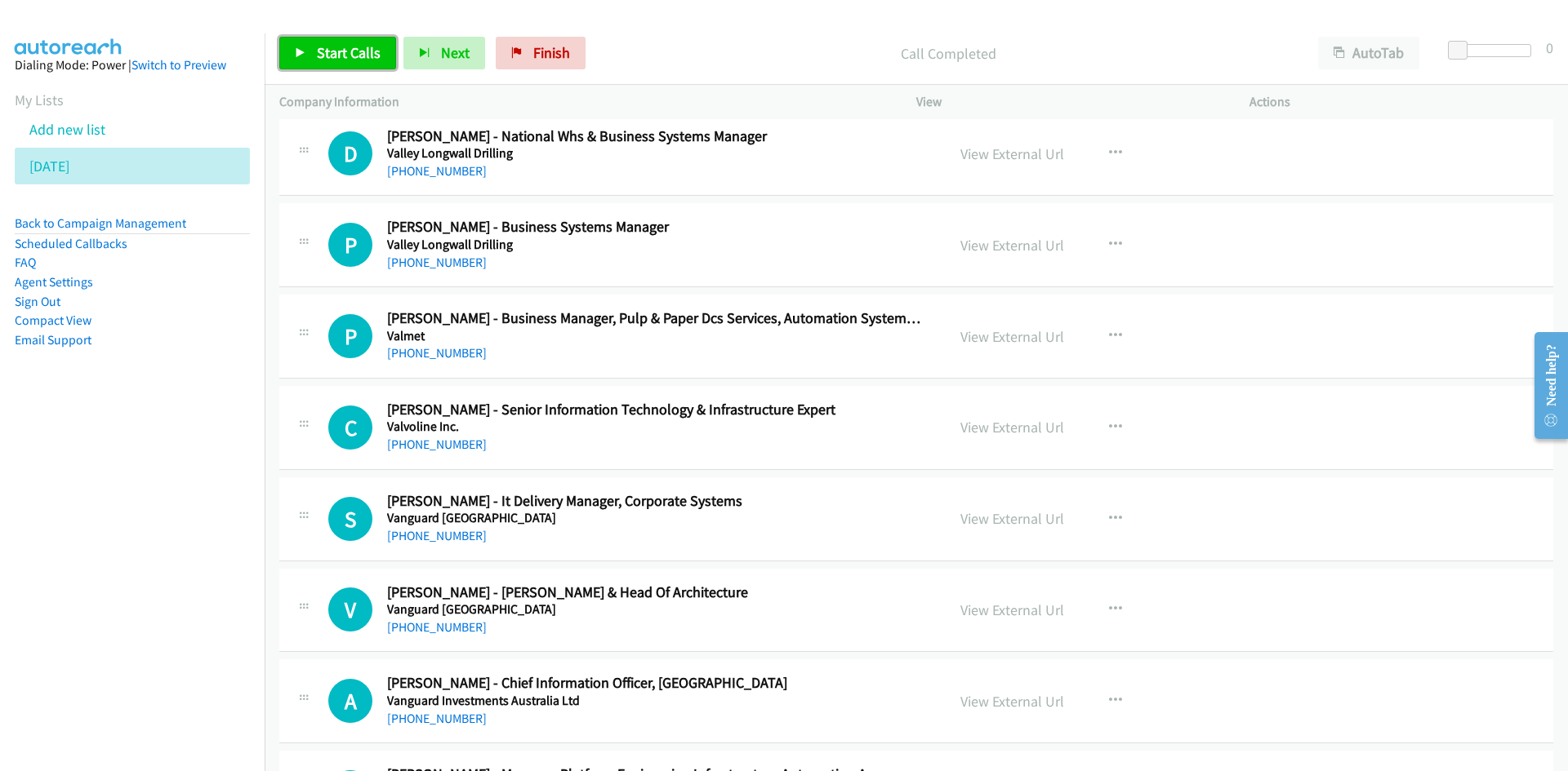
click at [372, 60] on span "Start Calls" at bounding box center [348, 52] width 64 height 19
click at [333, 58] on span "Pause" at bounding box center [334, 52] width 36 height 19
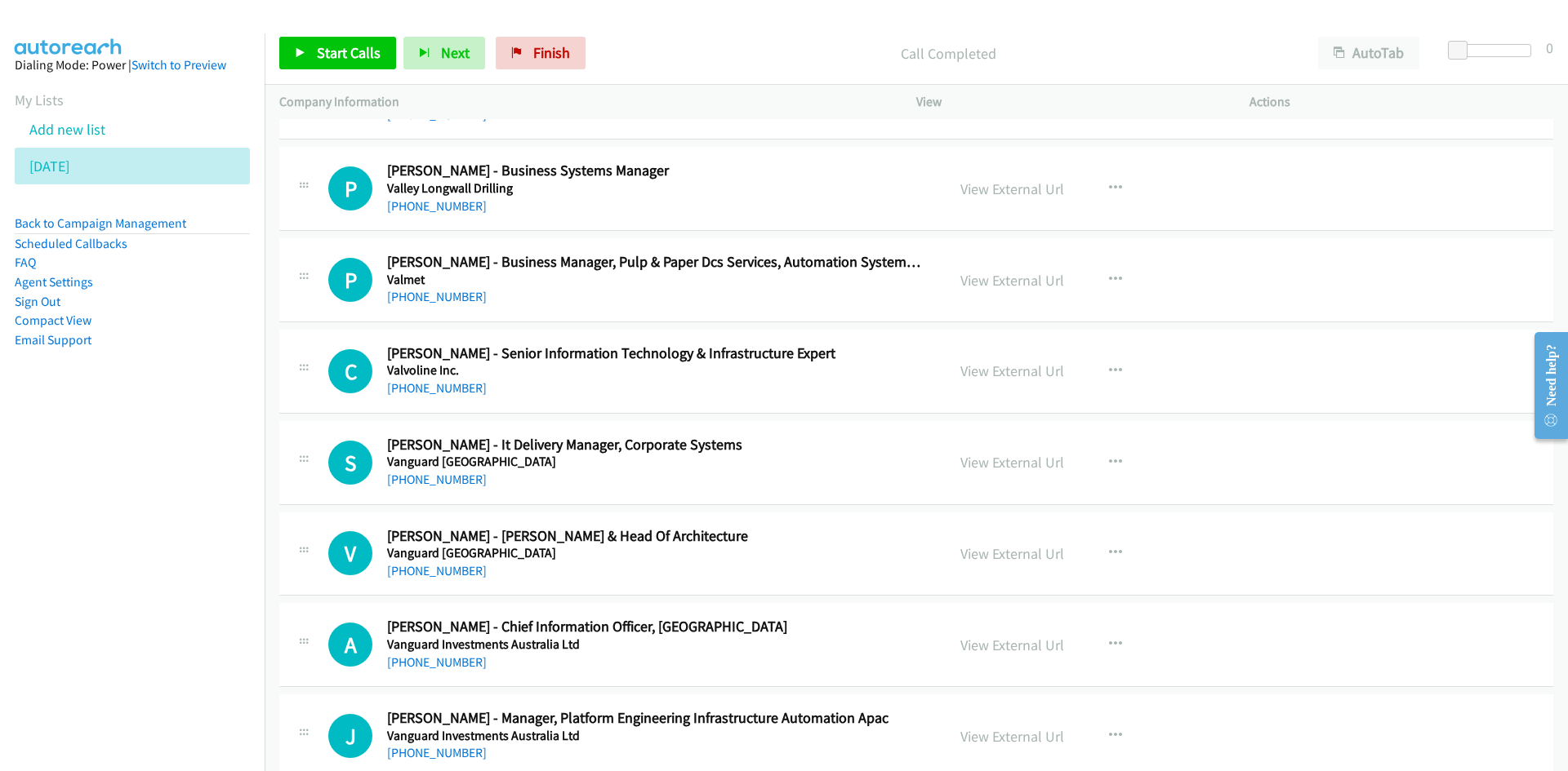
scroll to position [10365, 0]
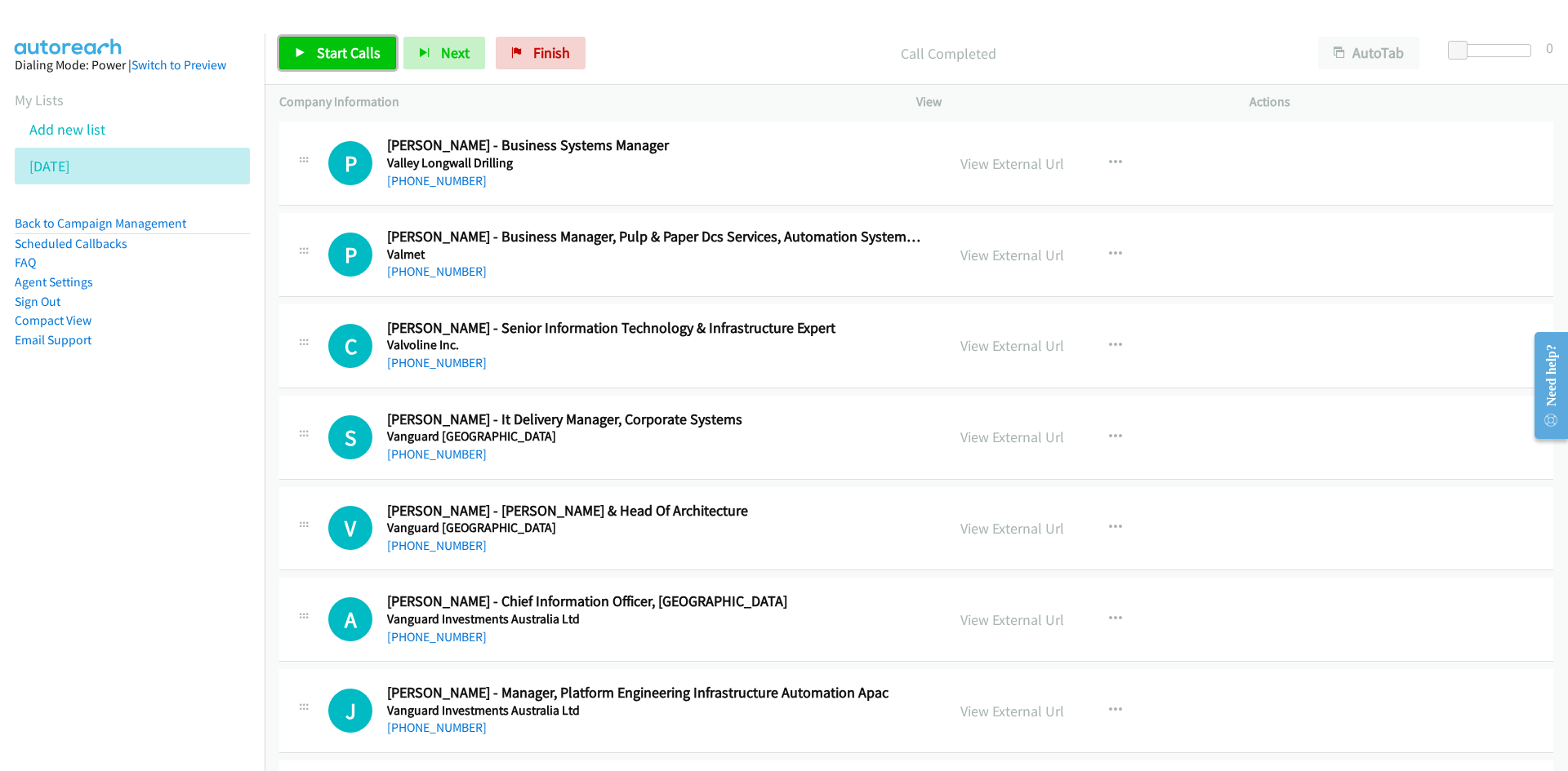
click at [387, 66] on link "Start Calls" at bounding box center [337, 52] width 117 height 33
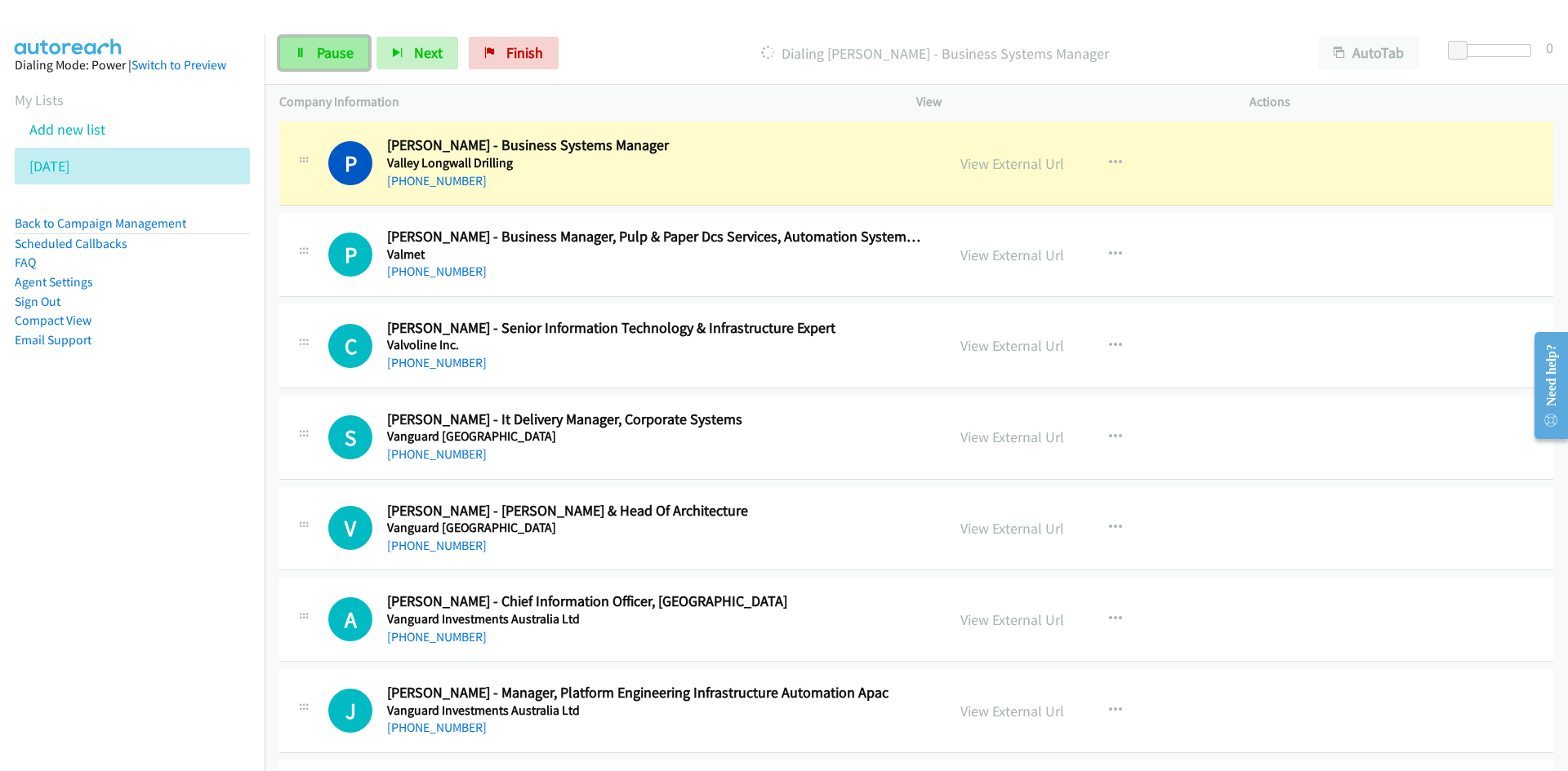
click at [367, 56] on link "Pause" at bounding box center [324, 52] width 90 height 33
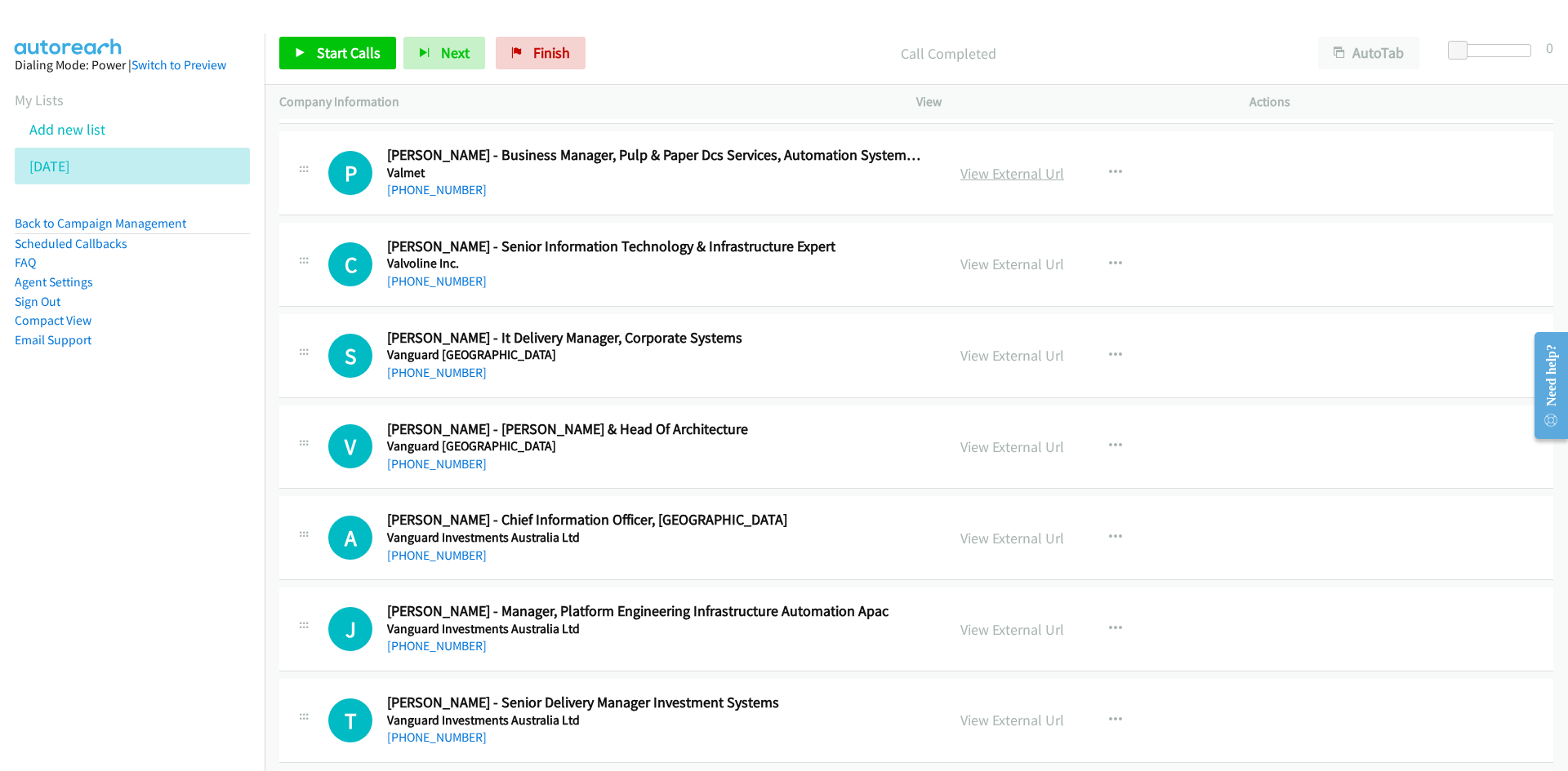
scroll to position [10528, 0]
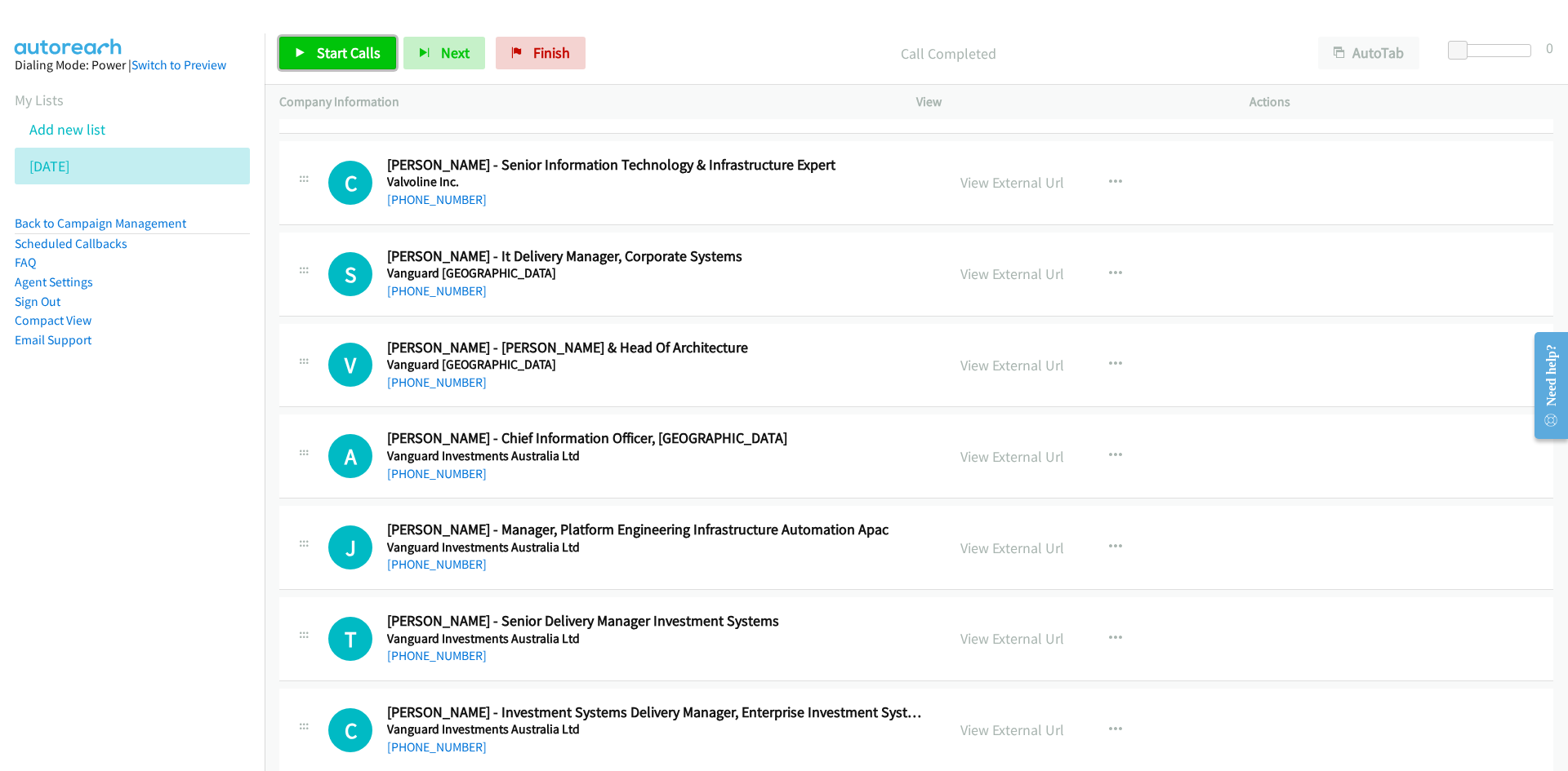
click at [367, 49] on span "Start Calls" at bounding box center [348, 52] width 64 height 19
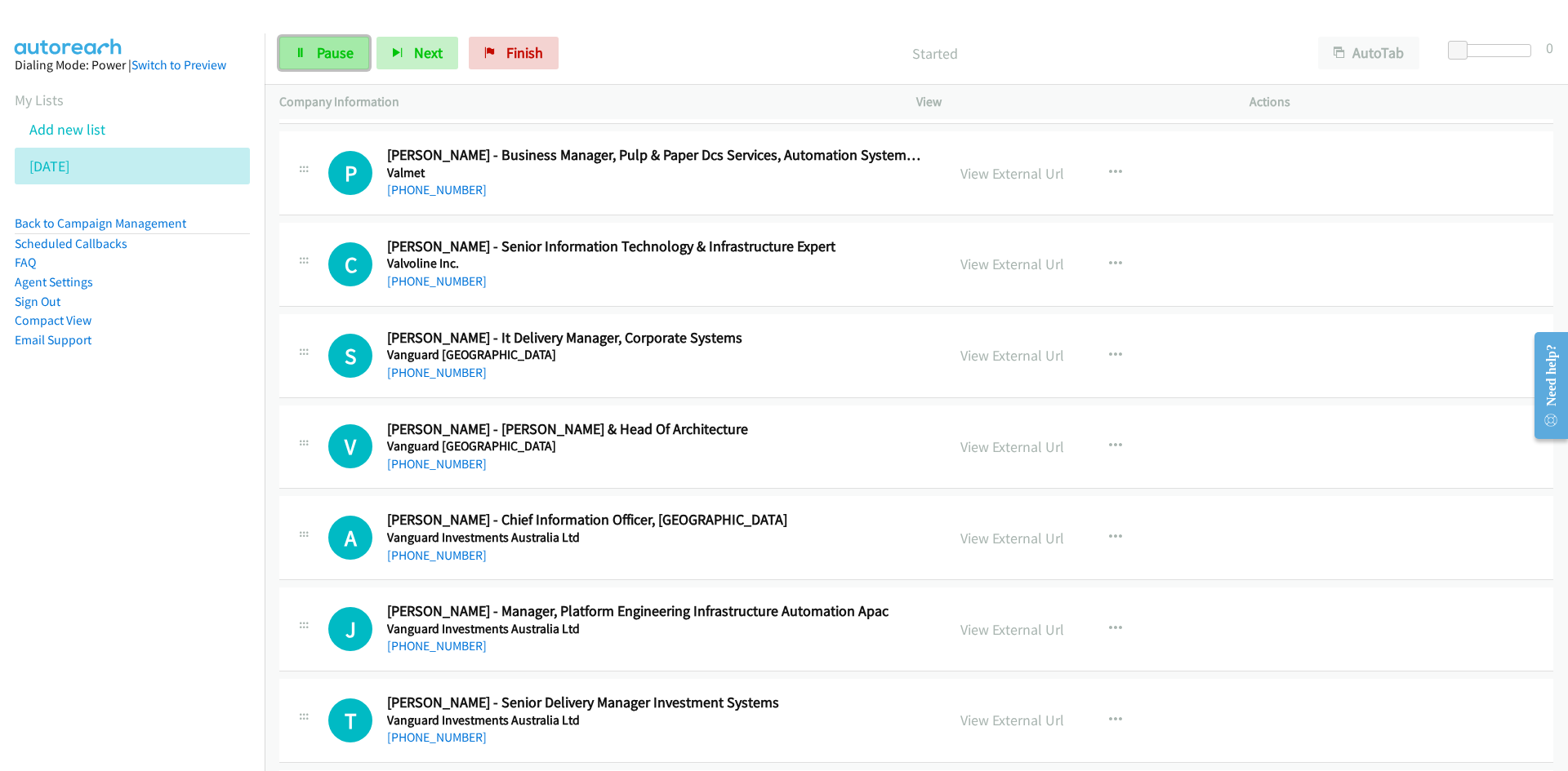
click at [346, 55] on span "Pause" at bounding box center [334, 52] width 36 height 19
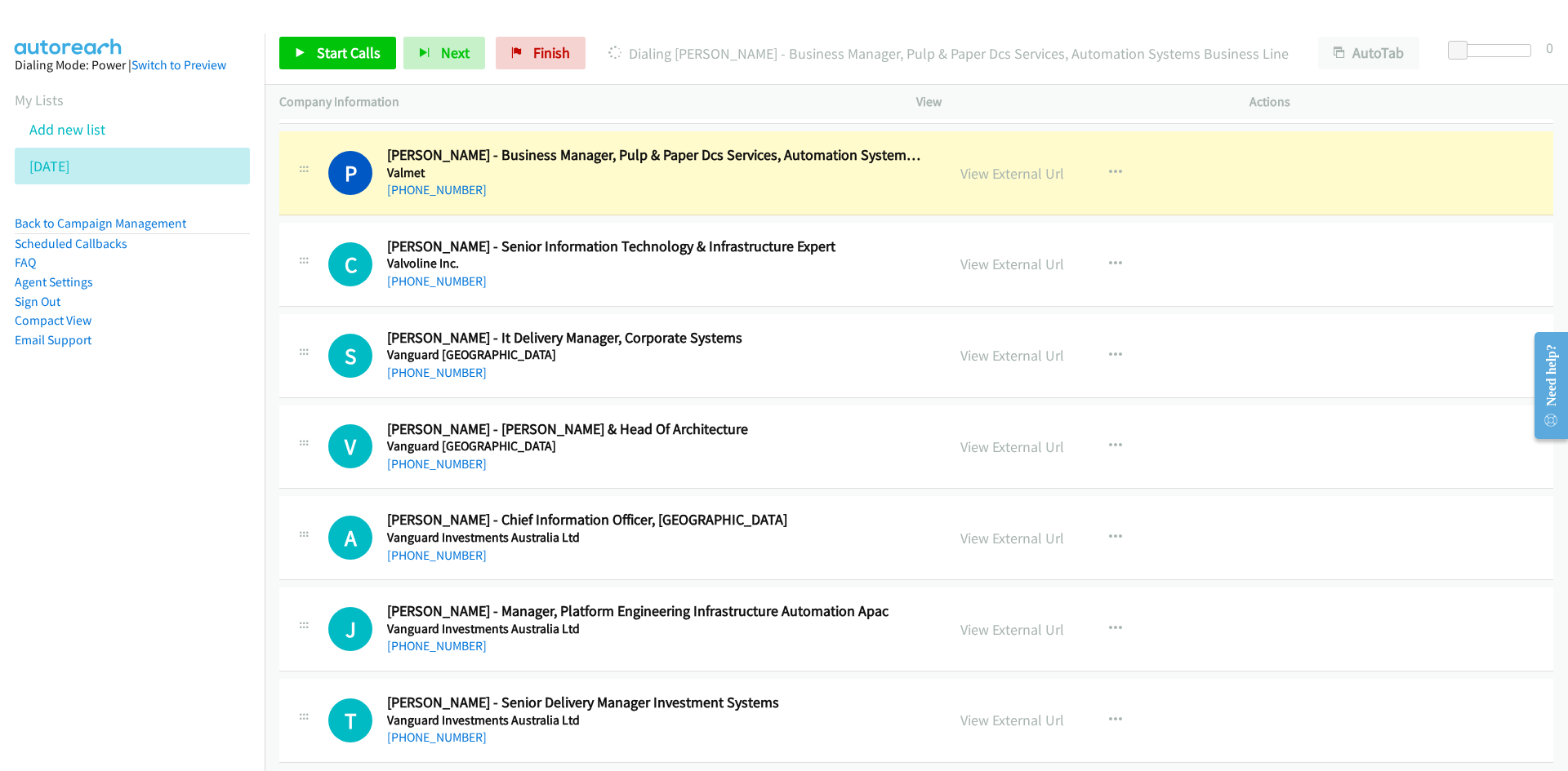
scroll to position [10528, 0]
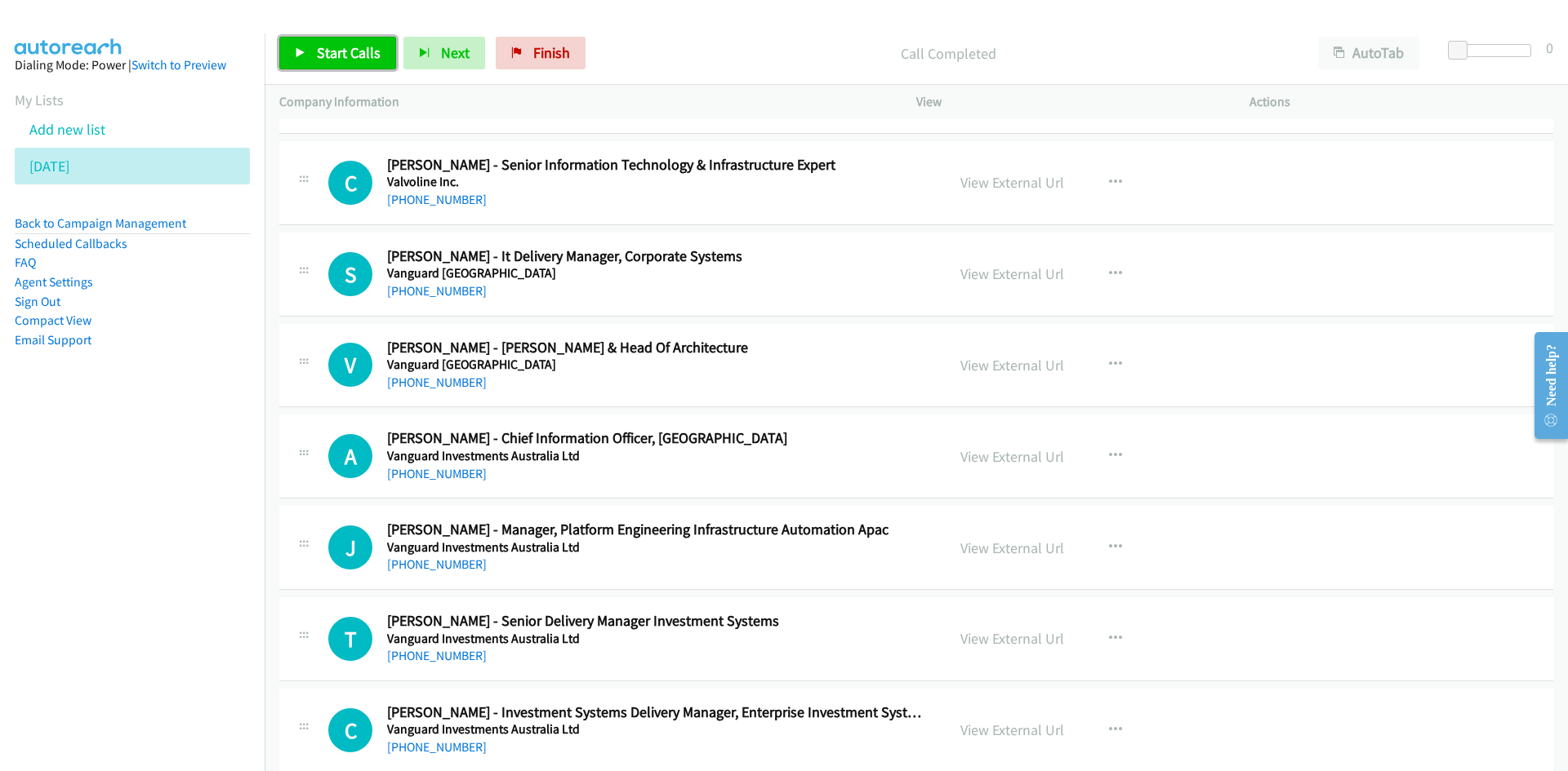
click at [370, 68] on link "Start Calls" at bounding box center [337, 52] width 117 height 33
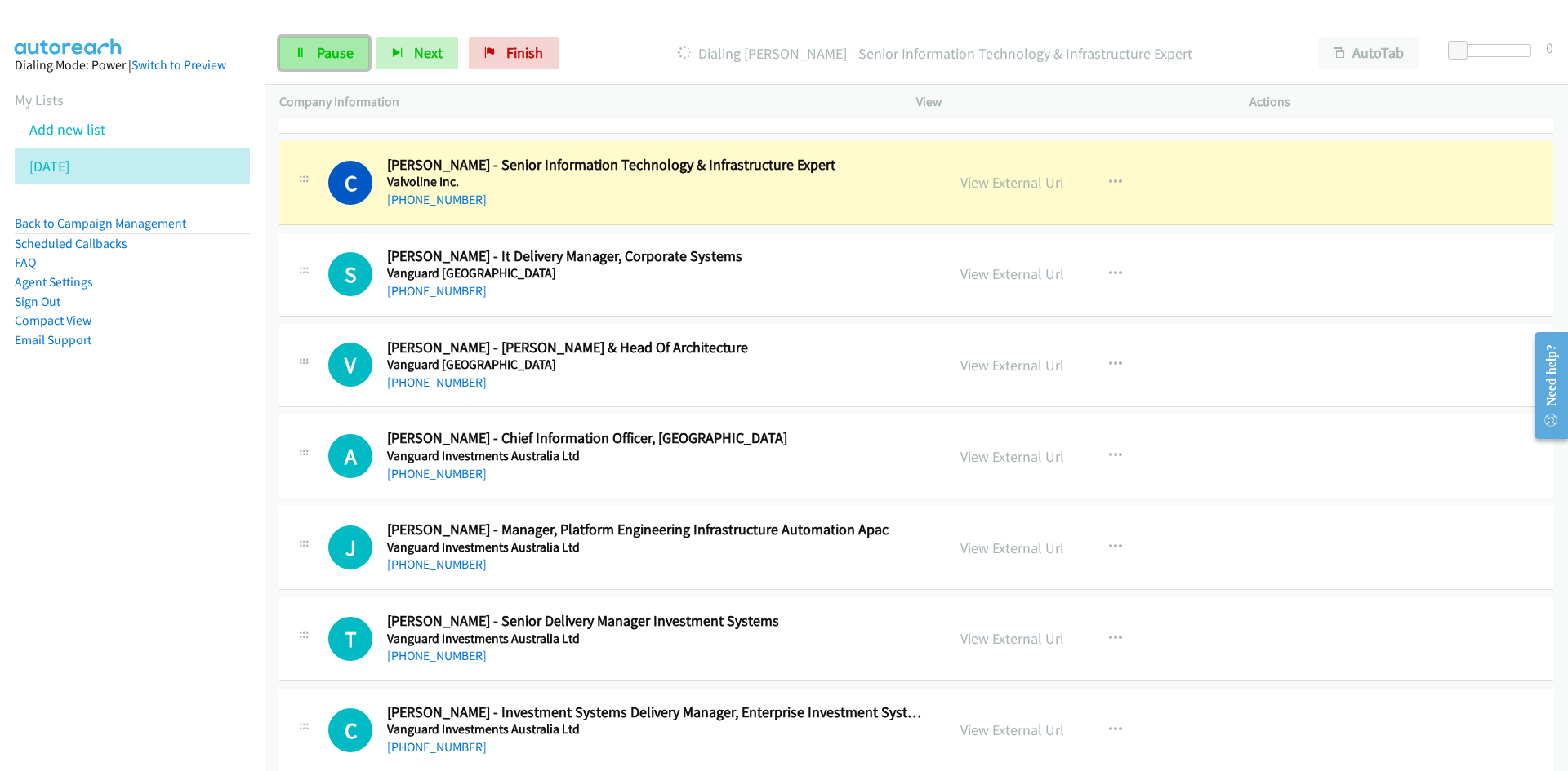
click at [360, 57] on link "Pause" at bounding box center [324, 52] width 90 height 33
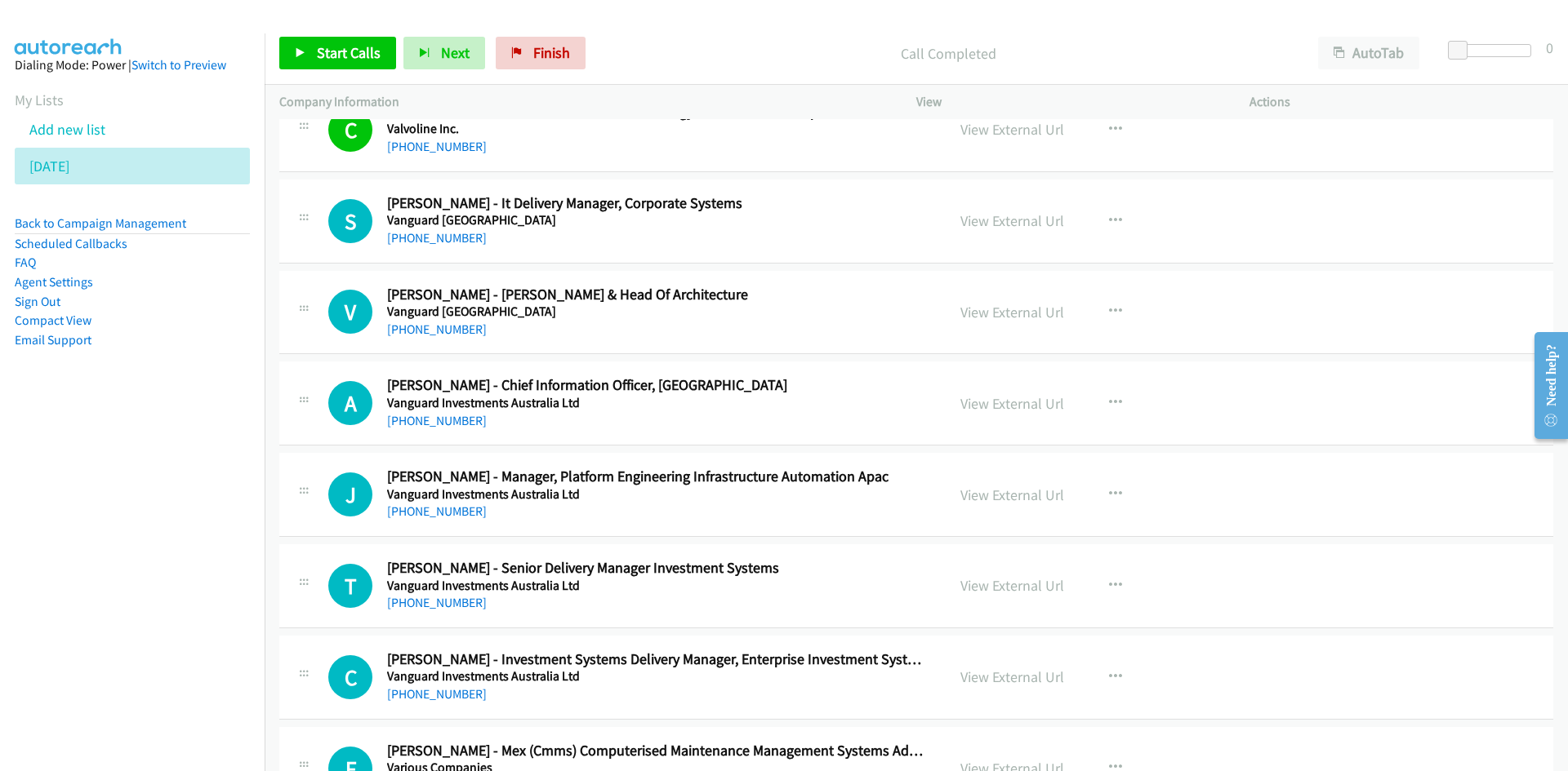
scroll to position [10609, 0]
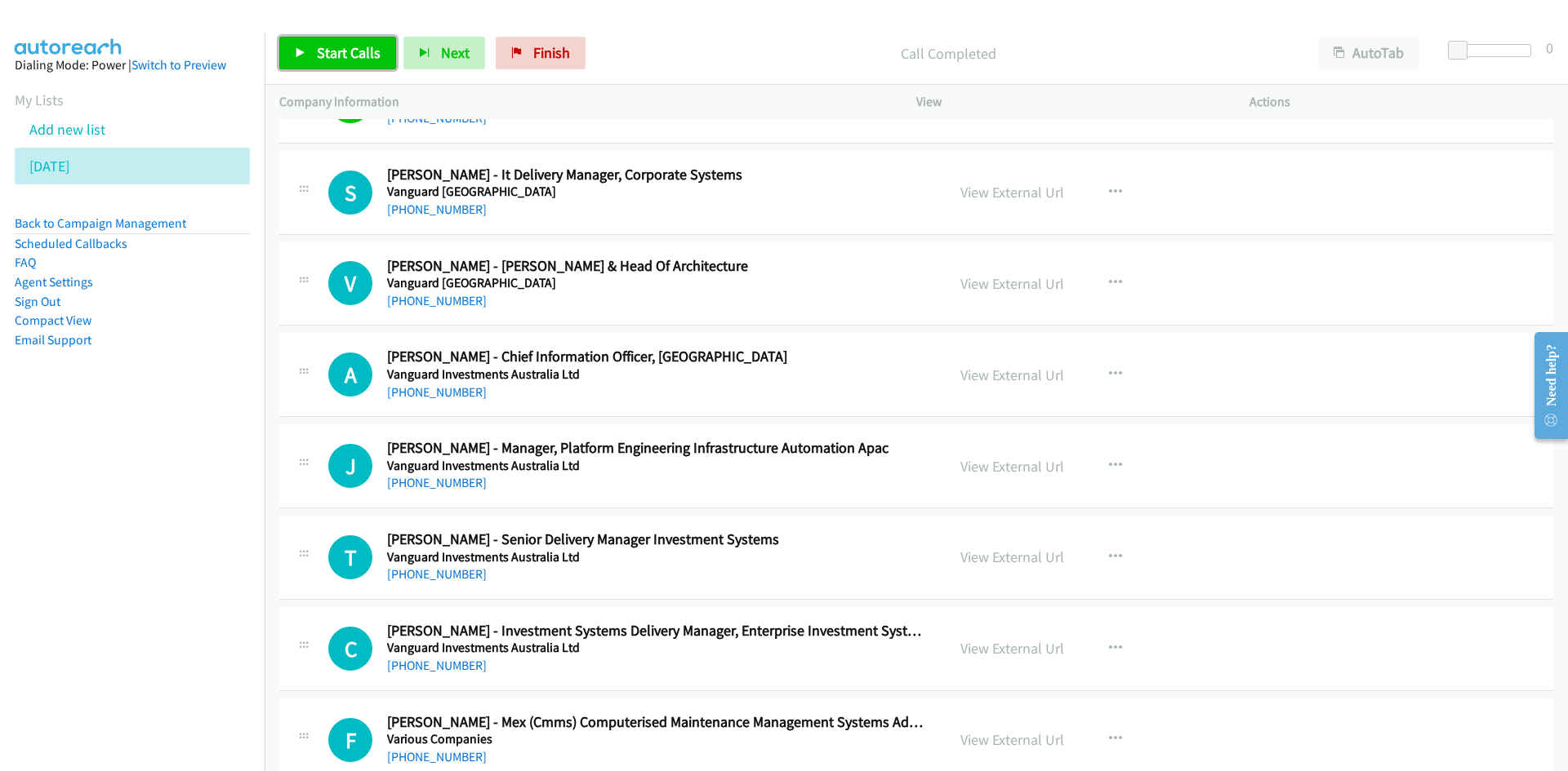
click at [346, 49] on span "Start Calls" at bounding box center [348, 52] width 64 height 19
click at [343, 73] on div "Start Calls Pause Next Finish Started AutoTab AutoTab 0" at bounding box center [915, 53] width 1303 height 63
click at [342, 63] on link "Pause" at bounding box center [324, 52] width 90 height 33
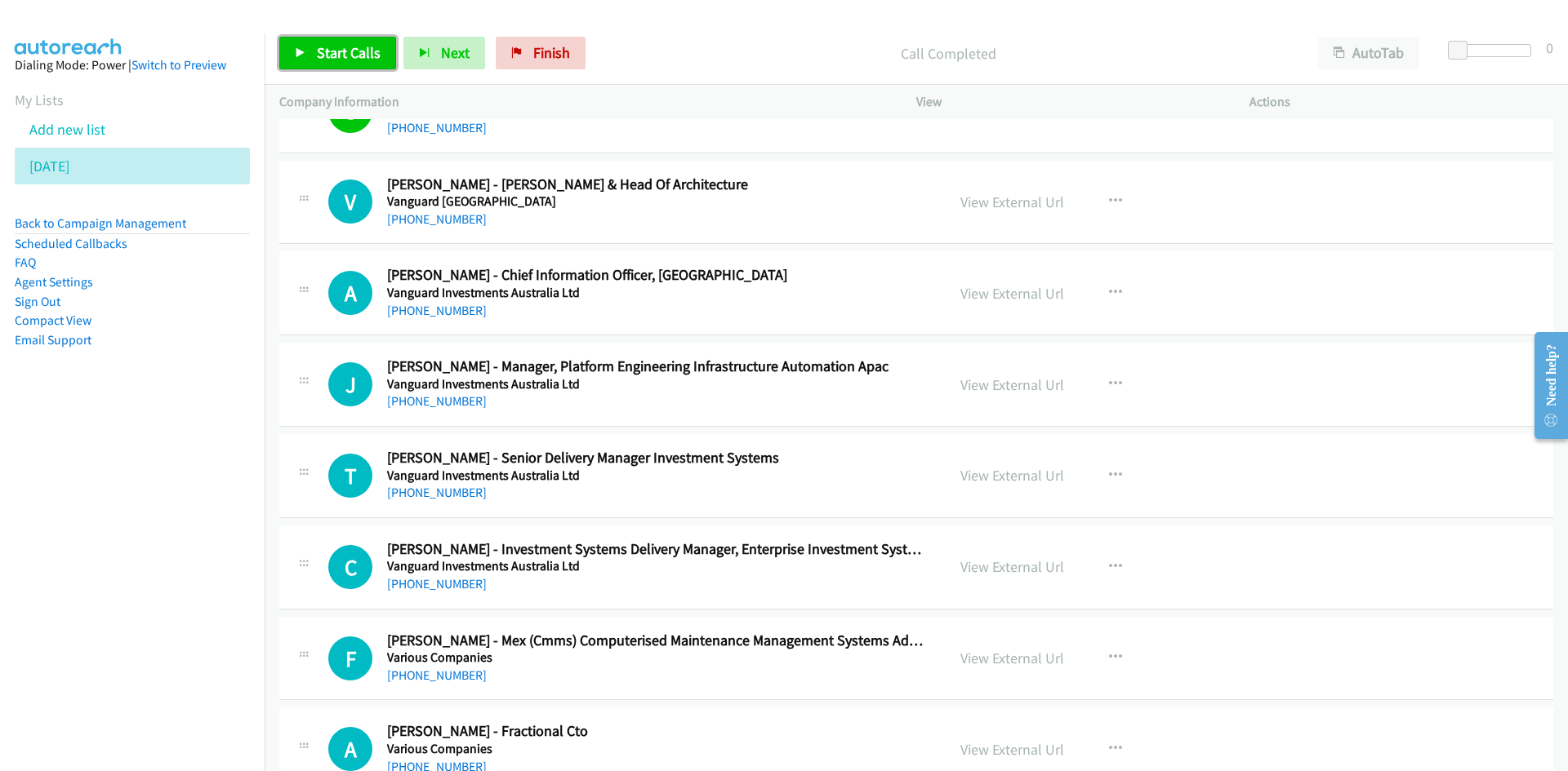
click at [350, 66] on link "Start Calls" at bounding box center [337, 52] width 117 height 33
click at [350, 66] on link "Pause" at bounding box center [324, 52] width 90 height 33
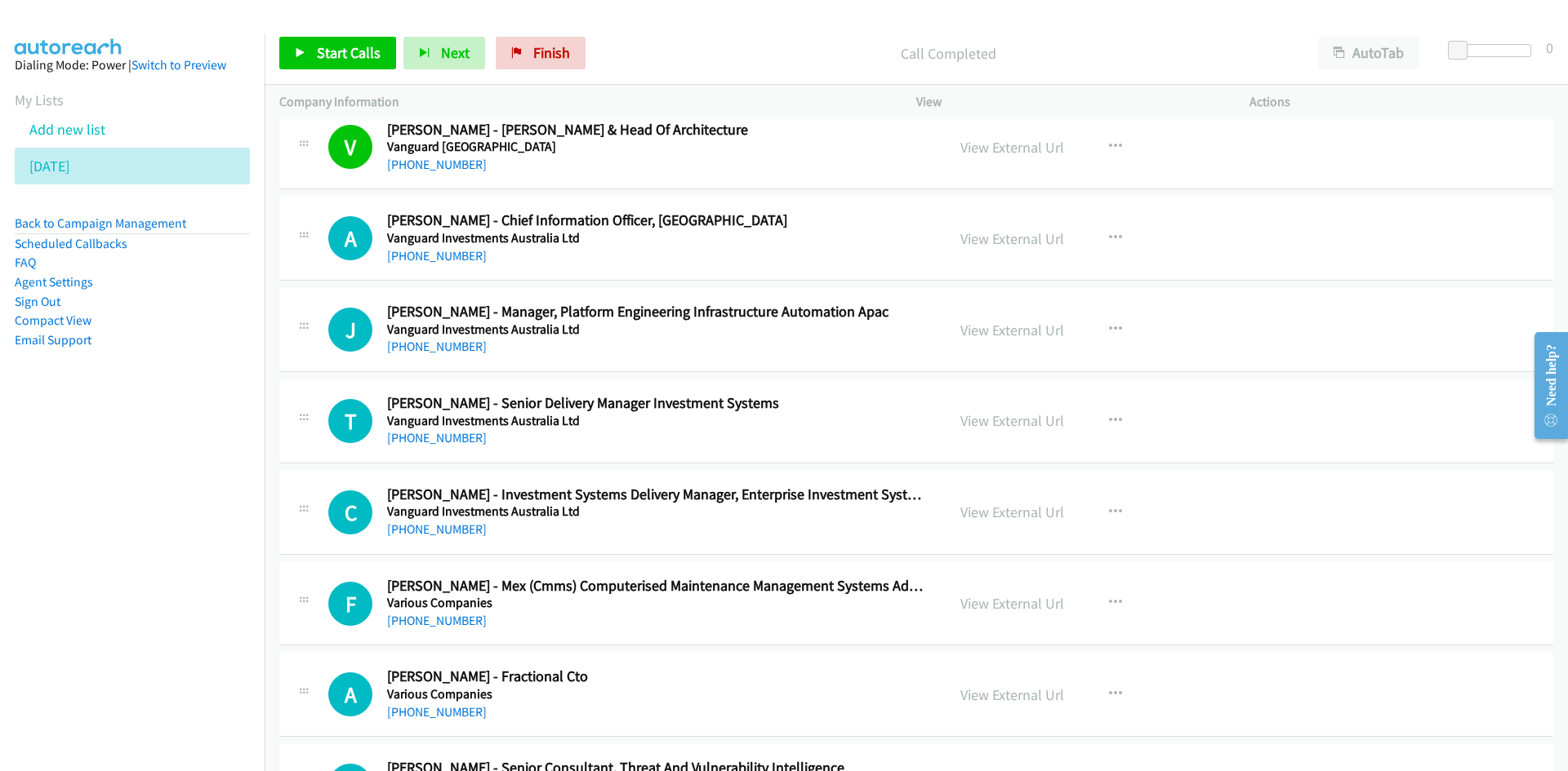
scroll to position [10773, 0]
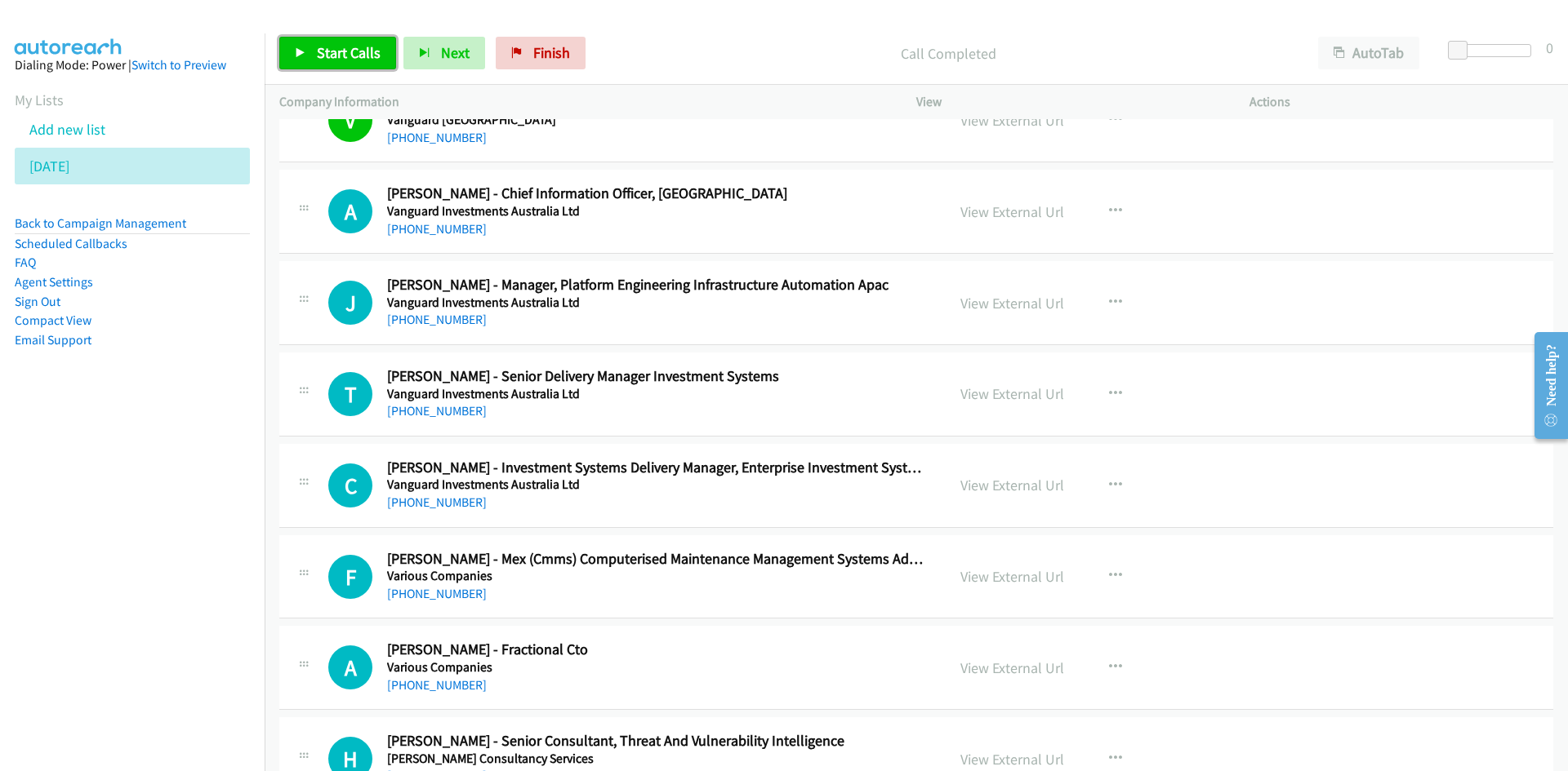
click at [359, 50] on span "Start Calls" at bounding box center [348, 52] width 64 height 19
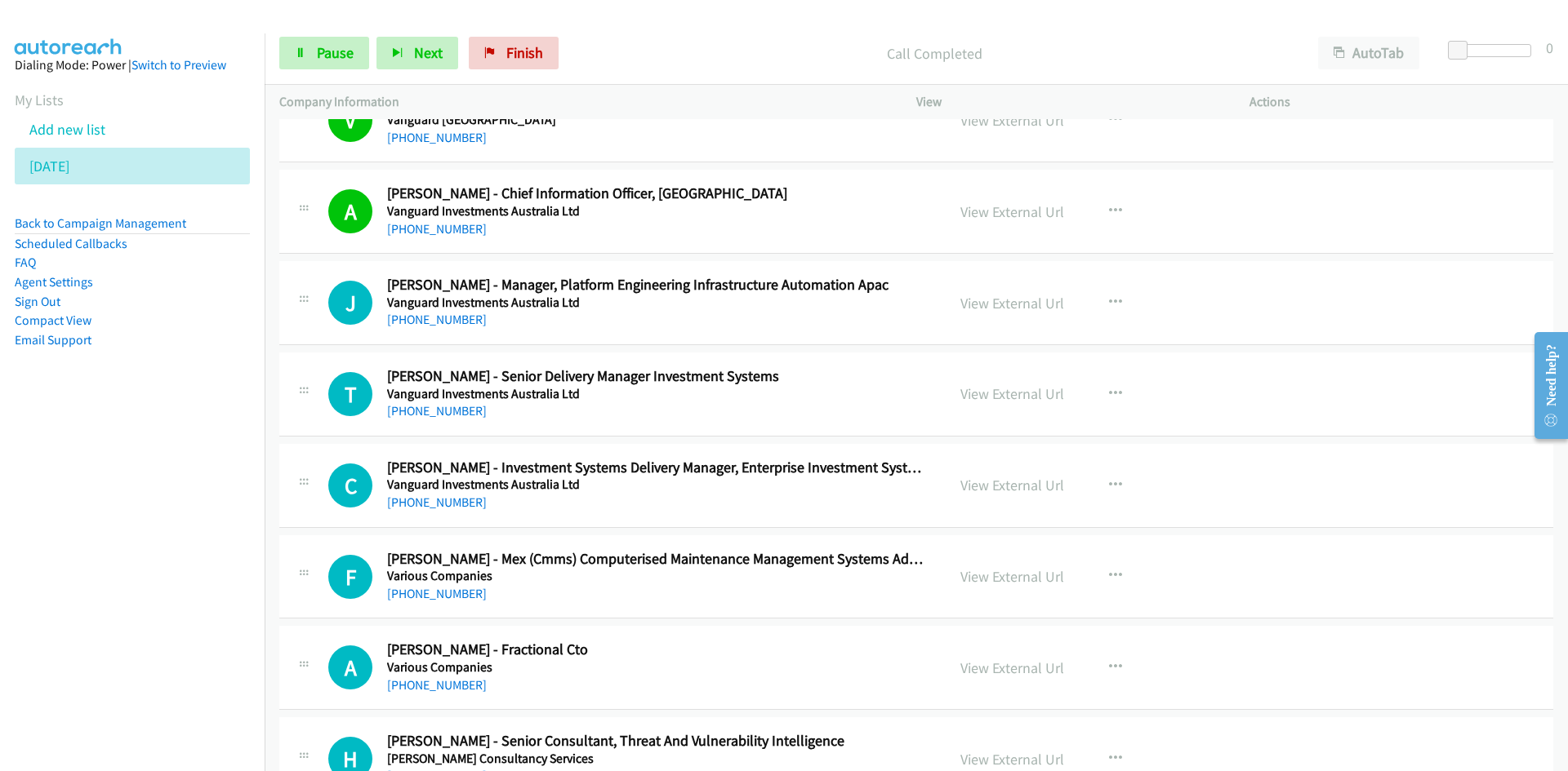
click at [370, 66] on div "Start Calls Pause Next Finish" at bounding box center [422, 52] width 287 height 33
click at [355, 62] on link "Pause" at bounding box center [324, 52] width 90 height 33
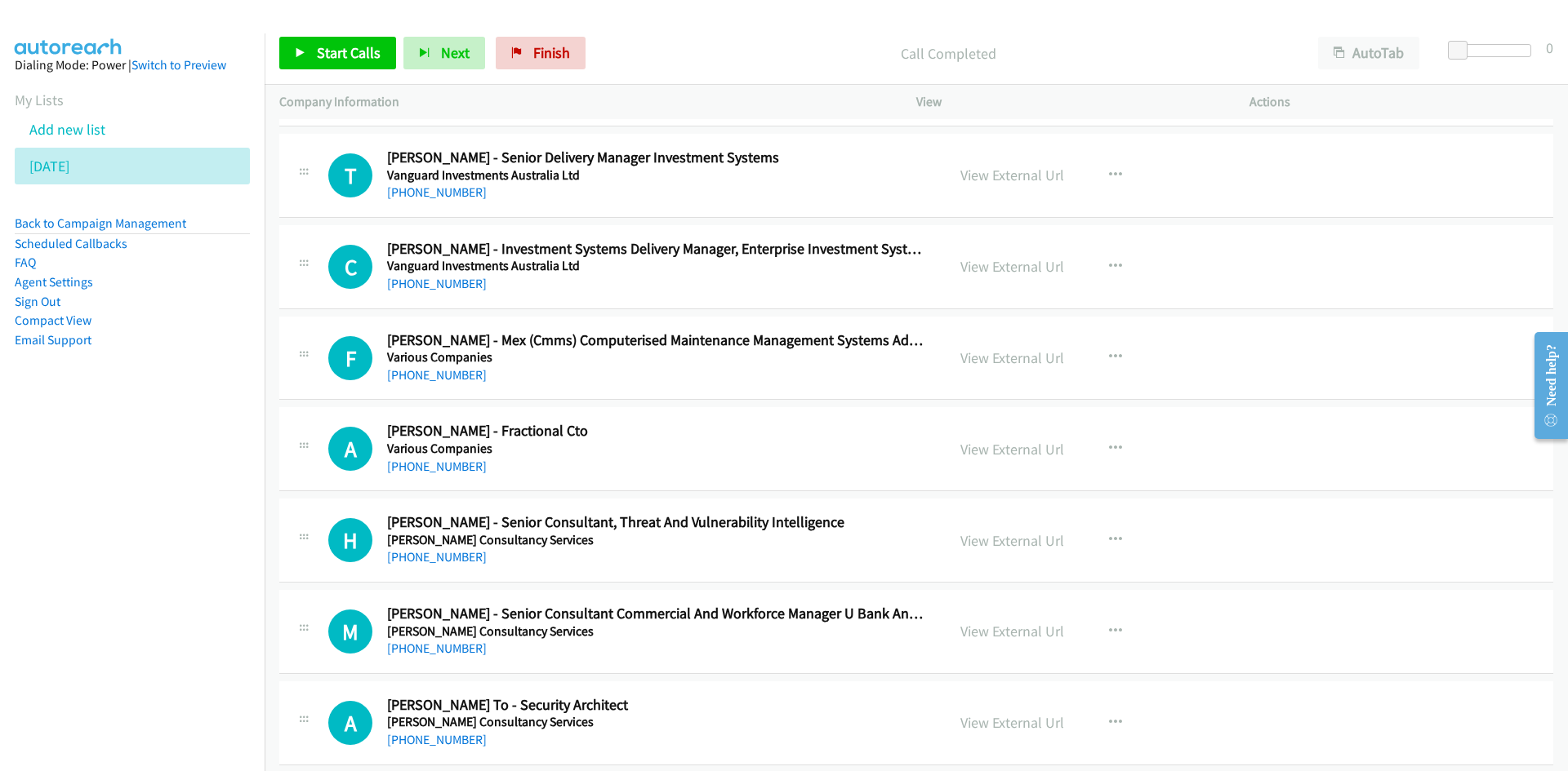
scroll to position [11017, 0]
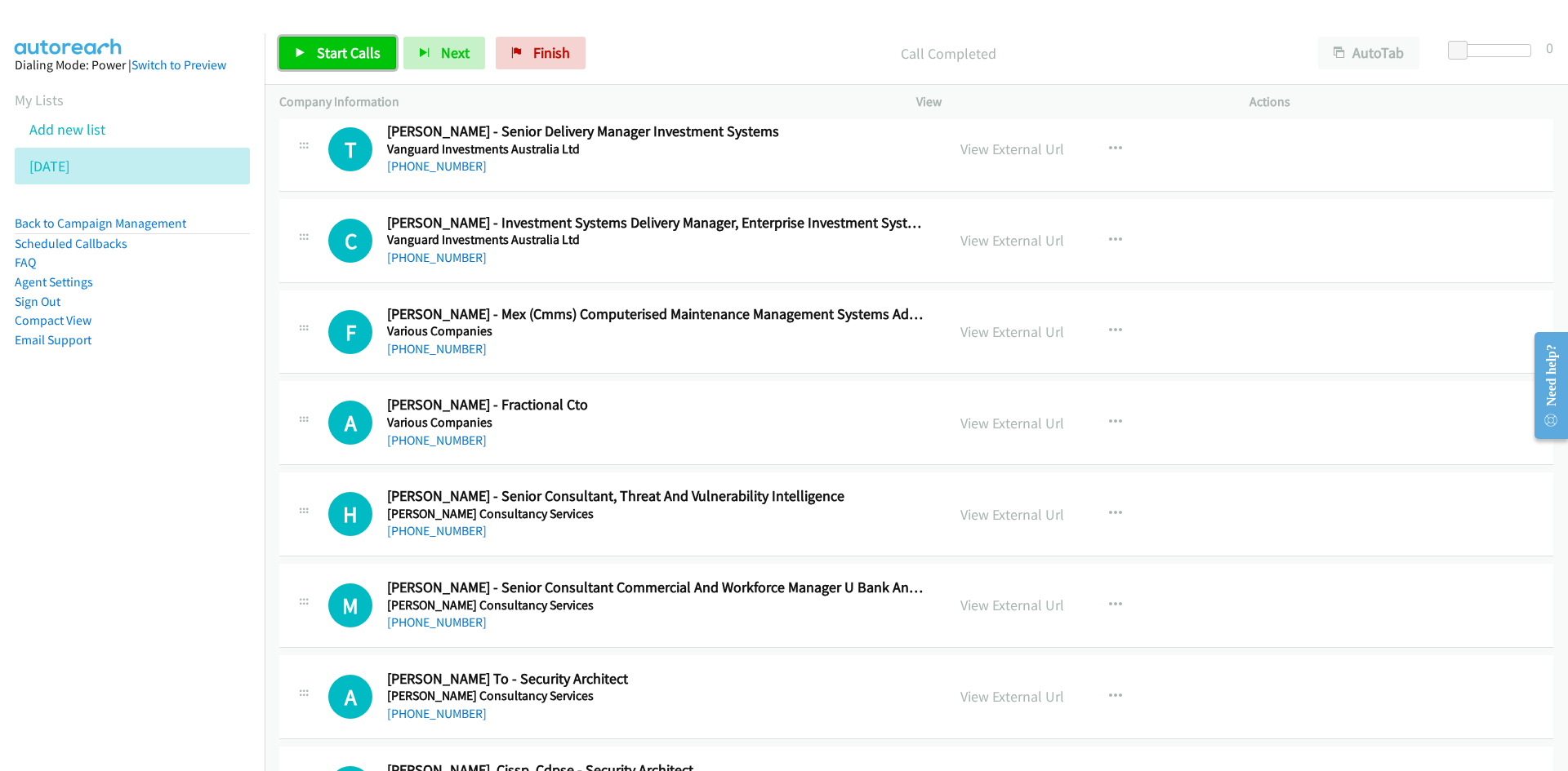
click at [321, 68] on link "Start Calls" at bounding box center [337, 52] width 117 height 33
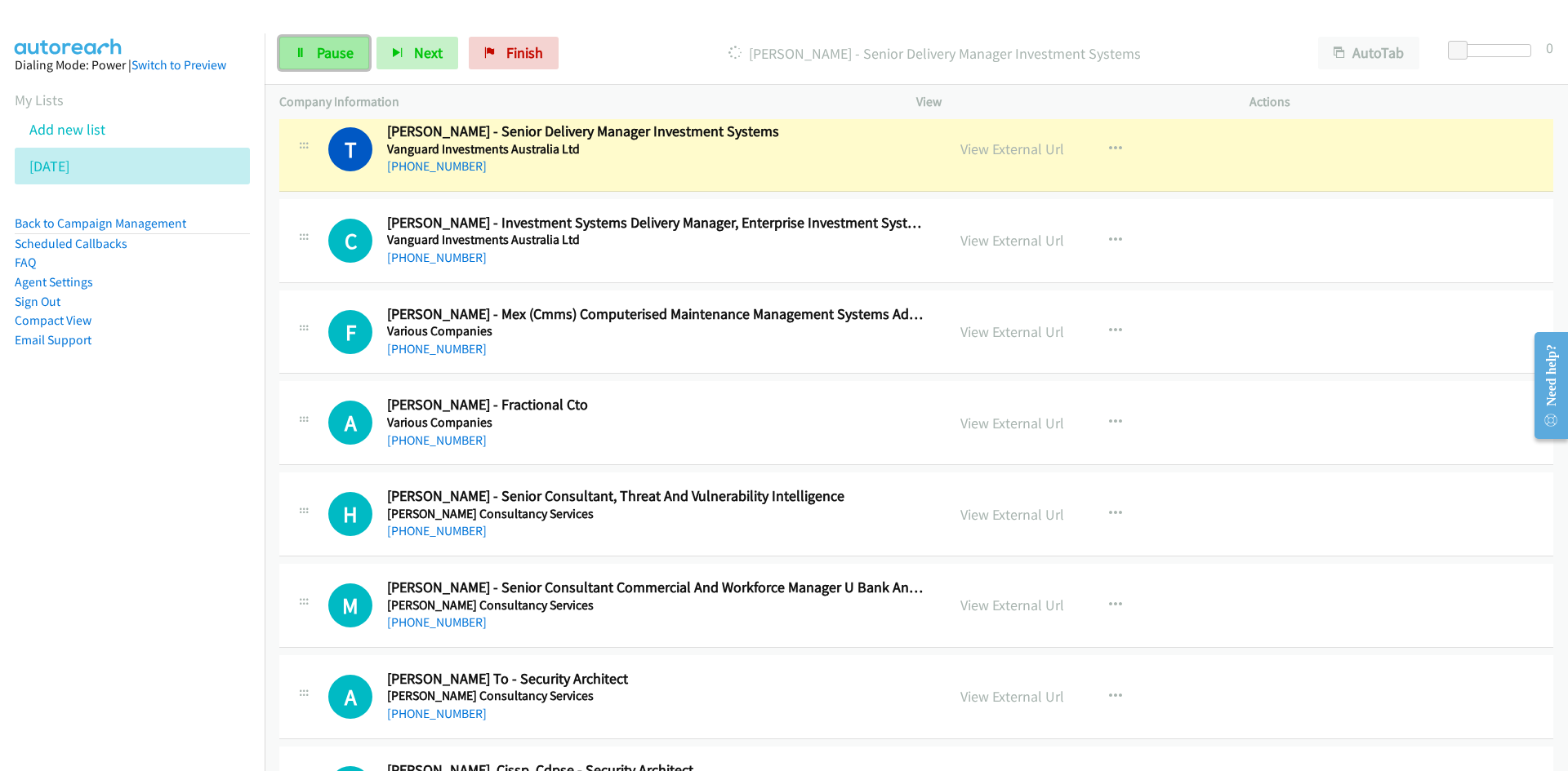
click at [315, 42] on link "Pause" at bounding box center [324, 52] width 90 height 33
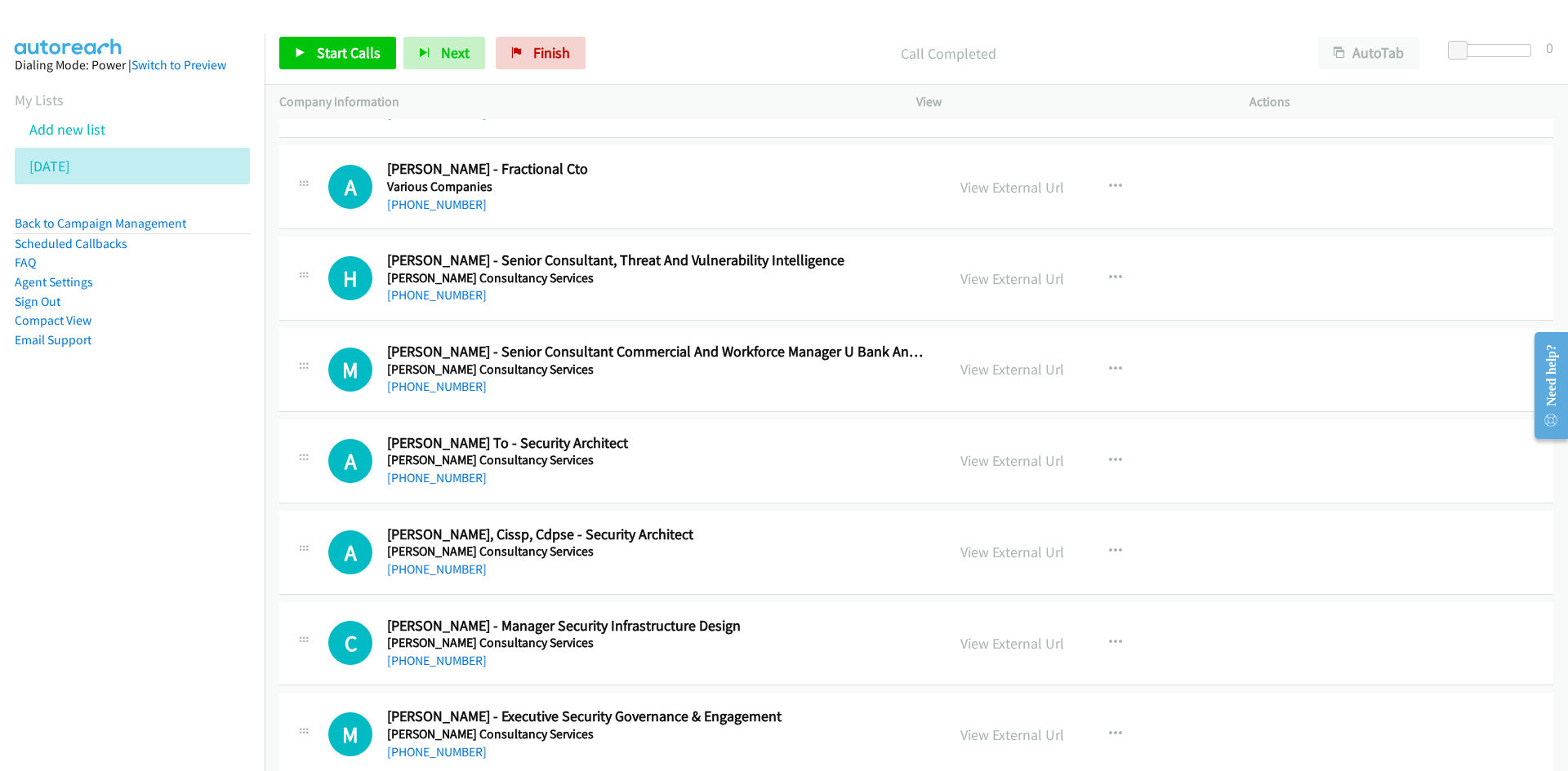
scroll to position [11263, 0]
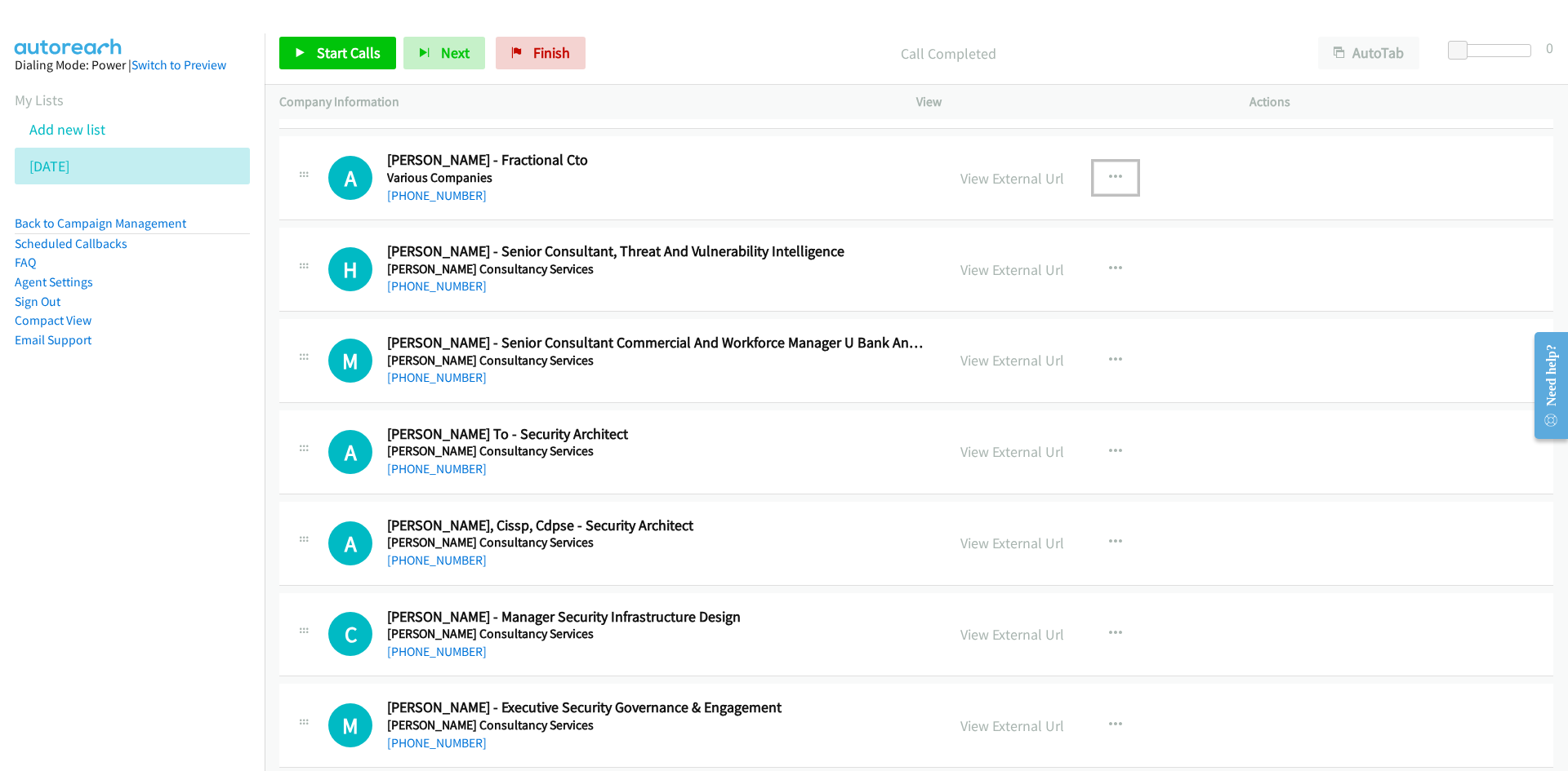
click at [1127, 186] on button "button" at bounding box center [1115, 177] width 44 height 33
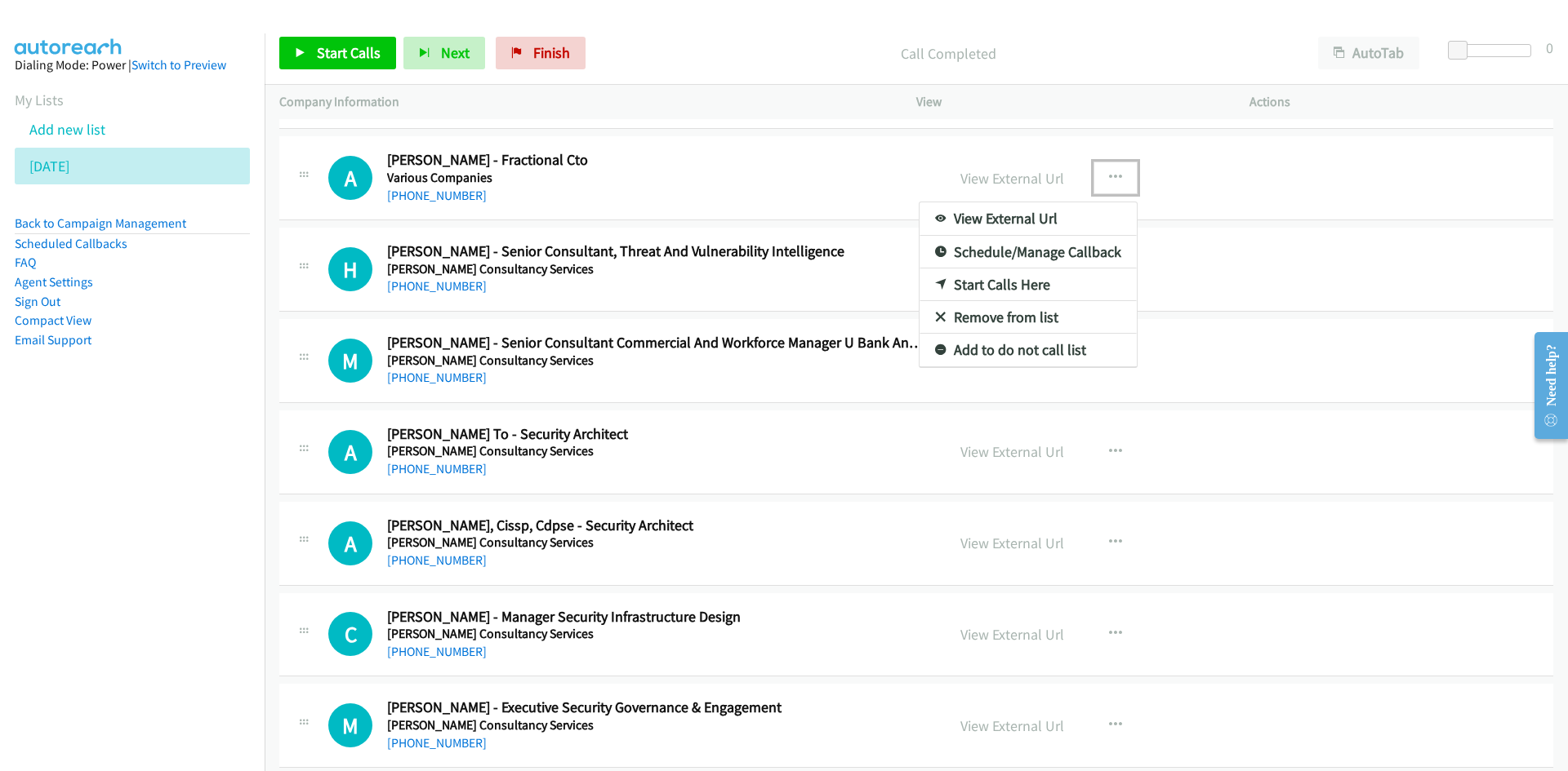
click at [935, 289] on icon at bounding box center [940, 286] width 11 height 11
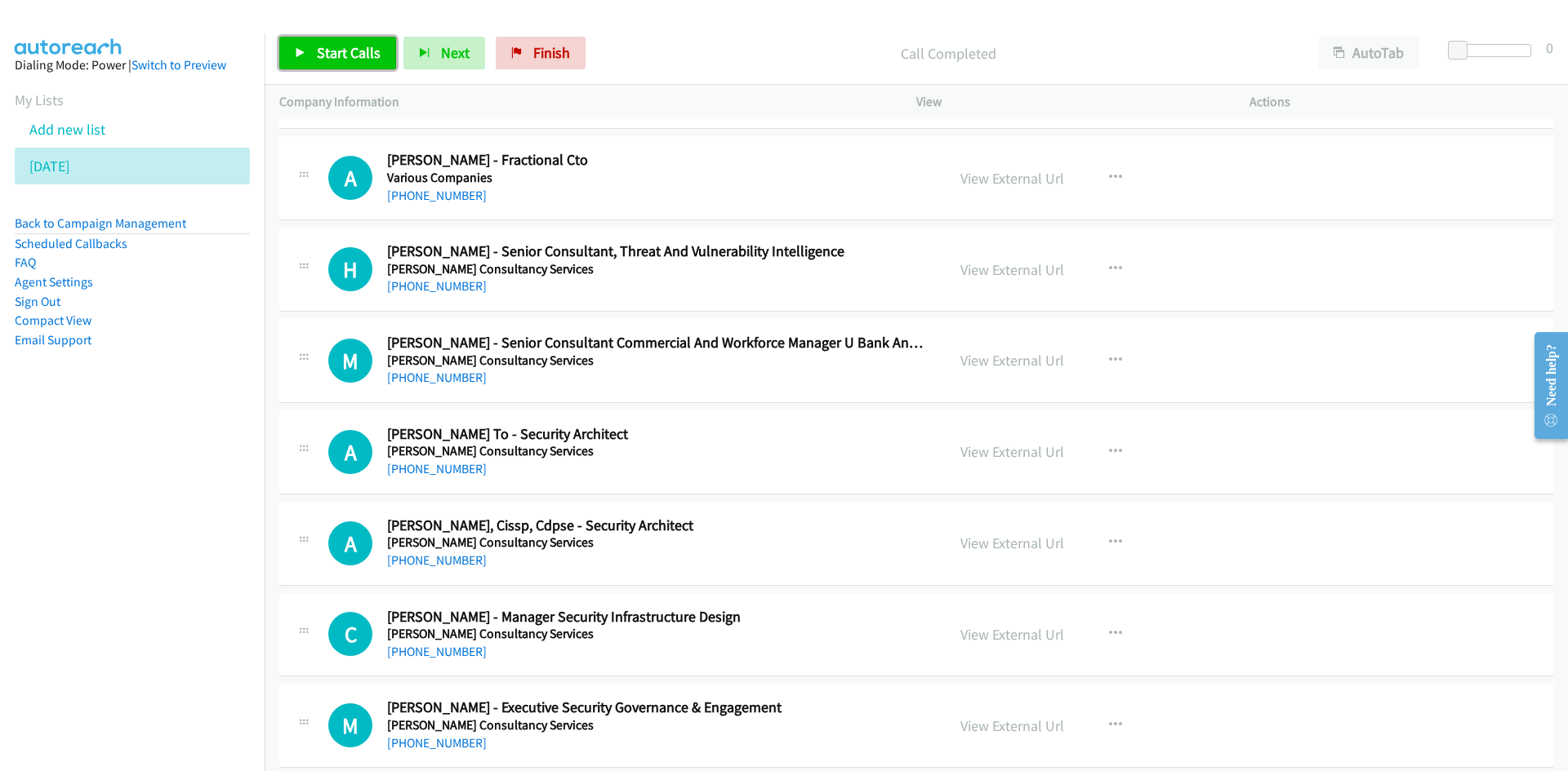
click at [347, 56] on span "Start Calls" at bounding box center [348, 52] width 64 height 19
click at [347, 56] on span "Pause" at bounding box center [334, 52] width 36 height 19
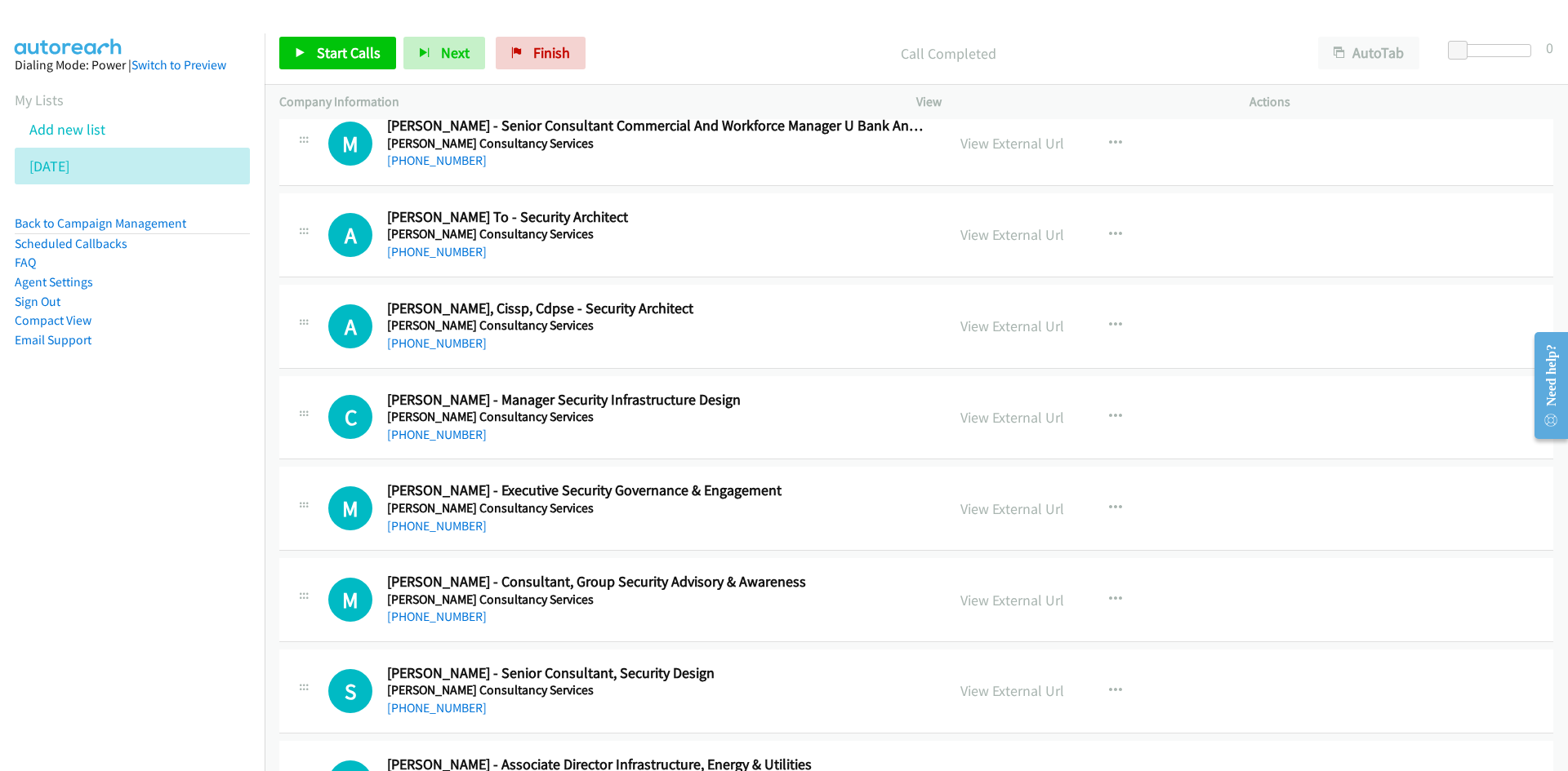
scroll to position [11507, 0]
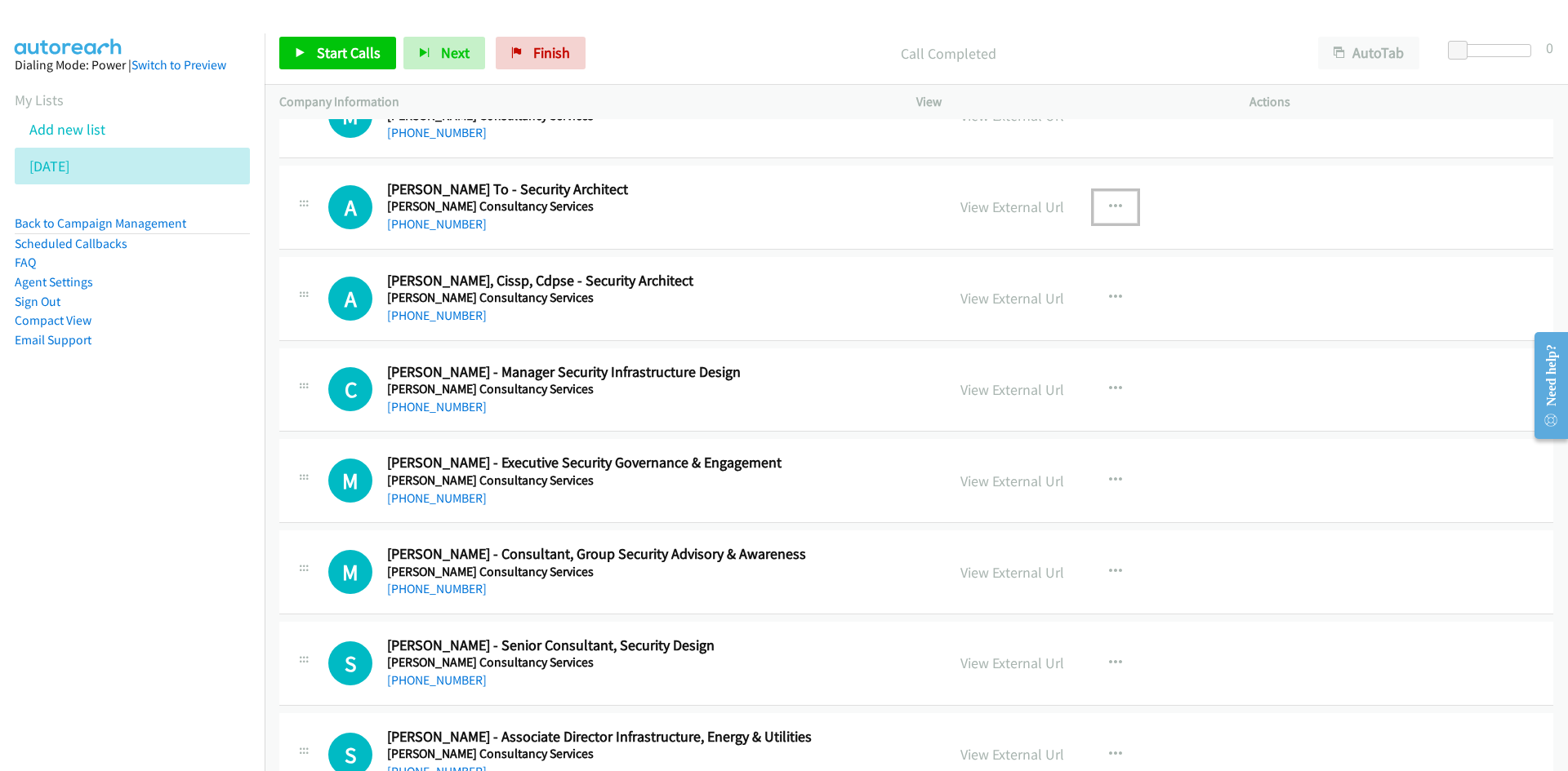
click at [1109, 203] on icon "button" at bounding box center [1115, 207] width 13 height 13
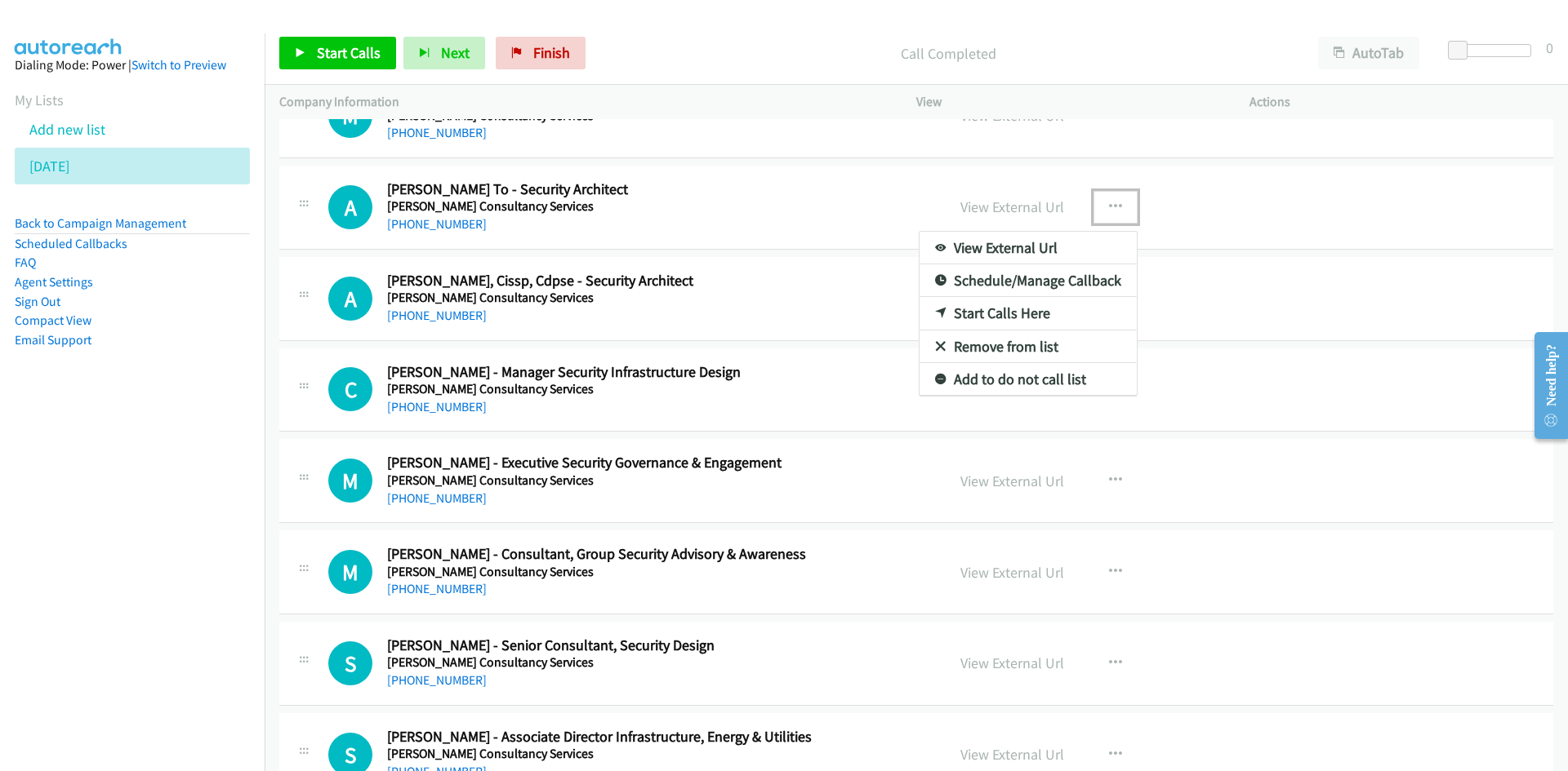
click at [936, 317] on icon at bounding box center [940, 314] width 11 height 11
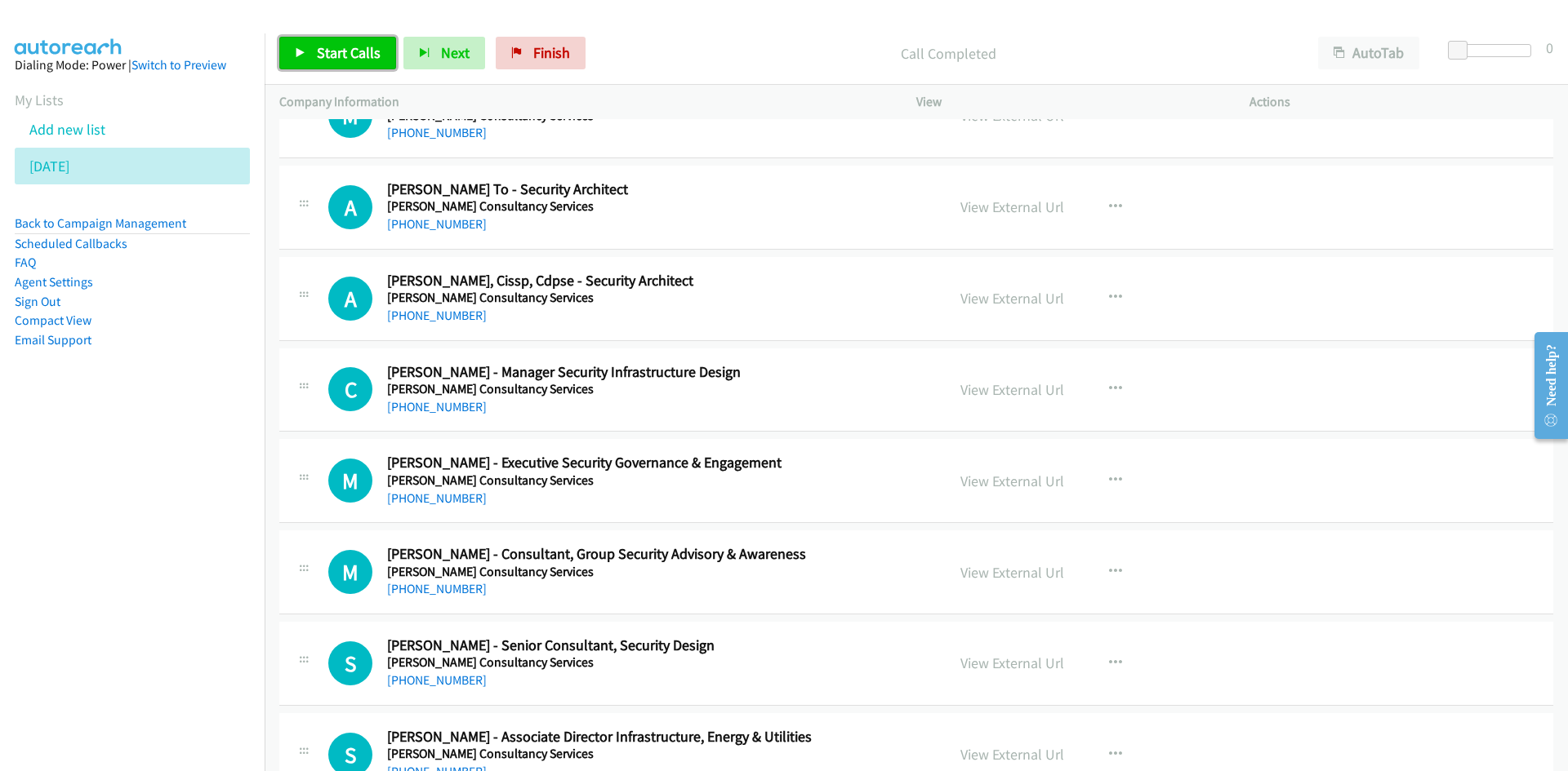
click at [332, 48] on span "Start Calls" at bounding box center [348, 52] width 64 height 19
click at [332, 48] on span "Pause" at bounding box center [334, 52] width 36 height 19
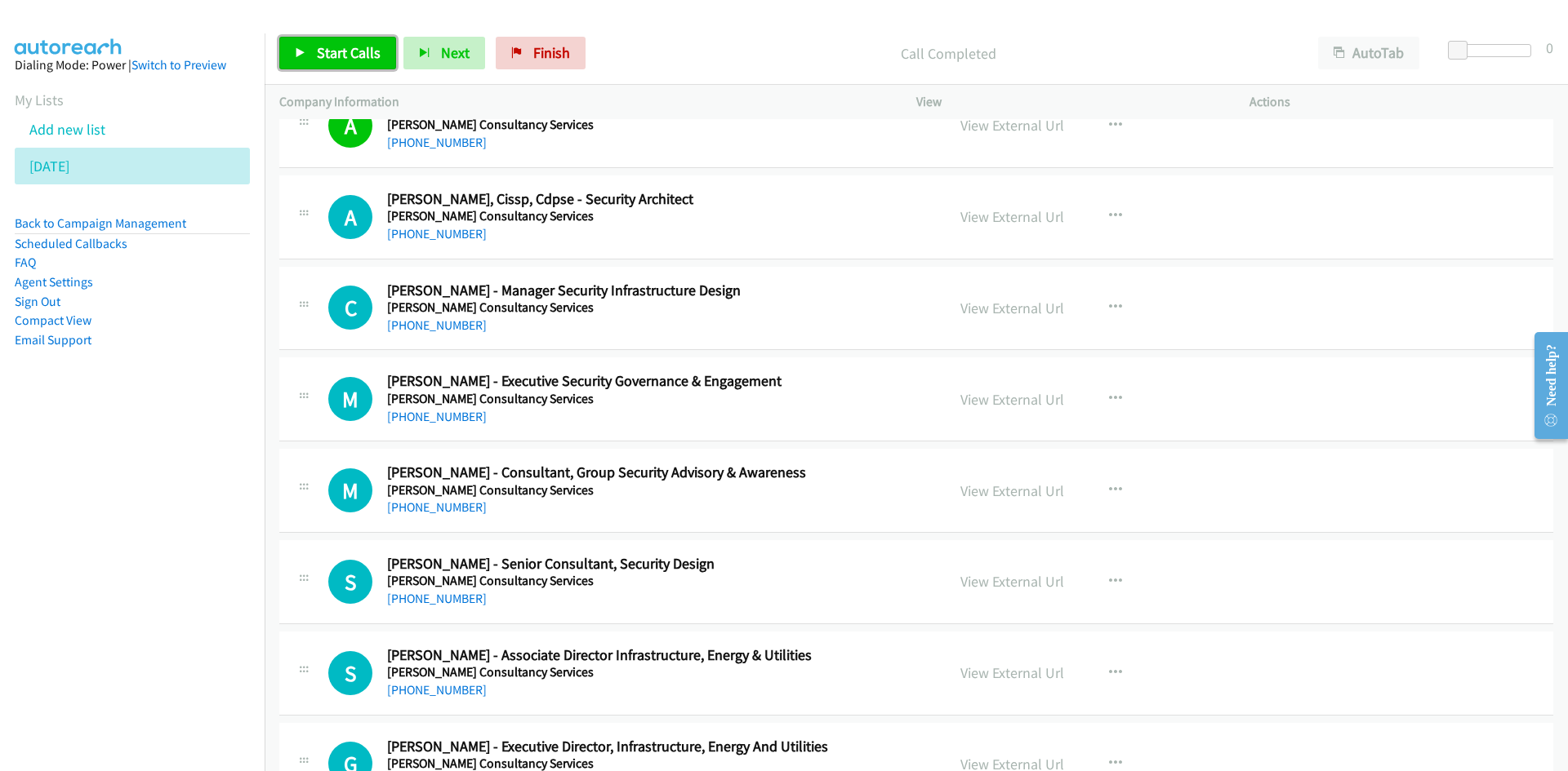
click at [355, 58] on span "Start Calls" at bounding box center [348, 52] width 64 height 19
click at [355, 58] on link "Pause" at bounding box center [324, 52] width 90 height 33
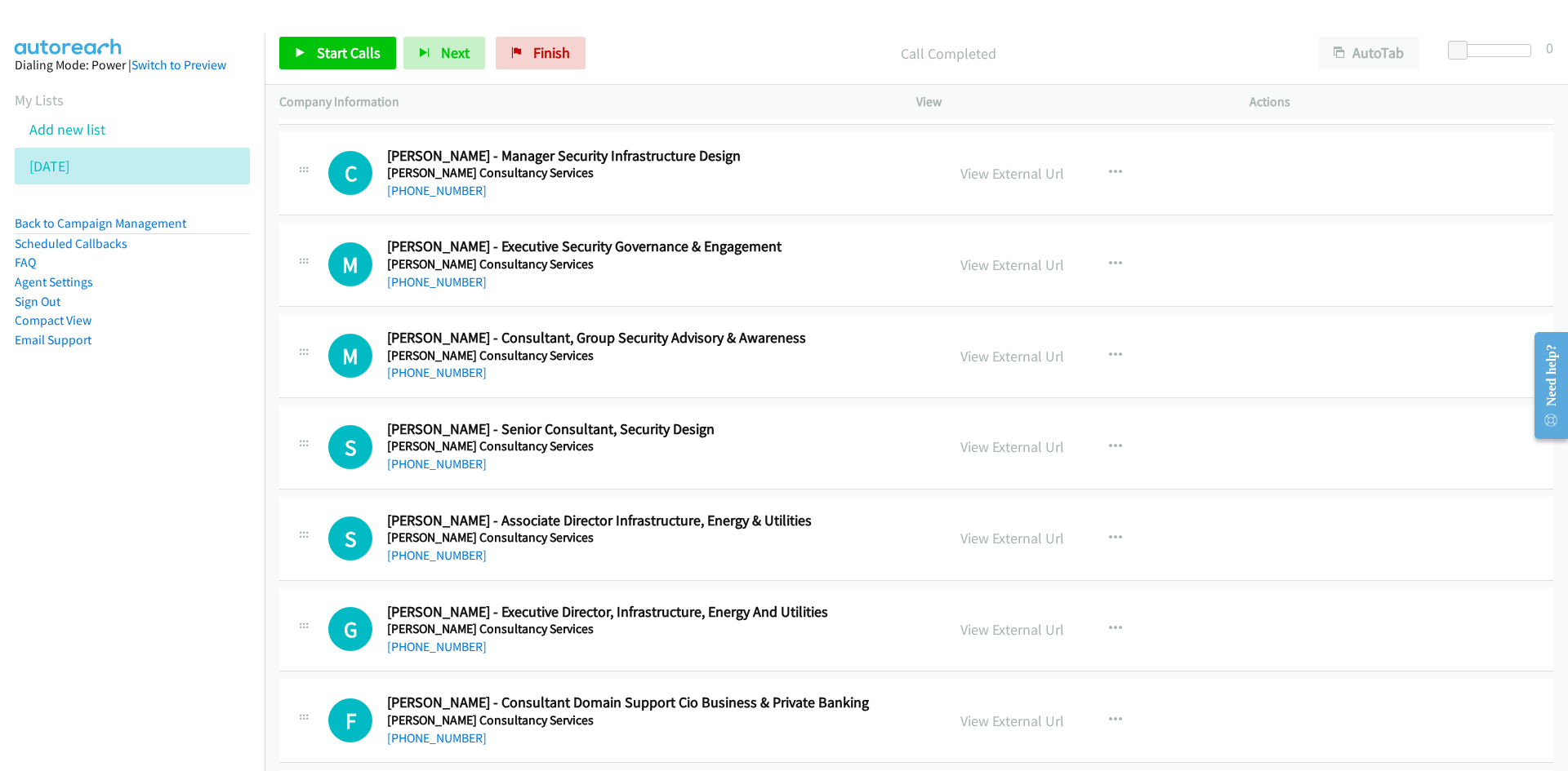
scroll to position [11752, 0]
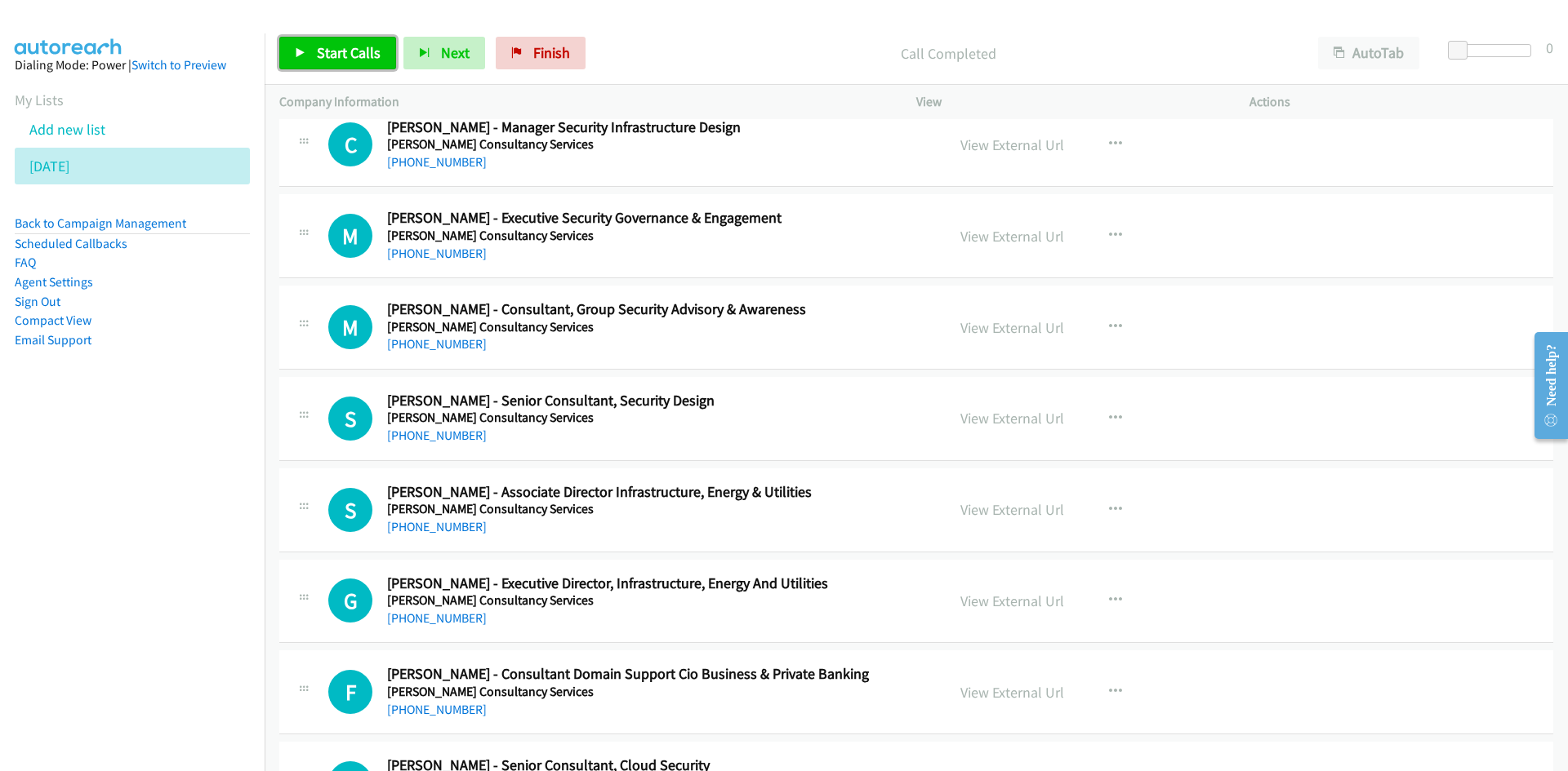
click at [368, 49] on span "Start Calls" at bounding box center [348, 52] width 64 height 19
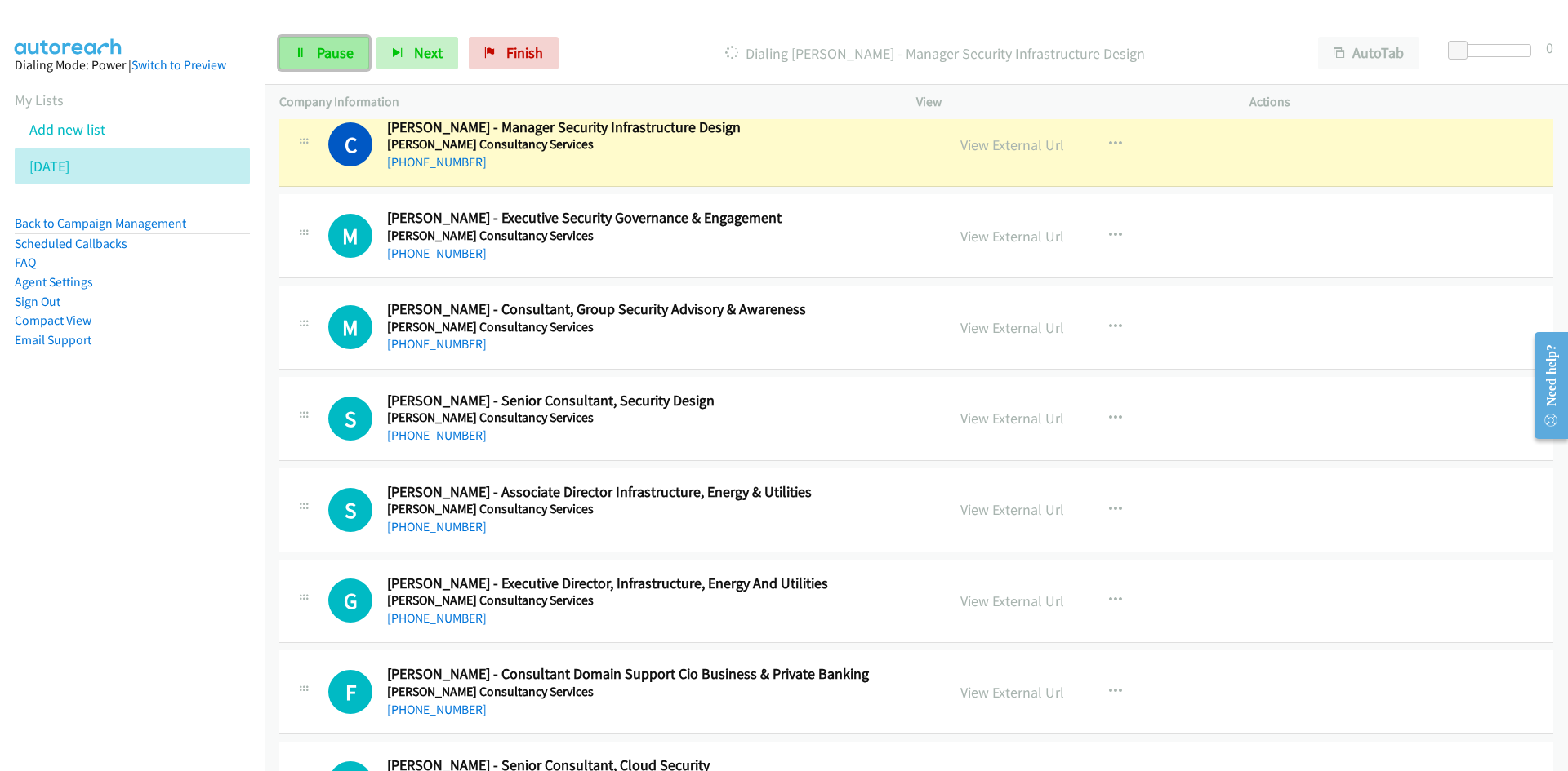
click at [354, 49] on link "Pause" at bounding box center [324, 52] width 90 height 33
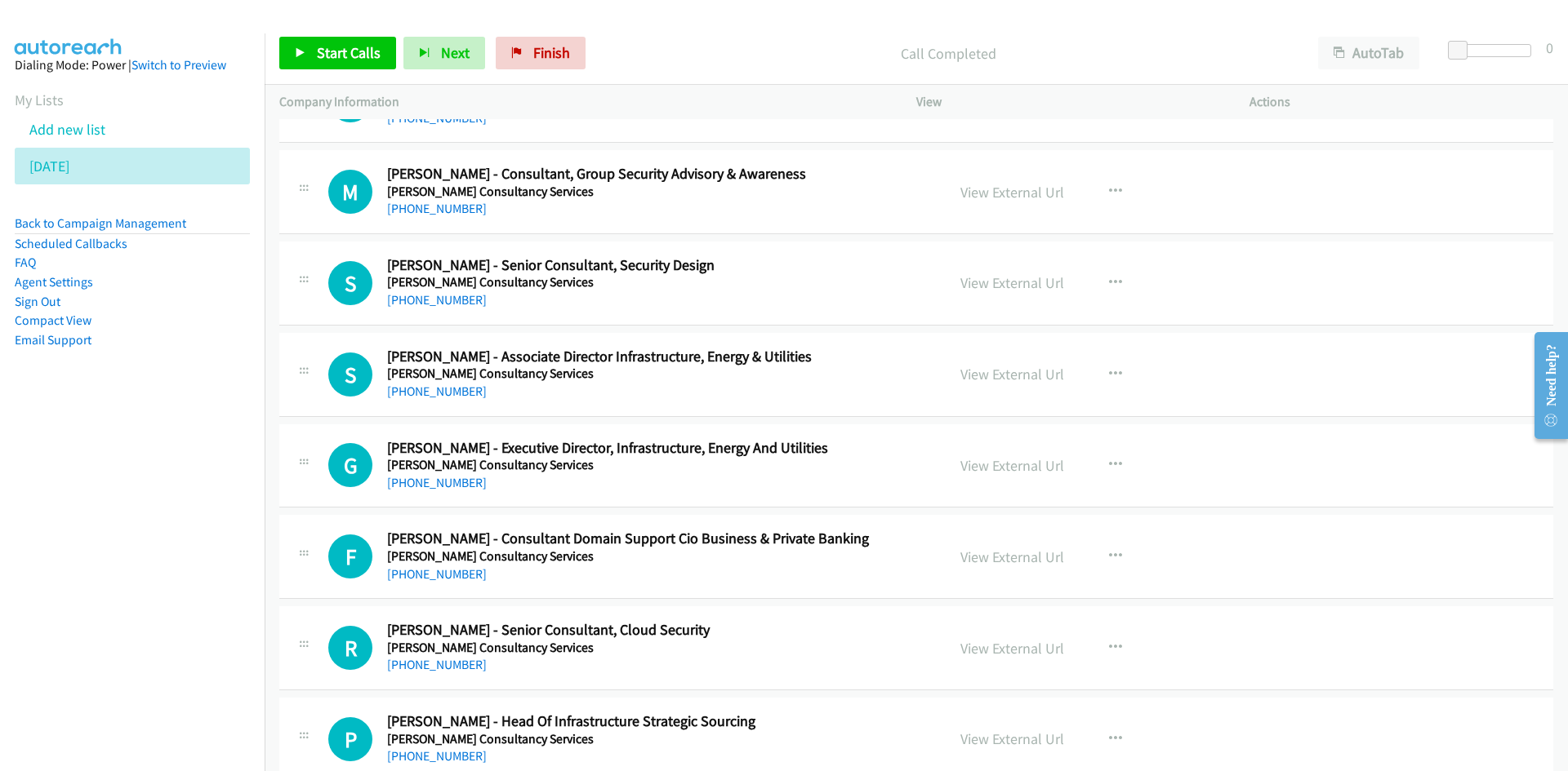
scroll to position [11915, 0]
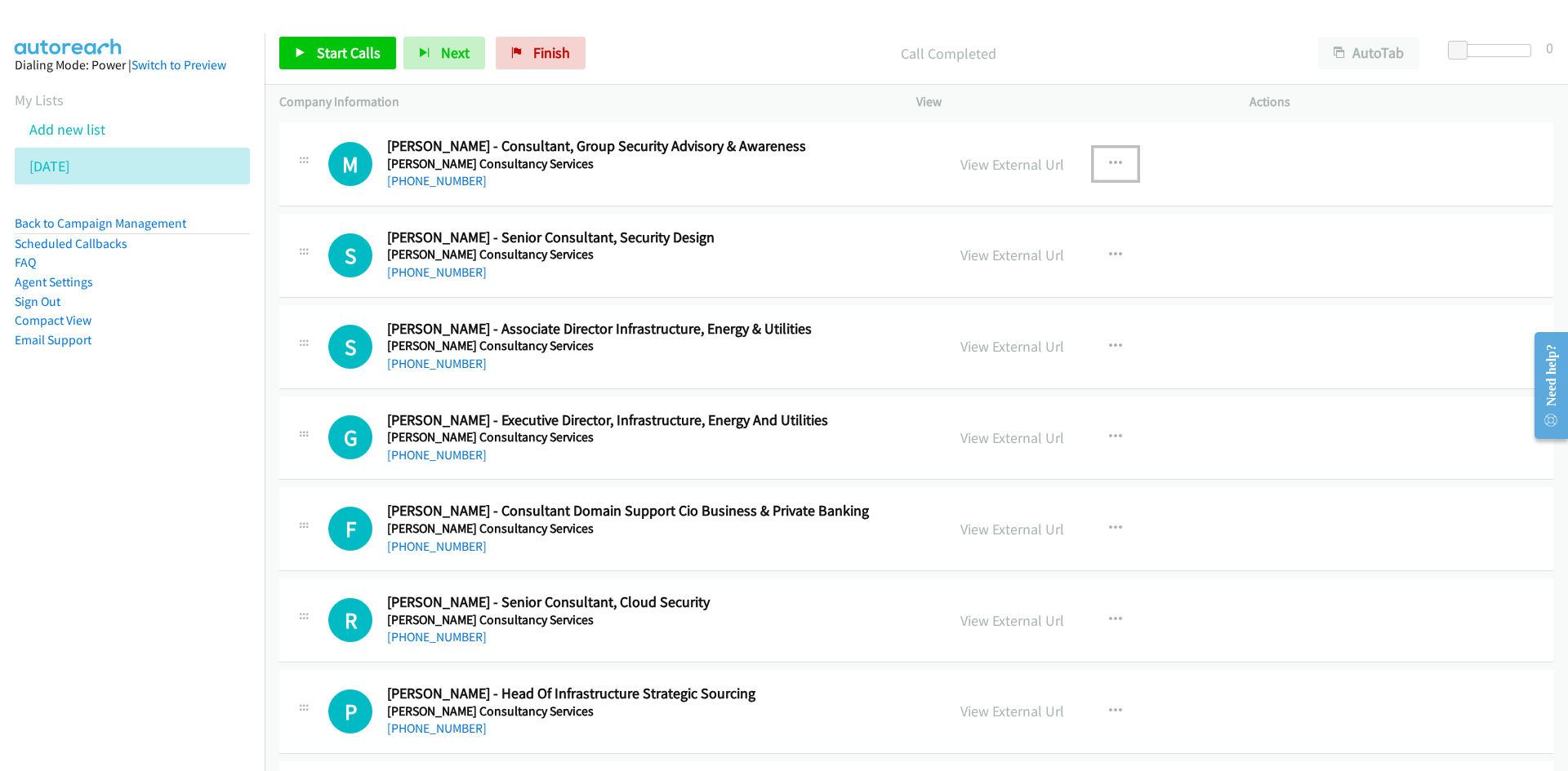
click at [1110, 159] on icon "button" at bounding box center [1115, 164] width 13 height 13
click at [925, 267] on link "Start Calls Here" at bounding box center [1027, 271] width 218 height 33
click at [359, 64] on link "Start Calls" at bounding box center [337, 52] width 117 height 33
click at [312, 62] on link "Pause" at bounding box center [324, 52] width 90 height 33
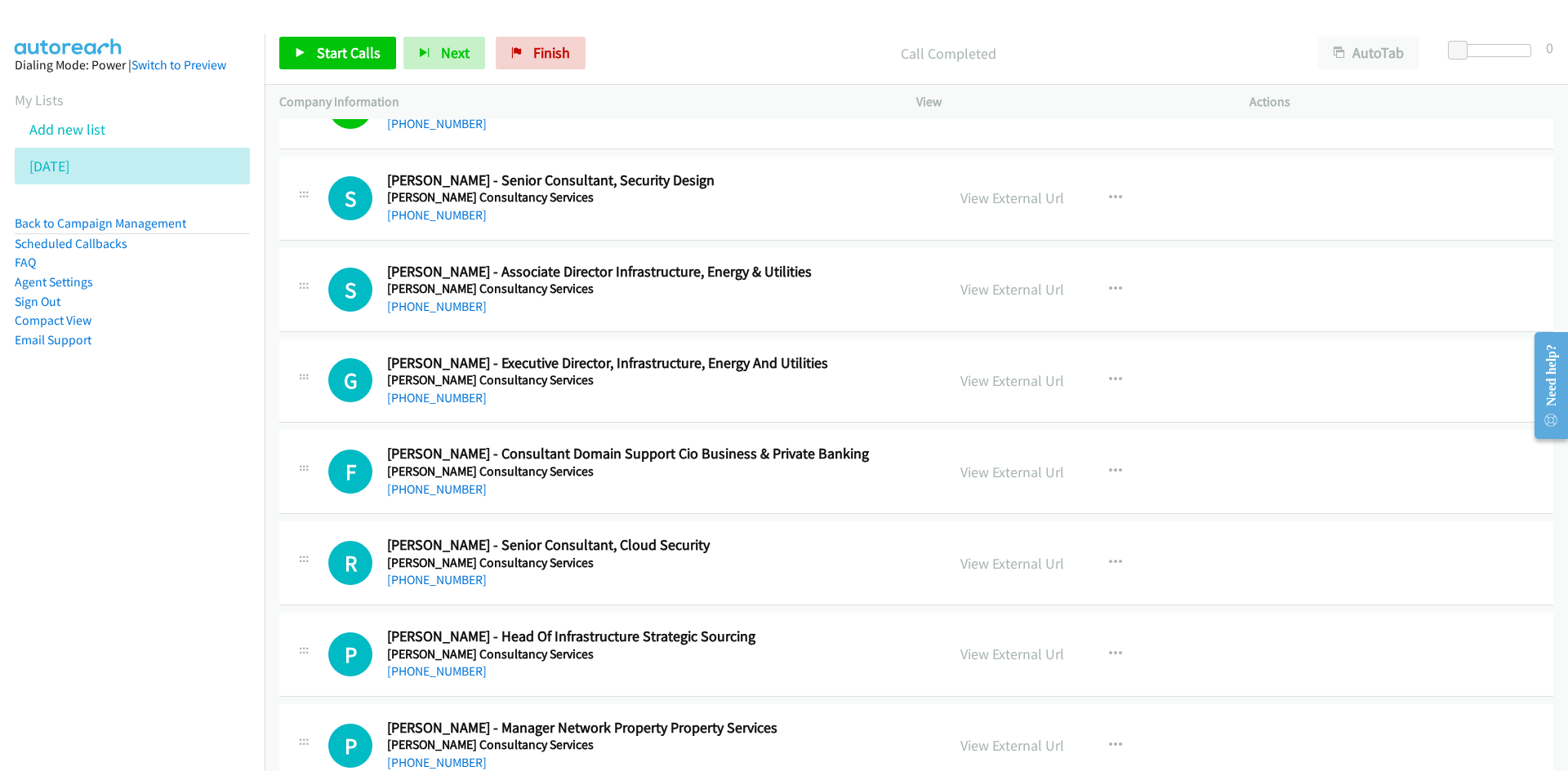
scroll to position [11997, 0]
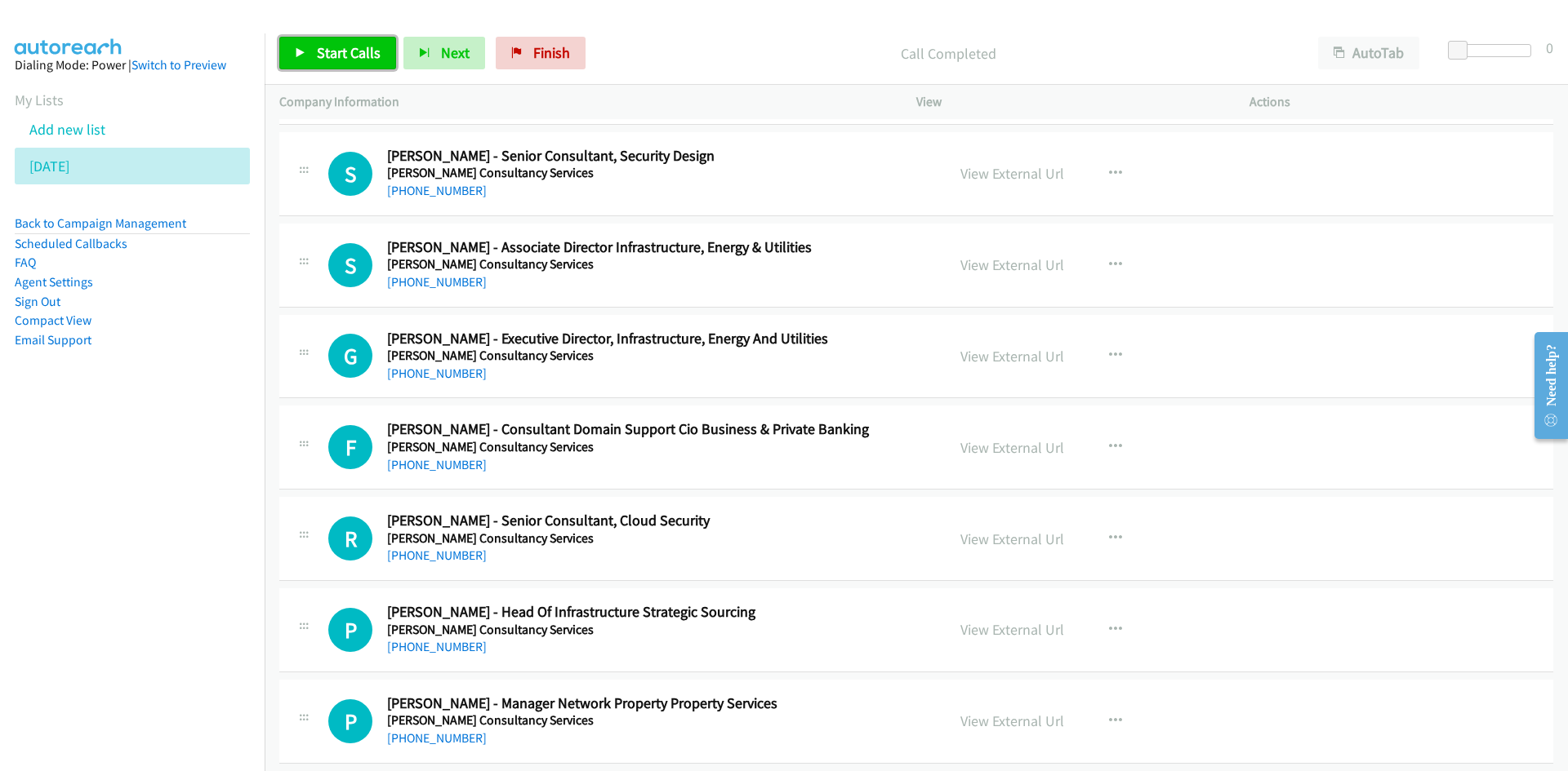
click at [368, 61] on span "Start Calls" at bounding box center [348, 52] width 64 height 19
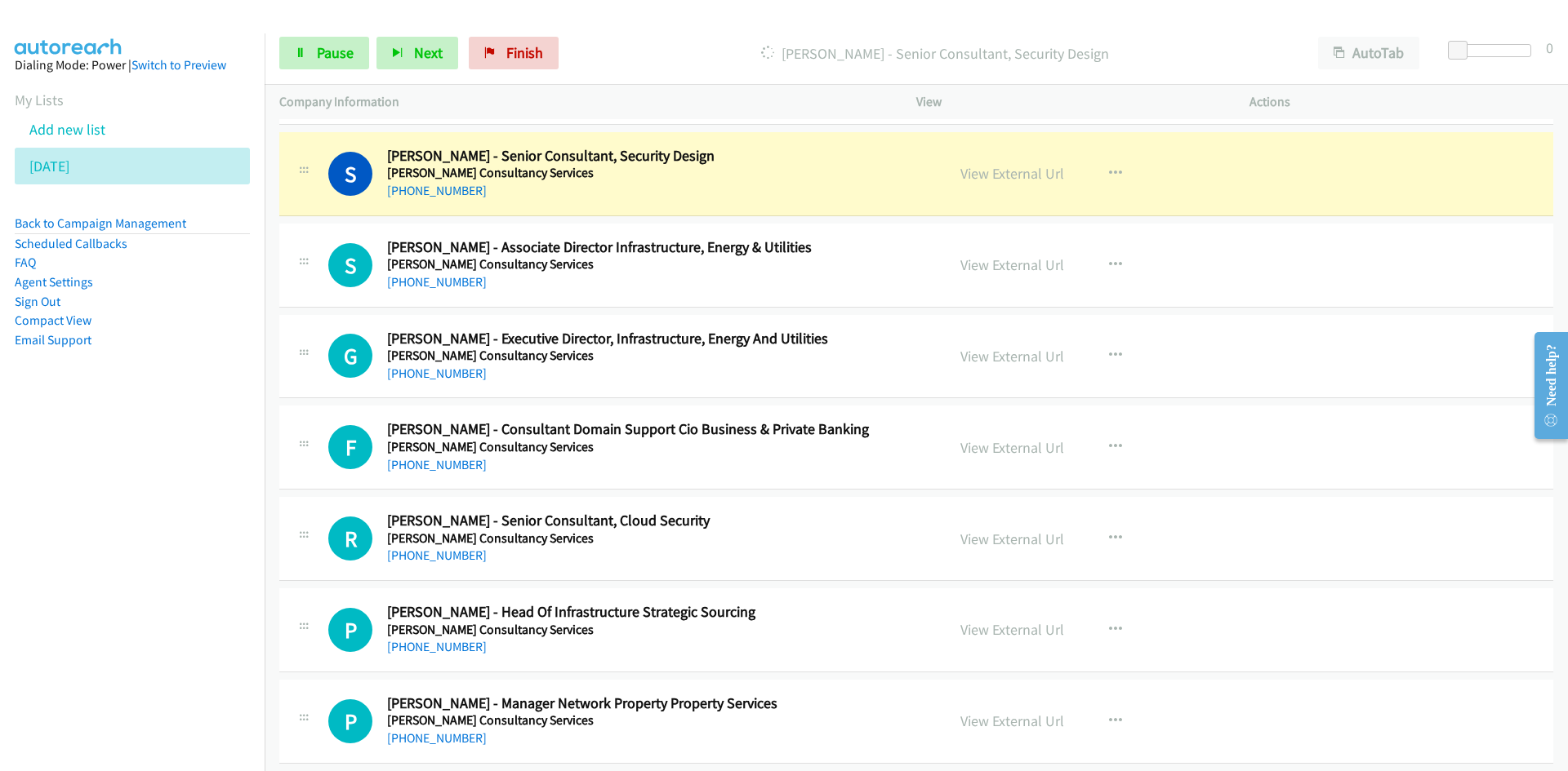
click at [368, 61] on div "Start Calls Pause Next Finish" at bounding box center [422, 52] width 287 height 33
click at [330, 63] on link "Pause" at bounding box center [324, 52] width 90 height 33
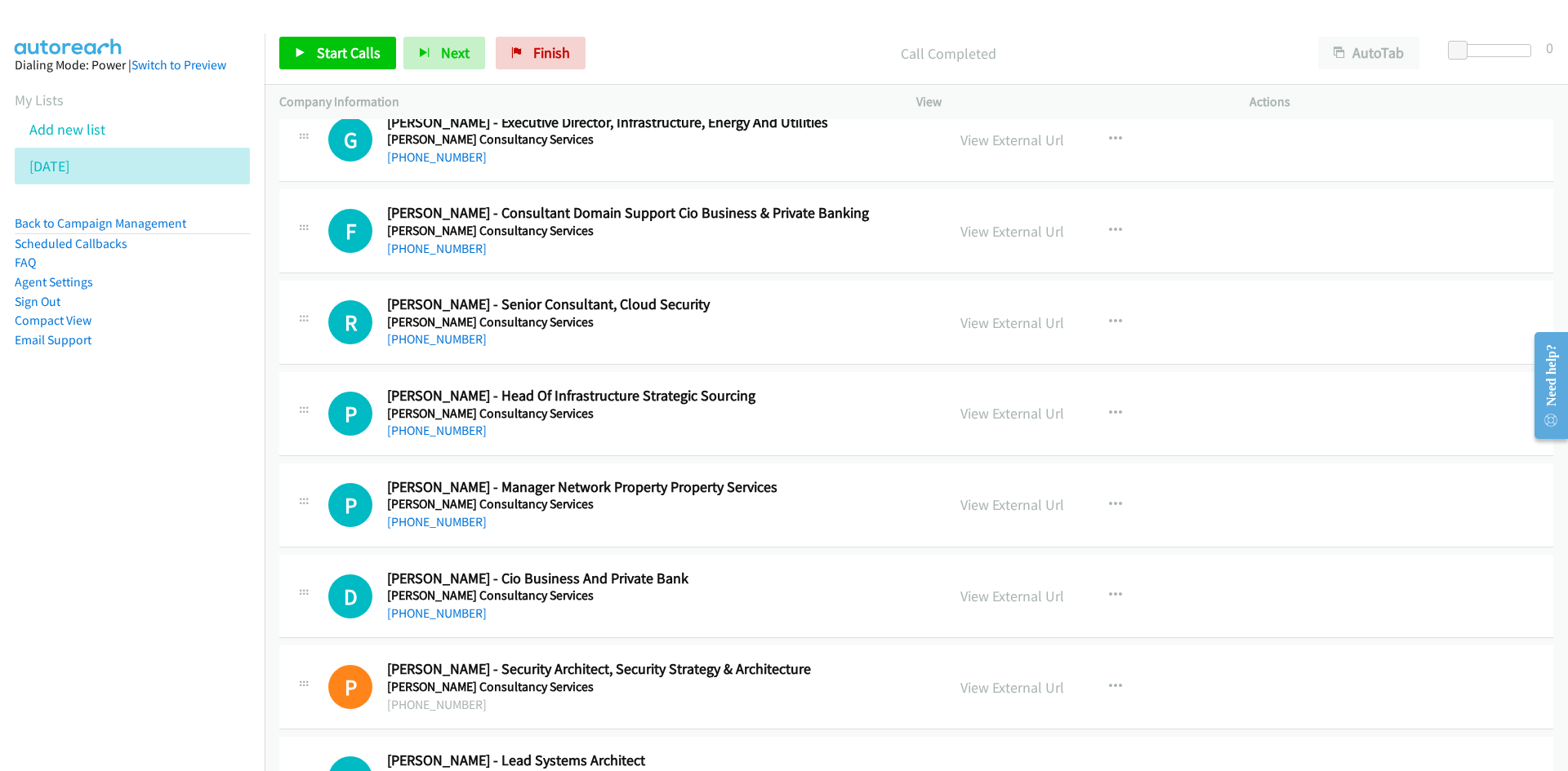
scroll to position [12242, 0]
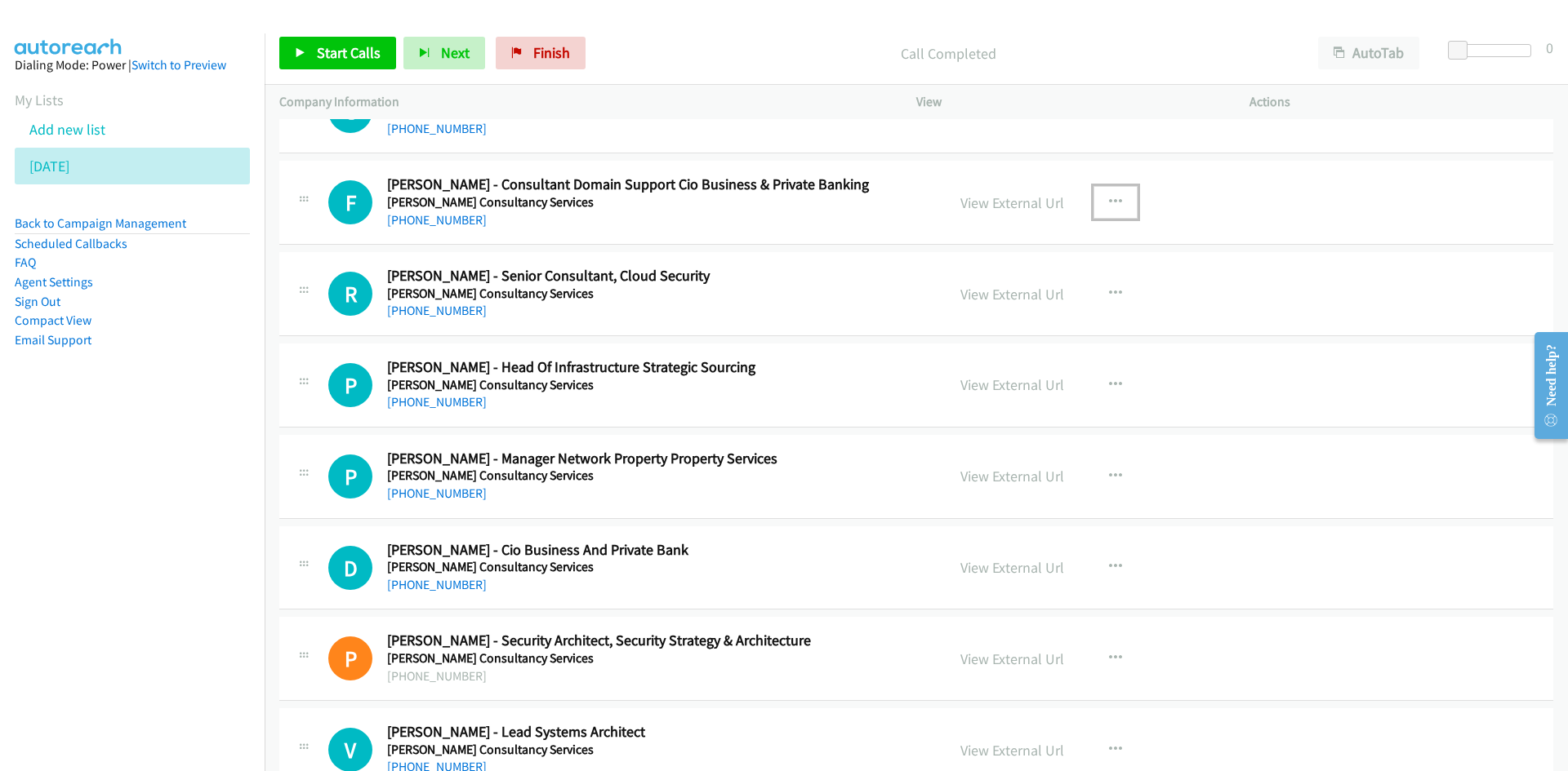
click at [1115, 211] on button "button" at bounding box center [1115, 202] width 44 height 33
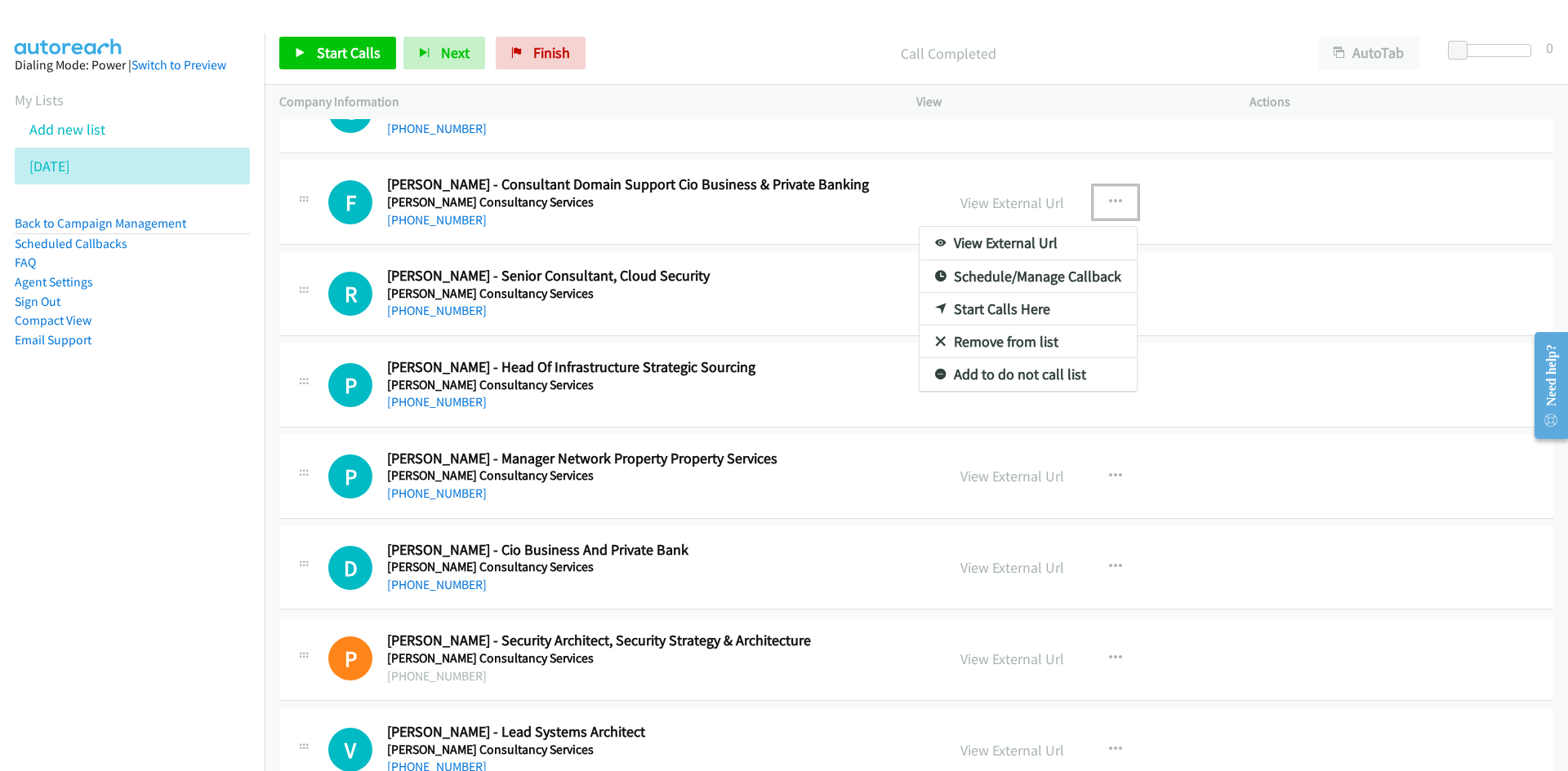
click at [939, 302] on link "Start Calls Here" at bounding box center [1027, 309] width 218 height 33
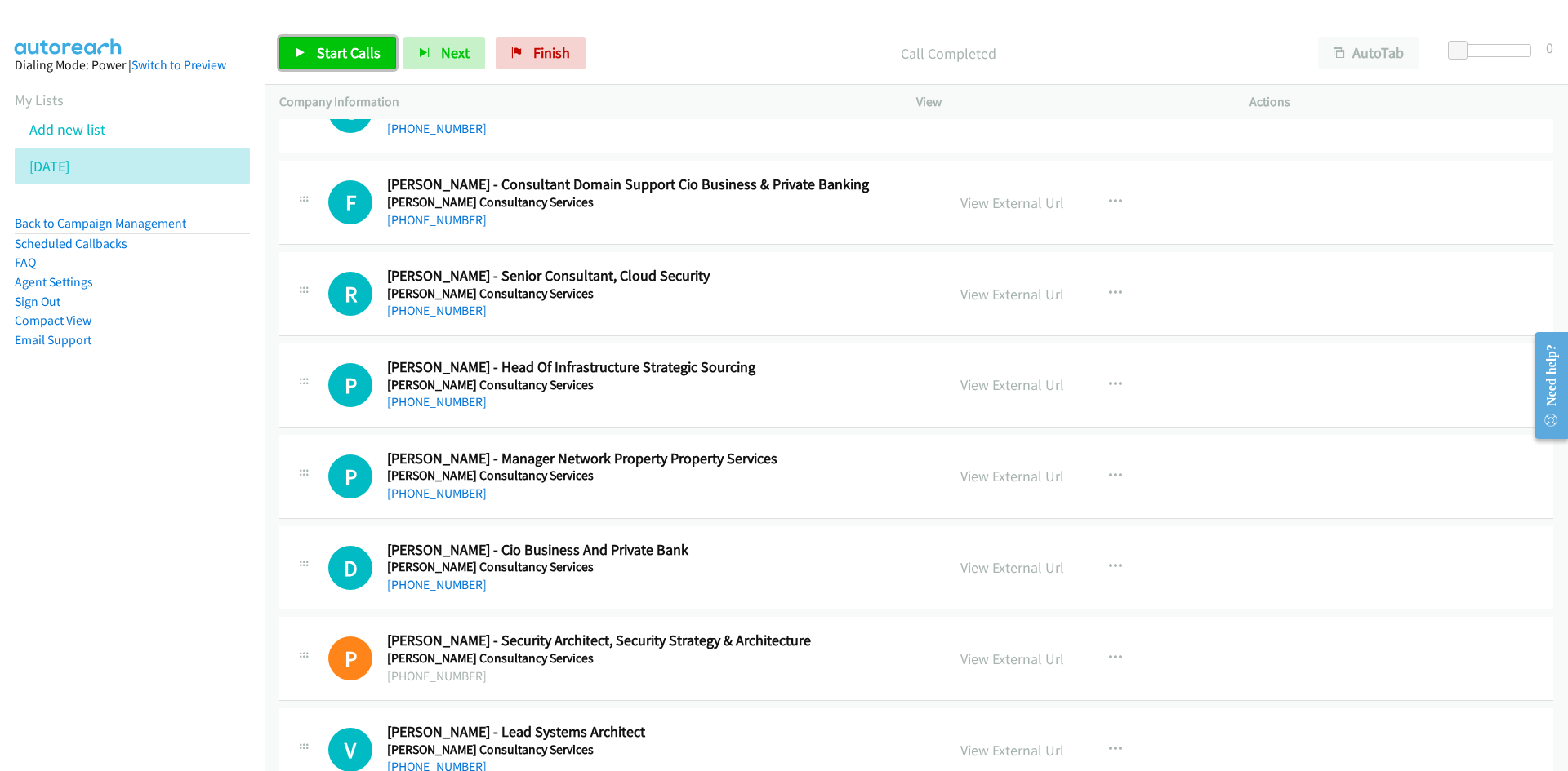
click at [386, 49] on link "Start Calls" at bounding box center [337, 52] width 117 height 33
click at [358, 57] on link "Pause" at bounding box center [324, 52] width 90 height 33
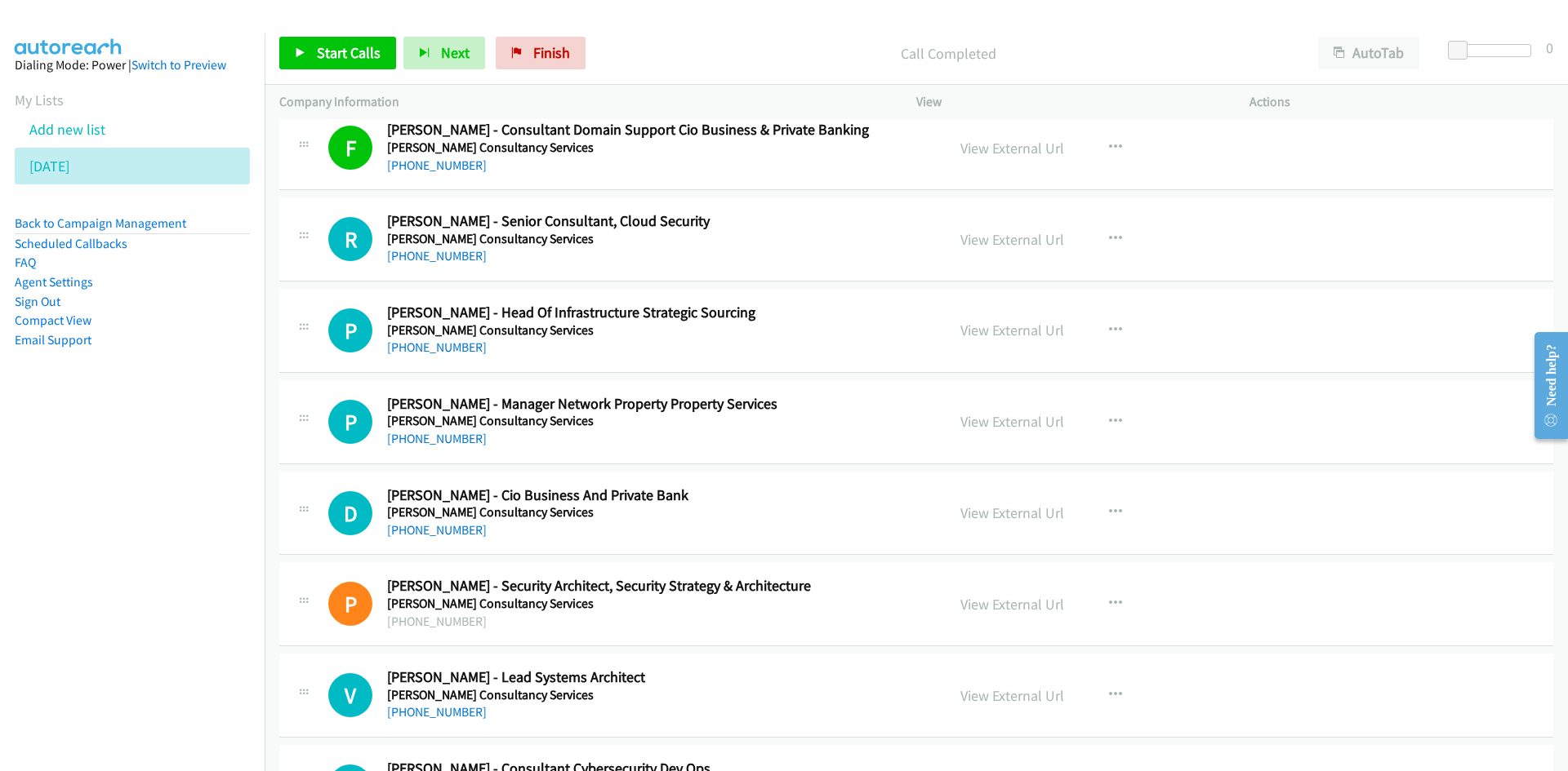
scroll to position [12323, 0]
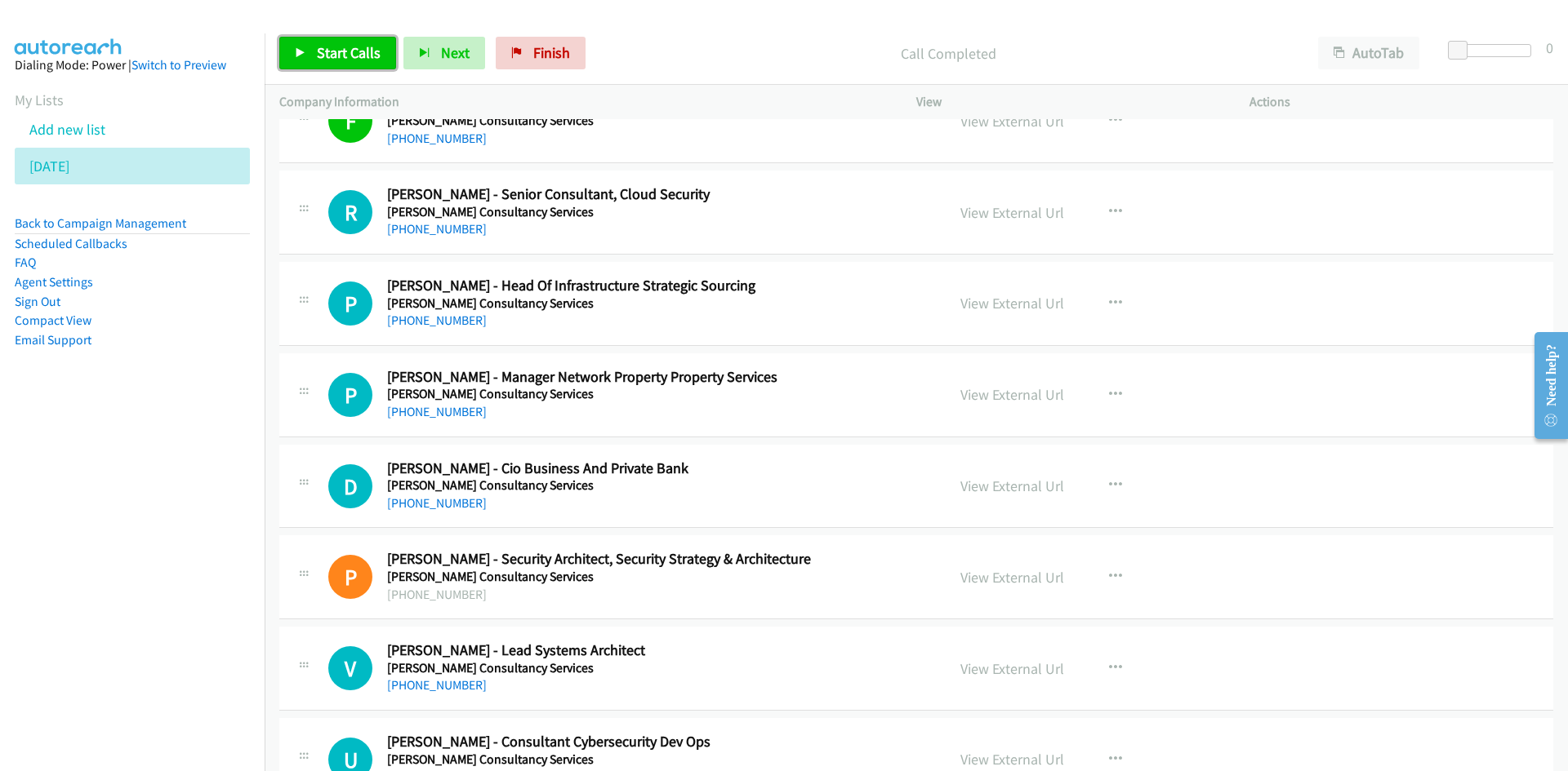
click at [370, 68] on link "Start Calls" at bounding box center [337, 52] width 117 height 33
click at [304, 46] on link "Pause" at bounding box center [324, 52] width 90 height 33
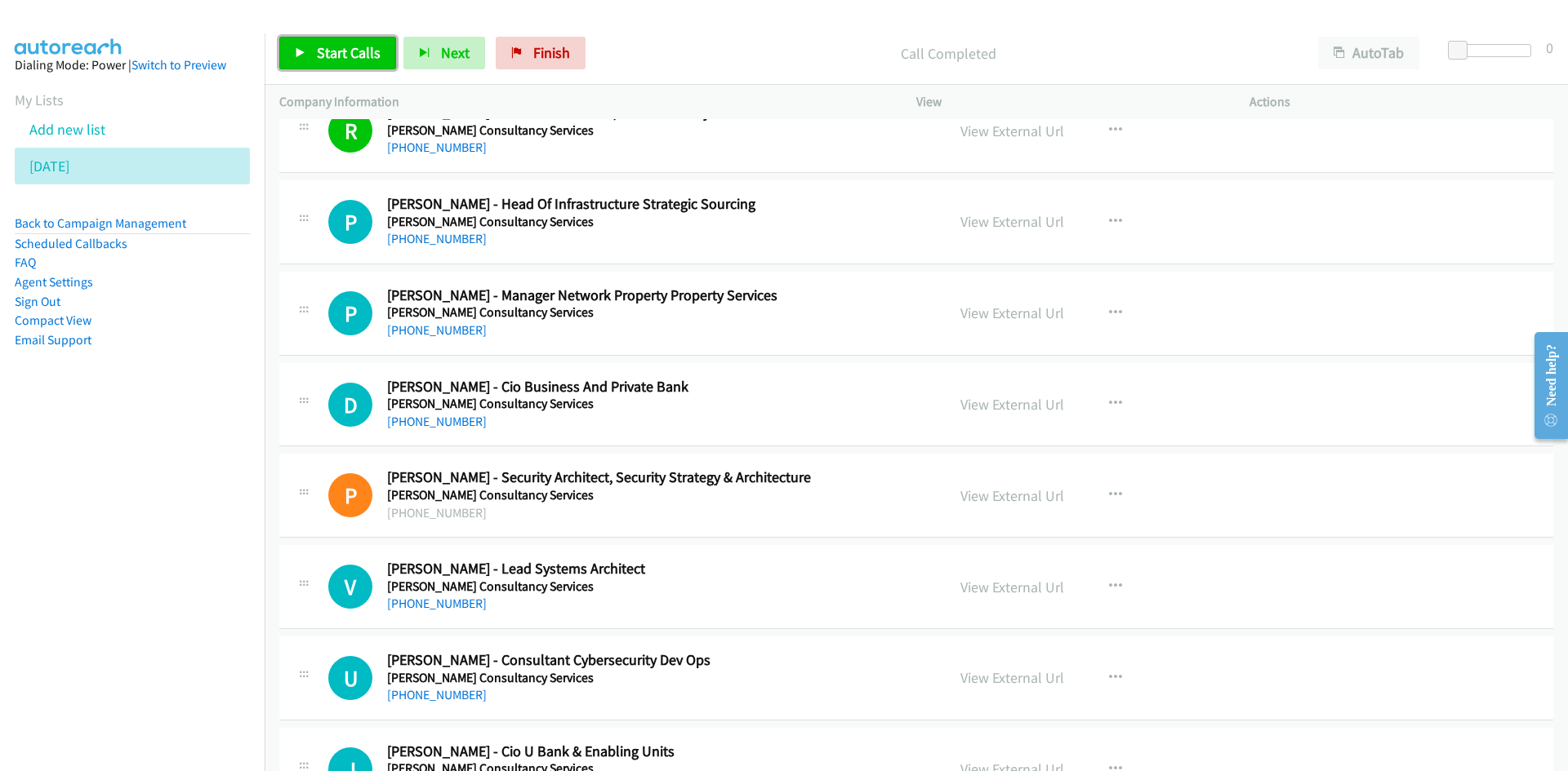
click at [368, 63] on link "Start Calls" at bounding box center [337, 52] width 117 height 33
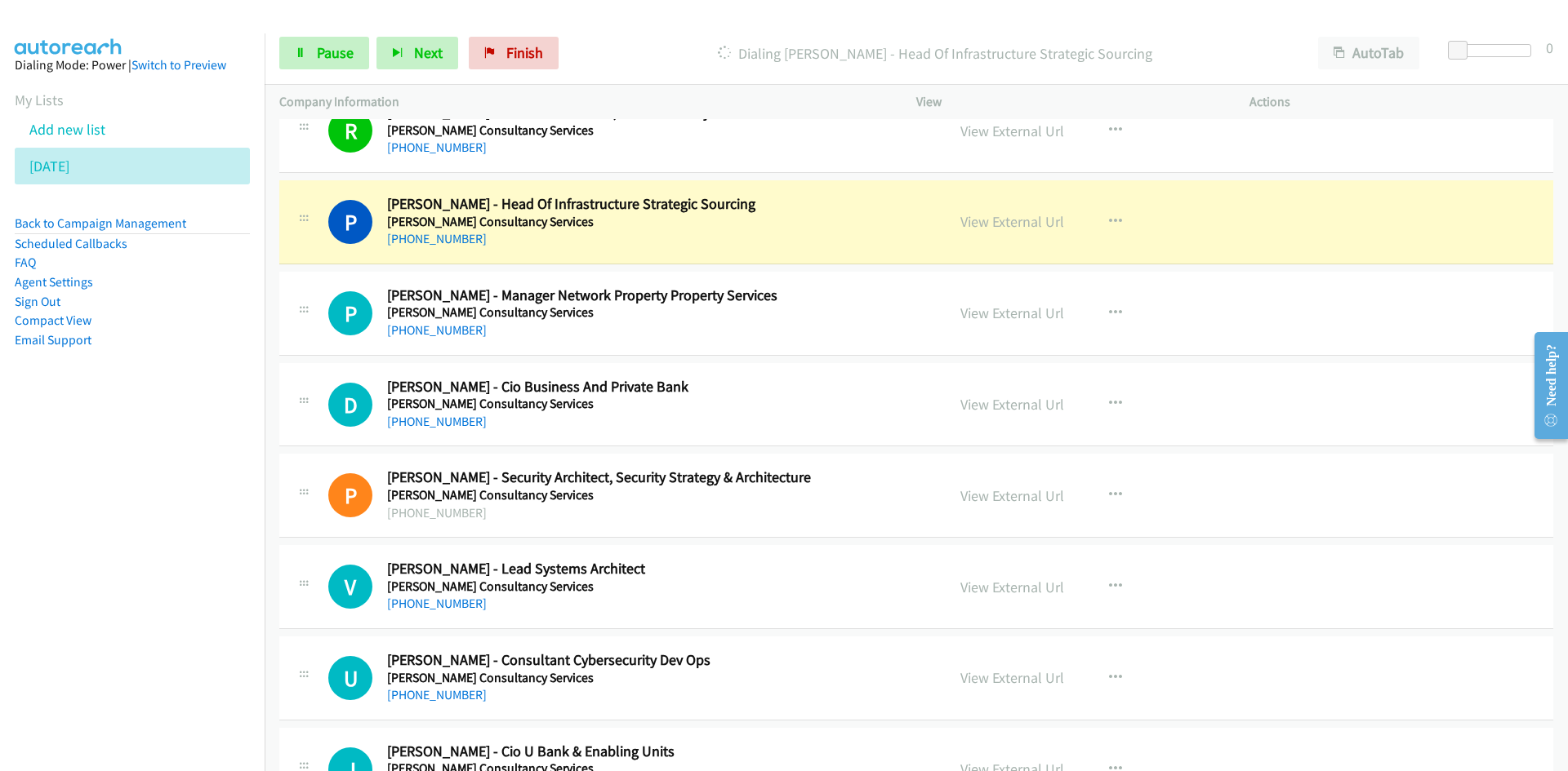
click at [350, 35] on div "Start Calls Pause Next Finish Dialing Philip Barrett - Head Of Infrastructure S…" at bounding box center [915, 53] width 1303 height 63
click at [290, 55] on link "Pause" at bounding box center [324, 52] width 90 height 33
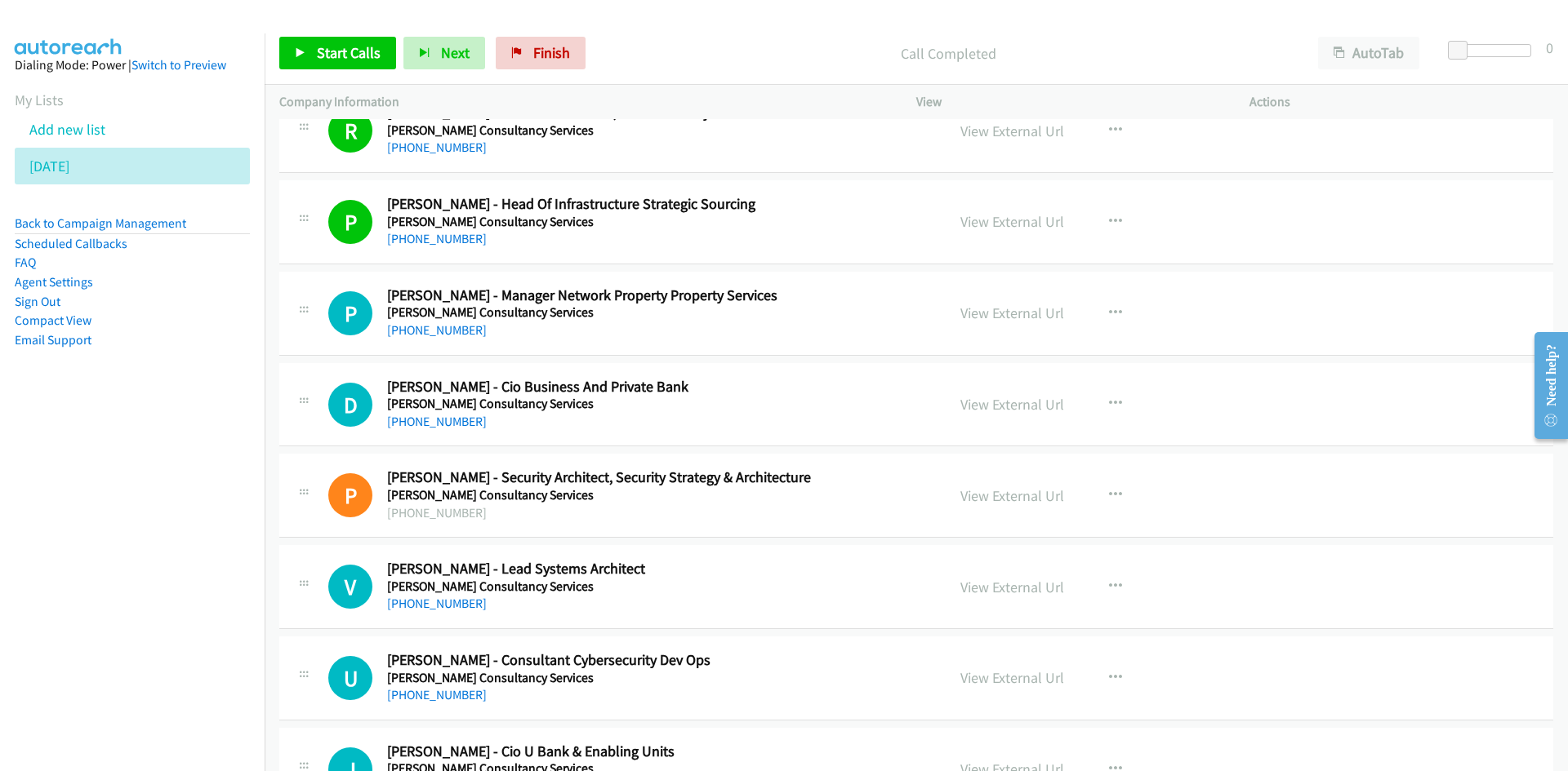
scroll to position [12486, 0]
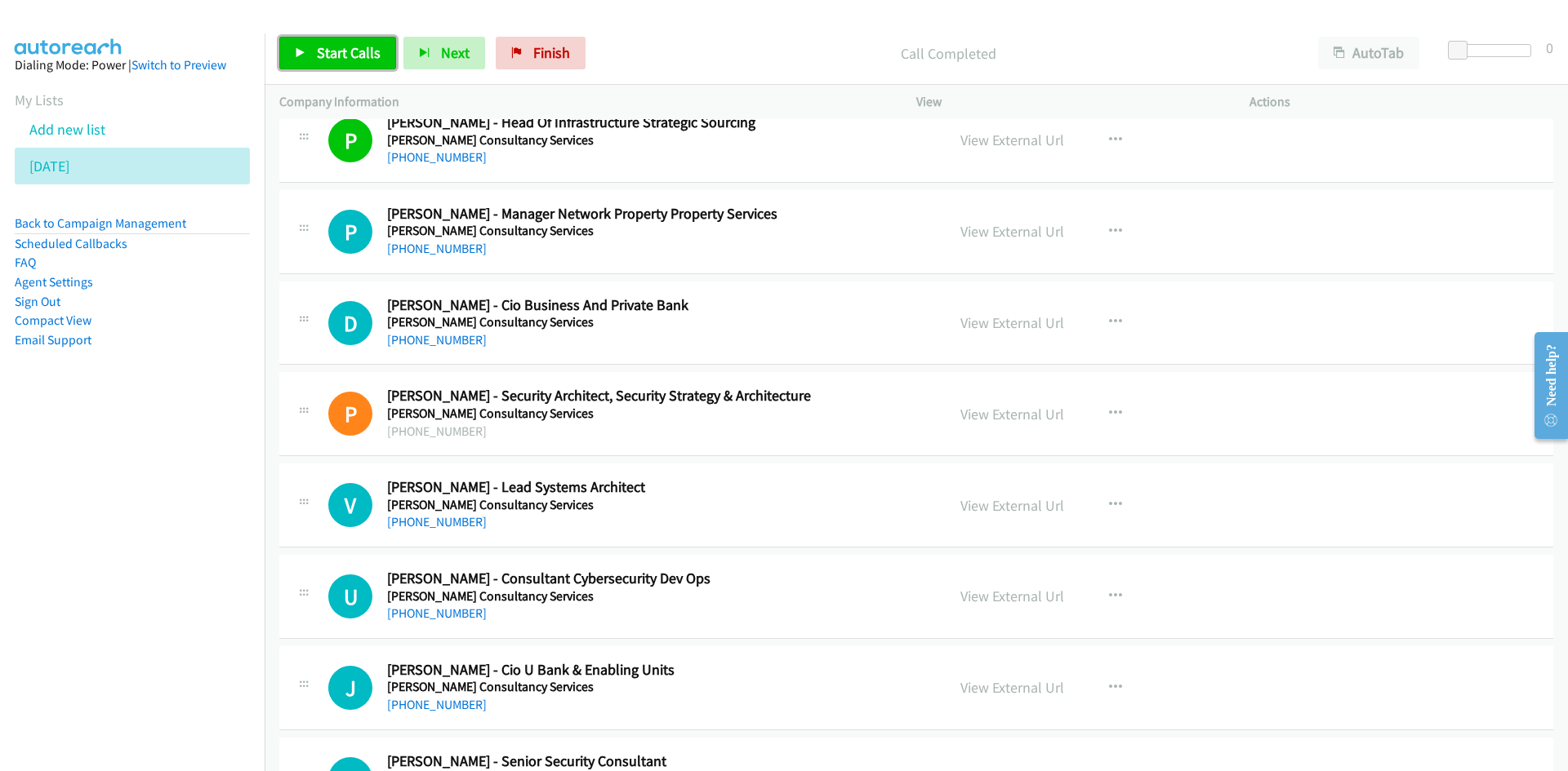
click at [363, 48] on span "Start Calls" at bounding box center [348, 52] width 64 height 19
click at [327, 56] on span "Pause" at bounding box center [334, 52] width 36 height 19
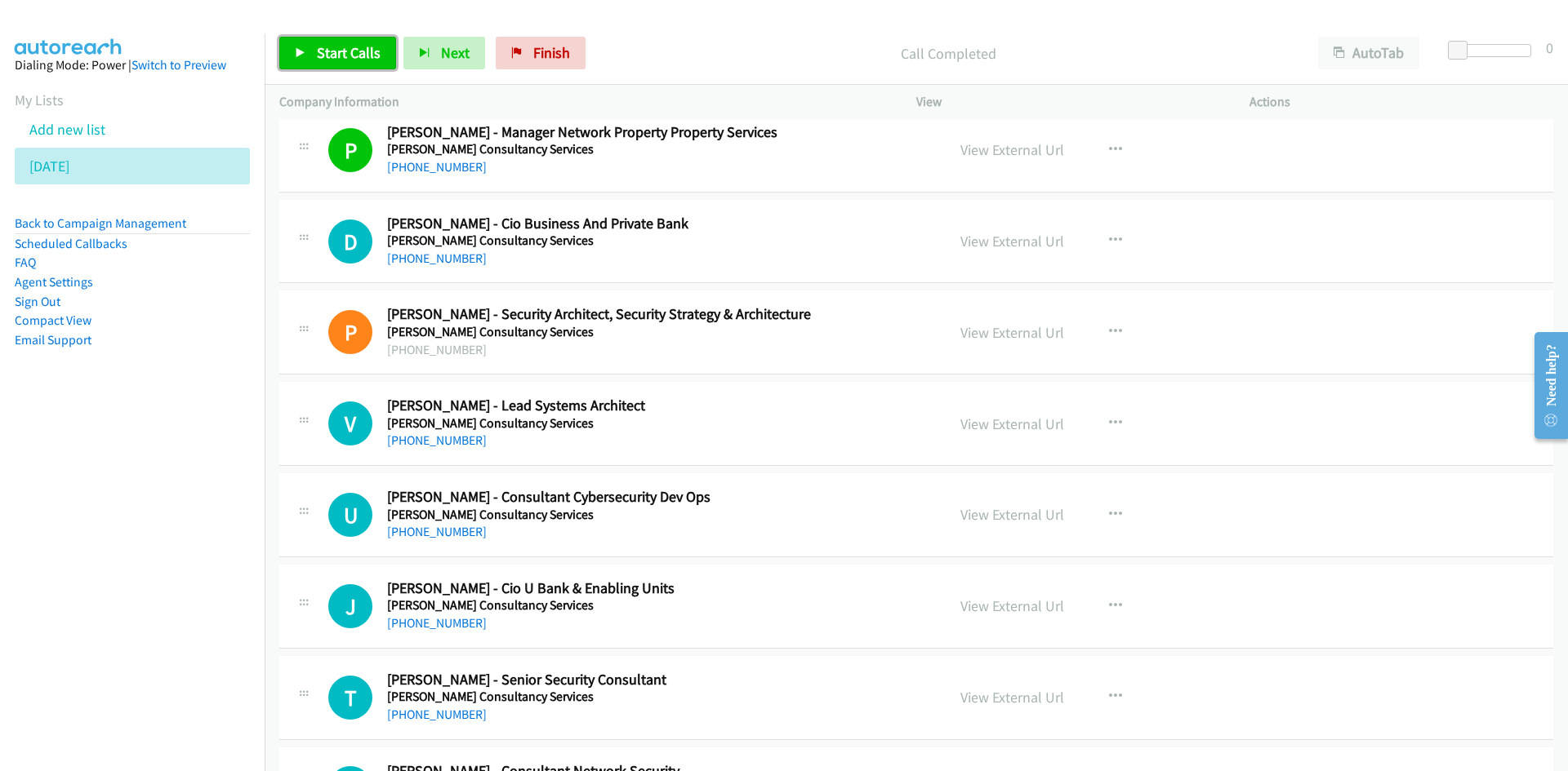
click at [355, 60] on span "Start Calls" at bounding box center [348, 52] width 64 height 19
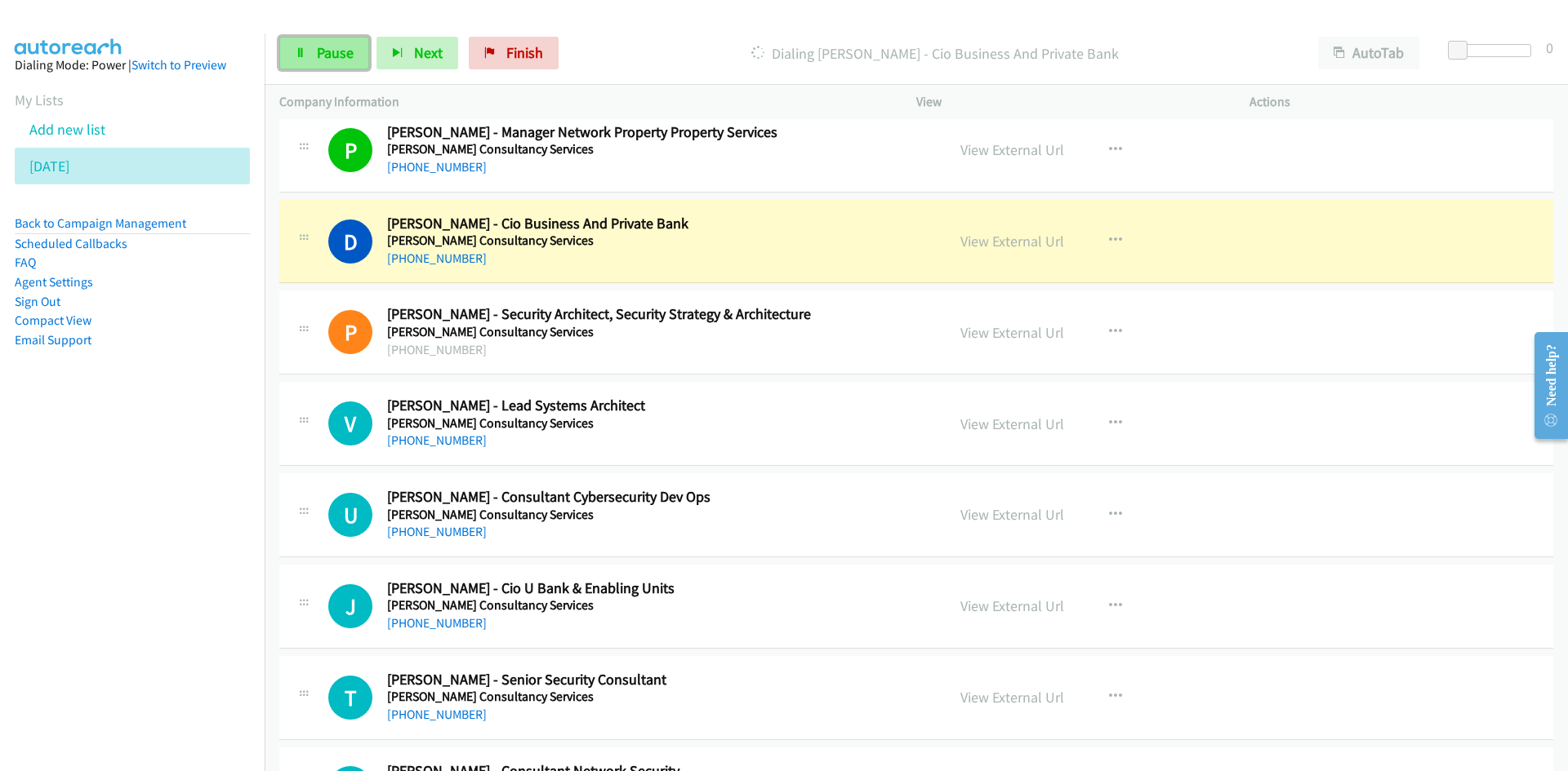
click at [355, 60] on link "Pause" at bounding box center [324, 52] width 90 height 33
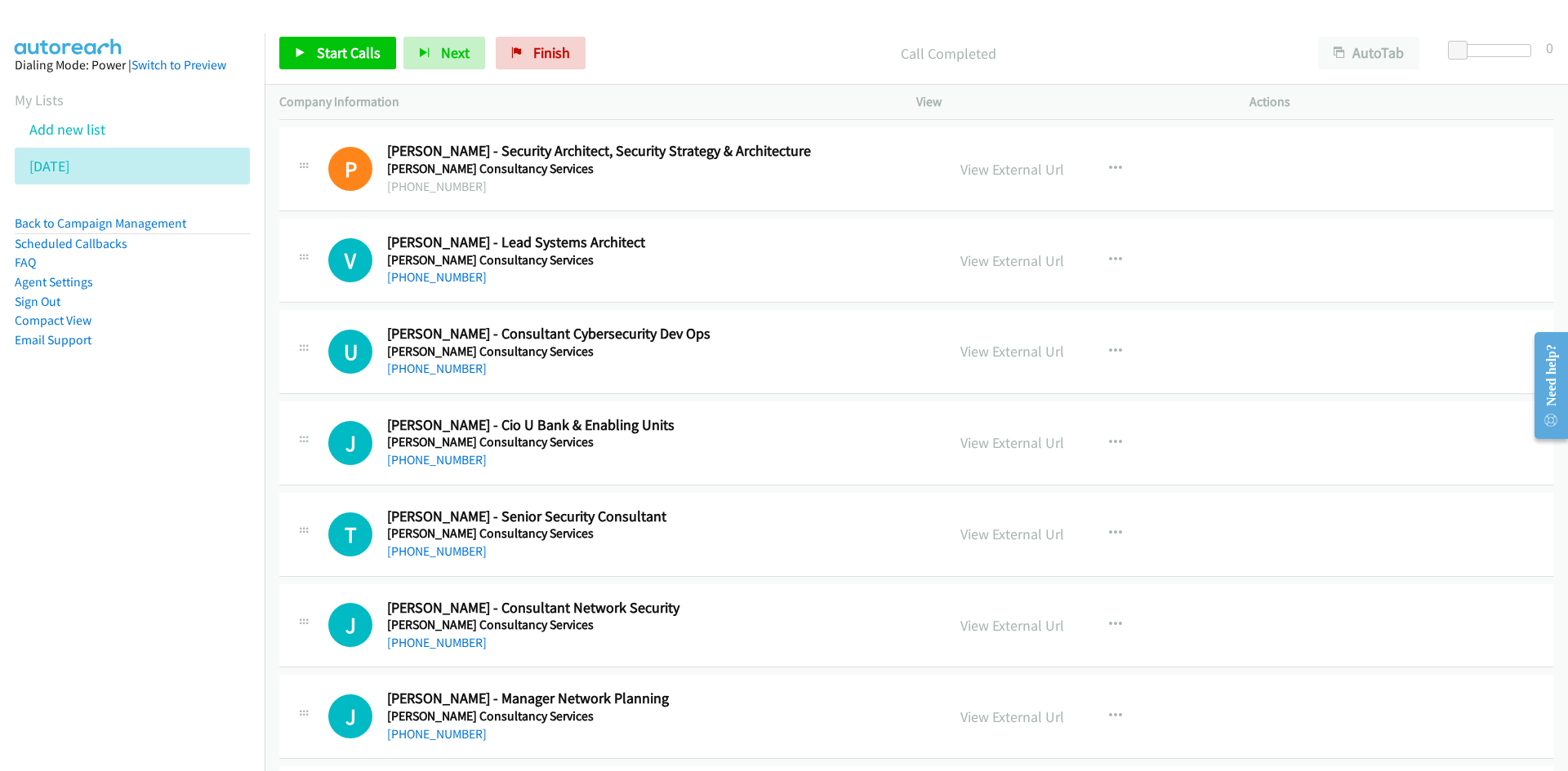
scroll to position [12813, 0]
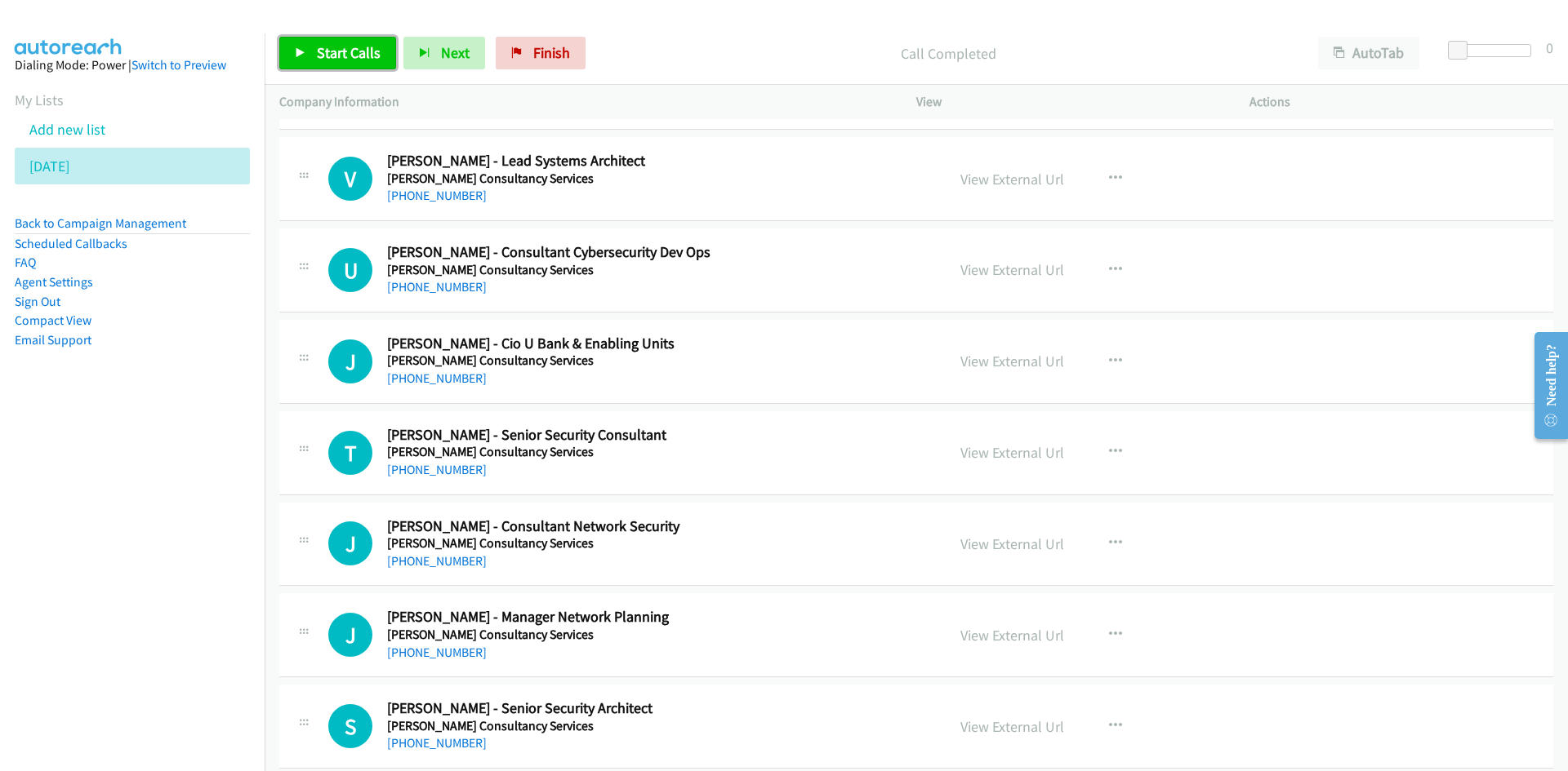
click at [345, 62] on link "Start Calls" at bounding box center [337, 52] width 117 height 33
click at [346, 54] on span "Pause" at bounding box center [334, 52] width 36 height 19
click at [338, 44] on span "Start Calls" at bounding box center [348, 52] width 64 height 19
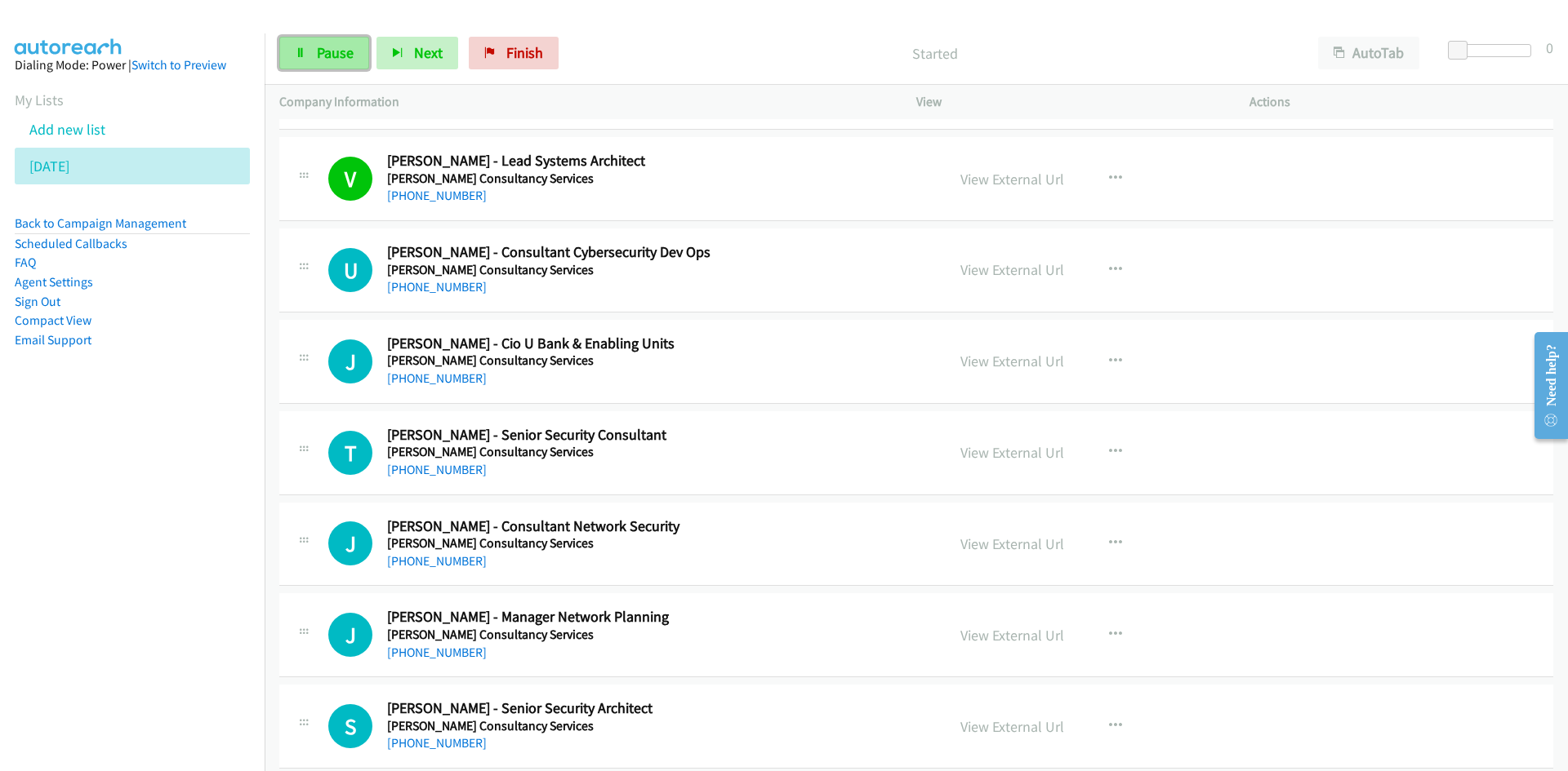
click at [336, 48] on span "Pause" at bounding box center [334, 52] width 36 height 19
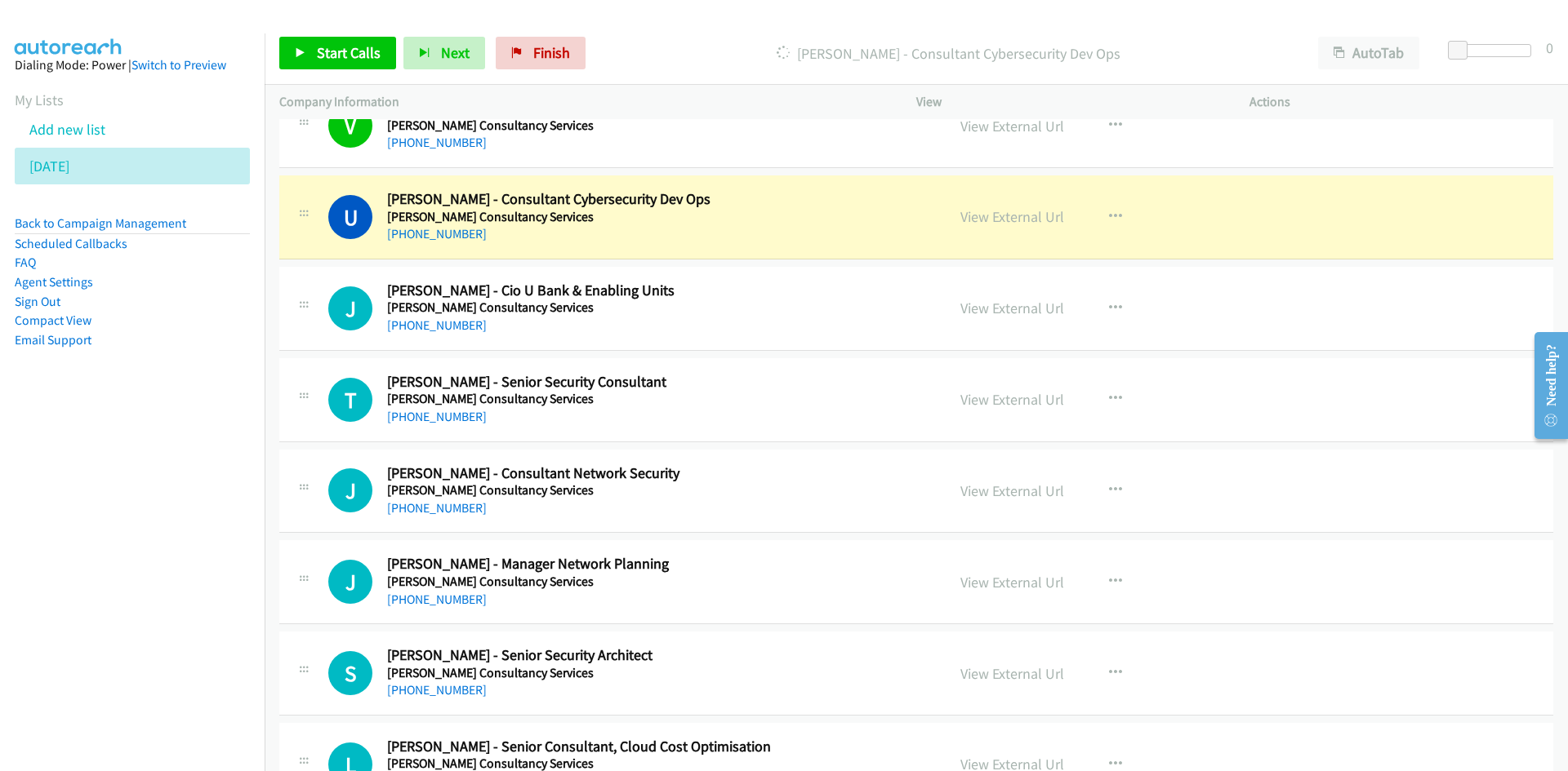
scroll to position [12894, 0]
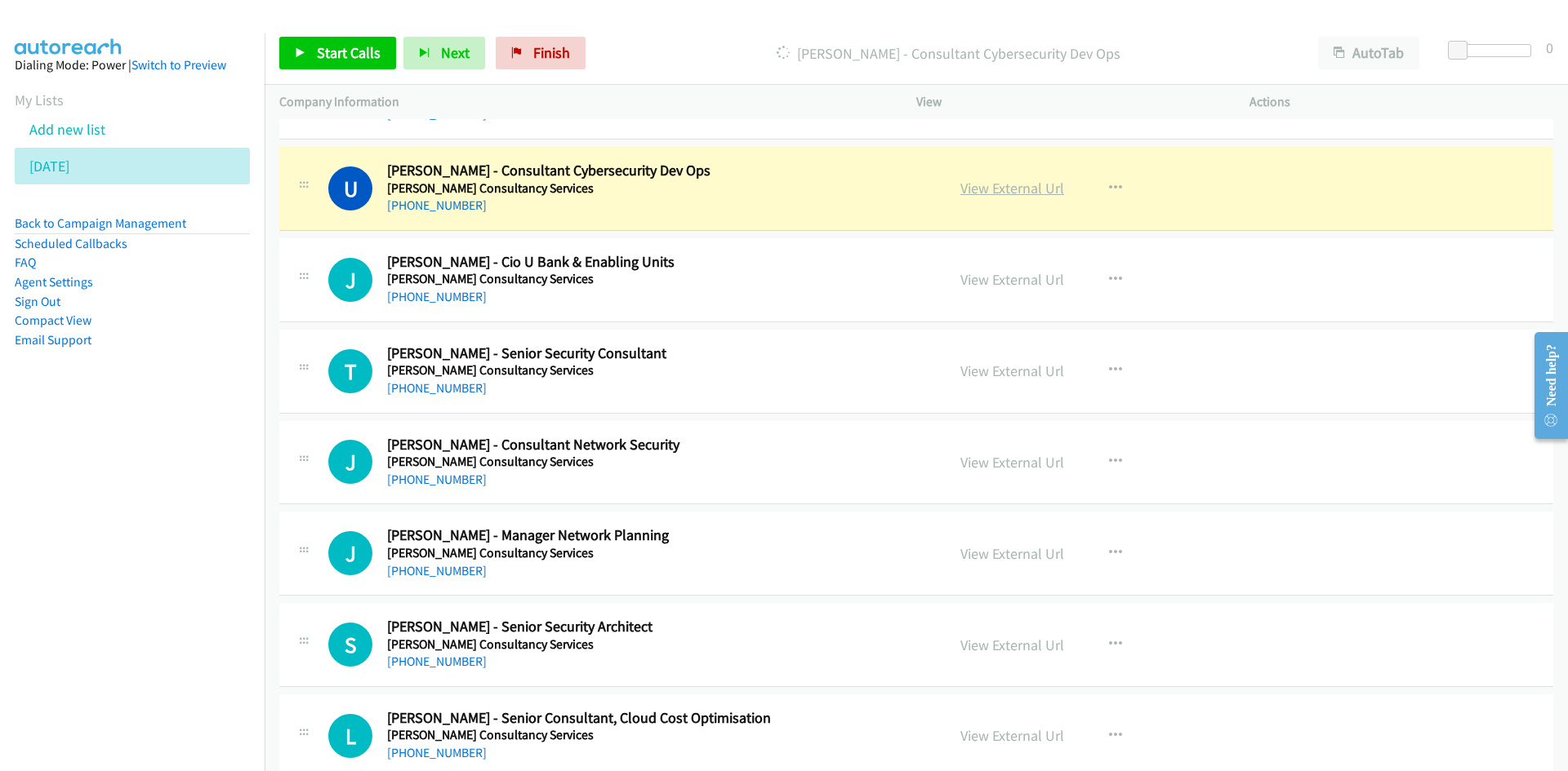
click at [1056, 185] on link "View External Url" at bounding box center [1011, 188] width 104 height 19
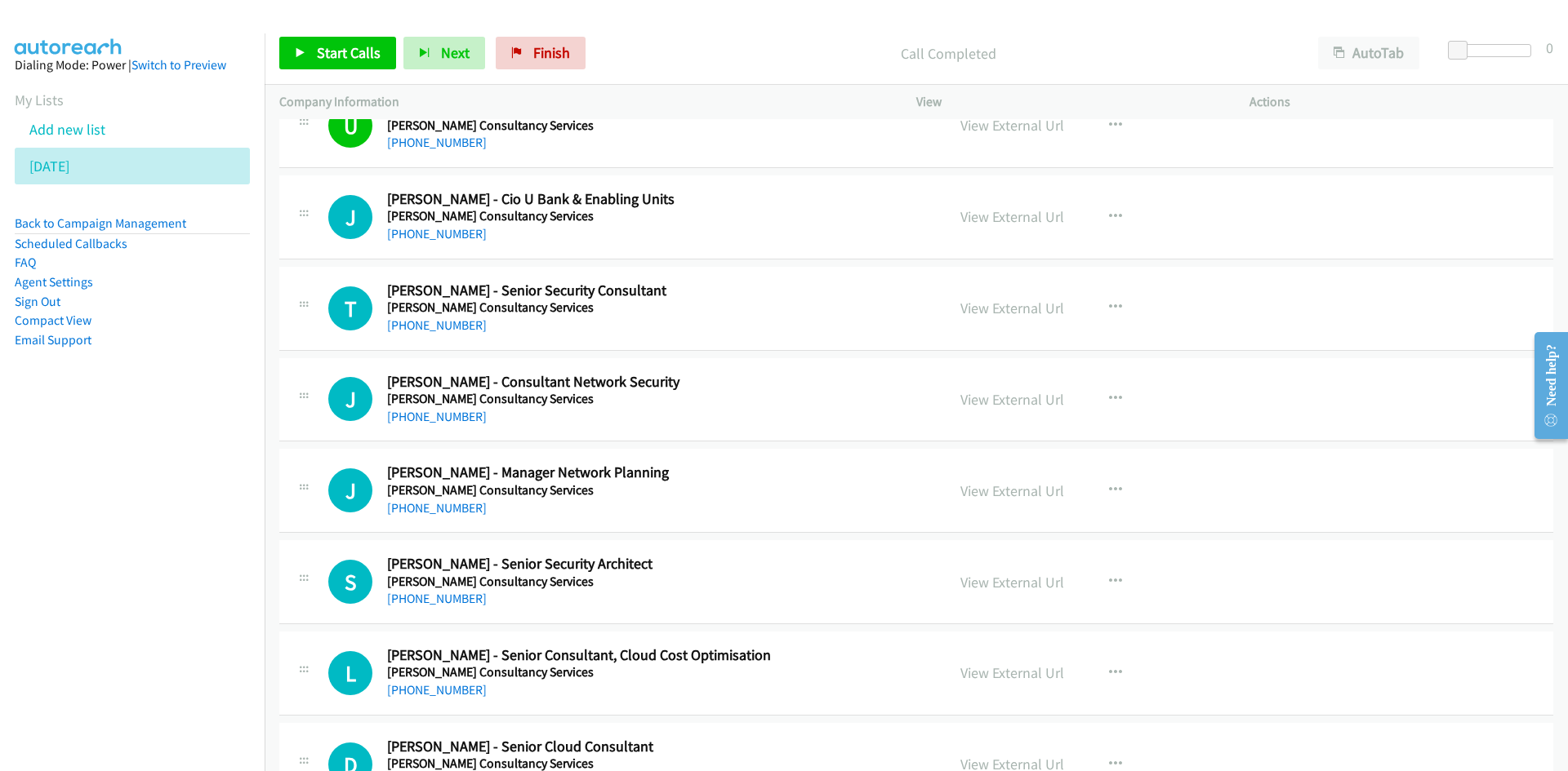
scroll to position [12976, 0]
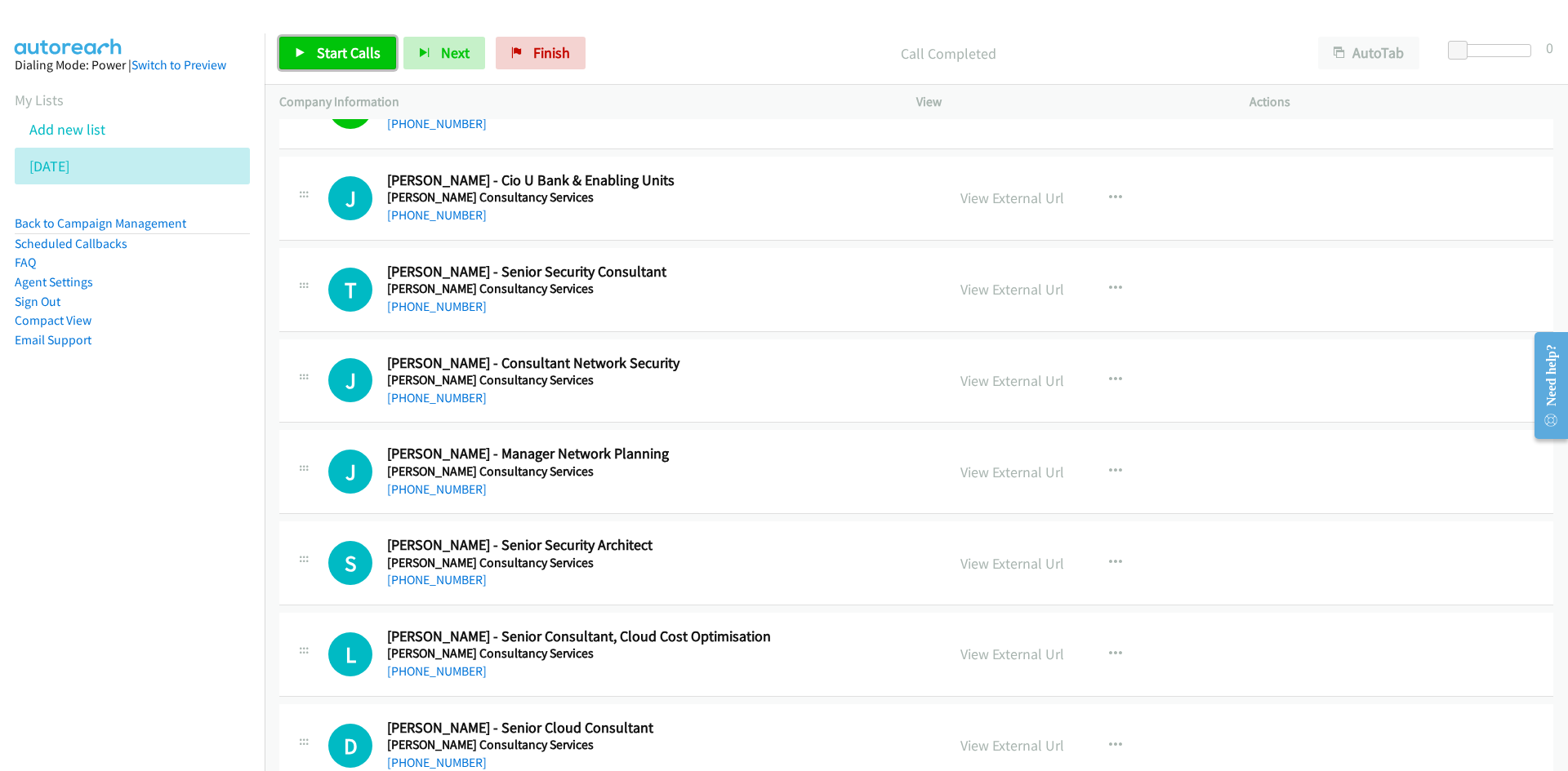
click at [350, 52] on span "Start Calls" at bounding box center [348, 52] width 64 height 19
click at [350, 52] on span "Pause" at bounding box center [334, 52] width 36 height 19
click at [366, 56] on span "Start Calls" at bounding box center [348, 52] width 64 height 19
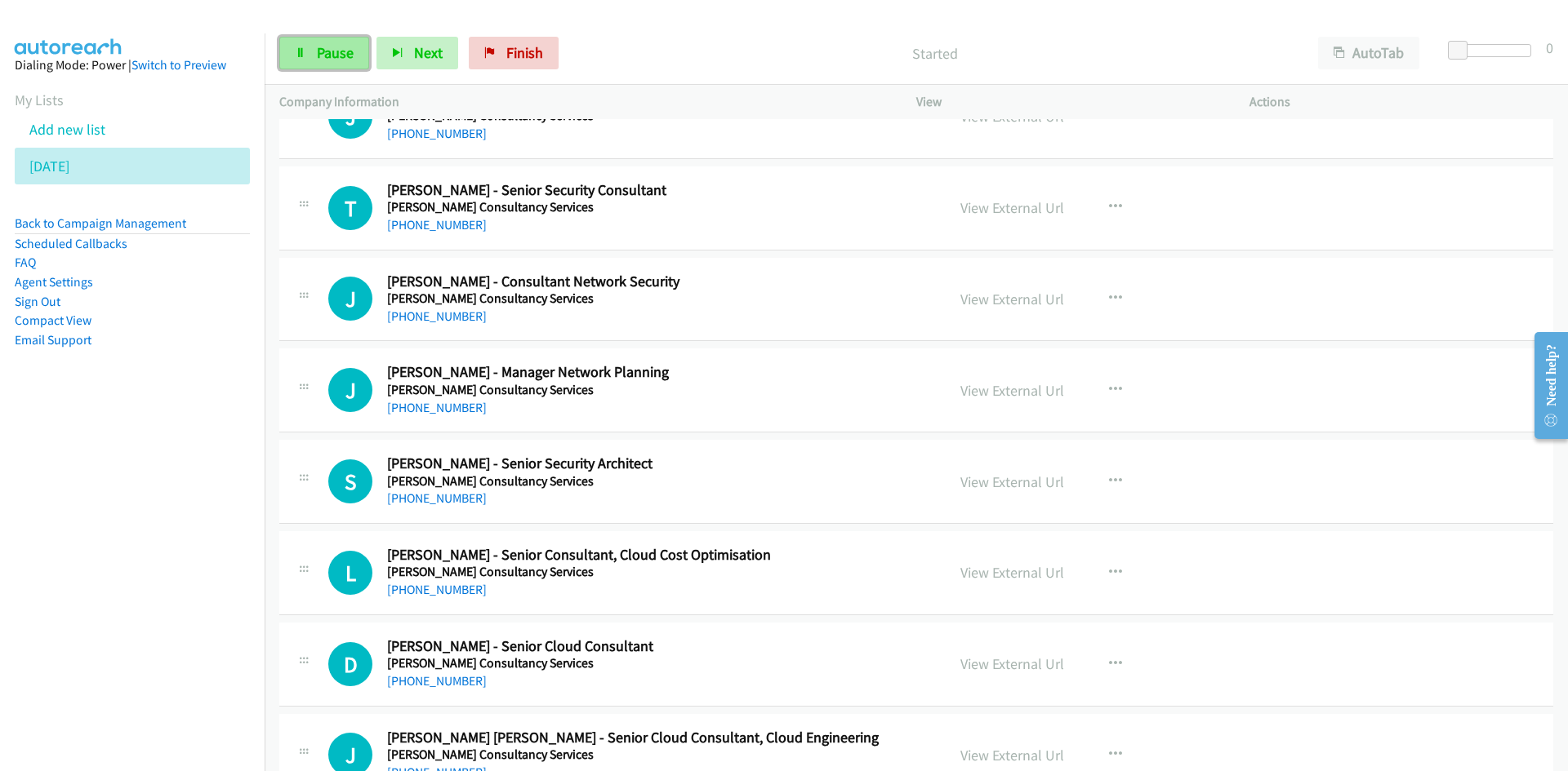
click at [303, 61] on link "Pause" at bounding box center [324, 52] width 90 height 33
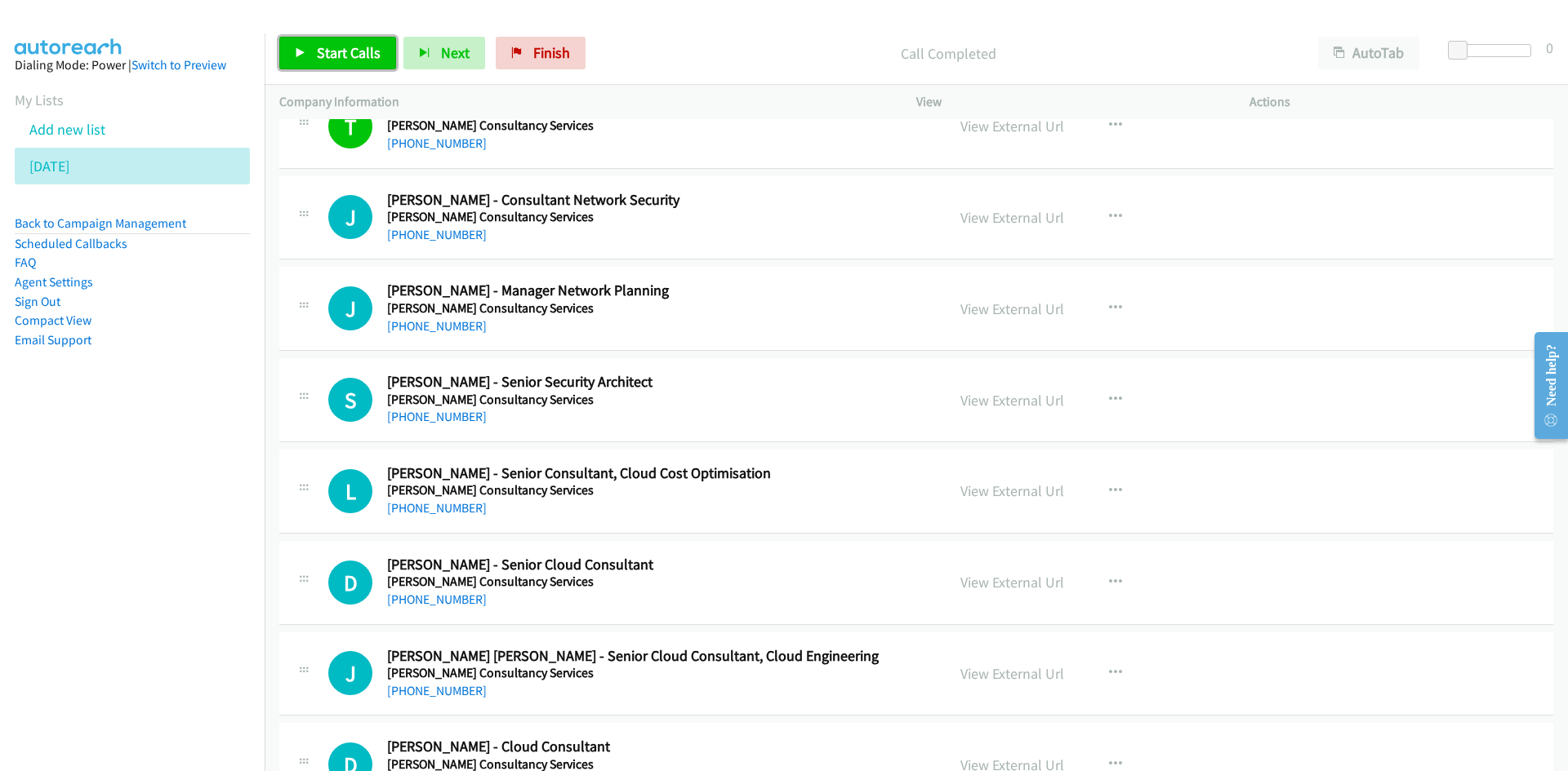
click at [348, 51] on span "Start Calls" at bounding box center [348, 52] width 64 height 19
click at [348, 51] on span "Pause" at bounding box center [334, 52] width 36 height 19
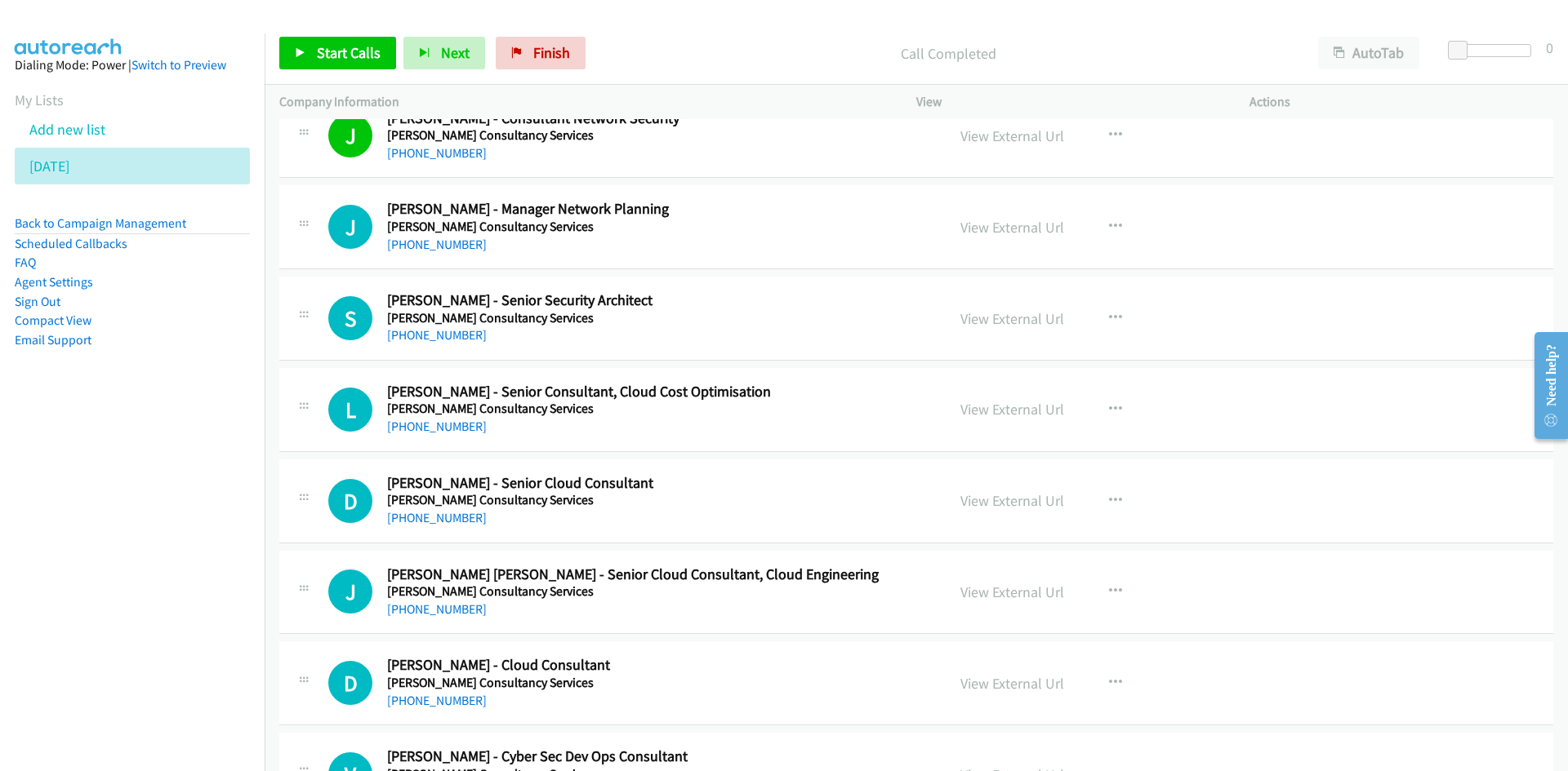
scroll to position [13303, 0]
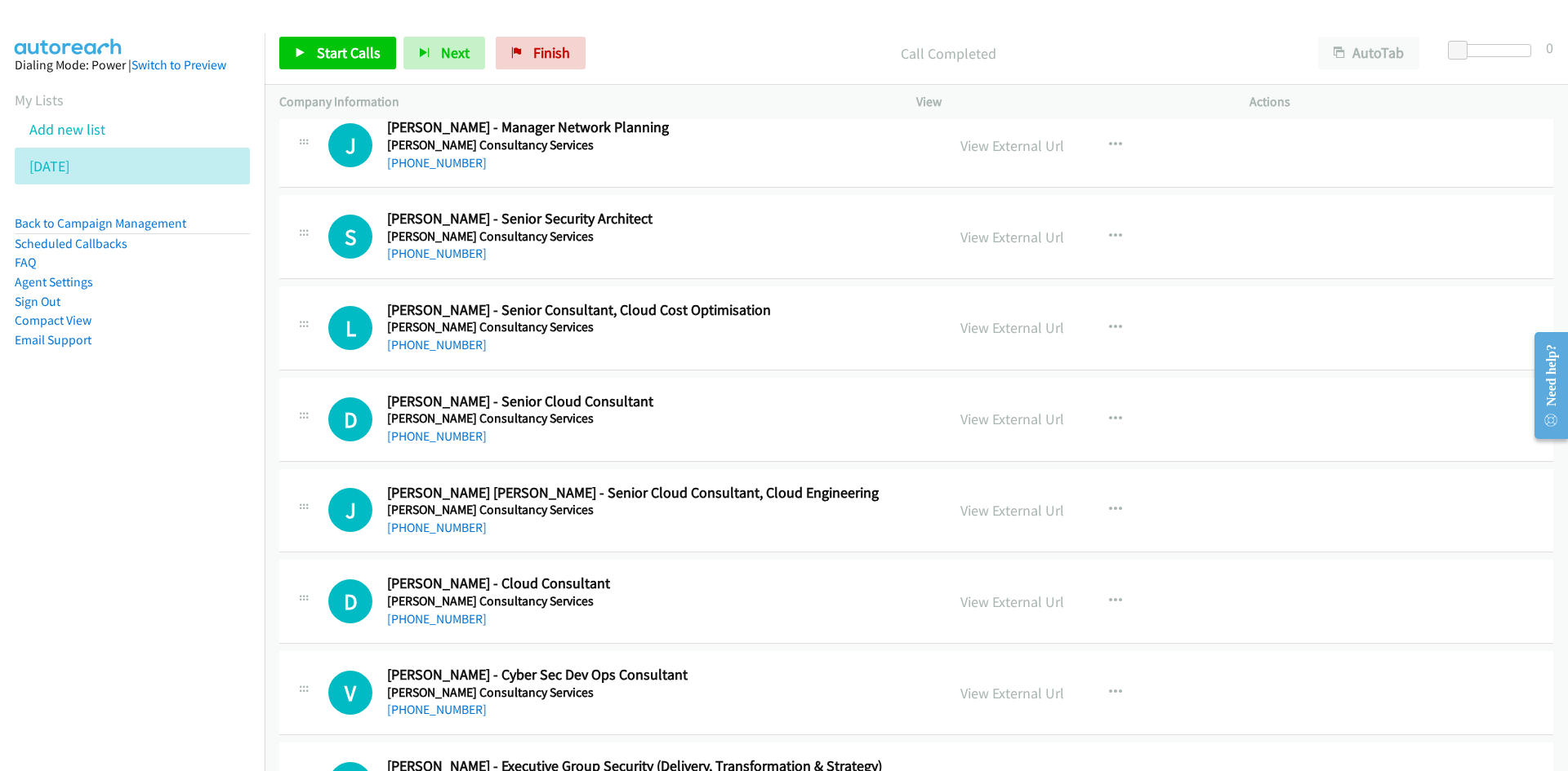
click at [366, 70] on div "Start Calls Pause Next Finish Call Completed AutoTab AutoTab 0" at bounding box center [915, 53] width 1303 height 63
click at [363, 66] on link "Start Calls" at bounding box center [337, 52] width 117 height 33
click at [363, 66] on link "Pause" at bounding box center [324, 52] width 90 height 33
click at [368, 48] on span "Start Calls" at bounding box center [348, 52] width 64 height 19
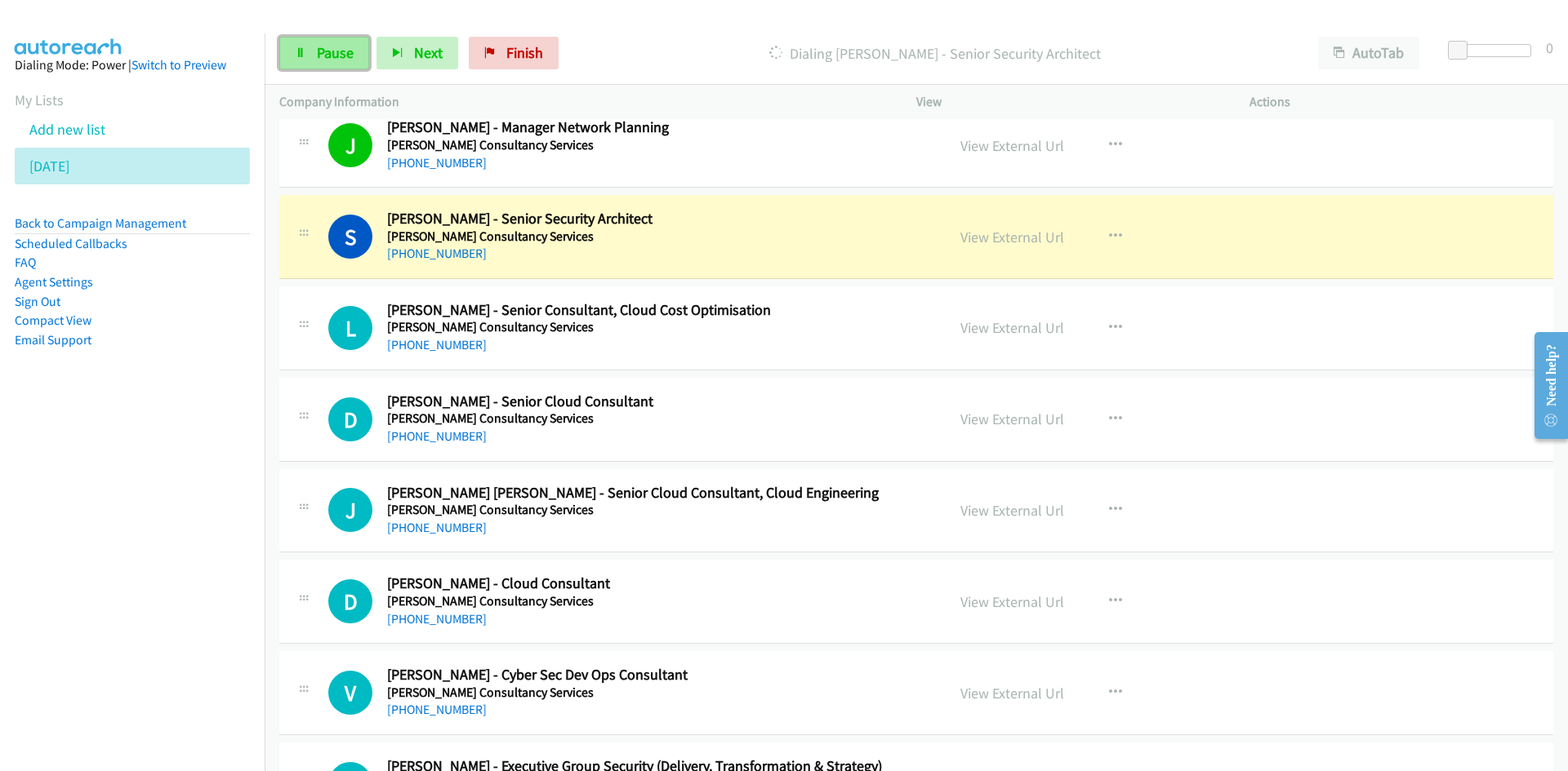
click at [355, 46] on link "Pause" at bounding box center [324, 52] width 90 height 33
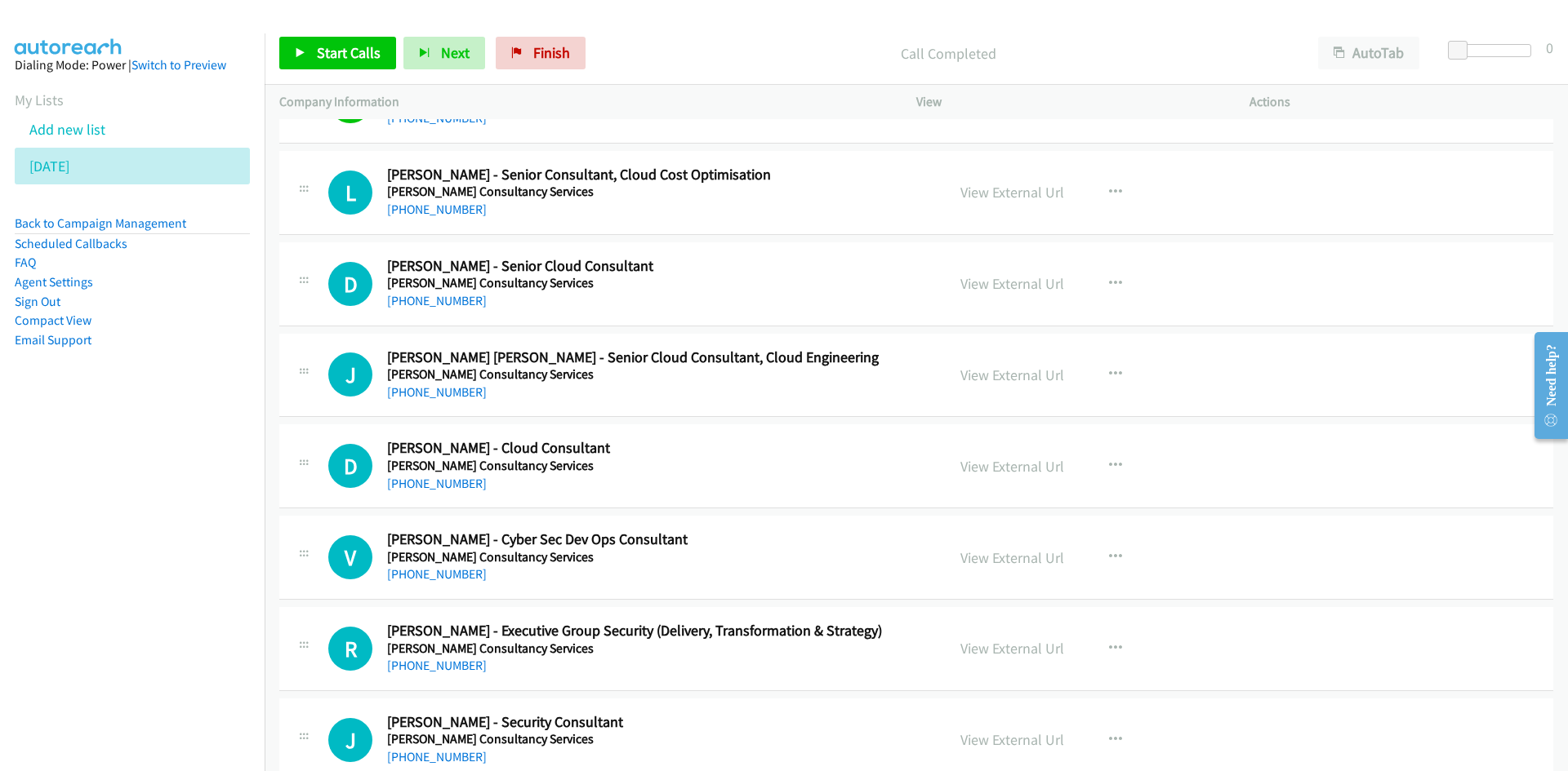
scroll to position [13465, 0]
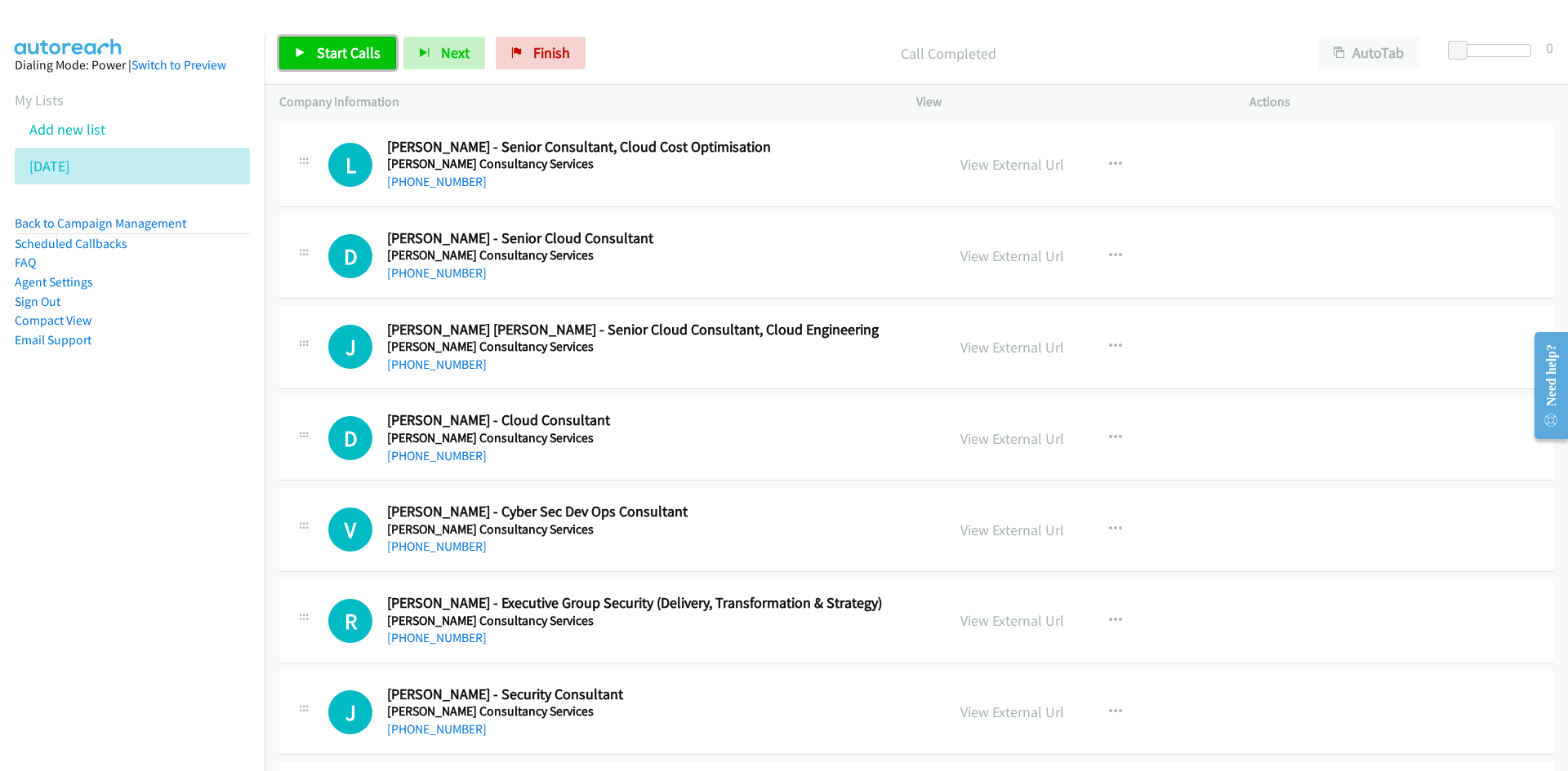
click at [361, 66] on link "Start Calls" at bounding box center [337, 52] width 117 height 33
click at [361, 66] on link "Pause" at bounding box center [324, 52] width 90 height 33
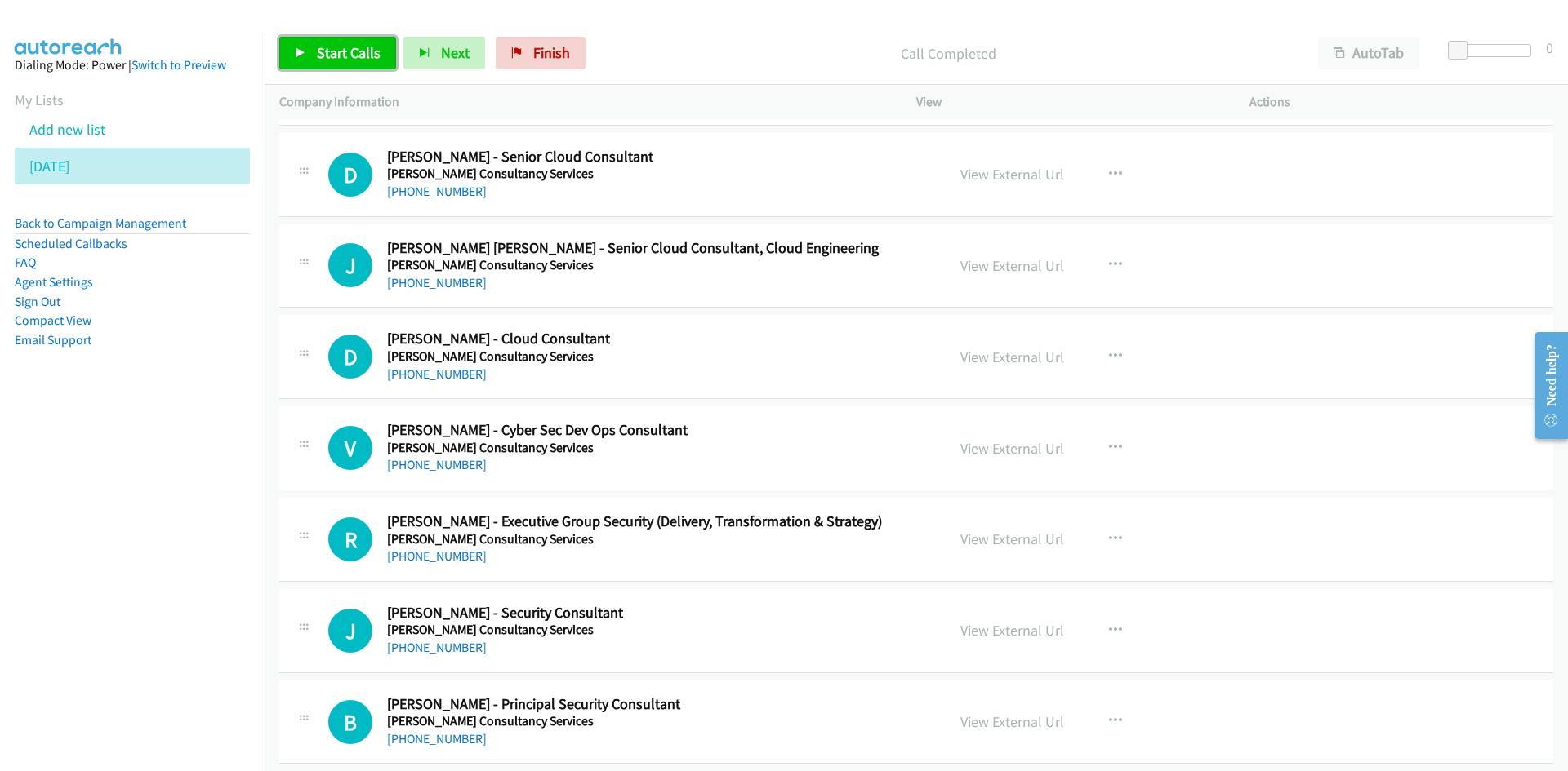
click at [338, 48] on span "Start Calls" at bounding box center [348, 52] width 64 height 19
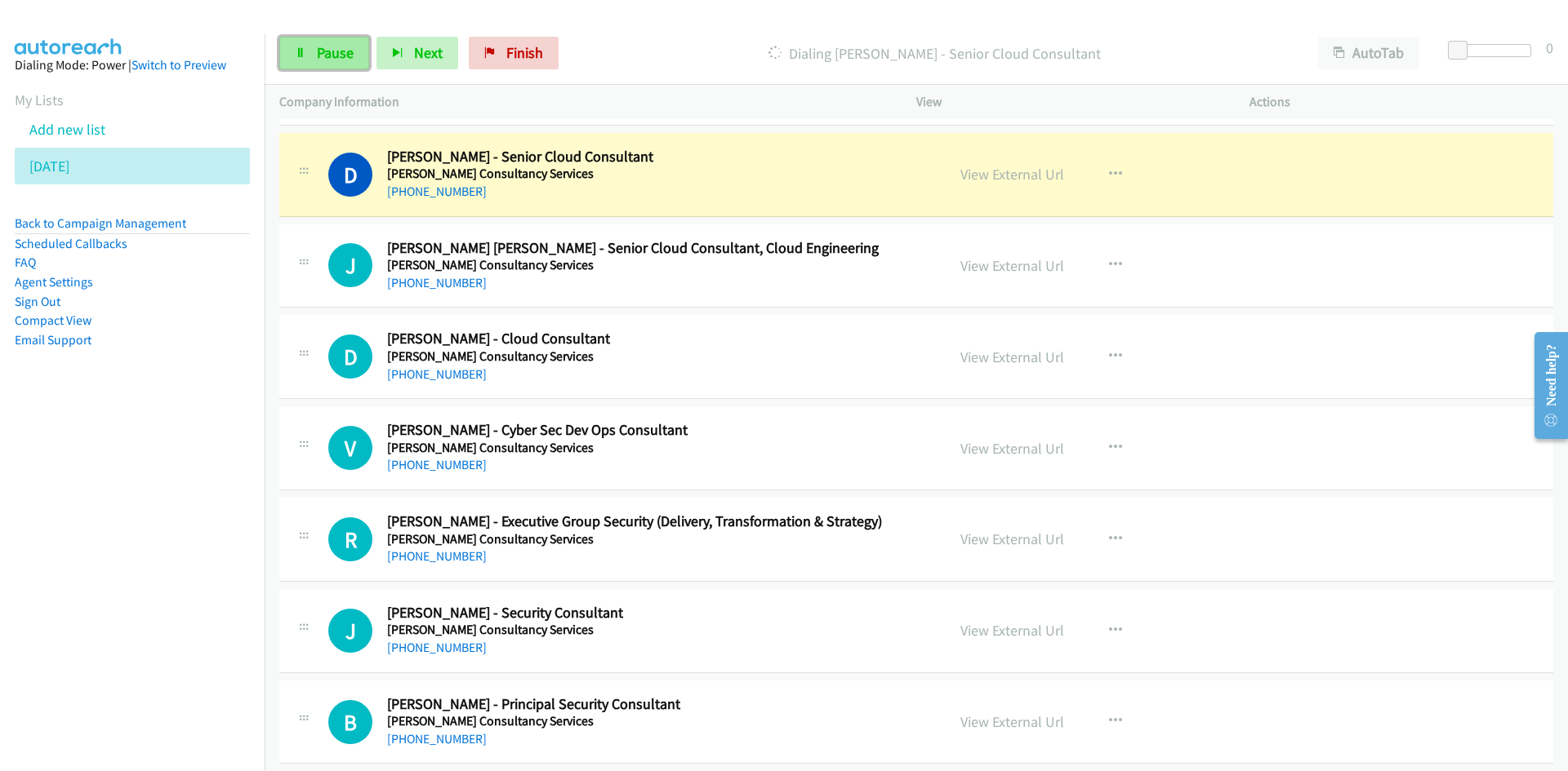
click at [341, 54] on span "Pause" at bounding box center [334, 52] width 36 height 19
click at [1047, 178] on link "View External Url" at bounding box center [1011, 175] width 104 height 19
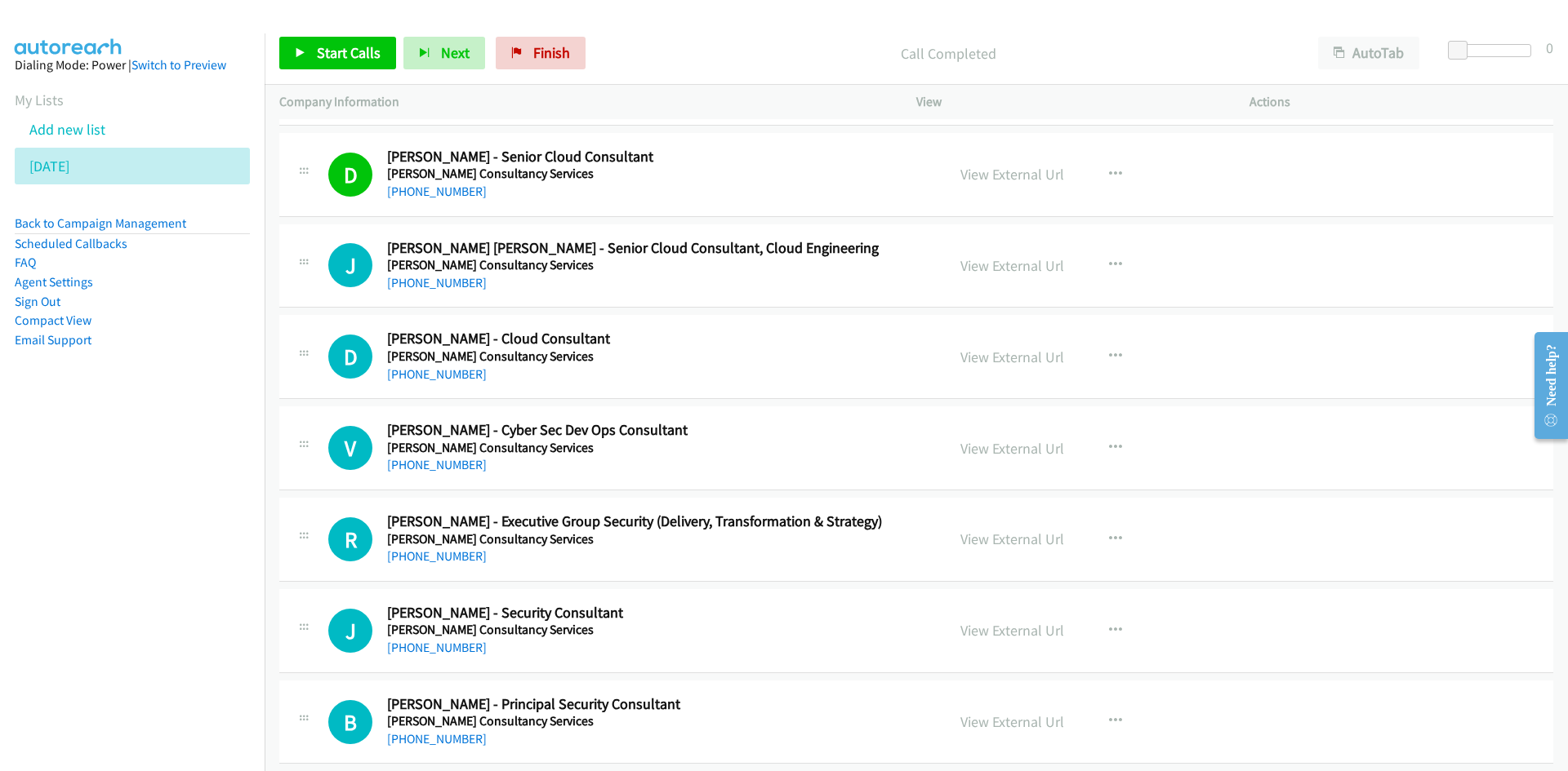
scroll to position [13629, 0]
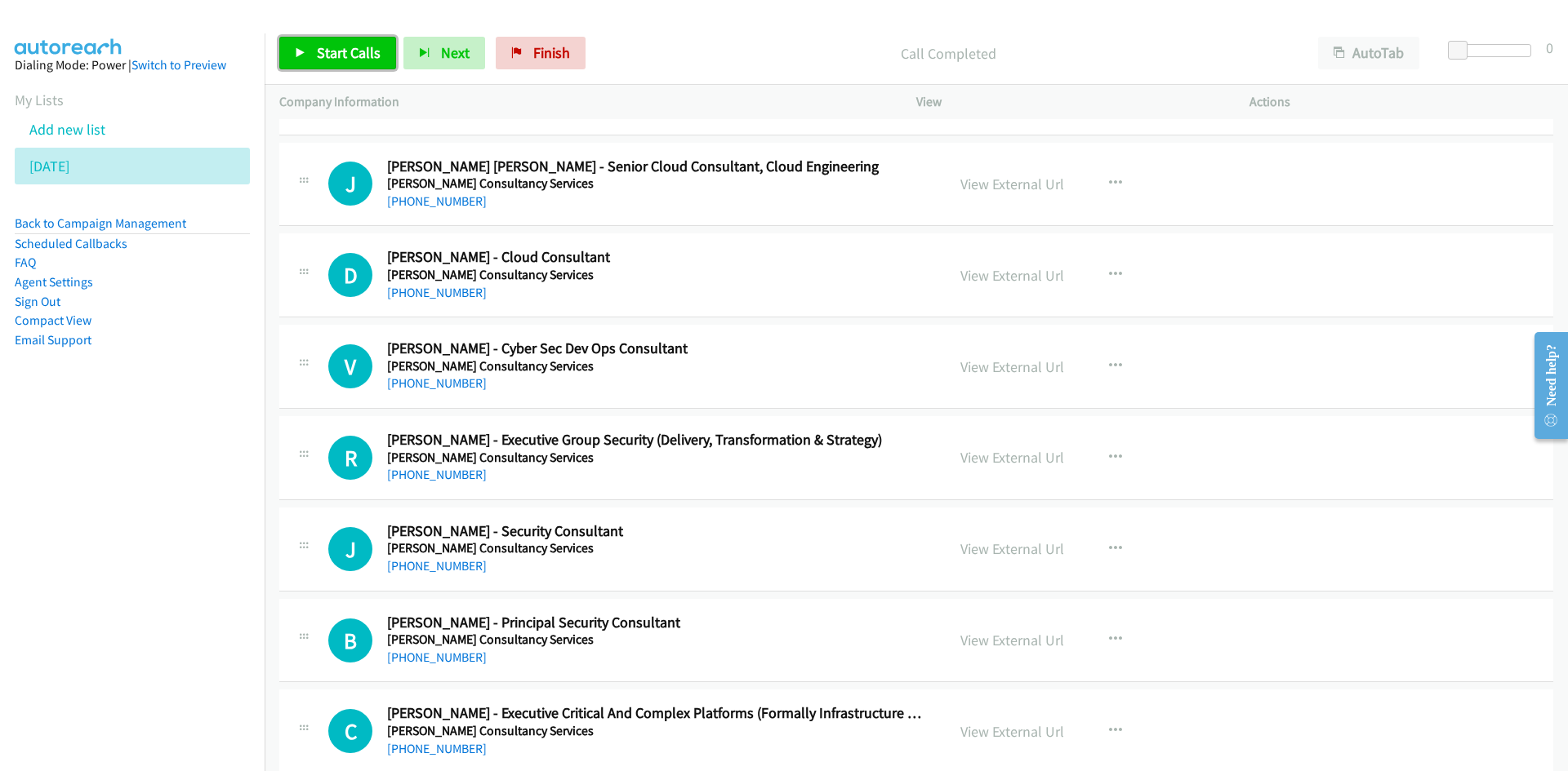
click at [382, 60] on link "Start Calls" at bounding box center [337, 52] width 117 height 33
click at [362, 58] on link "Pause" at bounding box center [324, 52] width 90 height 33
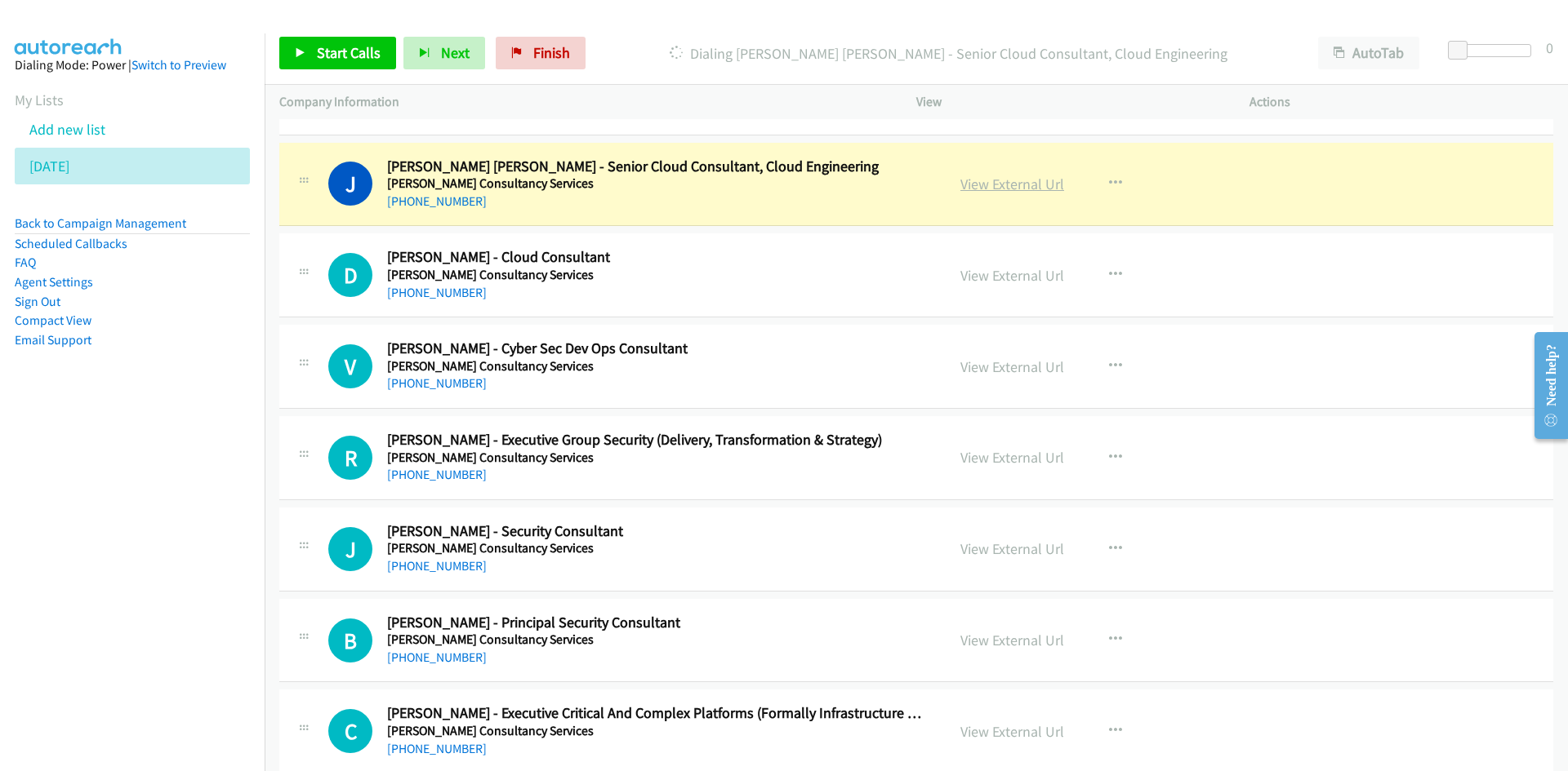
click at [1042, 191] on link "View External Url" at bounding box center [1011, 184] width 104 height 19
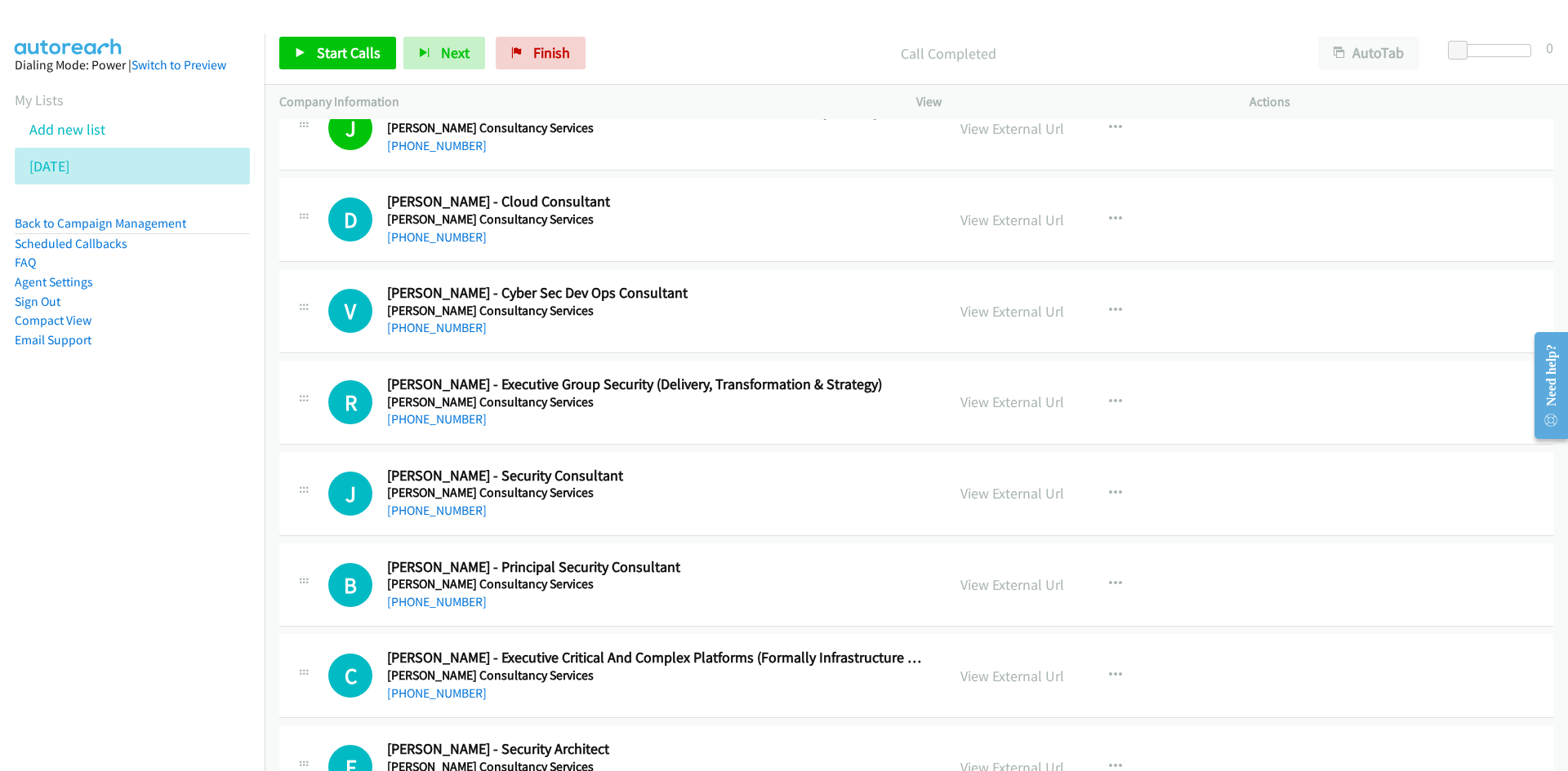
scroll to position [13711, 0]
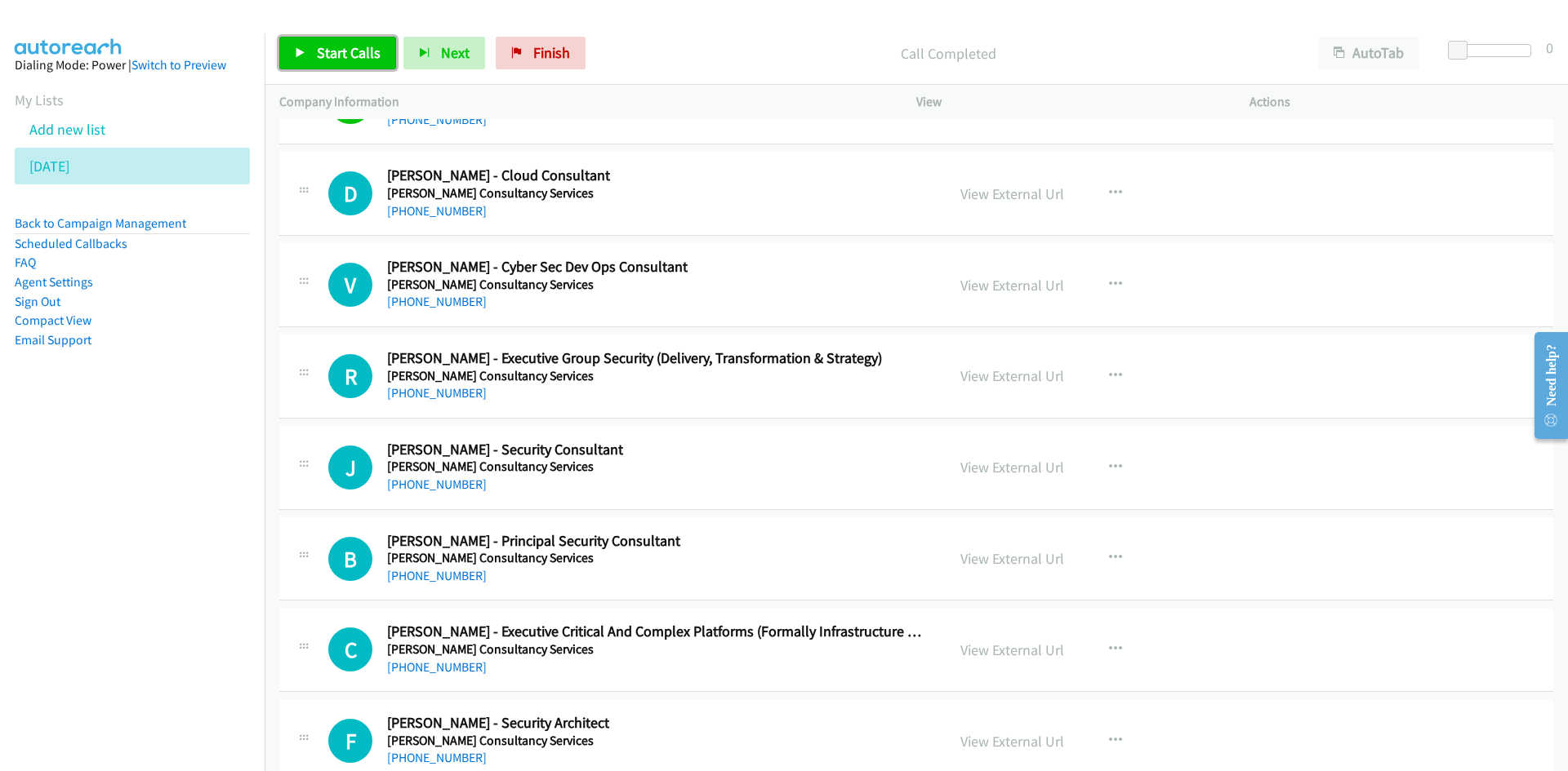
click at [343, 40] on link "Start Calls" at bounding box center [337, 52] width 117 height 33
click at [354, 49] on link "Pause" at bounding box center [324, 52] width 90 height 33
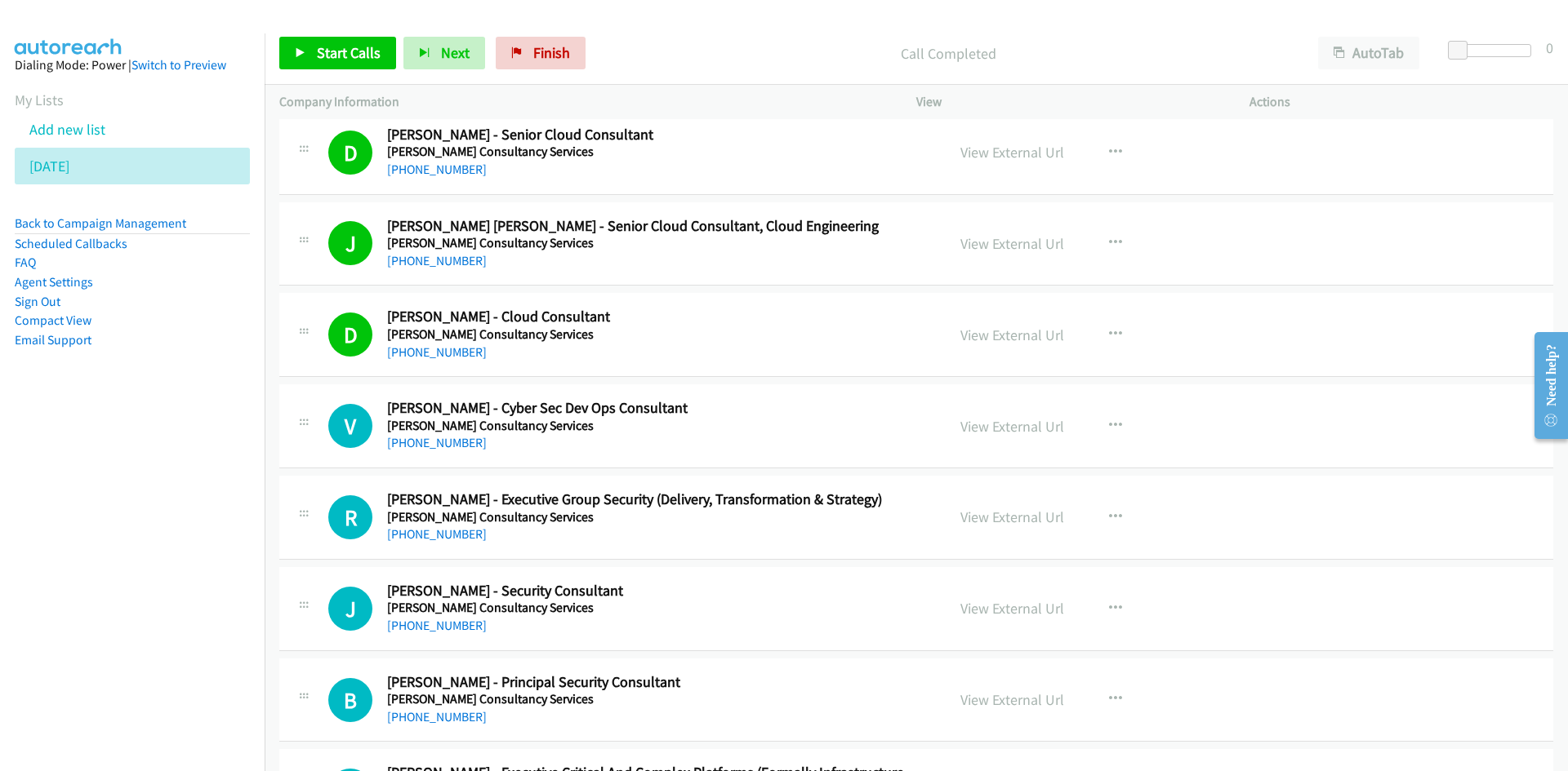
scroll to position [13548, 0]
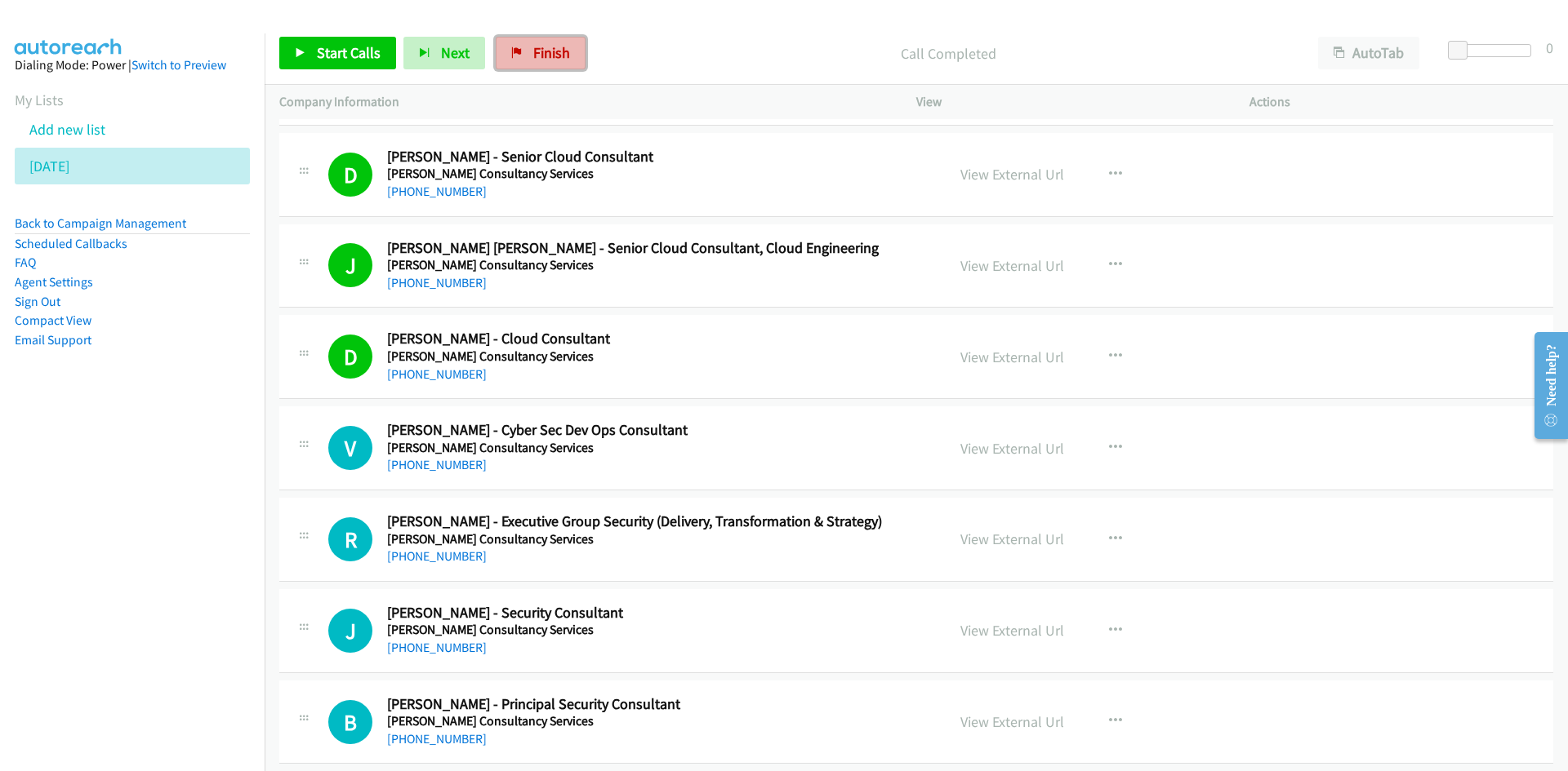
click at [535, 58] on span "Finish" at bounding box center [551, 52] width 36 height 19
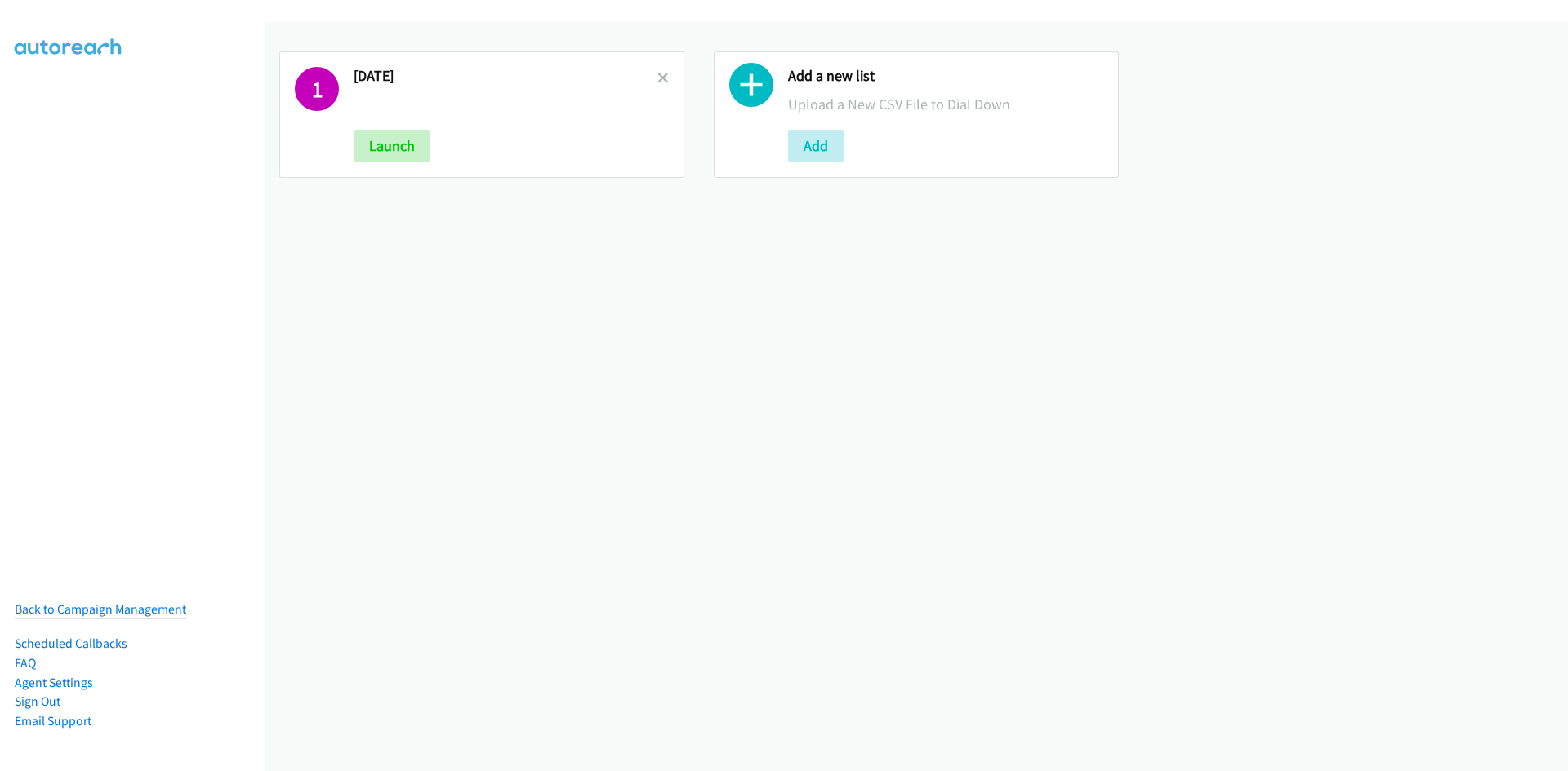
click at [653, 81] on h2 "[DATE]" at bounding box center [505, 77] width 304 height 19
click at [659, 77] on icon at bounding box center [663, 79] width 11 height 11
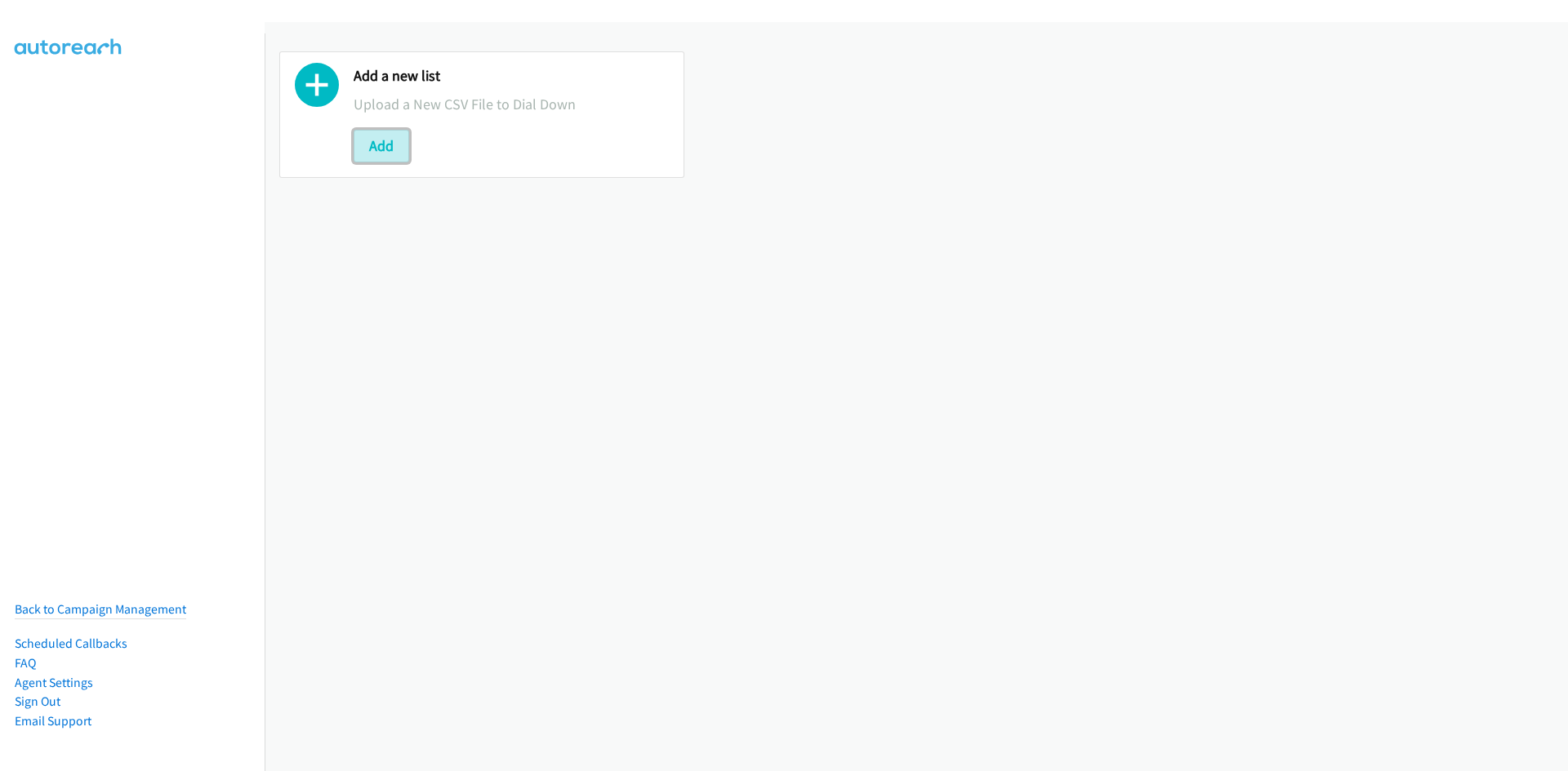
click at [402, 147] on button "Add" at bounding box center [381, 146] width 55 height 33
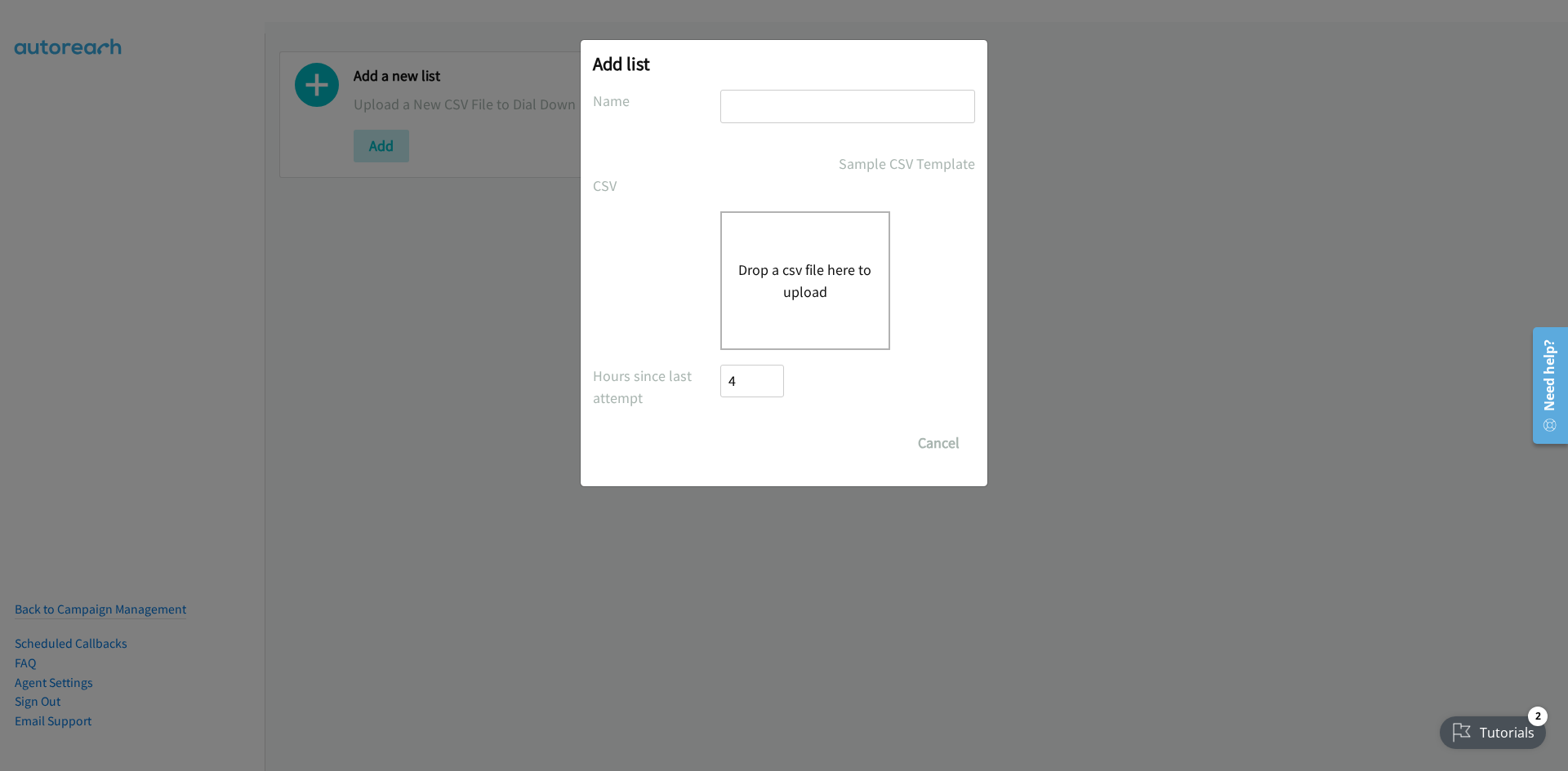
click at [783, 250] on div "Drop a csv file here to upload" at bounding box center [805, 280] width 170 height 139
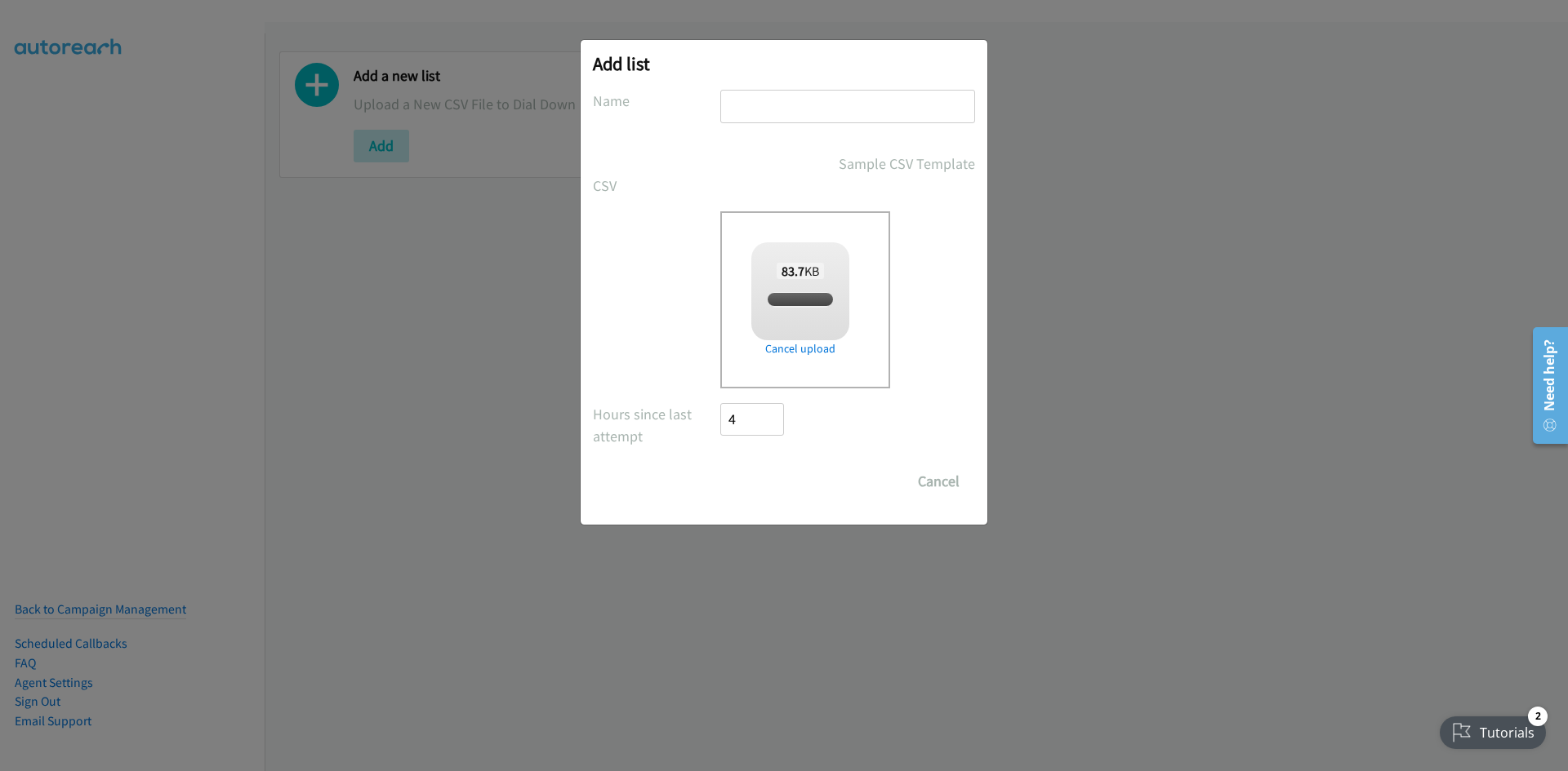
click at [751, 112] on input "text" at bounding box center [847, 106] width 255 height 34
checkbox input "true"
type input "w"
type input "4"
type input "split 4"
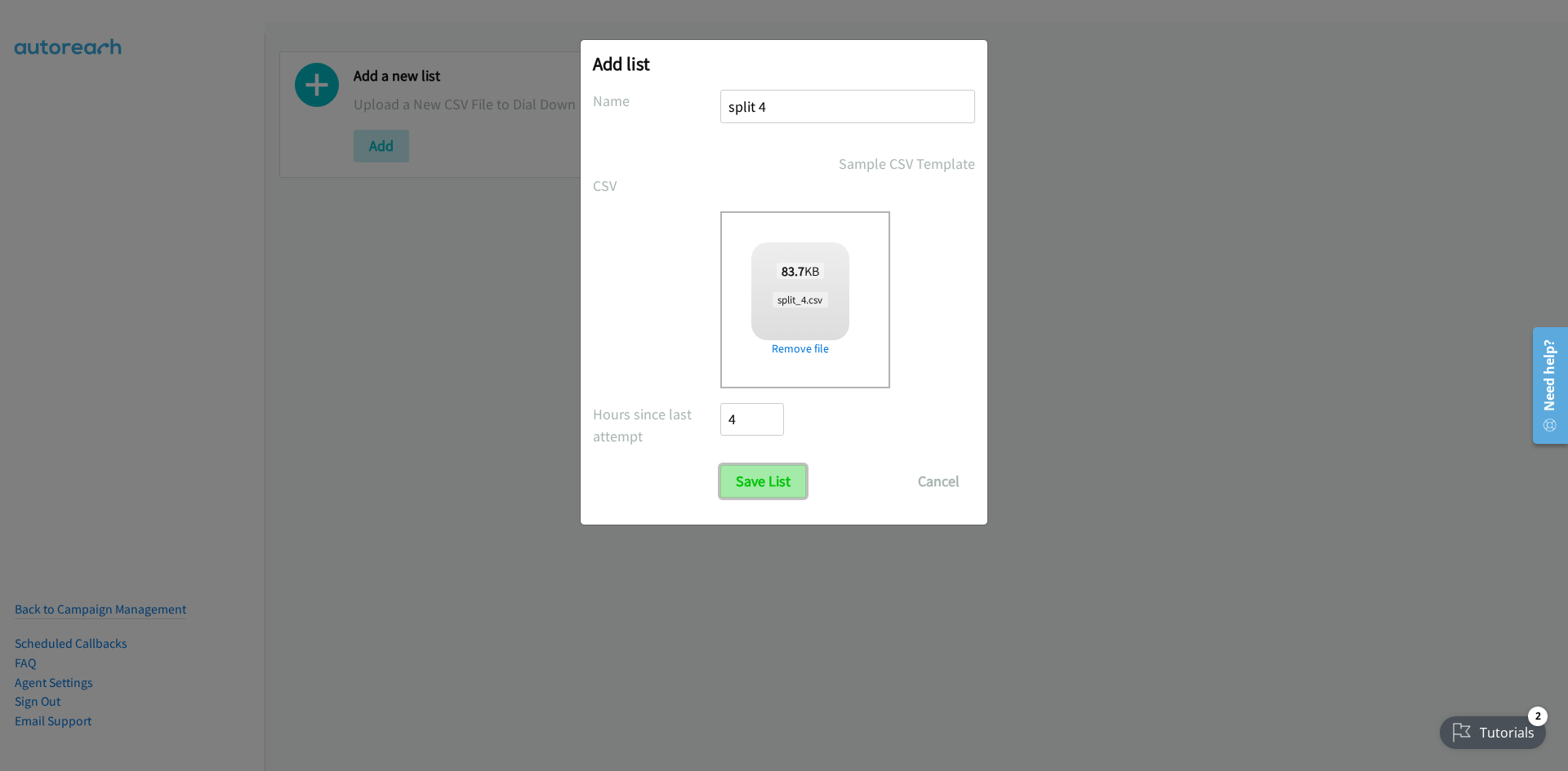
click at [770, 494] on input "Save List" at bounding box center [763, 481] width 86 height 33
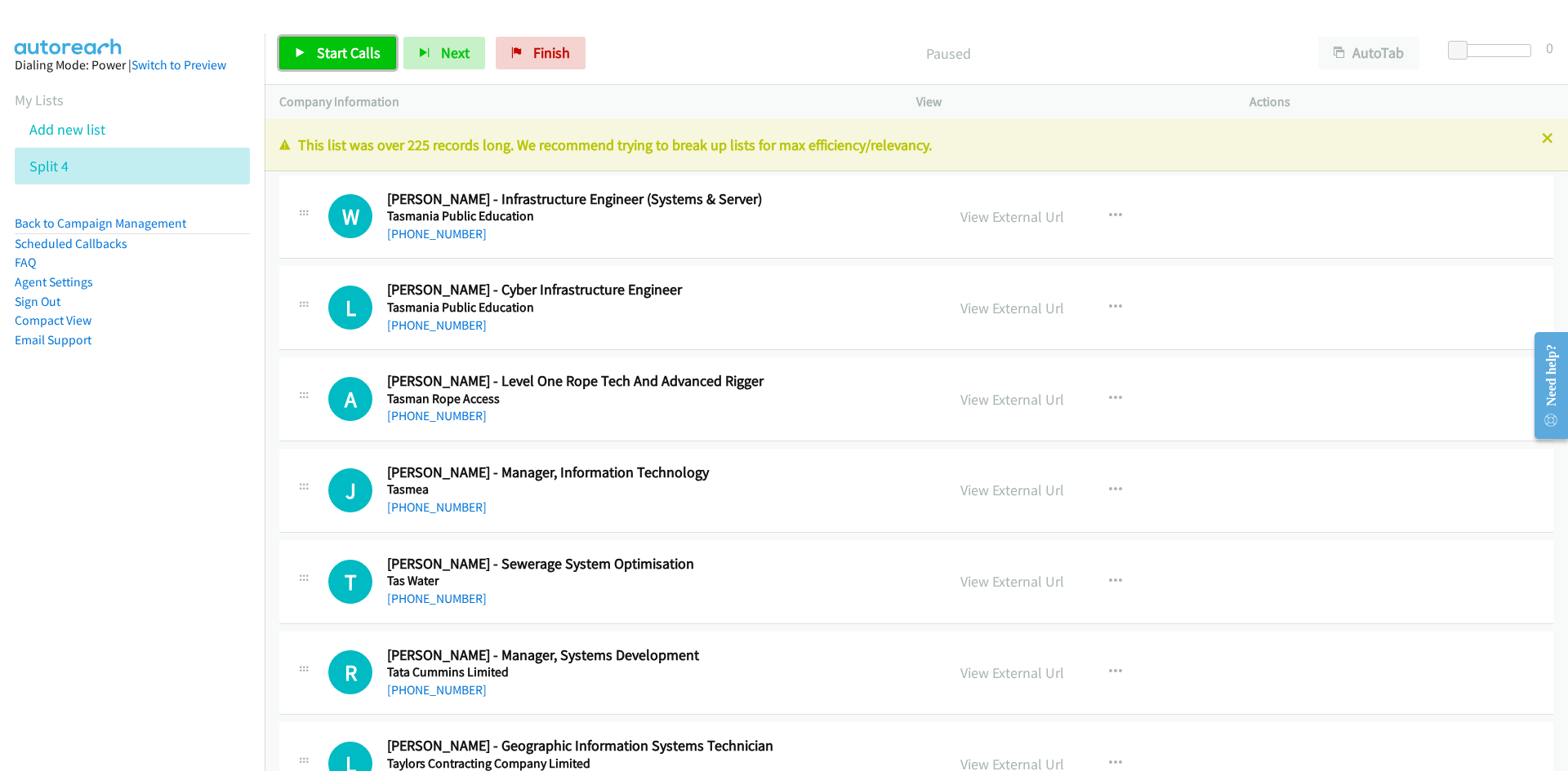
click at [347, 43] on span "Start Calls" at bounding box center [348, 52] width 64 height 19
drag, startPoint x: 346, startPoint y: 42, endPoint x: 360, endPoint y: 57, distance: 20.5
click at [346, 42] on link "Pause" at bounding box center [324, 52] width 90 height 33
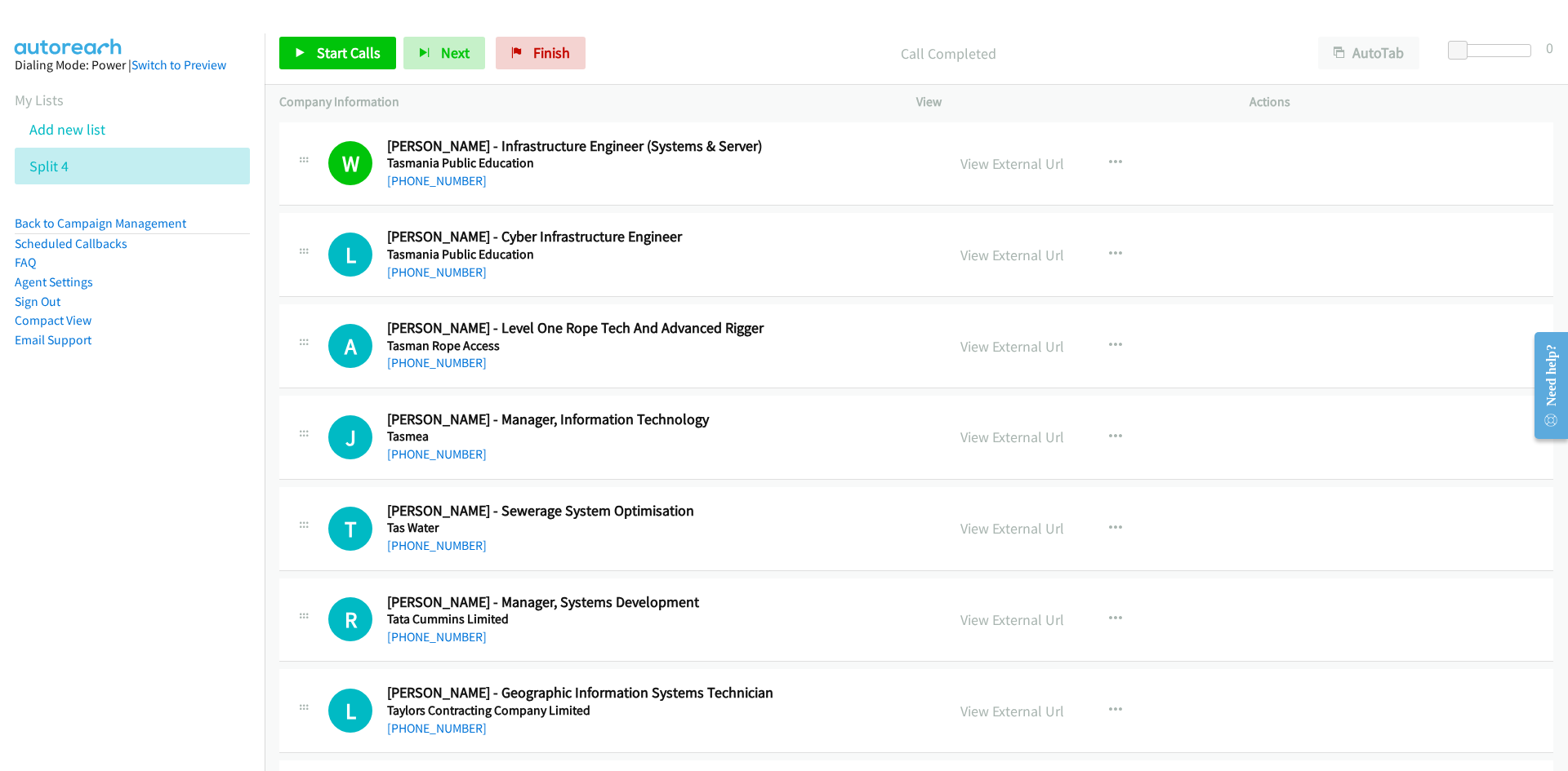
scroll to position [81, 0]
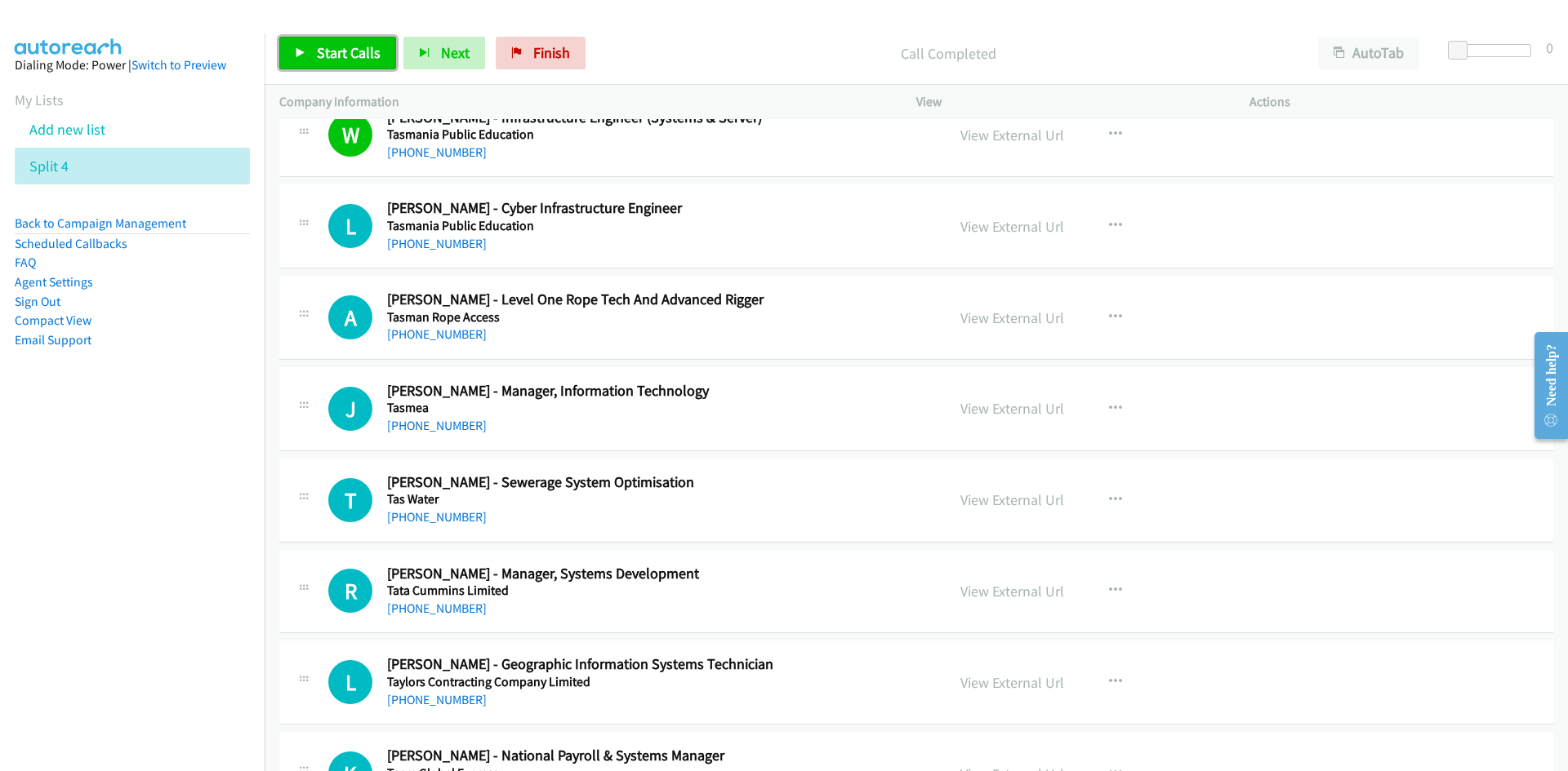
click at [345, 47] on span "Start Calls" at bounding box center [348, 52] width 64 height 19
click at [328, 63] on link "Pause" at bounding box center [324, 52] width 90 height 33
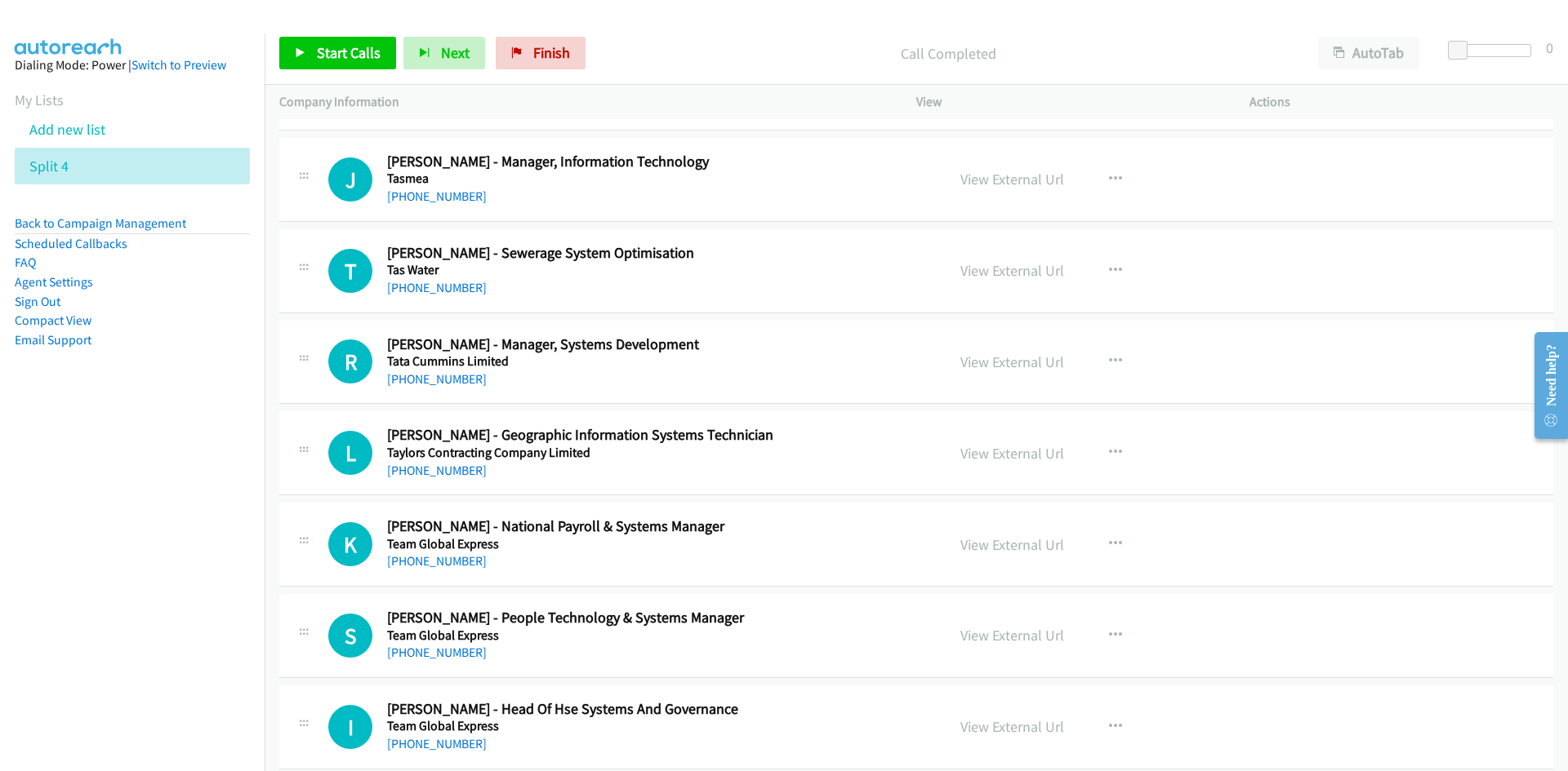
scroll to position [327, 0]
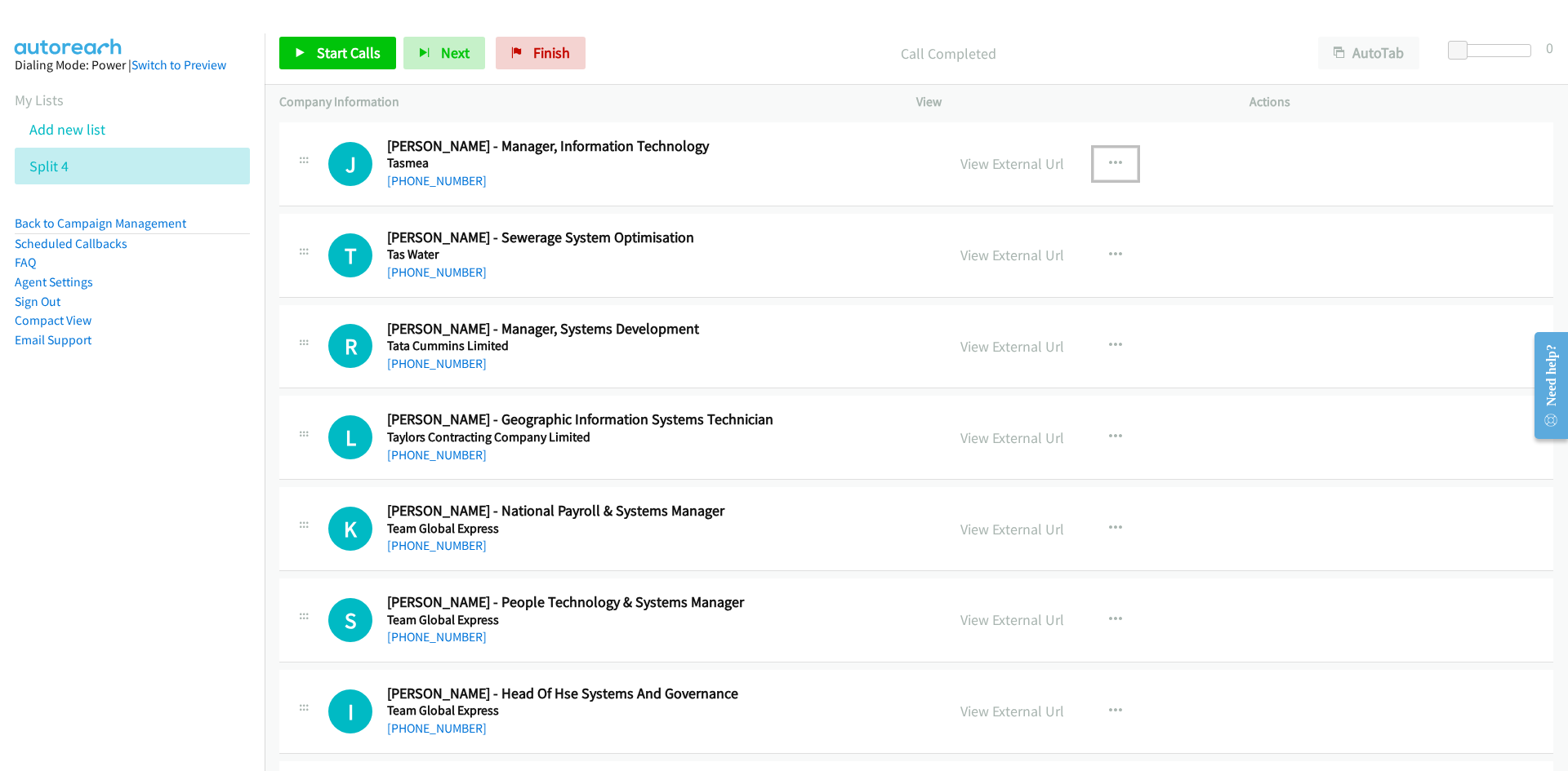
click at [1119, 161] on button "button" at bounding box center [1115, 163] width 44 height 33
click at [936, 266] on icon at bounding box center [940, 271] width 11 height 11
click at [381, 55] on link "Start Calls" at bounding box center [337, 52] width 117 height 33
click at [321, 48] on span "Pause" at bounding box center [334, 52] width 36 height 19
click at [985, 169] on link "View External Url" at bounding box center [1011, 163] width 104 height 19
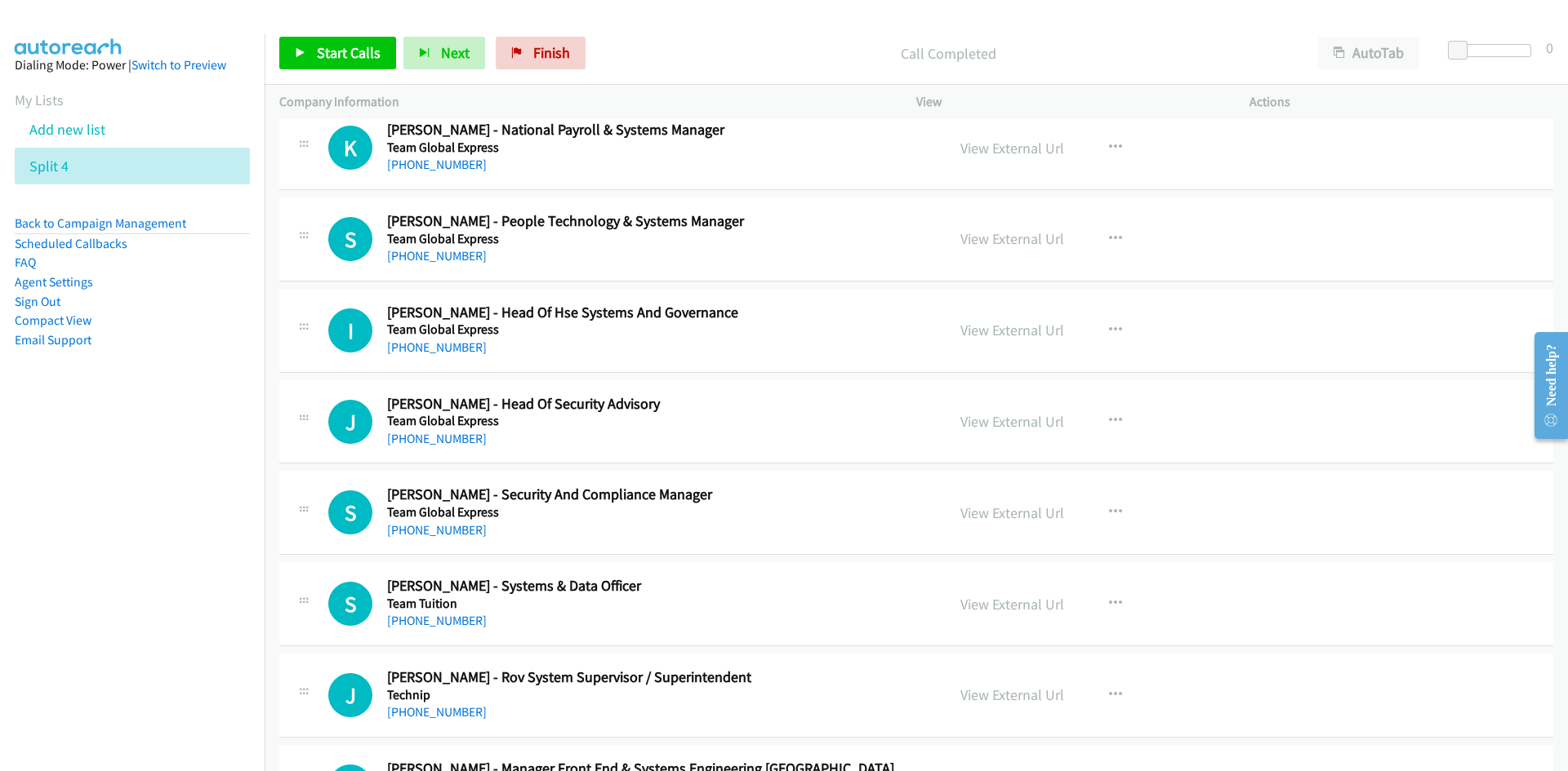
scroll to position [735, 0]
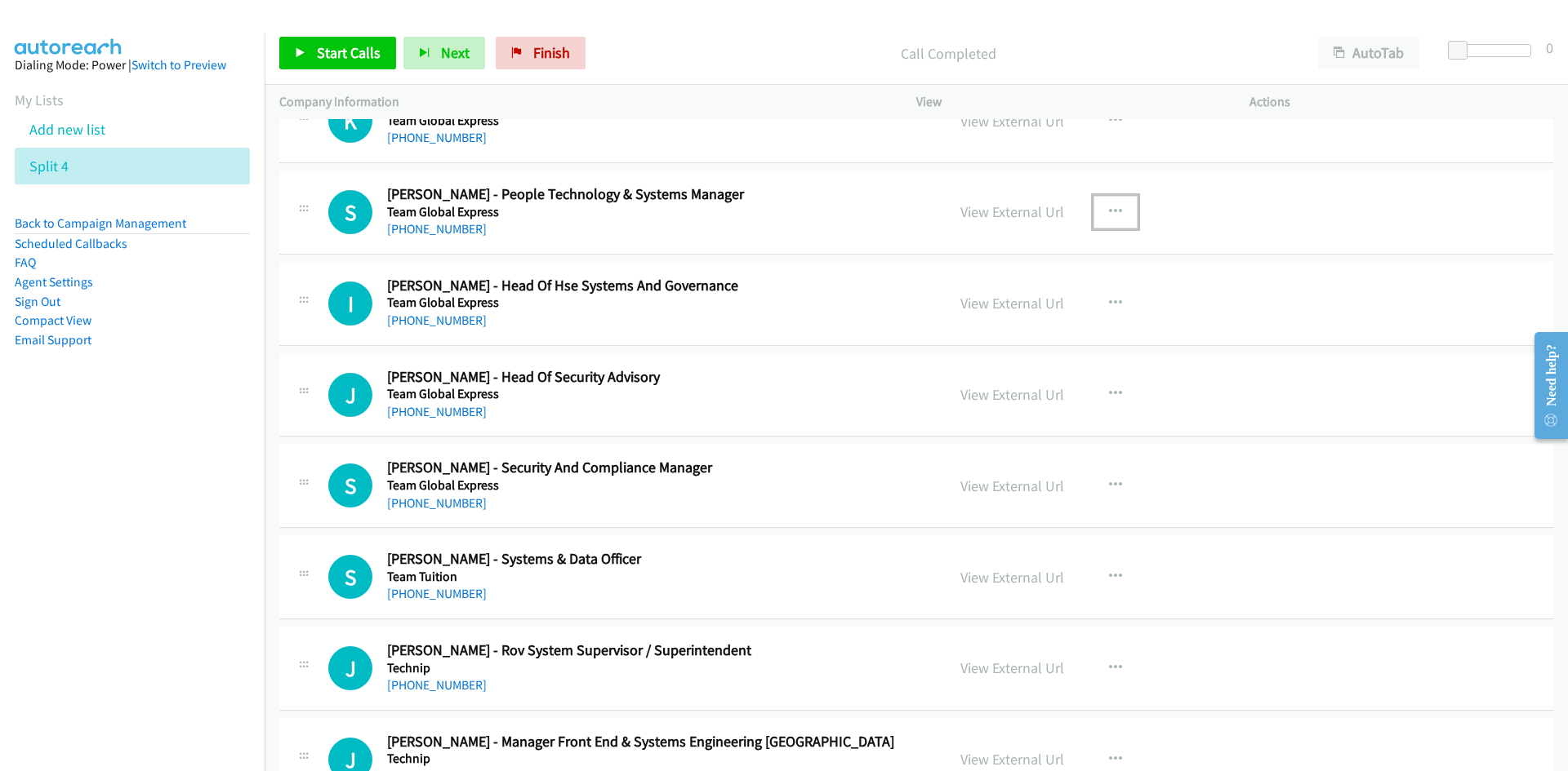
click at [1119, 217] on button "button" at bounding box center [1115, 212] width 44 height 33
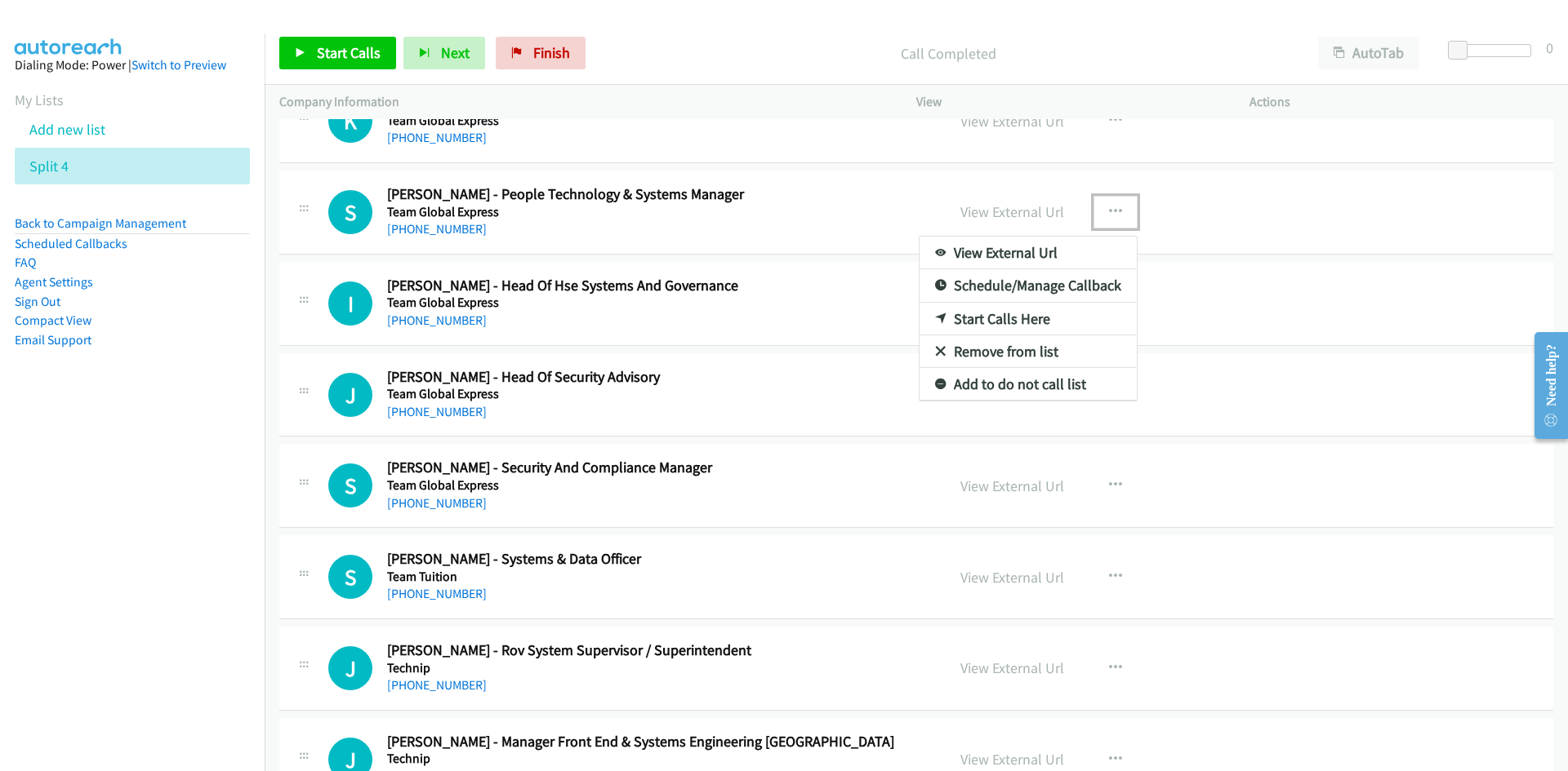
click at [935, 321] on icon at bounding box center [940, 320] width 11 height 11
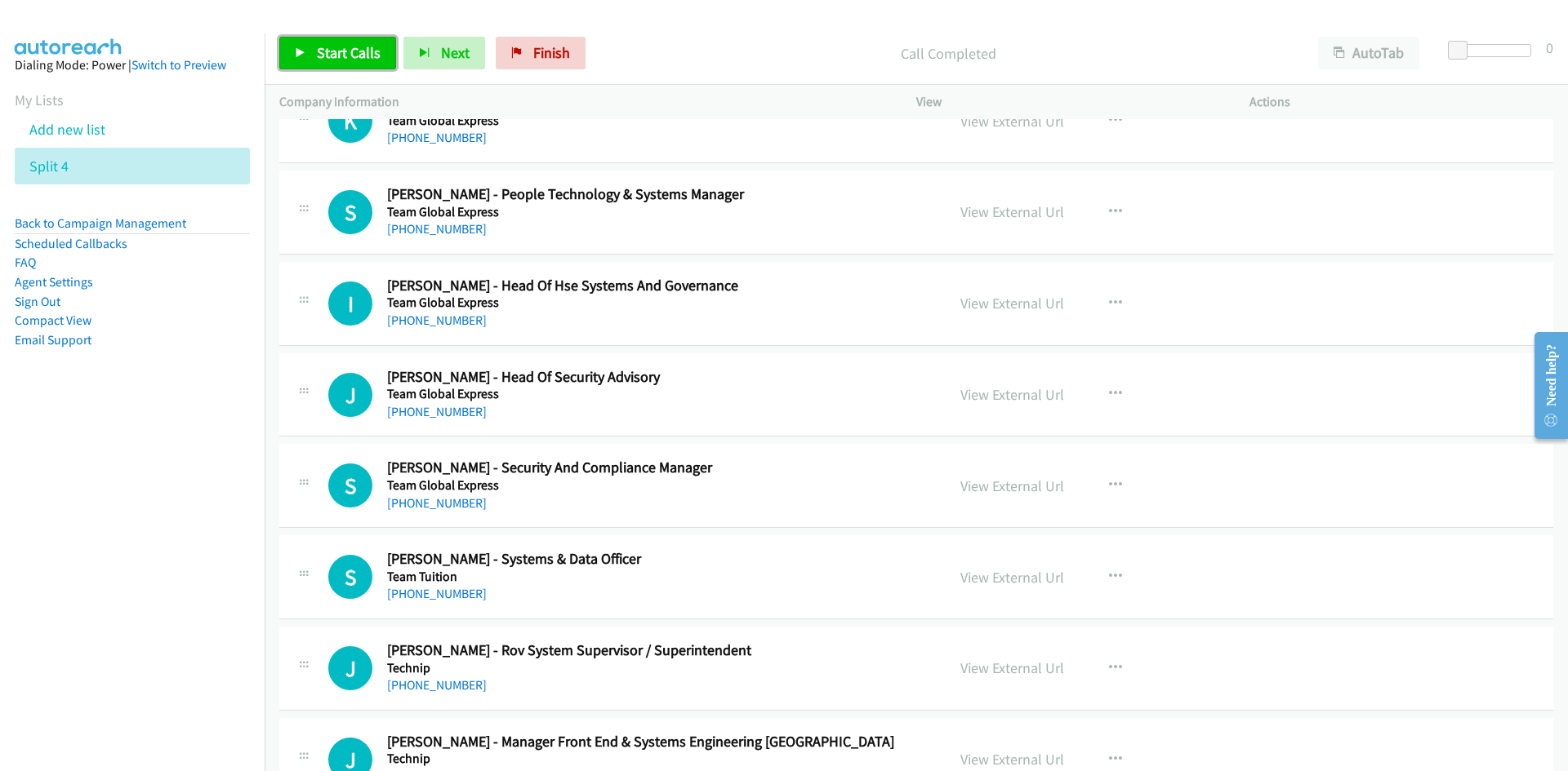
click at [363, 65] on link "Start Calls" at bounding box center [337, 52] width 117 height 33
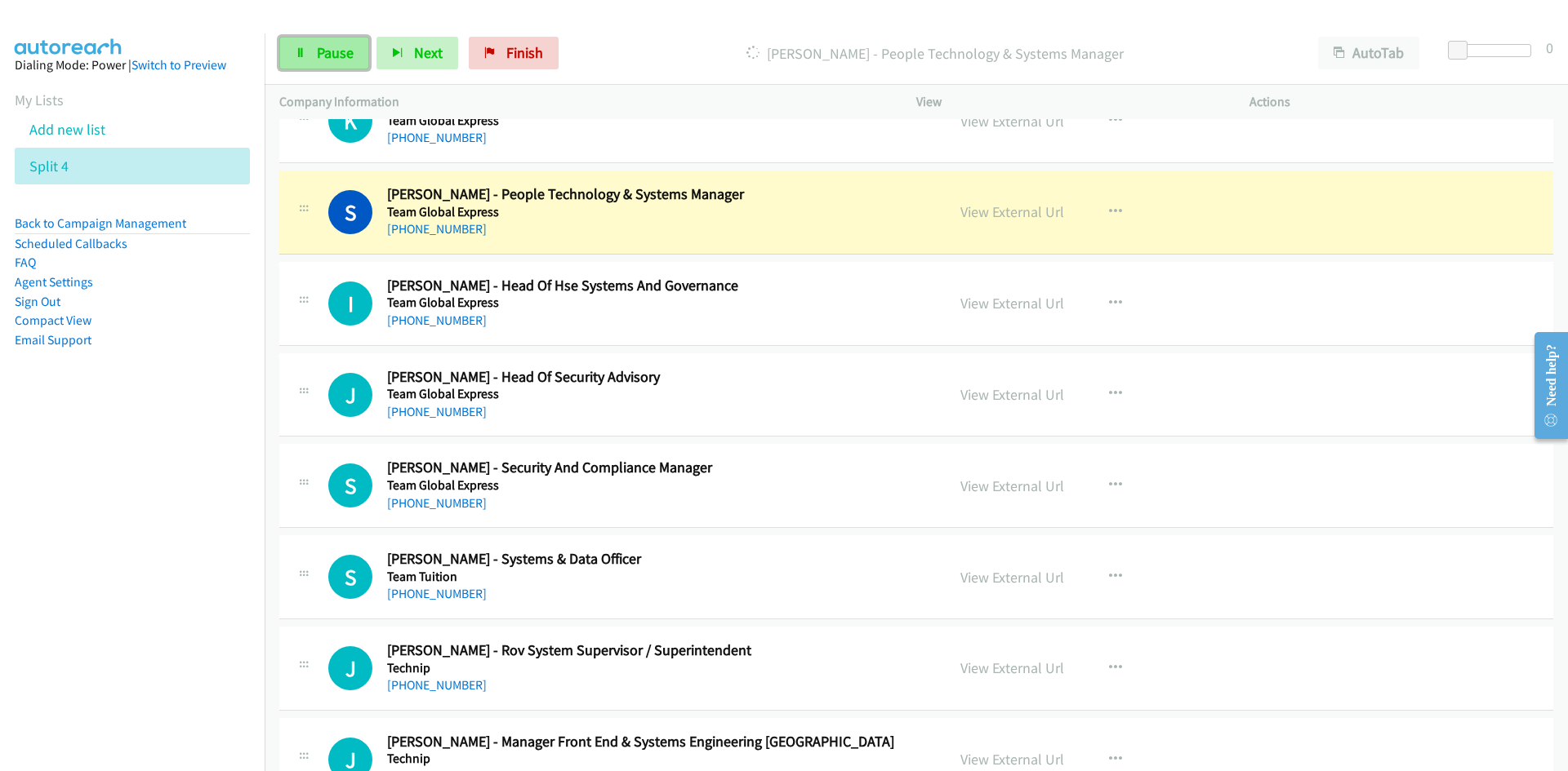
click at [341, 62] on link "Pause" at bounding box center [324, 52] width 90 height 33
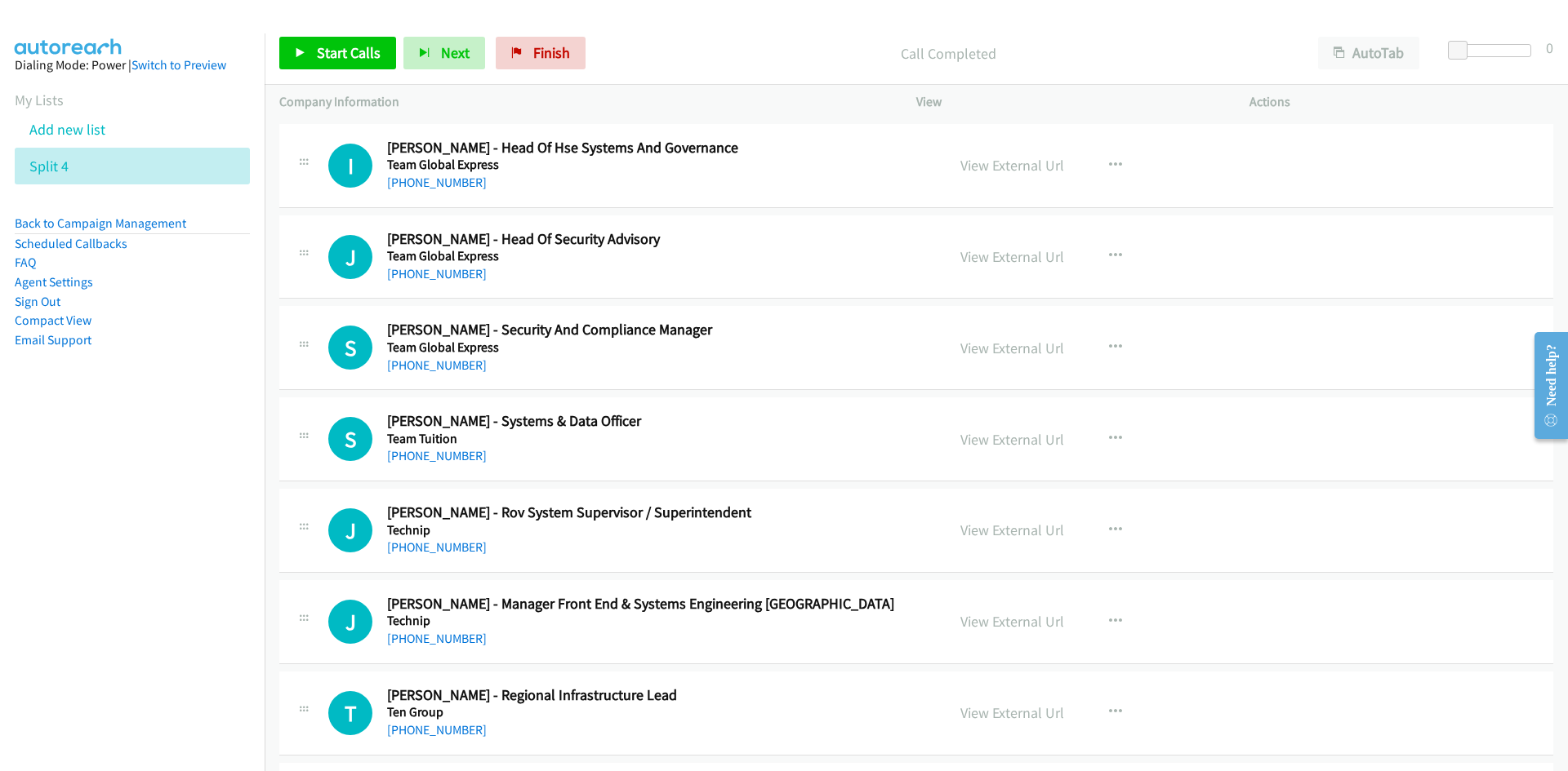
scroll to position [898, 0]
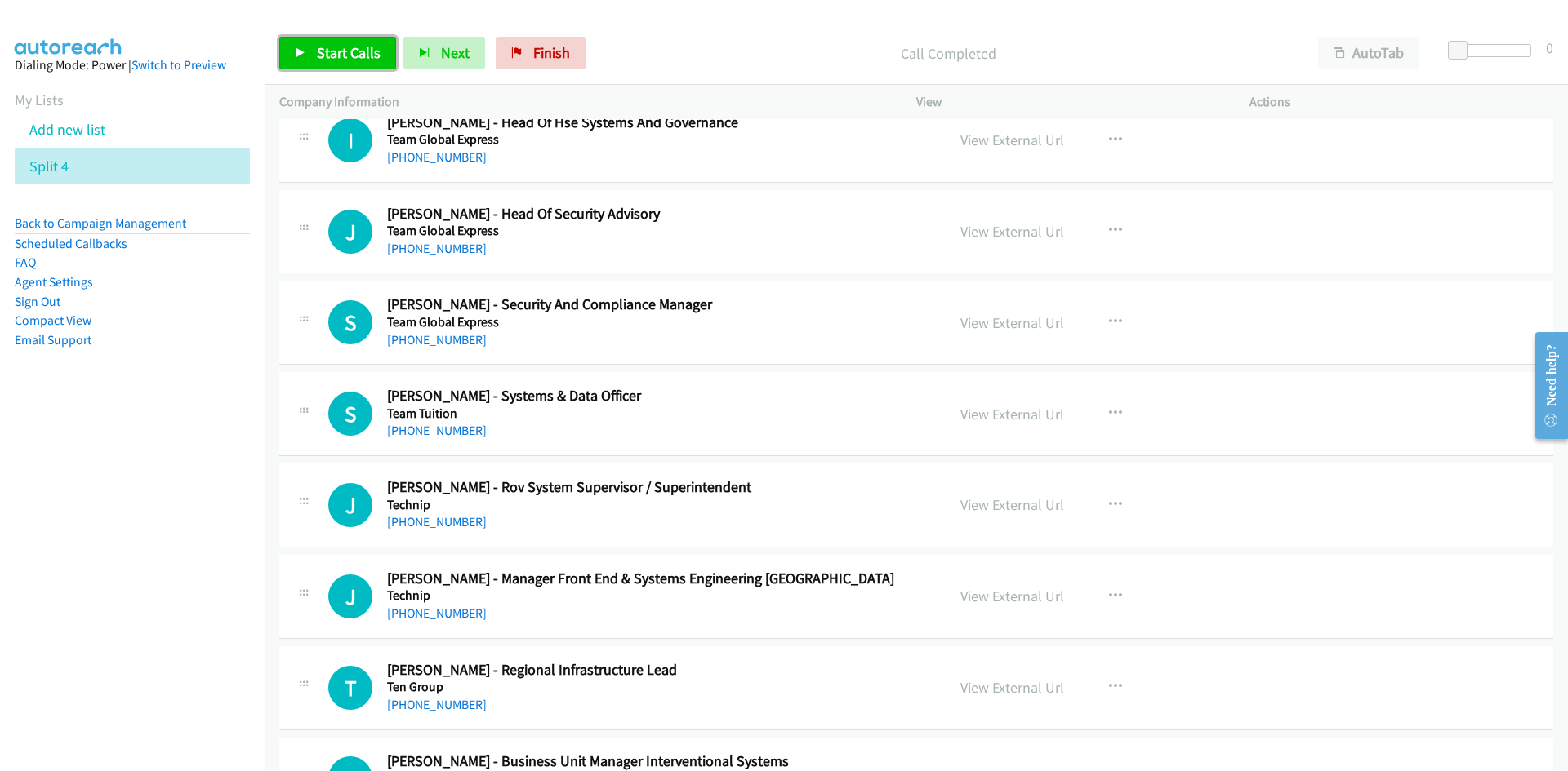
click at [363, 49] on span "Start Calls" at bounding box center [348, 52] width 64 height 19
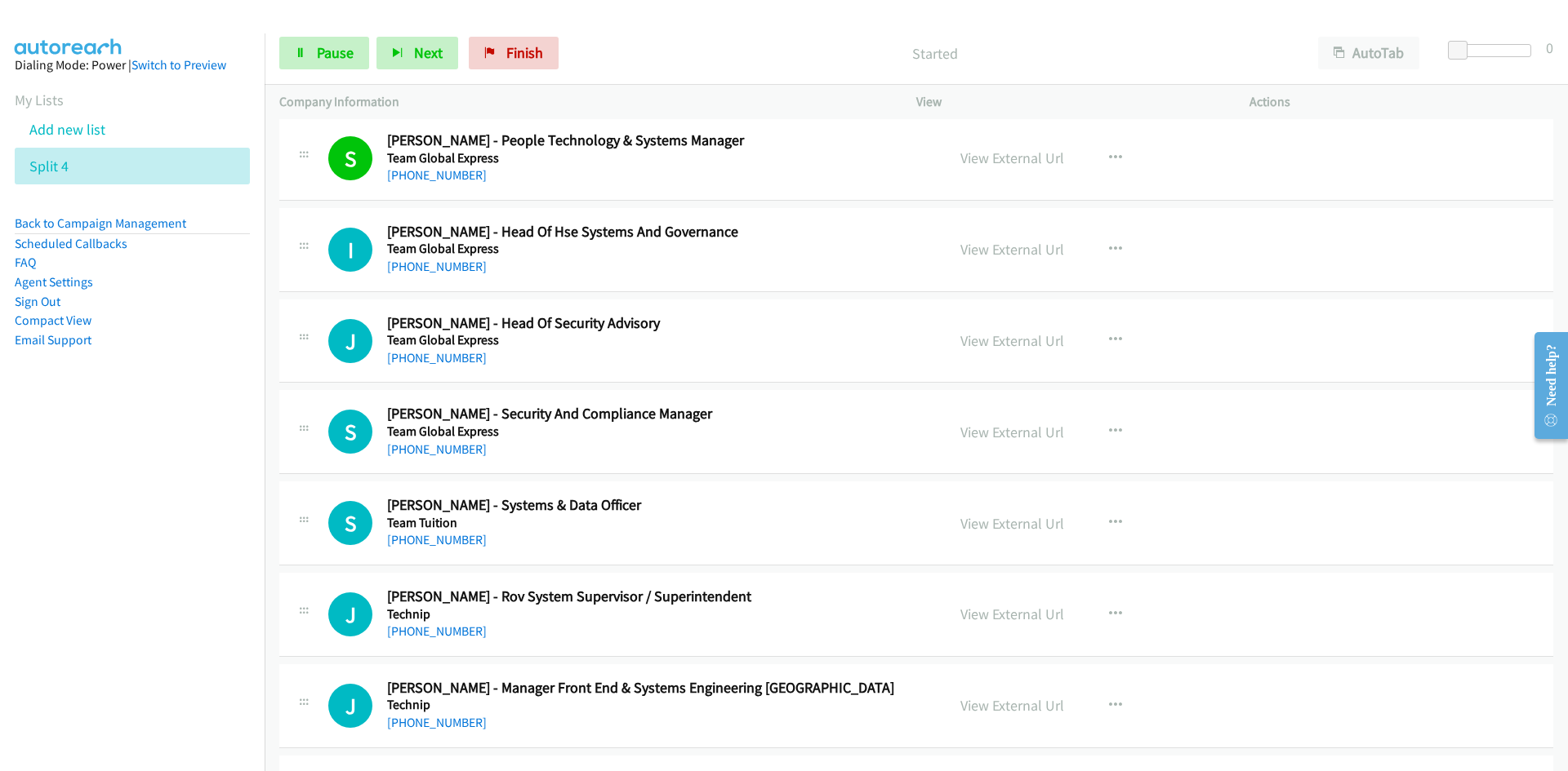
scroll to position [816, 0]
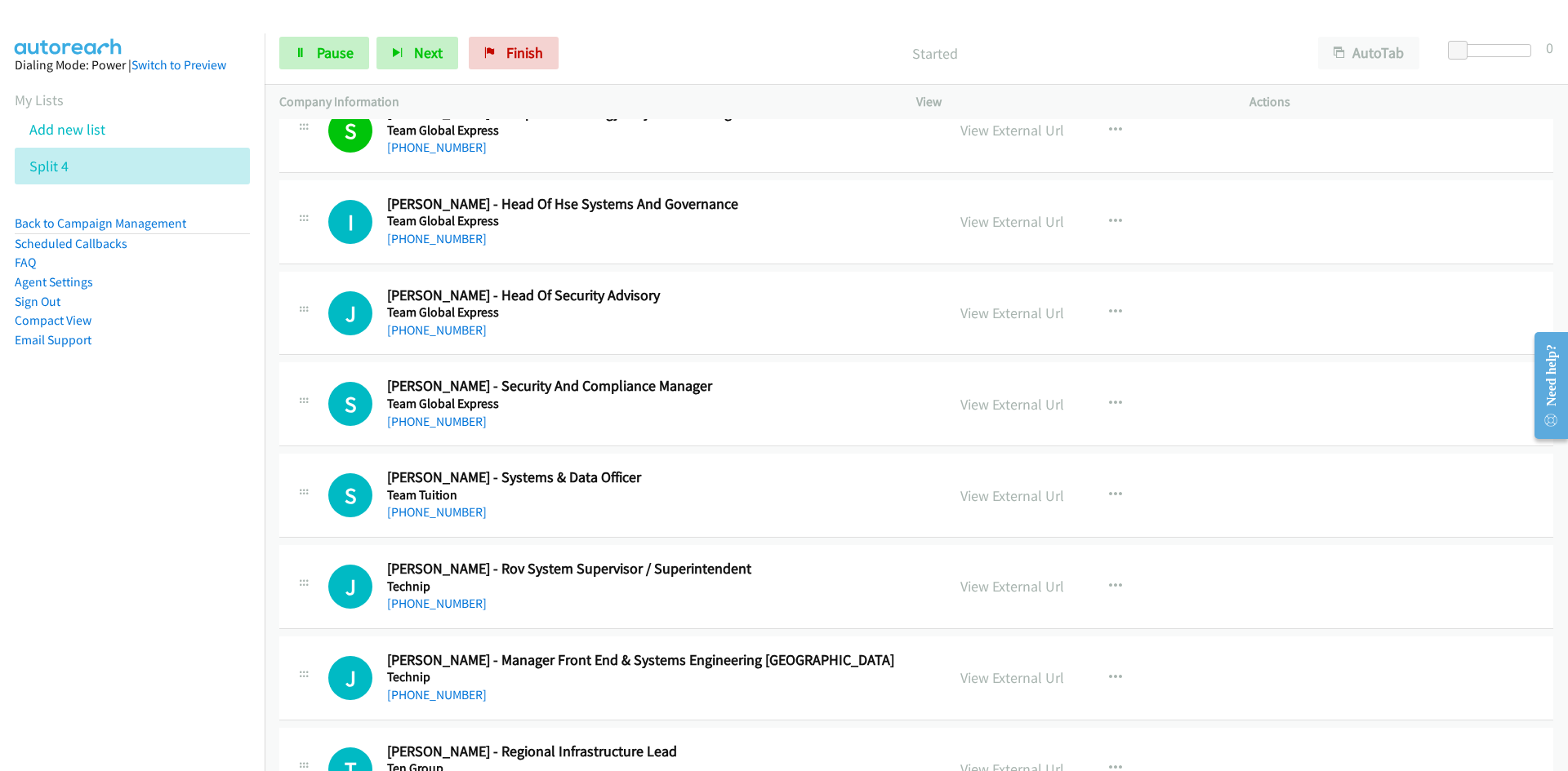
click at [351, 70] on div "Start Calls Pause Next Finish Started AutoTab AutoTab 0" at bounding box center [915, 53] width 1303 height 63
click at [349, 61] on span "Pause" at bounding box center [334, 52] width 36 height 19
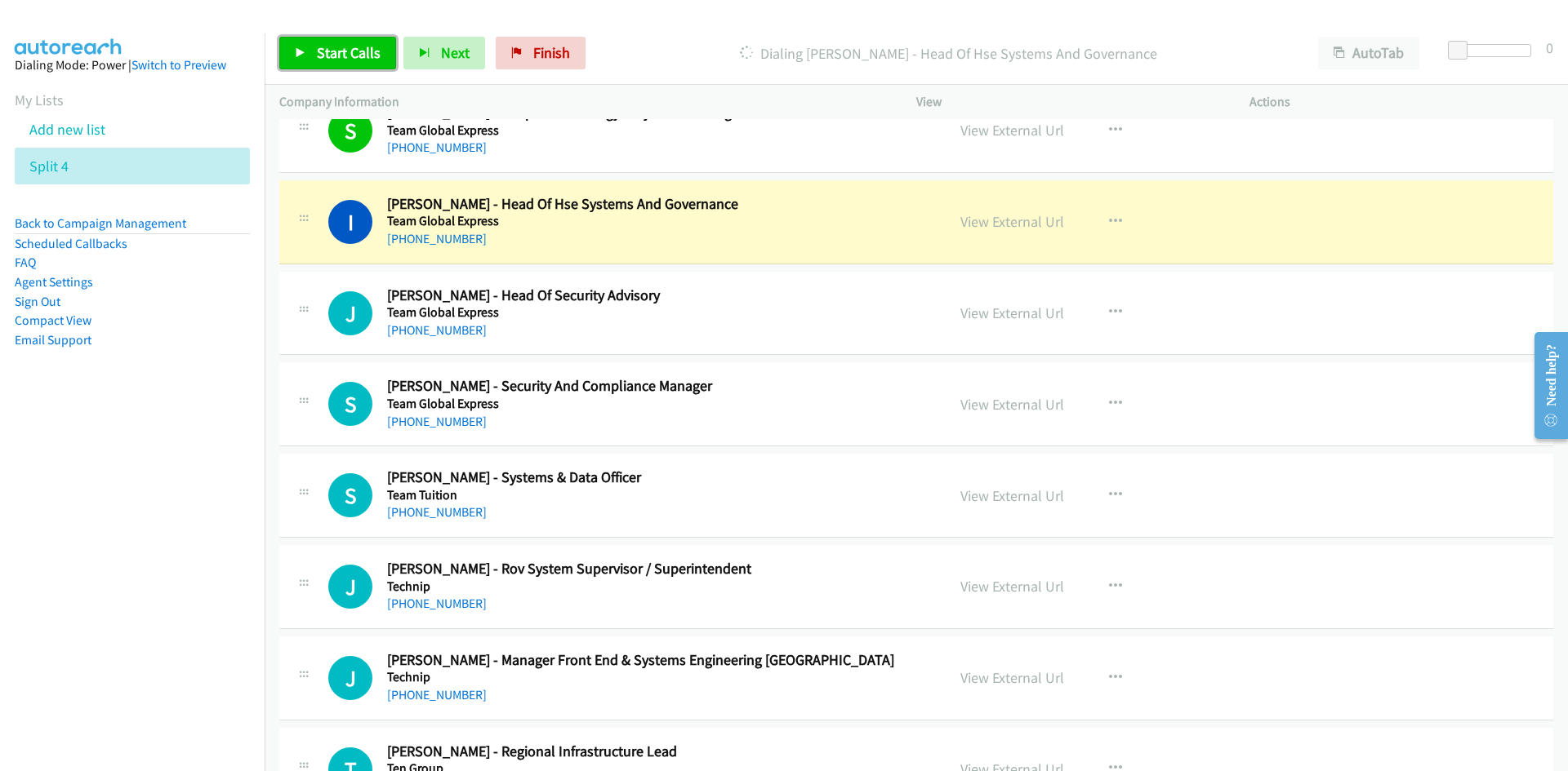
drag, startPoint x: 388, startPoint y: 62, endPoint x: 400, endPoint y: 64, distance: 12.2
click at [388, 62] on link "Start Calls" at bounding box center [337, 52] width 117 height 33
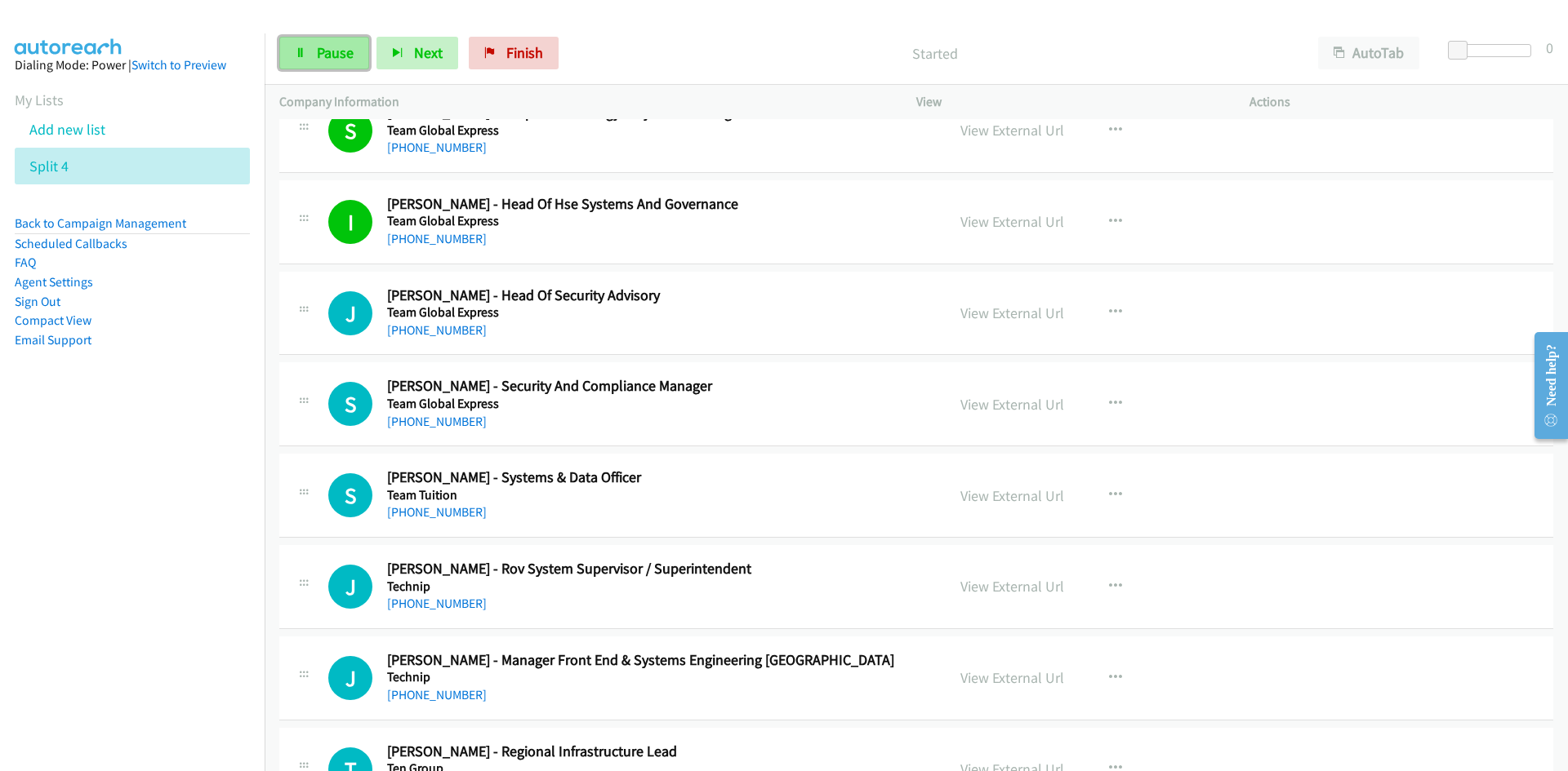
click at [353, 46] on link "Pause" at bounding box center [324, 52] width 90 height 33
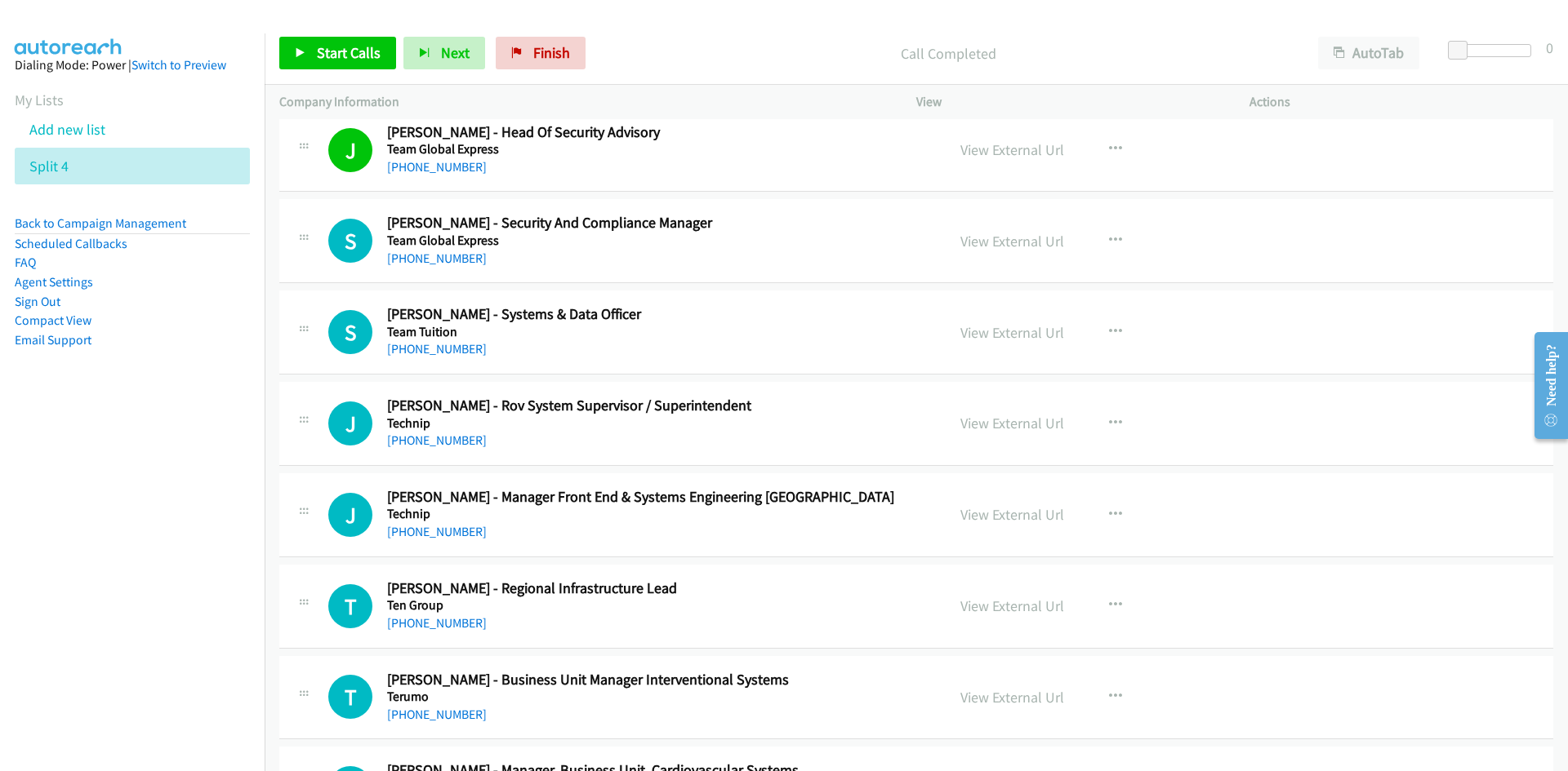
scroll to position [1061, 0]
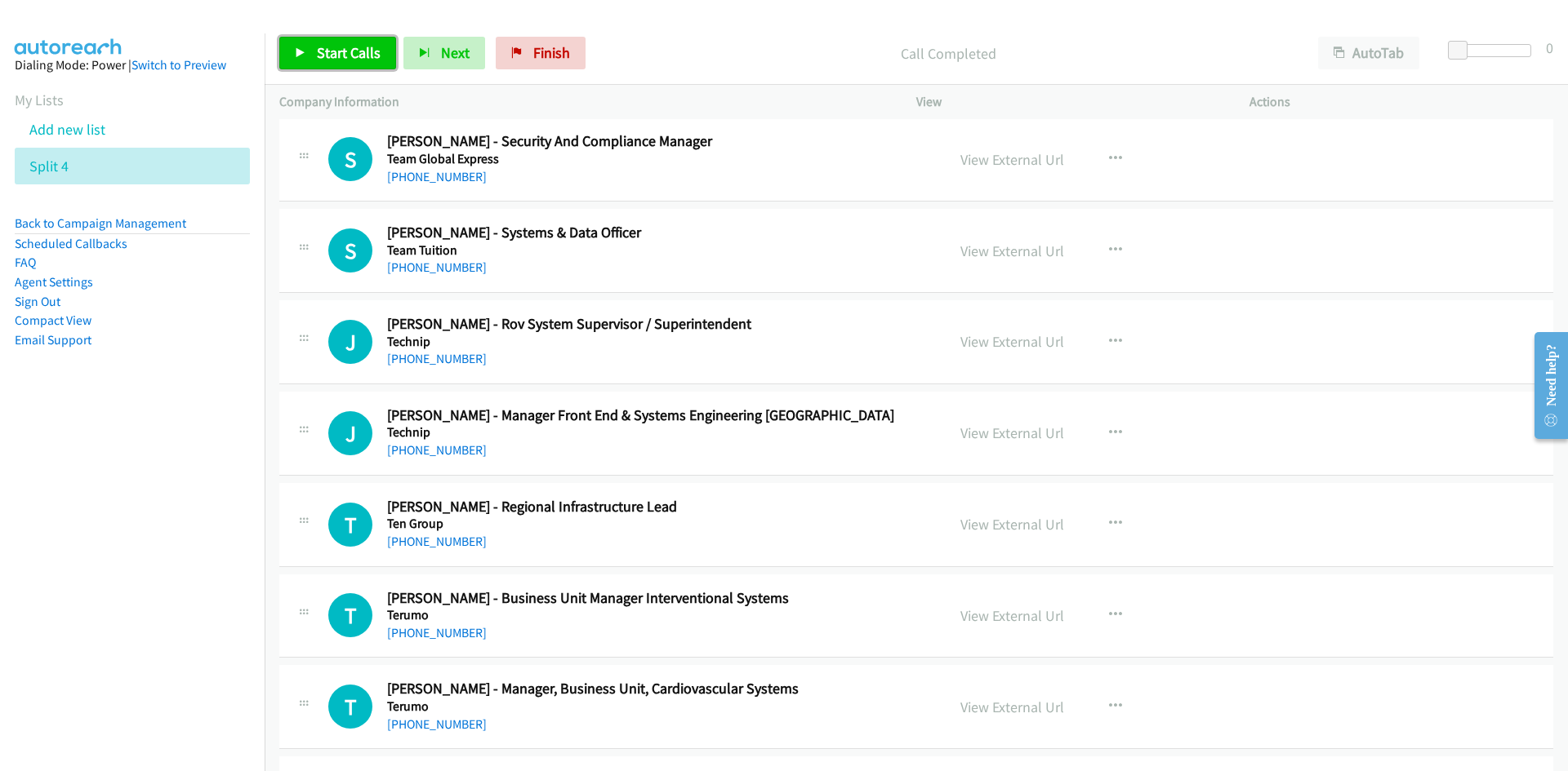
click at [371, 57] on span "Start Calls" at bounding box center [348, 52] width 64 height 19
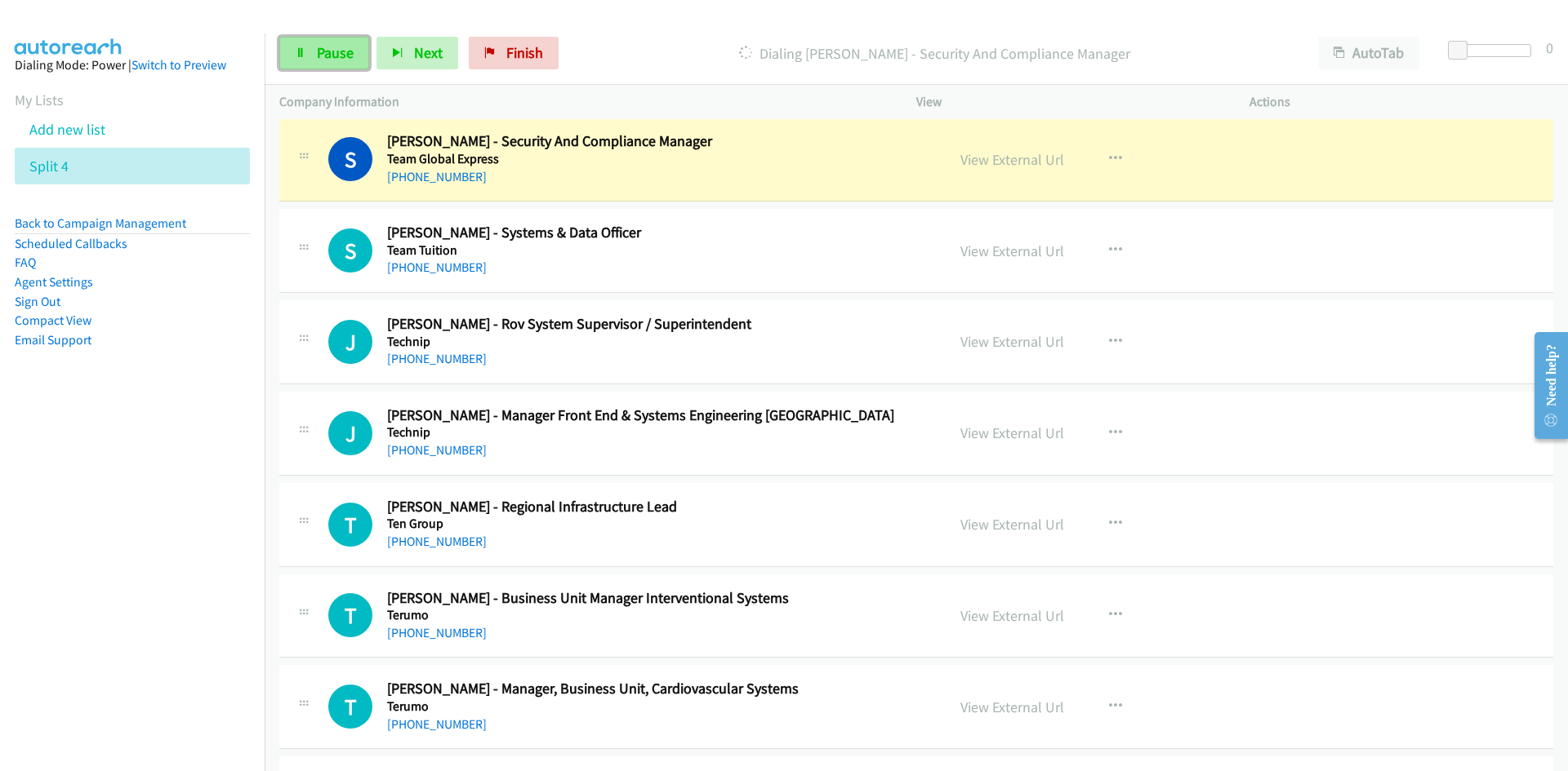
click at [353, 58] on link "Pause" at bounding box center [324, 52] width 90 height 33
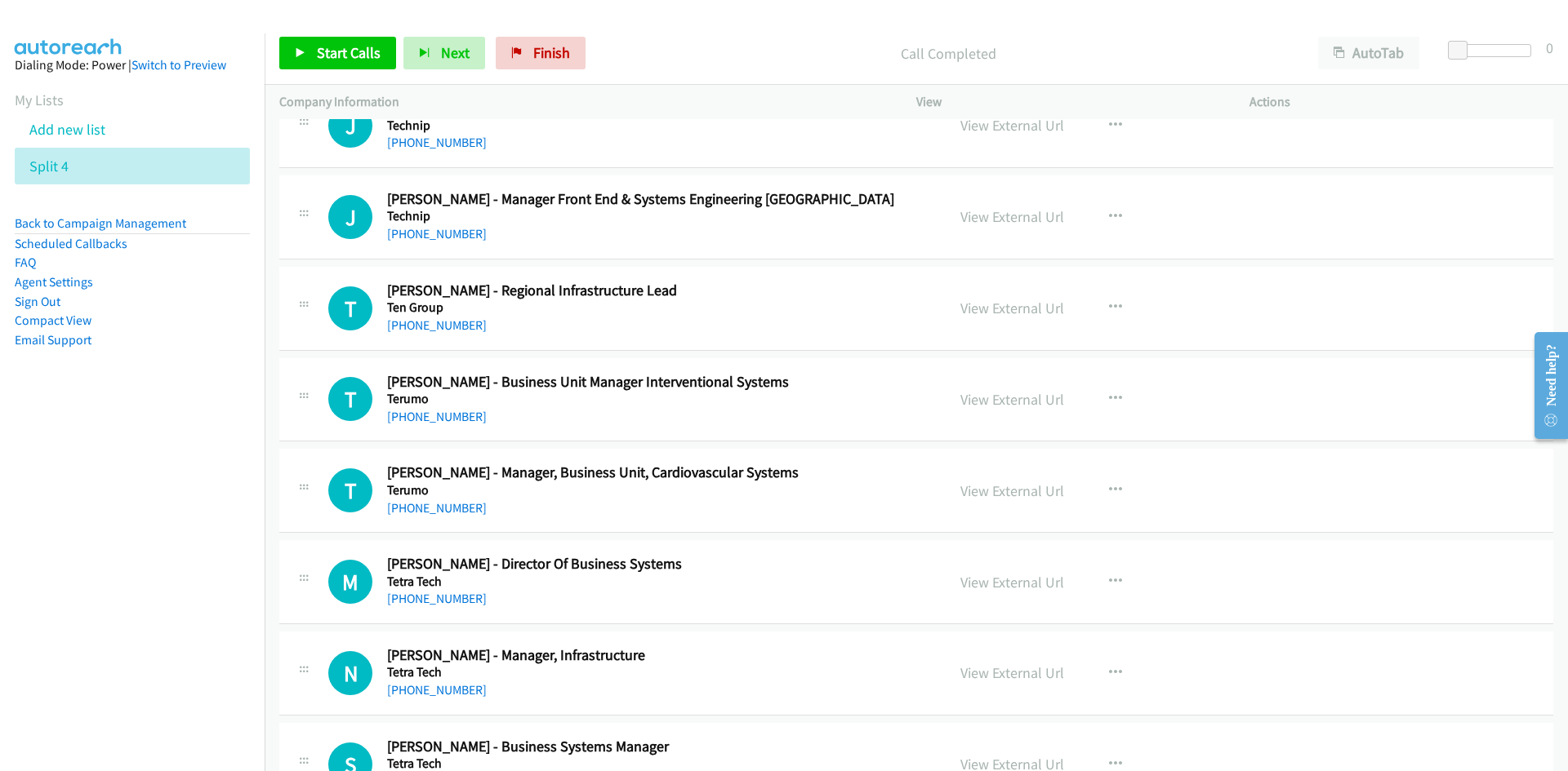
scroll to position [1306, 0]
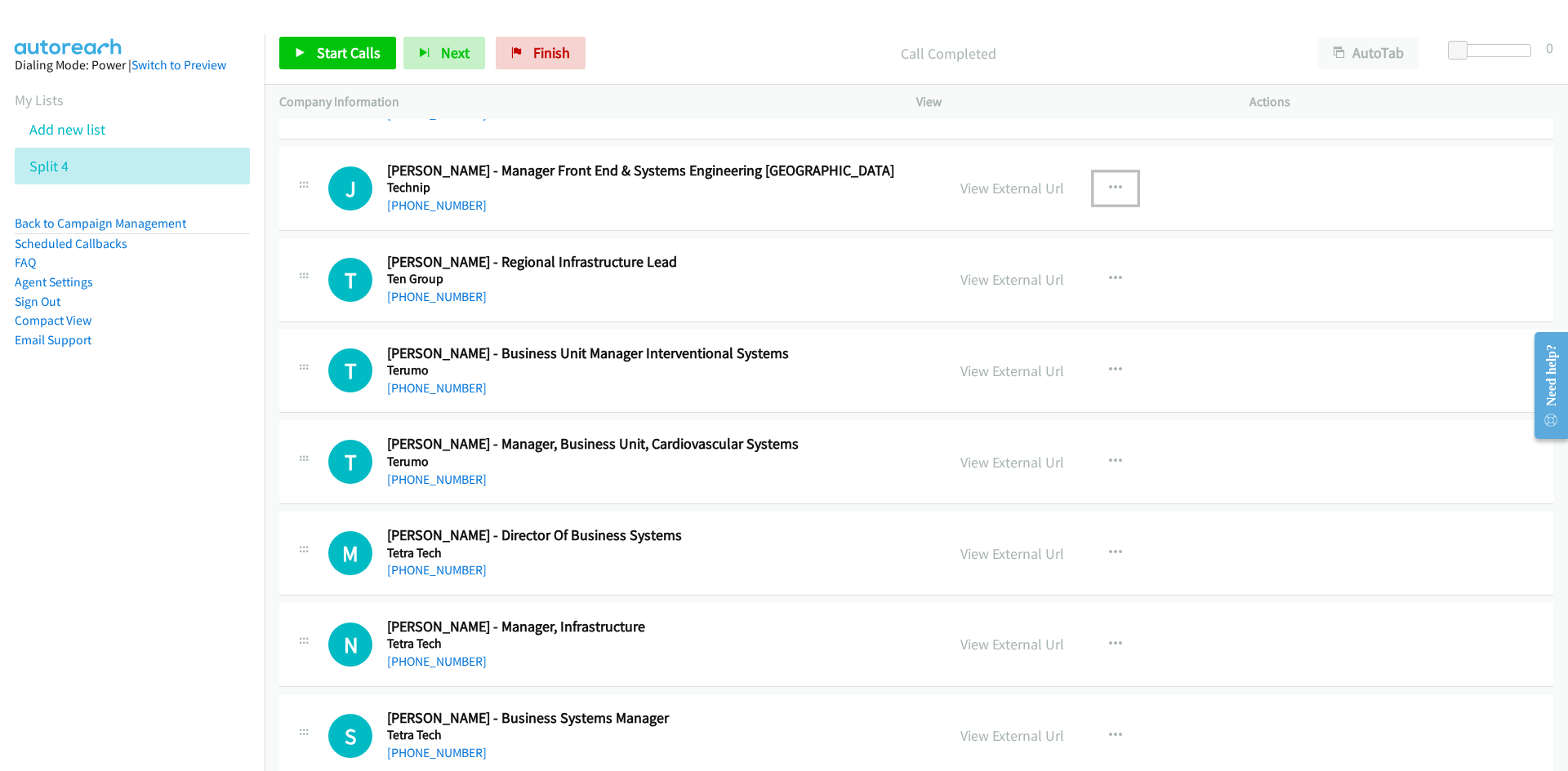
click at [1108, 179] on button "button" at bounding box center [1115, 188] width 44 height 33
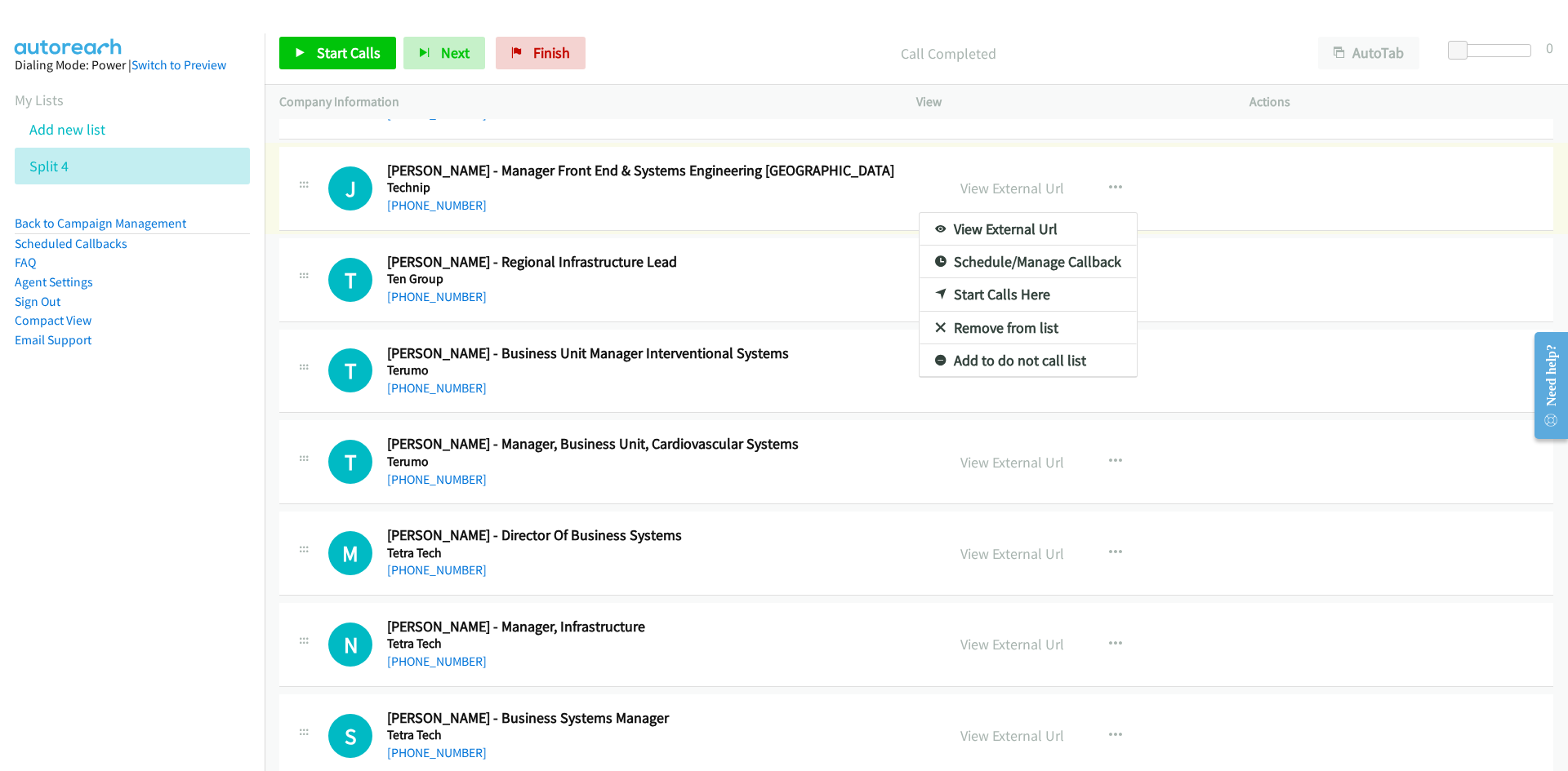
click at [936, 300] on icon at bounding box center [940, 295] width 11 height 11
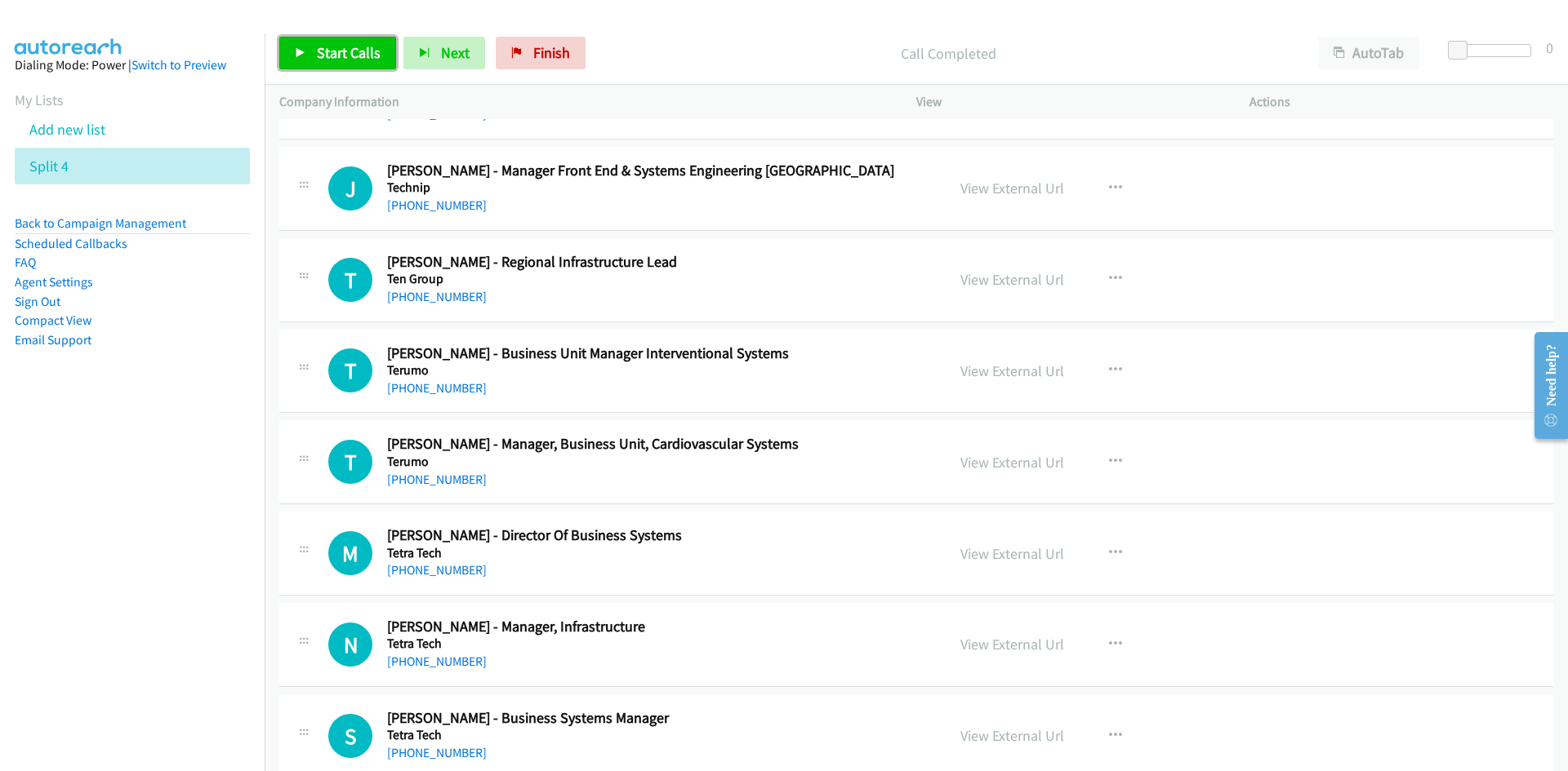
click at [366, 67] on link "Start Calls" at bounding box center [337, 52] width 117 height 33
click at [366, 67] on link "Pause" at bounding box center [324, 52] width 90 height 33
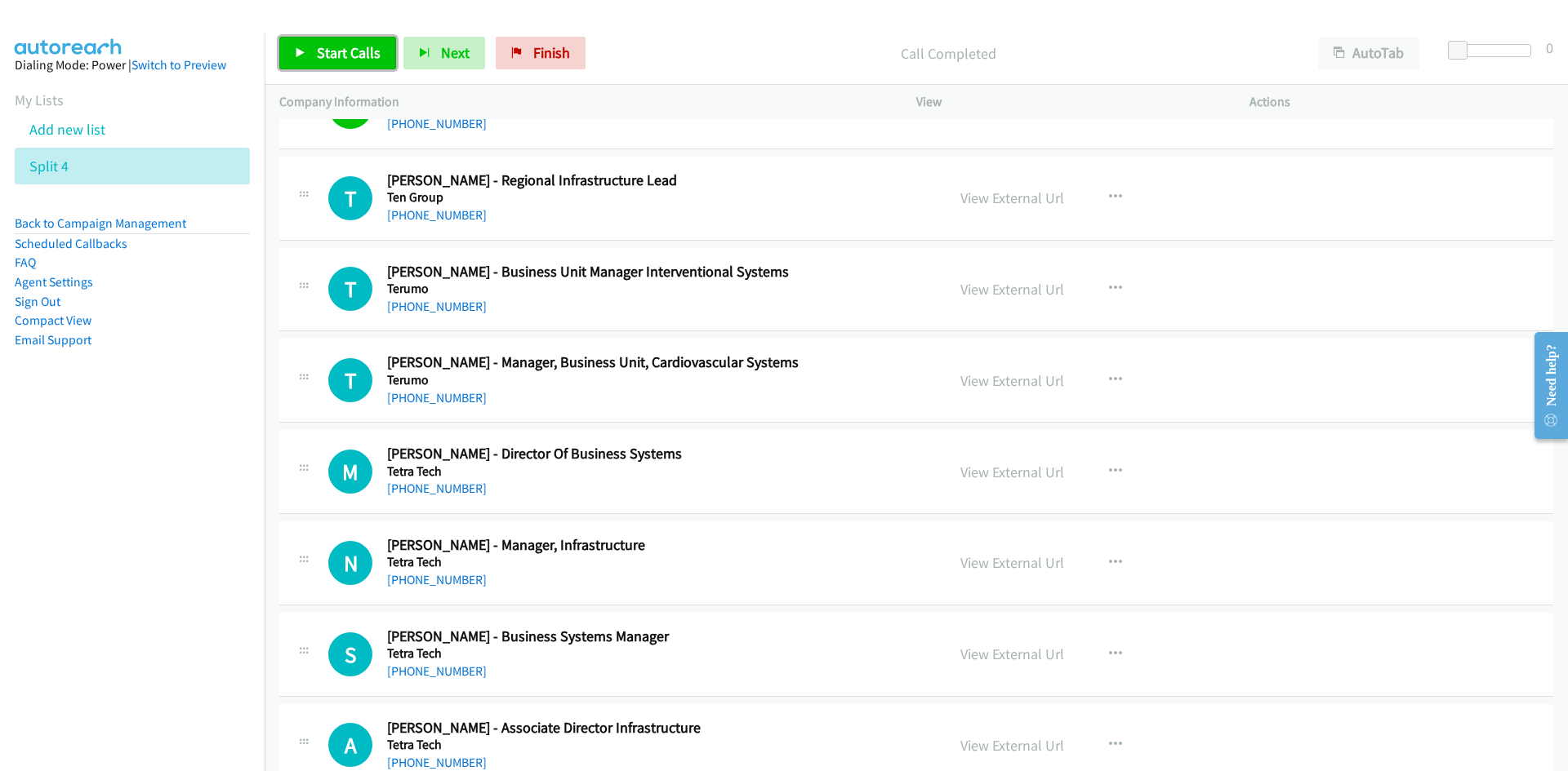
click at [383, 58] on link "Start Calls" at bounding box center [337, 52] width 117 height 33
click at [359, 56] on link "Pause" at bounding box center [324, 52] width 90 height 33
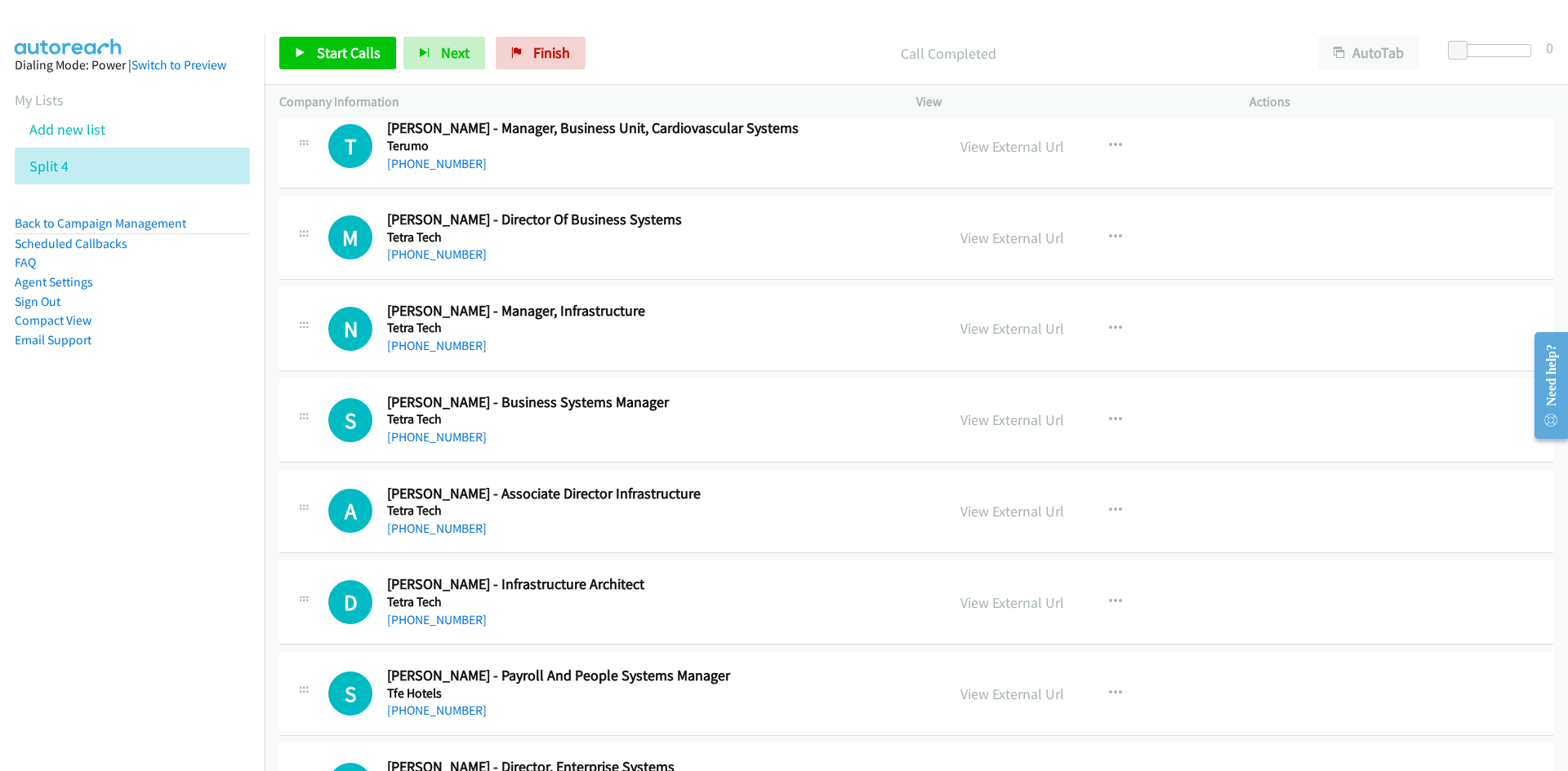
scroll to position [1633, 0]
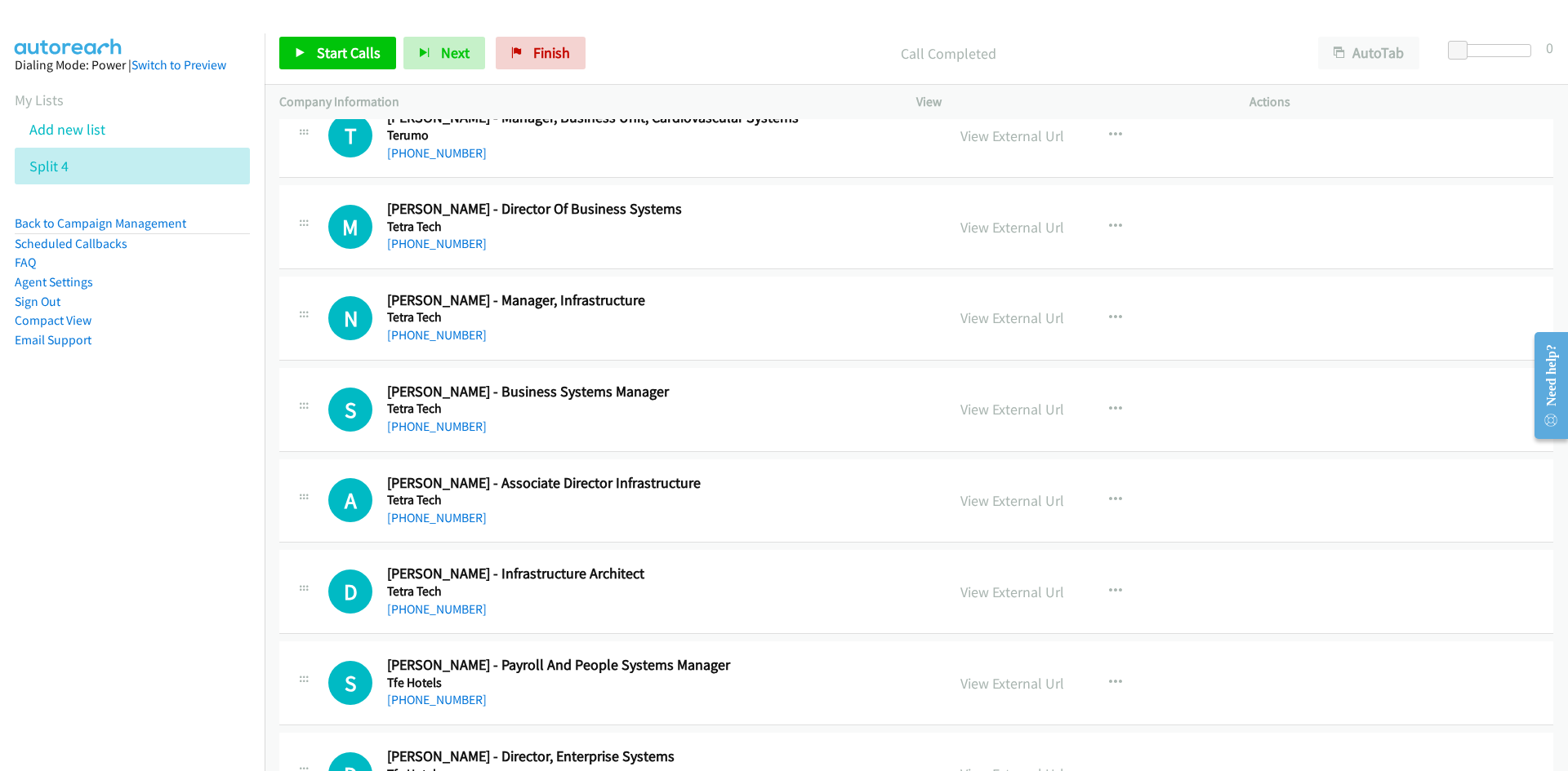
click at [1116, 208] on div "View External Url View External Url Schedule/Manage Callback Start Calls Here R…" at bounding box center [1119, 227] width 347 height 54
click at [1115, 217] on button "button" at bounding box center [1115, 227] width 44 height 33
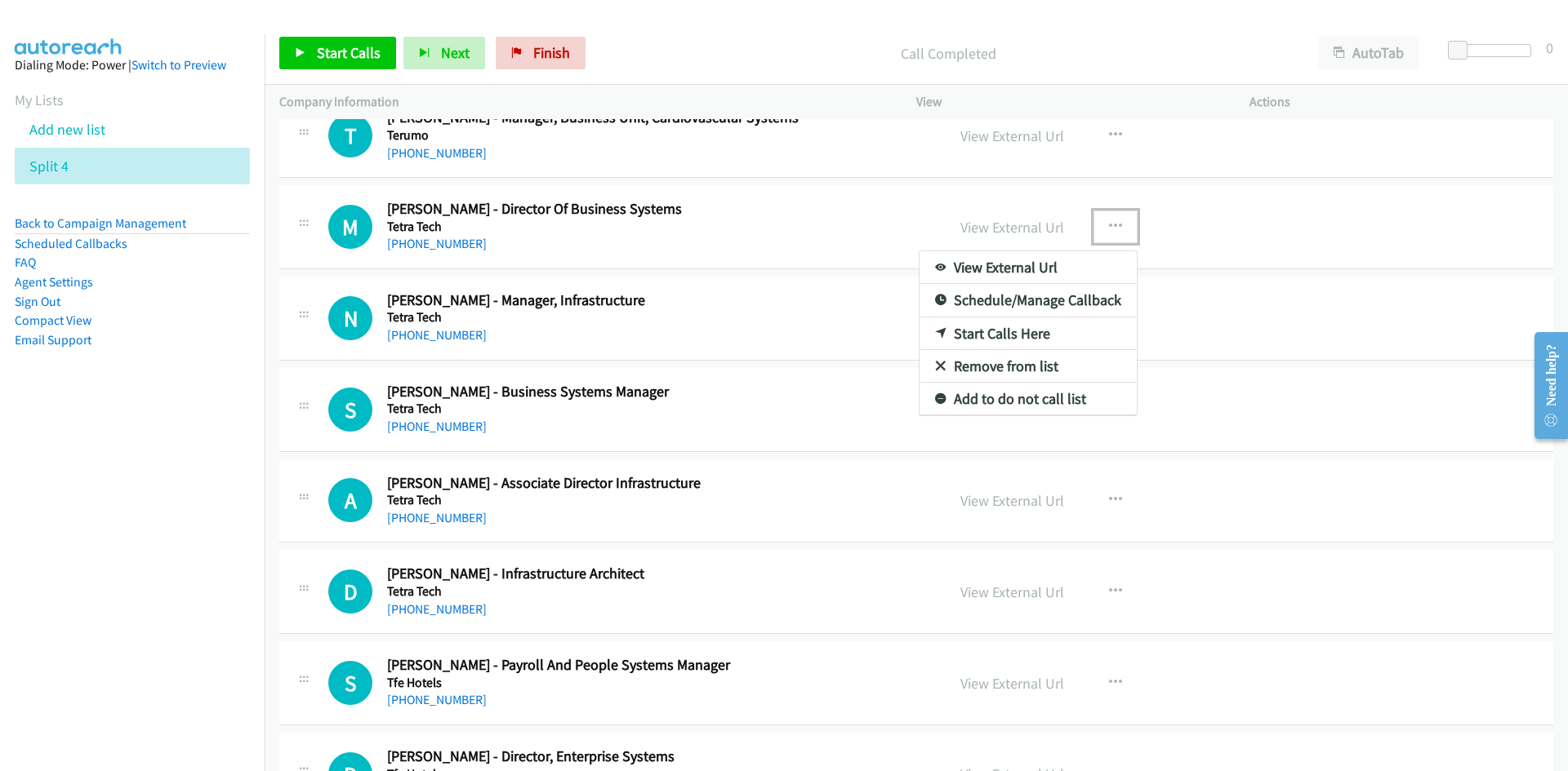
click at [961, 333] on link "Start Calls Here" at bounding box center [1027, 333] width 218 height 33
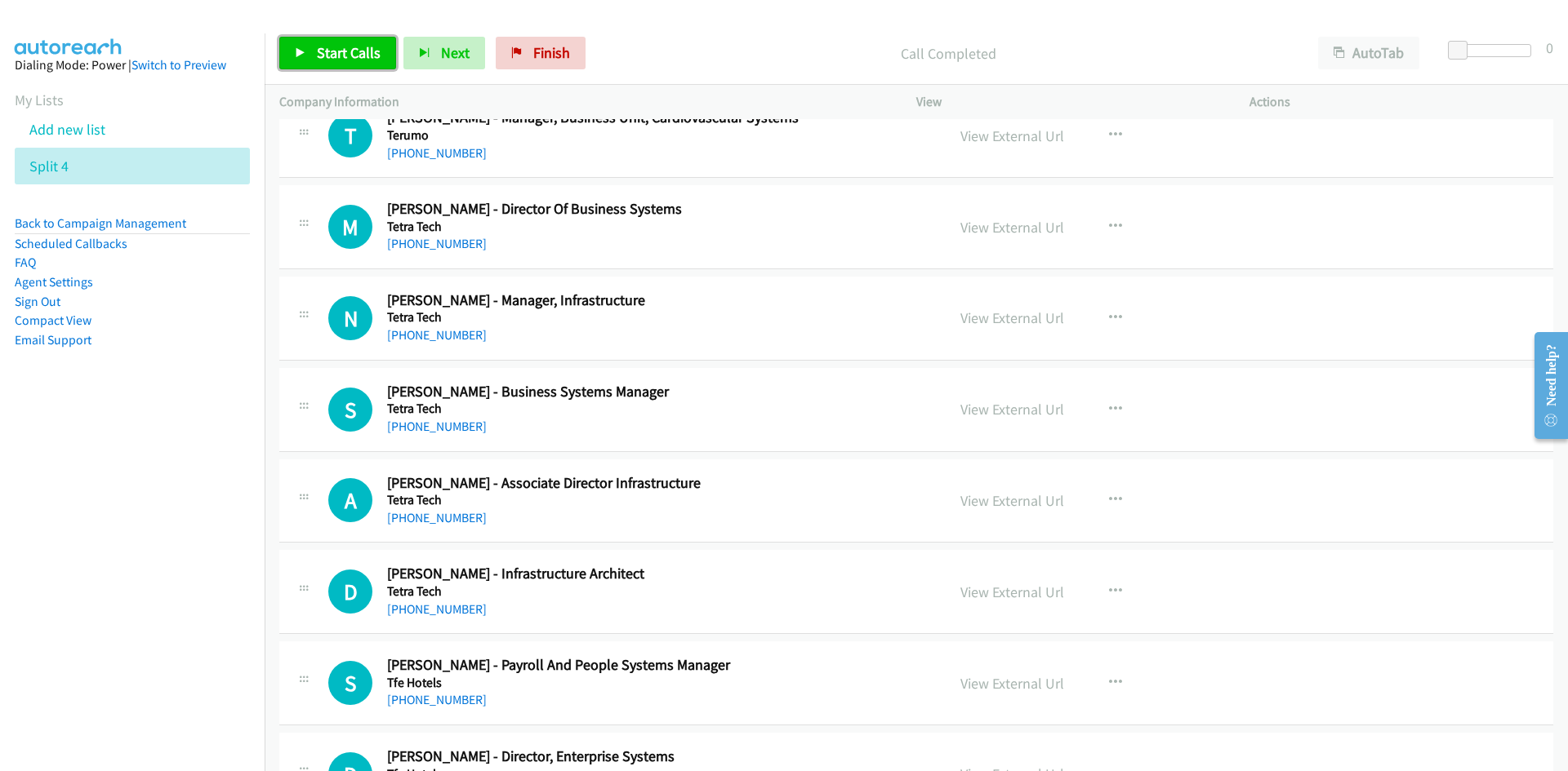
click at [334, 62] on span "Start Calls" at bounding box center [348, 52] width 64 height 19
click at [334, 63] on link "Pause" at bounding box center [324, 52] width 90 height 33
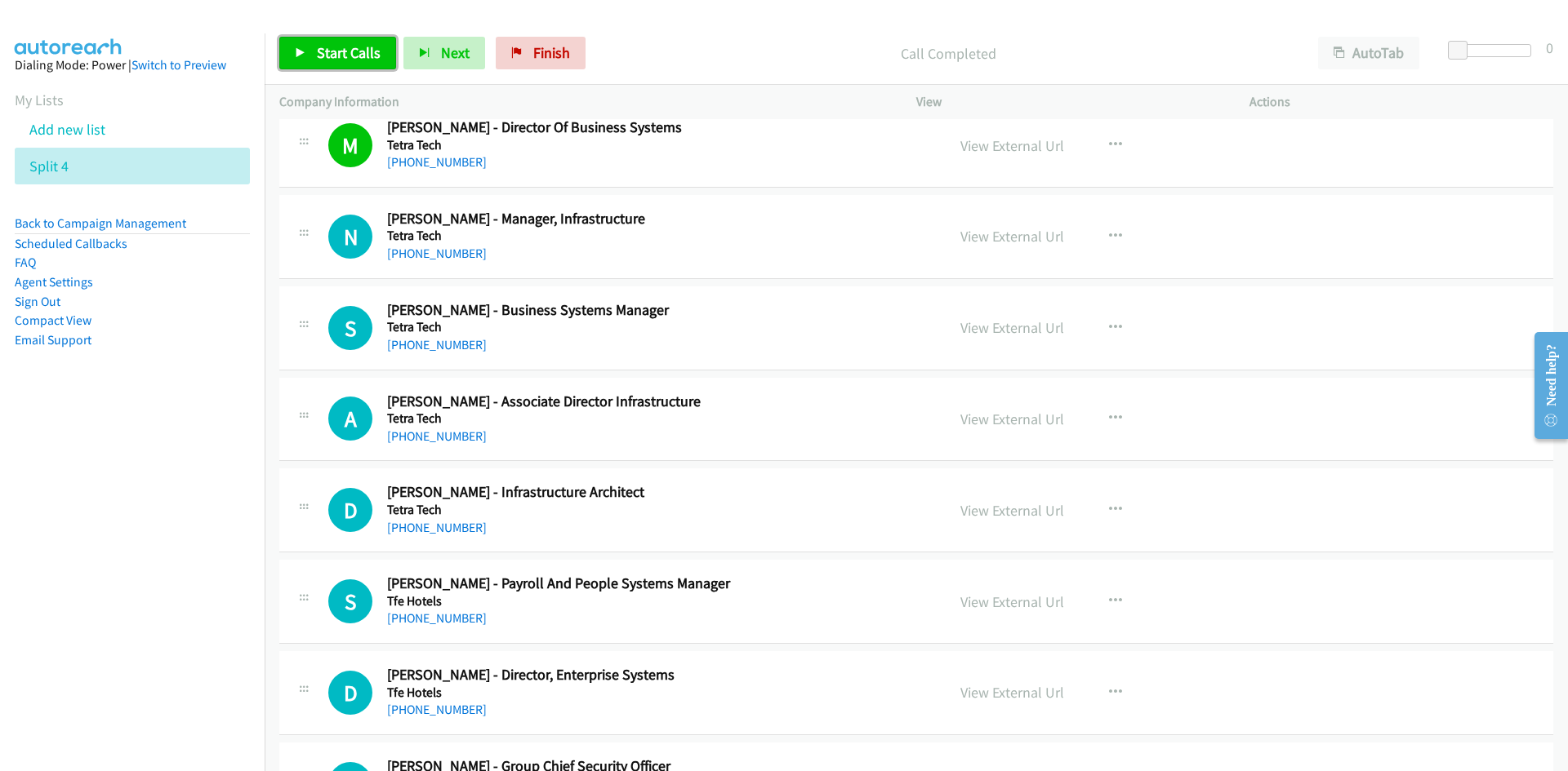
click at [388, 49] on link "Start Calls" at bounding box center [337, 52] width 117 height 33
click at [352, 50] on span "Pause" at bounding box center [334, 52] width 36 height 19
